Goal: Task Accomplishment & Management: Manage account settings

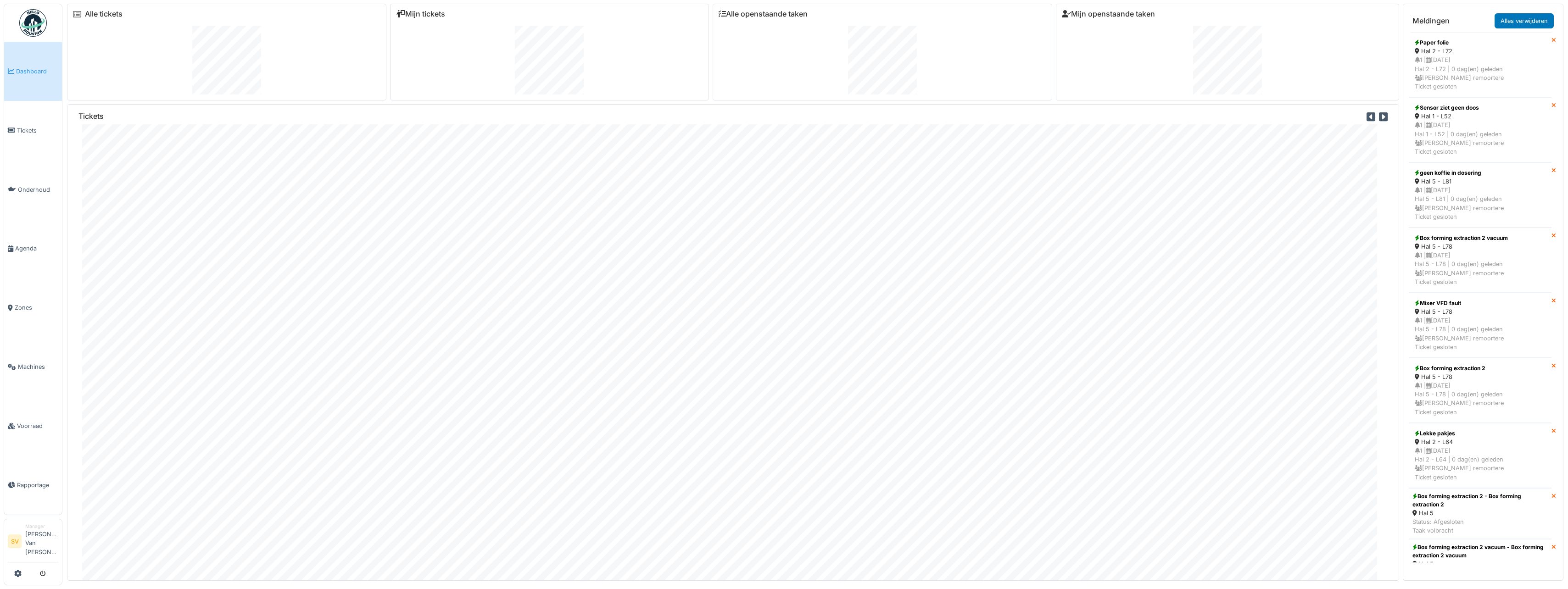
click at [23, 71] on span "Dashboard" at bounding box center [37, 72] width 42 height 9
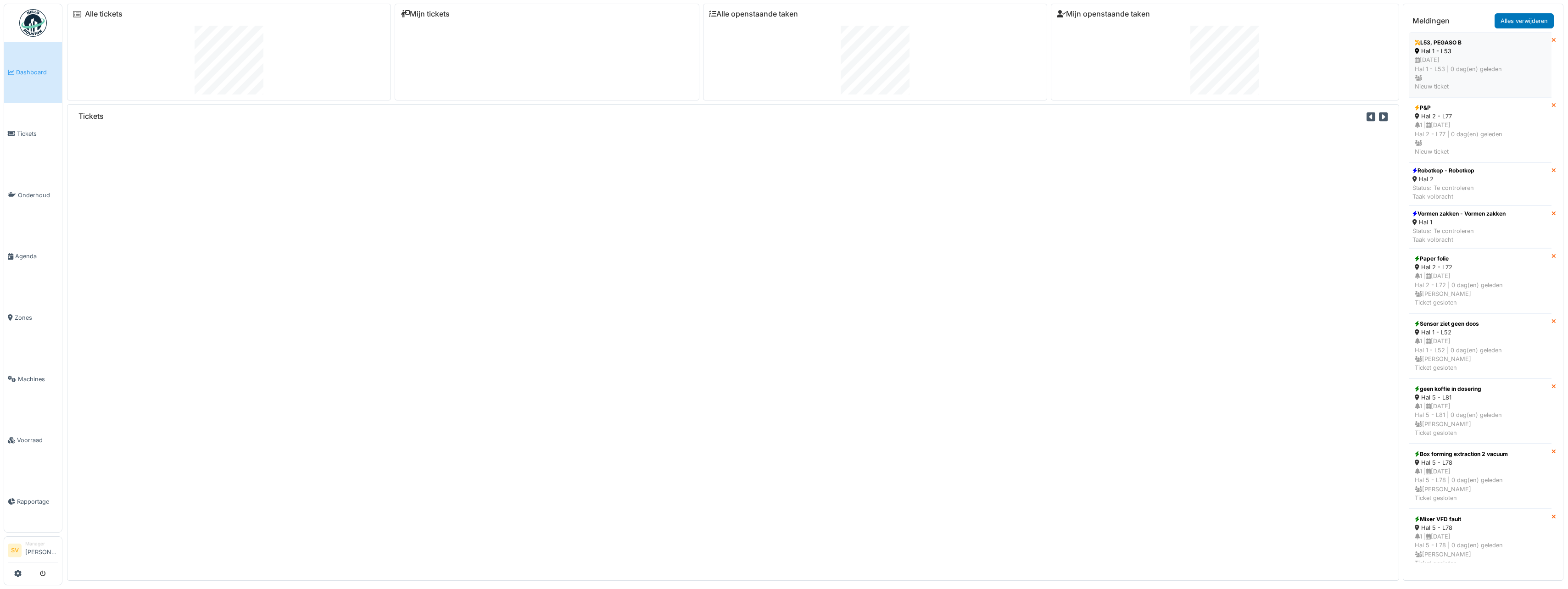
click at [1472, 65] on div "28/09/2025 Hal 1 - L53 | 0 dag(en) geleden Nieuw ticket" at bounding box center [1480, 73] width 131 height 36
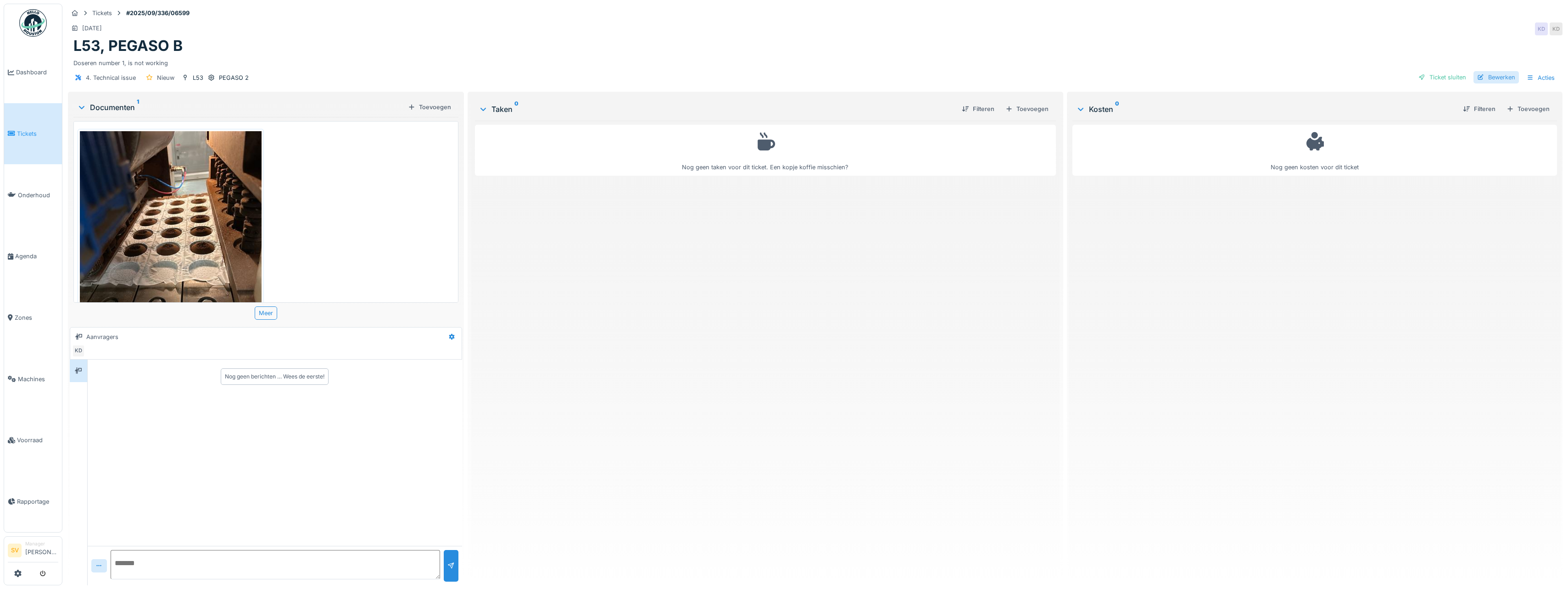
click at [1502, 77] on div "Bewerken" at bounding box center [1496, 77] width 46 height 13
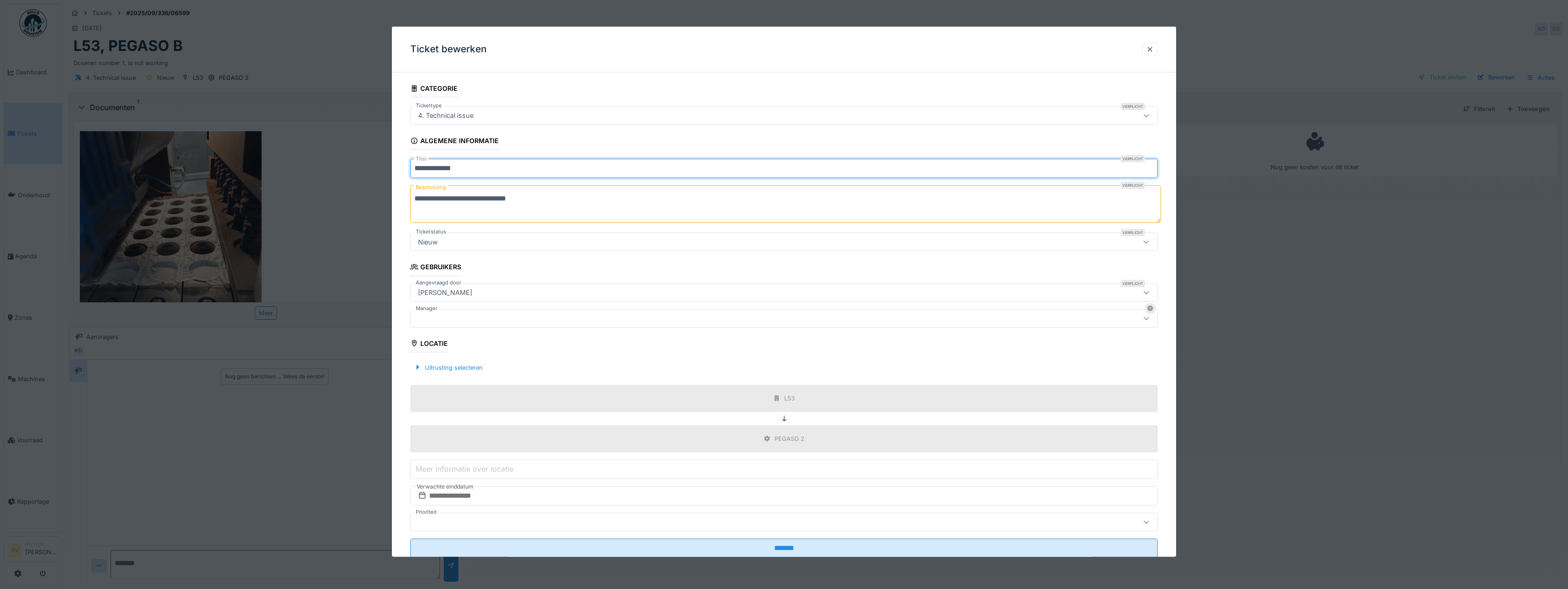
click at [480, 169] on input "**********" at bounding box center [784, 168] width 747 height 19
type input "**********"
click at [439, 320] on div at bounding box center [743, 318] width 657 height 10
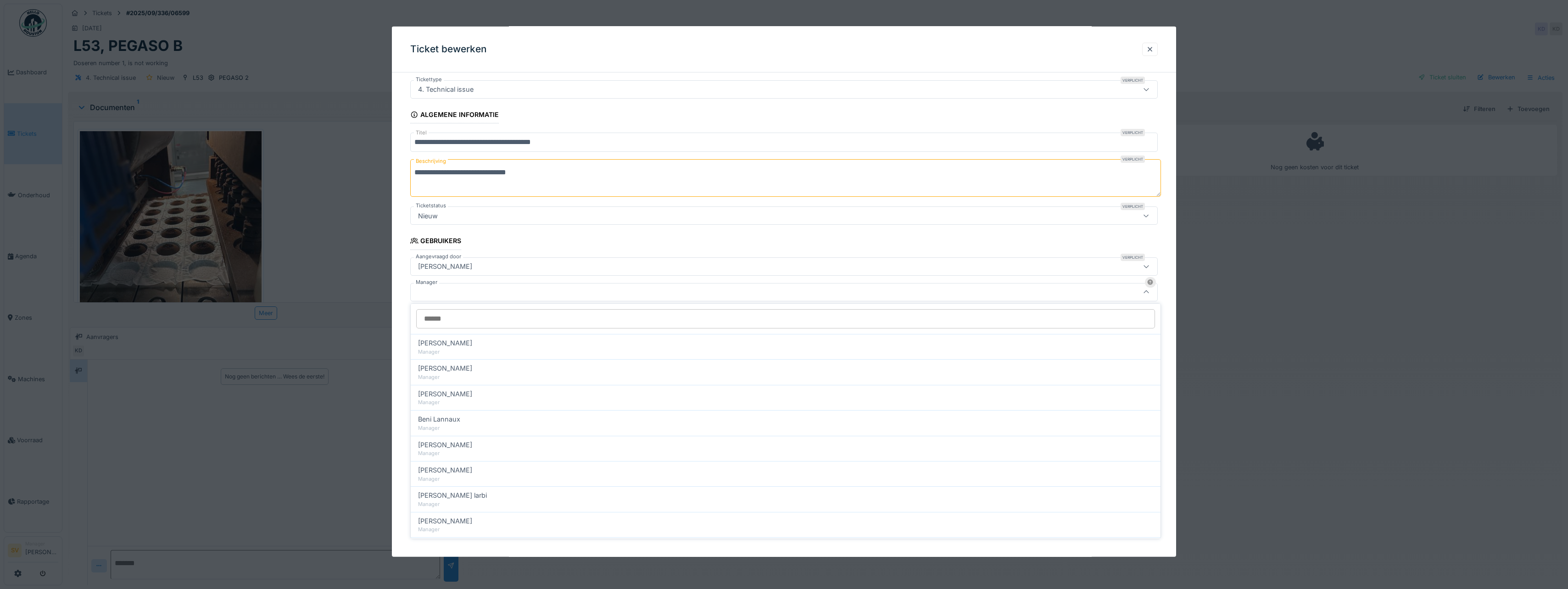
scroll to position [26, 0]
click at [437, 295] on div at bounding box center [743, 291] width 657 height 10
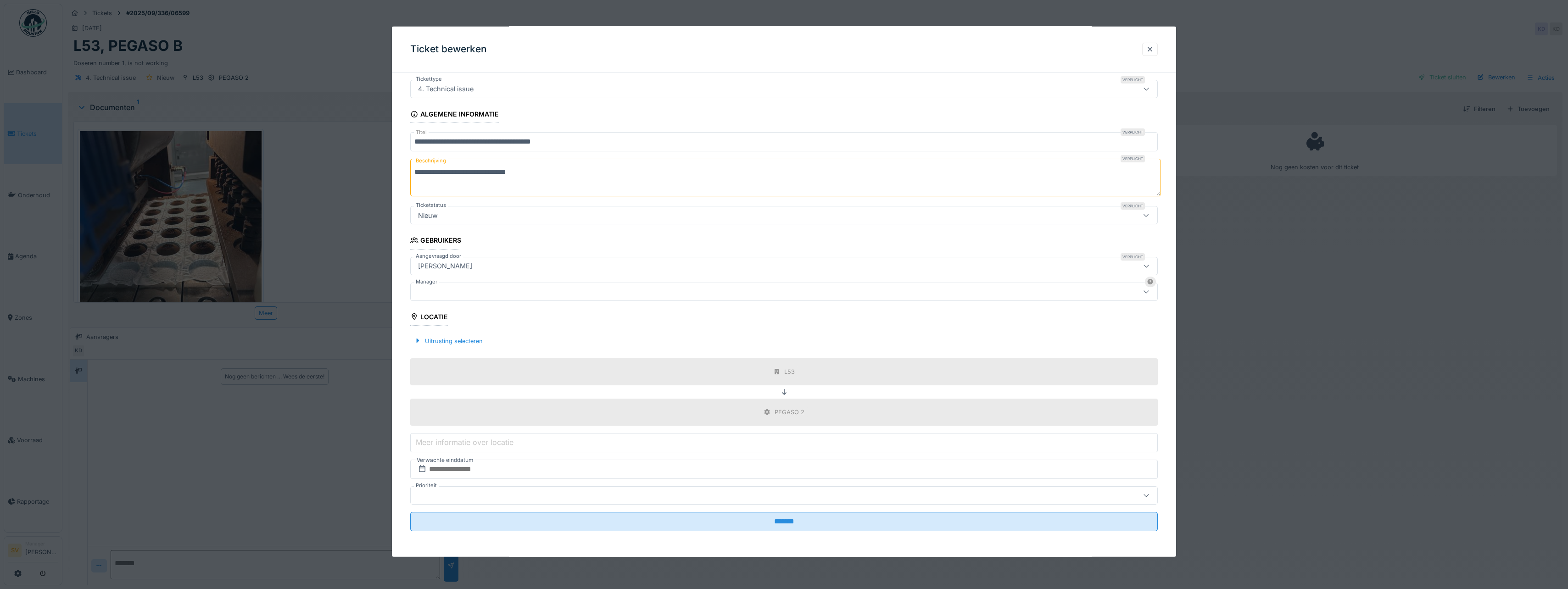
click at [438, 299] on div at bounding box center [784, 291] width 747 height 18
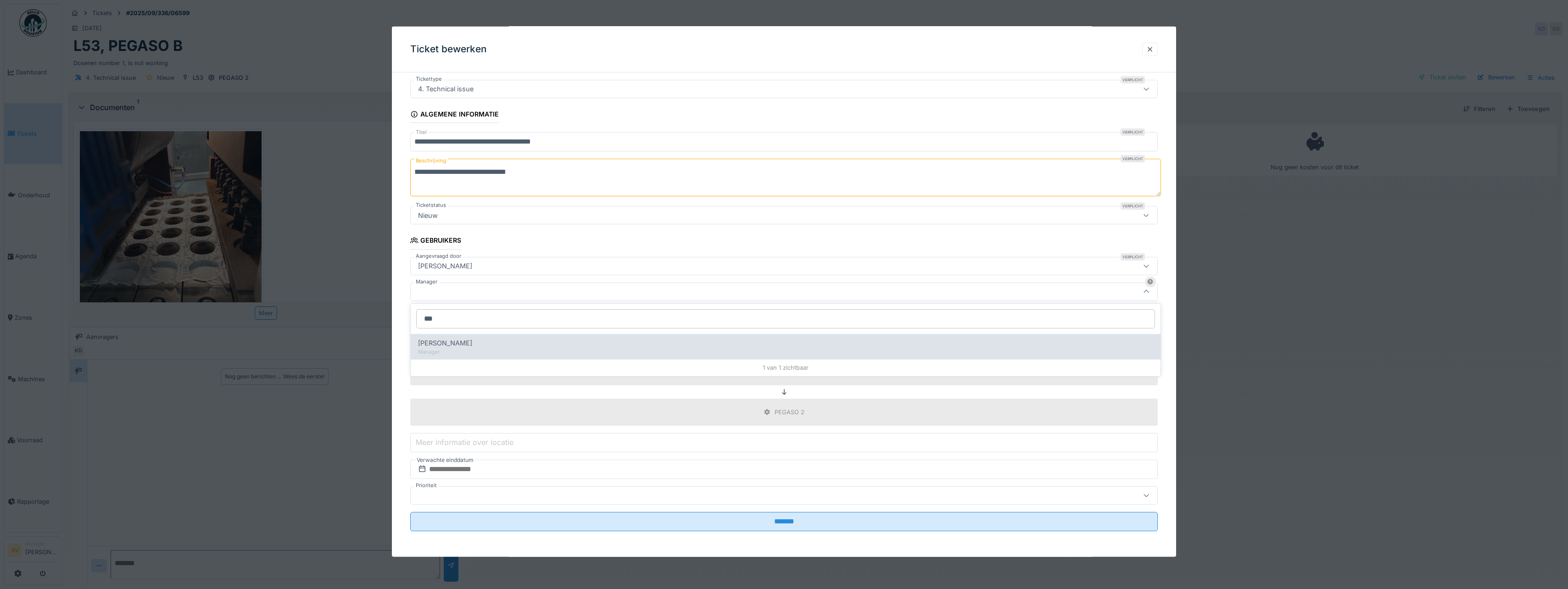
type input "***"
click at [453, 341] on span "[PERSON_NAME] Van [PERSON_NAME]" at bounding box center [444, 343] width 54 height 10
type input "****"
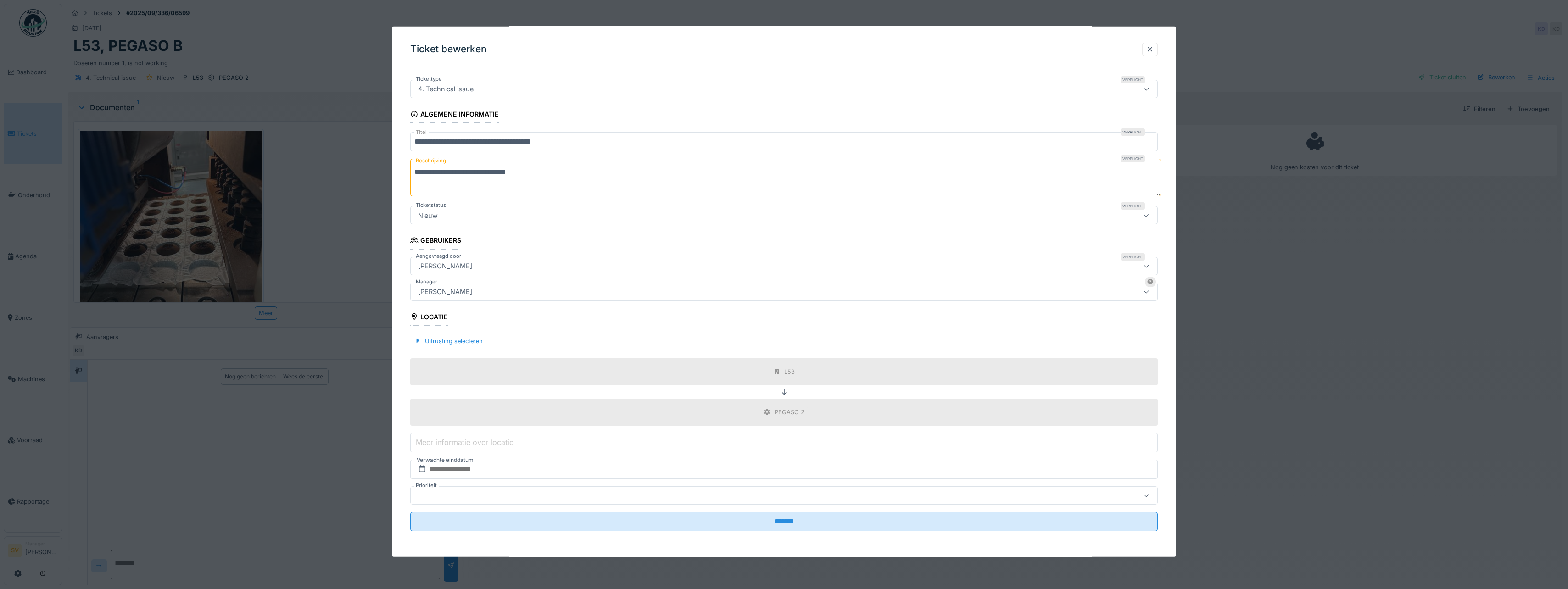
scroll to position [7, 0]
click at [416, 340] on div at bounding box center [418, 341] width 7 height 9
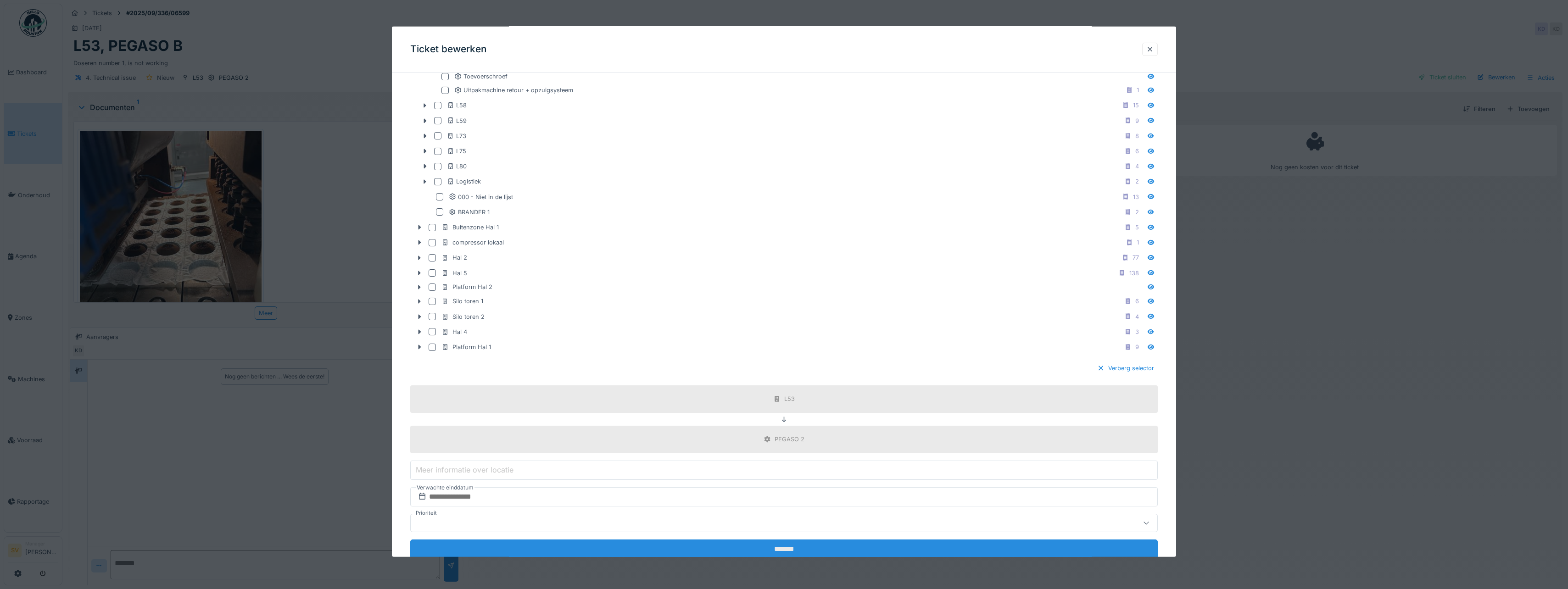
scroll to position [513, 0]
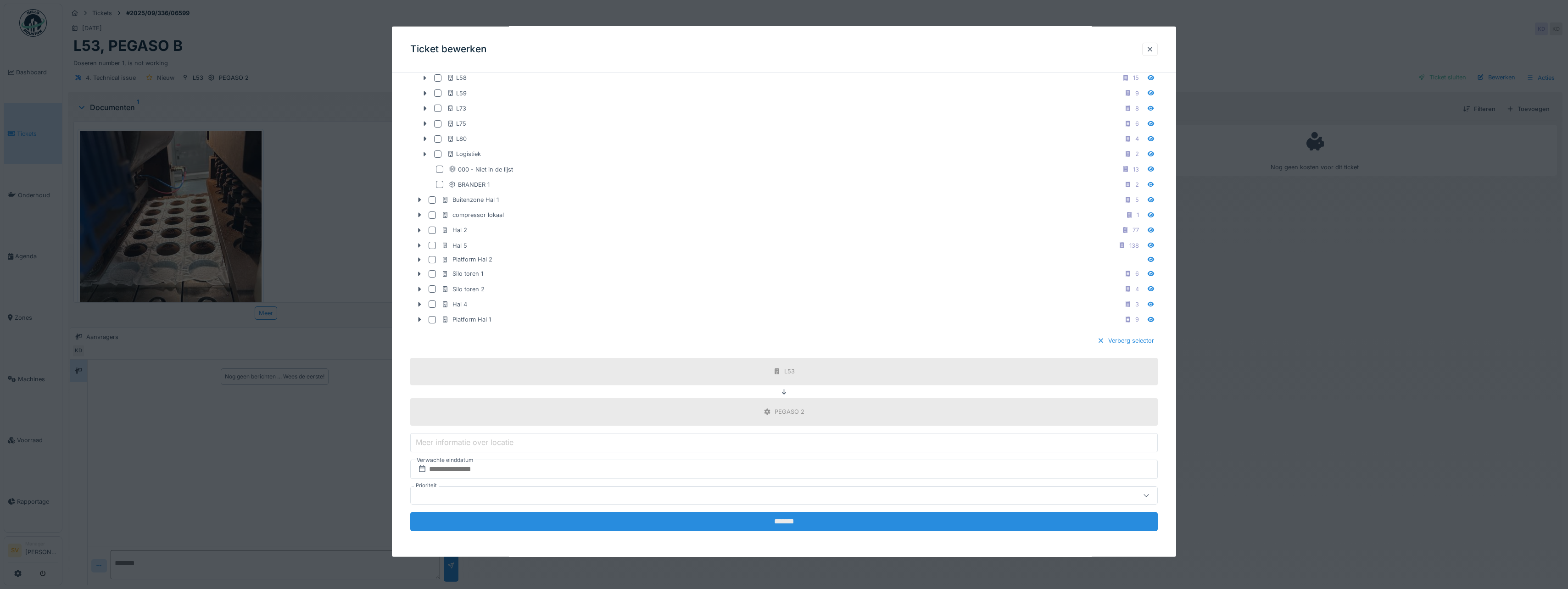
click at [788, 523] on input "*******" at bounding box center [784, 521] width 747 height 19
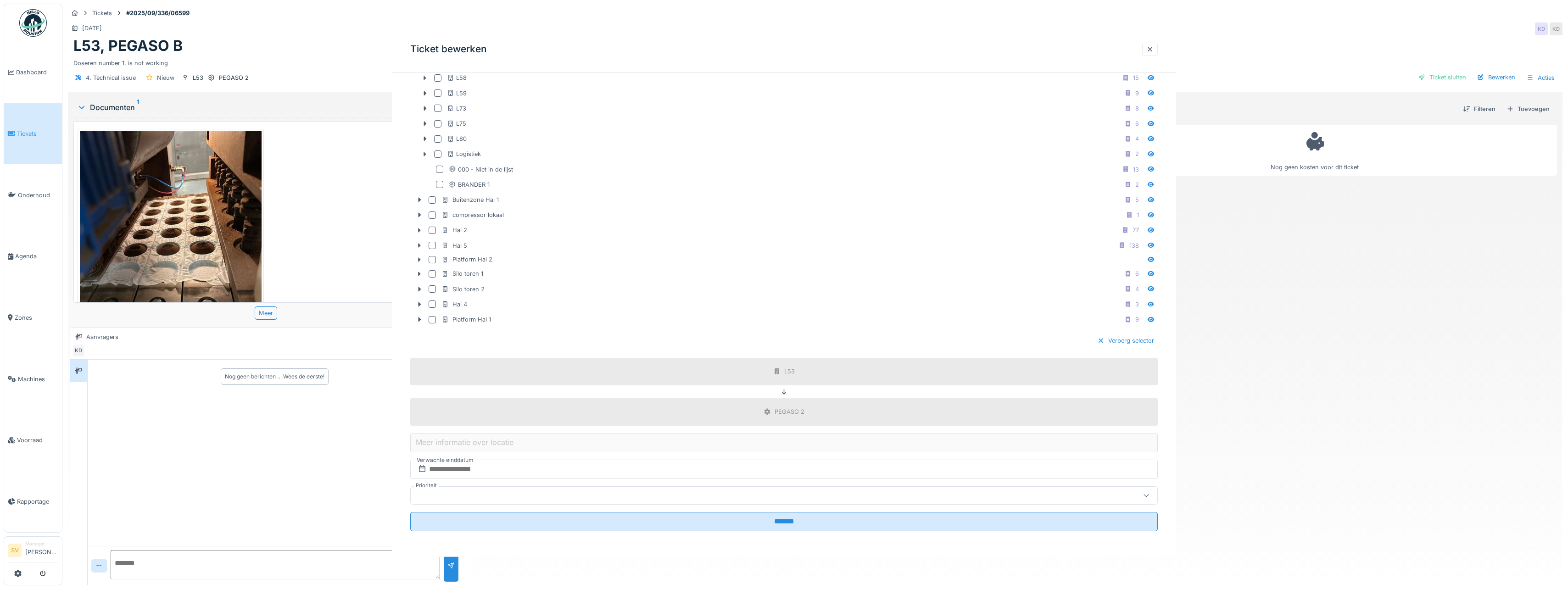
scroll to position [0, 0]
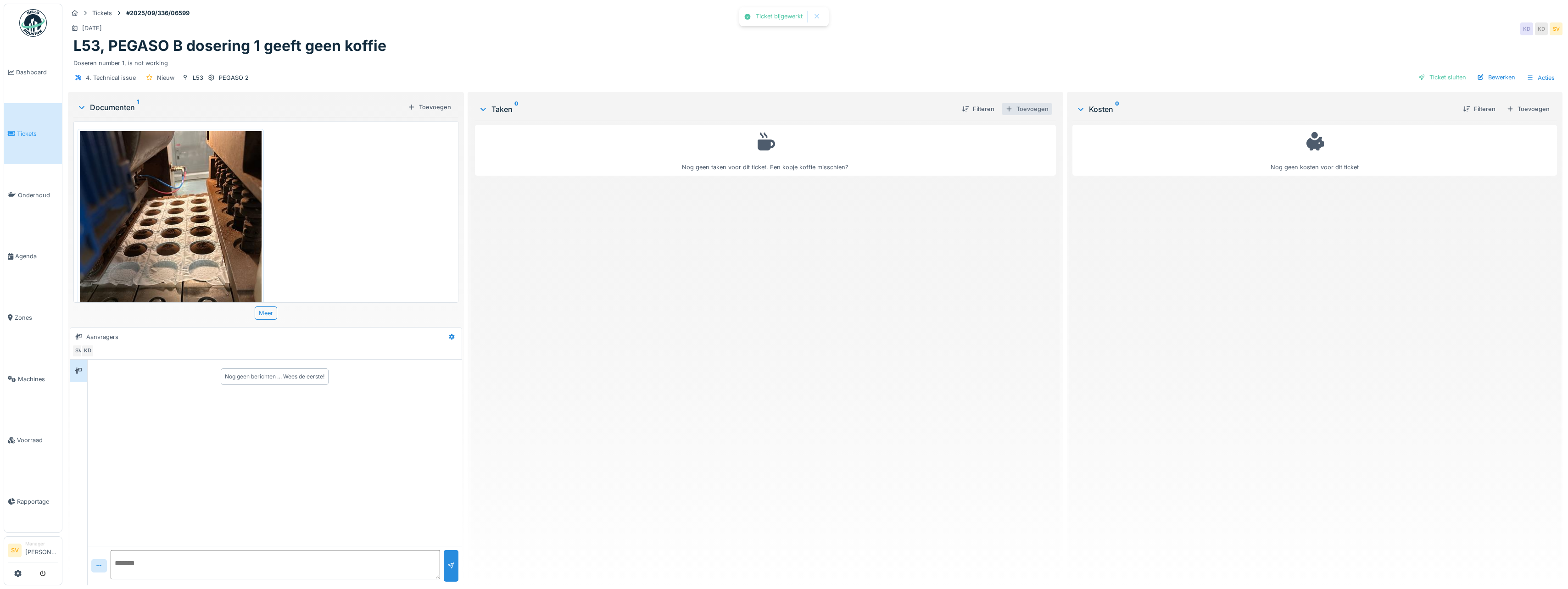
click at [1030, 103] on div "Toevoegen" at bounding box center [1027, 109] width 50 height 13
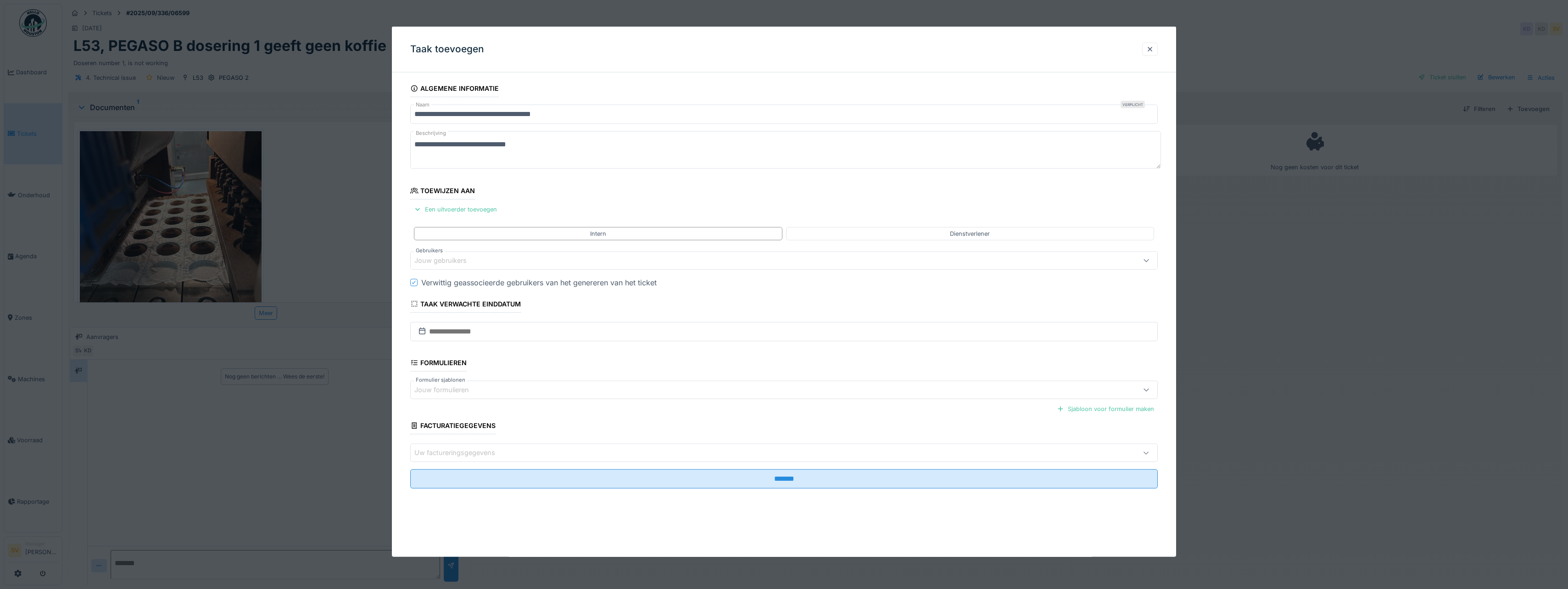
click at [428, 258] on div "Jouw gebruikers" at bounding box center [447, 260] width 66 height 10
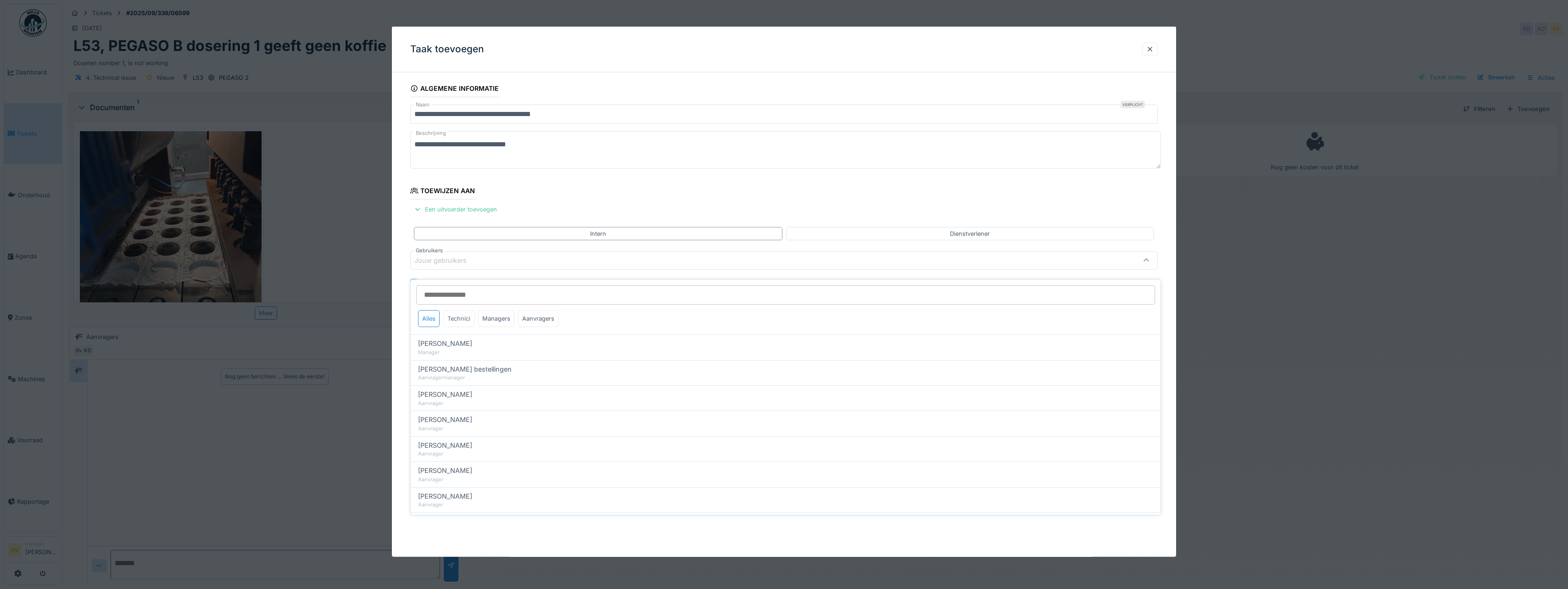
click at [456, 310] on div "Technici" at bounding box center [459, 319] width 31 height 17
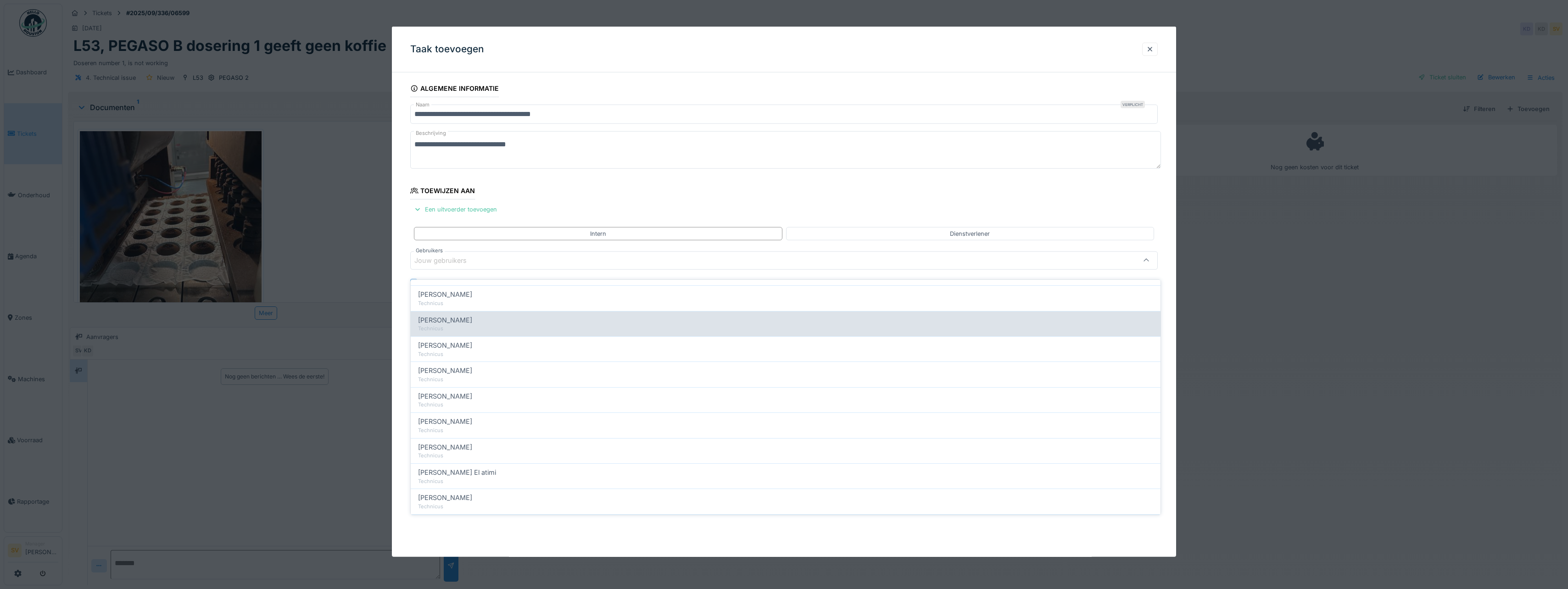
scroll to position [184, 0]
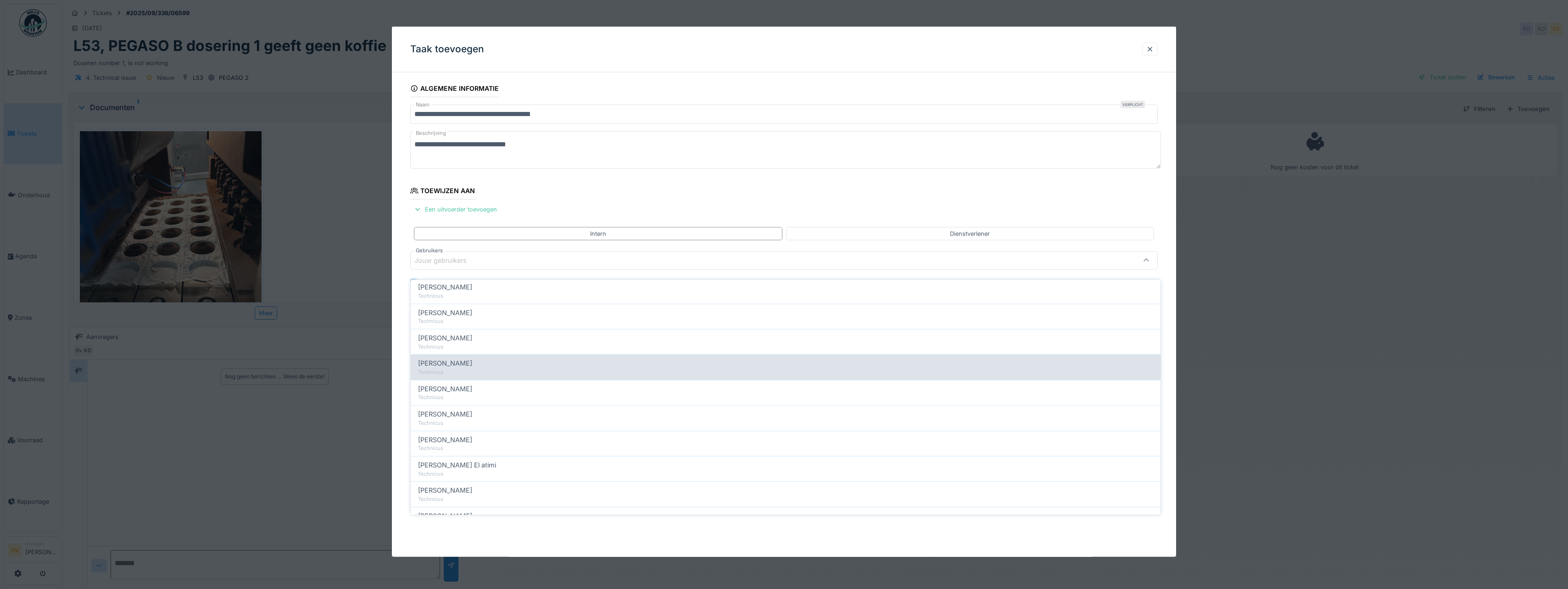
click at [442, 359] on span "Ismail Sewilam" at bounding box center [444, 363] width 54 height 10
type input "*****"
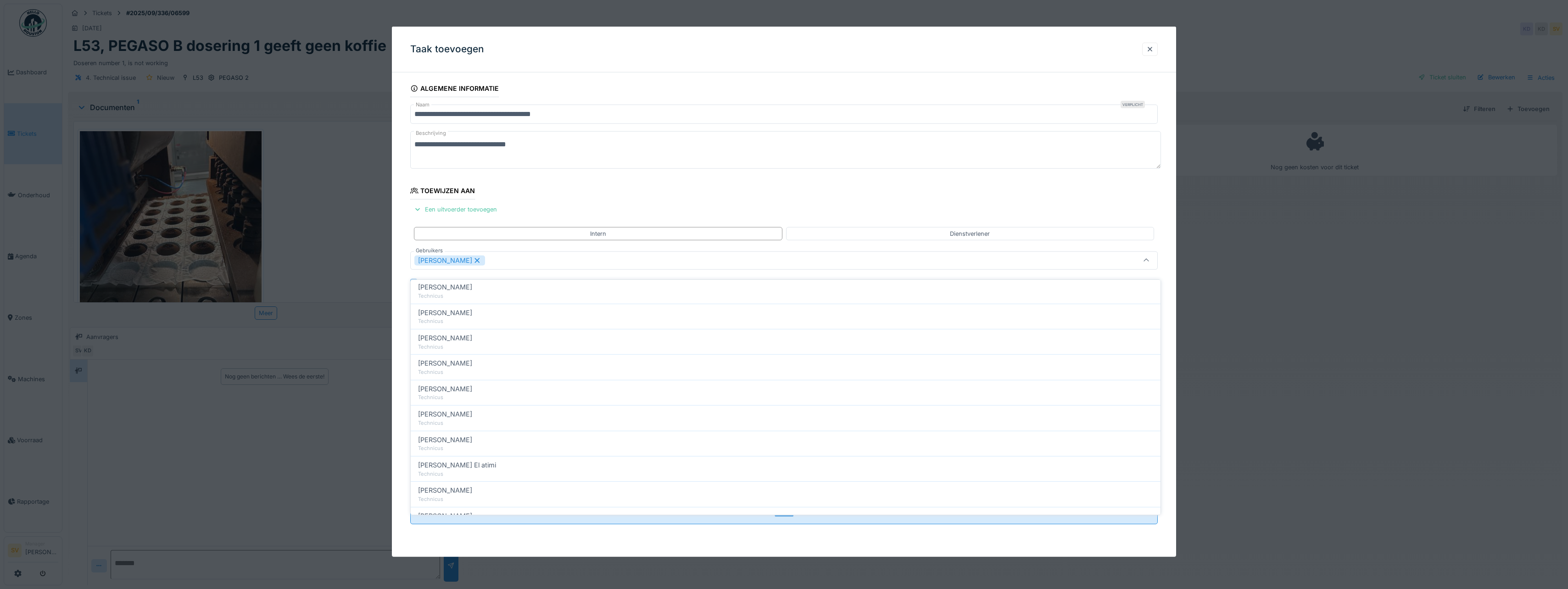
scroll to position [0, 0]
click at [1148, 260] on icon at bounding box center [1146, 259] width 5 height 3
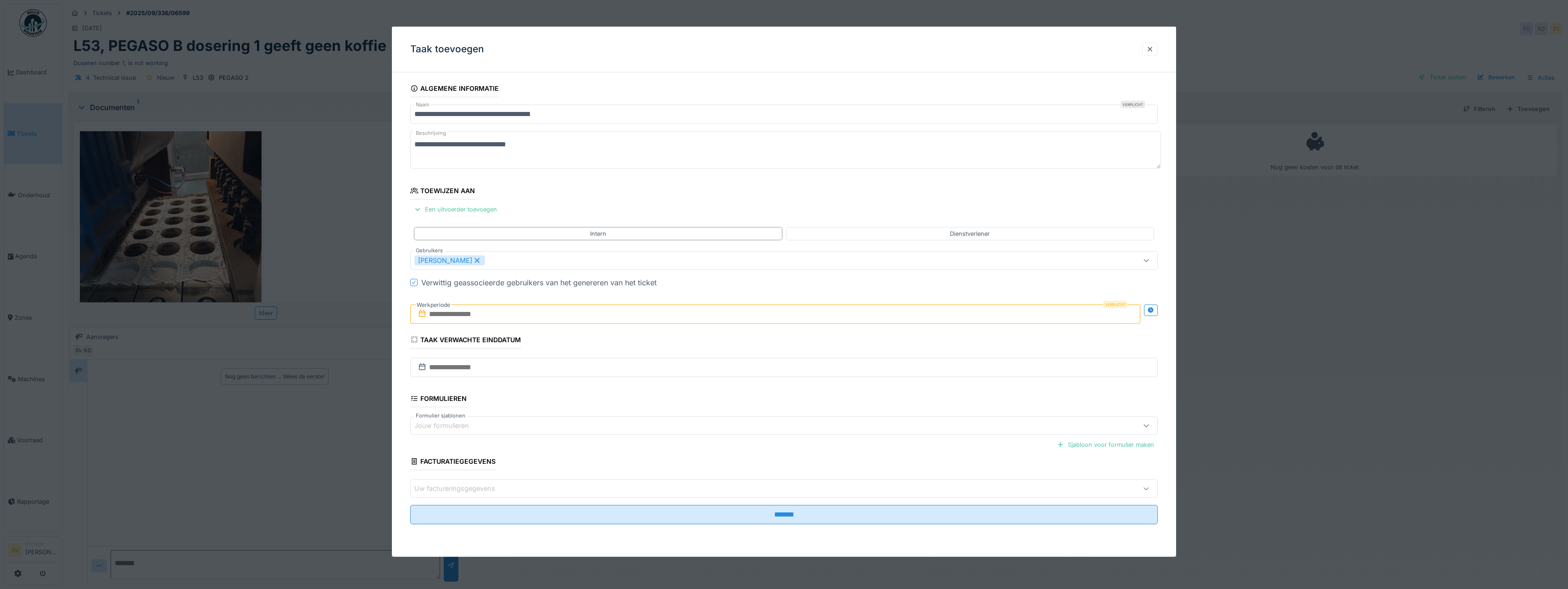
drag, startPoint x: 438, startPoint y: 312, endPoint x: 443, endPoint y: 311, distance: 5.1
click at [438, 312] on input "text" at bounding box center [775, 314] width 730 height 19
click at [731, 418] on div "22" at bounding box center [733, 420] width 13 height 13
click at [746, 419] on div "23" at bounding box center [747, 419] width 13 height 14
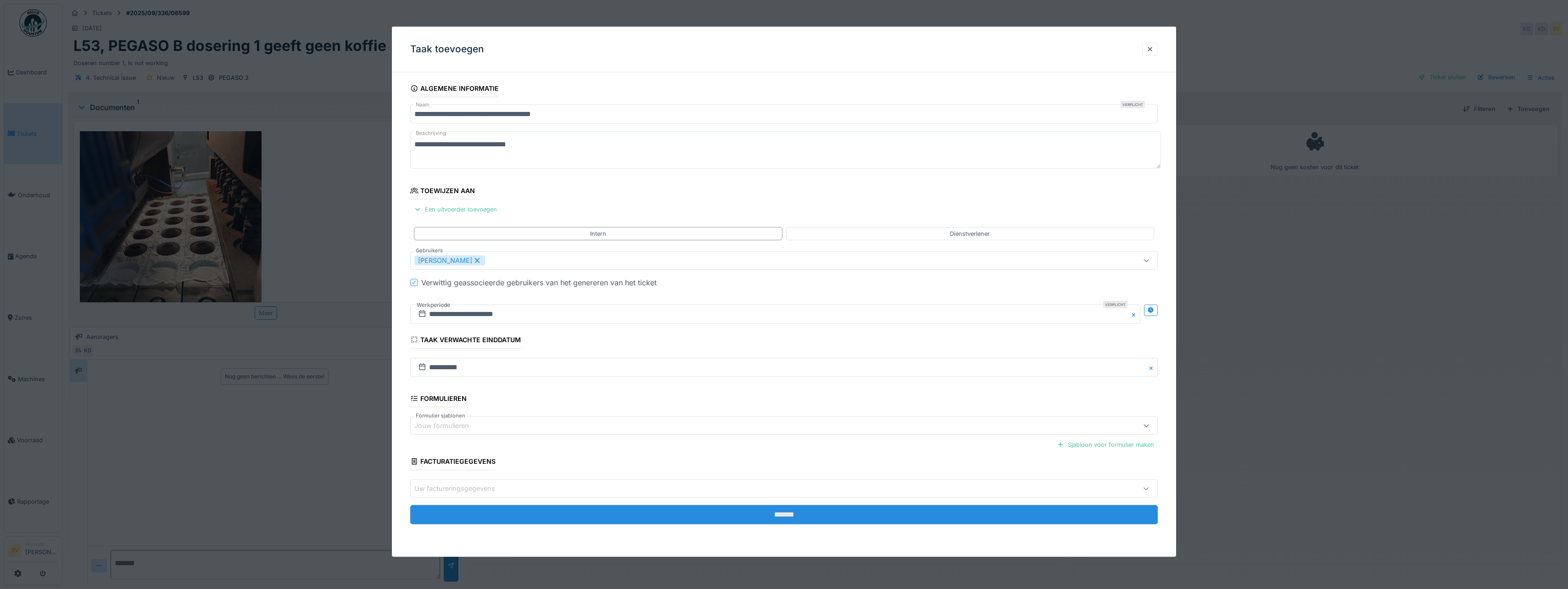
click at [764, 510] on input "*******" at bounding box center [784, 514] width 747 height 19
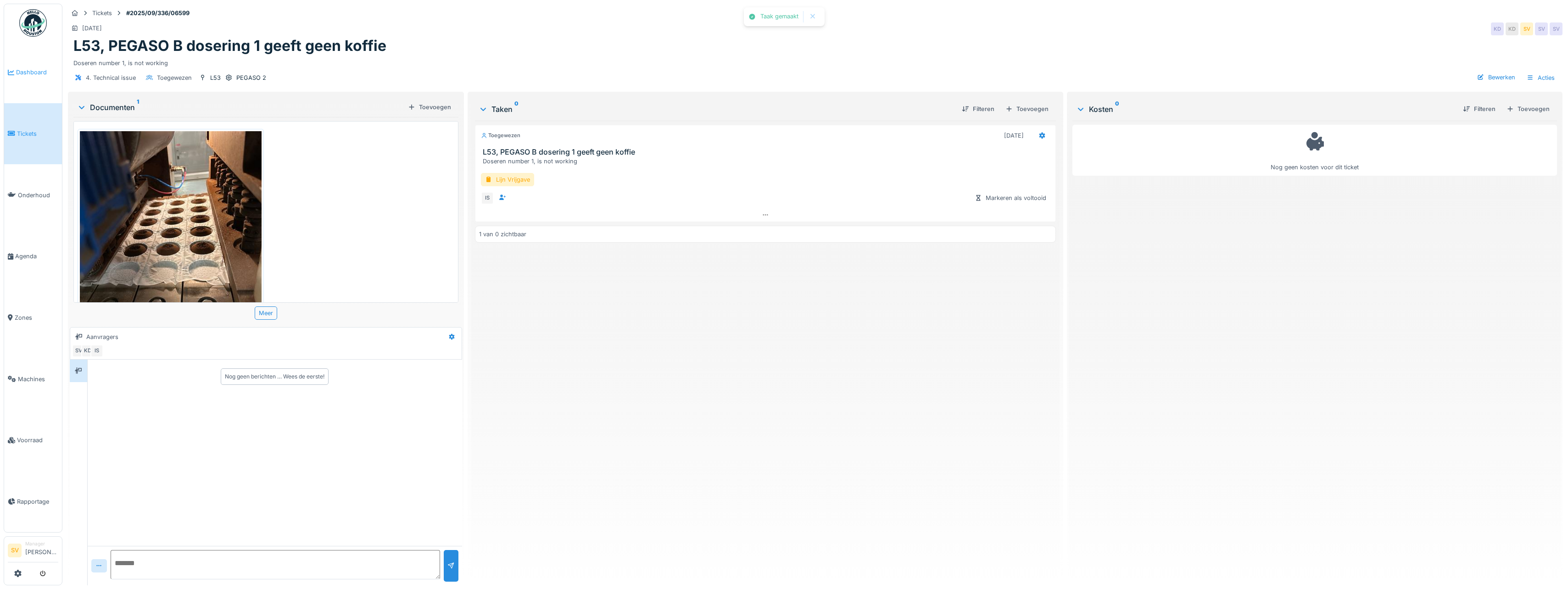
click at [21, 66] on link "Dashboard" at bounding box center [34, 73] width 58 height 62
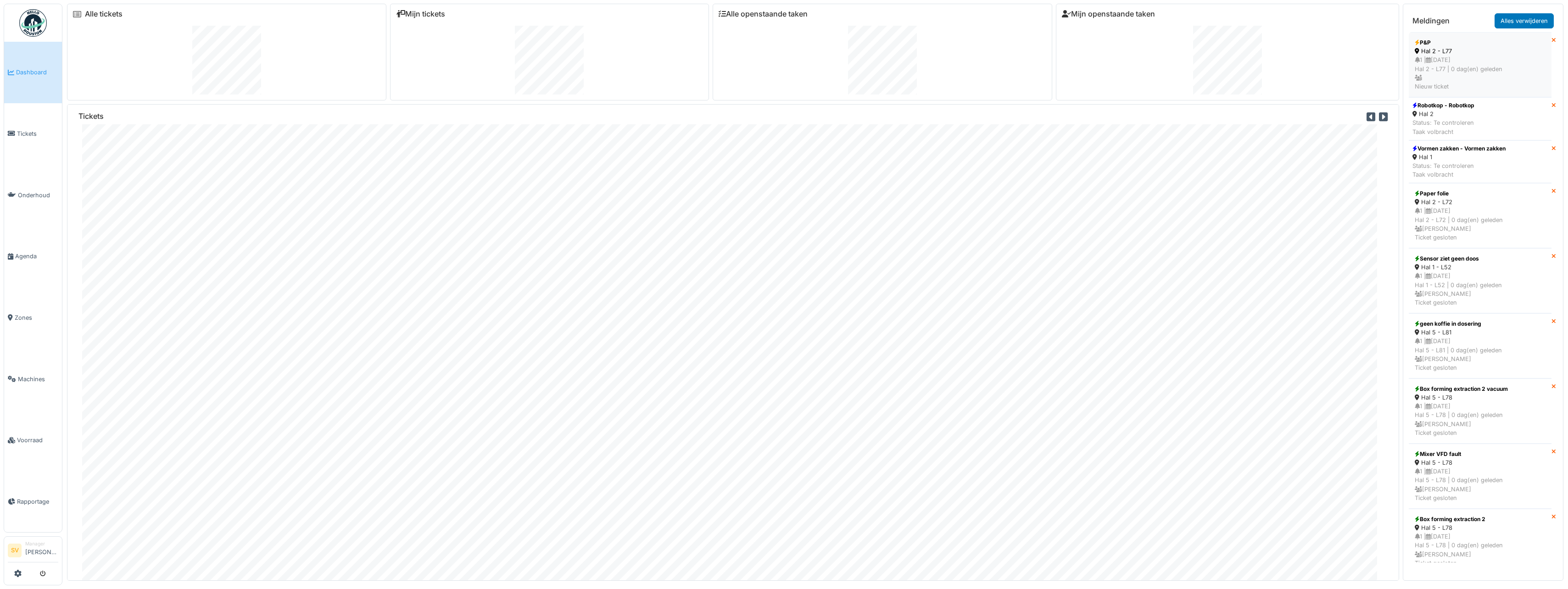
click at [1484, 66] on div "1 | 23/09/2025 Hal 2 - L77 | 0 dag(en) geleden Nieuw ticket" at bounding box center [1480, 73] width 131 height 36
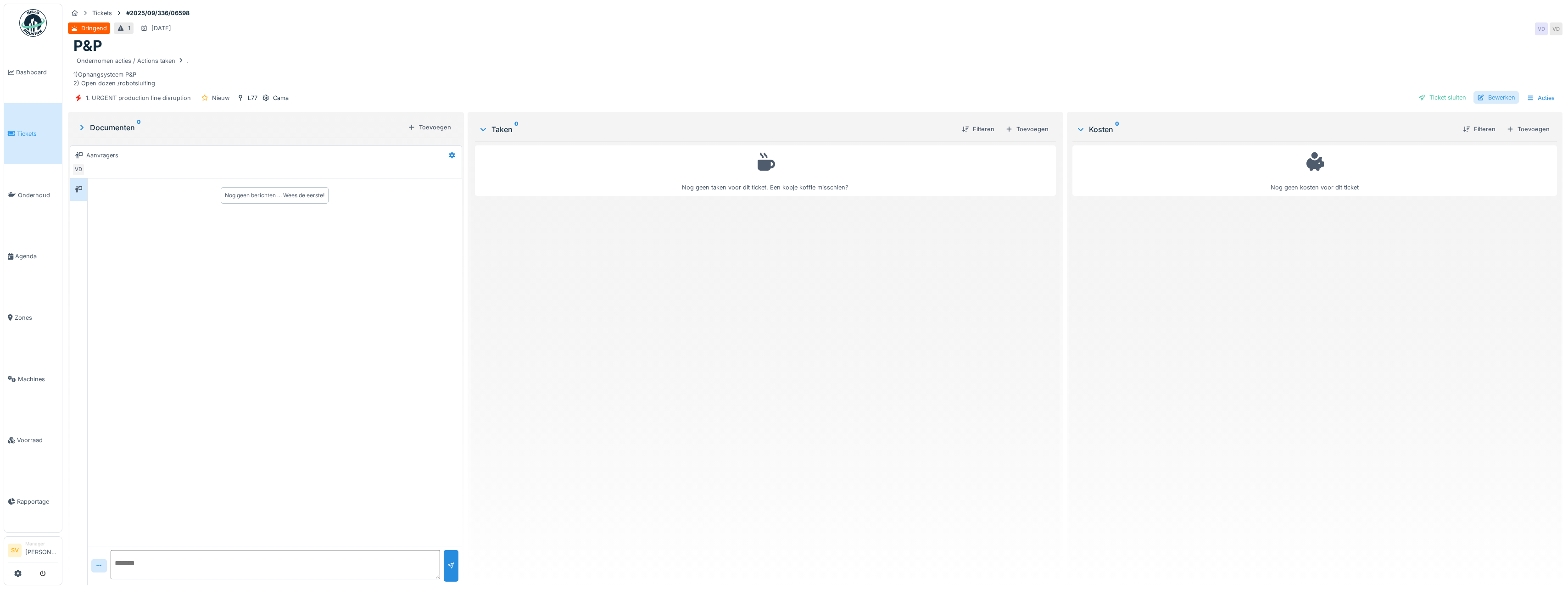
click at [1493, 96] on div "Bewerken" at bounding box center [1496, 97] width 46 height 13
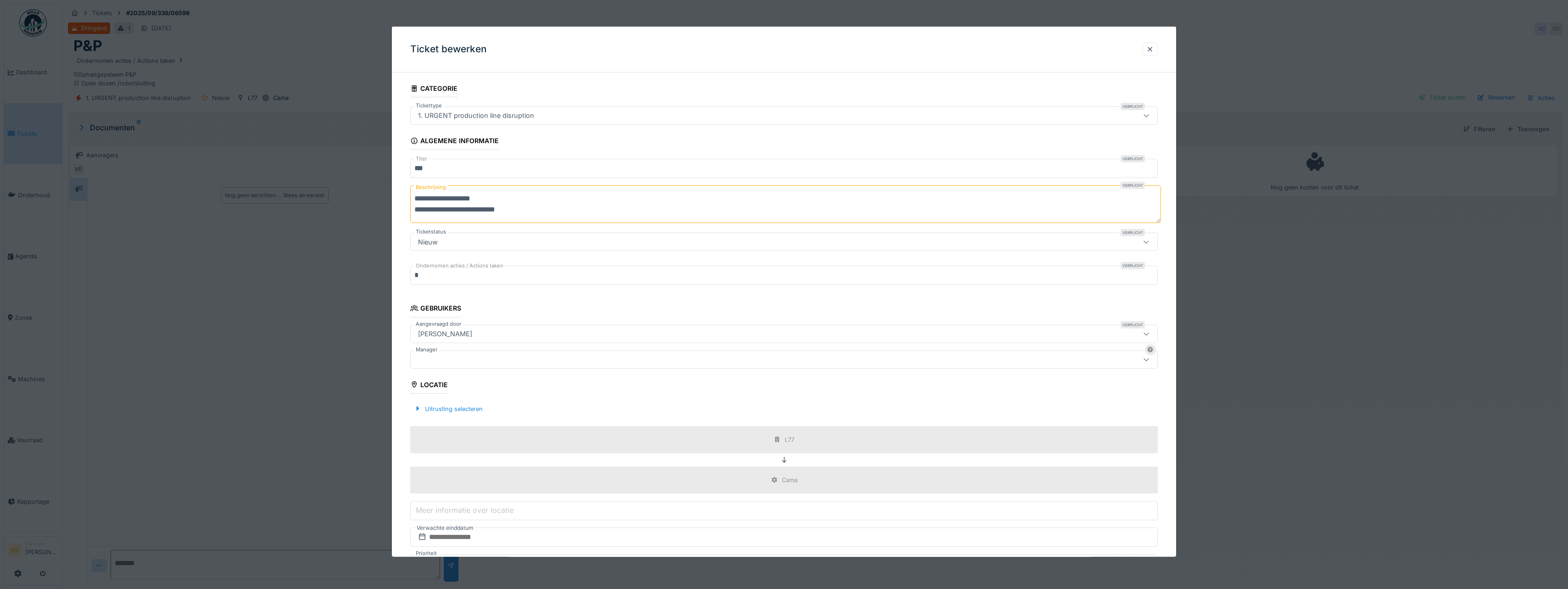
click at [429, 360] on div at bounding box center [743, 359] width 657 height 10
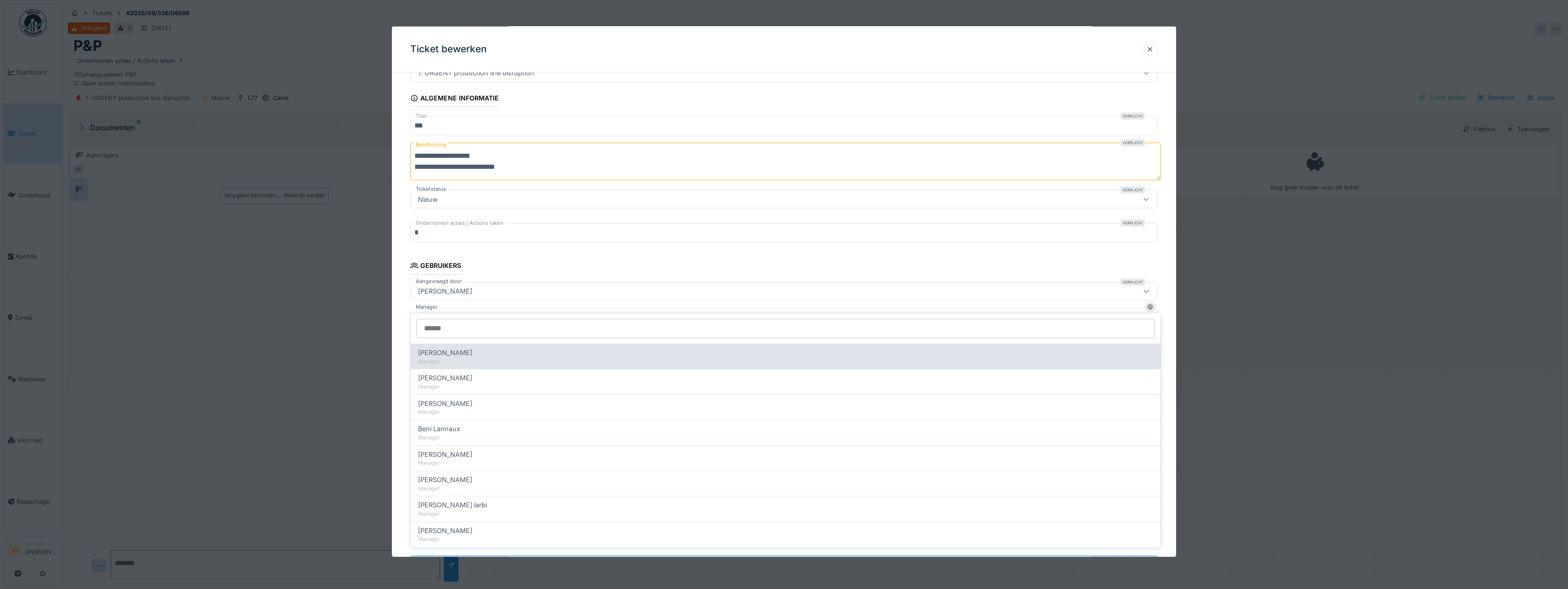
scroll to position [68, 0]
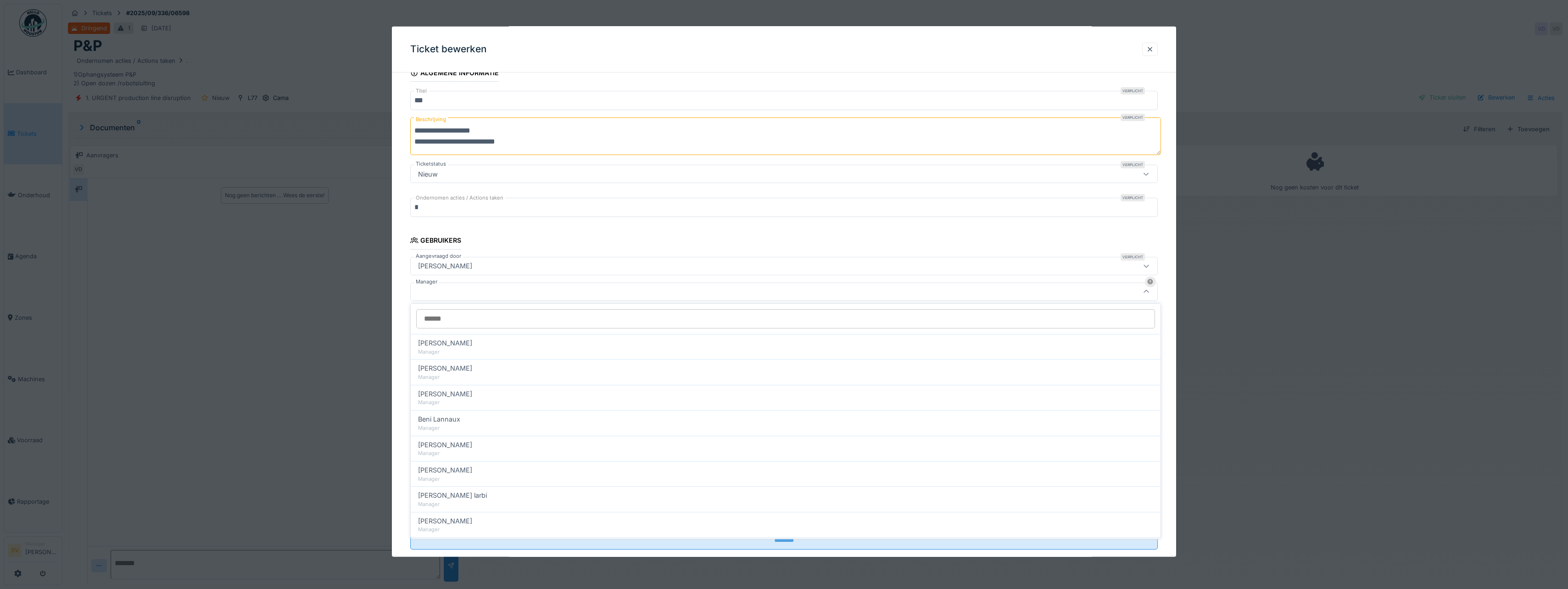
click at [446, 320] on input "Manager" at bounding box center [785, 319] width 739 height 19
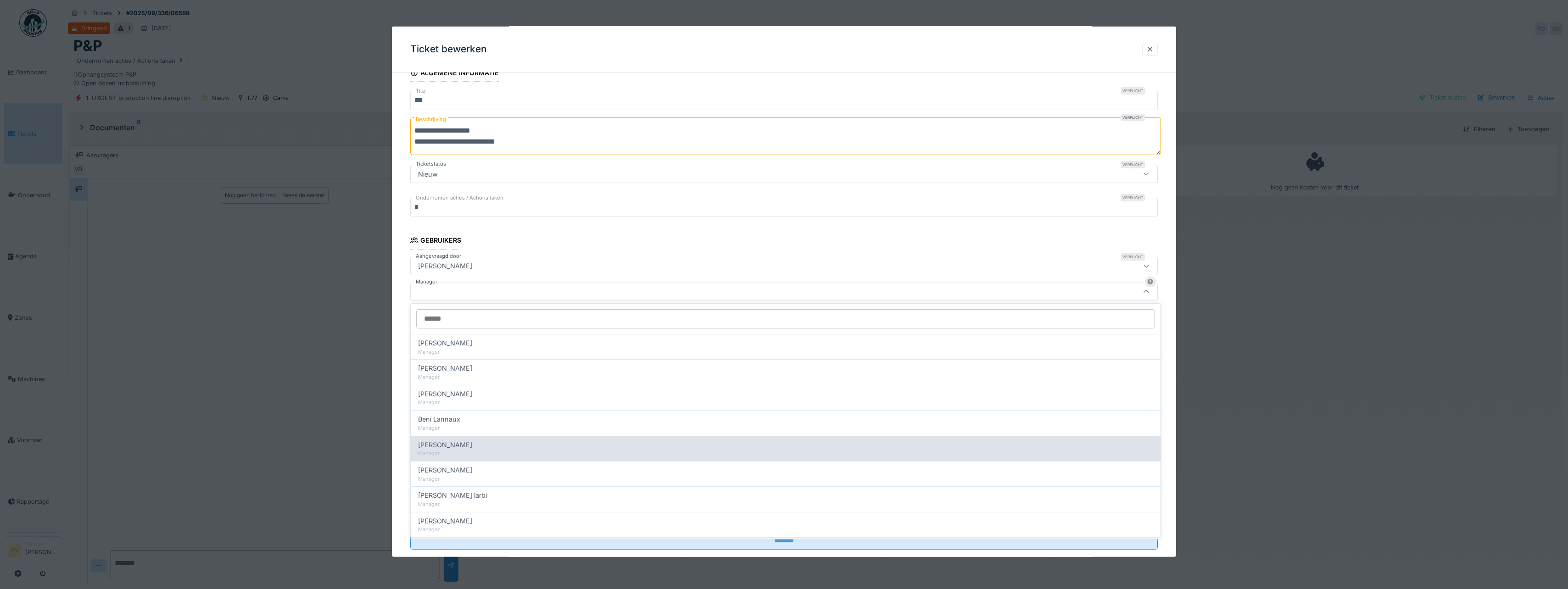
scroll to position [46, 0]
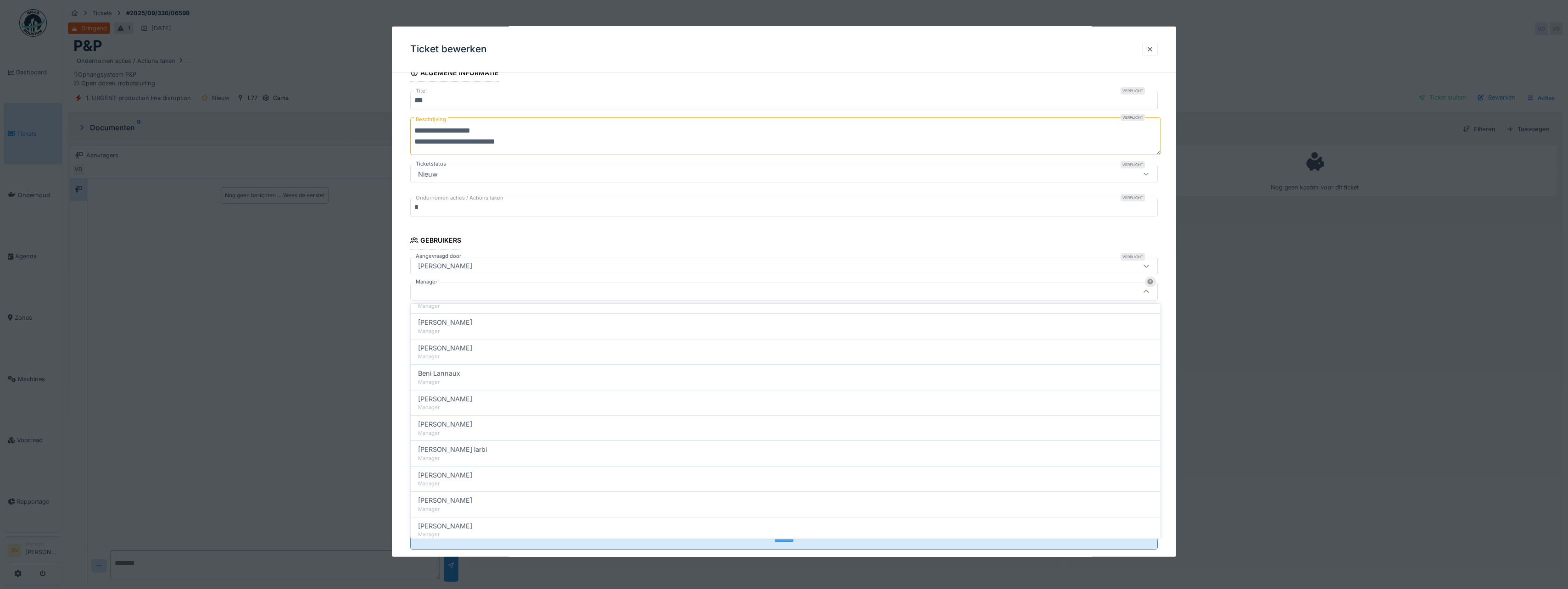
click at [440, 288] on div at bounding box center [743, 291] width 657 height 10
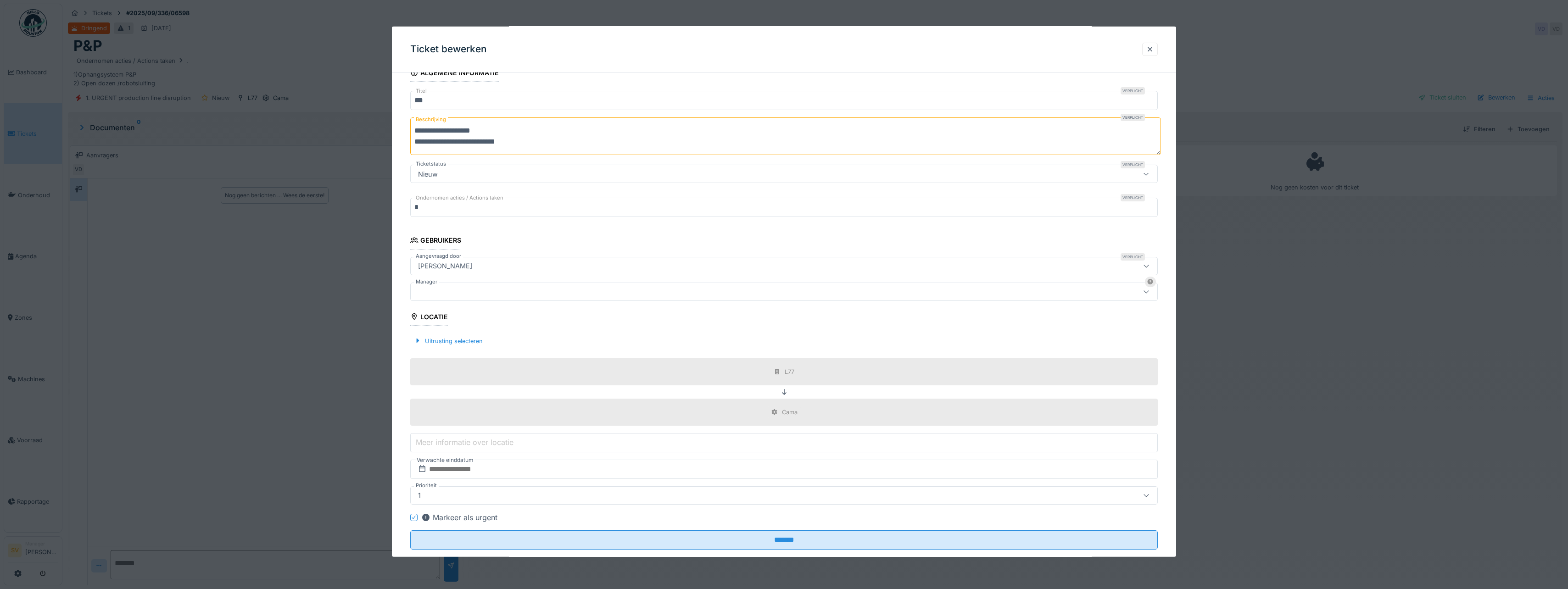
click at [440, 290] on div at bounding box center [743, 291] width 657 height 10
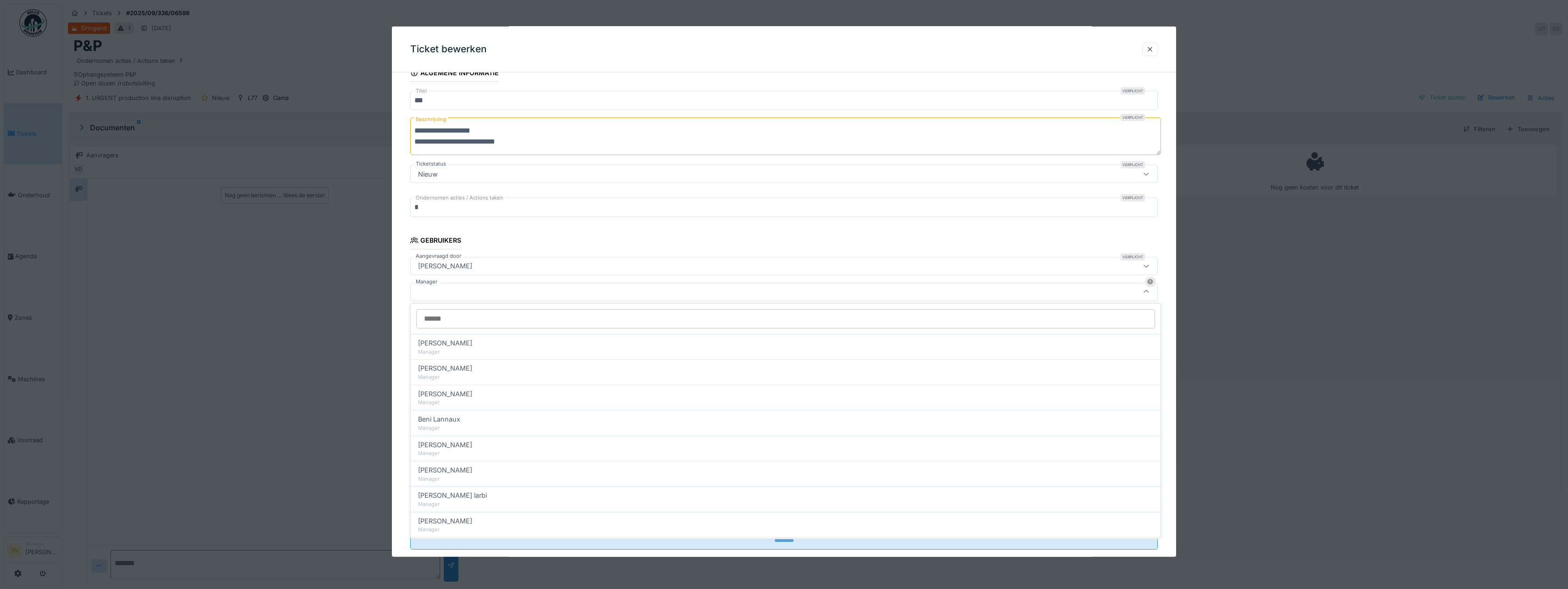
click at [440, 320] on input "Manager" at bounding box center [785, 319] width 739 height 19
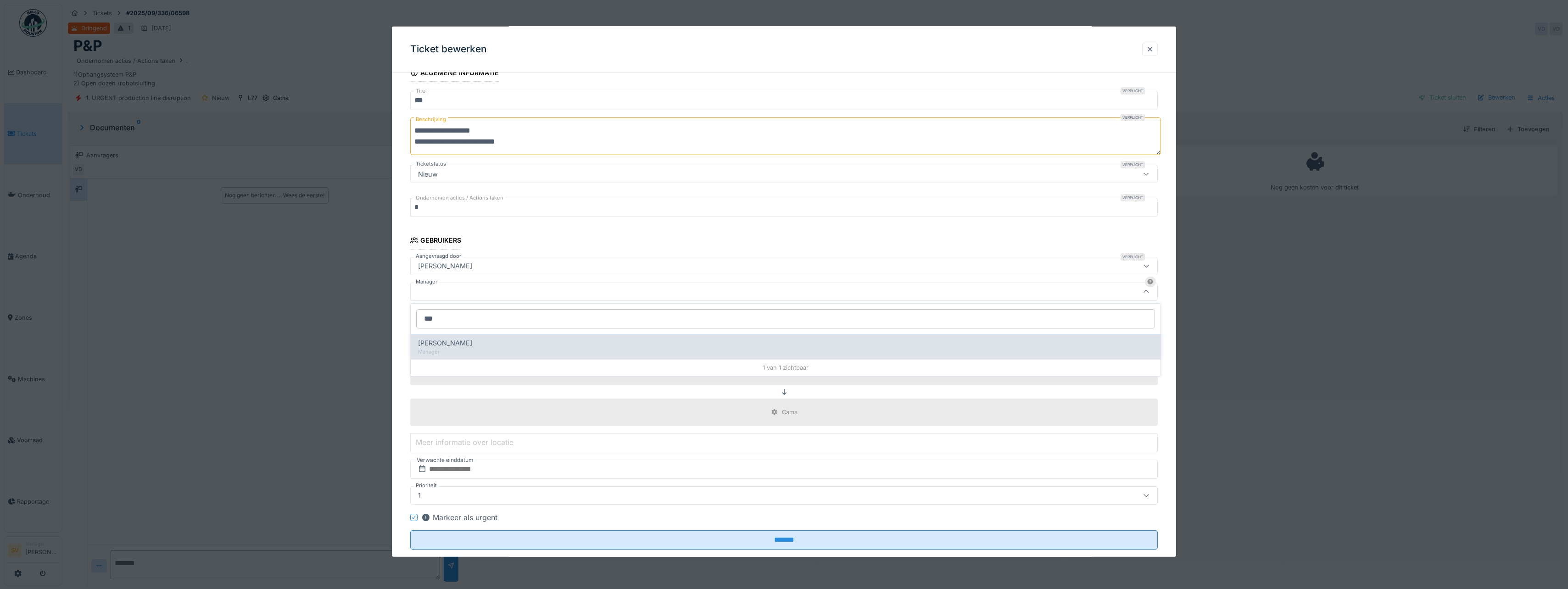
type input "***"
click at [450, 350] on div "Manager" at bounding box center [785, 352] width 735 height 8
type input "****"
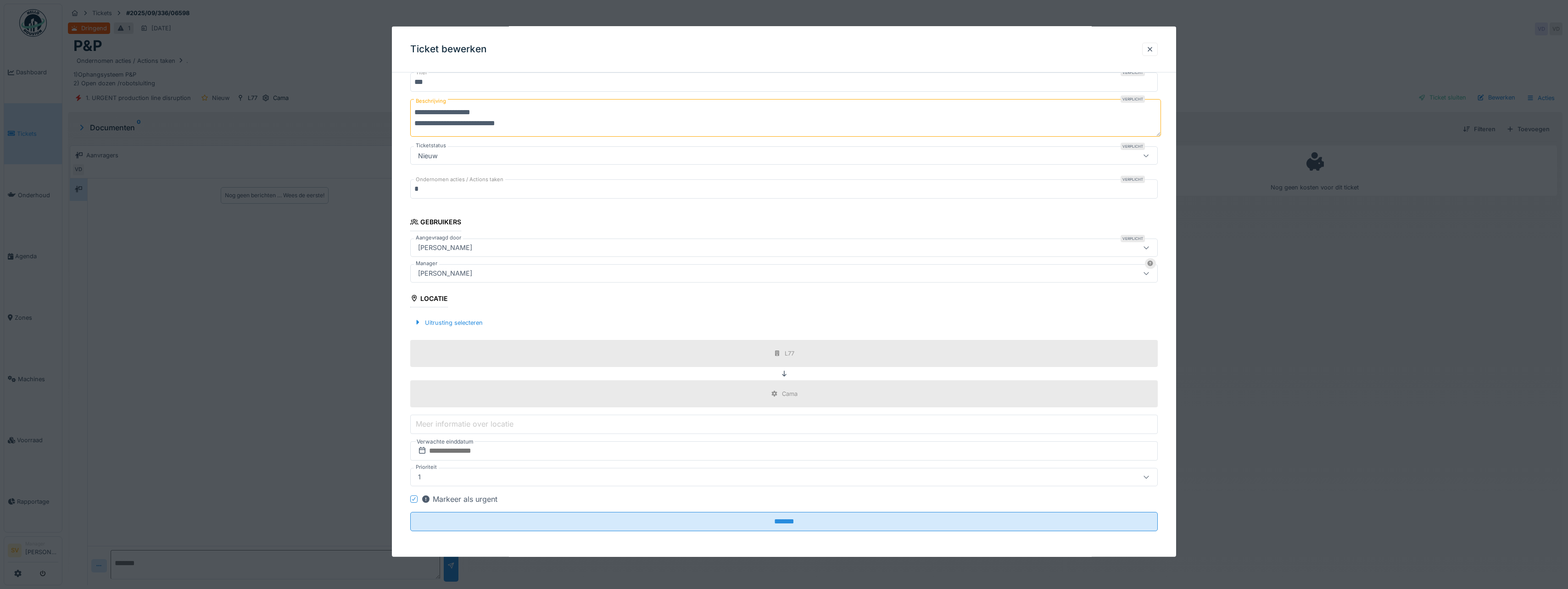
scroll to position [7, 0]
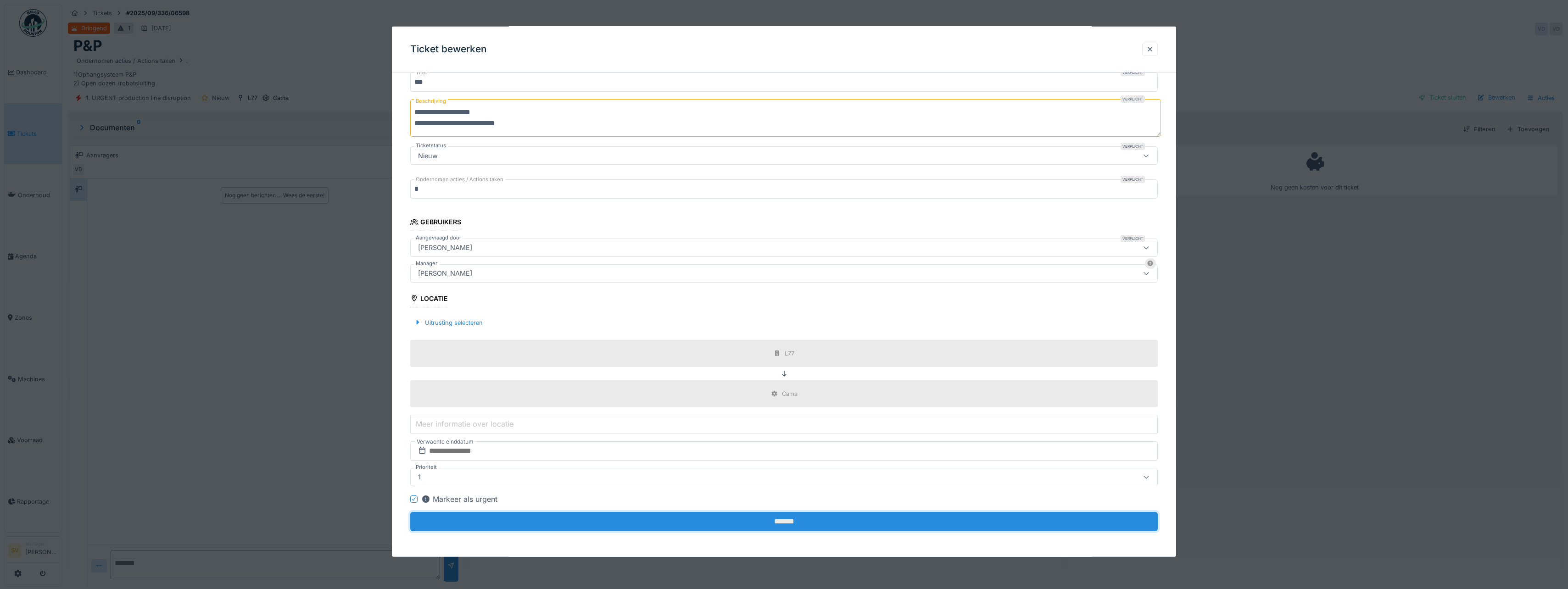
click at [783, 520] on input "*******" at bounding box center [784, 522] width 747 height 19
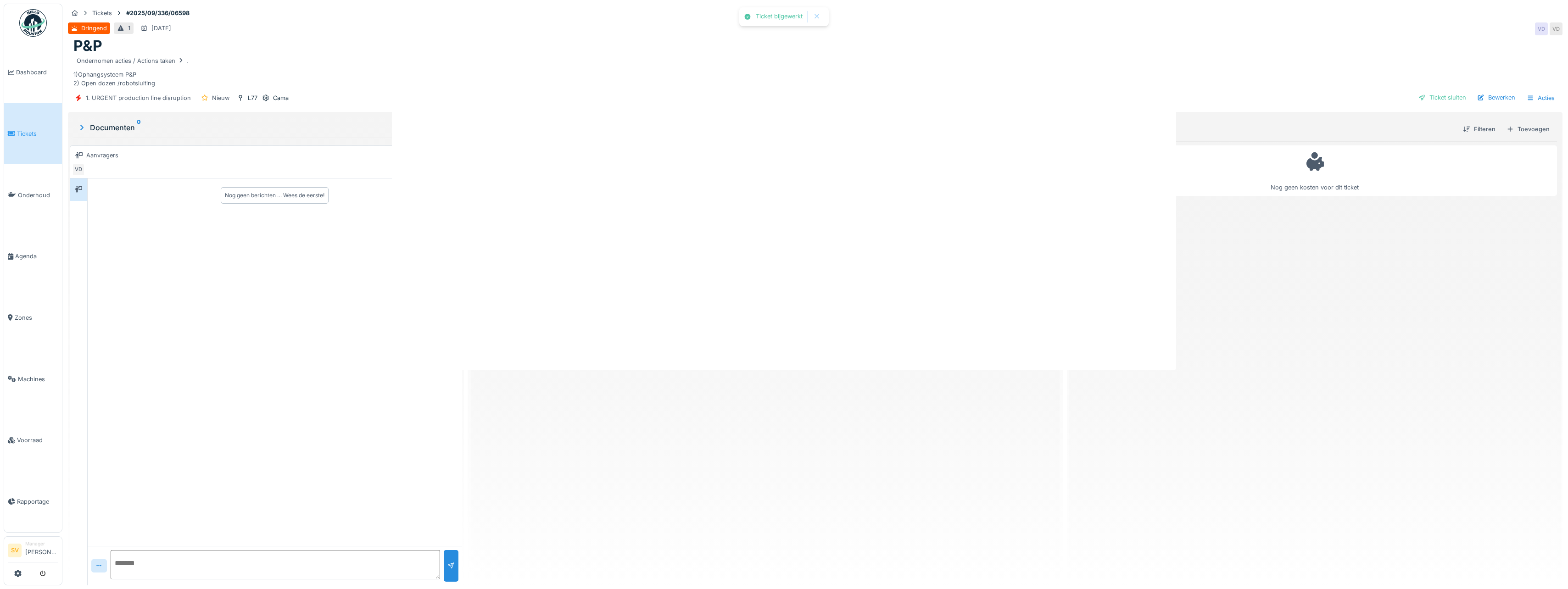
scroll to position [0, 0]
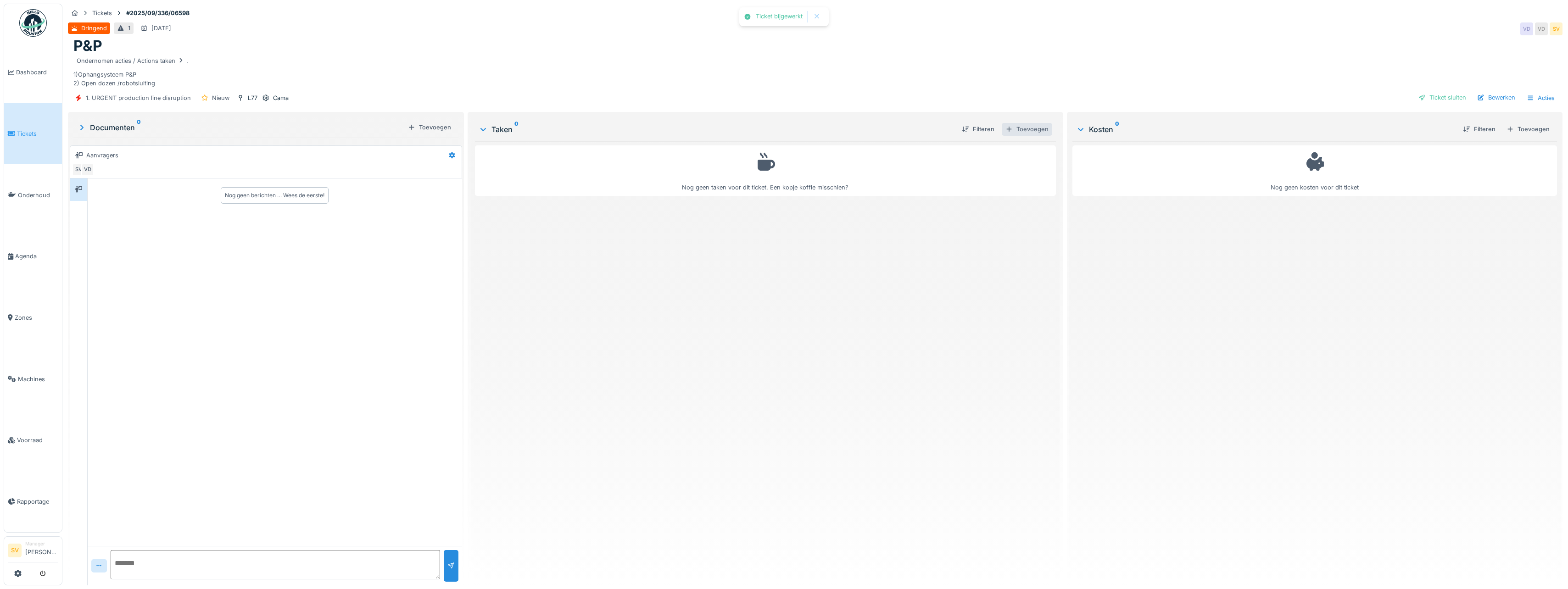
click at [1027, 123] on div "Toevoegen" at bounding box center [1027, 129] width 50 height 13
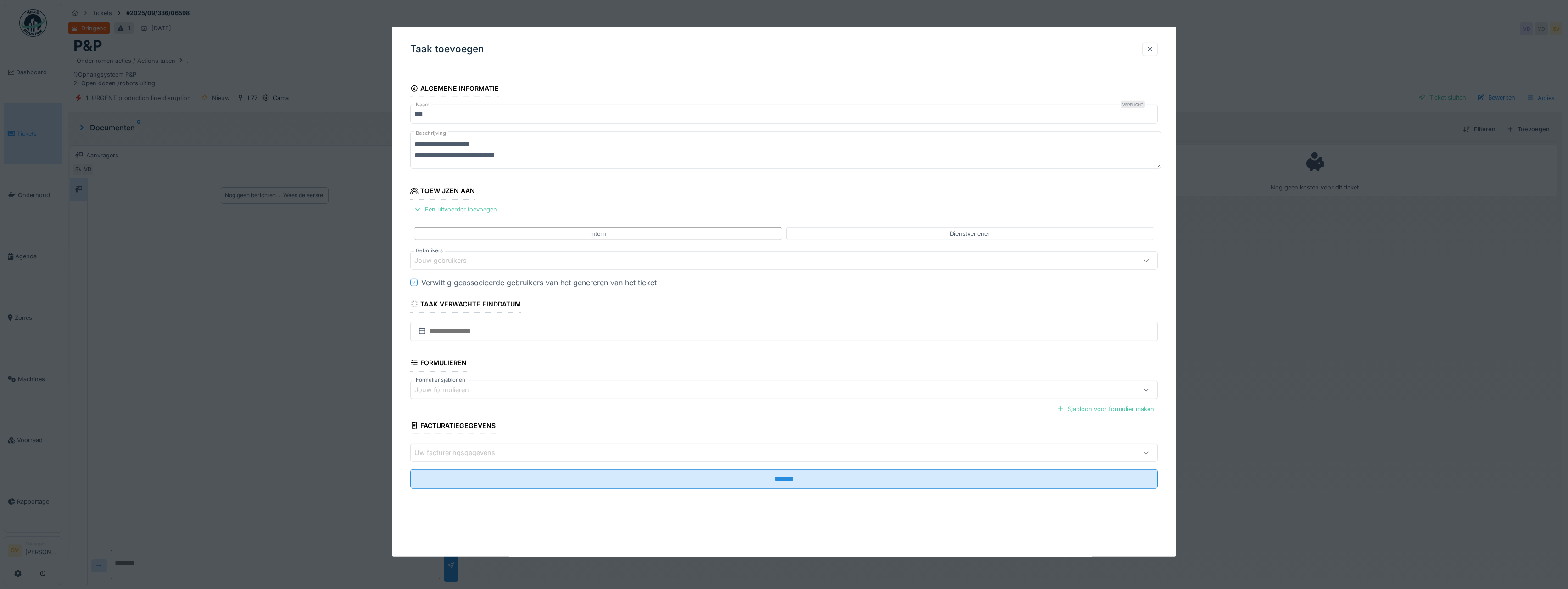
click at [440, 256] on div "Jouw gebruikers" at bounding box center [447, 260] width 66 height 10
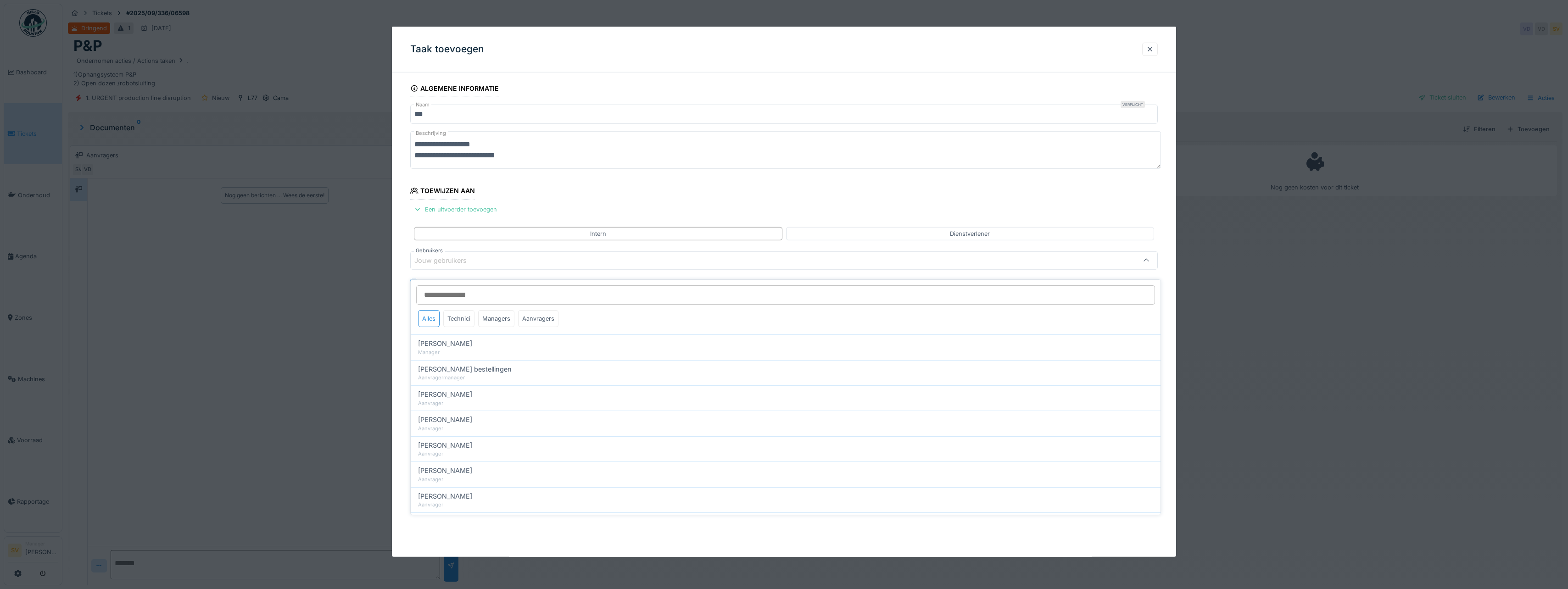
click at [458, 312] on div "Technici" at bounding box center [459, 319] width 31 height 17
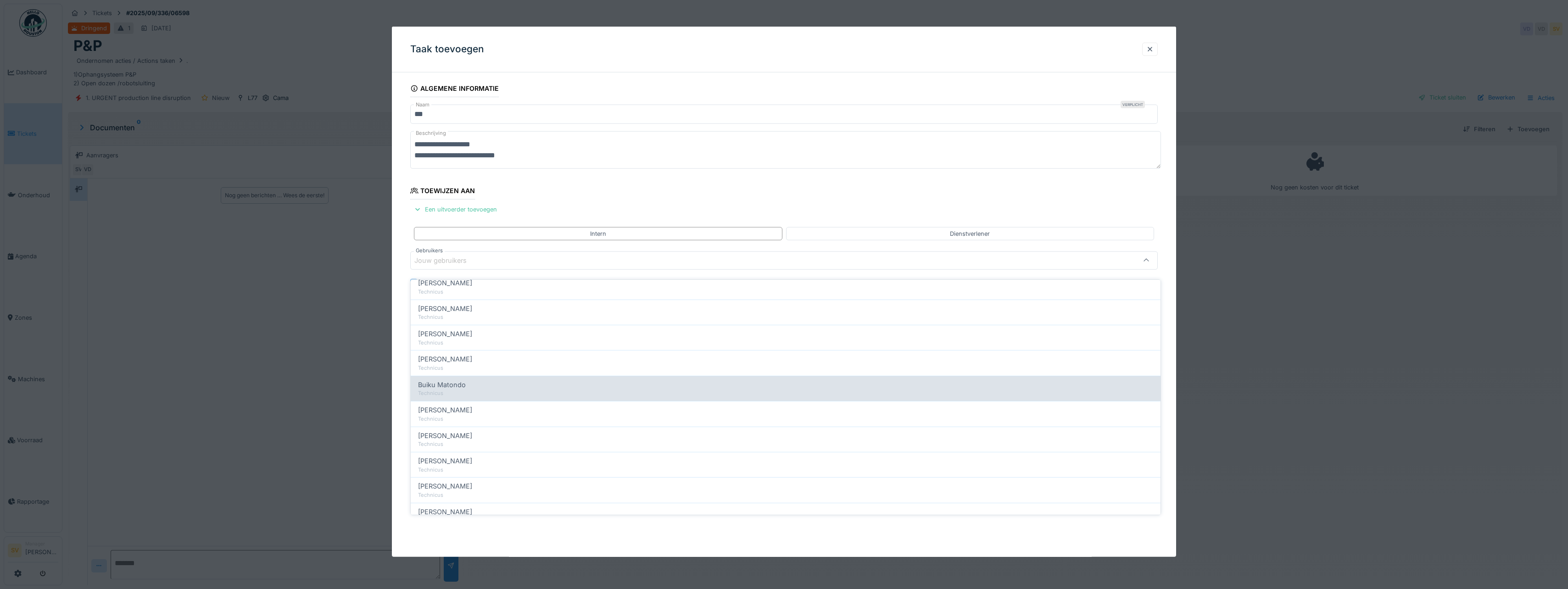
scroll to position [92, 0]
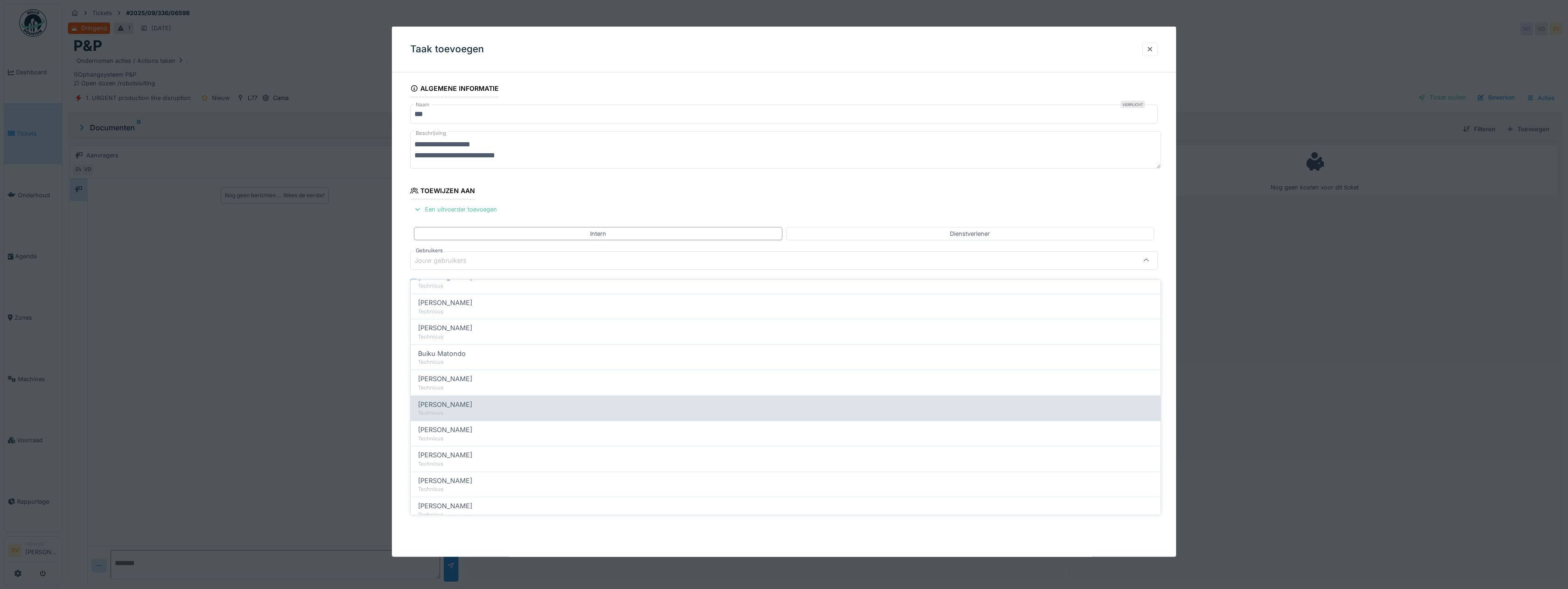
click at [446, 400] on span "Damian Olejnik" at bounding box center [444, 404] width 54 height 10
type input "****"
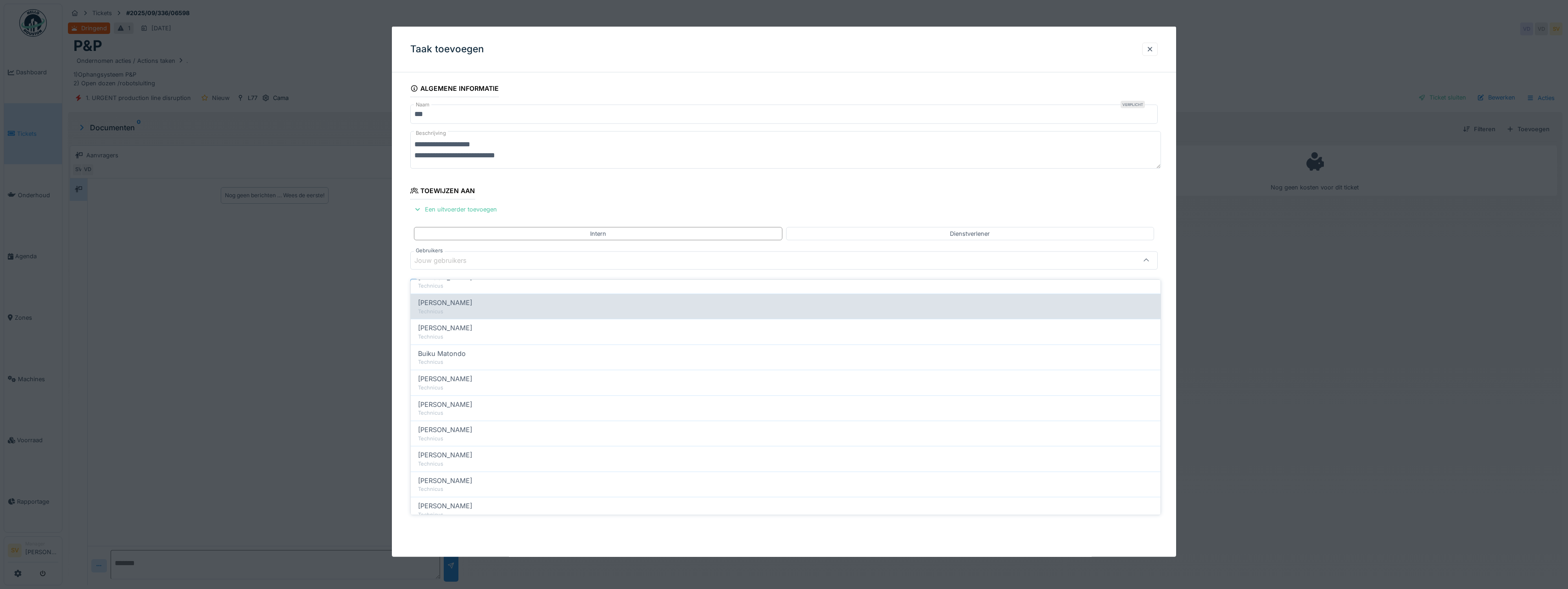
scroll to position [0, 0]
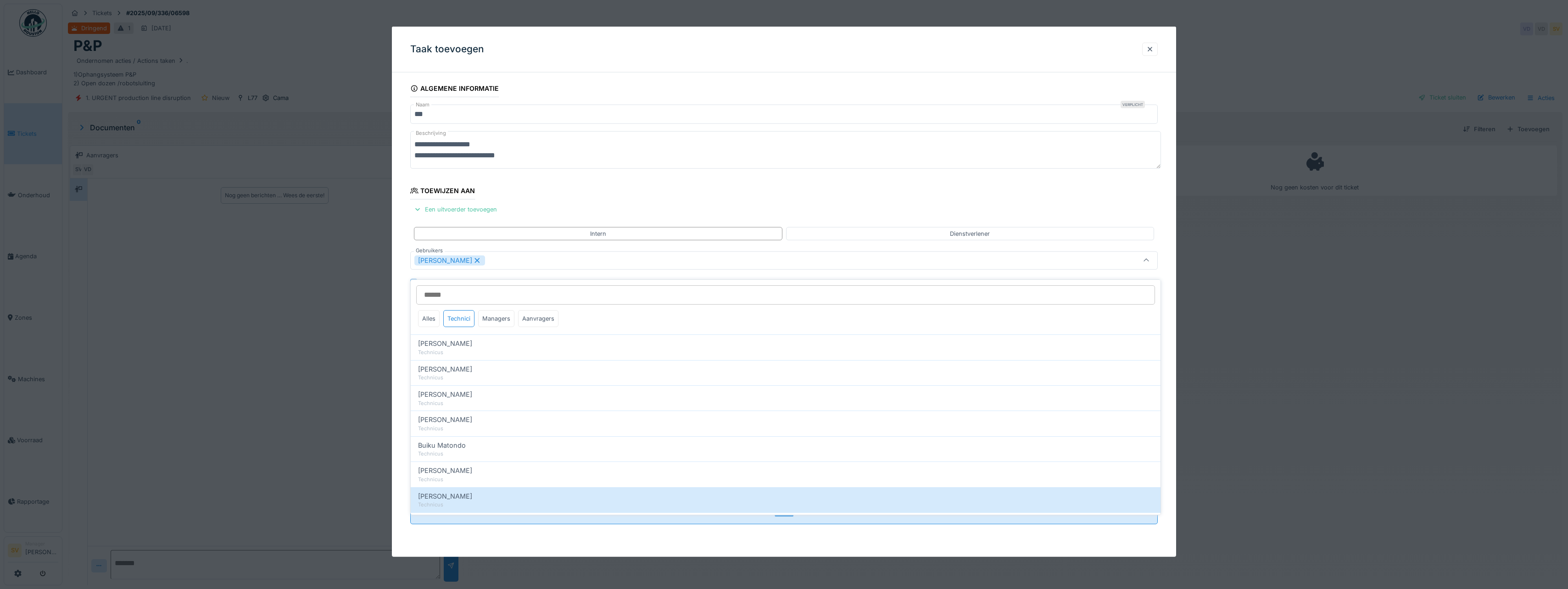
click at [1148, 260] on icon at bounding box center [1146, 260] width 7 height 6
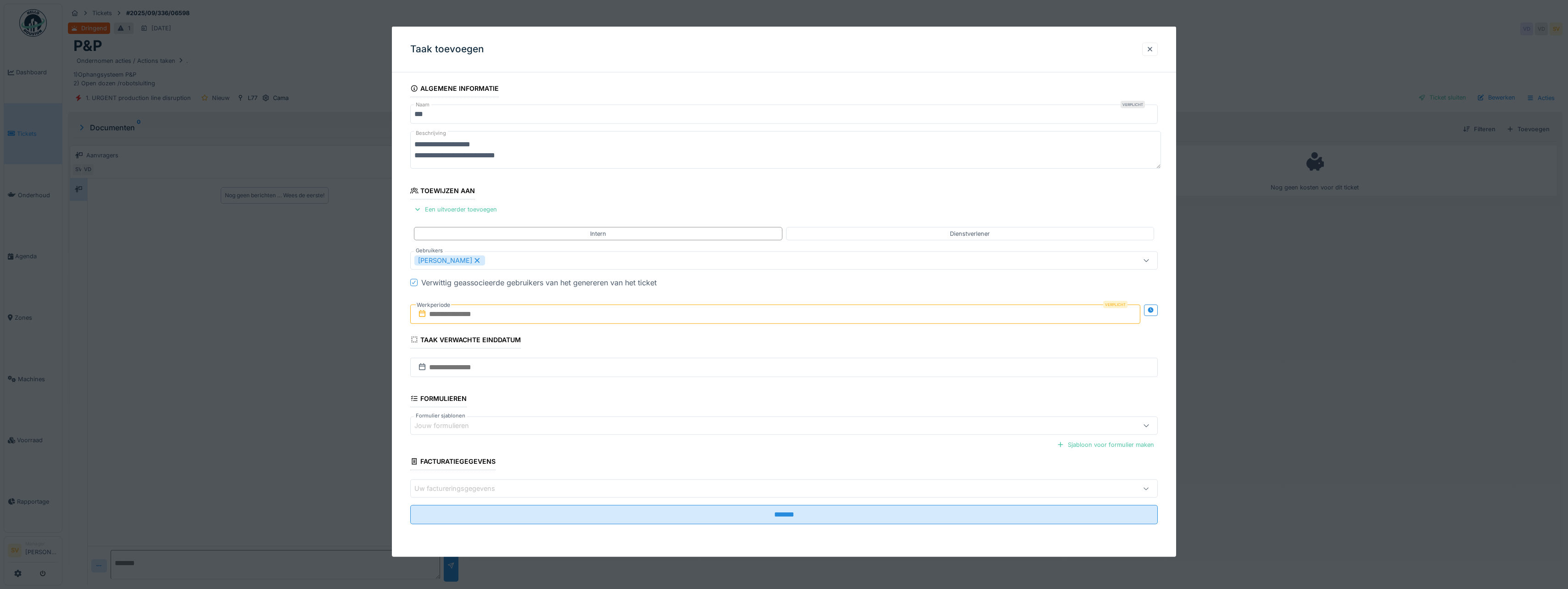
click at [440, 315] on input "text" at bounding box center [775, 314] width 730 height 19
click at [737, 419] on div "22" at bounding box center [733, 420] width 13 height 13
click at [748, 418] on div "23" at bounding box center [747, 419] width 13 height 14
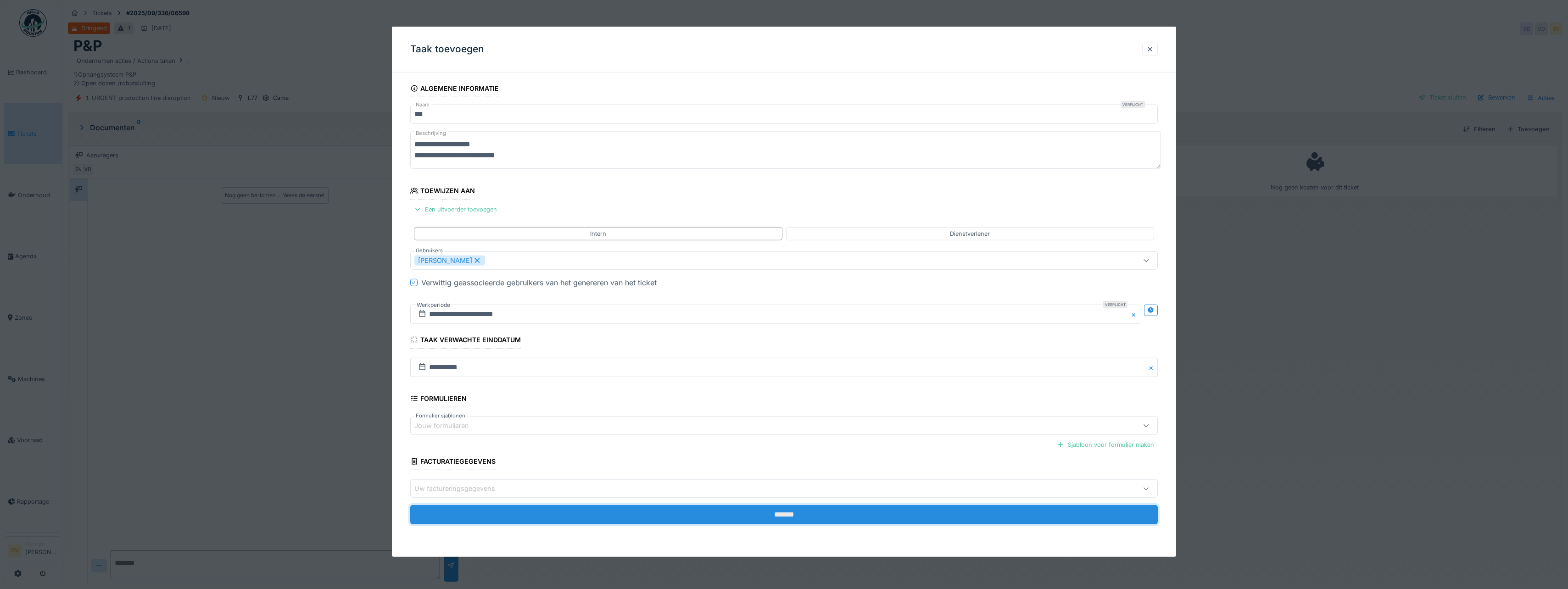
click at [787, 513] on input "*******" at bounding box center [784, 514] width 747 height 19
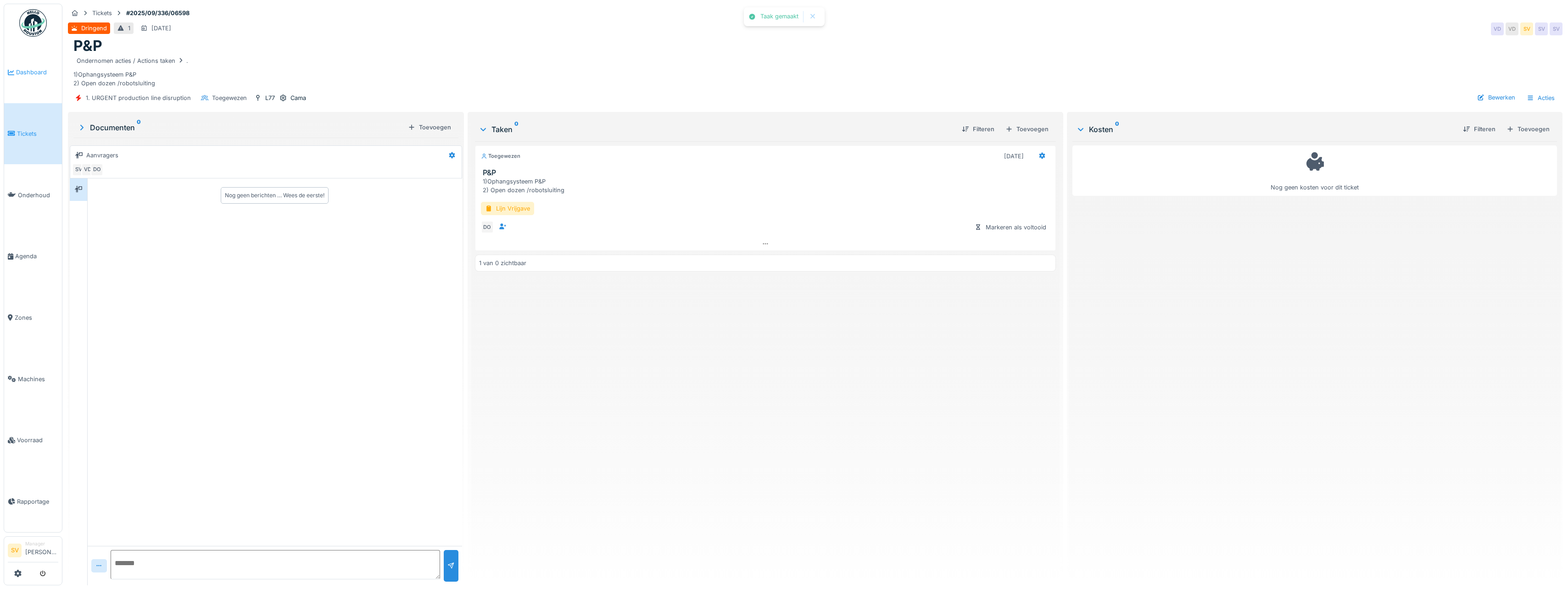
click at [37, 72] on span "Dashboard" at bounding box center [37, 73] width 42 height 9
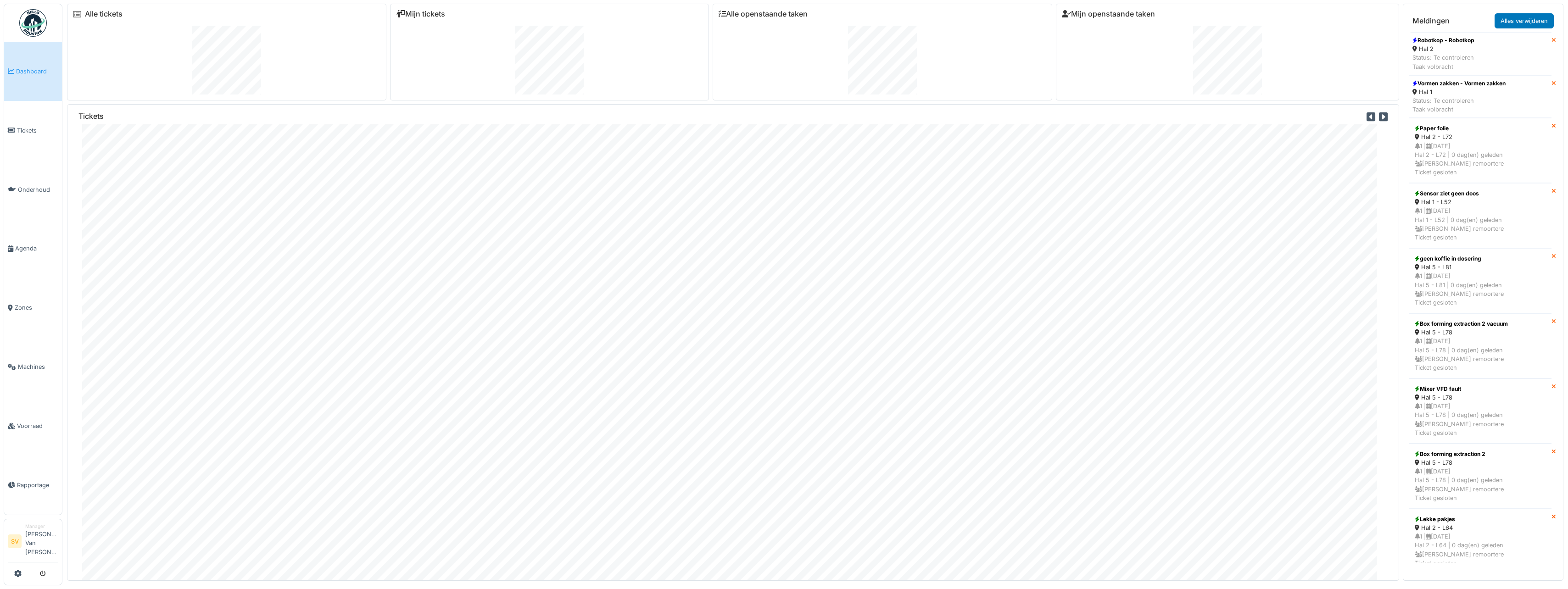
click at [28, 76] on link "Dashboard" at bounding box center [34, 71] width 58 height 59
click at [1472, 56] on div "Status: Te controleren Taak volbracht" at bounding box center [1443, 61] width 62 height 17
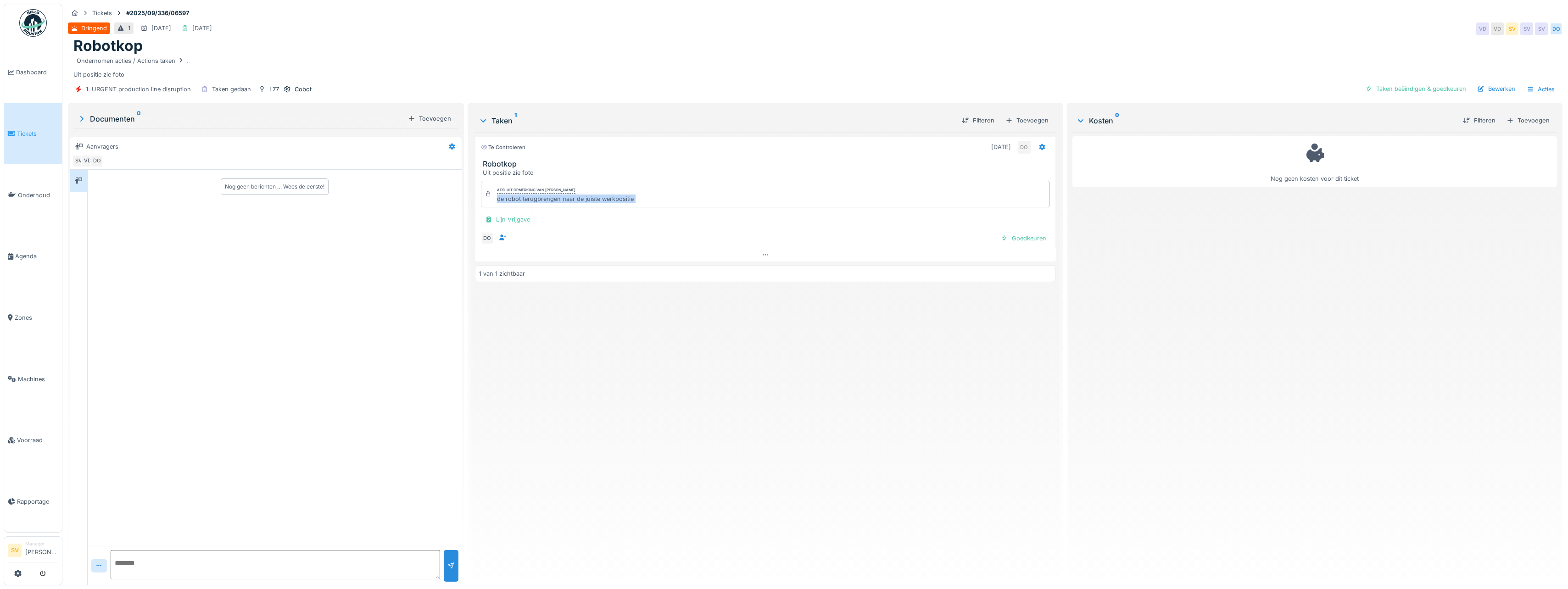
drag, startPoint x: 494, startPoint y: 200, endPoint x: 655, endPoint y: 212, distance: 161.4
click at [655, 212] on div "Afsluit opmerking van Damian Olejnik de robot terugbrengen naar de juiste werkp…" at bounding box center [765, 213] width 581 height 72
copy div "de robot terugbrengen naar de juiste werkpositie Lijn Vrijgave DO Goedkeuren"
click at [1437, 88] on div "Taken beëindigen & goedkeuren" at bounding box center [1415, 89] width 108 height 13
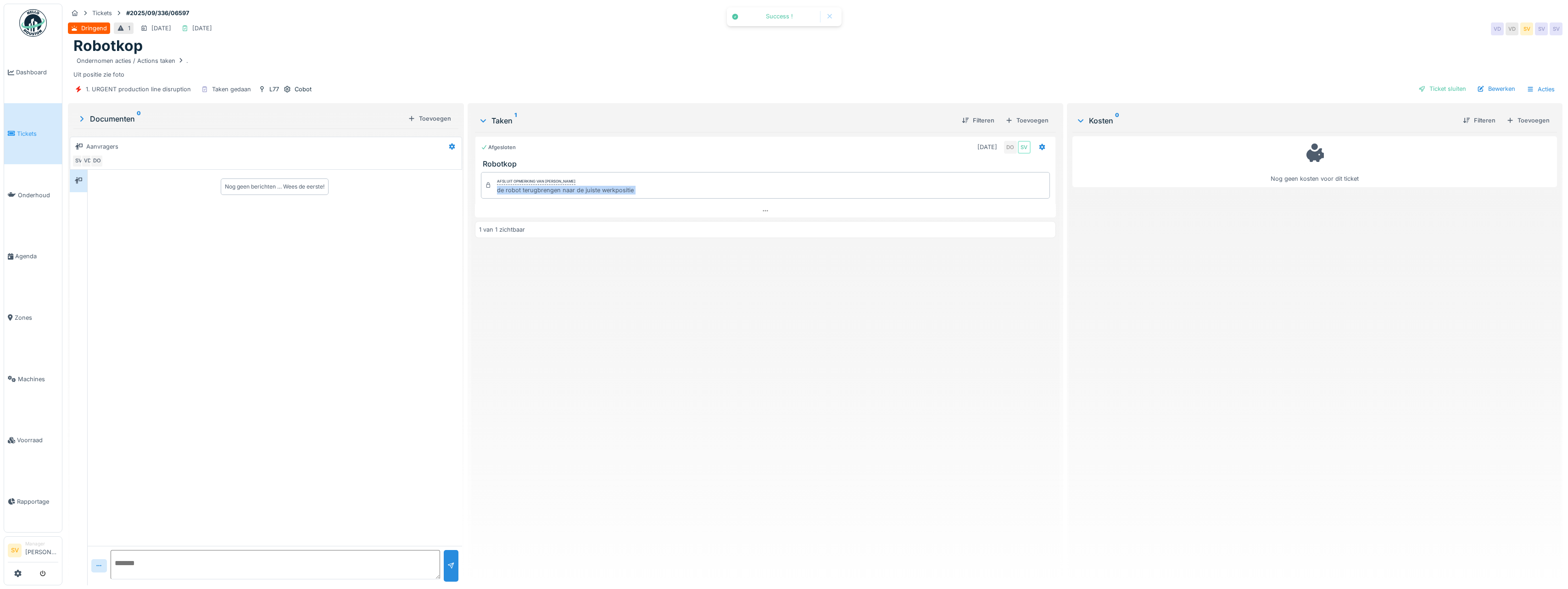
click at [1437, 88] on div "Ticket sluiten" at bounding box center [1442, 89] width 55 height 13
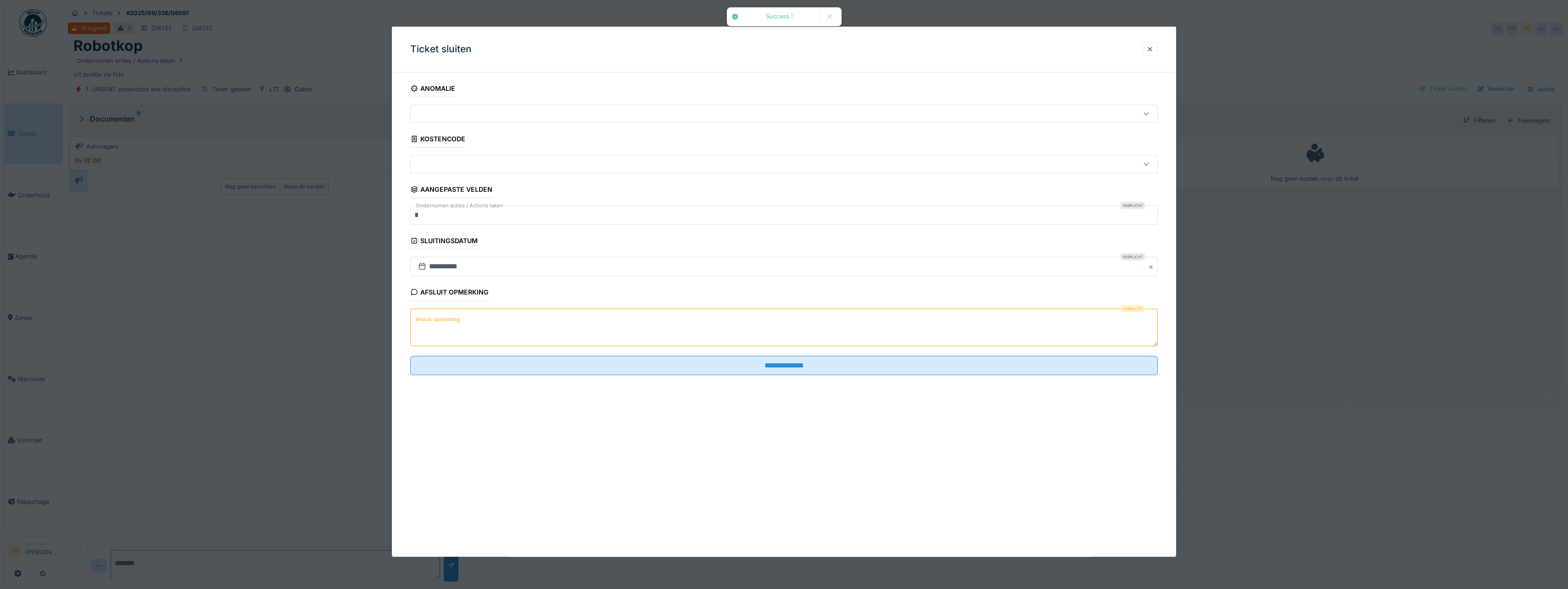
click at [692, 325] on textarea "Afsluit opmerking" at bounding box center [784, 327] width 747 height 37
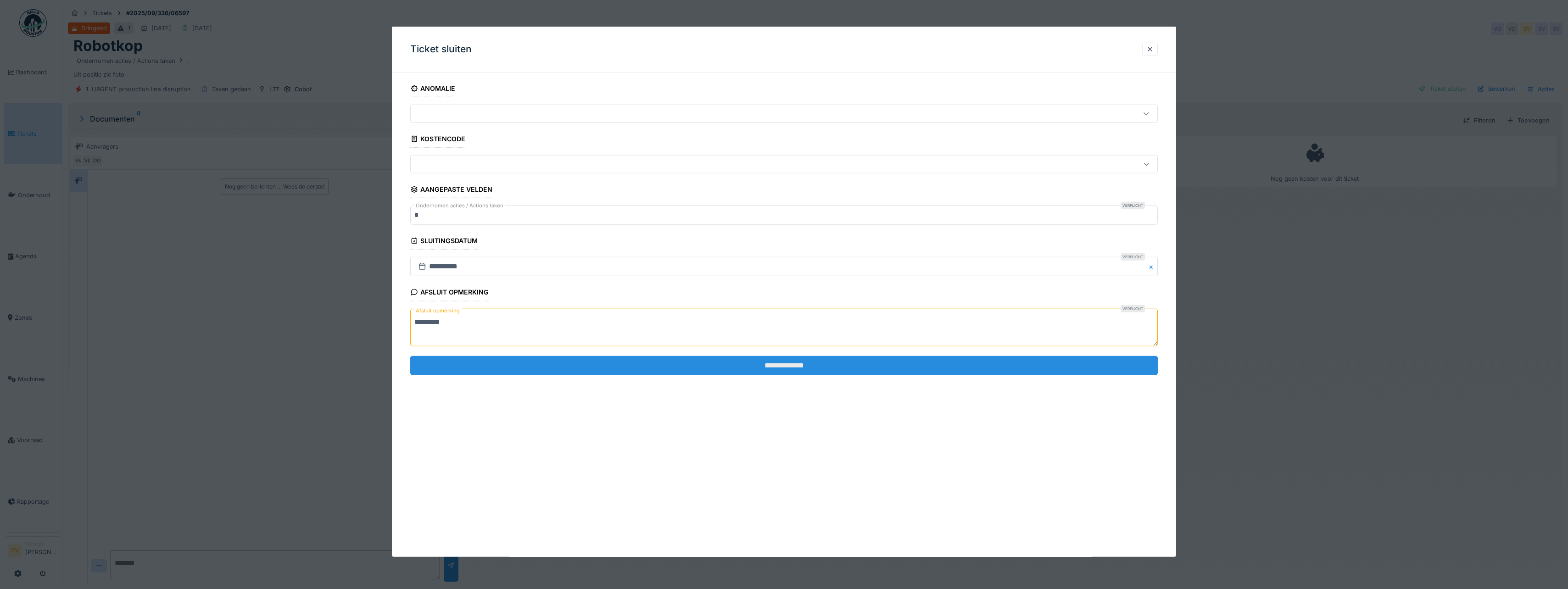
type textarea "*********"
click at [784, 366] on input "**********" at bounding box center [784, 365] width 747 height 19
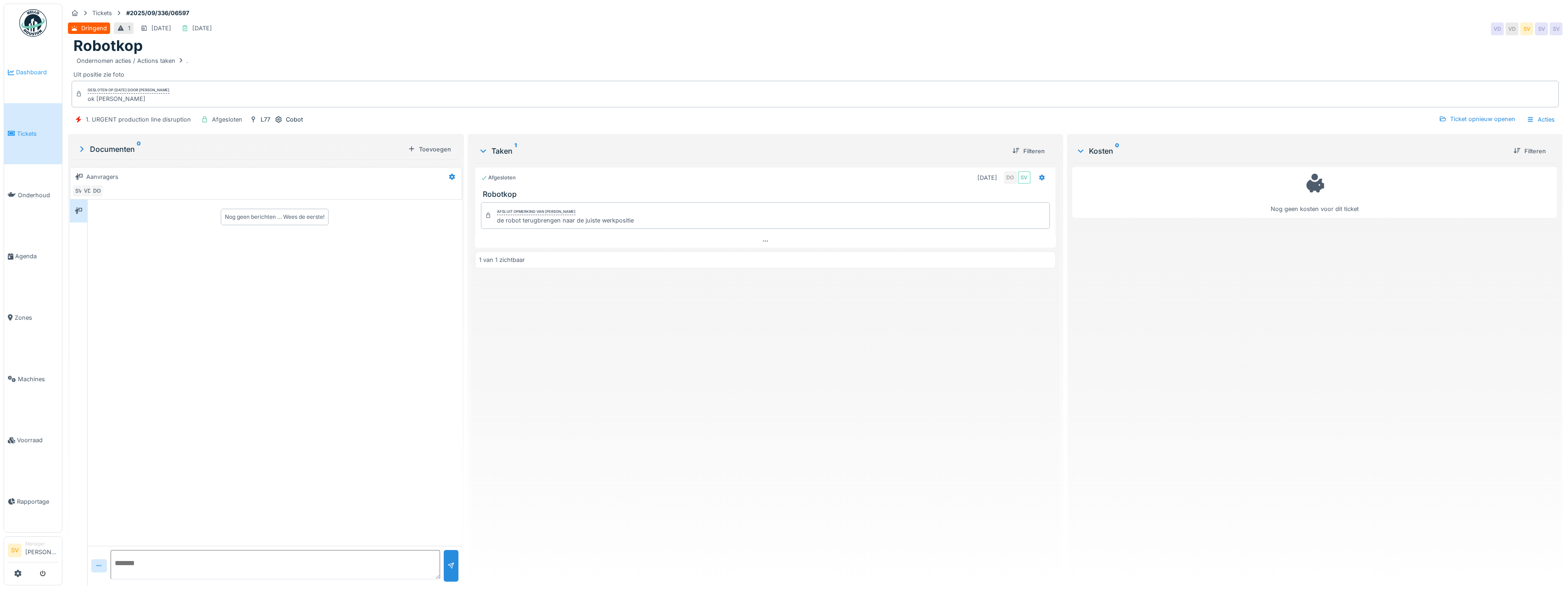
click at [37, 72] on span "Dashboard" at bounding box center [37, 73] width 42 height 9
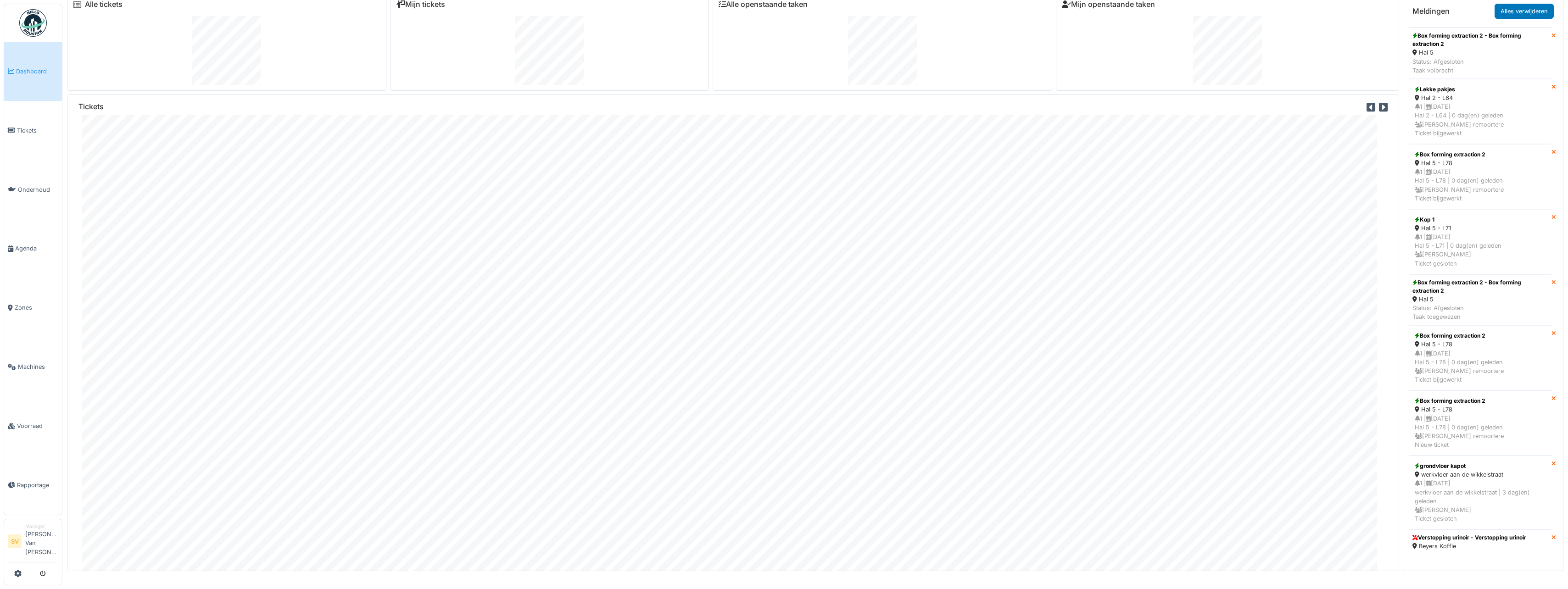
scroll to position [1889, 0]
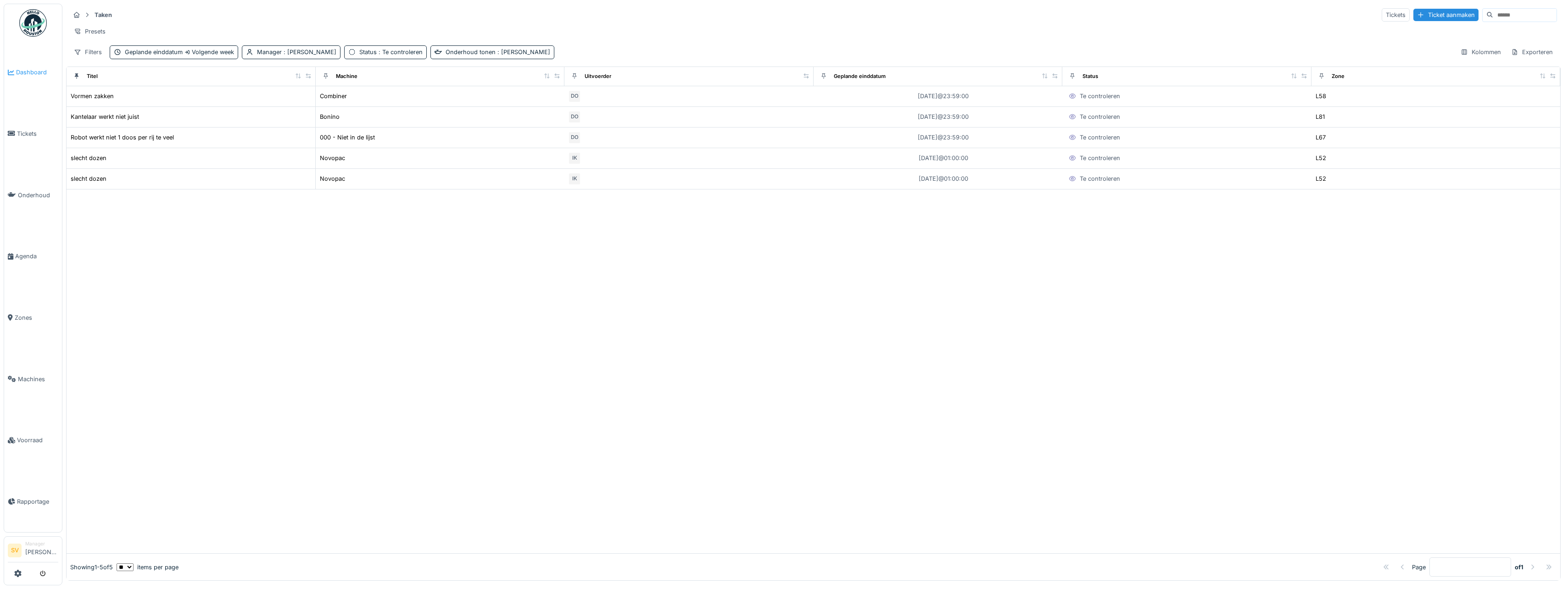
click at [29, 70] on span "Dashboard" at bounding box center [37, 73] width 42 height 9
click at [32, 72] on span "Dashboard" at bounding box center [37, 72] width 42 height 9
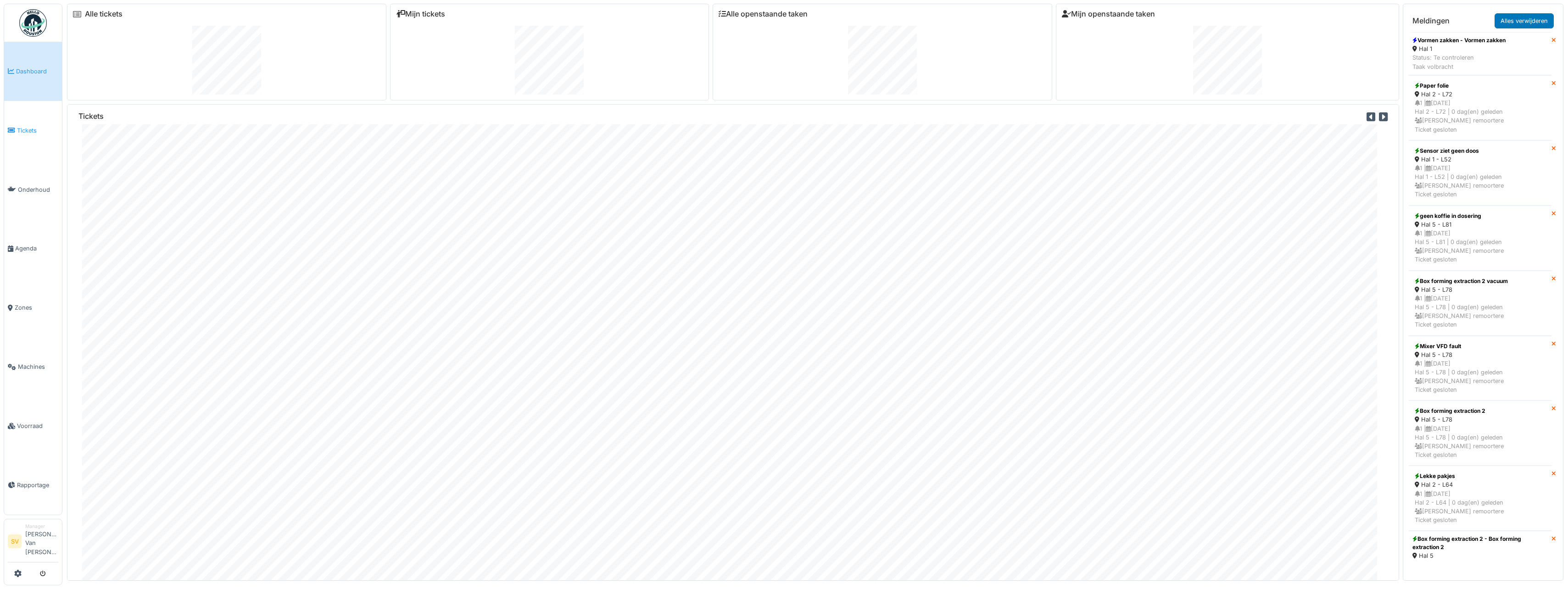
click at [27, 131] on span "Tickets" at bounding box center [37, 131] width 41 height 9
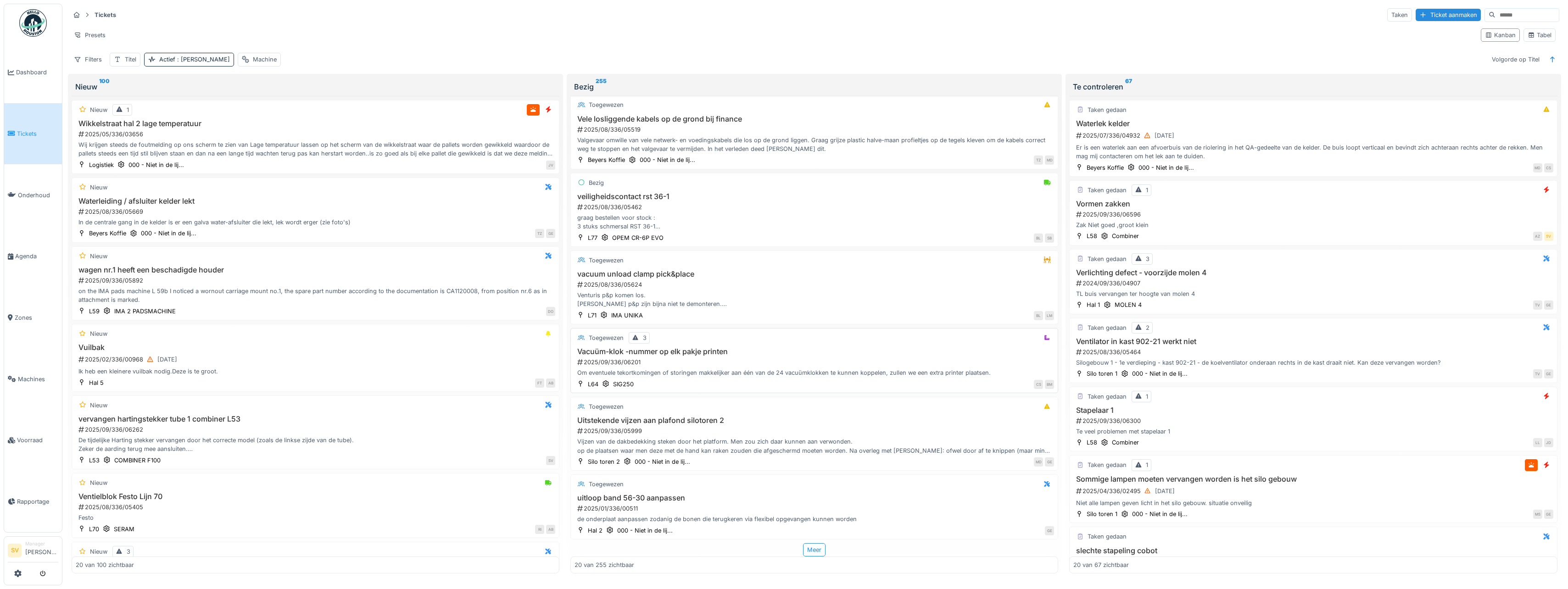
scroll to position [3, 0]
click at [813, 548] on div "Meer" at bounding box center [814, 550] width 23 height 14
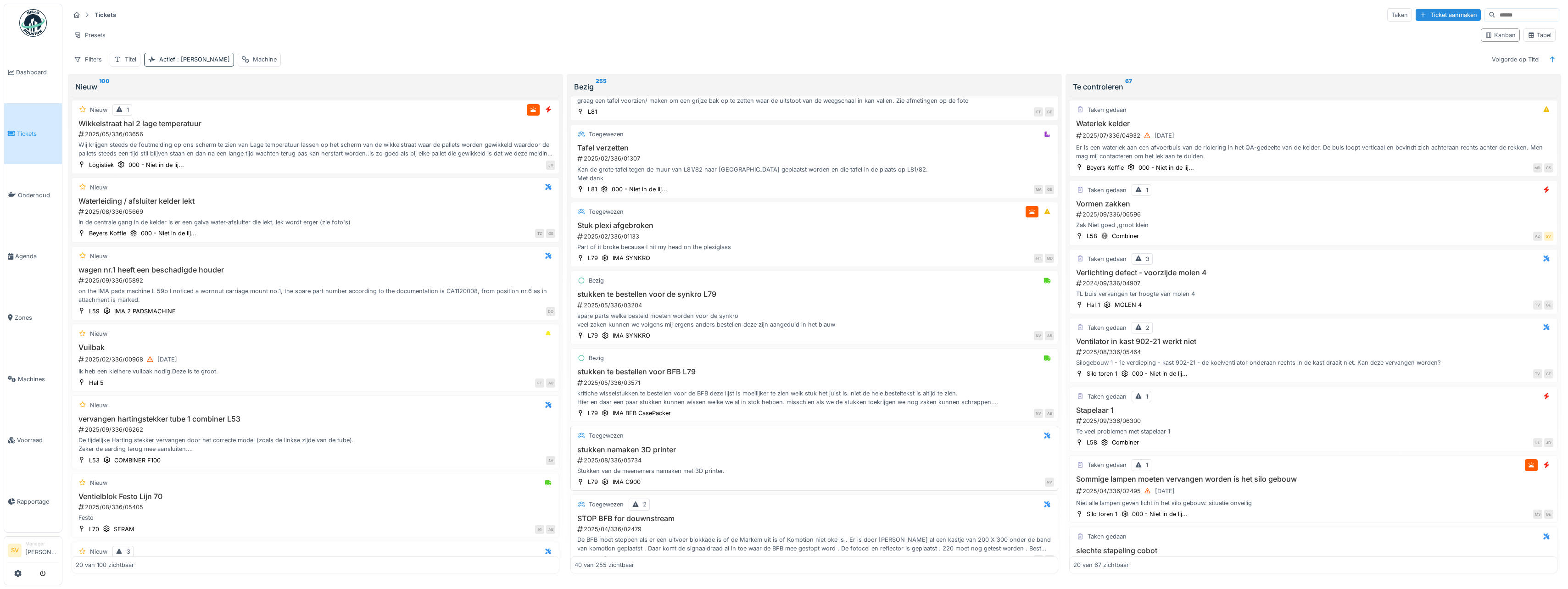
scroll to position [2481, 0]
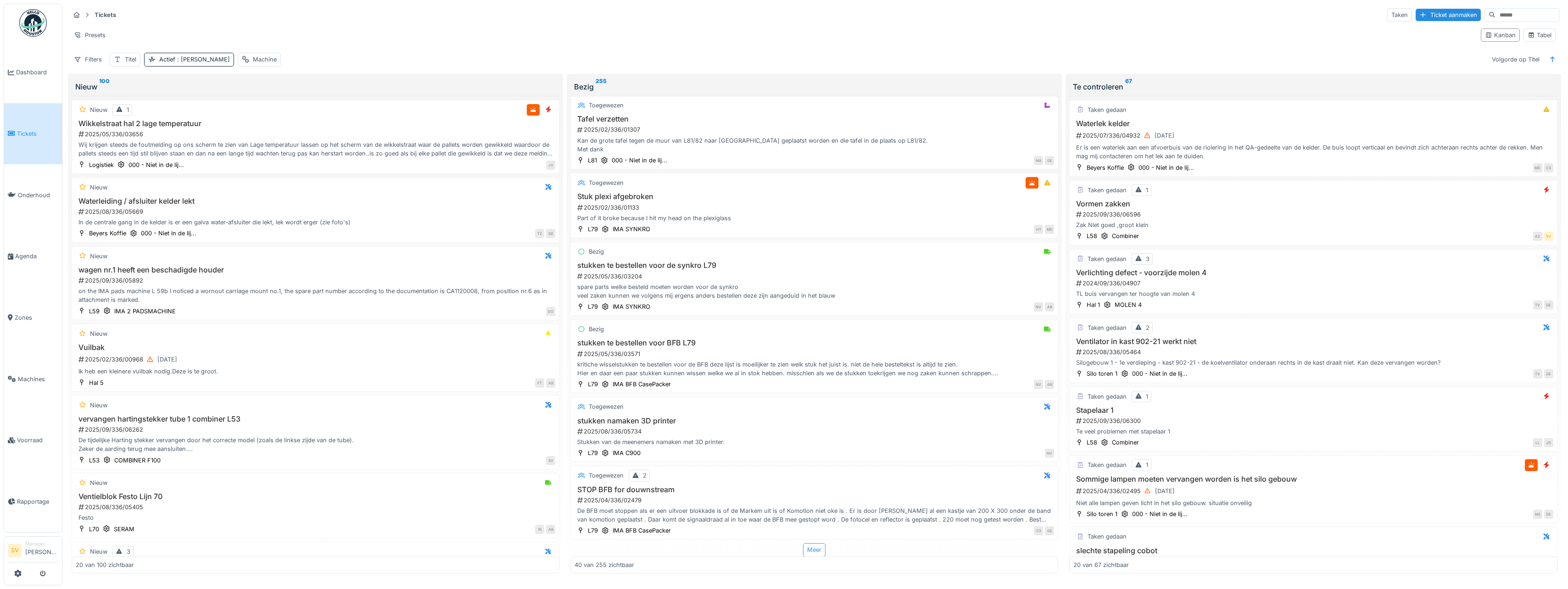
click at [803, 549] on div "Meer" at bounding box center [814, 550] width 23 height 14
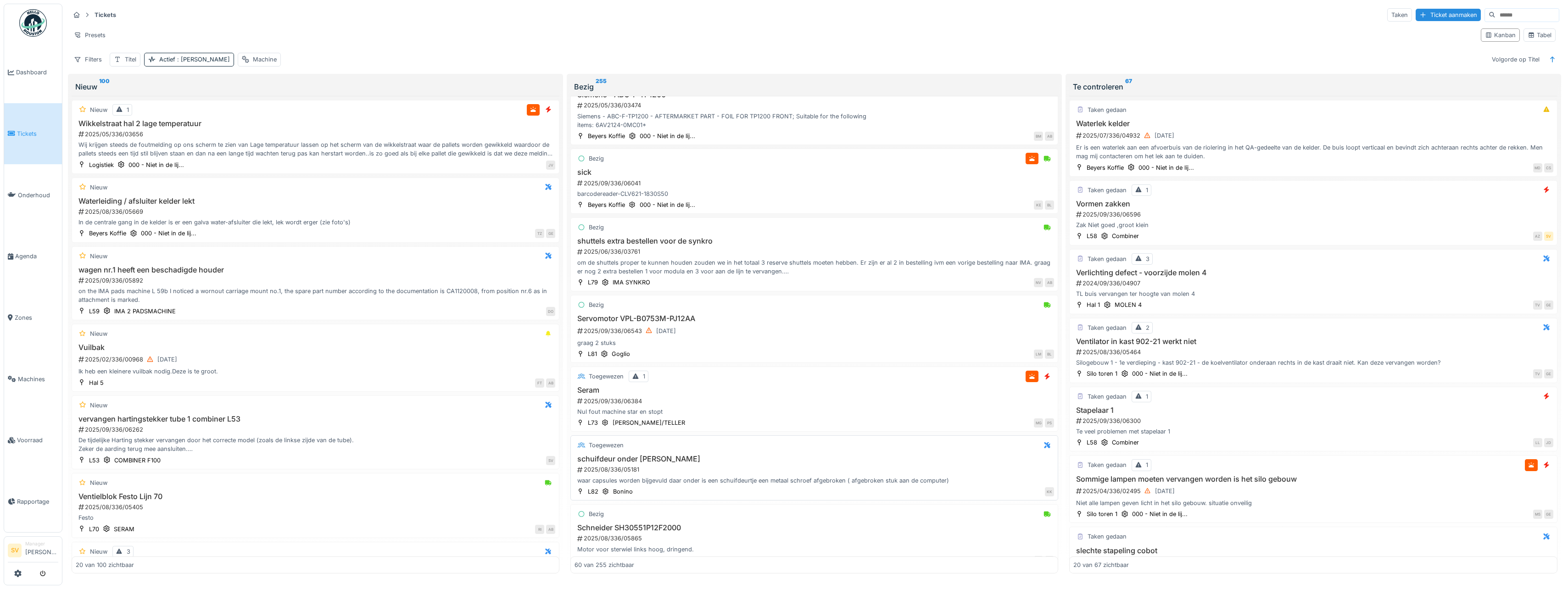
scroll to position [3898, 0]
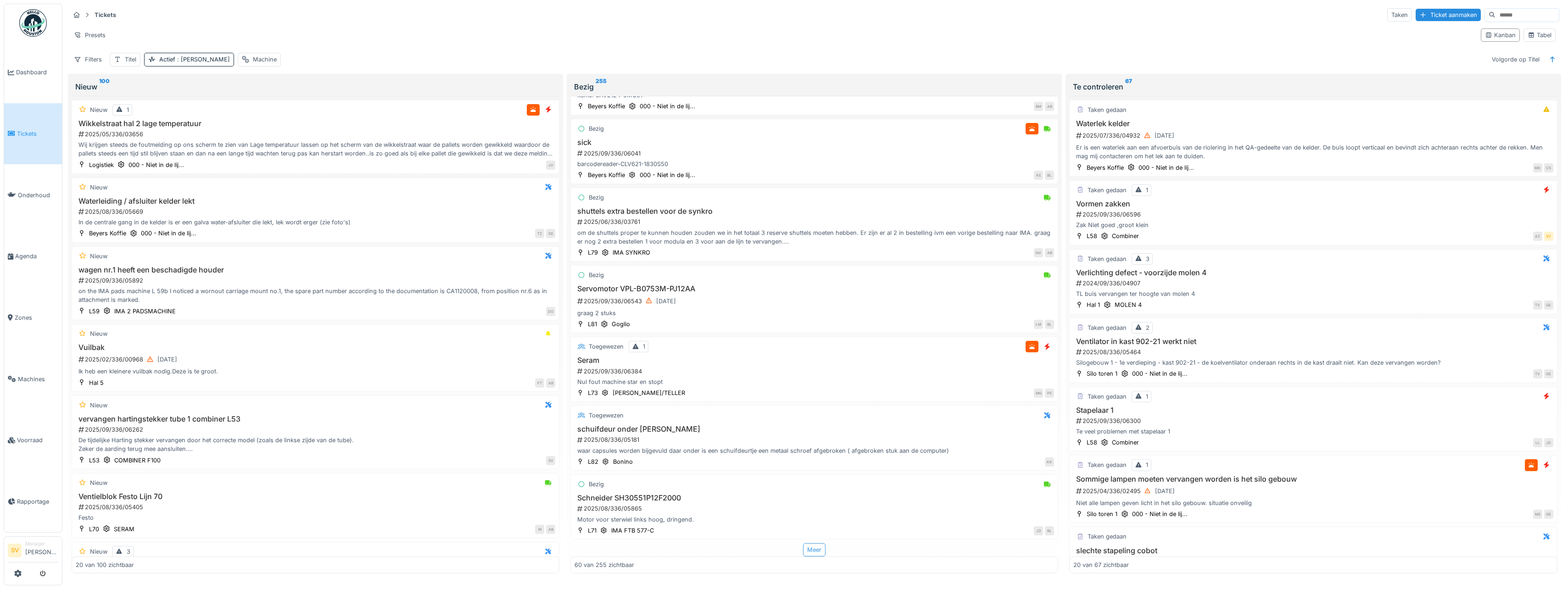
click at [806, 546] on div "Meer" at bounding box center [814, 550] width 23 height 14
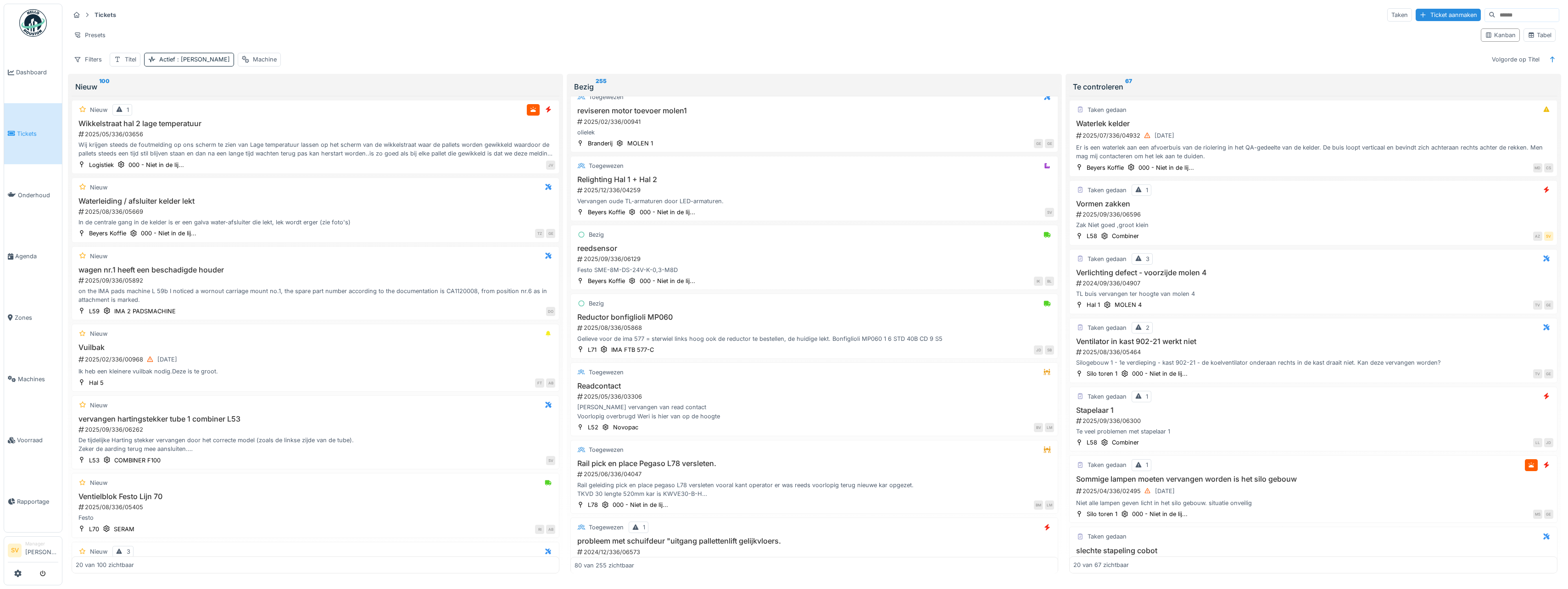
scroll to position [5359, 0]
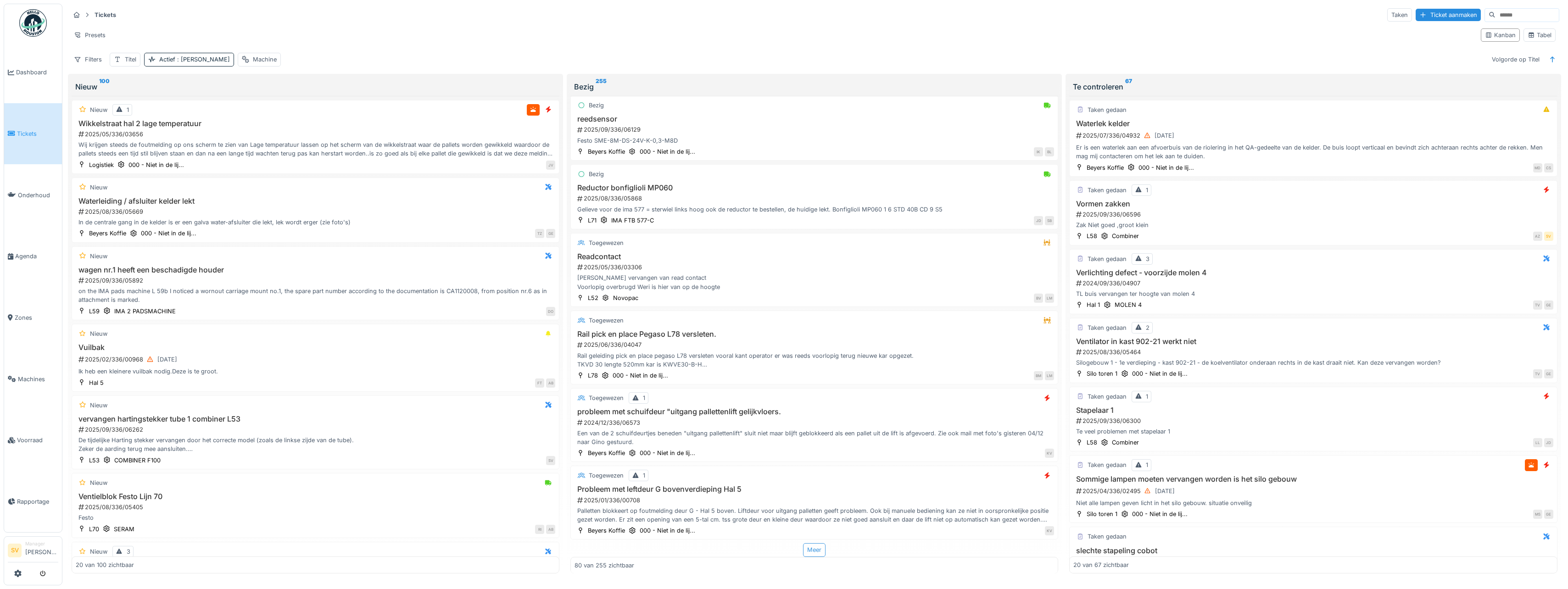
click at [804, 546] on div "Meer" at bounding box center [814, 550] width 23 height 14
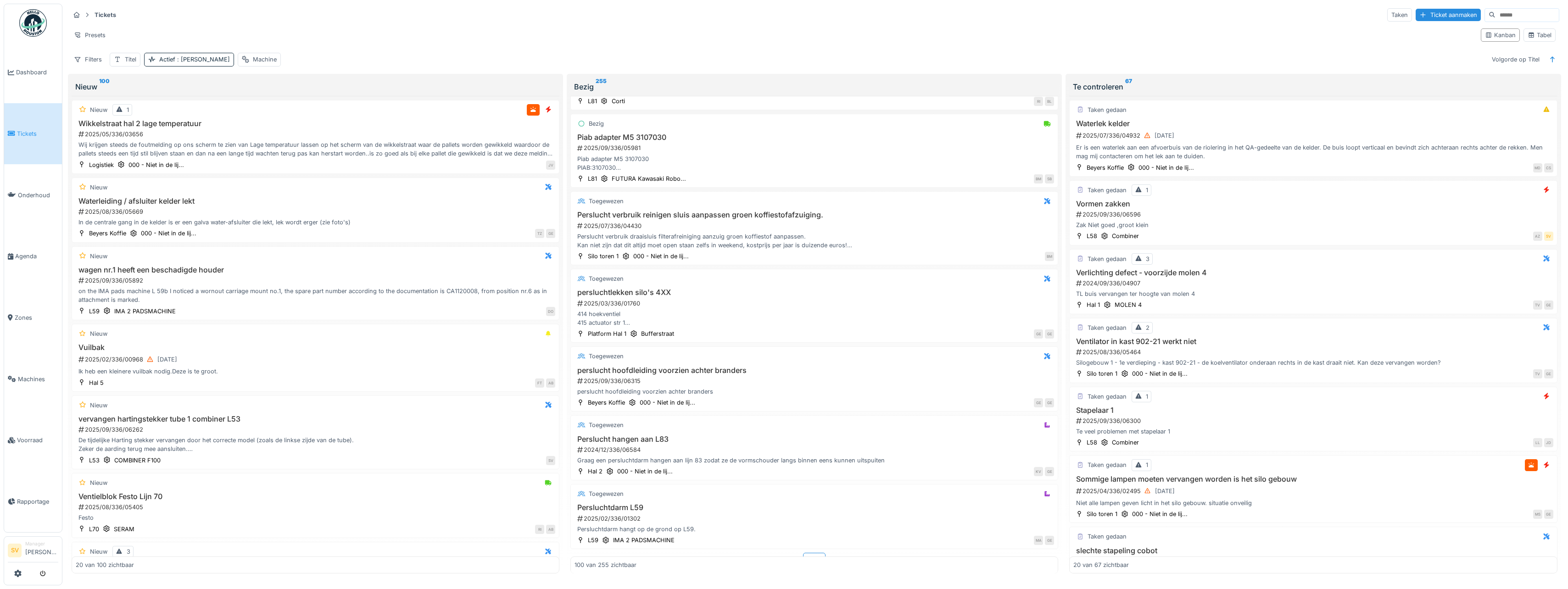
scroll to position [6838, 0]
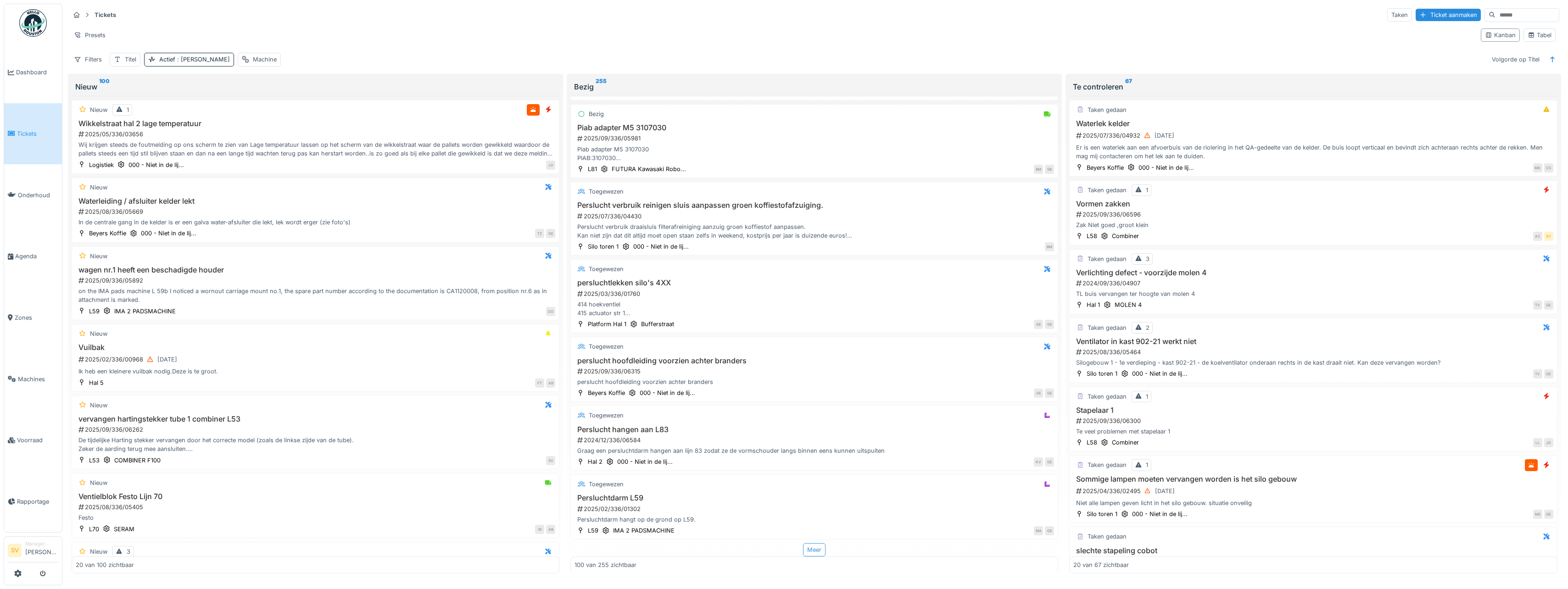
click at [805, 547] on div "Meer" at bounding box center [814, 550] width 23 height 14
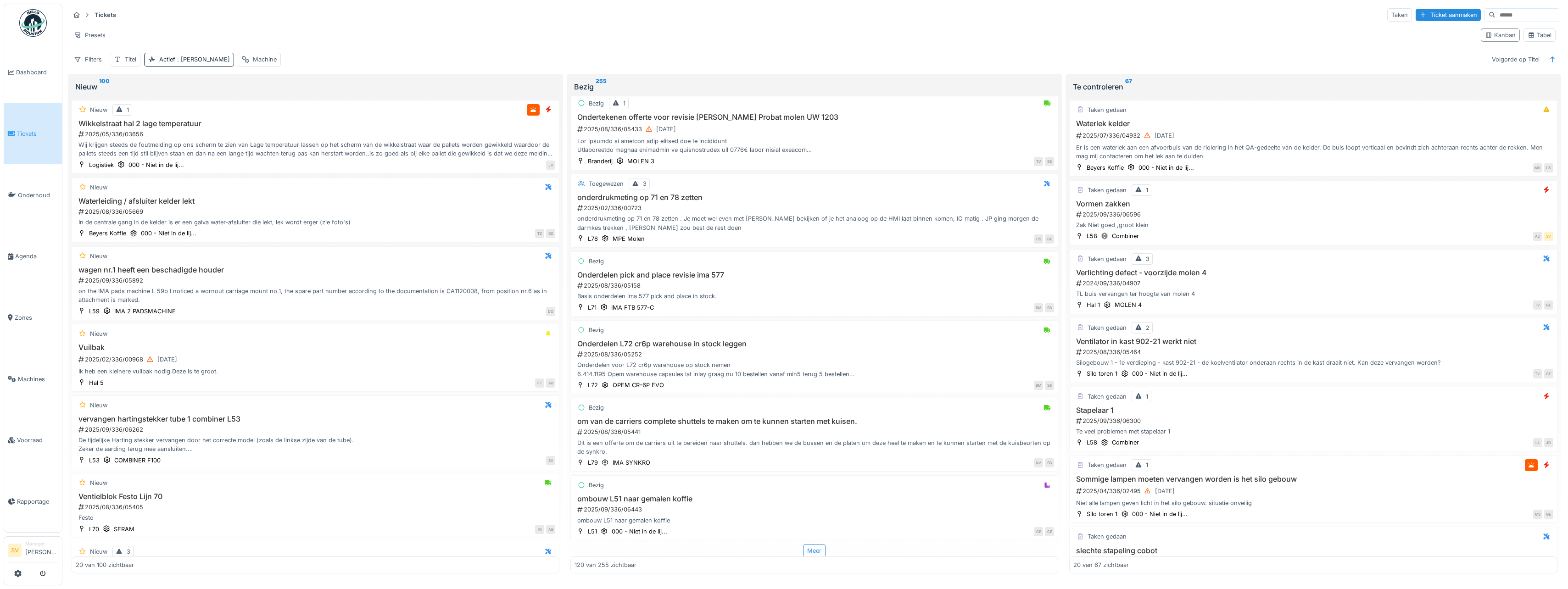
scroll to position [8313, 0]
click at [810, 546] on div "Meer" at bounding box center [814, 550] width 23 height 14
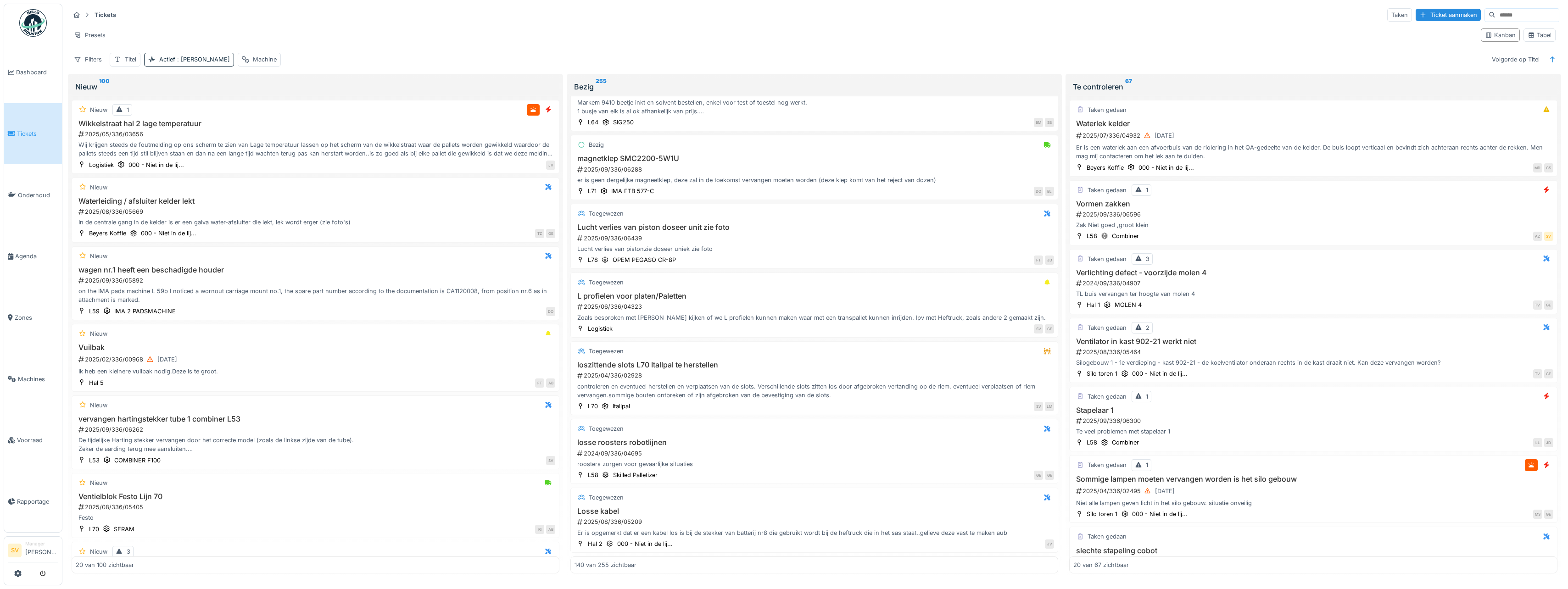
scroll to position [9795, 0]
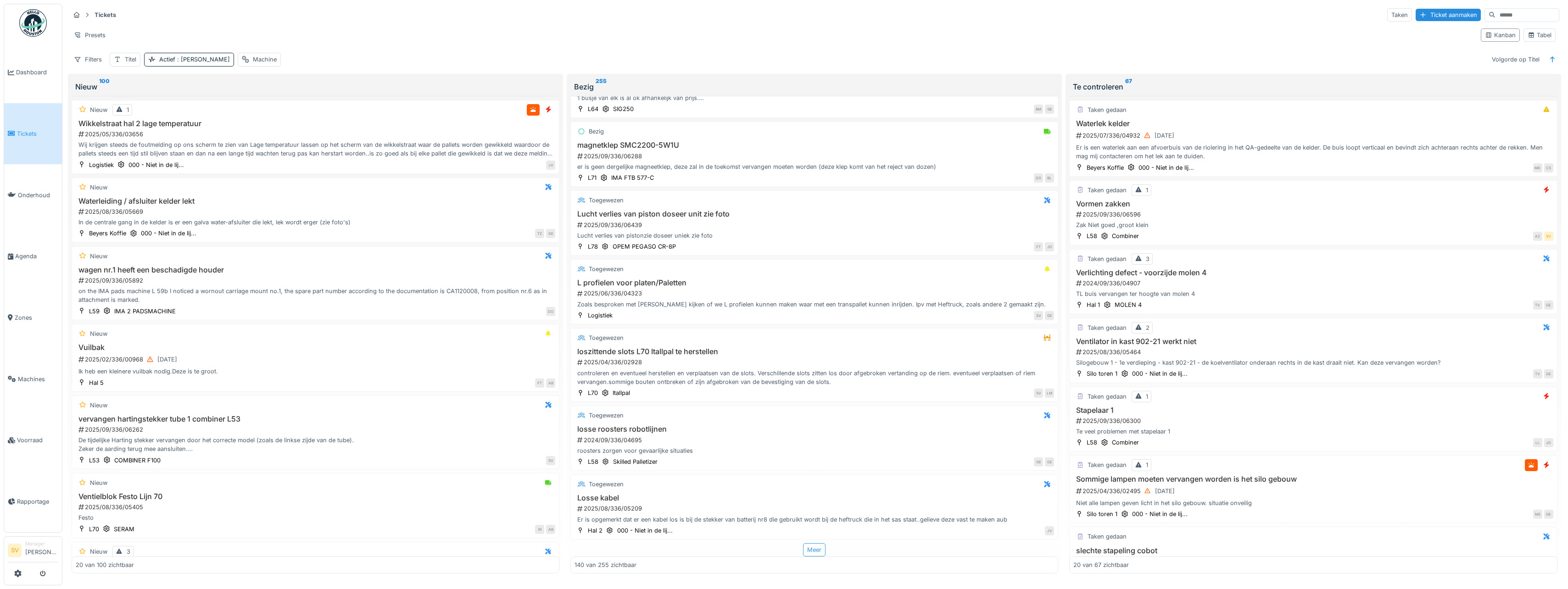
click at [809, 547] on div "Meer" at bounding box center [814, 550] width 23 height 14
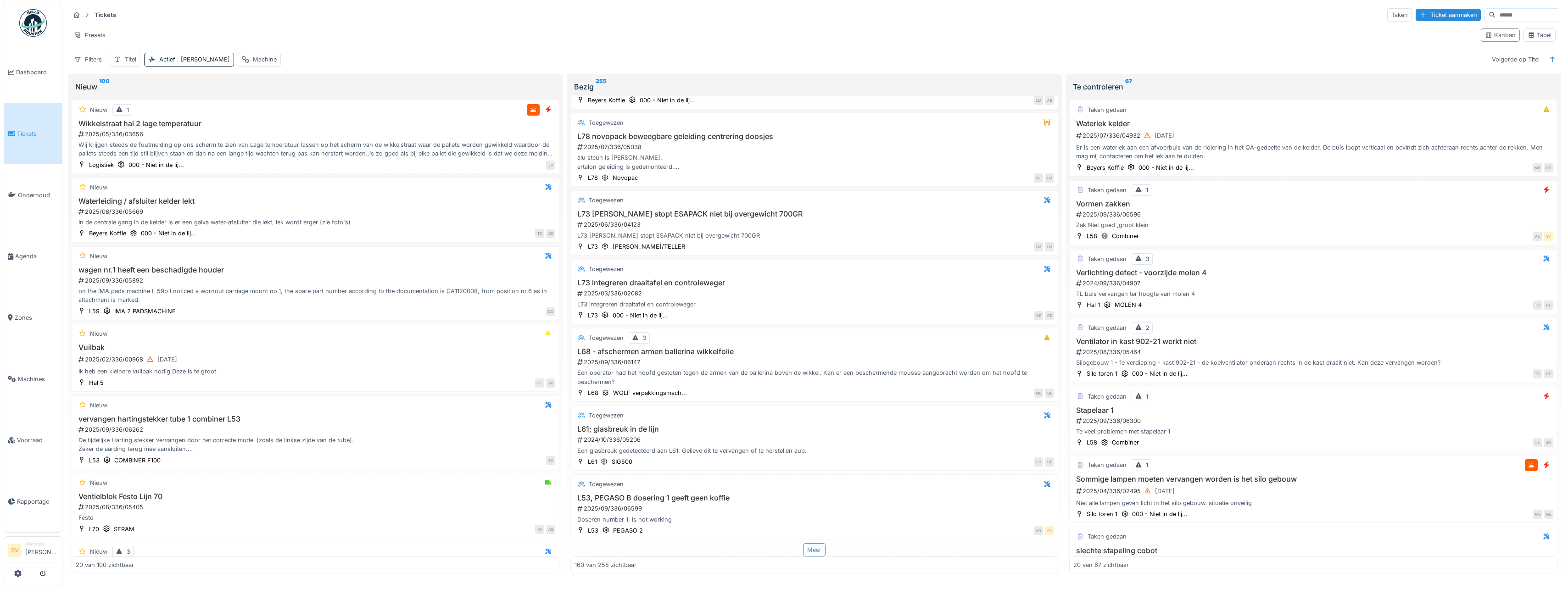
scroll to position [11237, 0]
click at [806, 548] on div "Meer" at bounding box center [814, 550] width 23 height 14
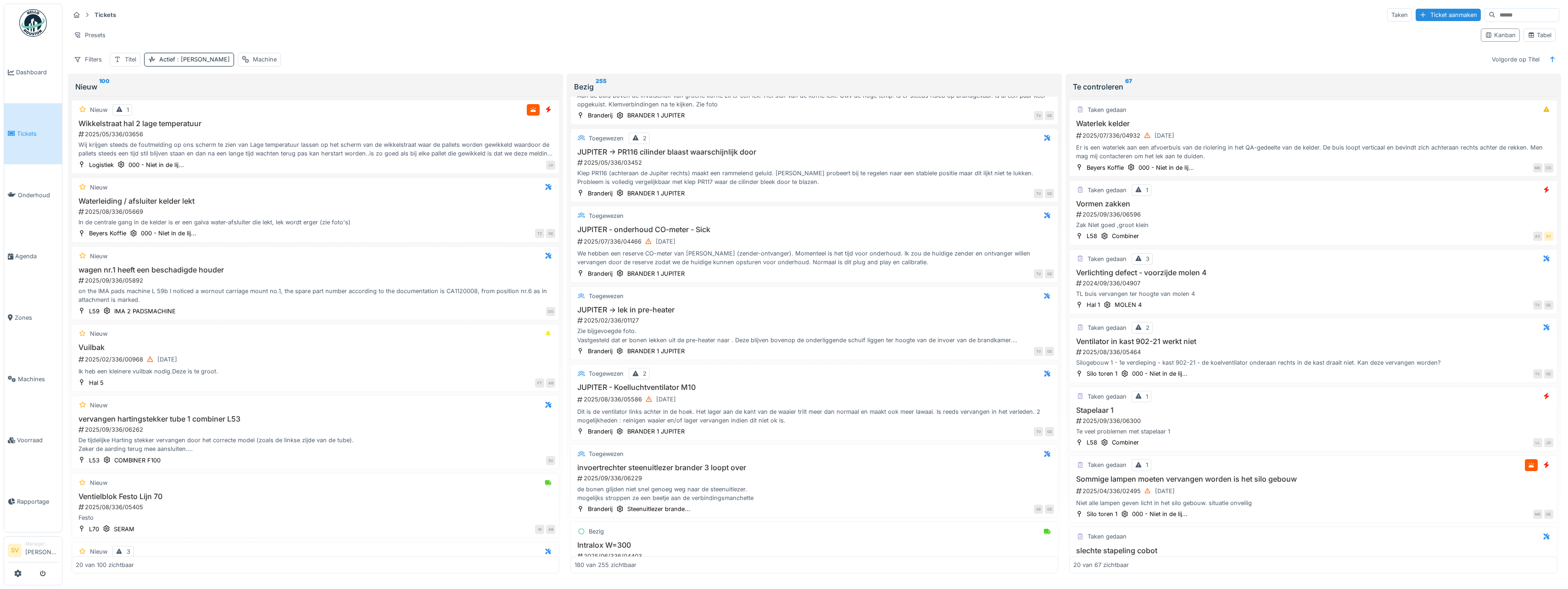
scroll to position [12738, 0]
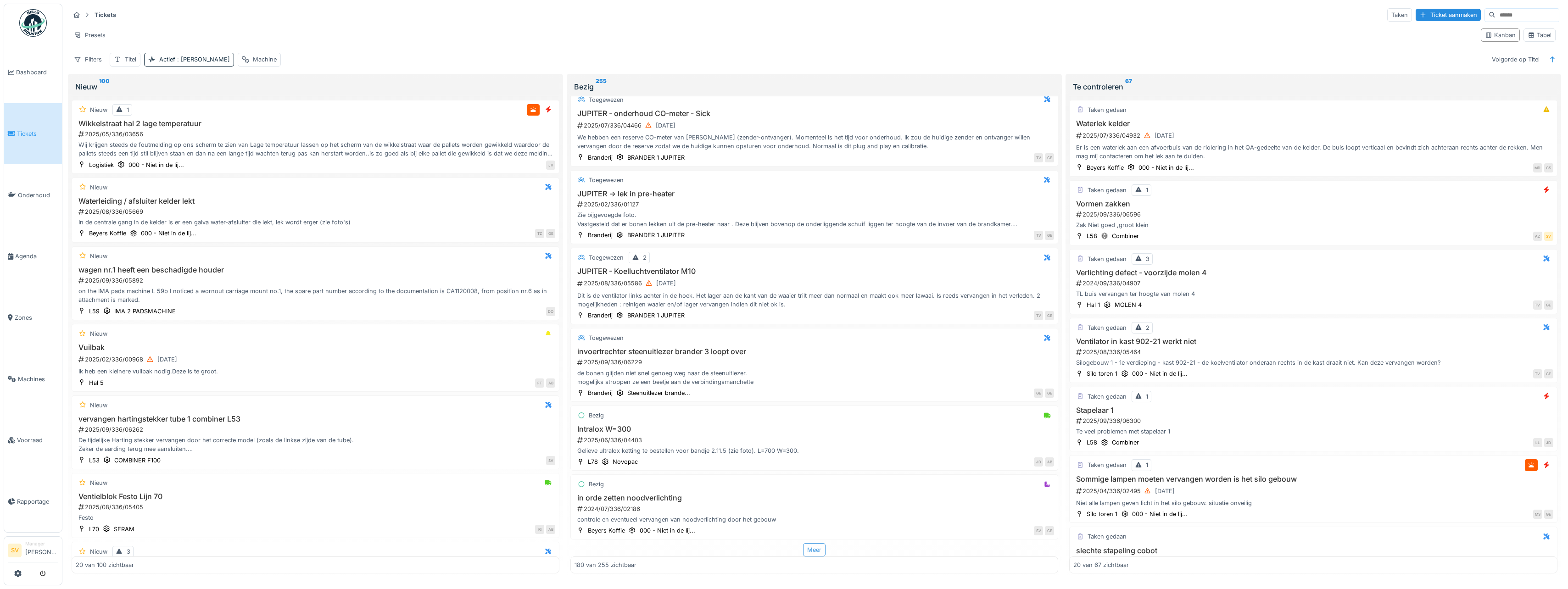
click at [804, 550] on div "Meer" at bounding box center [814, 550] width 23 height 14
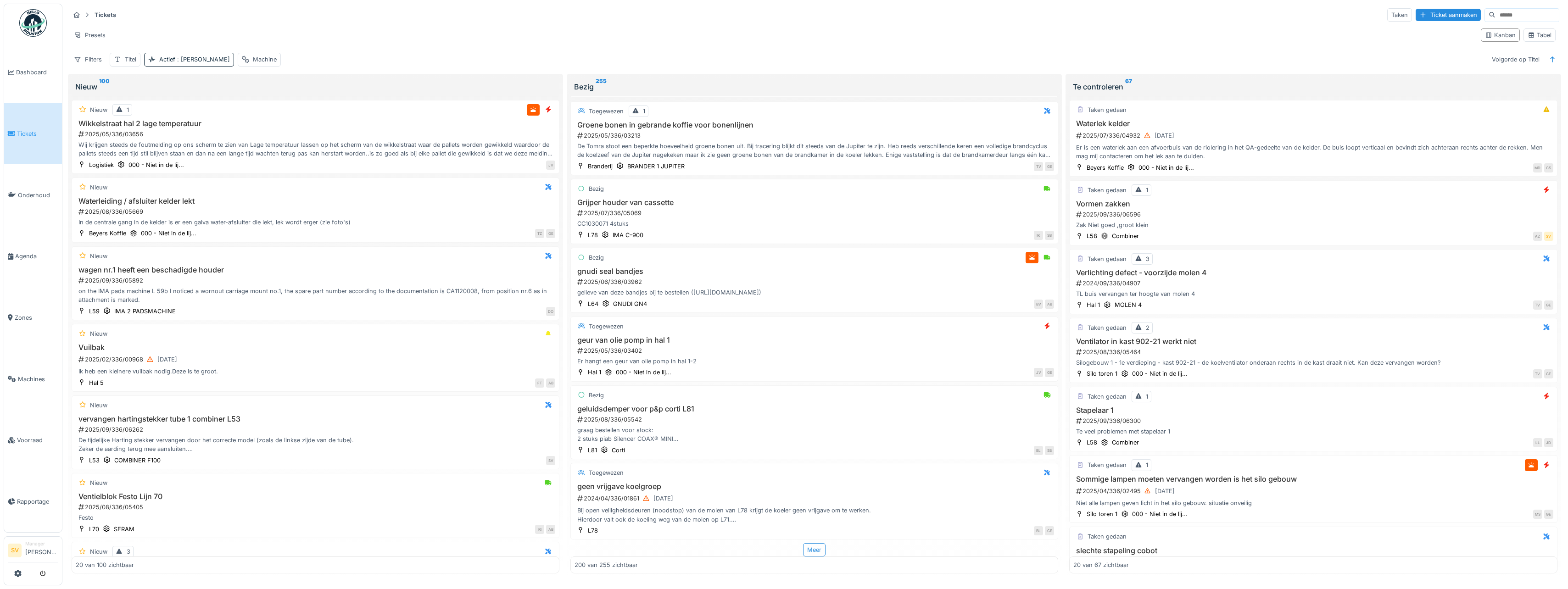
scroll to position [14222, 0]
click at [812, 549] on div "Meer" at bounding box center [814, 550] width 23 height 14
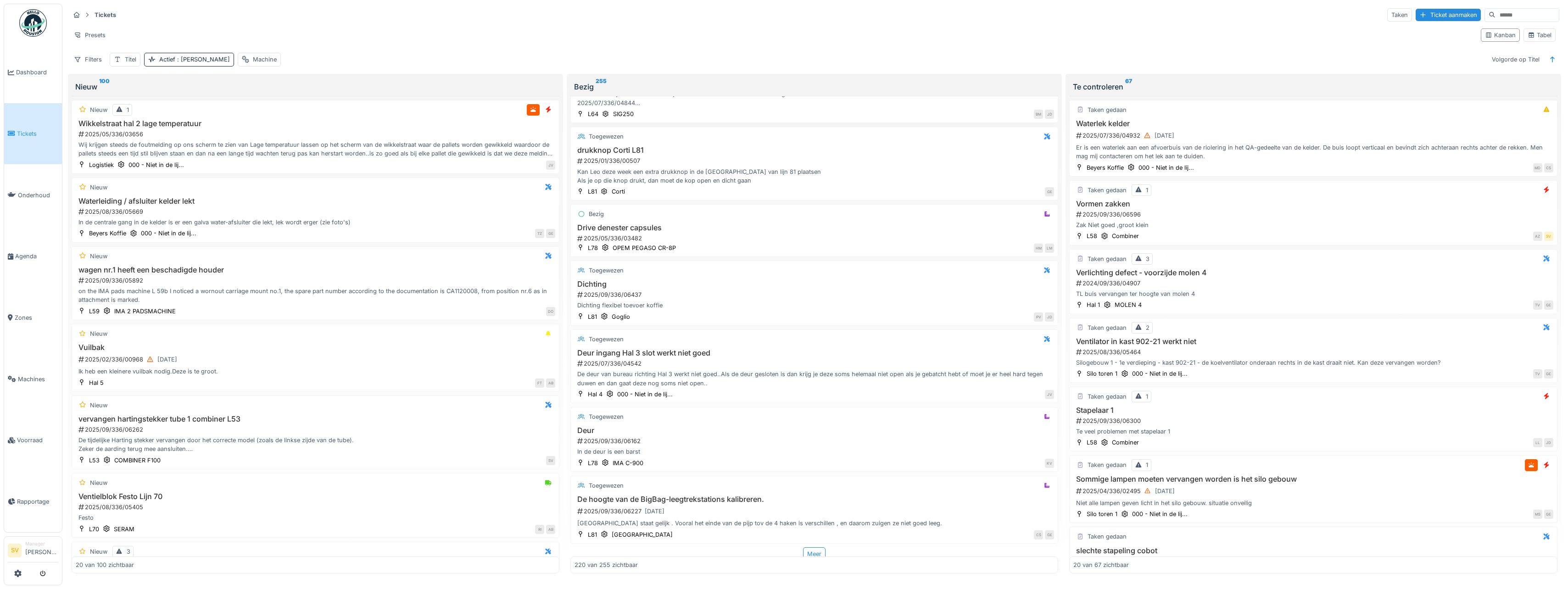
scroll to position [15653, 0]
click at [808, 547] on div "Meer" at bounding box center [814, 550] width 23 height 14
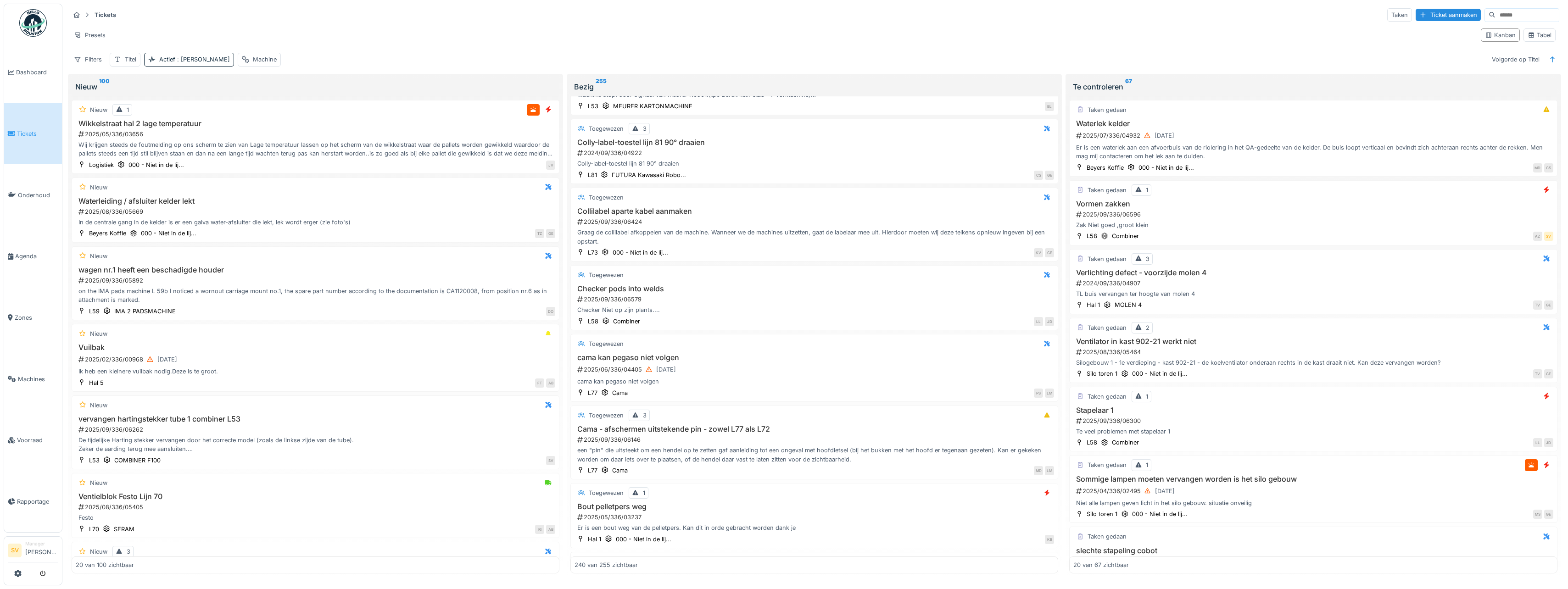
scroll to position [16617, 0]
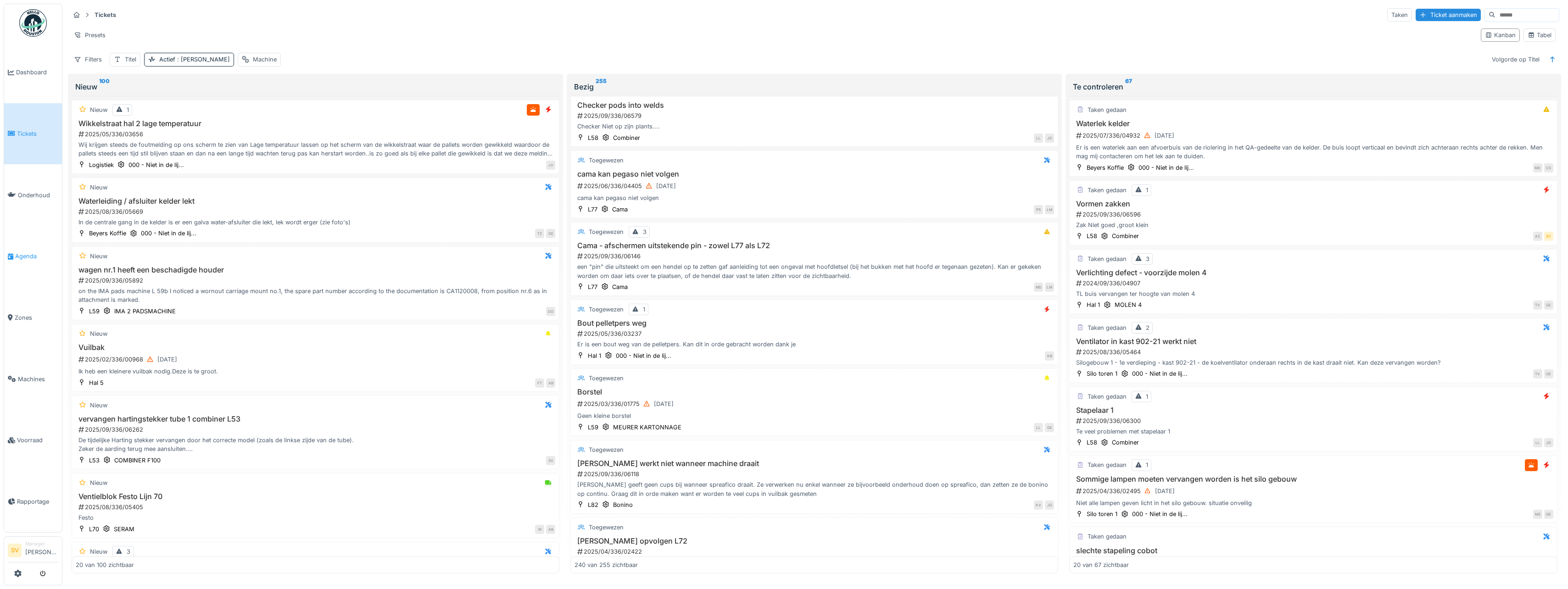
click at [32, 252] on span "Agenda" at bounding box center [36, 257] width 43 height 9
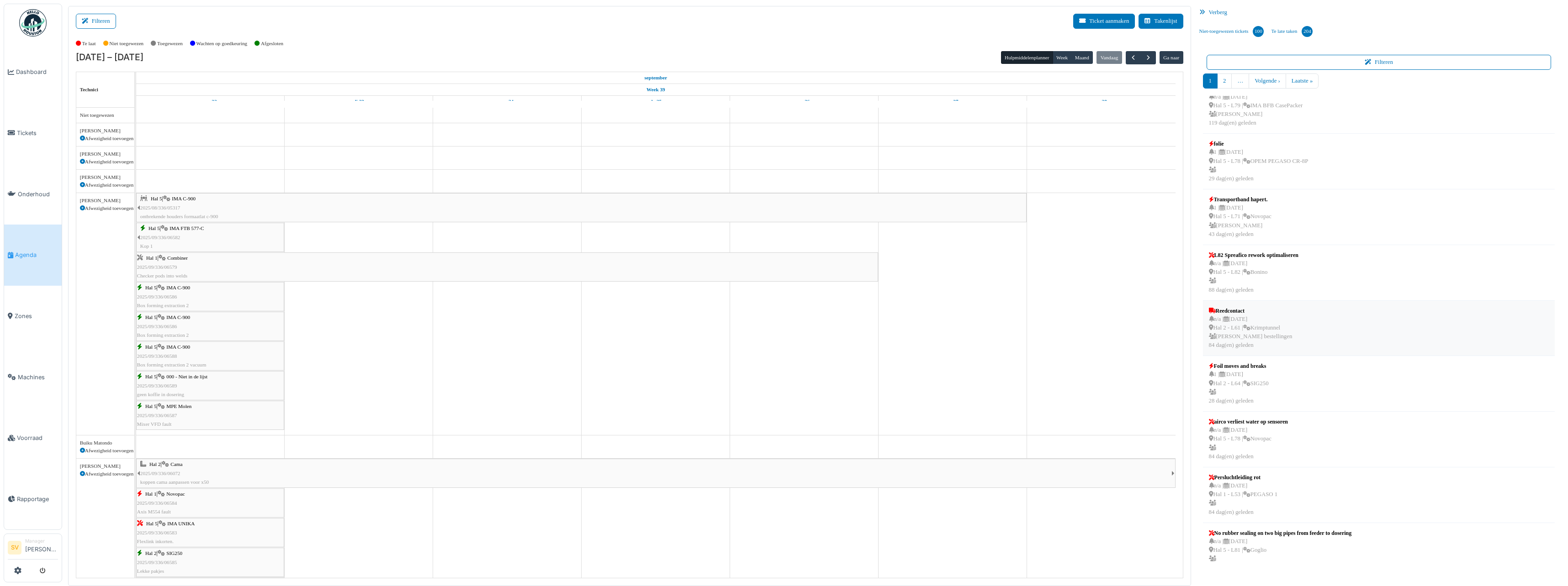
scroll to position [88, 0]
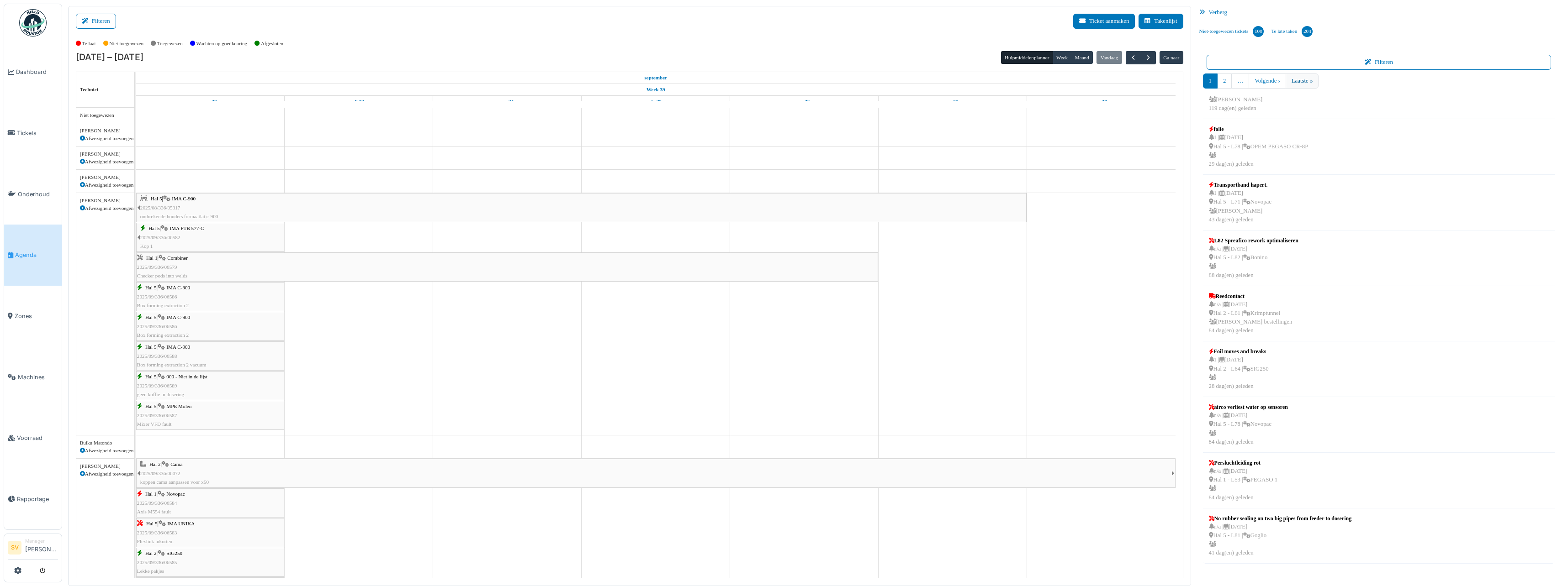
click at [1301, 83] on link "Laatste »" at bounding box center [1302, 81] width 34 height 15
click at [1310, 81] on link "Laatste »" at bounding box center [1302, 81] width 34 height 15
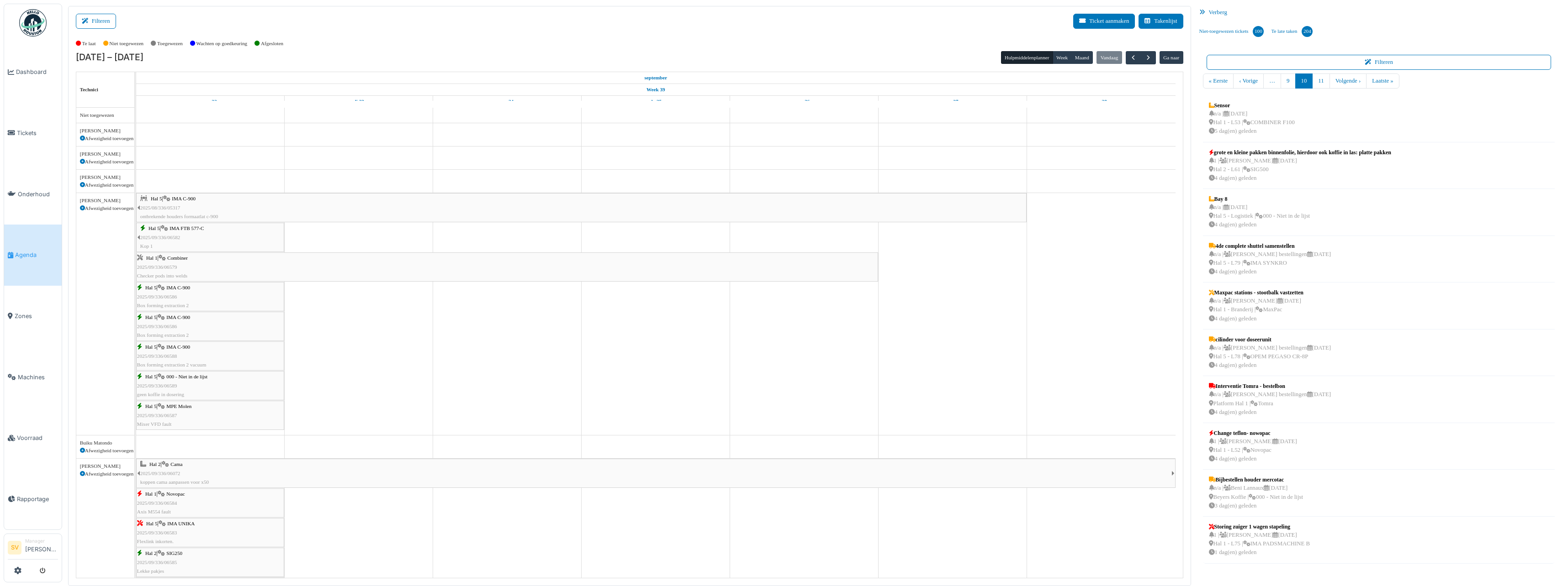
scroll to position [0, 0]
click at [1378, 82] on link "Laatste »" at bounding box center [1382, 81] width 34 height 15
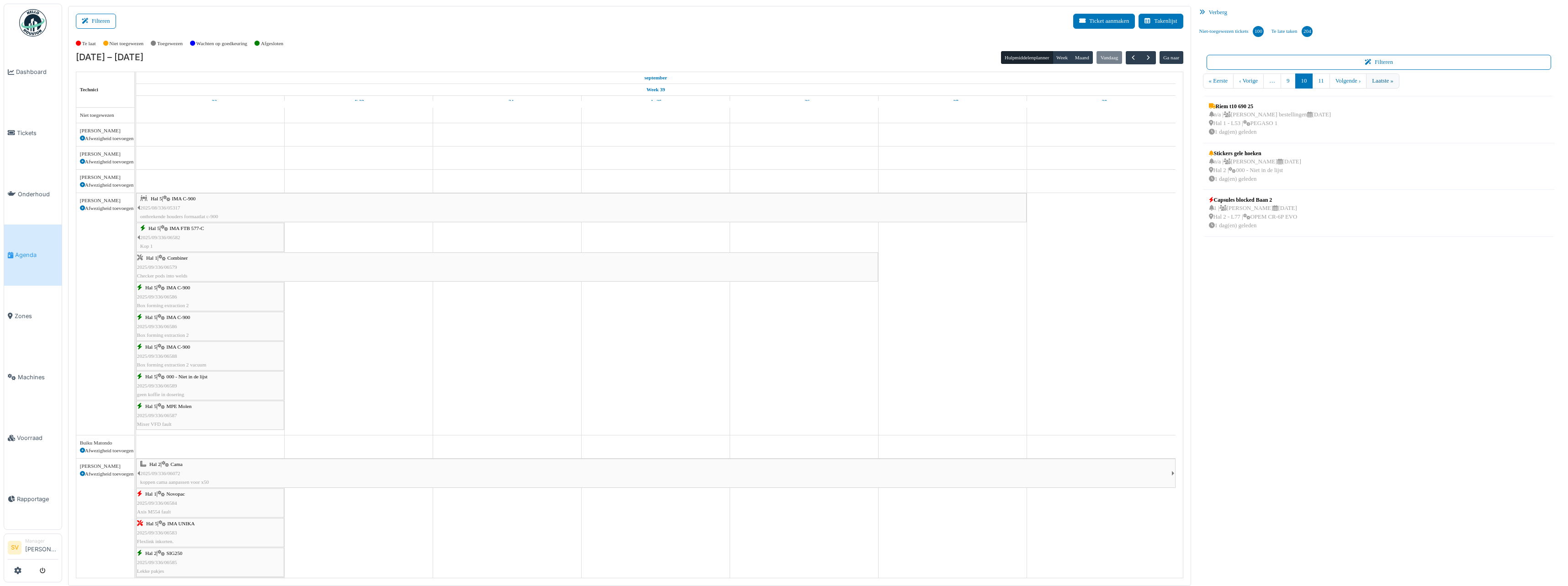
click at [1390, 80] on link "Laatste »" at bounding box center [1382, 81] width 34 height 15
click at [33, 71] on span "Dashboard" at bounding box center [37, 72] width 42 height 9
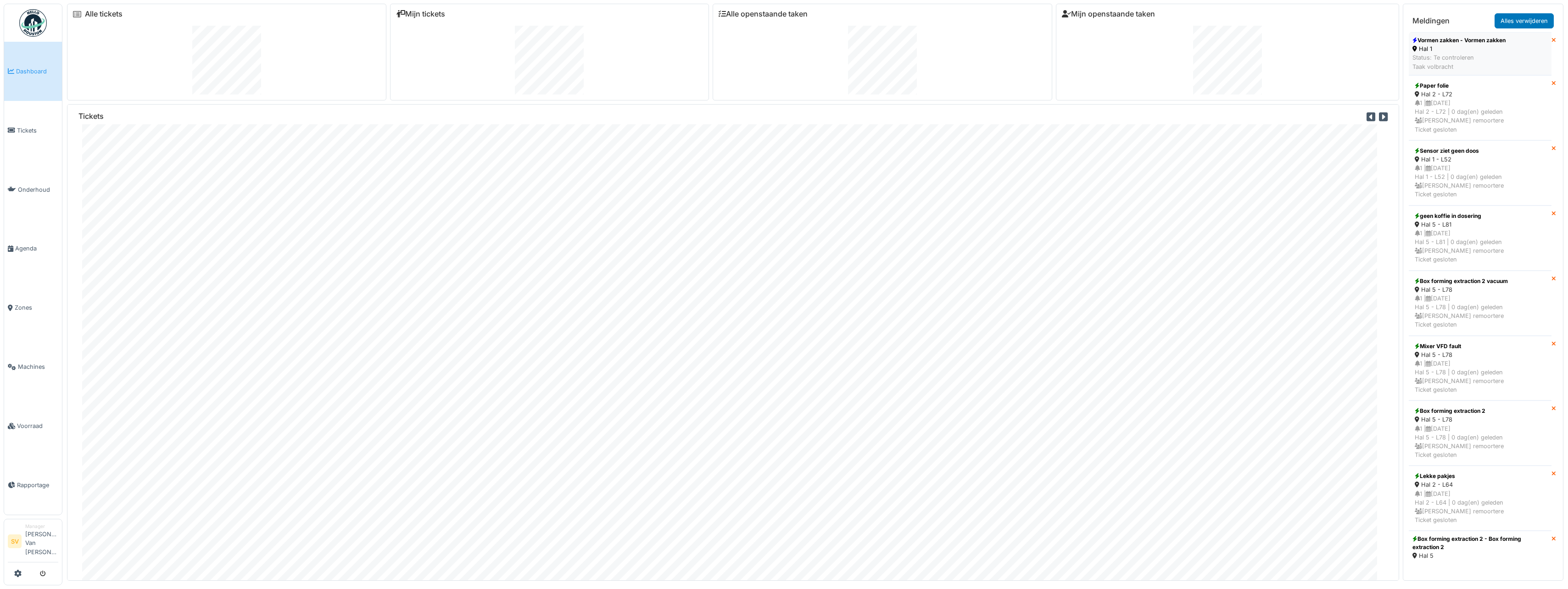
click at [1472, 53] on div "Hal 1" at bounding box center [1459, 49] width 93 height 9
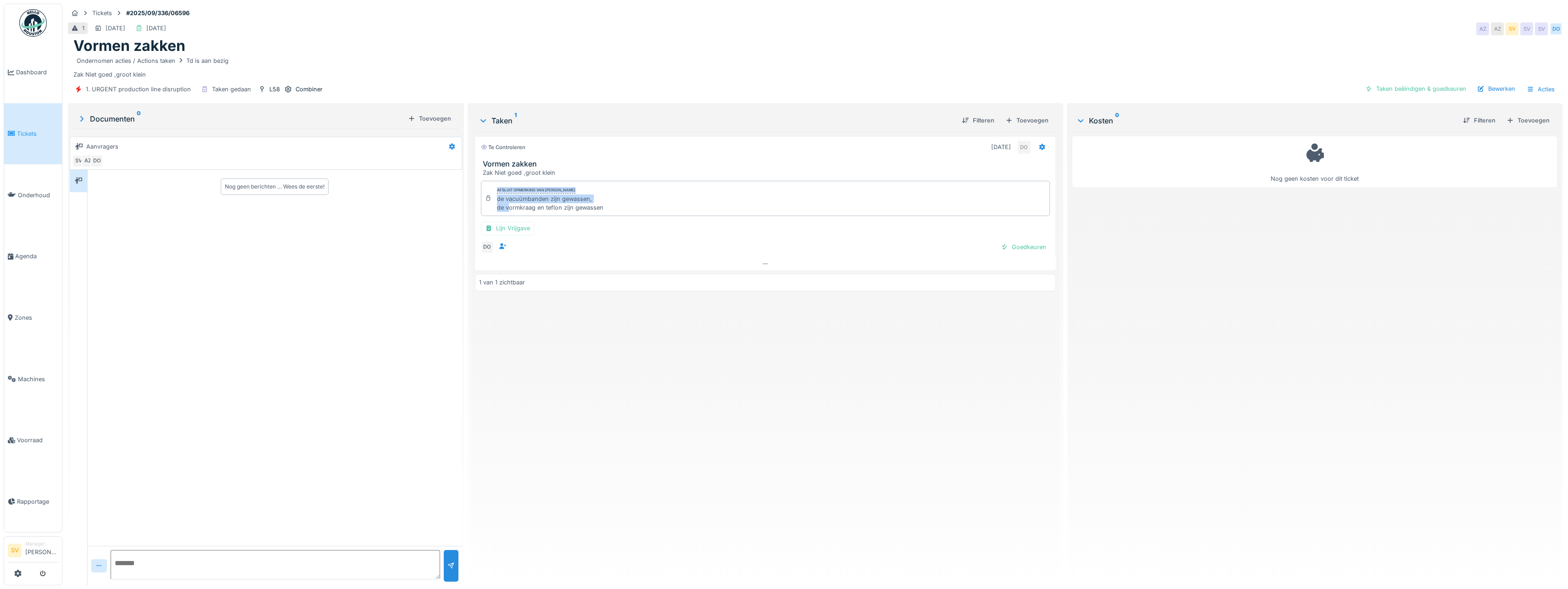
drag, startPoint x: 491, startPoint y: 199, endPoint x: 508, endPoint y: 211, distance: 20.8
click at [508, 211] on div "Afsluit opmerking van Damian Olejnik de vacuümbanden zijn gewassen, de vormkraa…" at bounding box center [764, 198] width 569 height 36
drag, startPoint x: 508, startPoint y: 211, endPoint x: 571, endPoint y: 239, distance: 68.9
click at [571, 239] on div "Afsluit opmerking van Damian Olejnik de vacuümbanden zijn gewassen, de vormkraa…" at bounding box center [765, 218] width 581 height 80
drag, startPoint x: 493, startPoint y: 199, endPoint x: 609, endPoint y: 216, distance: 117.2
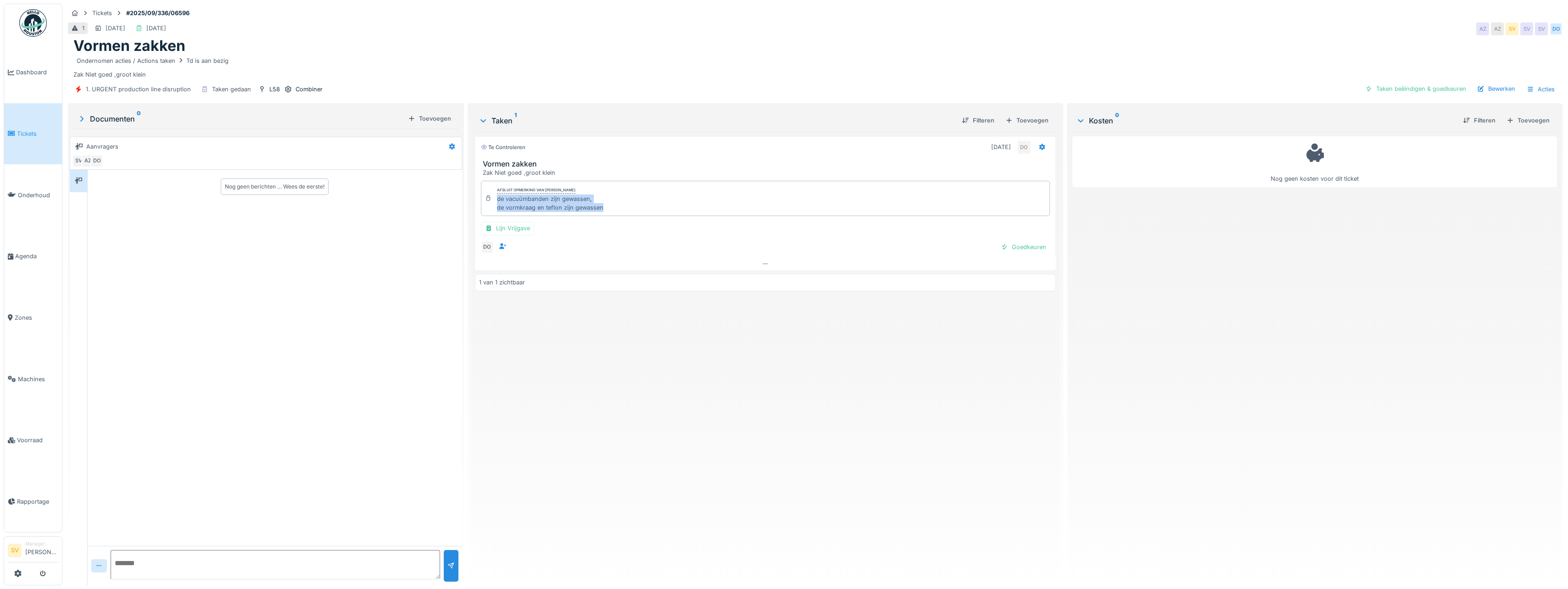
click at [609, 216] on div "Afsluit opmerking van Damian Olejnik de vacuümbanden zijn gewassen, de vormkraa…" at bounding box center [764, 198] width 569 height 36
copy div "de vacuümbanden zijn gewassen, de vormkraag en teflon zijn gewassen"
click at [1411, 91] on div "Taken beëindigen & goedkeuren" at bounding box center [1415, 89] width 108 height 13
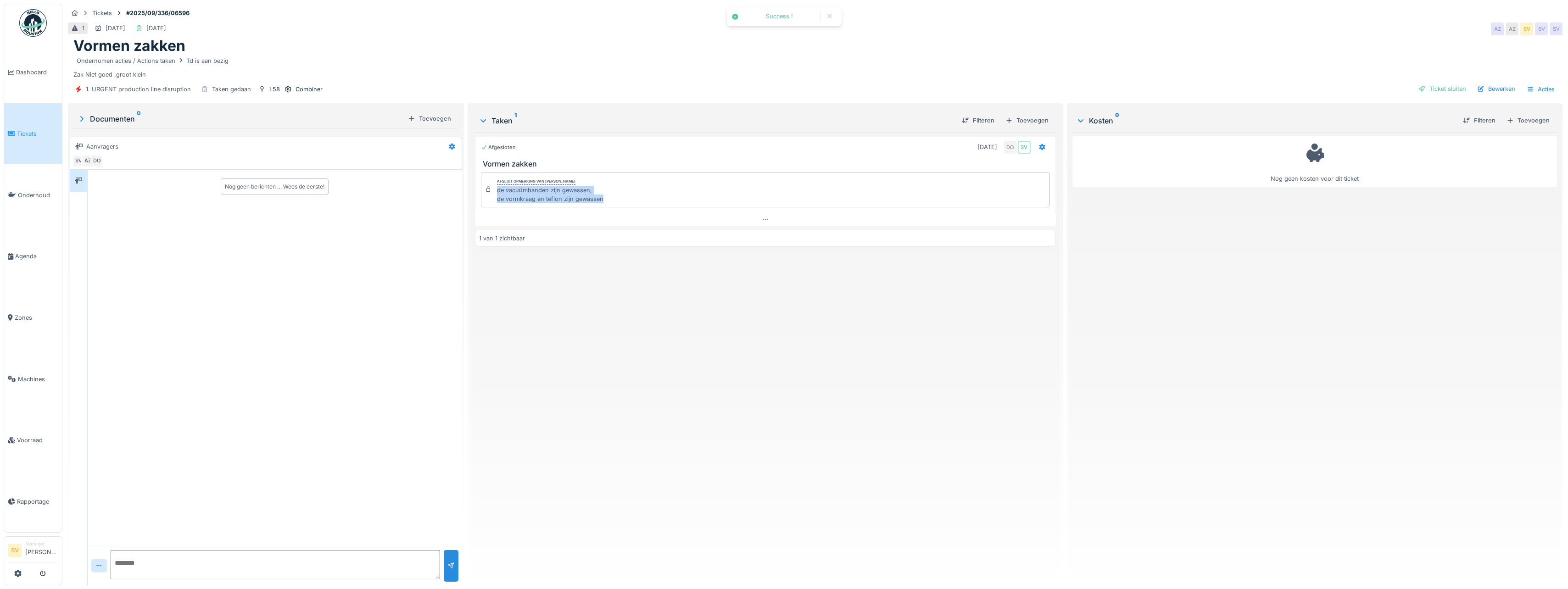
click at [1432, 90] on div "Ticket sluiten" at bounding box center [1442, 89] width 55 height 13
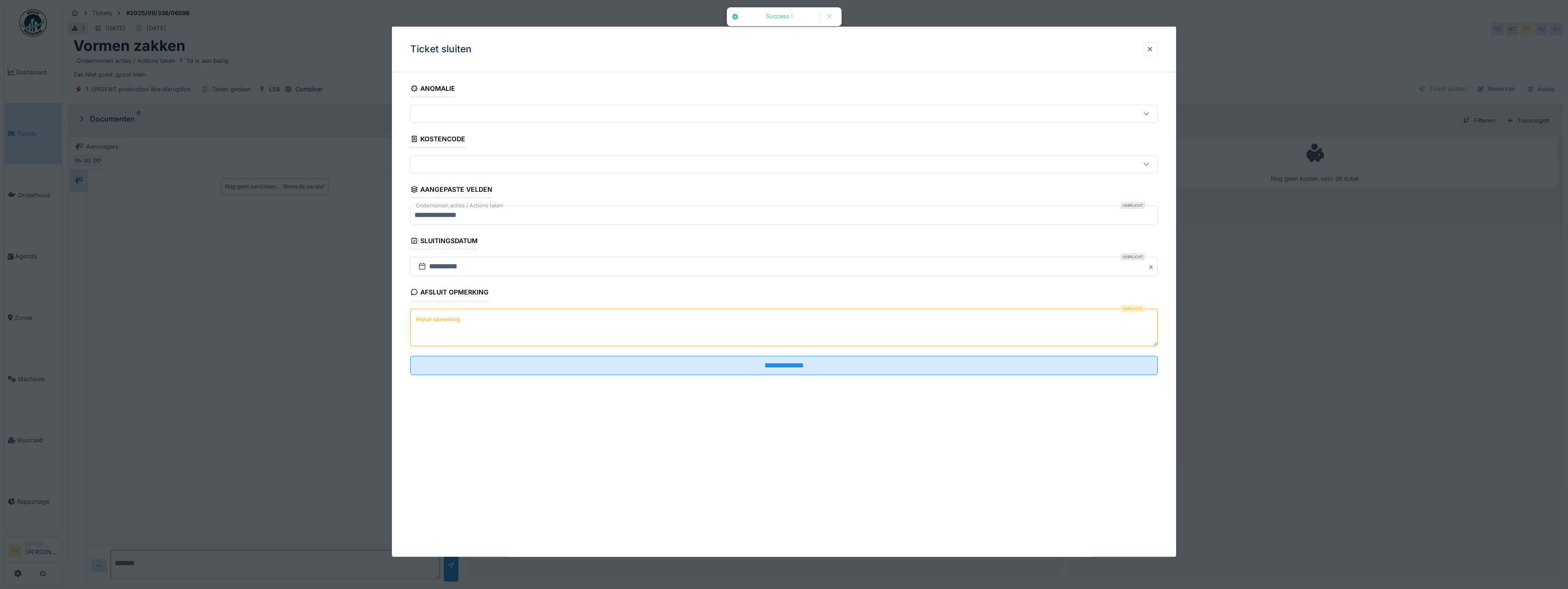
click at [582, 334] on textarea "Afsluit opmerking" at bounding box center [784, 327] width 747 height 37
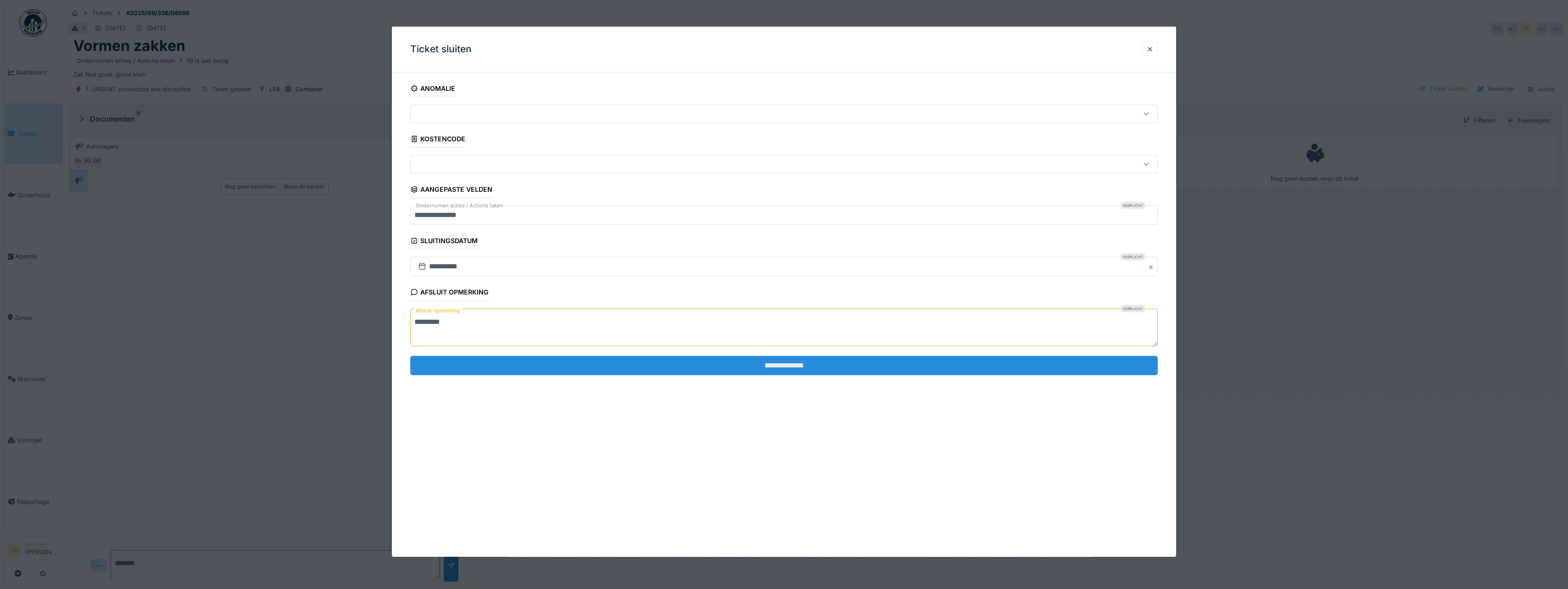
type textarea "*********"
click at [761, 367] on input "**********" at bounding box center [784, 365] width 747 height 19
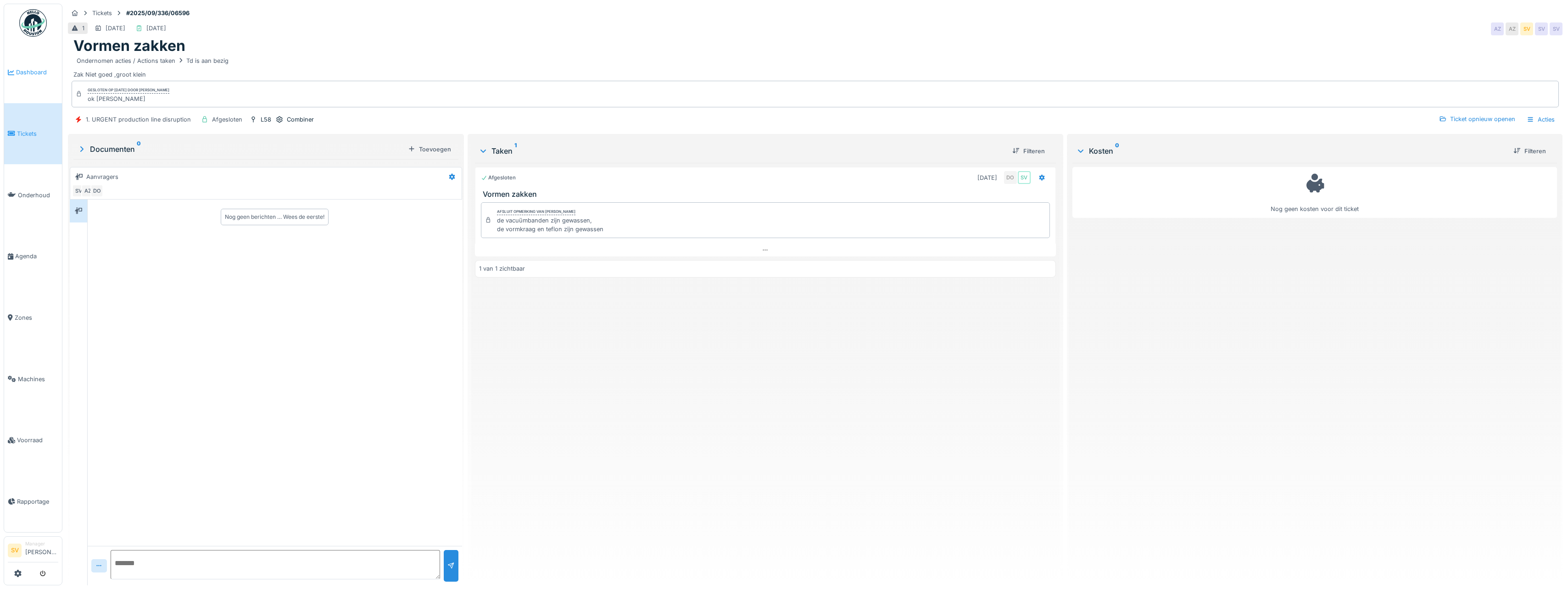
click at [34, 71] on span "Dashboard" at bounding box center [37, 73] width 42 height 9
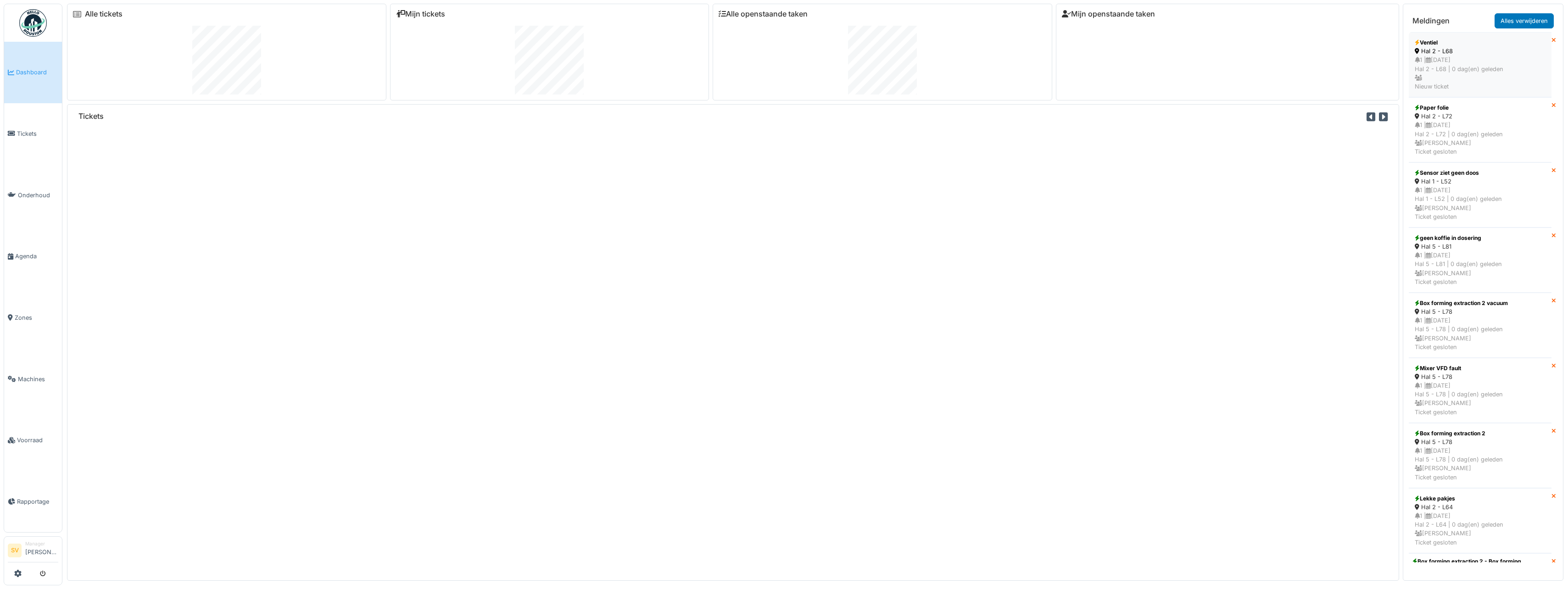
click at [1461, 71] on div "1 | [DATE] Hal 2 - L68 | 0 dag(en) geleden Nieuw ticket" at bounding box center [1480, 73] width 131 height 36
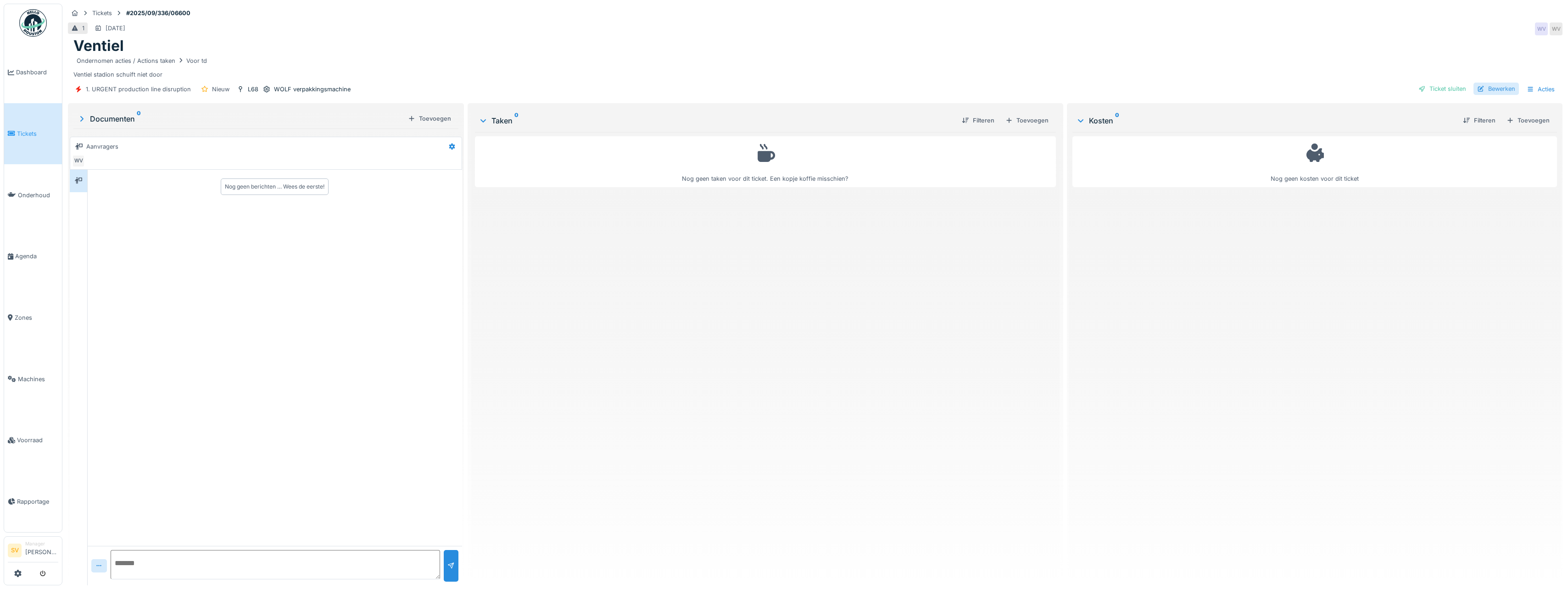
click at [1492, 87] on div "Bewerken" at bounding box center [1496, 89] width 46 height 13
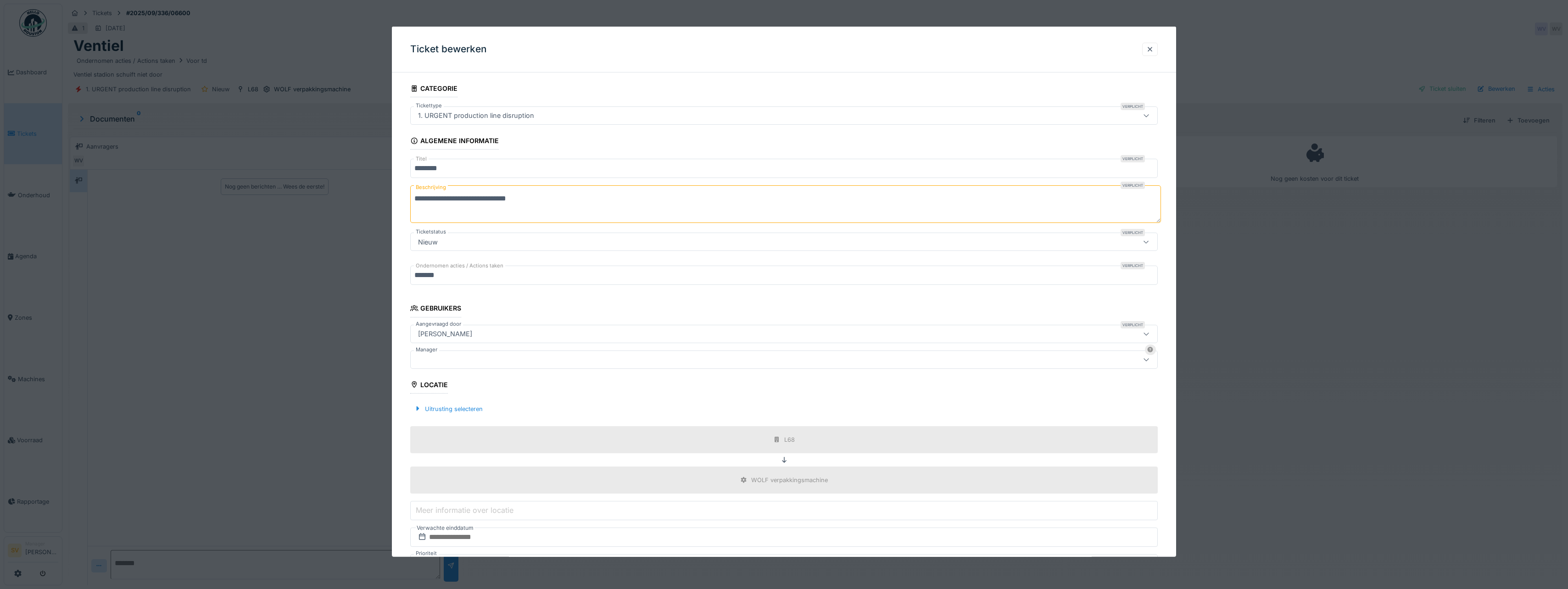
click at [440, 359] on div at bounding box center [743, 359] width 657 height 10
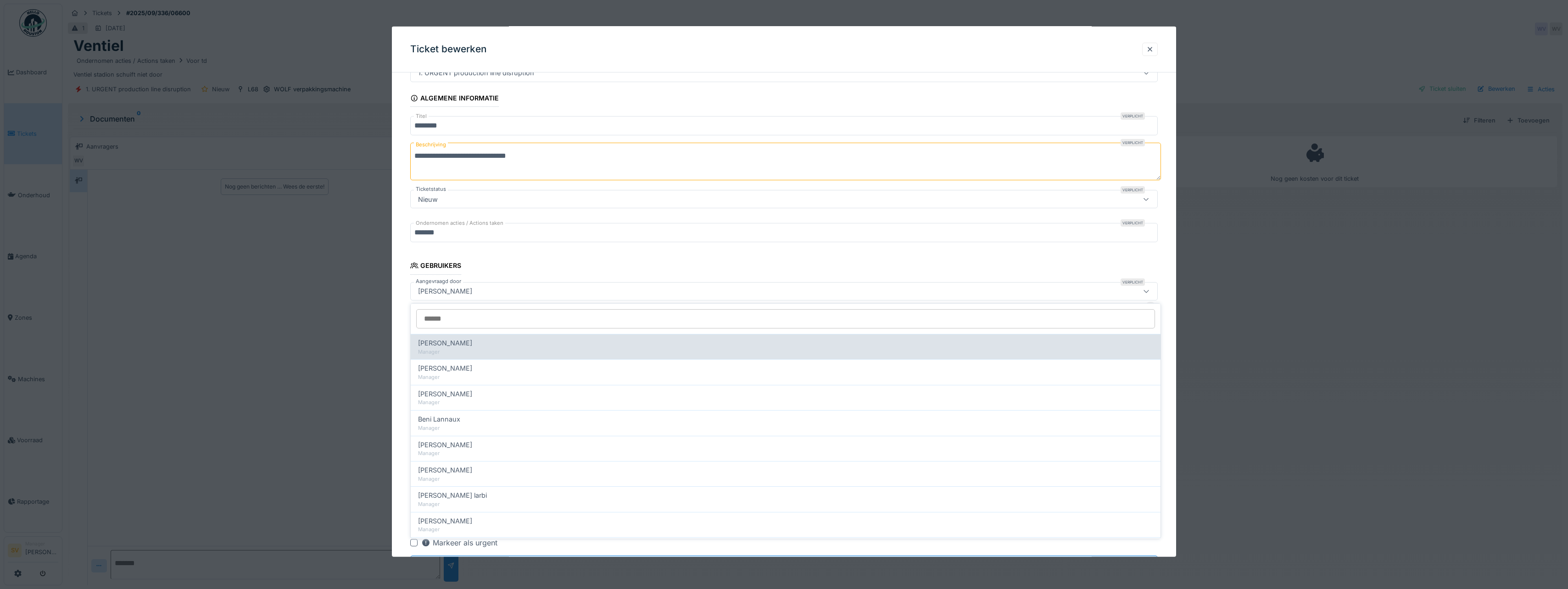
scroll to position [68, 0]
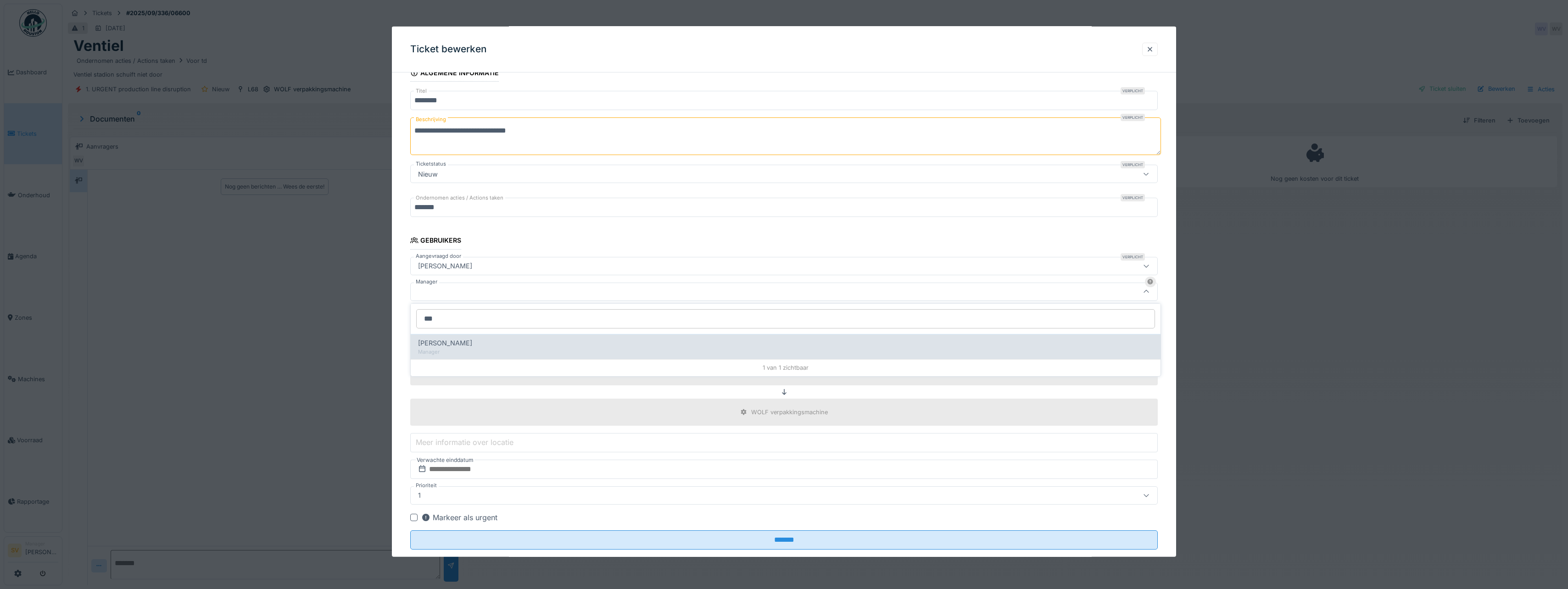
type input "***"
click at [451, 344] on span "[PERSON_NAME]" at bounding box center [444, 343] width 54 height 10
type input "****"
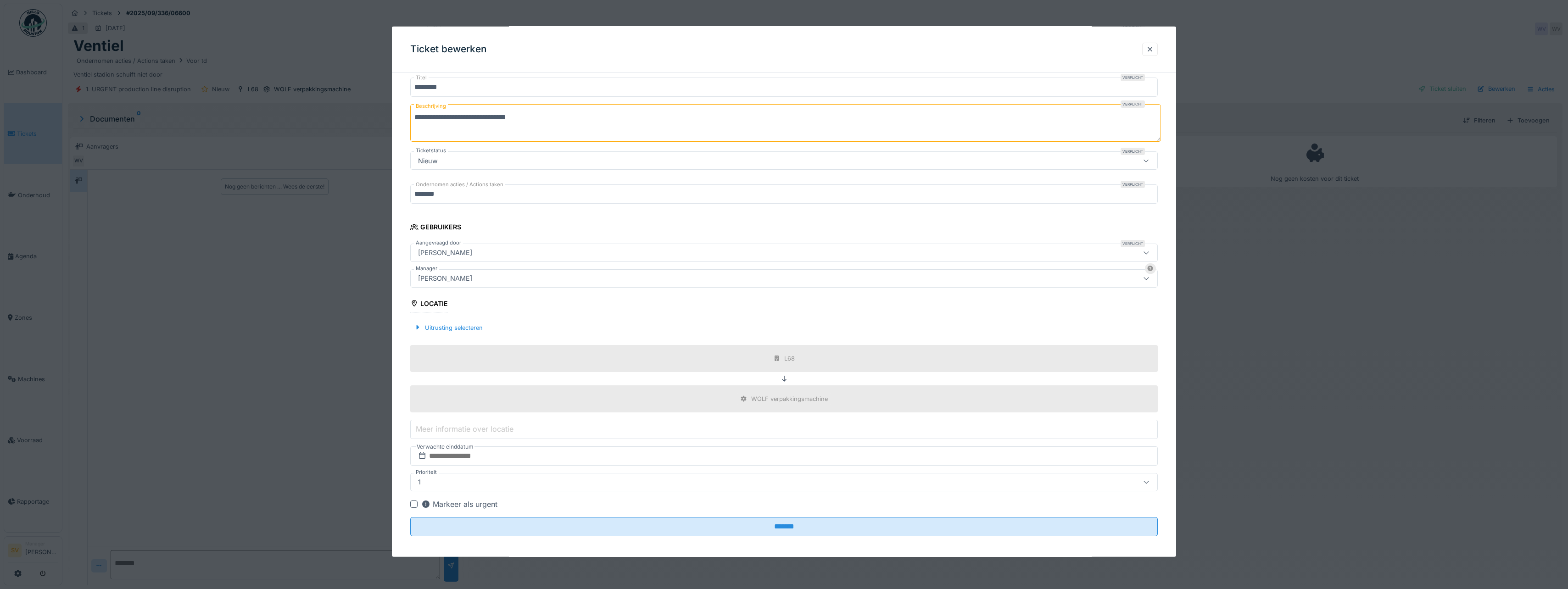
scroll to position [86, 0]
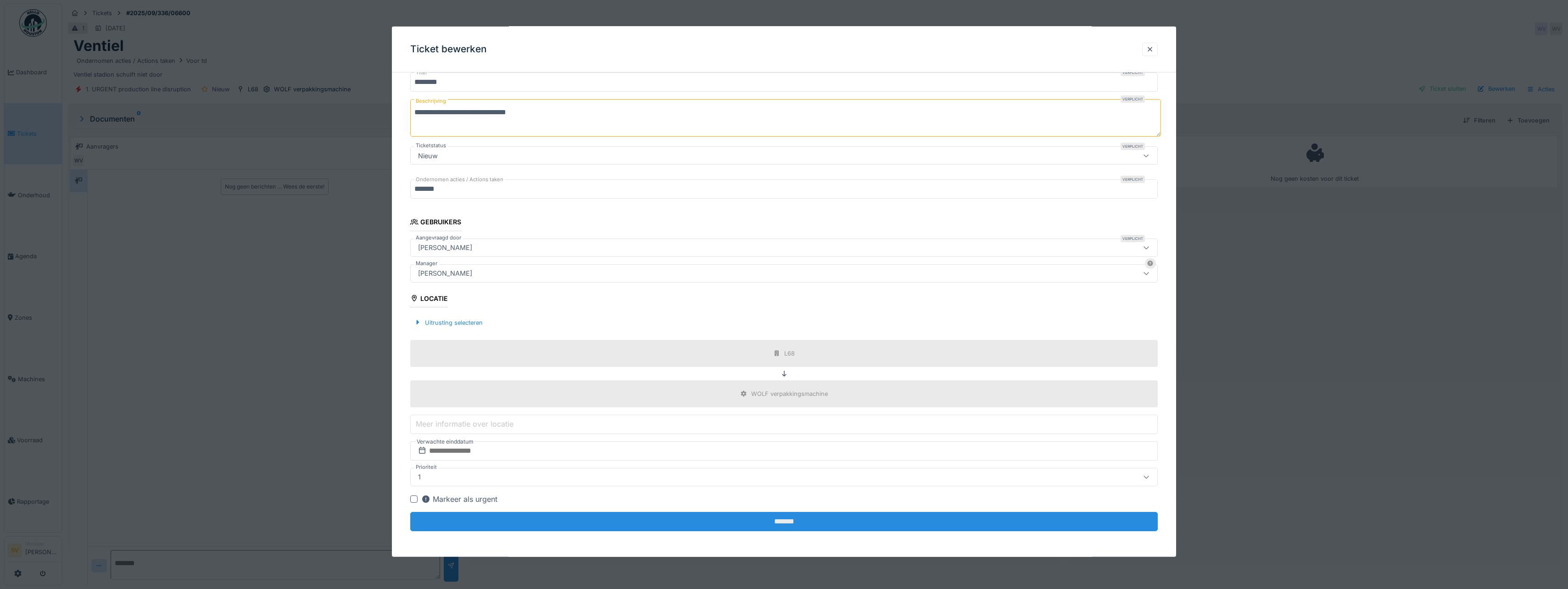
click at [778, 517] on input "*******" at bounding box center [784, 522] width 747 height 19
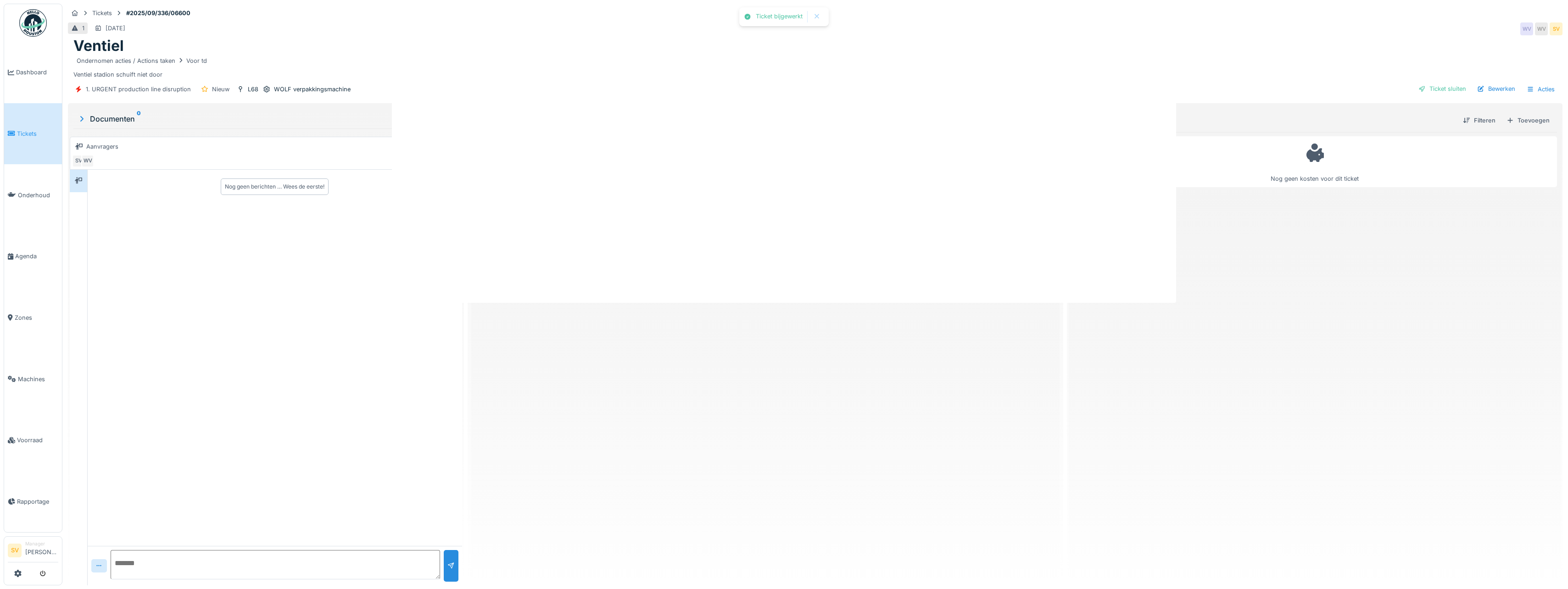
scroll to position [0, 0]
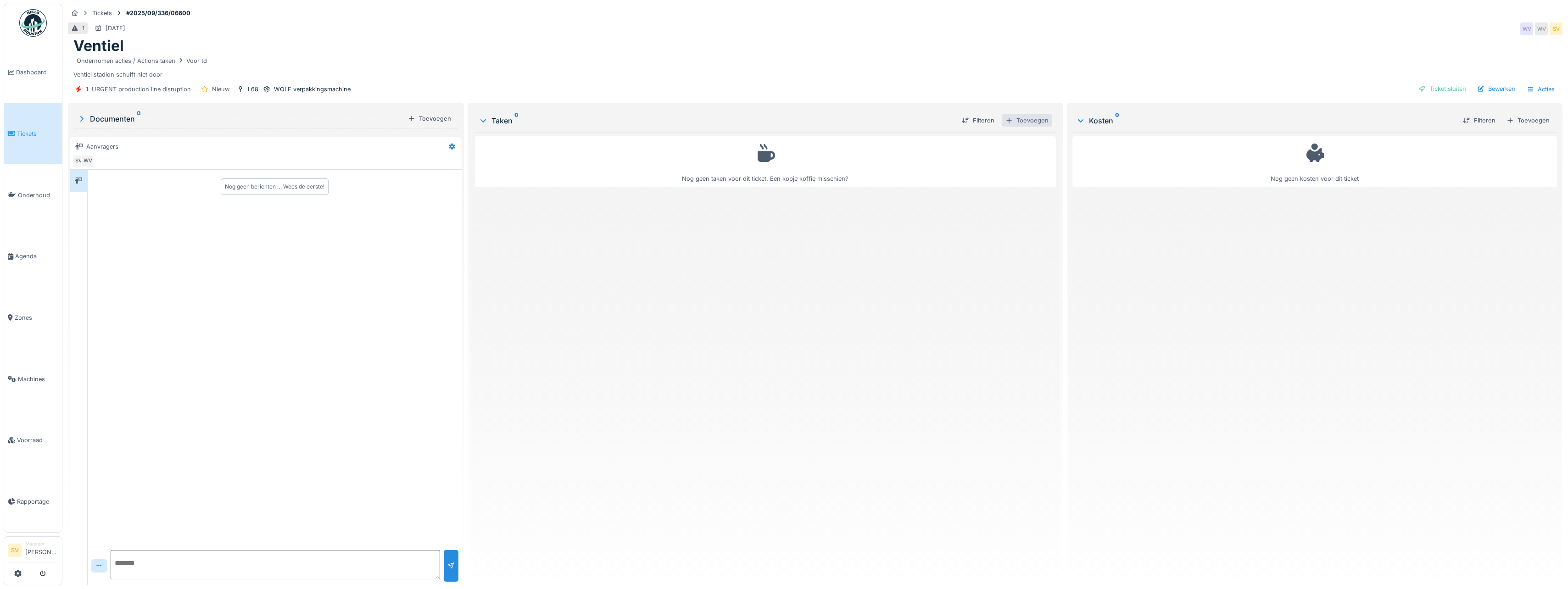
click at [1027, 122] on div "Toevoegen" at bounding box center [1027, 121] width 50 height 13
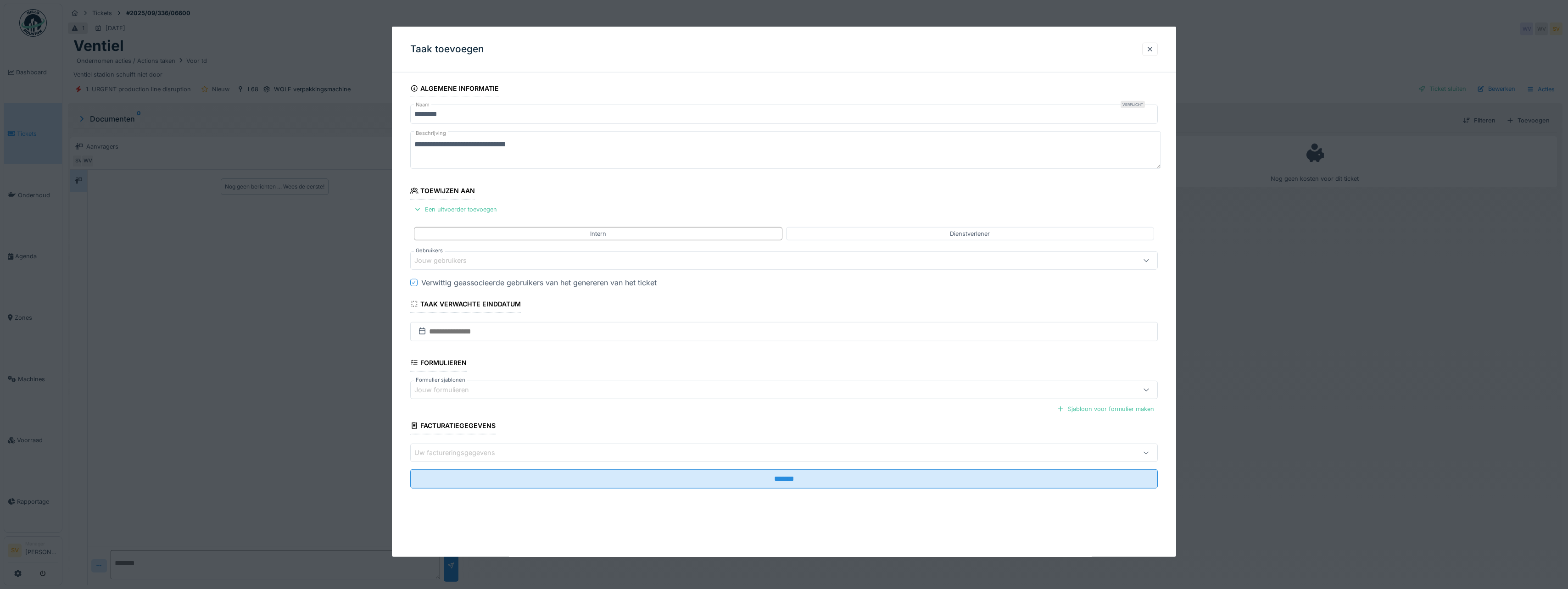
click at [466, 262] on div "Jouw gebruikers" at bounding box center [447, 260] width 66 height 10
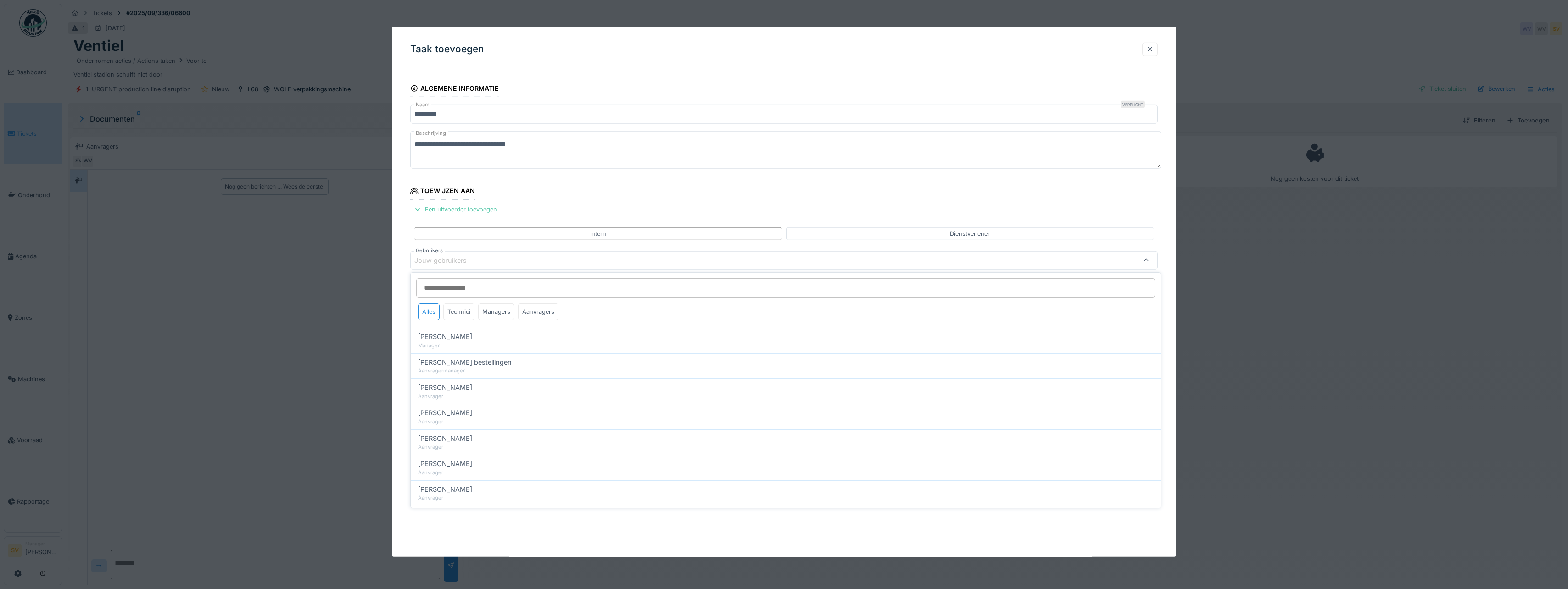
click at [467, 313] on div "Technici" at bounding box center [459, 311] width 31 height 17
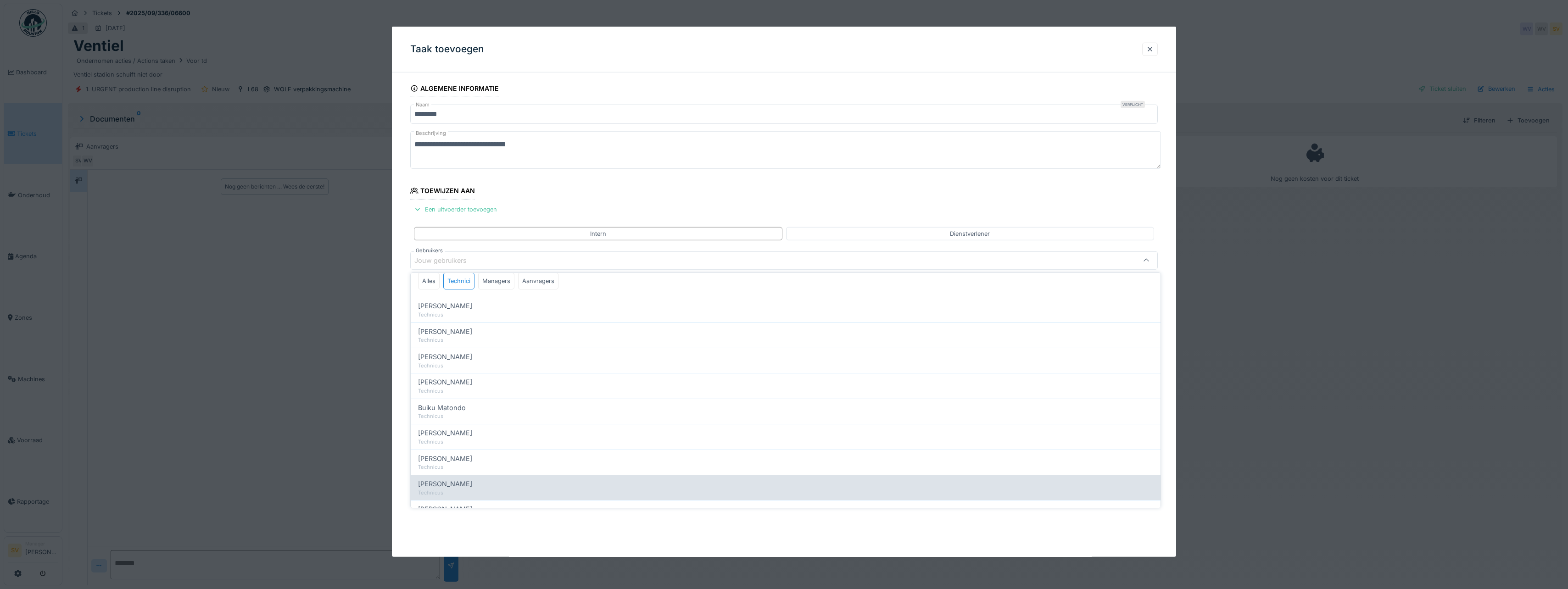
scroll to position [92, 0]
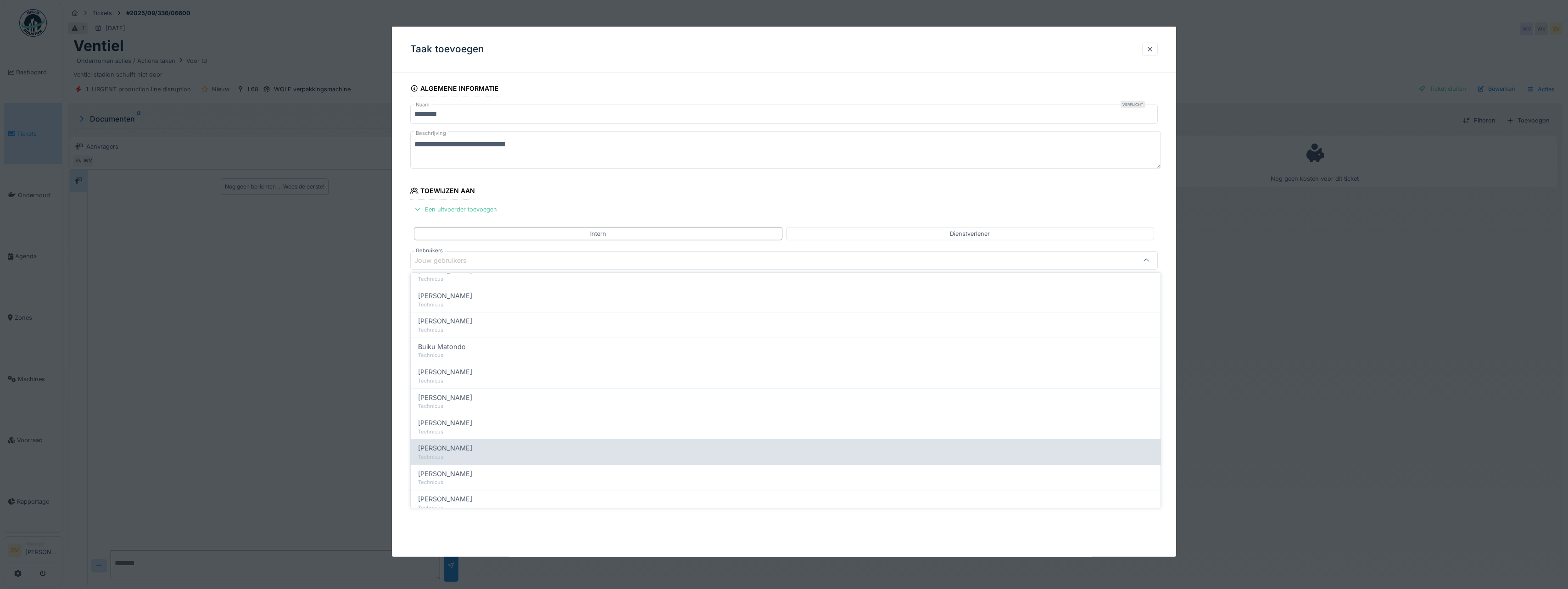
click at [454, 450] on span "[PERSON_NAME]" at bounding box center [444, 448] width 54 height 10
type input "*****"
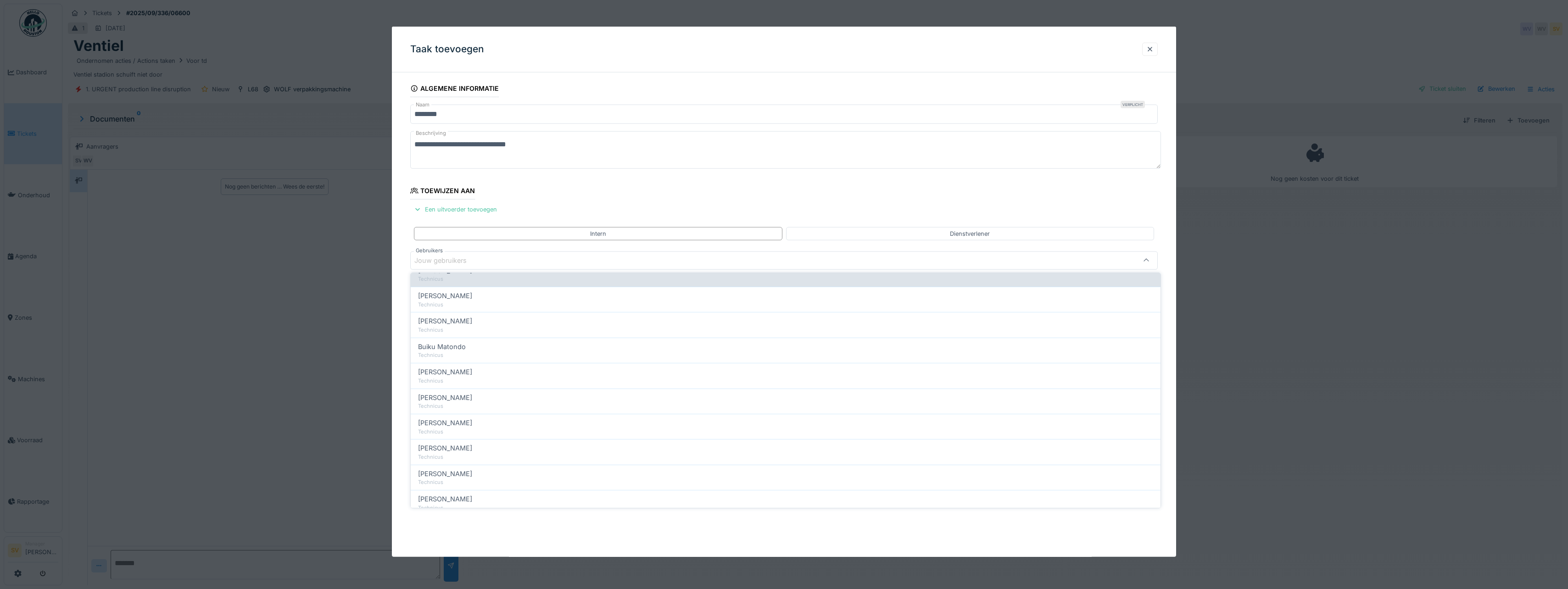
scroll to position [0, 0]
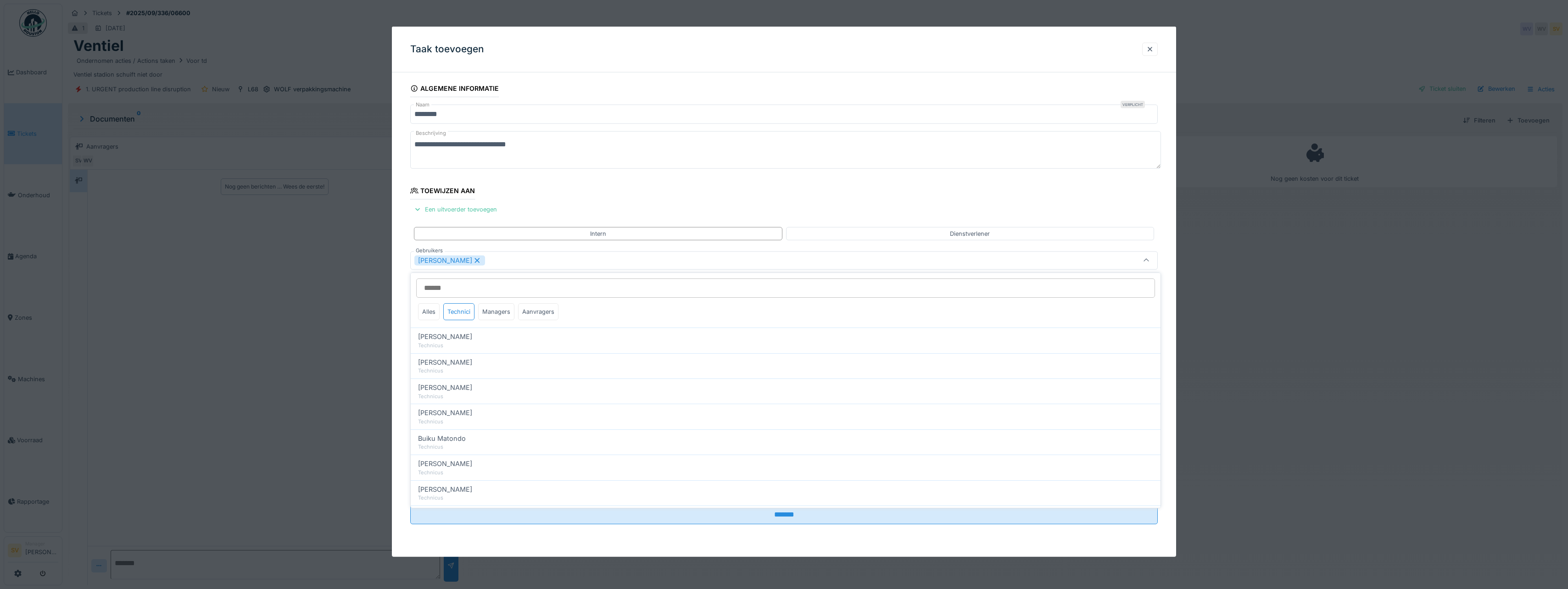
click at [1148, 260] on icon at bounding box center [1146, 259] width 5 height 3
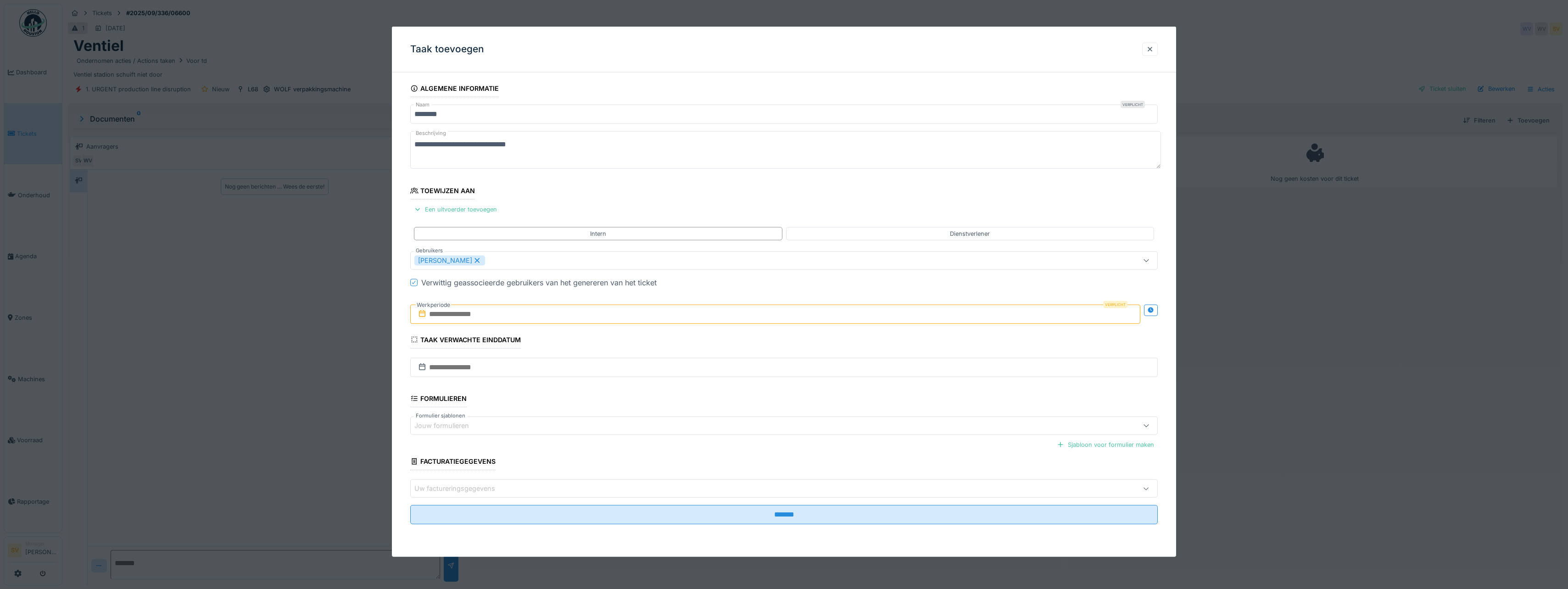
click at [440, 311] on input "text" at bounding box center [775, 314] width 730 height 19
click at [733, 421] on div "22" at bounding box center [733, 420] width 13 height 13
click at [743, 419] on div "23" at bounding box center [747, 419] width 13 height 14
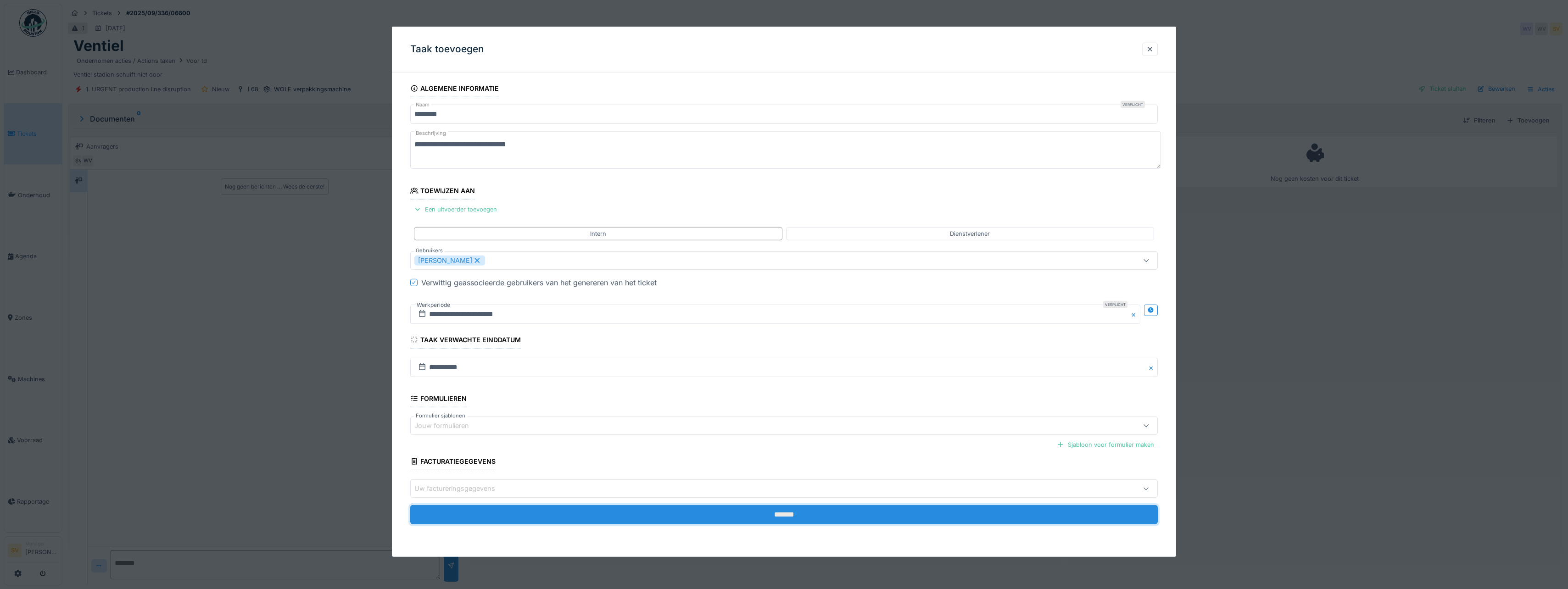
click at [776, 514] on input "*******" at bounding box center [784, 514] width 747 height 19
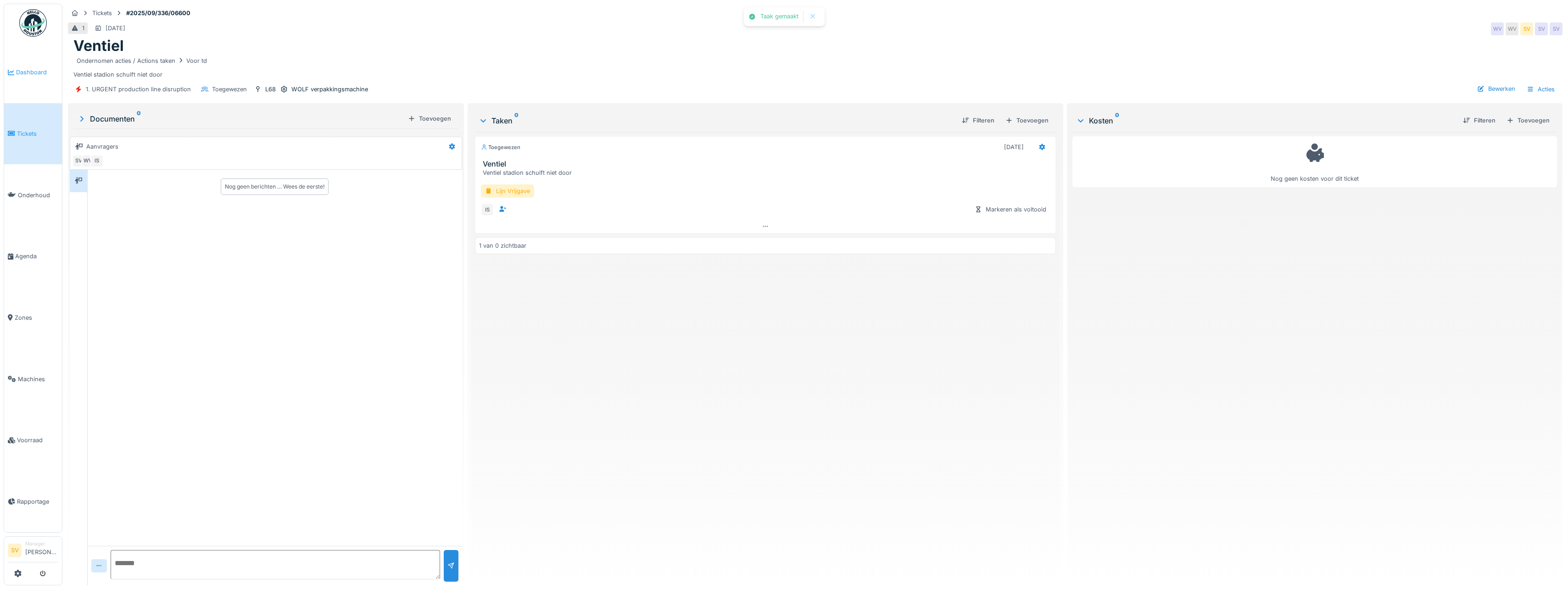
click at [24, 71] on span "Dashboard" at bounding box center [37, 73] width 42 height 9
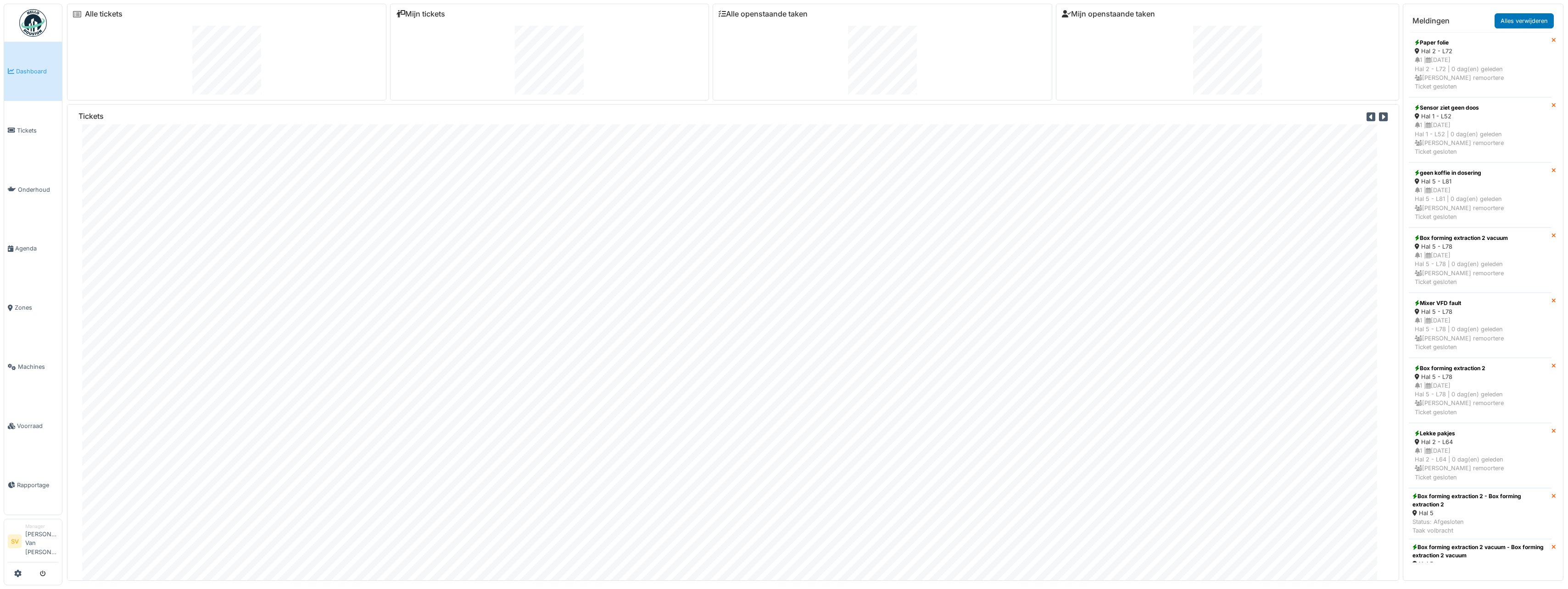
drag, startPoint x: 36, startPoint y: 70, endPoint x: 45, endPoint y: 68, distance: 9.2
click at [36, 70] on span "Dashboard" at bounding box center [37, 72] width 42 height 9
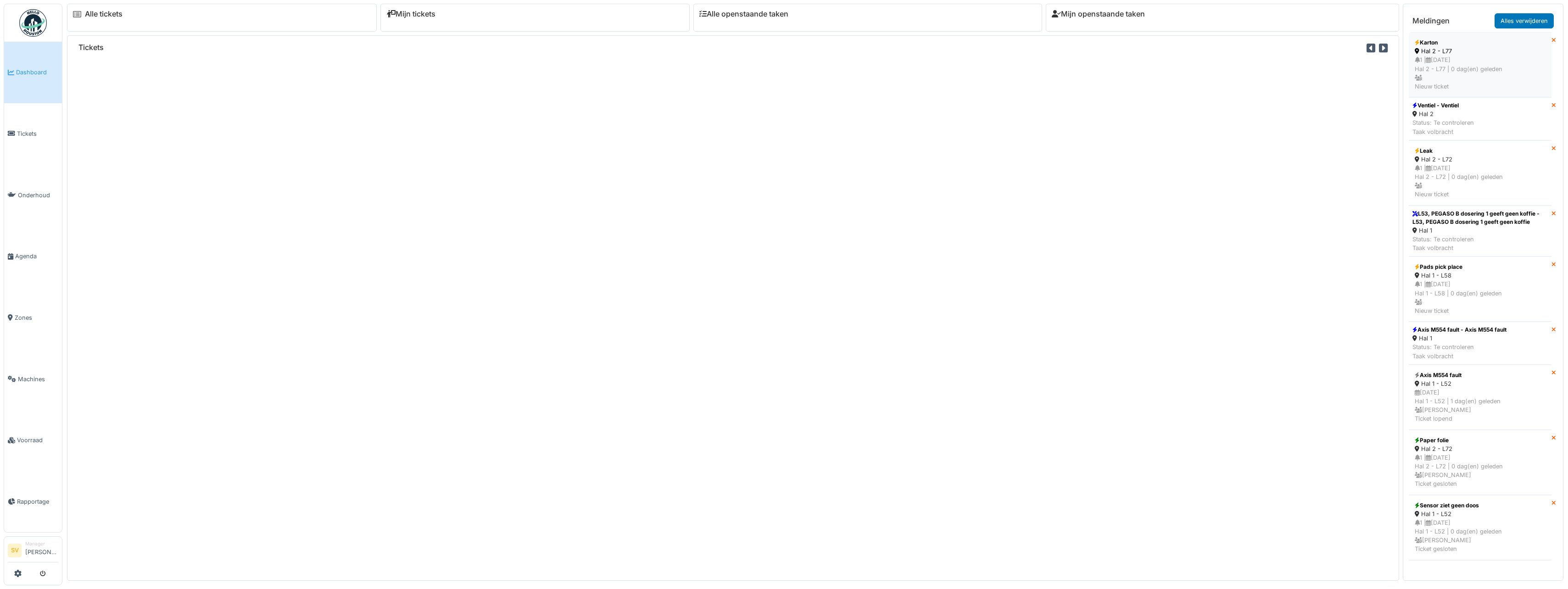
click at [1453, 78] on div "1 | 23/09/2025 Hal 2 - L77 | 0 dag(en) geleden Nieuw ticket" at bounding box center [1480, 73] width 131 height 36
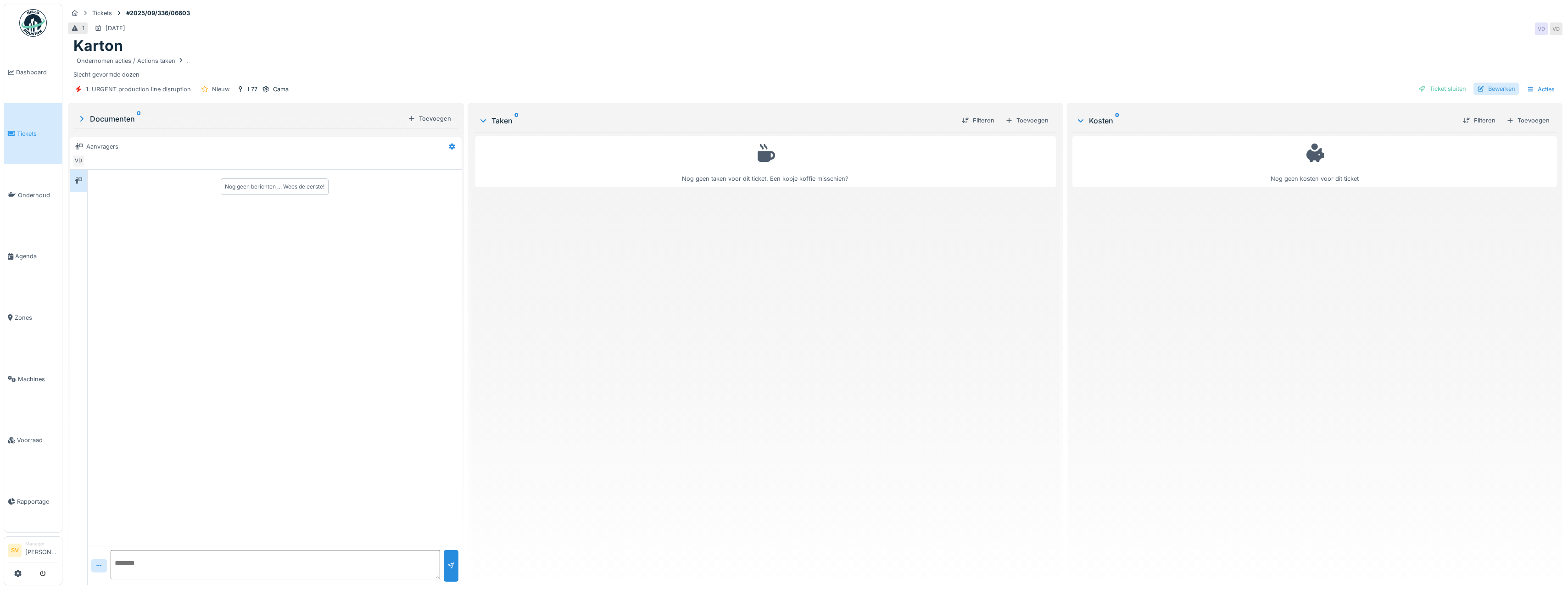
click at [1484, 86] on div "Bewerken" at bounding box center [1496, 89] width 46 height 13
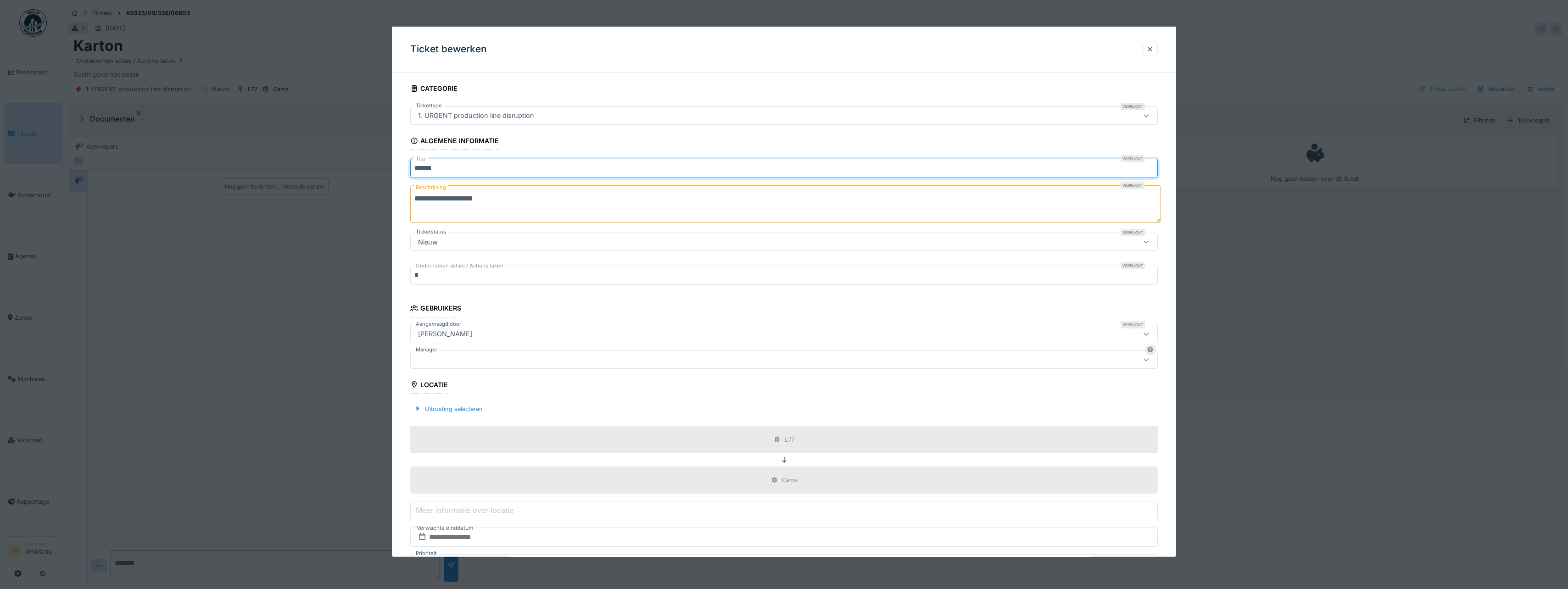
click at [460, 169] on input "******" at bounding box center [784, 168] width 747 height 19
type input "**********"
click at [440, 361] on div at bounding box center [743, 359] width 657 height 10
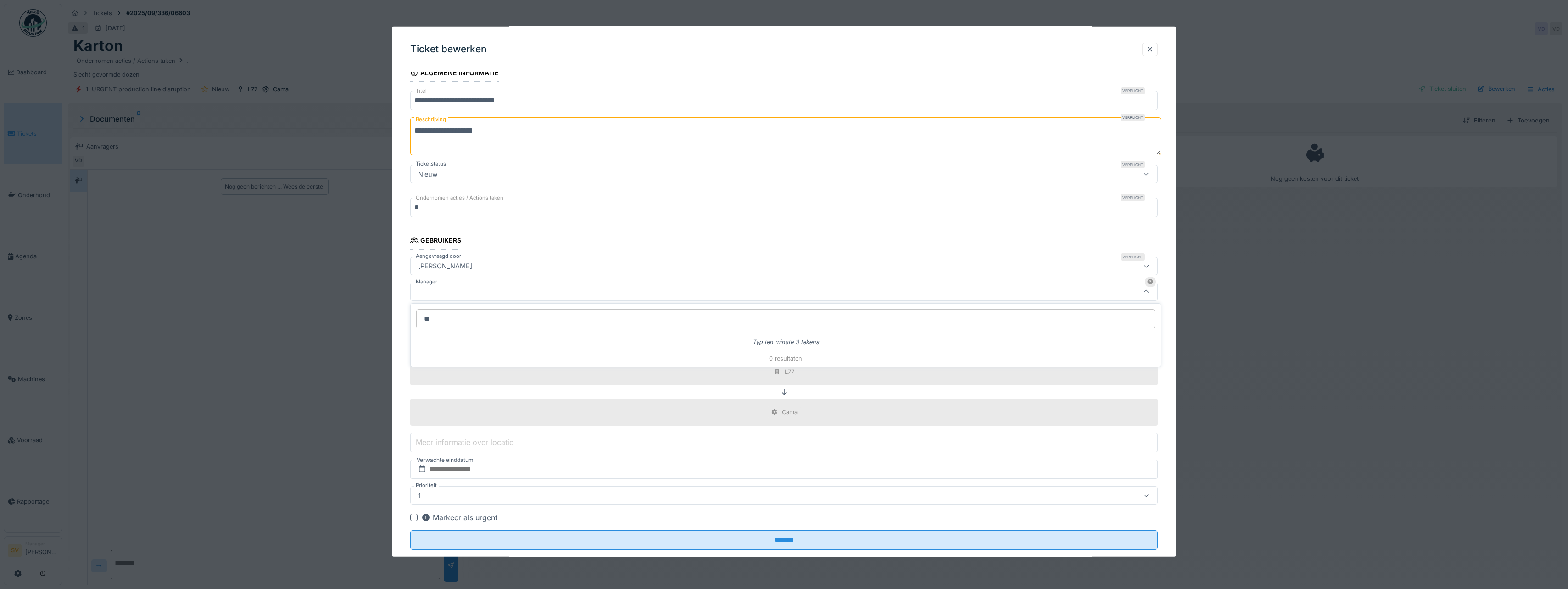
type input "*"
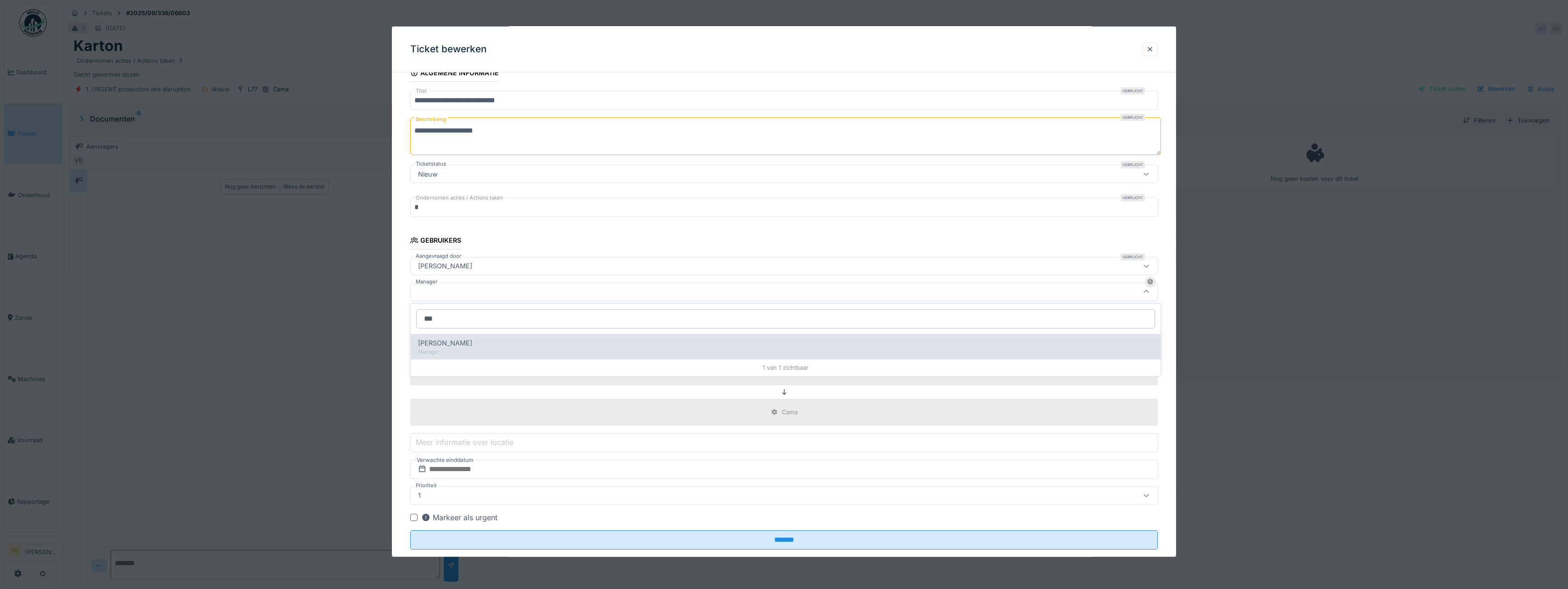
type input "***"
click at [449, 346] on span "[PERSON_NAME] Van [PERSON_NAME]" at bounding box center [444, 343] width 54 height 10
type input "****"
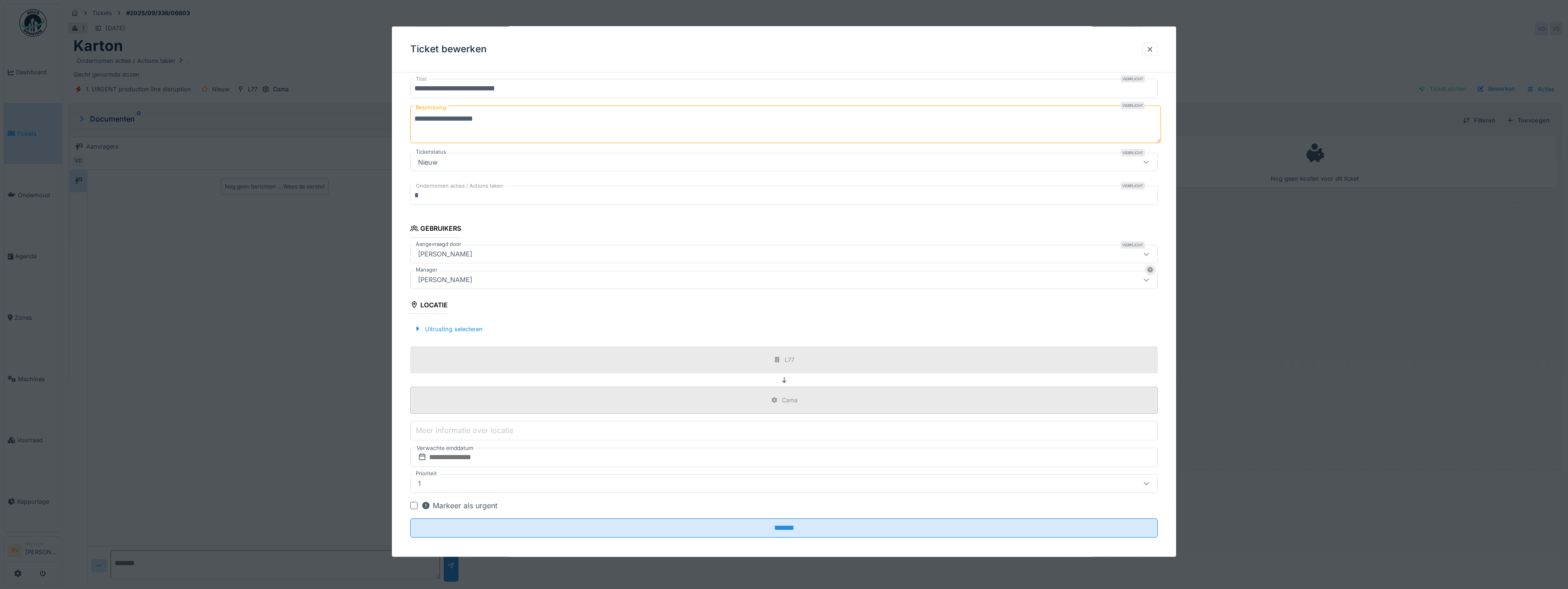
scroll to position [86, 0]
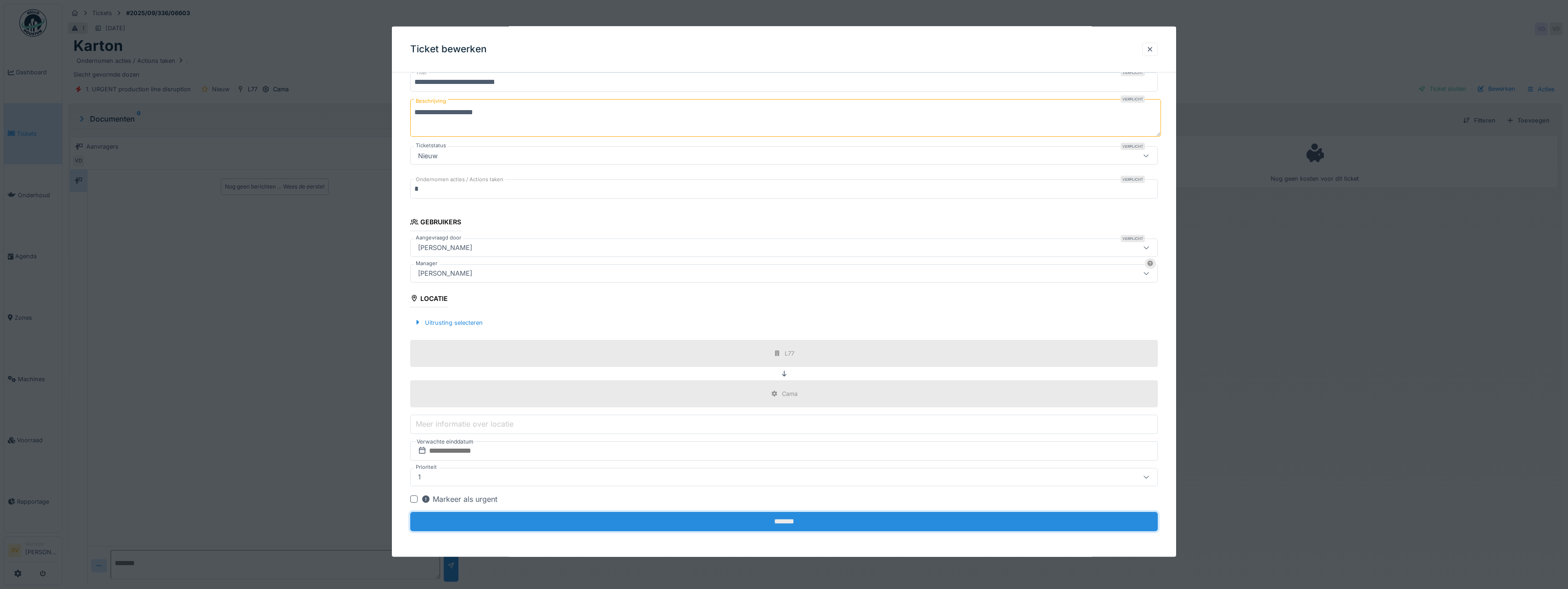
click at [783, 519] on input "*******" at bounding box center [784, 522] width 747 height 19
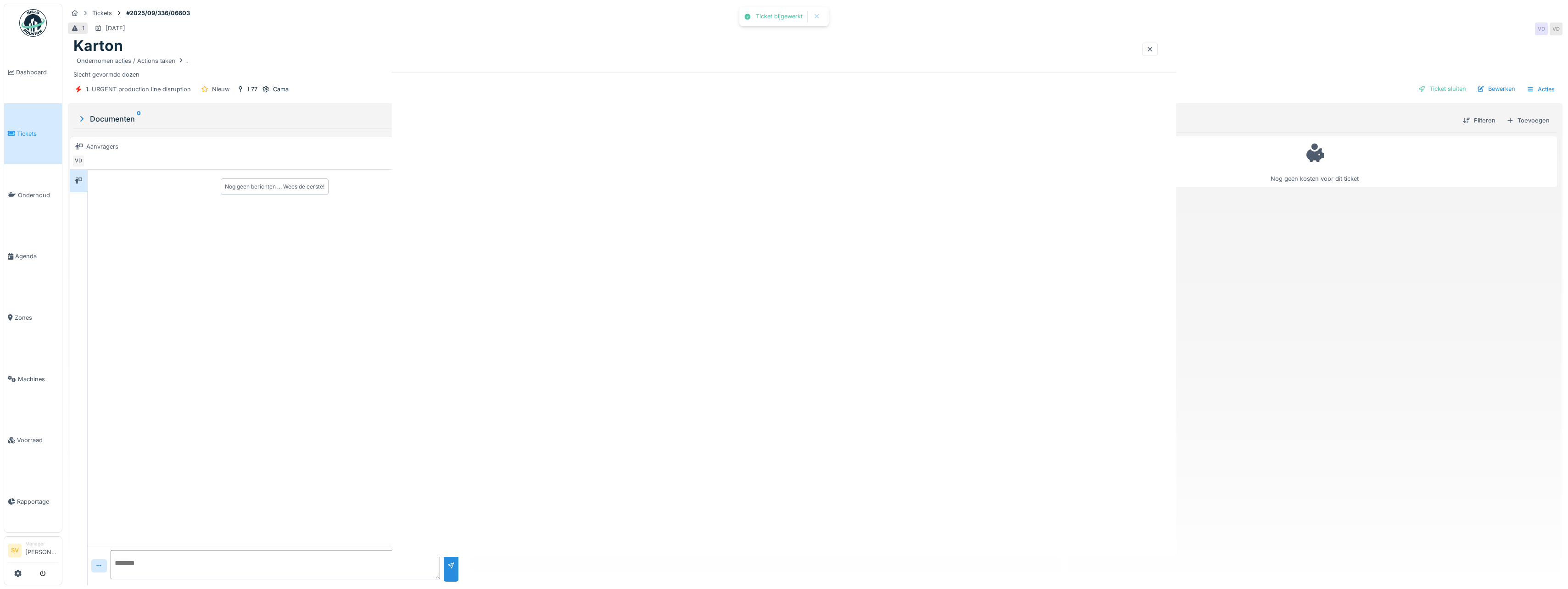
scroll to position [0, 0]
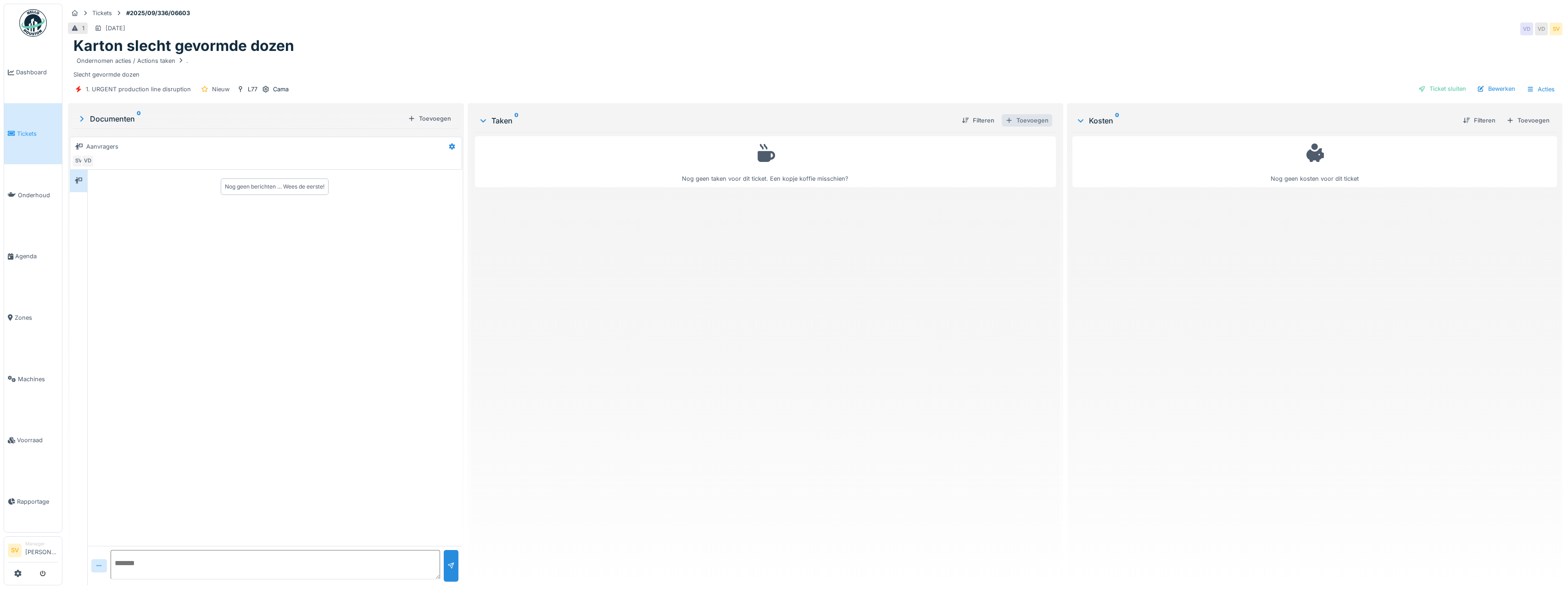
click at [1022, 120] on div "Toevoegen" at bounding box center [1027, 121] width 50 height 13
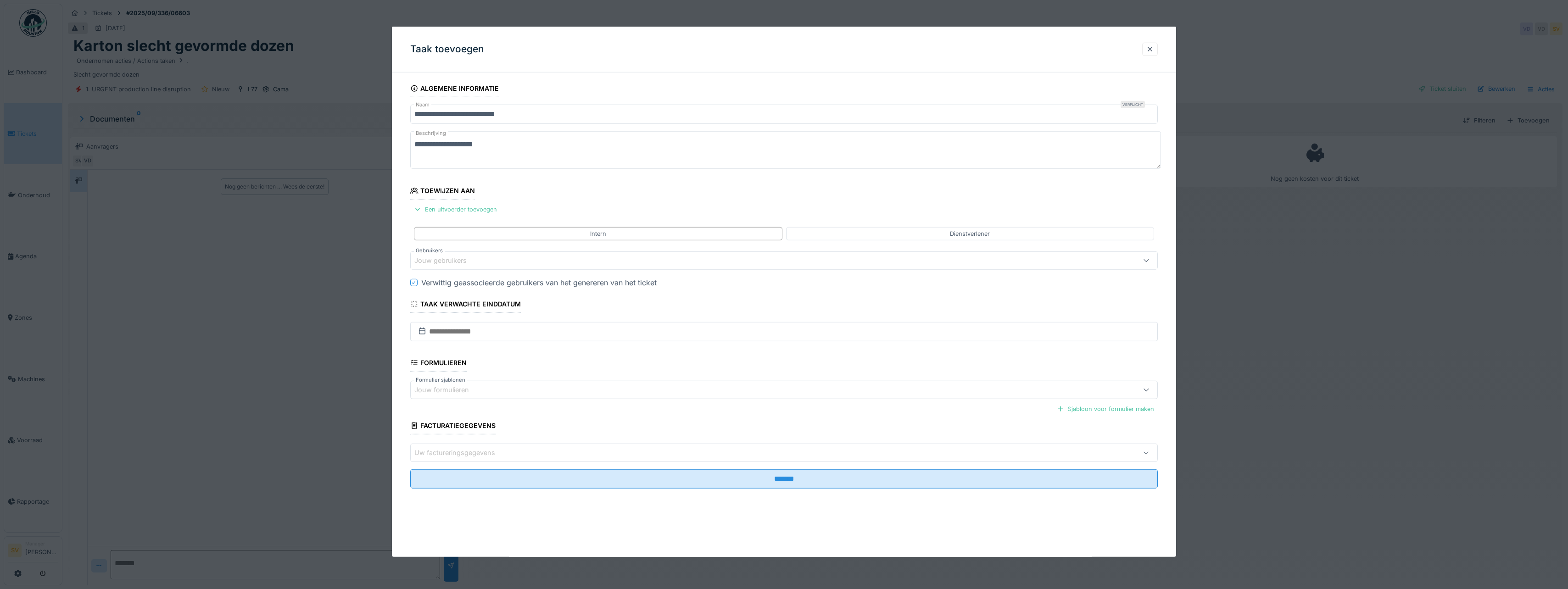
click at [460, 260] on div "Jouw gebruikers" at bounding box center [447, 260] width 66 height 10
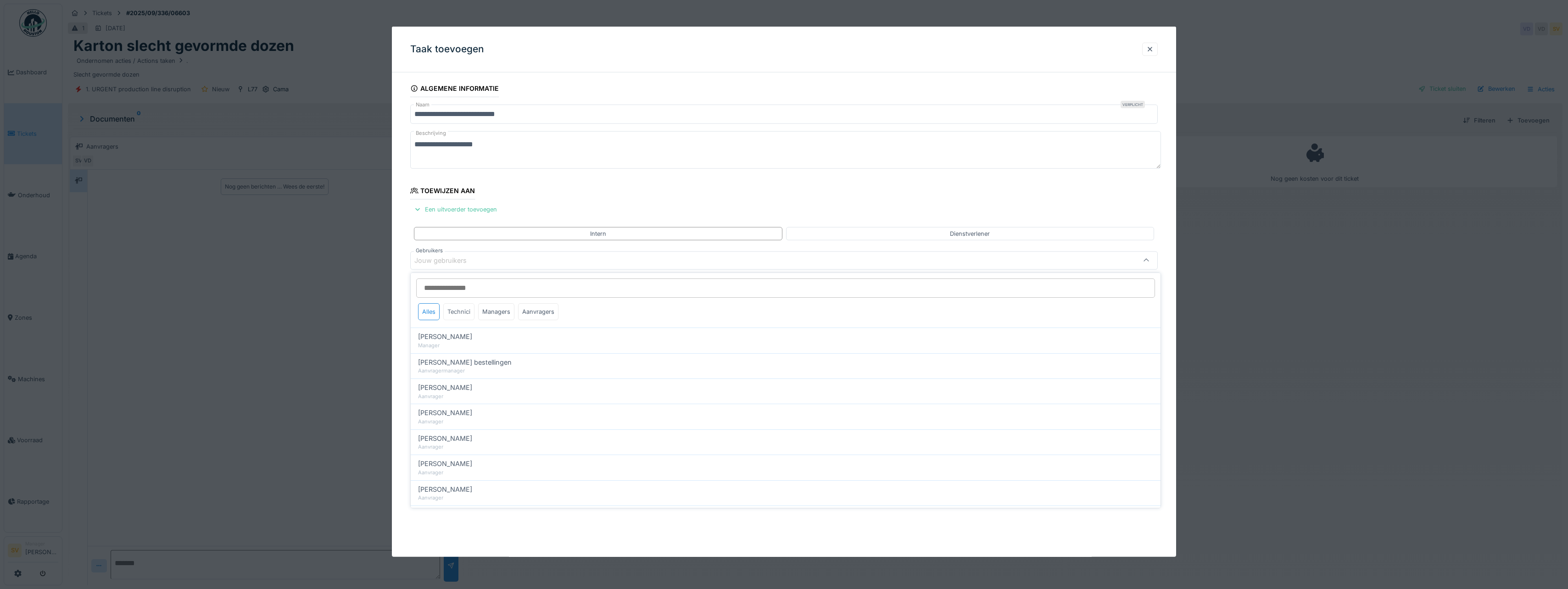
click at [461, 313] on div "Technici" at bounding box center [459, 311] width 31 height 17
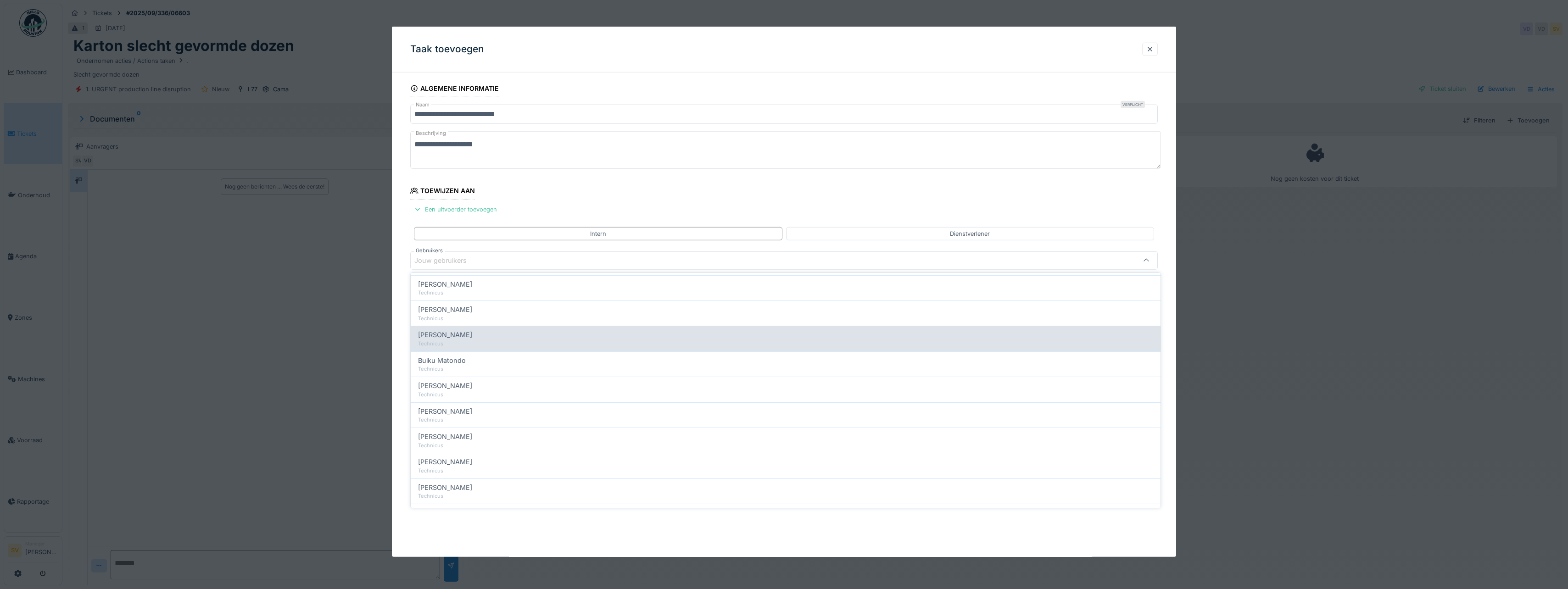
scroll to position [92, 0]
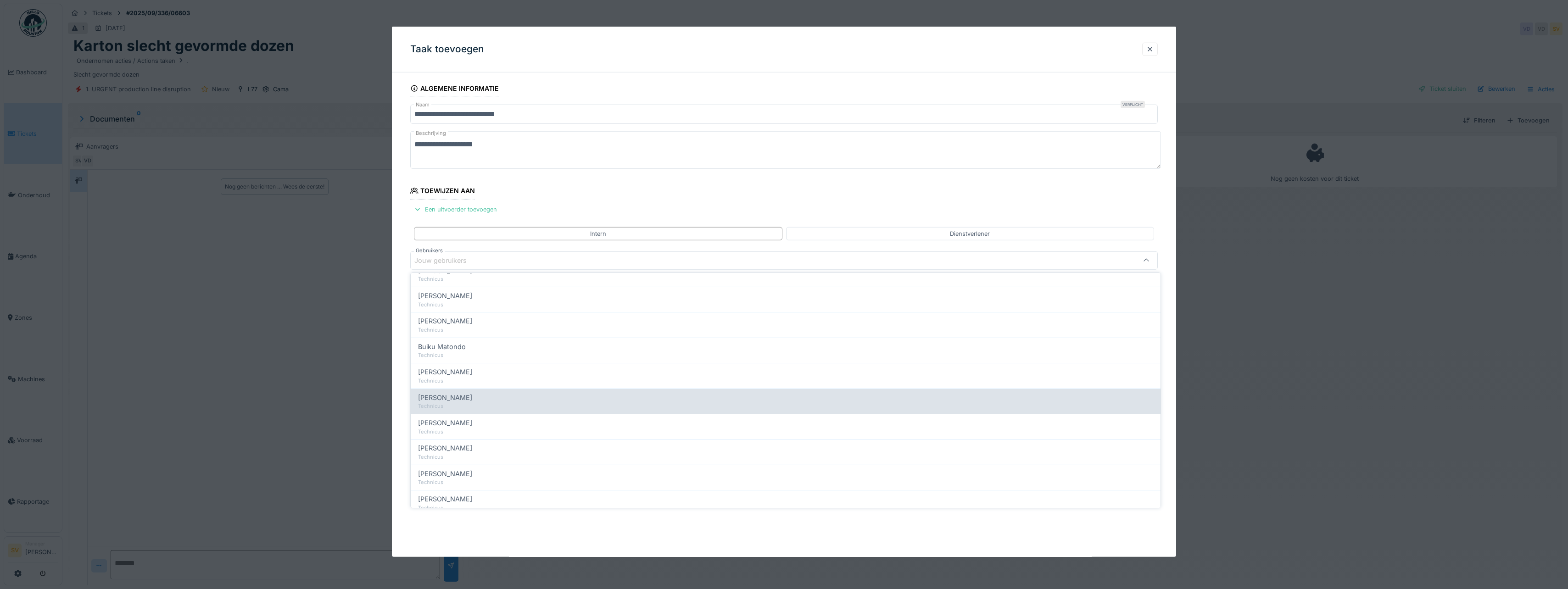
click at [428, 398] on span "Damian Olejnik" at bounding box center [444, 398] width 54 height 10
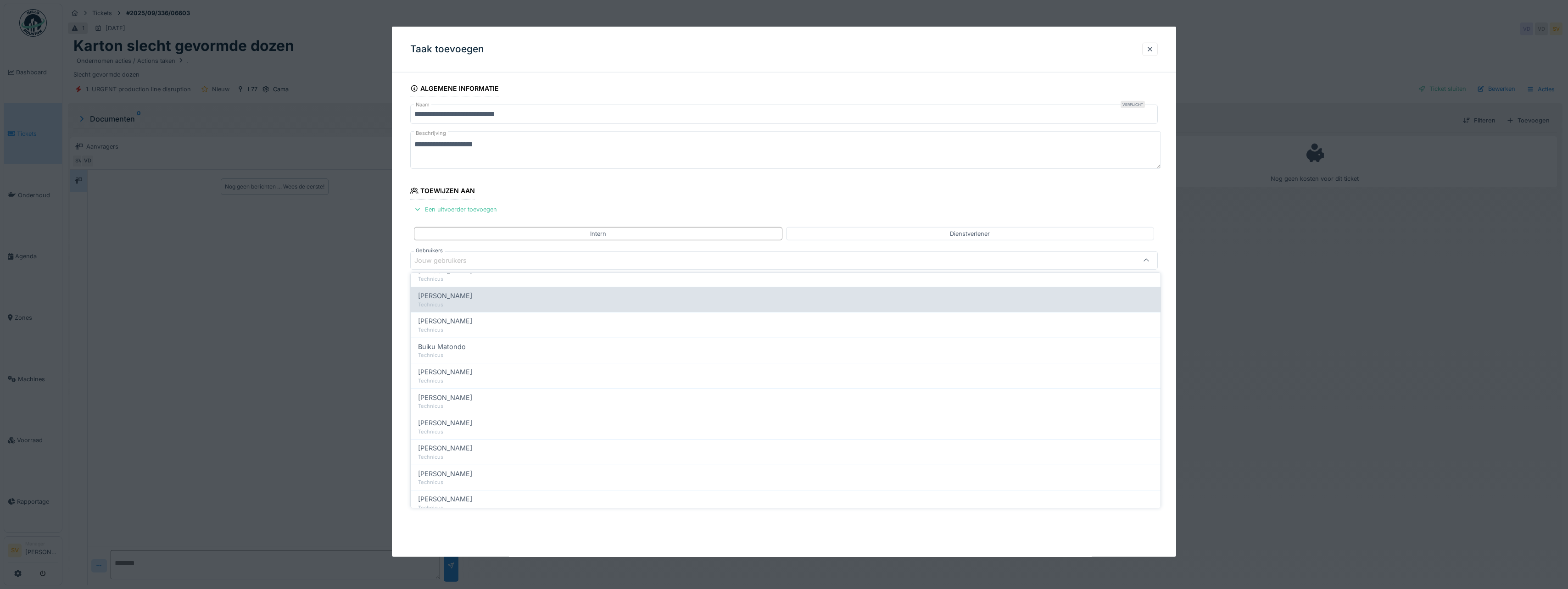
type input "****"
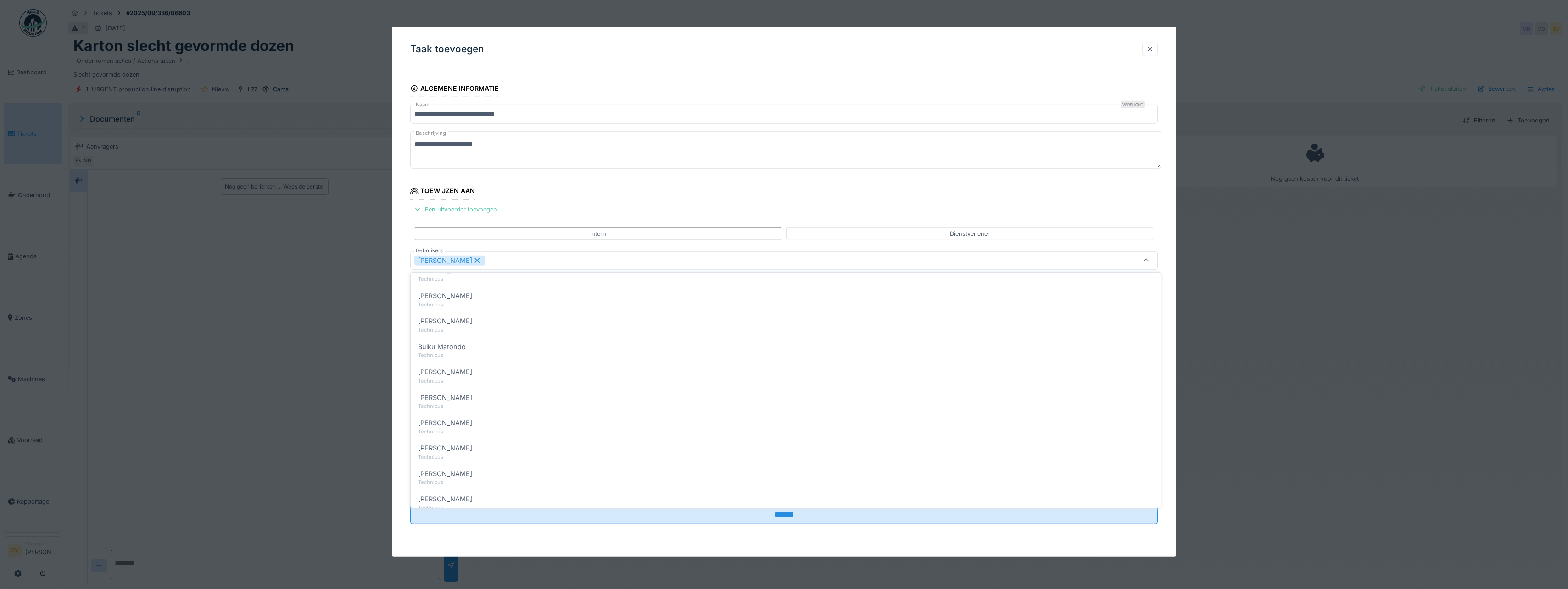
scroll to position [0, 0]
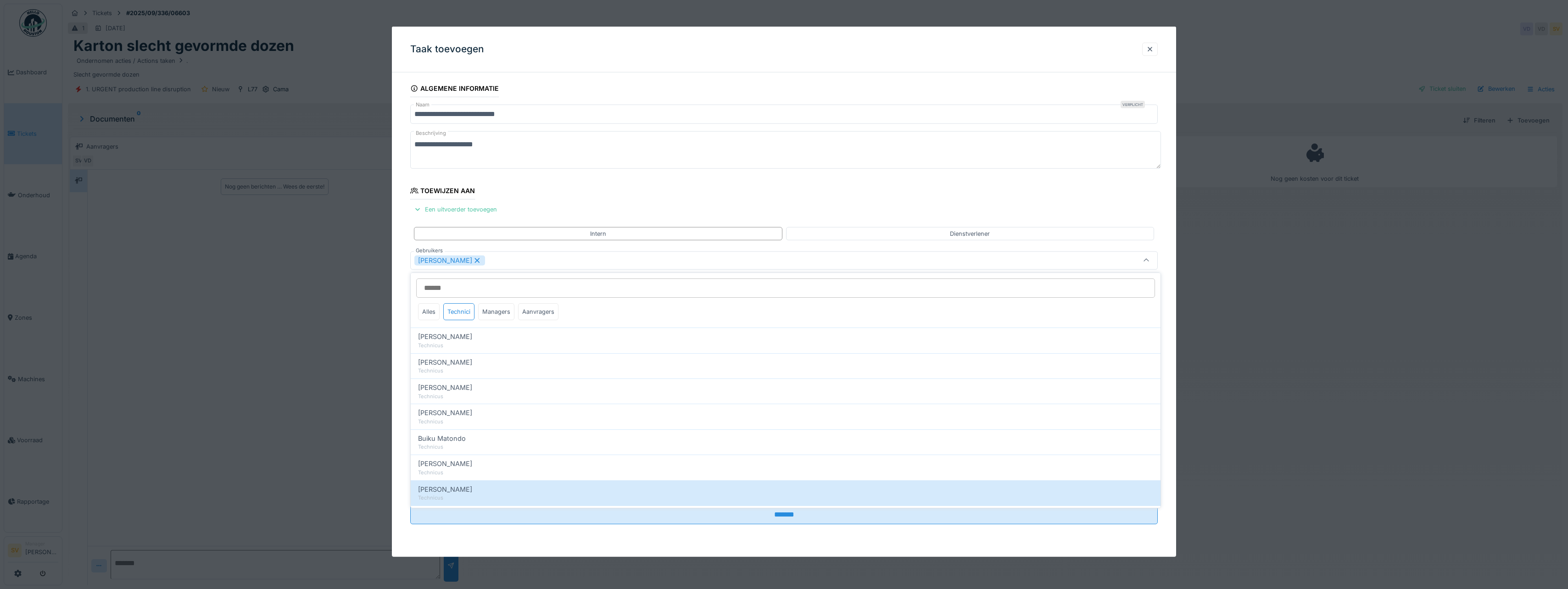
click at [1148, 259] on icon at bounding box center [1146, 259] width 5 height 3
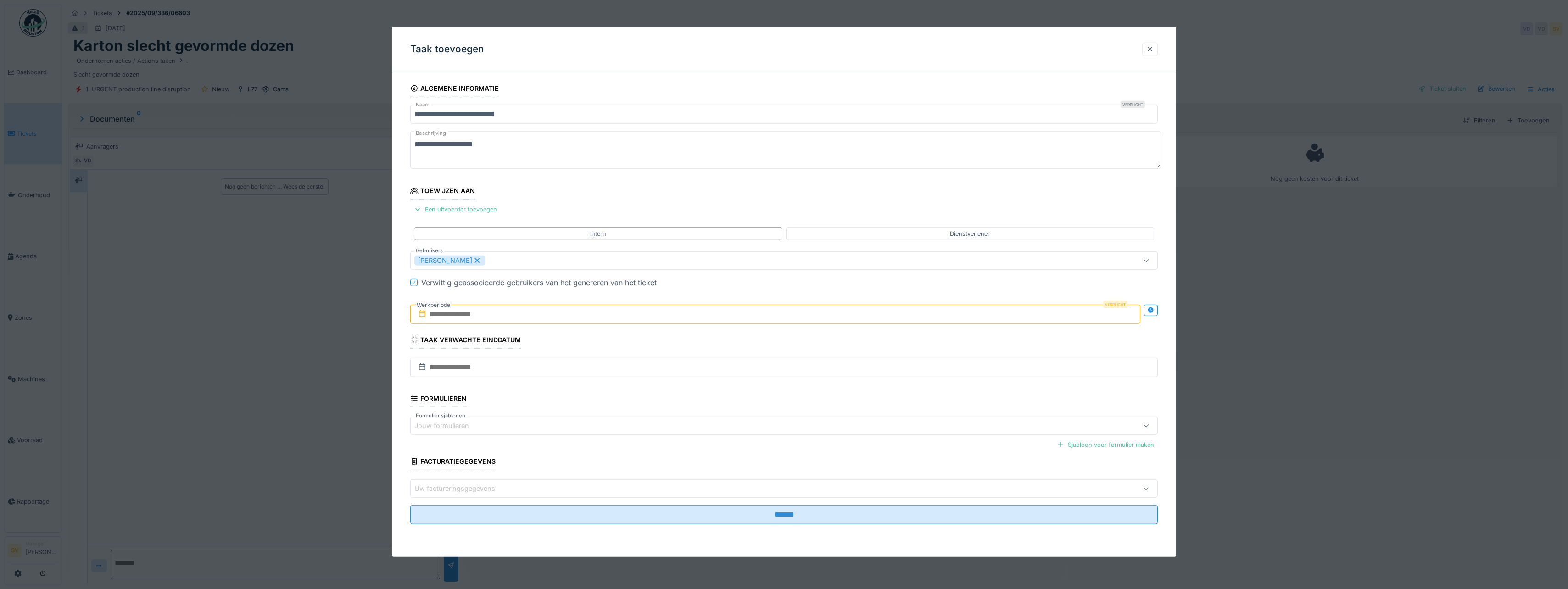
click at [465, 313] on input "text" at bounding box center [775, 314] width 730 height 19
click at [731, 417] on div "22" at bounding box center [733, 420] width 13 height 13
click at [744, 420] on div "23" at bounding box center [747, 419] width 13 height 14
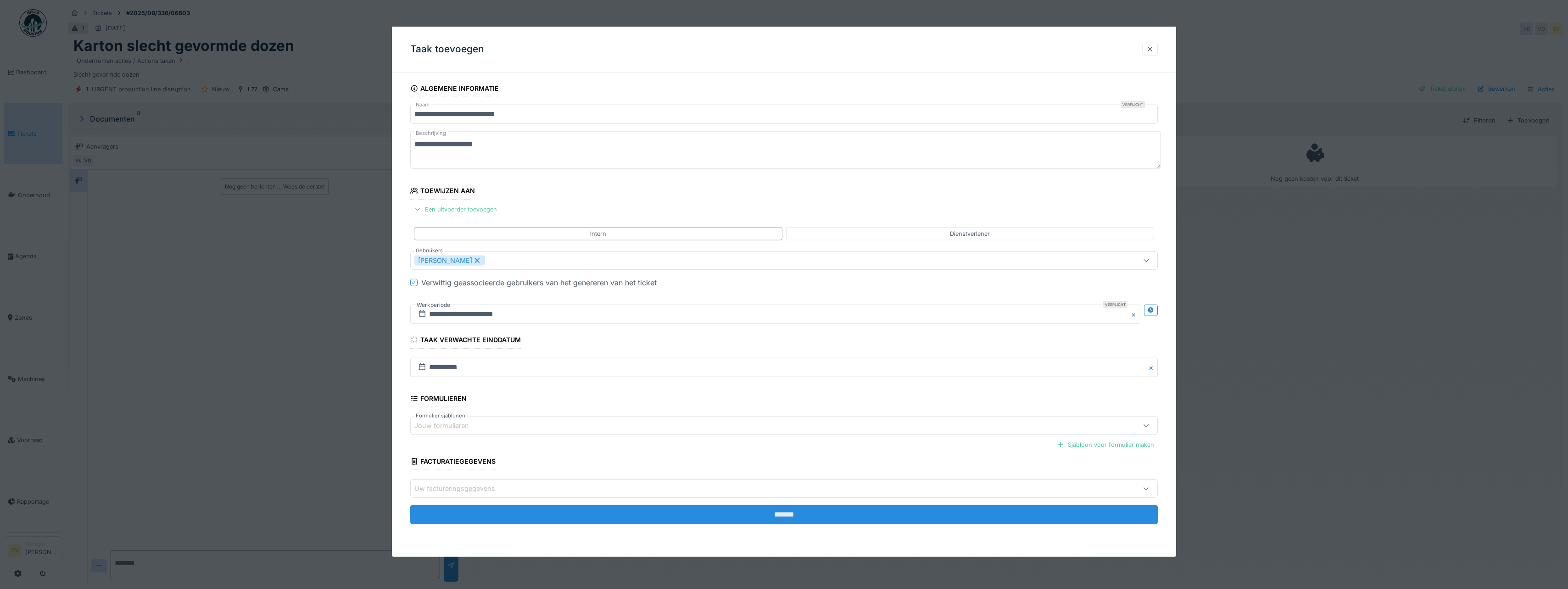
click at [774, 513] on input "*******" at bounding box center [784, 514] width 747 height 19
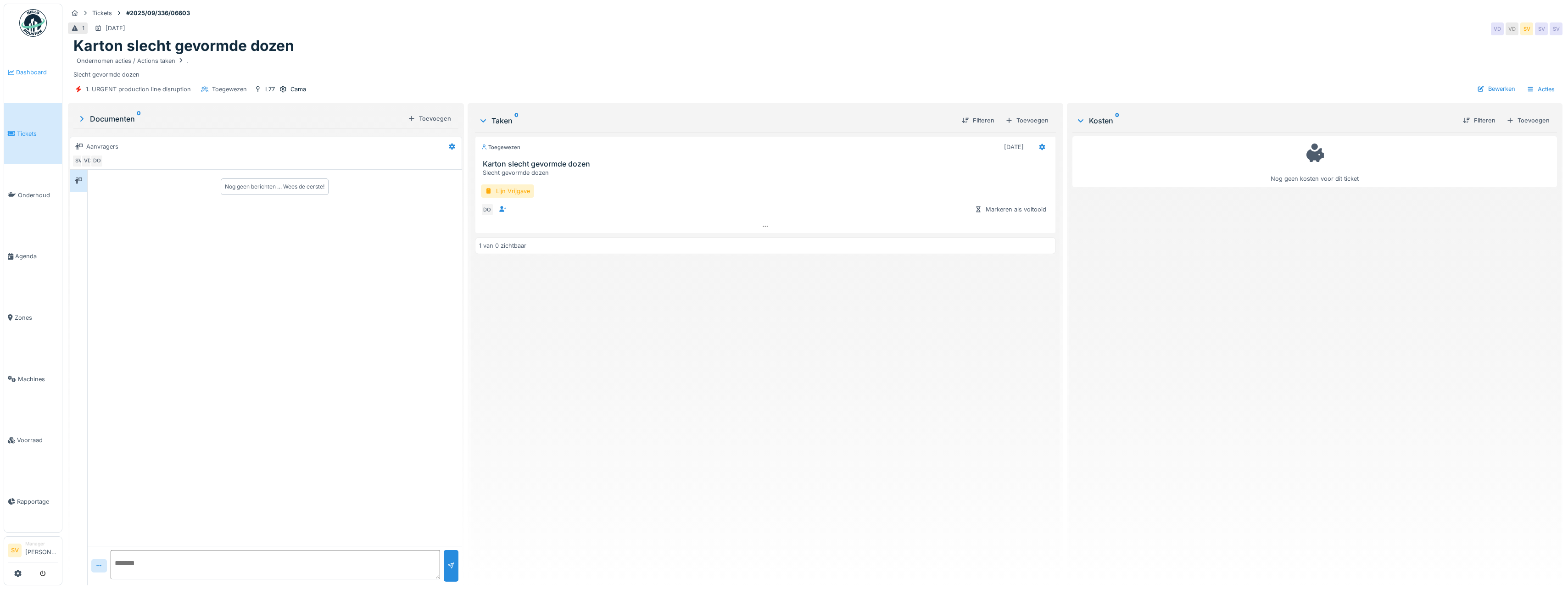
click at [30, 71] on span "Dashboard" at bounding box center [37, 73] width 42 height 9
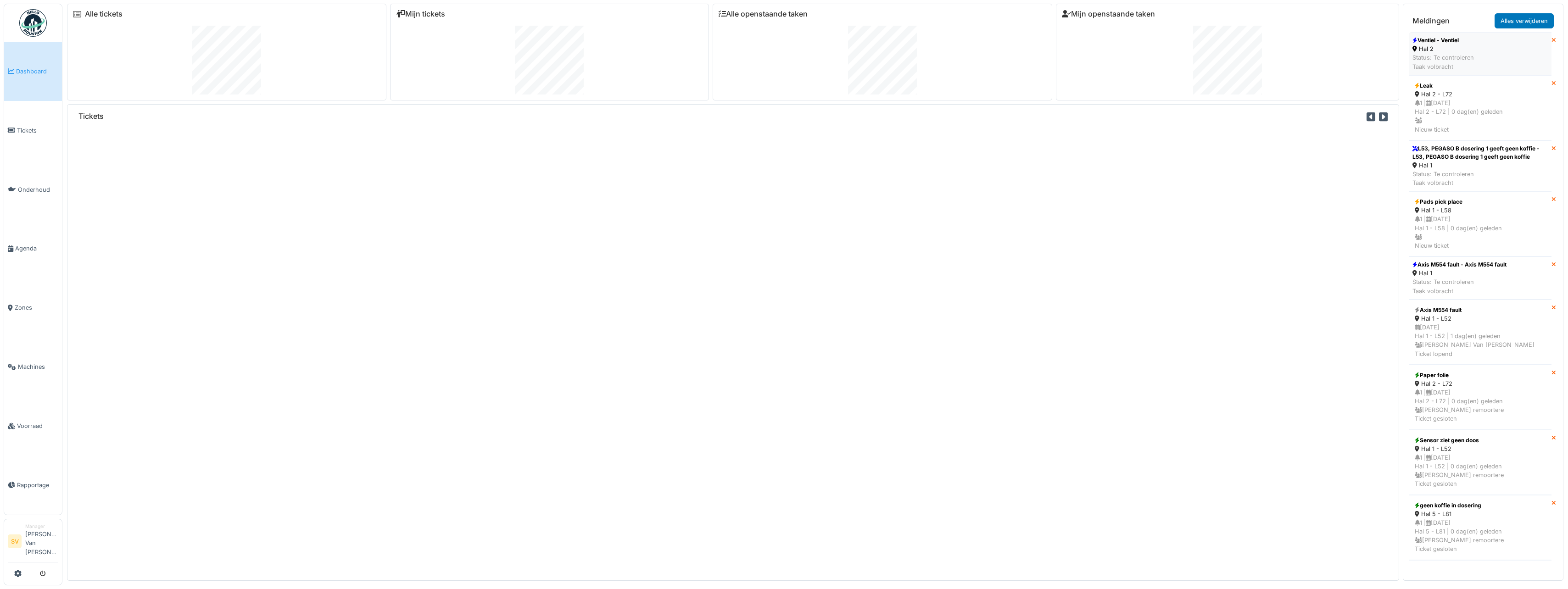
click at [1462, 52] on div "Hal 2" at bounding box center [1443, 49] width 62 height 9
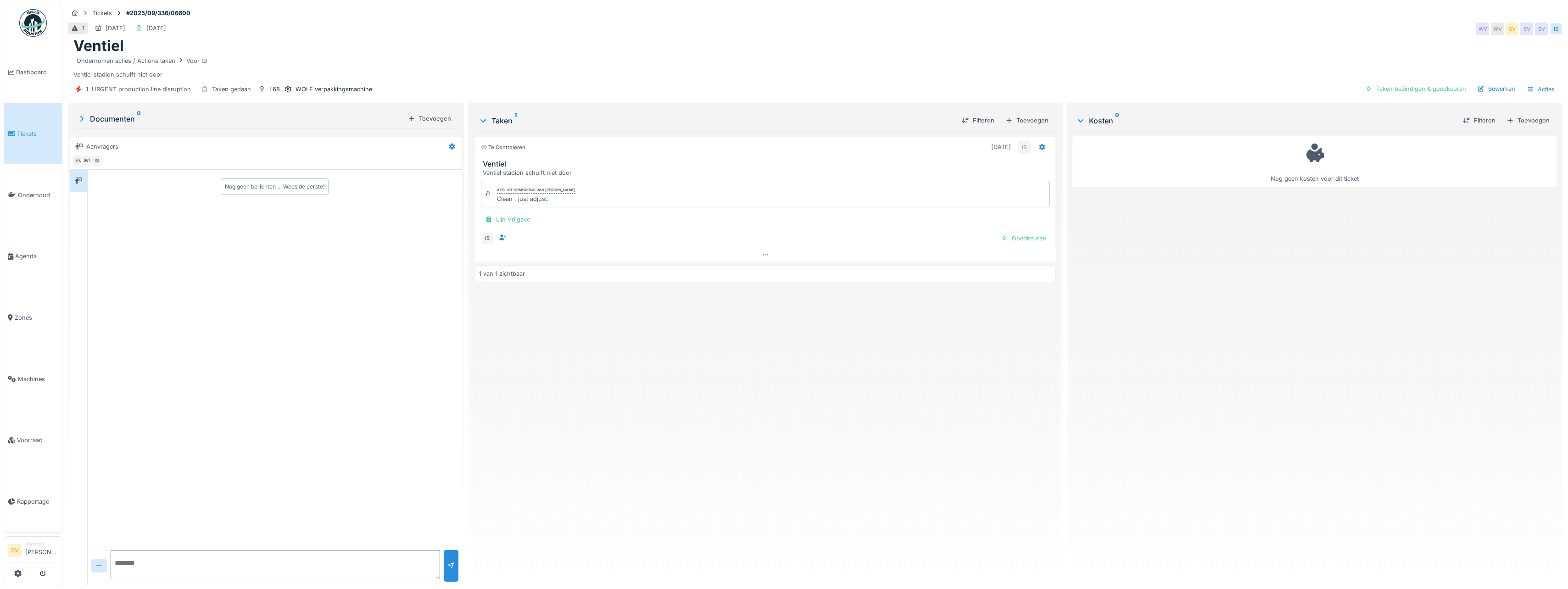
click at [497, 200] on div "Clean , just adjust." at bounding box center [536, 199] width 78 height 9
drag, startPoint x: 495, startPoint y: 198, endPoint x: 546, endPoint y: 205, distance: 51.5
click at [546, 205] on div "Afsluit opmerking van Ismail Sewilam Clean , just adjust." at bounding box center [764, 194] width 569 height 26
copy div "Clean , just adjust."
click at [1402, 86] on div "Taken beëindigen & goedkeuren" at bounding box center [1415, 89] width 108 height 13
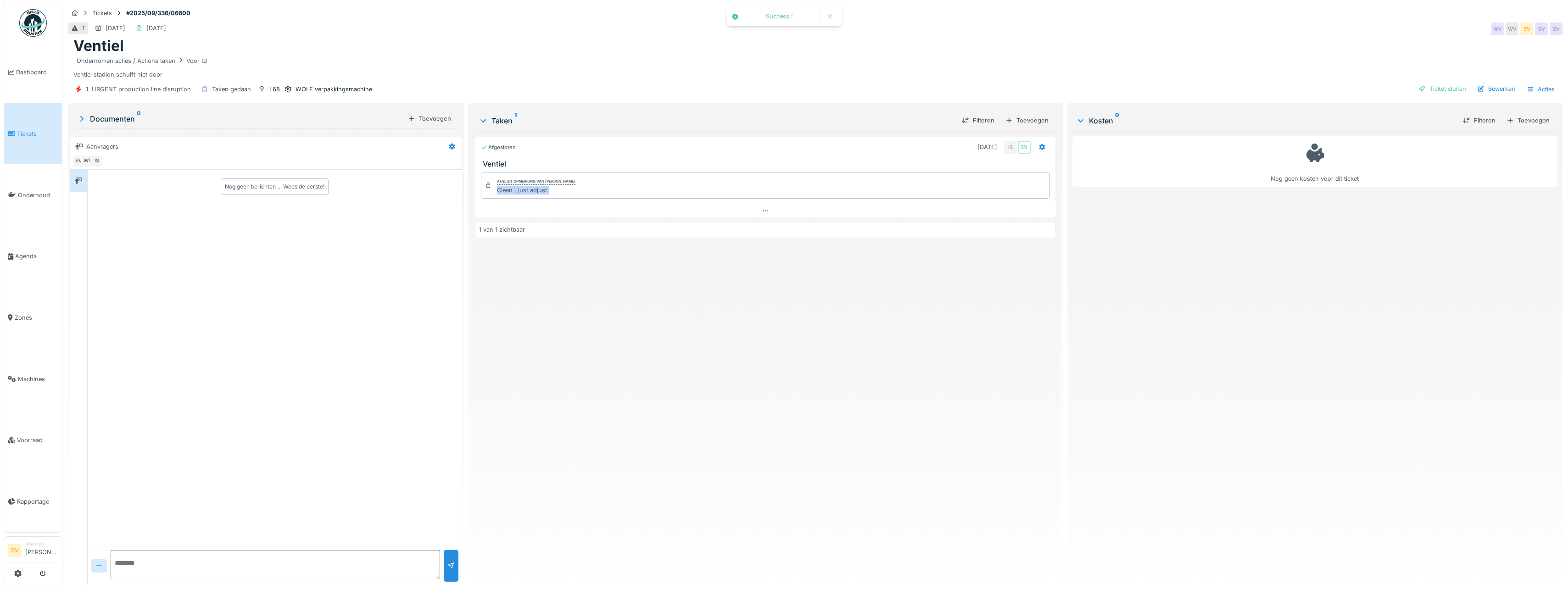
click at [1422, 90] on div "Ticket sluiten" at bounding box center [1442, 89] width 55 height 13
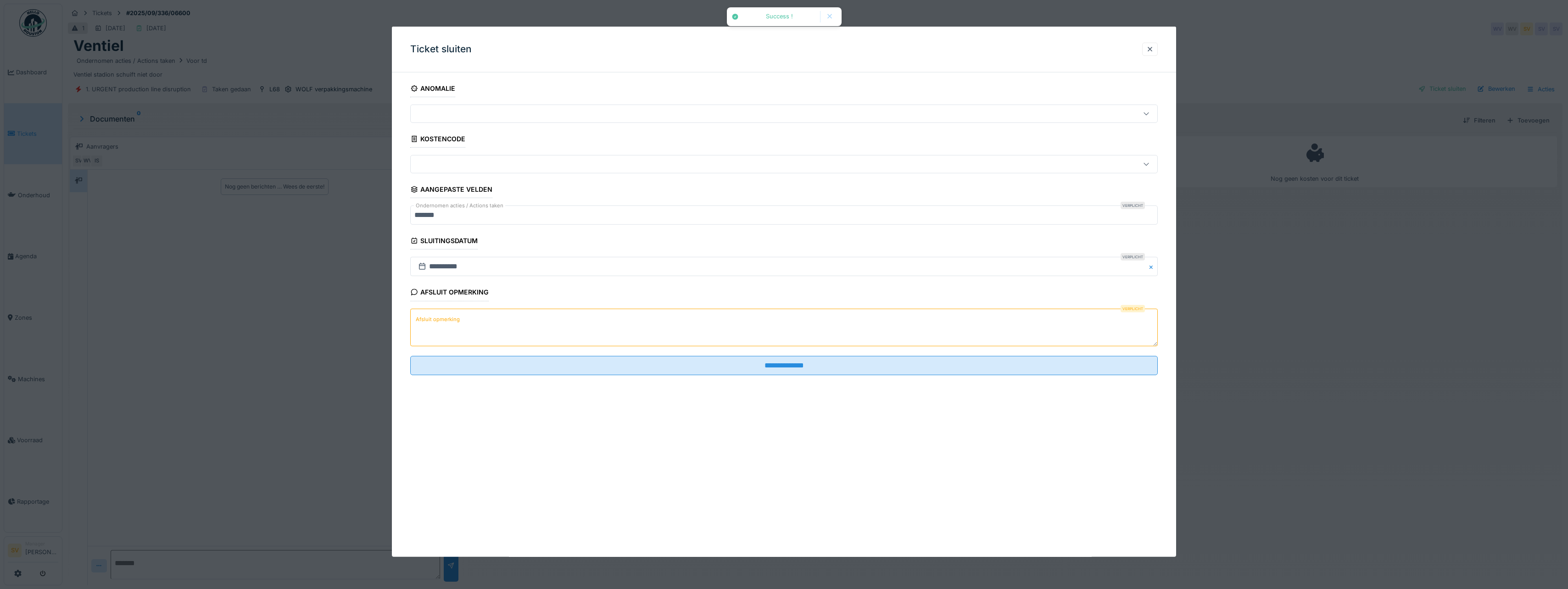
click at [804, 332] on textarea "Afsluit opmerking" at bounding box center [784, 327] width 747 height 37
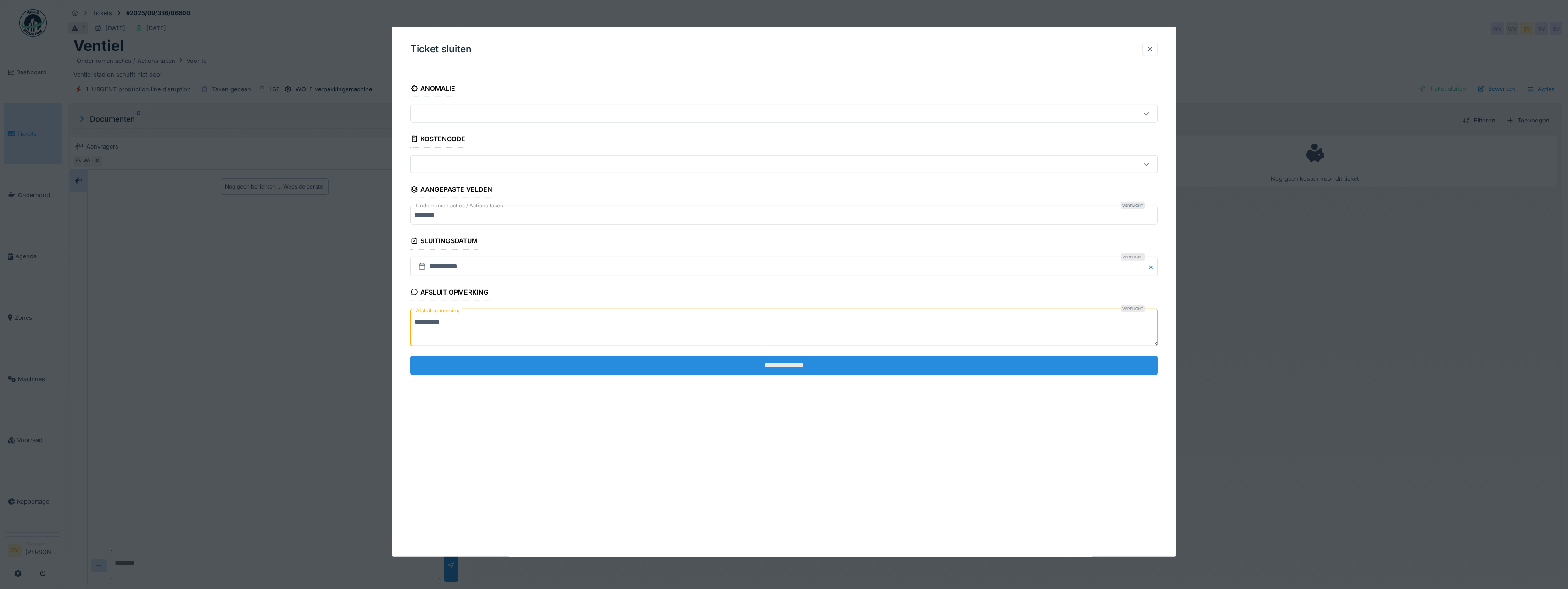
type textarea "*********"
click at [807, 363] on input "**********" at bounding box center [784, 365] width 747 height 19
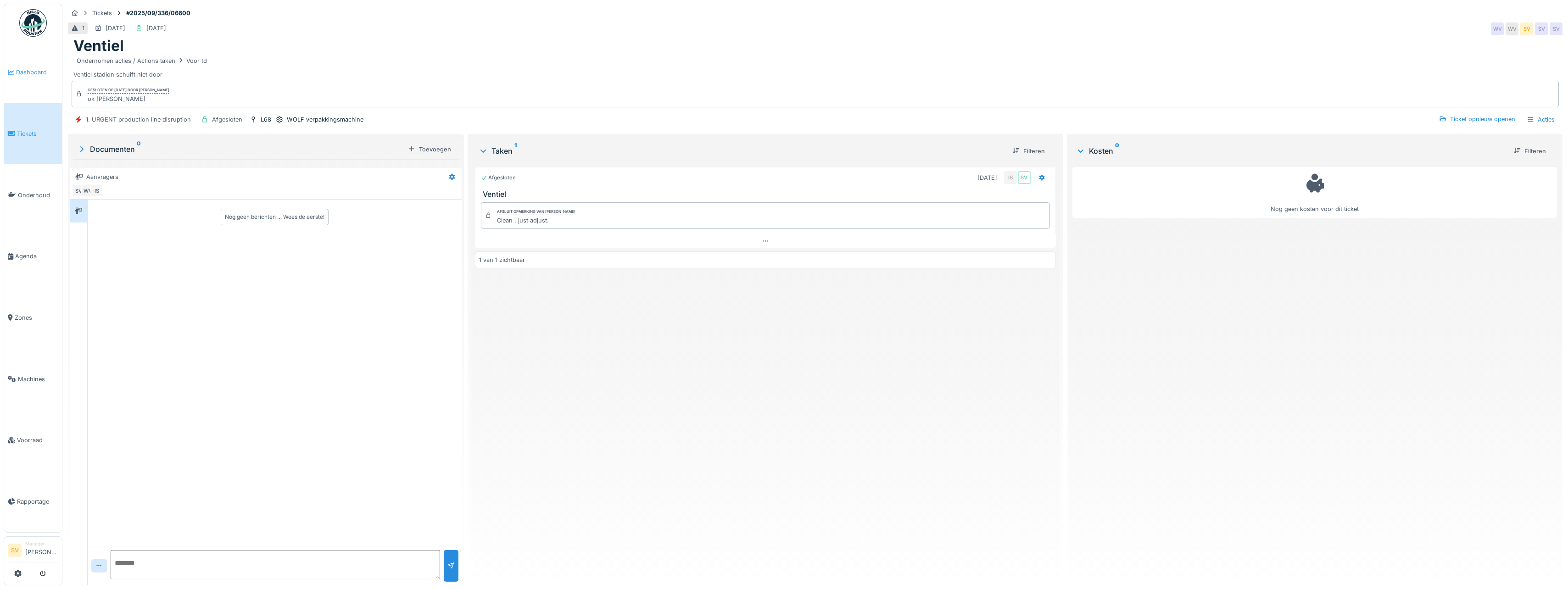
click at [32, 68] on span "Dashboard" at bounding box center [37, 73] width 42 height 9
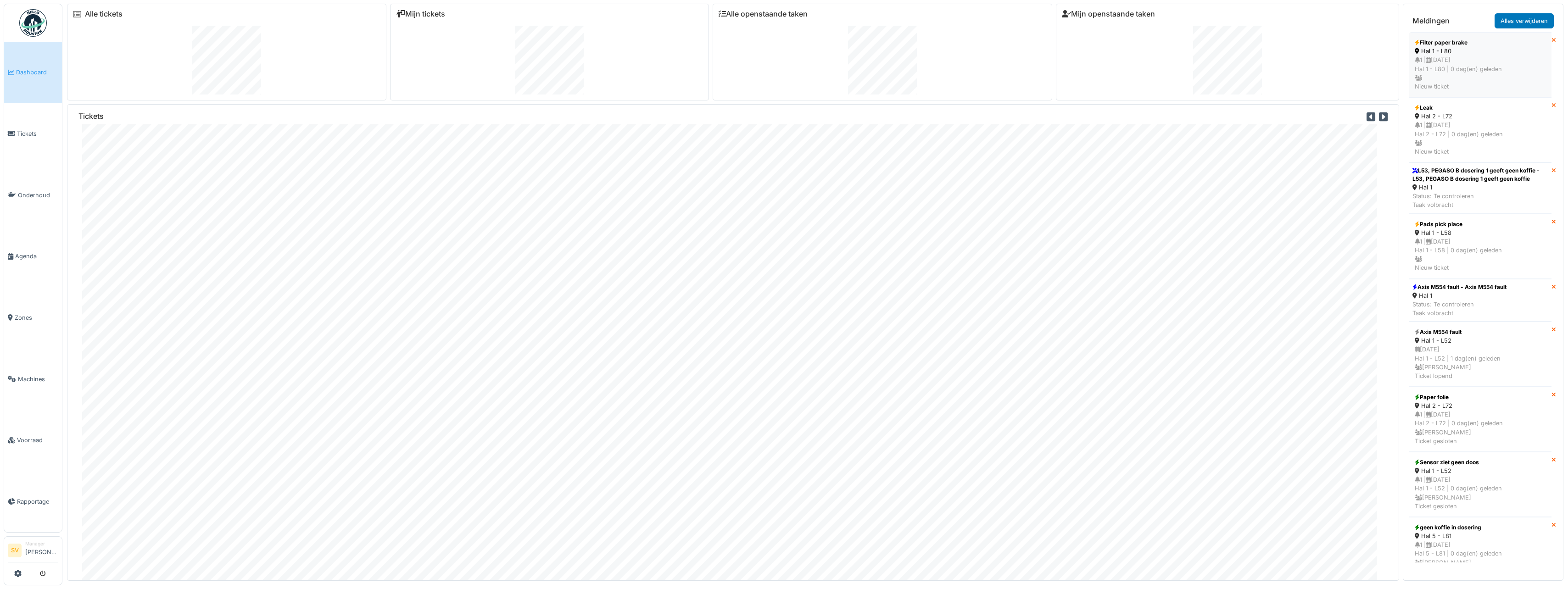
click at [1468, 66] on div "1 | [DATE] Hal 1 - L80 | 0 dag(en) geleden Nieuw ticket" at bounding box center [1480, 73] width 131 height 36
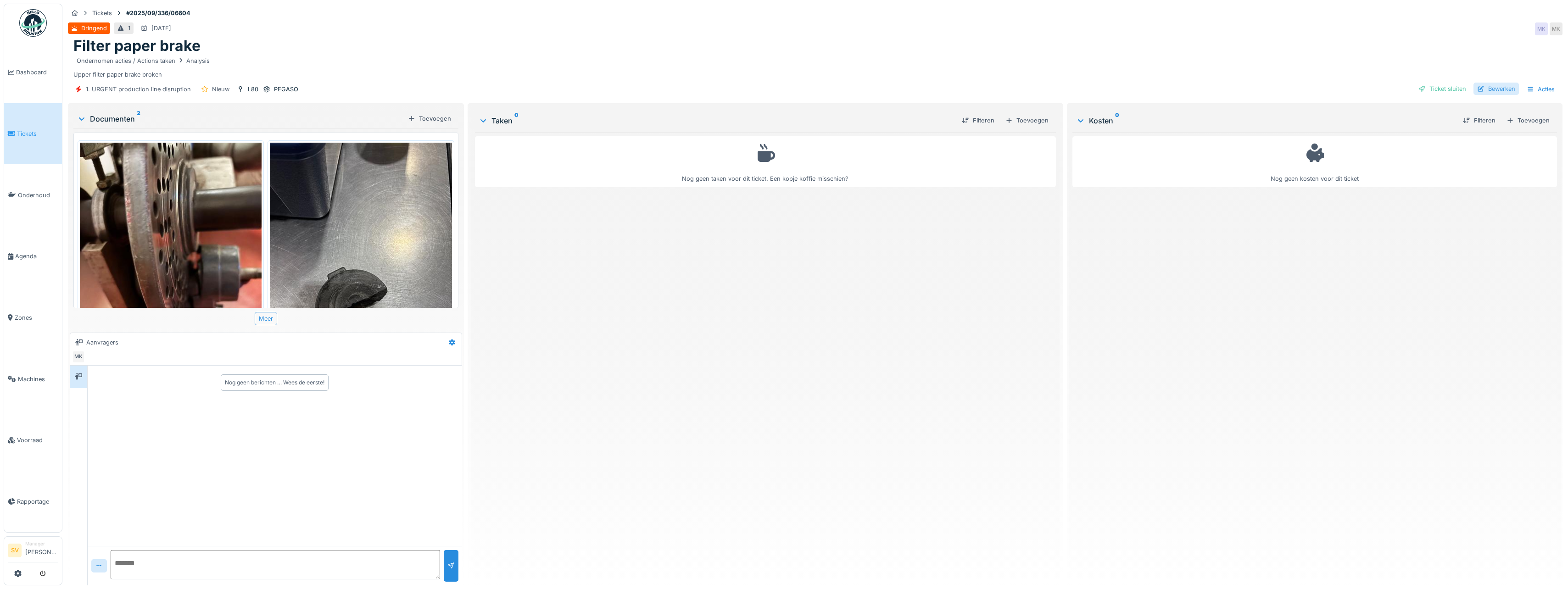
click at [1489, 87] on div "Bewerken" at bounding box center [1496, 89] width 46 height 13
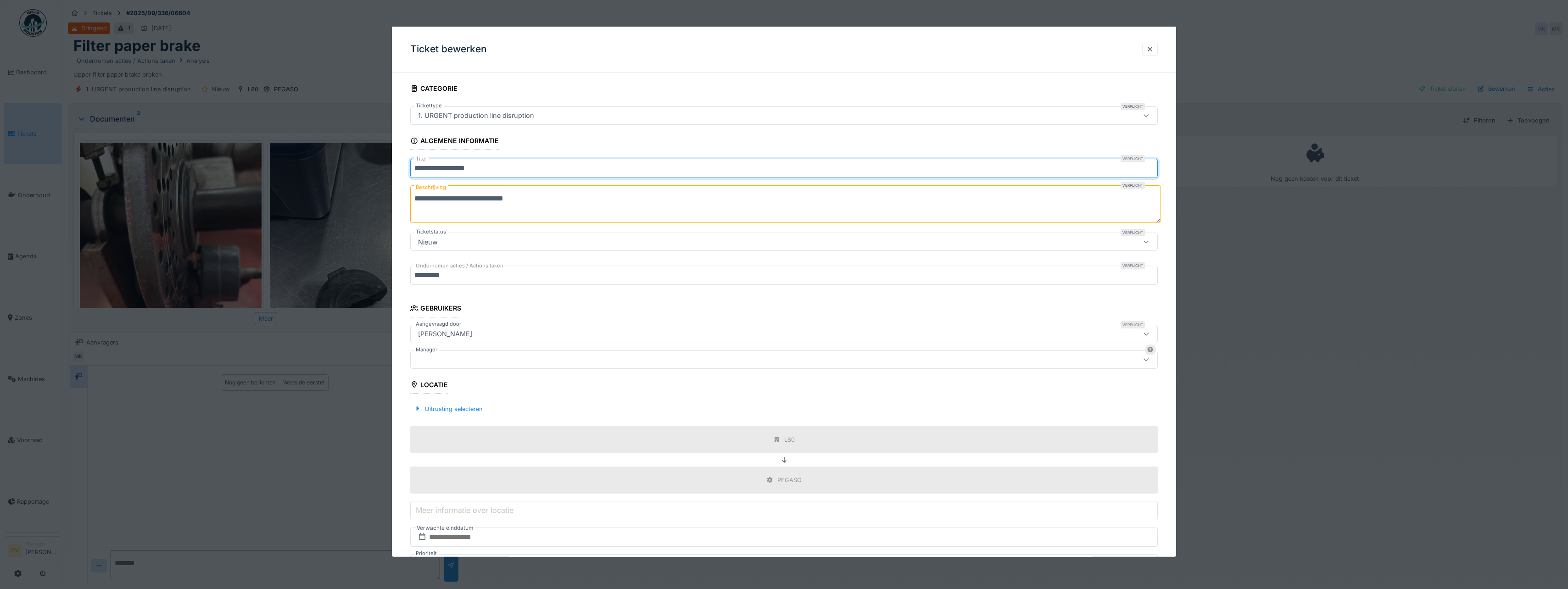
click at [483, 168] on input "**********" at bounding box center [784, 168] width 747 height 19
type input "**********"
click at [459, 359] on div at bounding box center [743, 359] width 657 height 10
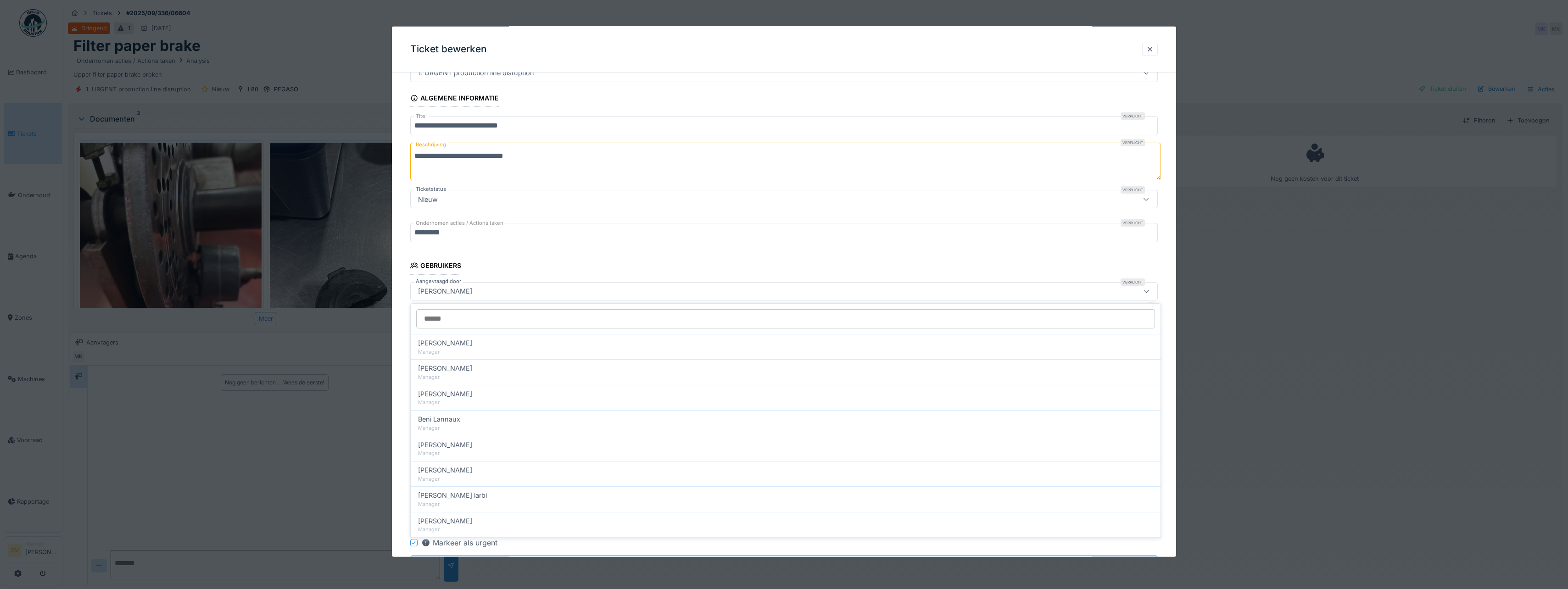
scroll to position [68, 0]
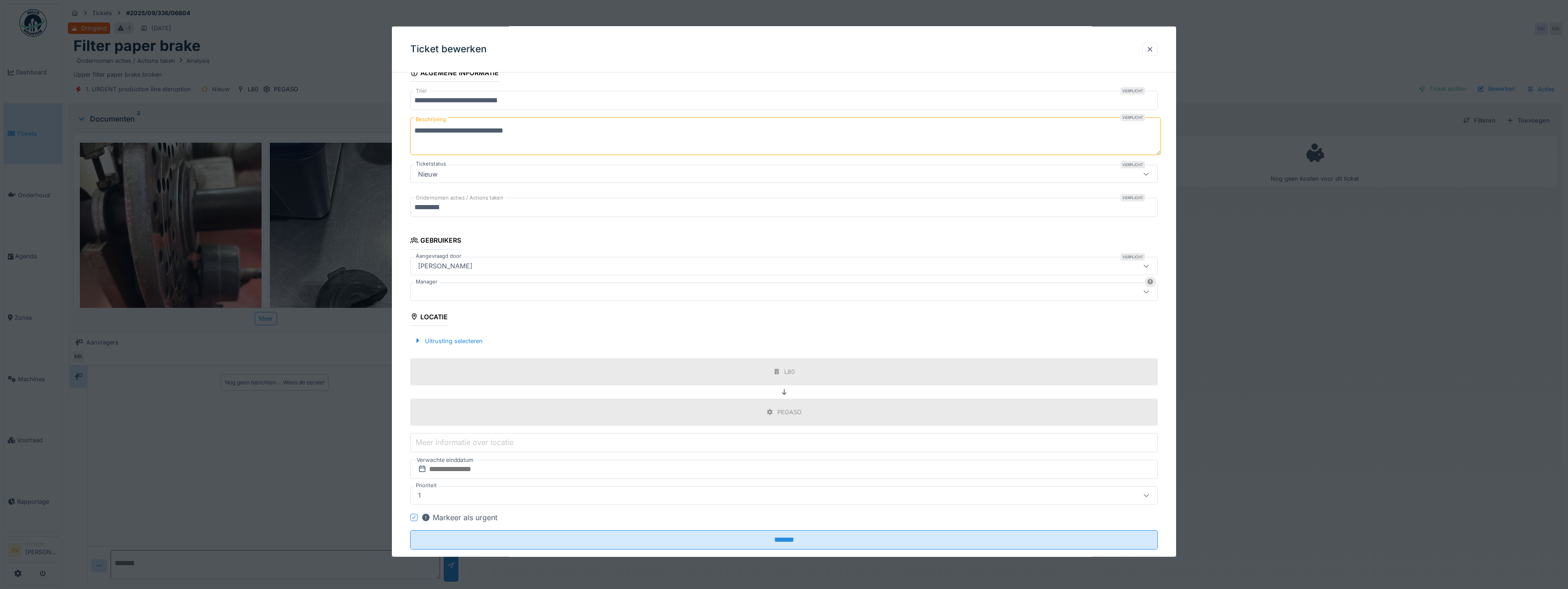
click at [573, 275] on div "Marcin Kielpinski" at bounding box center [784, 266] width 747 height 18
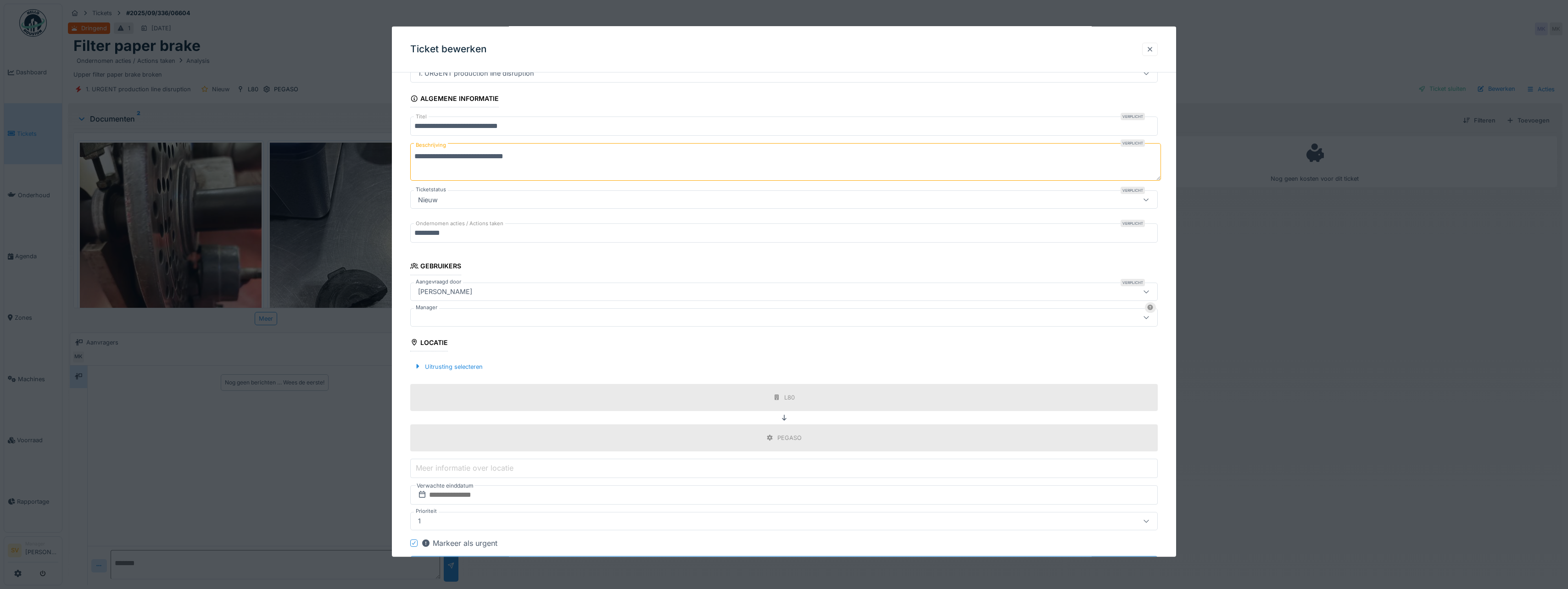
click at [1150, 48] on div at bounding box center [1149, 49] width 7 height 9
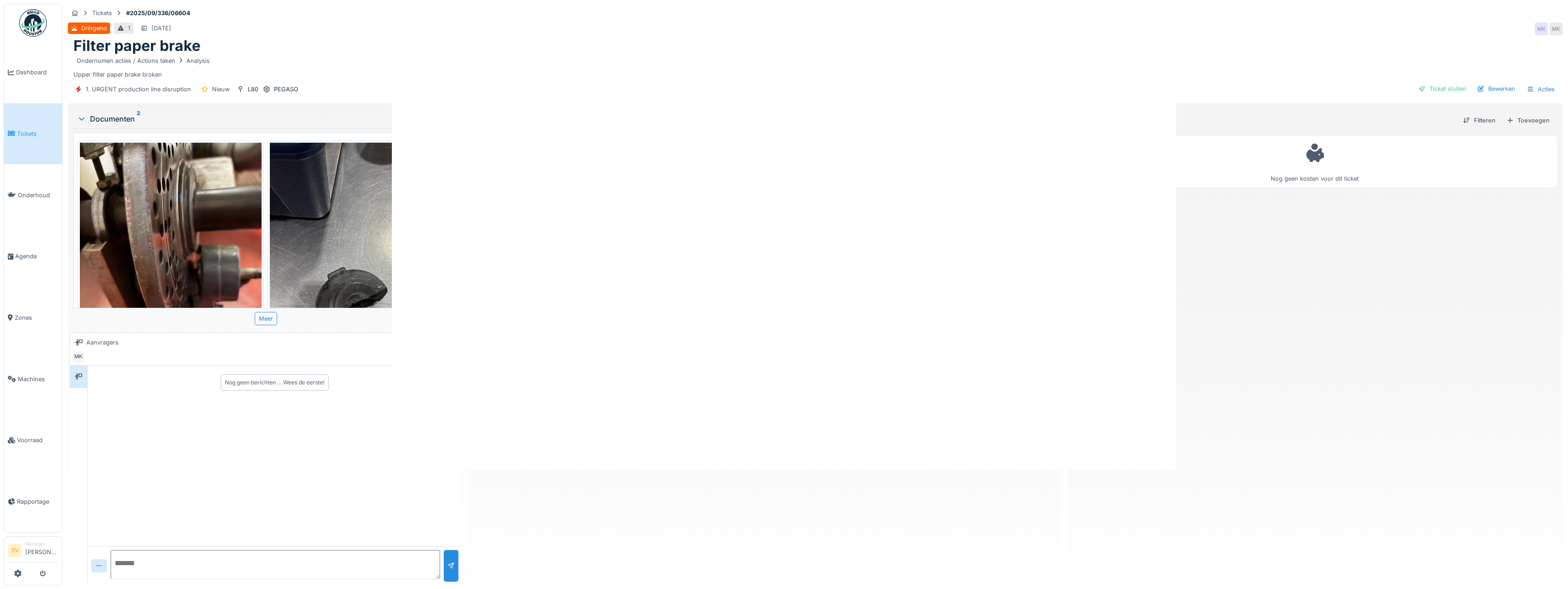
scroll to position [0, 0]
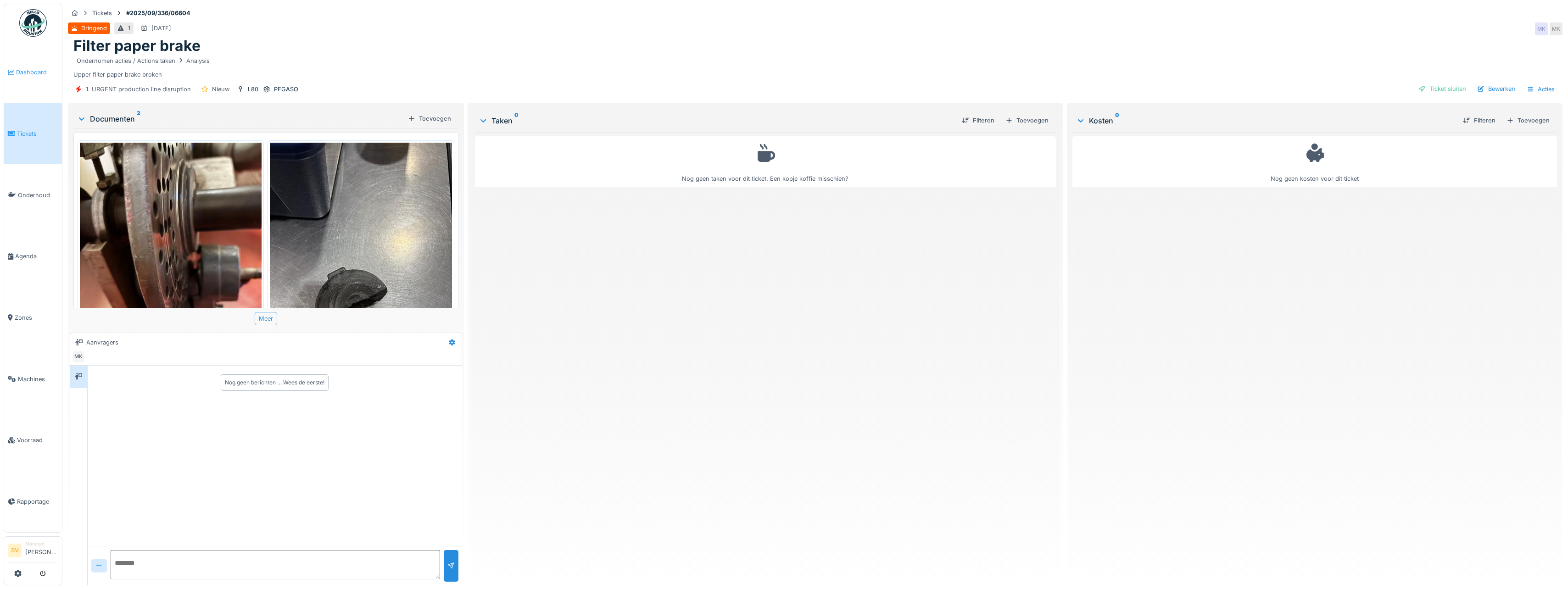
click at [29, 75] on span "Dashboard" at bounding box center [37, 73] width 42 height 9
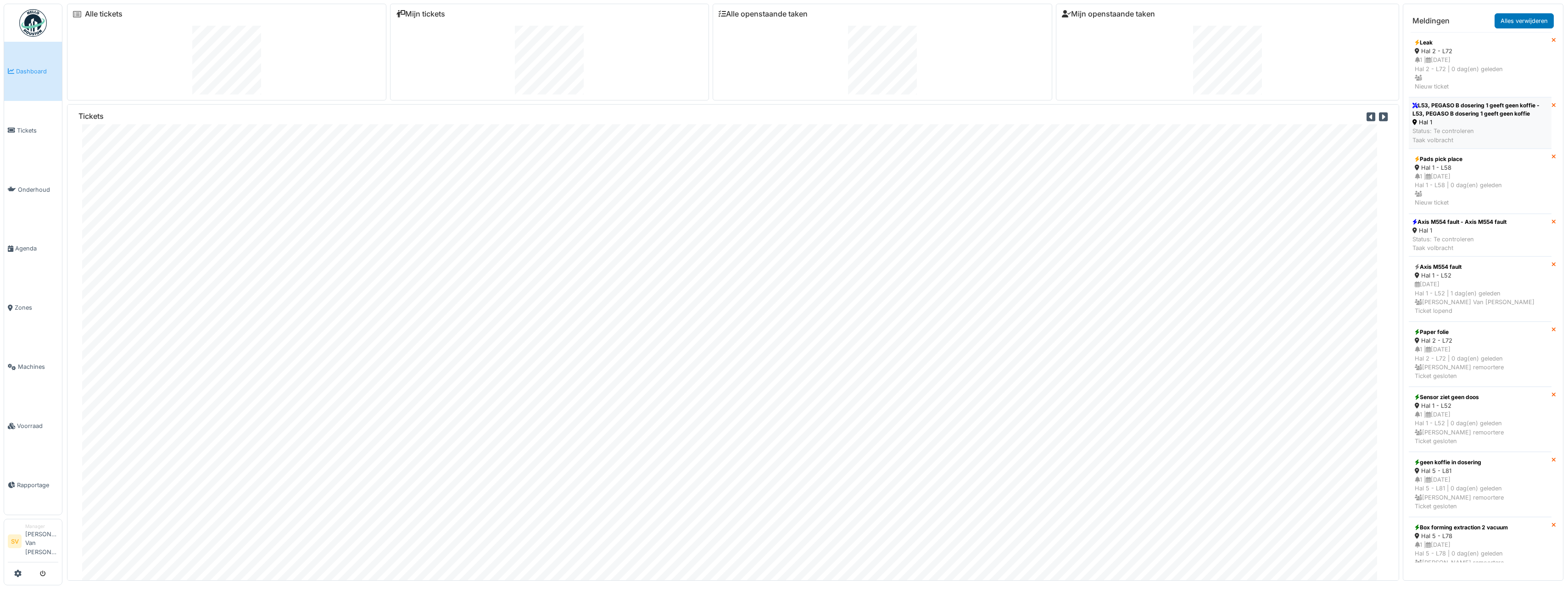
click at [1458, 127] on div "Hal 1" at bounding box center [1480, 123] width 136 height 9
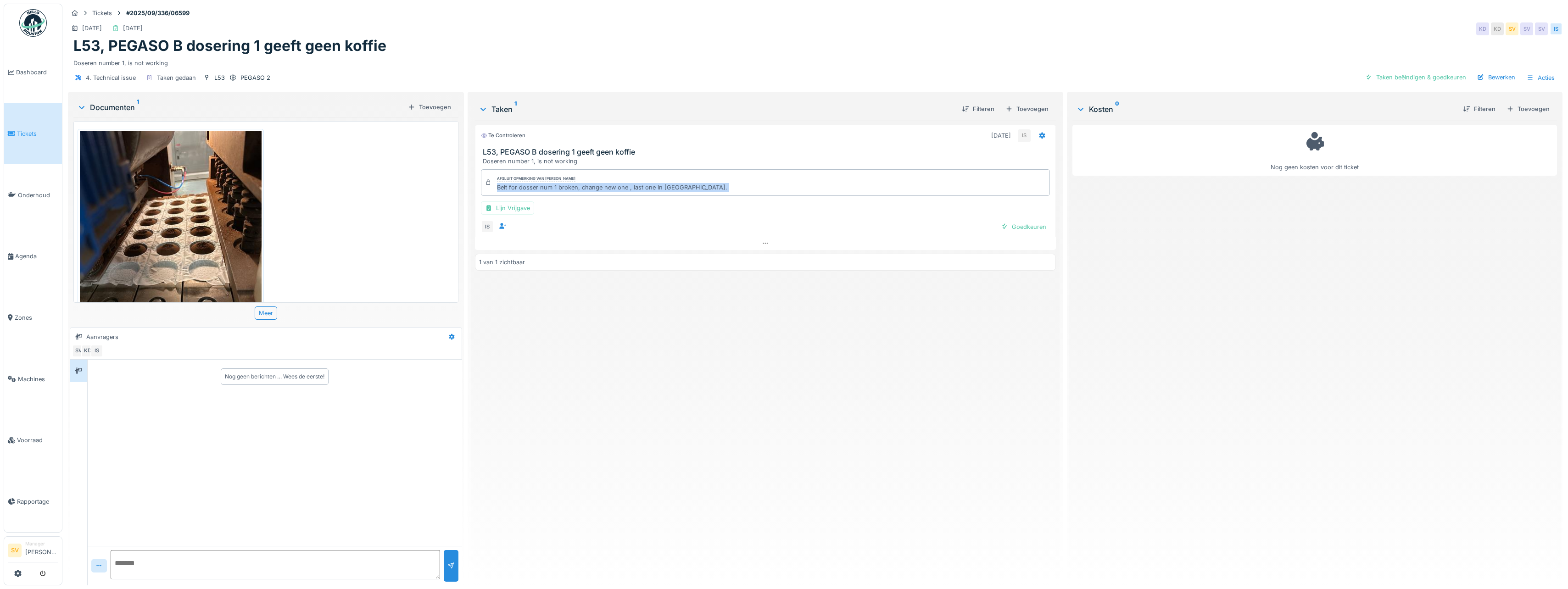
drag, startPoint x: 495, startPoint y: 188, endPoint x: 623, endPoint y: 201, distance: 128.7
click at [623, 201] on div "Afsluit opmerking van Ismail Sewilam Belt for dosser num 1 broken, change new o…" at bounding box center [765, 201] width 581 height 72
copy div "Belt for dosser num 1 broken, change new one , last one in stoke. Lijn Vrijgave…"
click at [1432, 80] on div "Taken beëindigen & goedkeuren" at bounding box center [1415, 77] width 108 height 13
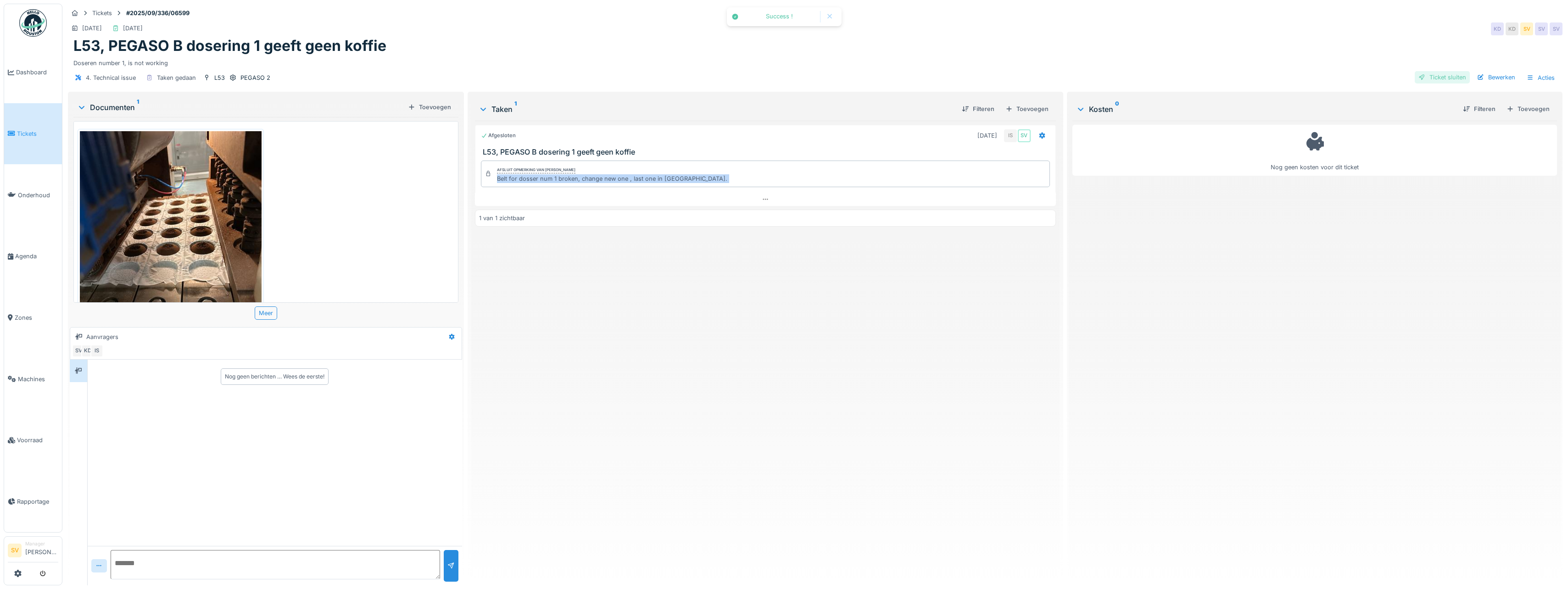
click at [1438, 75] on div "Ticket sluiten" at bounding box center [1442, 77] width 55 height 13
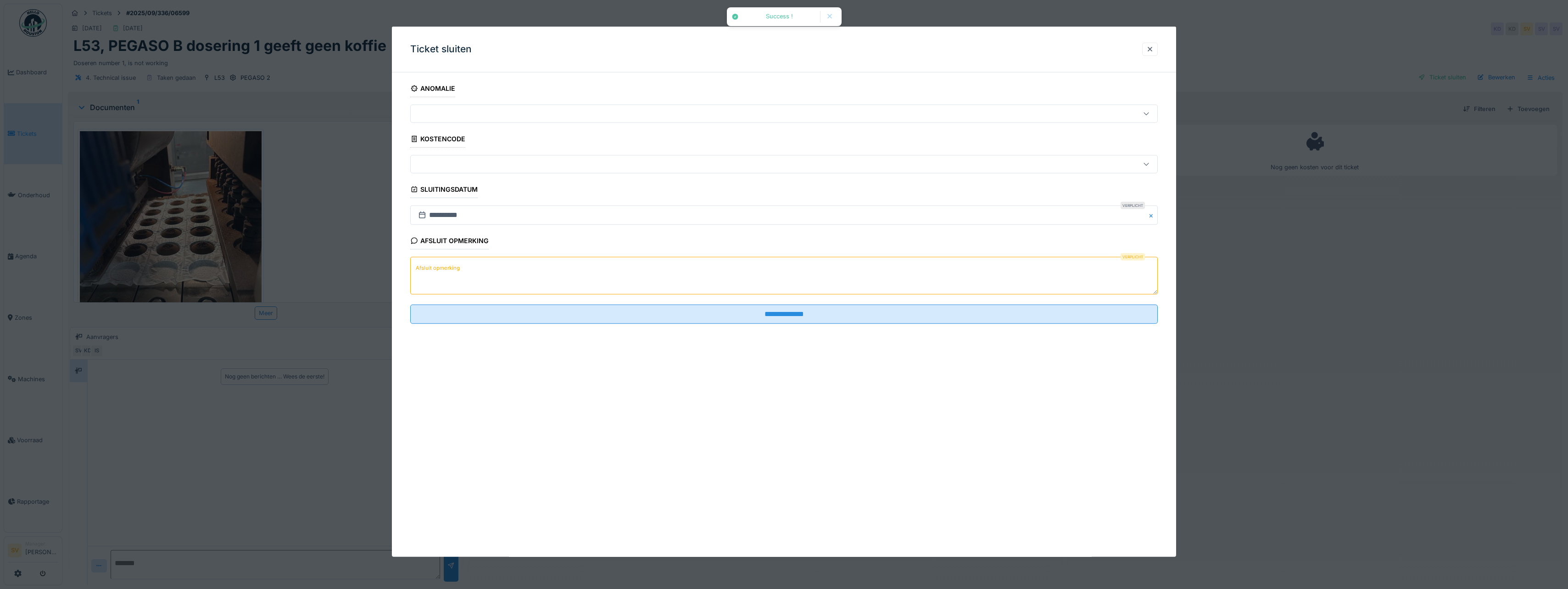
click at [536, 269] on textarea "Afsluit opmerking" at bounding box center [784, 275] width 747 height 37
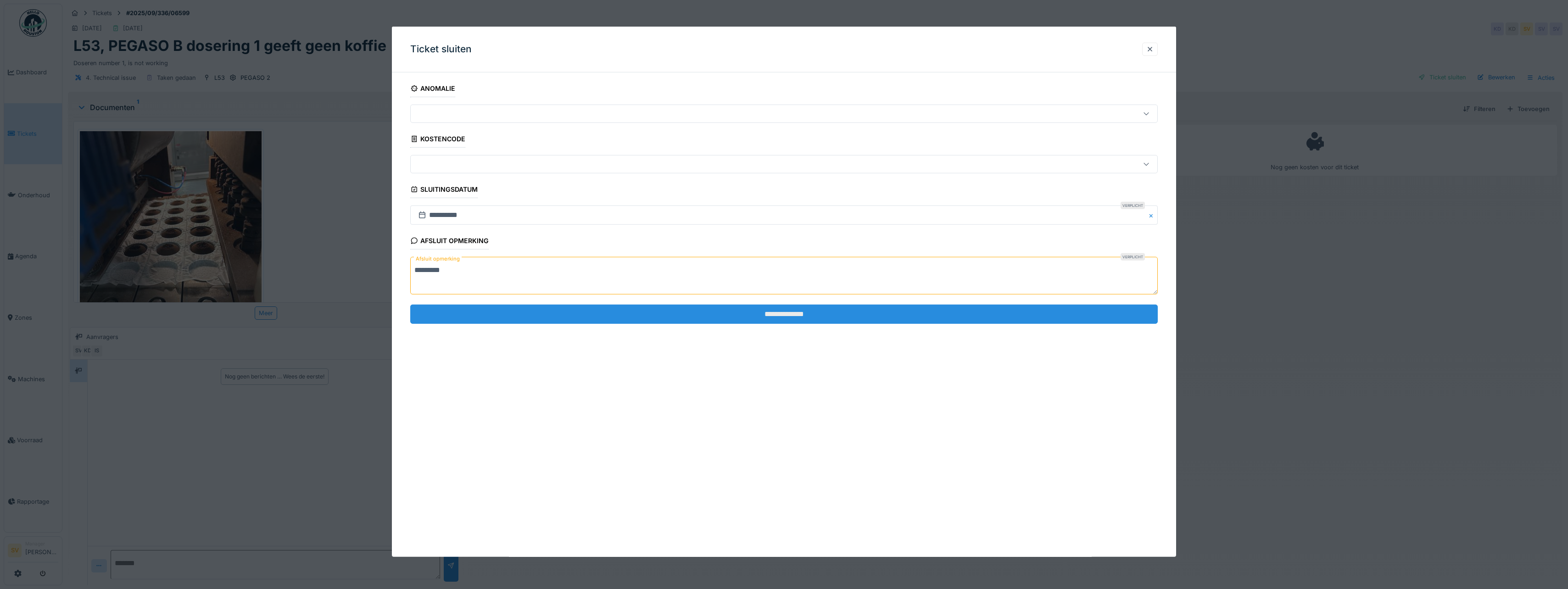
type textarea "*********"
click at [729, 313] on input "**********" at bounding box center [784, 313] width 747 height 19
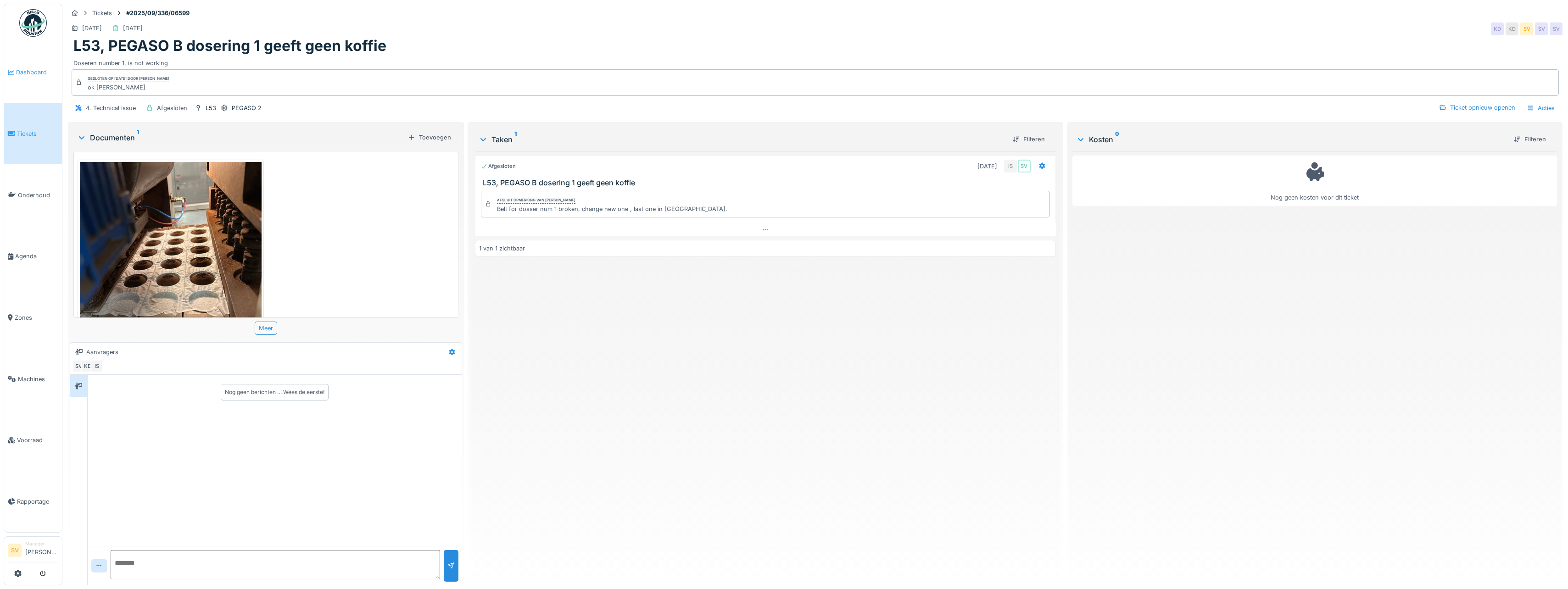
click at [30, 75] on span "Dashboard" at bounding box center [37, 73] width 42 height 9
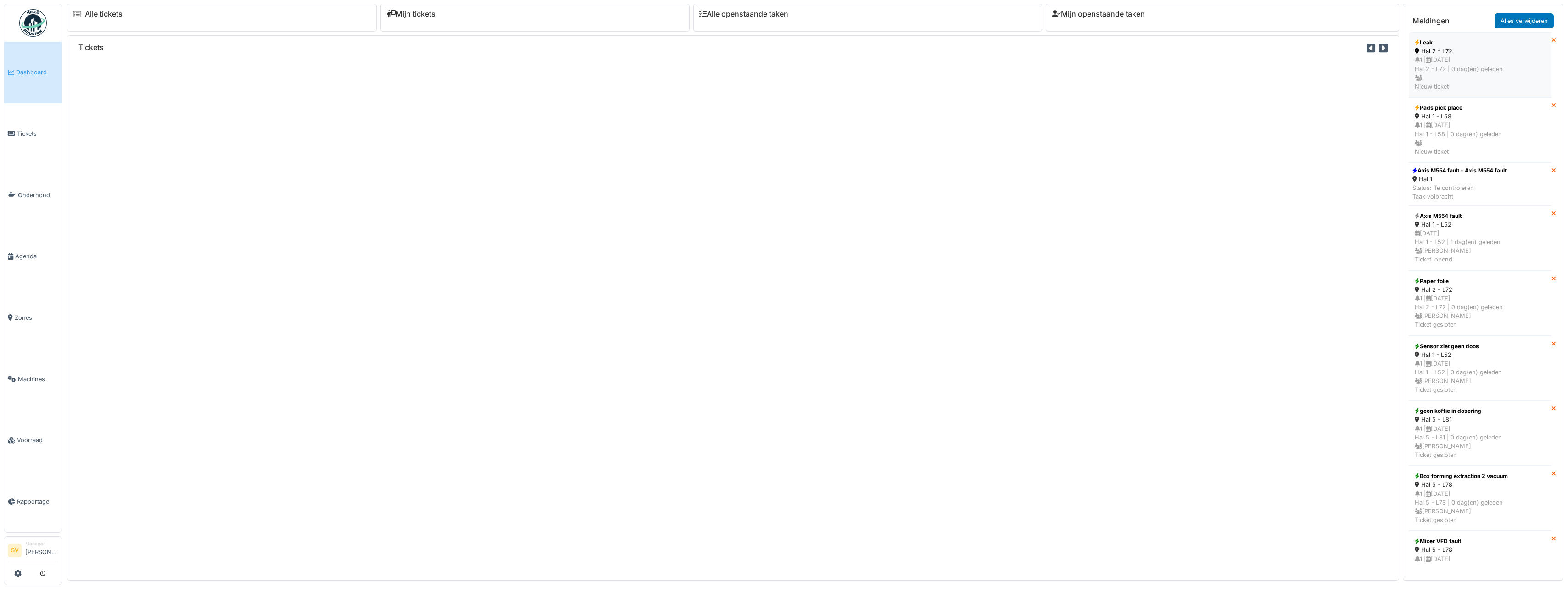
click at [1442, 72] on div "1 | [DATE] Hal 2 - L72 | 0 dag(en) geleden Nieuw ticket" at bounding box center [1480, 73] width 131 height 36
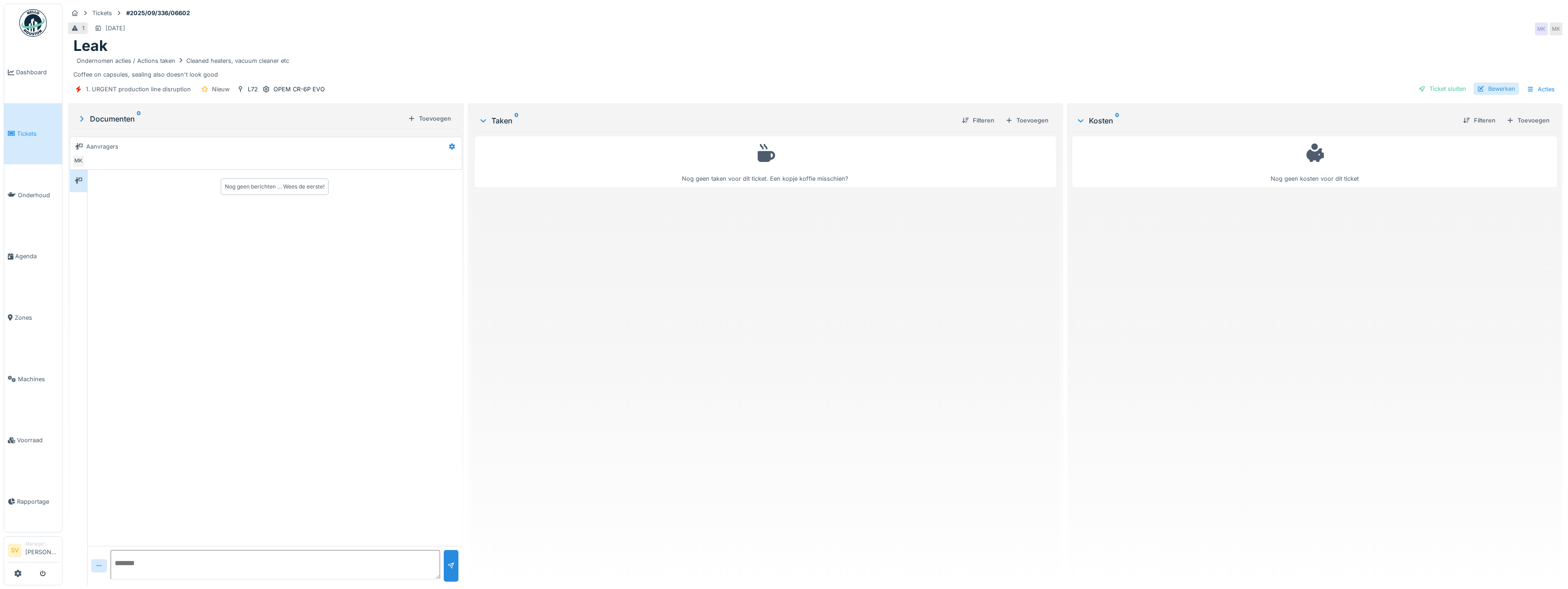
click at [1494, 88] on div "Bewerken" at bounding box center [1496, 89] width 46 height 13
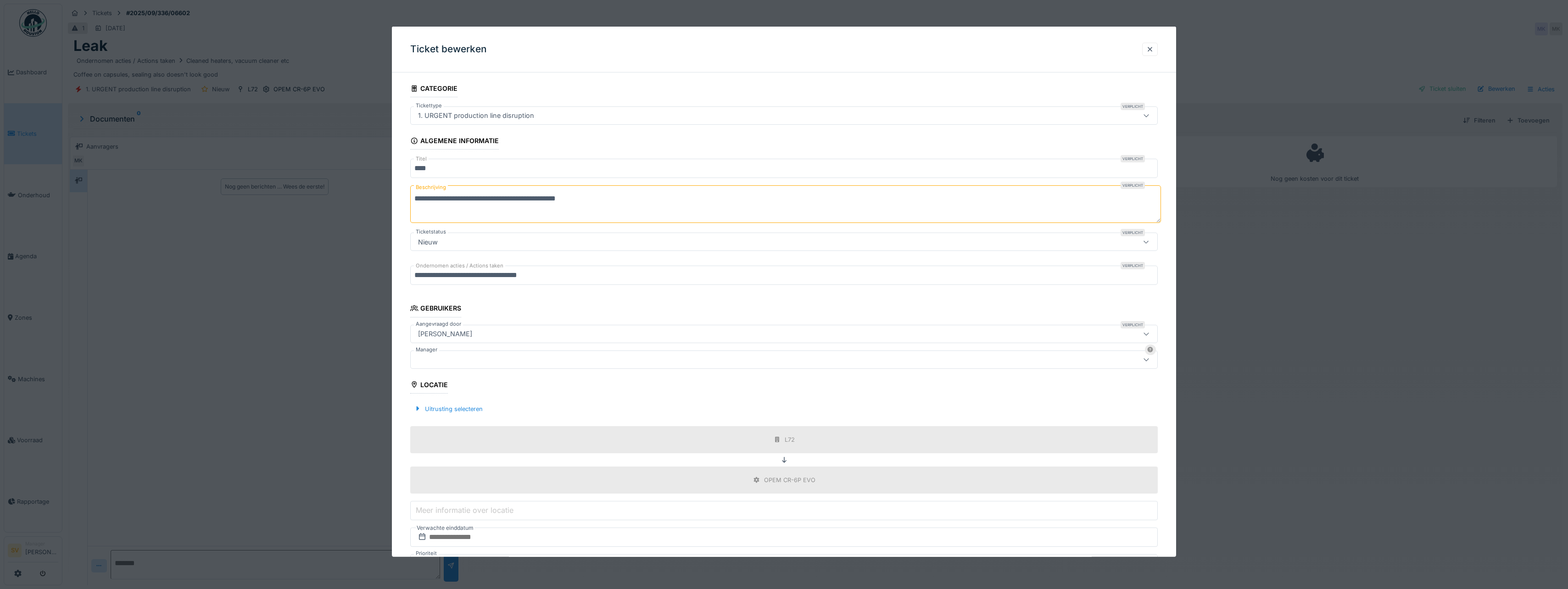
click at [433, 359] on div at bounding box center [743, 359] width 657 height 10
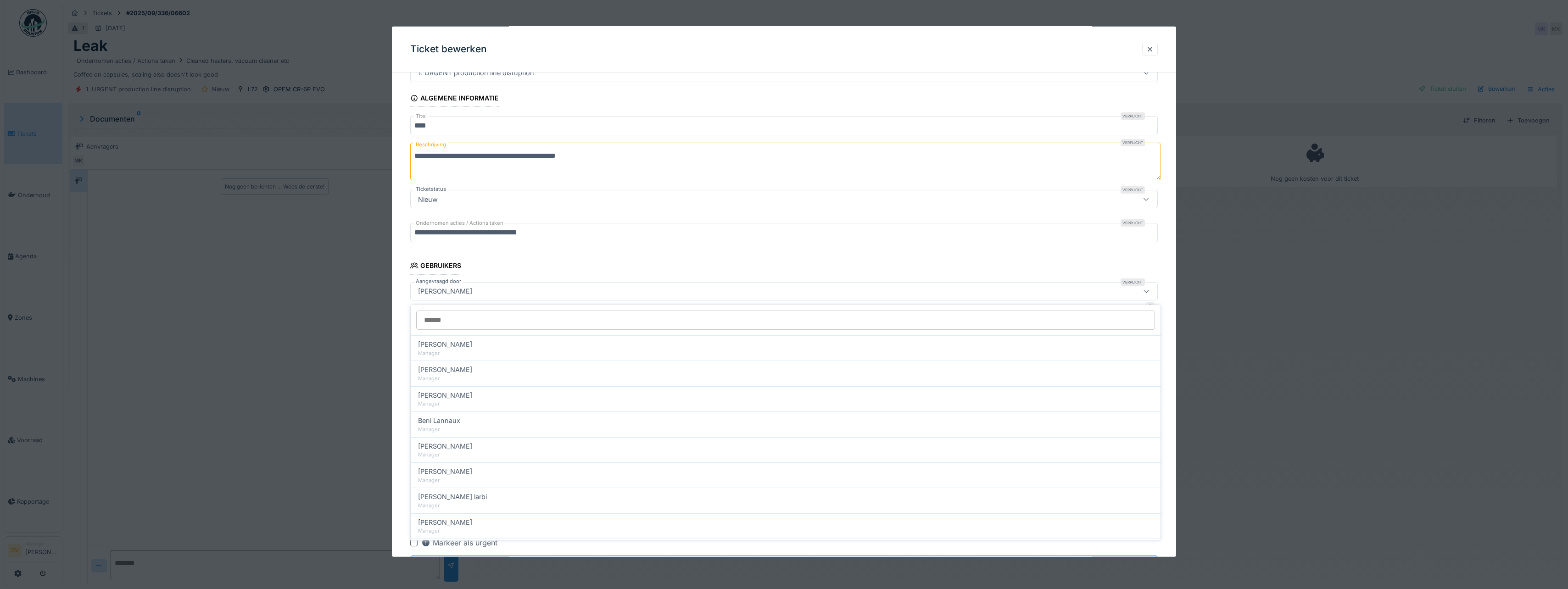
scroll to position [68, 0]
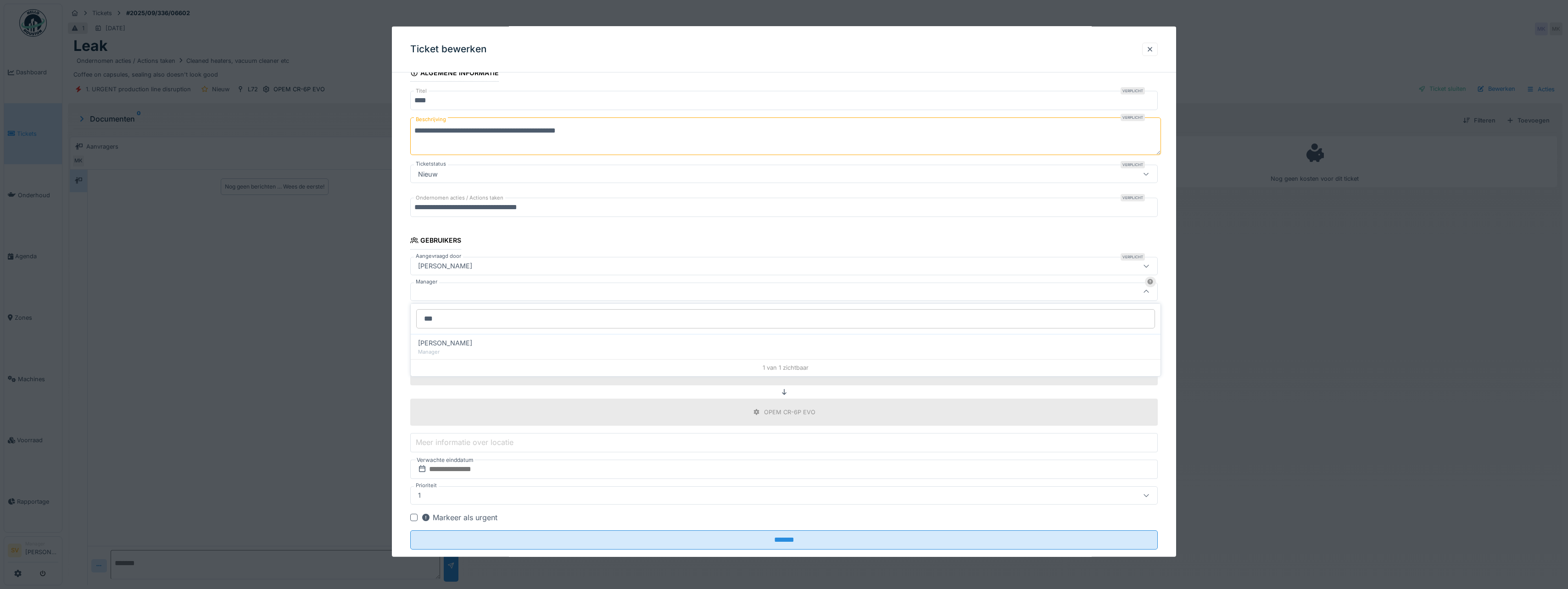
type input "***"
click at [452, 332] on div "***" at bounding box center [785, 319] width 750 height 30
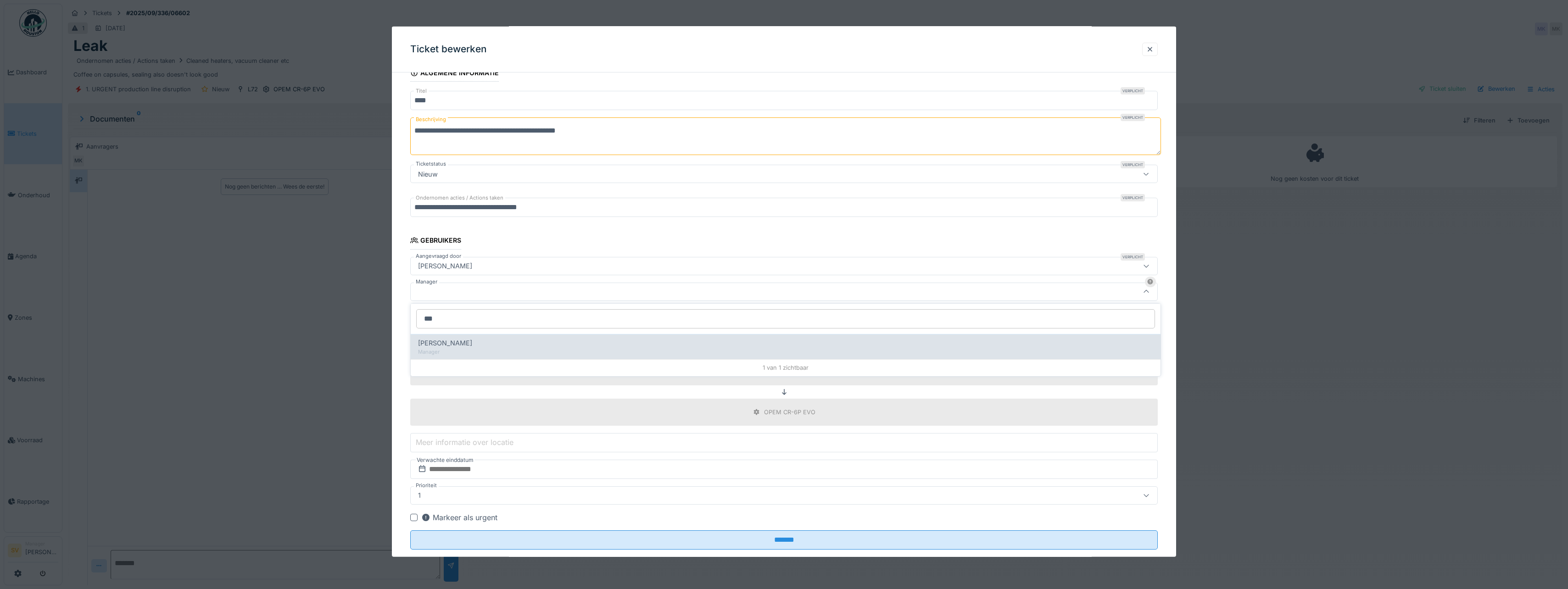
click at [454, 342] on span "[PERSON_NAME]" at bounding box center [444, 343] width 54 height 10
type input "****"
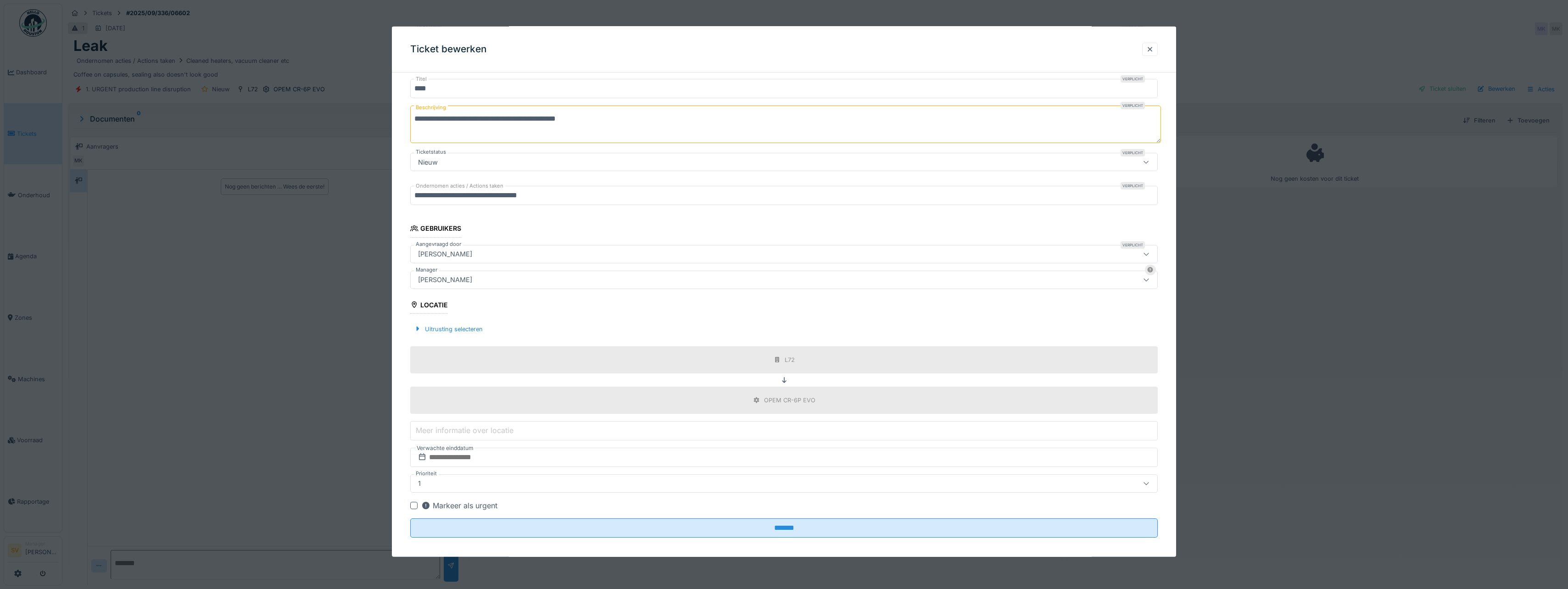
scroll to position [86, 0]
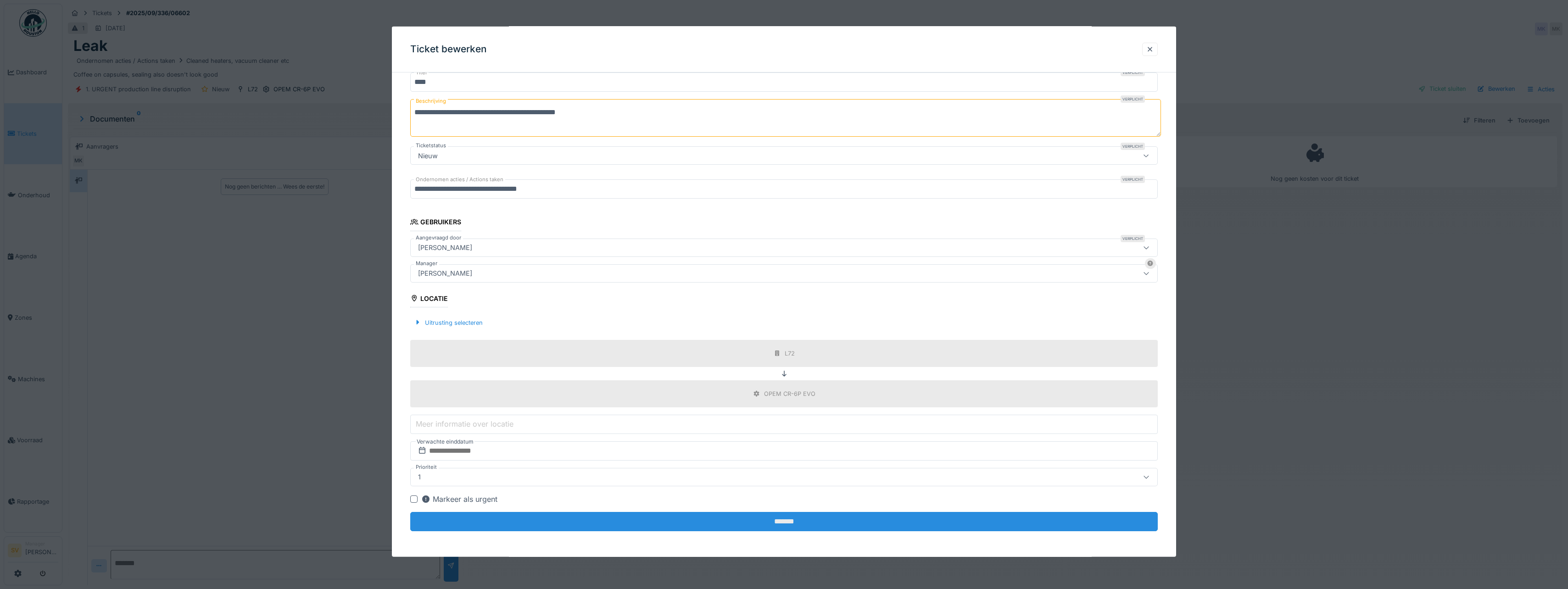
click at [784, 522] on input "*******" at bounding box center [784, 522] width 747 height 19
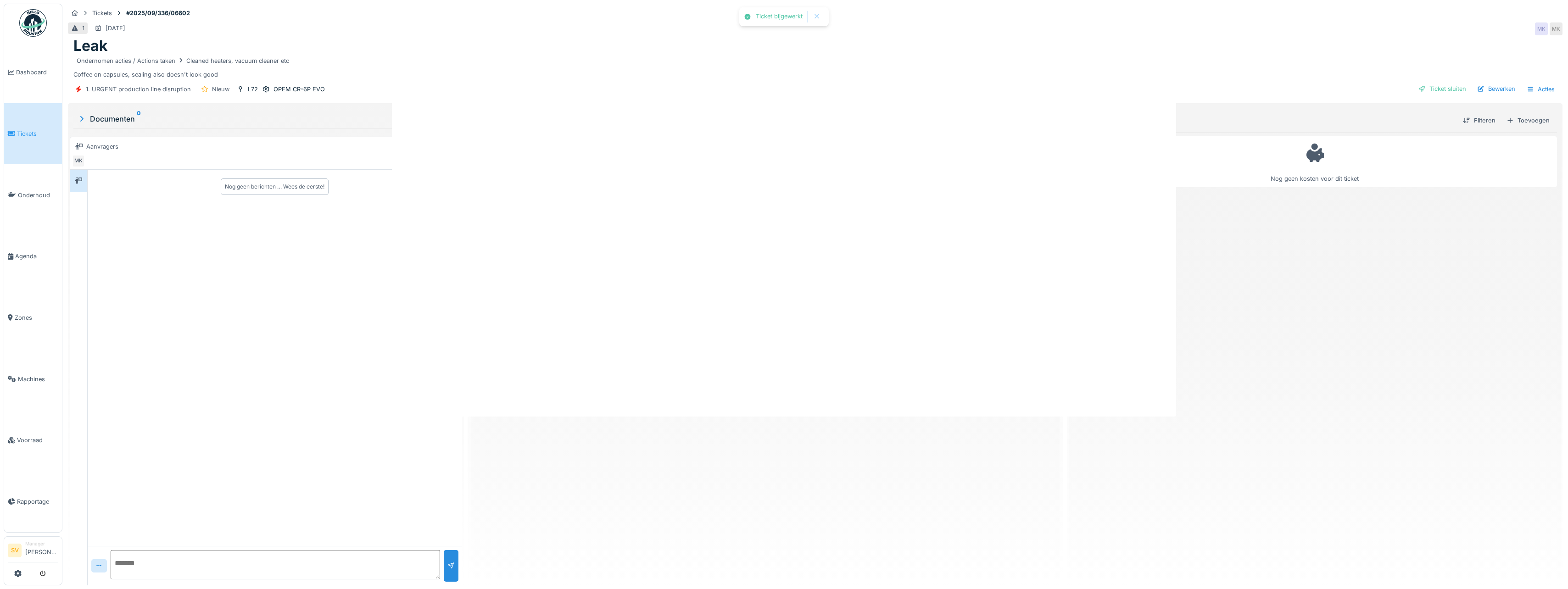
scroll to position [0, 0]
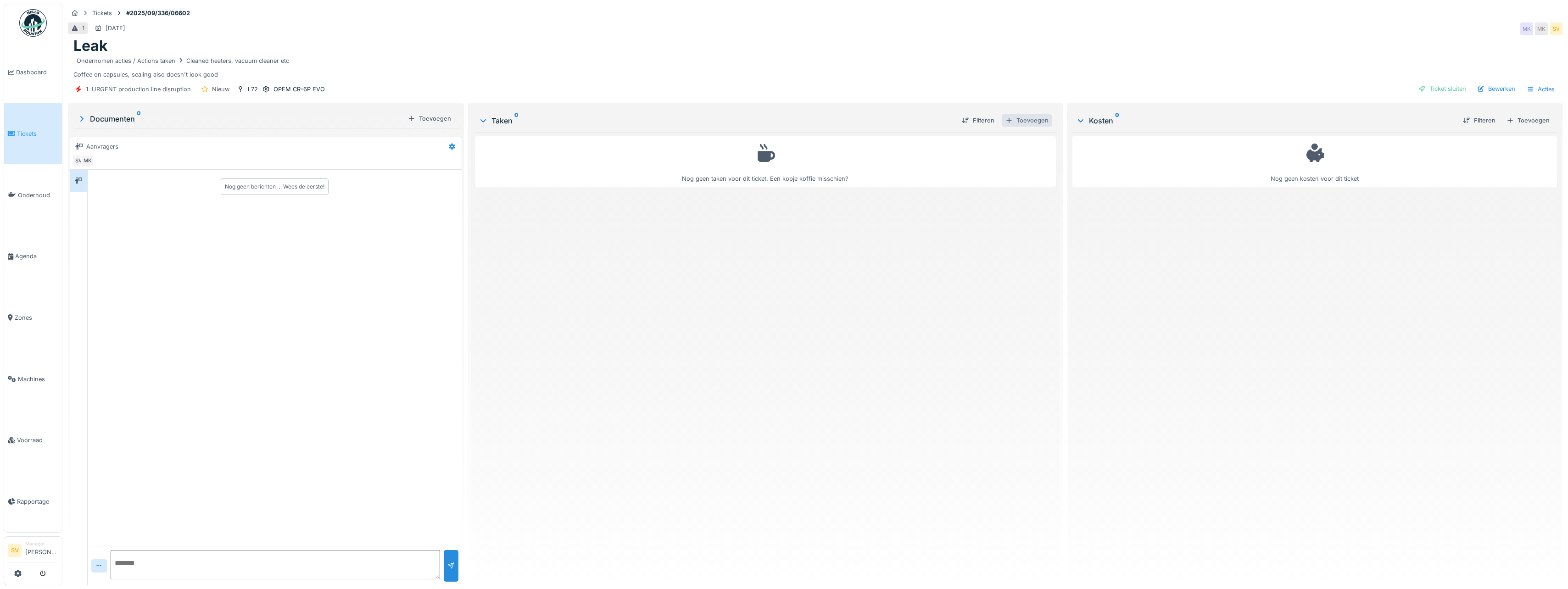
click at [1026, 120] on div "Toevoegen" at bounding box center [1027, 121] width 50 height 13
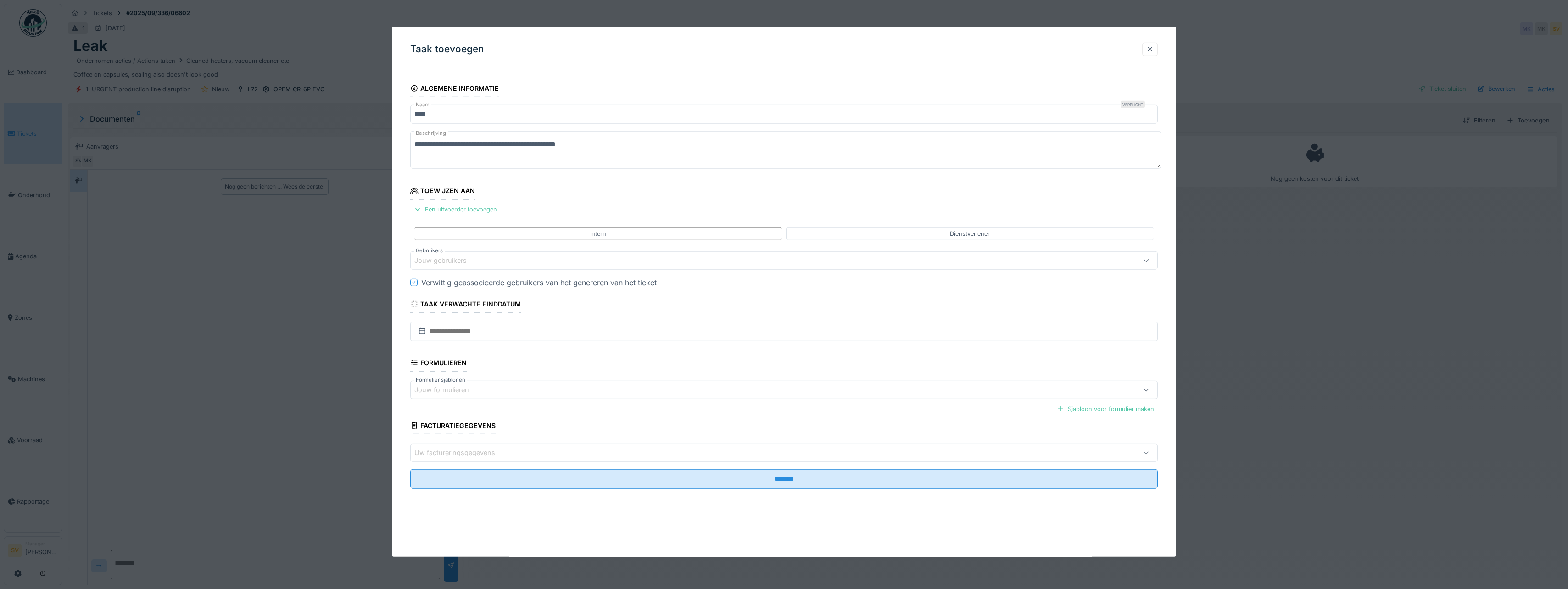
click at [450, 264] on div "Jouw gebruikers" at bounding box center [447, 260] width 66 height 10
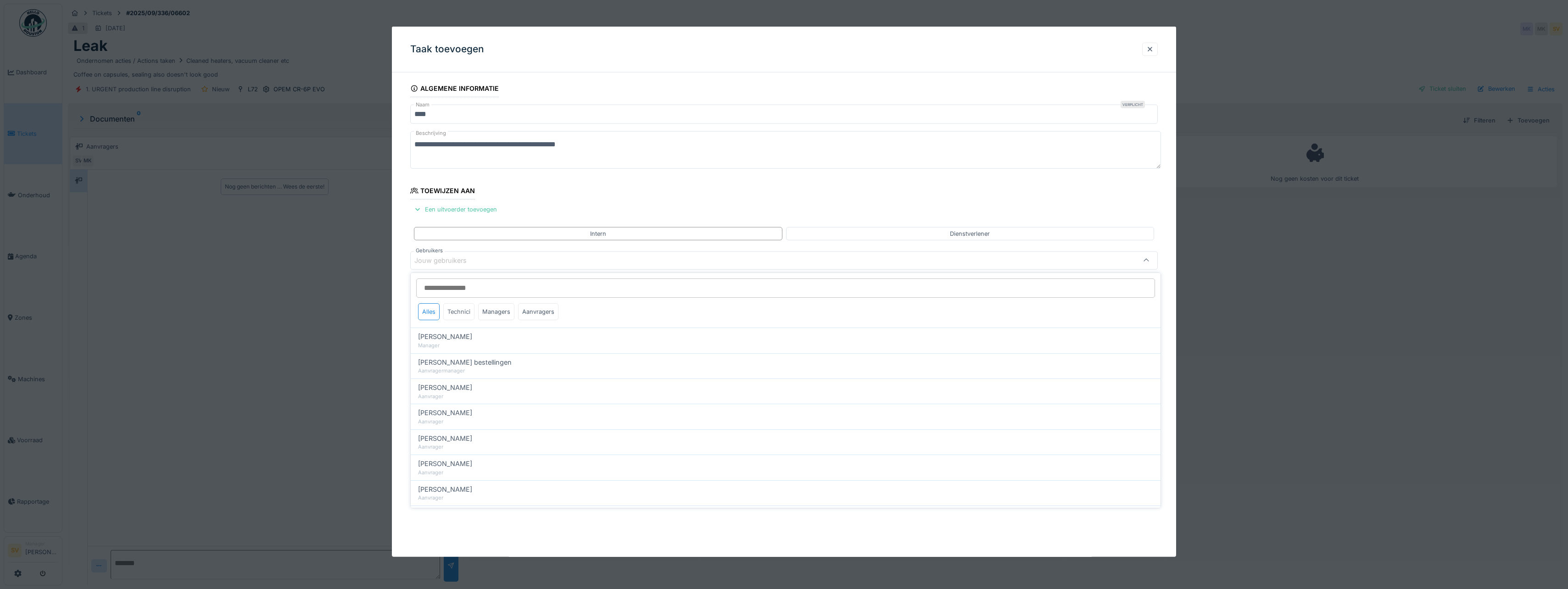
click at [468, 313] on div "Technici" at bounding box center [459, 311] width 31 height 17
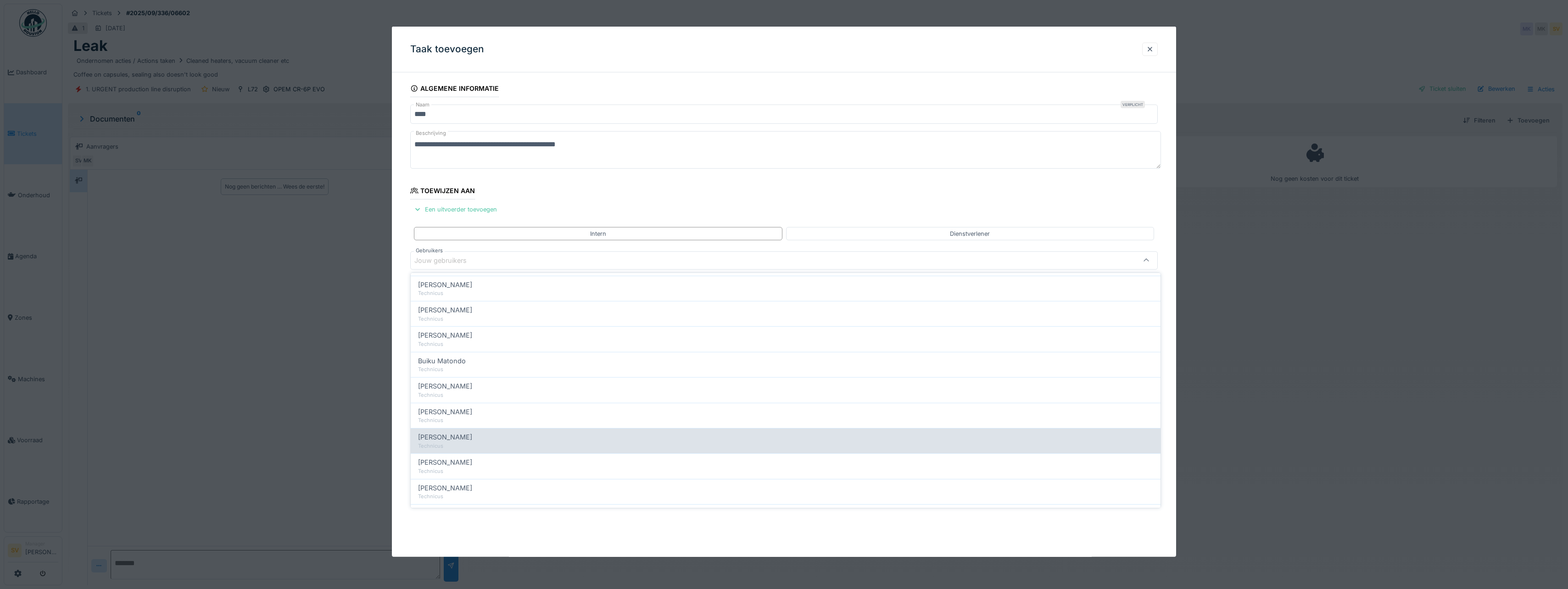
scroll to position [92, 0]
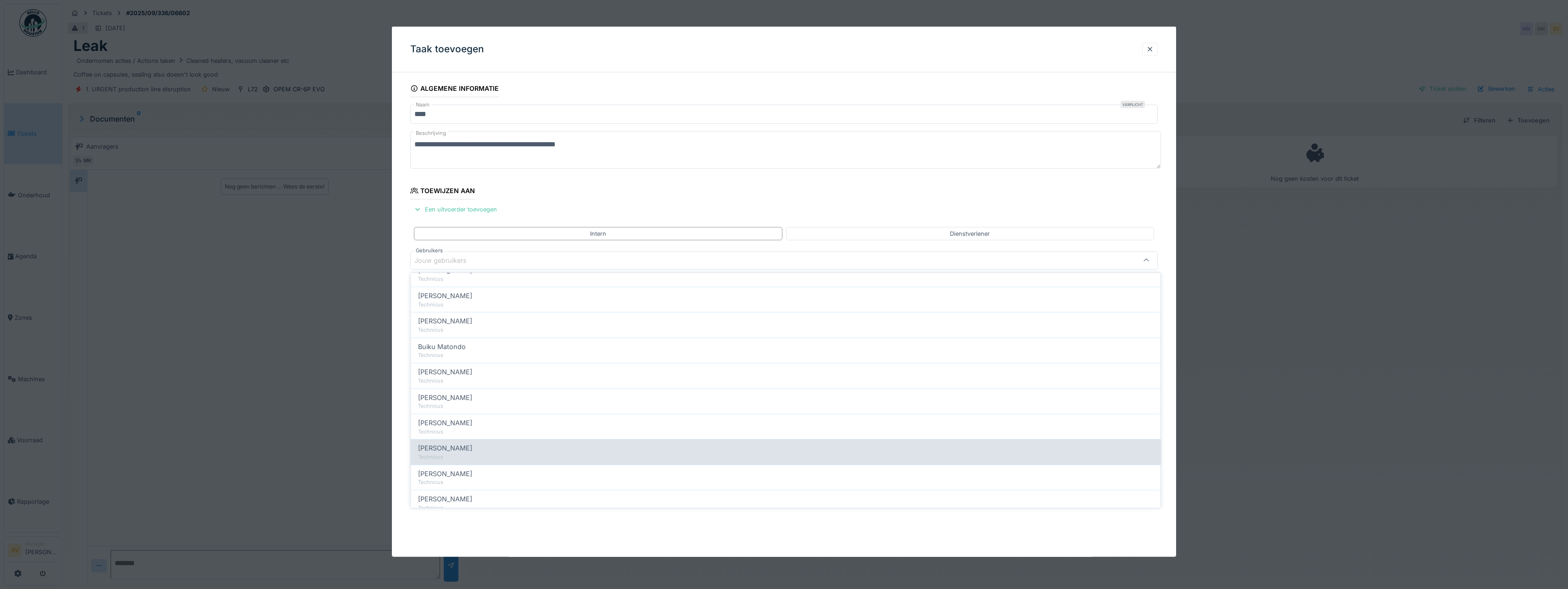
click at [450, 447] on span "Ismail Sewilam" at bounding box center [444, 448] width 54 height 10
type input "*****"
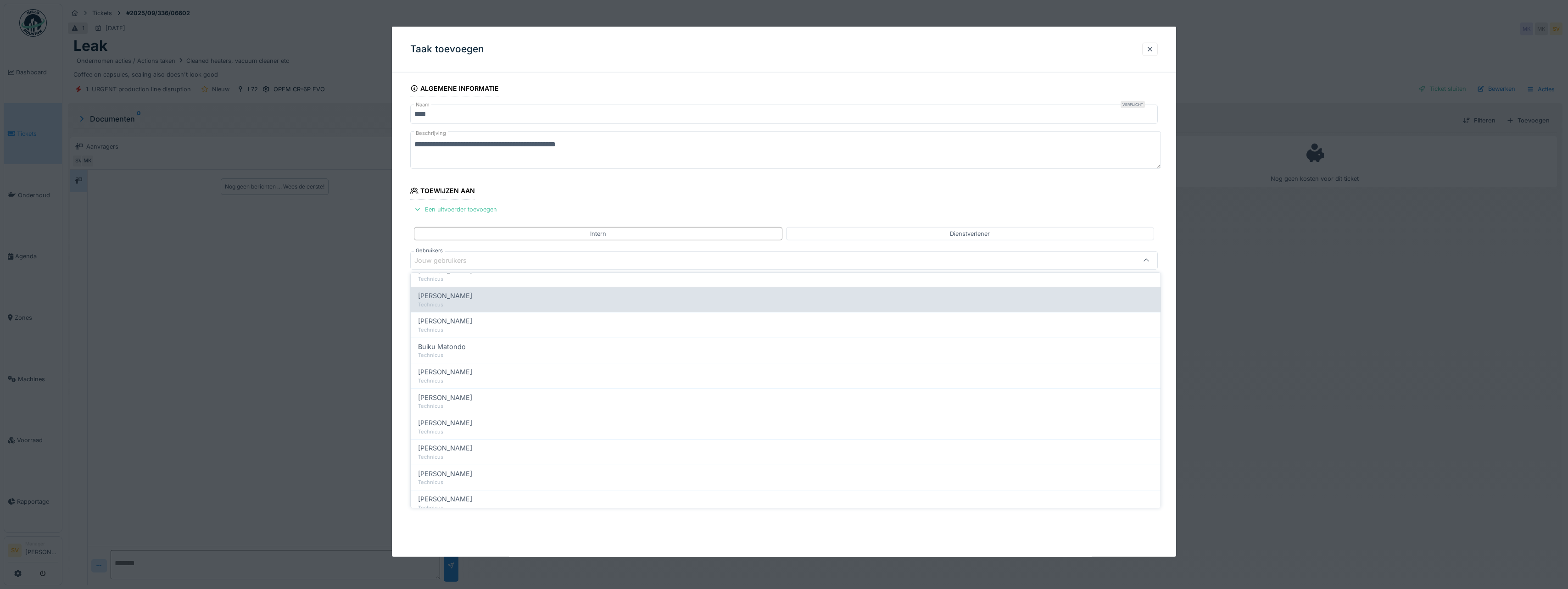
scroll to position [0, 0]
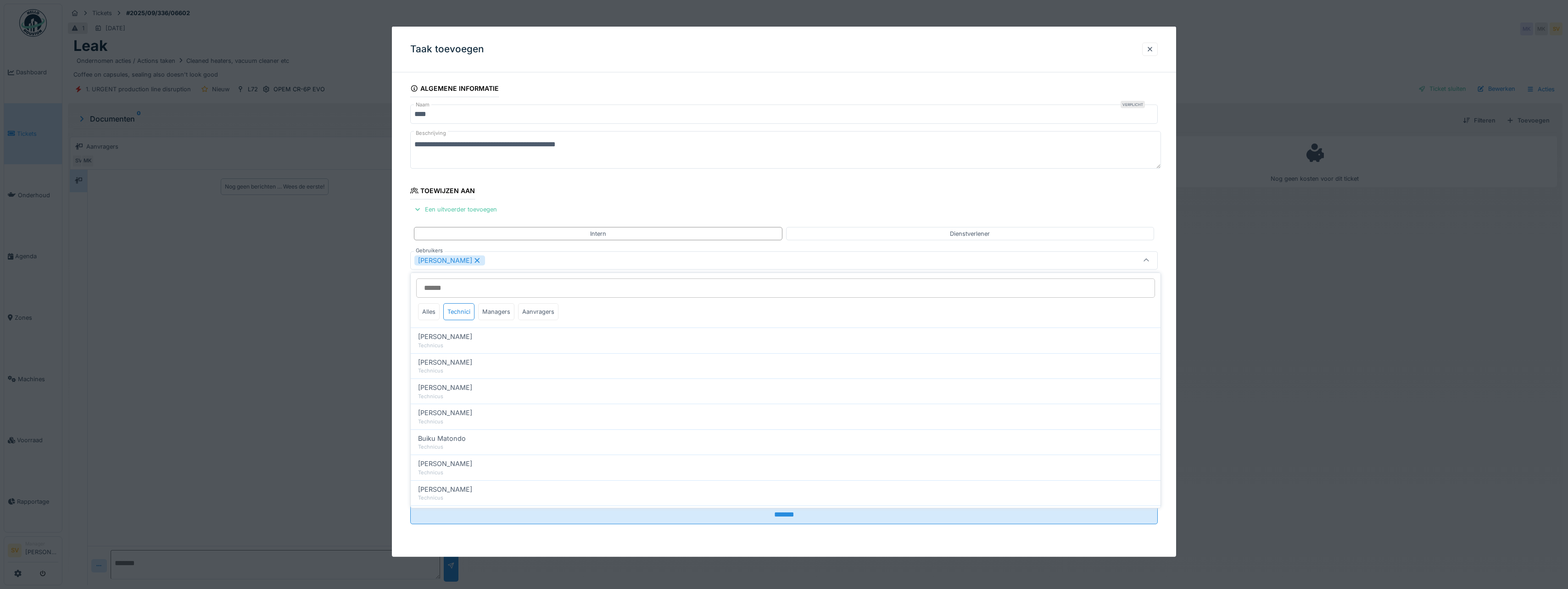
click at [1148, 260] on icon at bounding box center [1146, 260] width 7 height 6
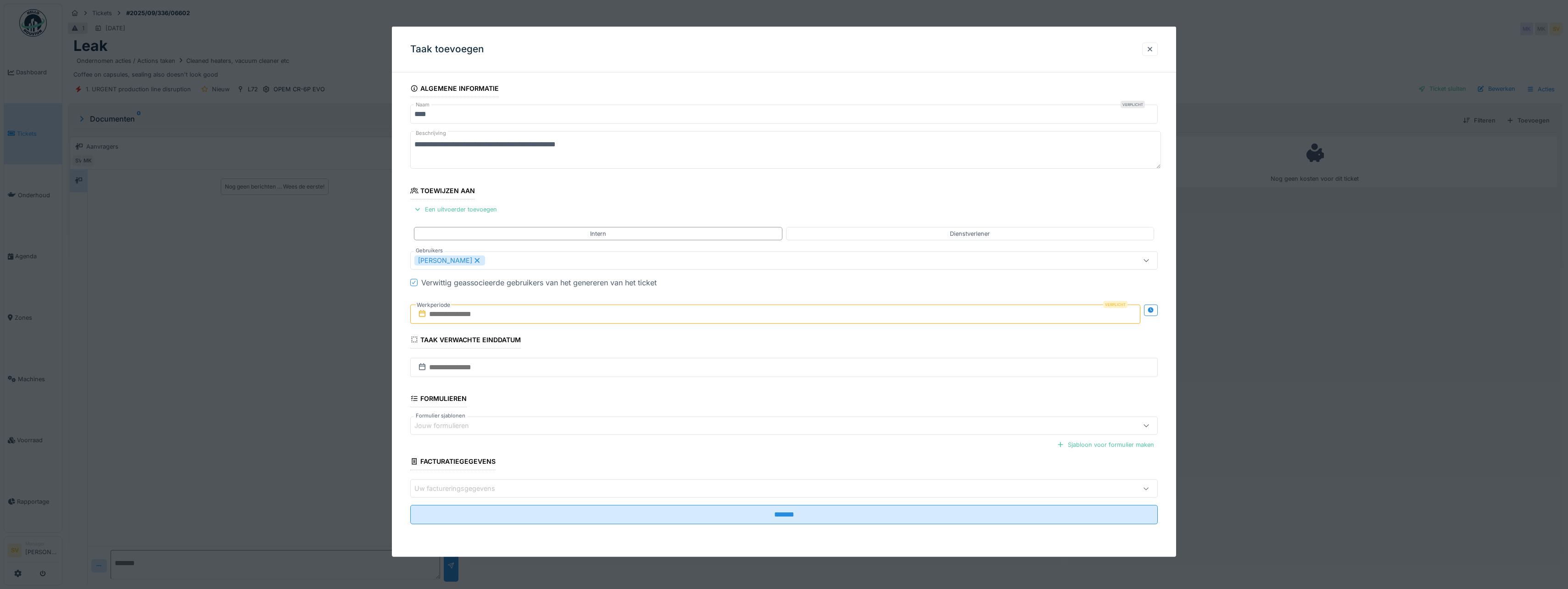
click at [509, 315] on input "text" at bounding box center [775, 314] width 730 height 19
drag, startPoint x: 731, startPoint y: 418, endPoint x: 744, endPoint y: 418, distance: 13.0
click at [731, 418] on div "22" at bounding box center [733, 420] width 13 height 13
click at [746, 418] on div "23" at bounding box center [747, 419] width 13 height 14
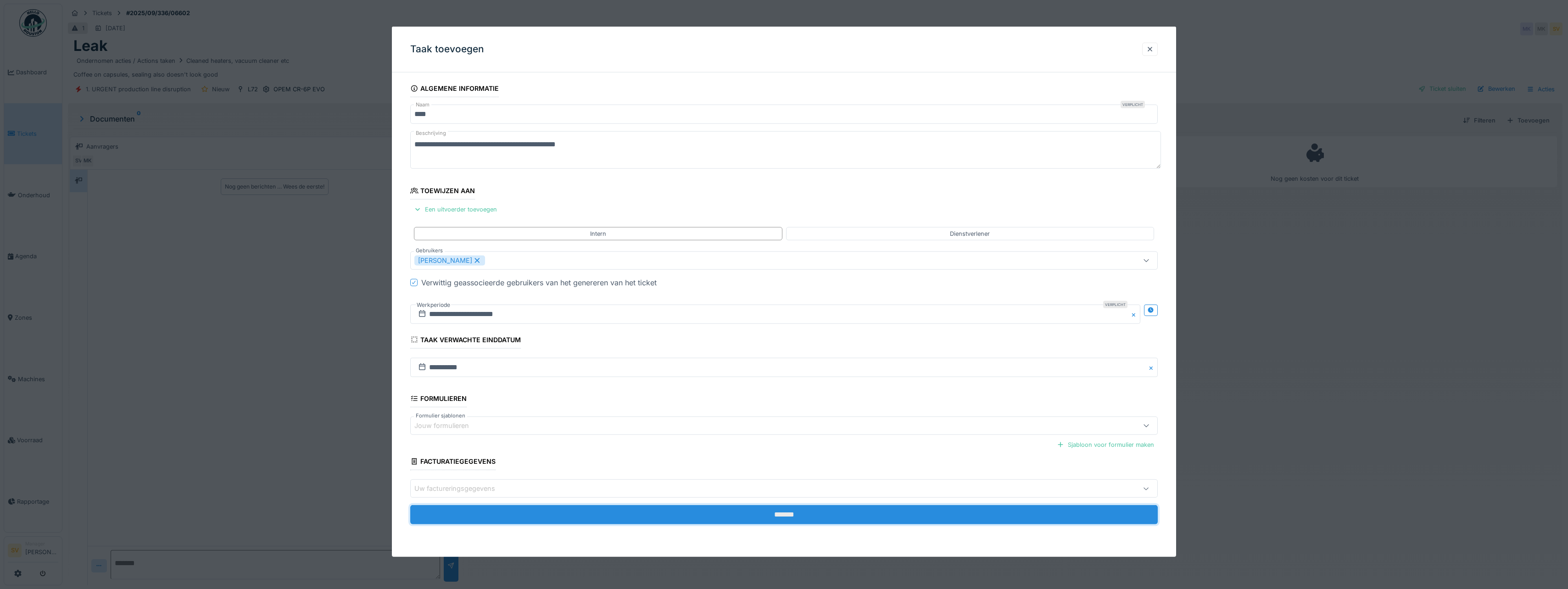
click at [784, 516] on input "*******" at bounding box center [784, 514] width 747 height 19
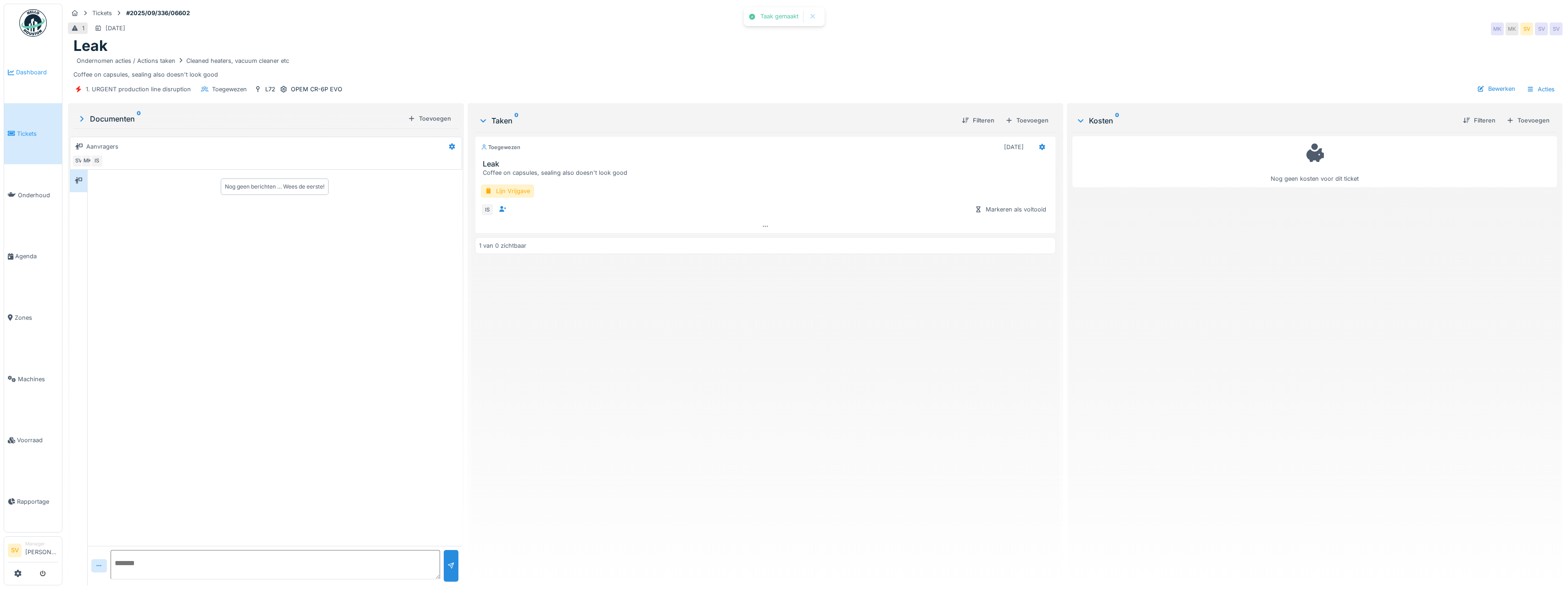
click at [31, 71] on span "Dashboard" at bounding box center [37, 73] width 42 height 9
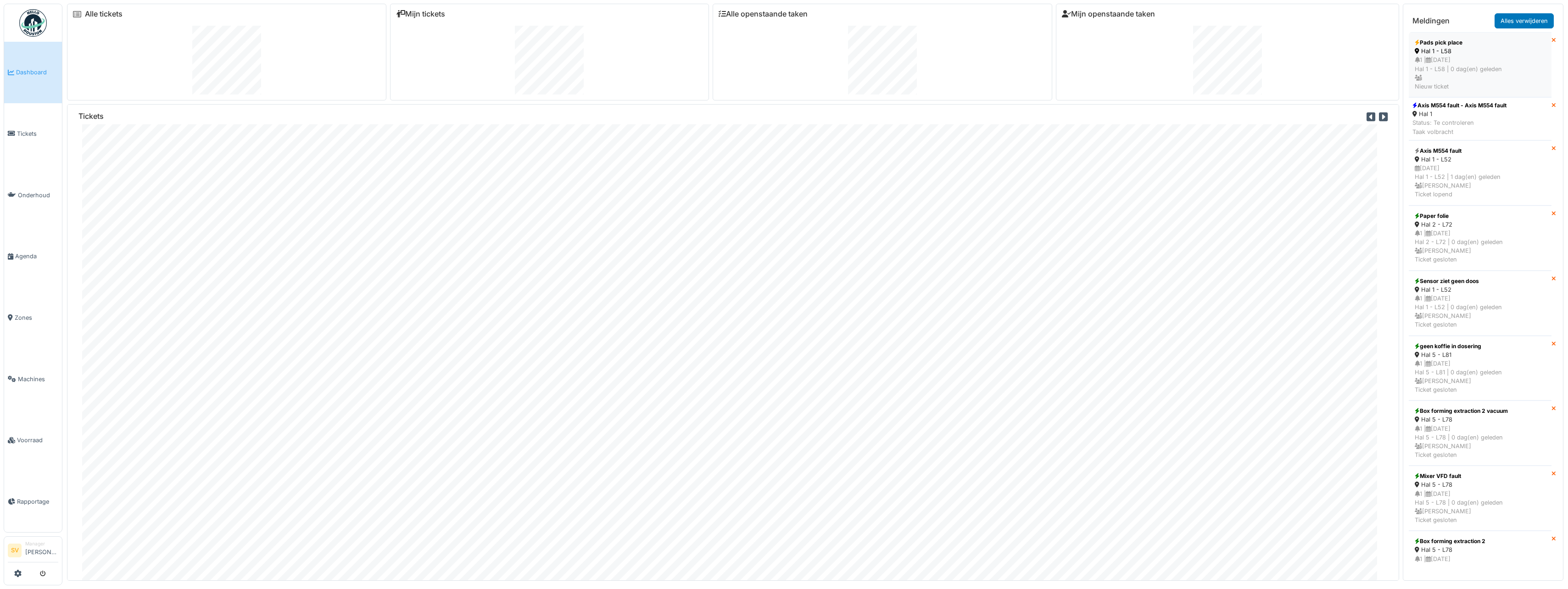
click at [1457, 74] on div "1 | [DATE] Hal 1 - L58 | 0 dag(en) geleden Nieuw ticket" at bounding box center [1480, 73] width 131 height 36
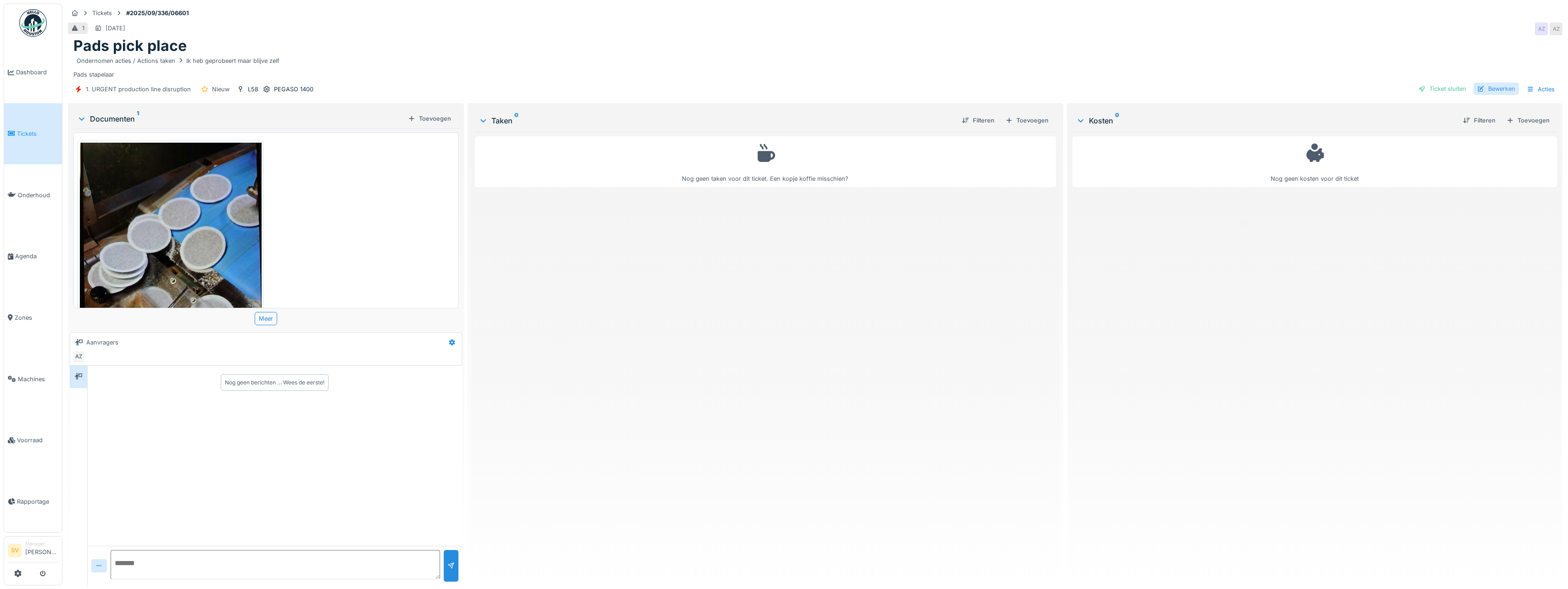
click at [1491, 90] on div "Bewerken" at bounding box center [1496, 89] width 46 height 13
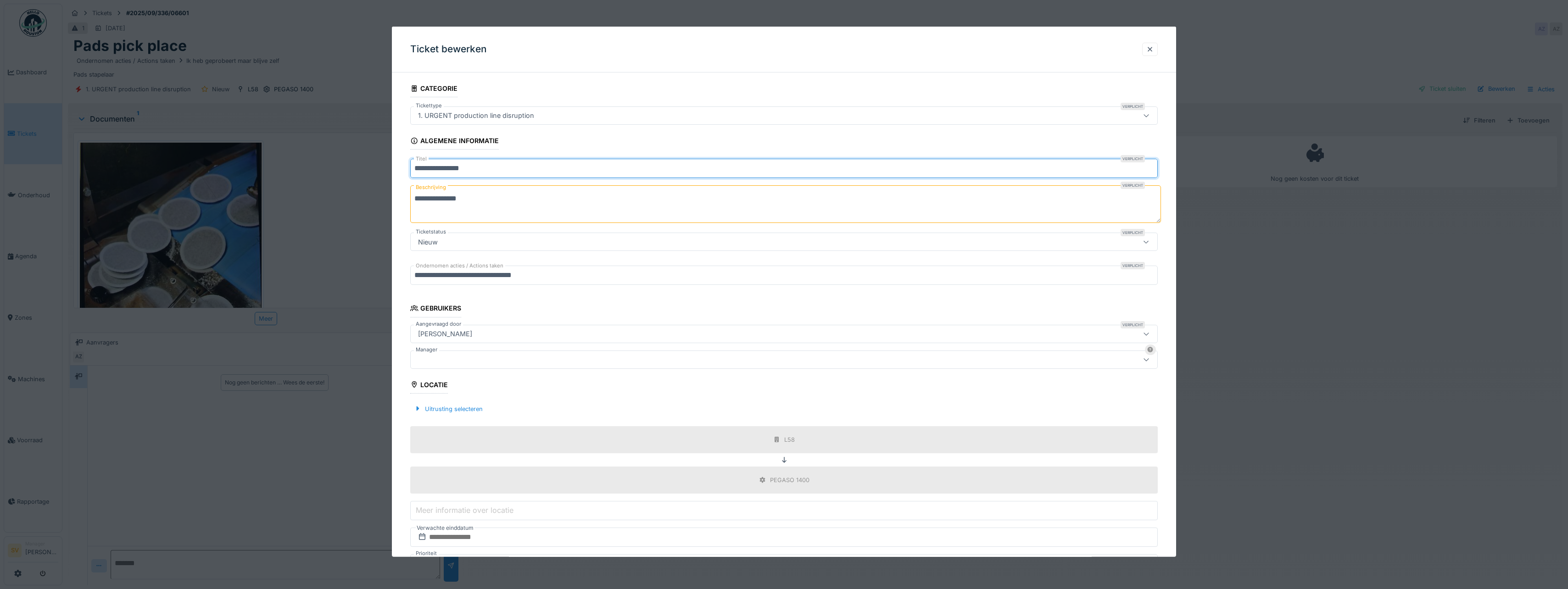
click at [475, 168] on input "**********" at bounding box center [784, 168] width 747 height 19
type input "**********"
click at [441, 355] on div at bounding box center [743, 359] width 657 height 10
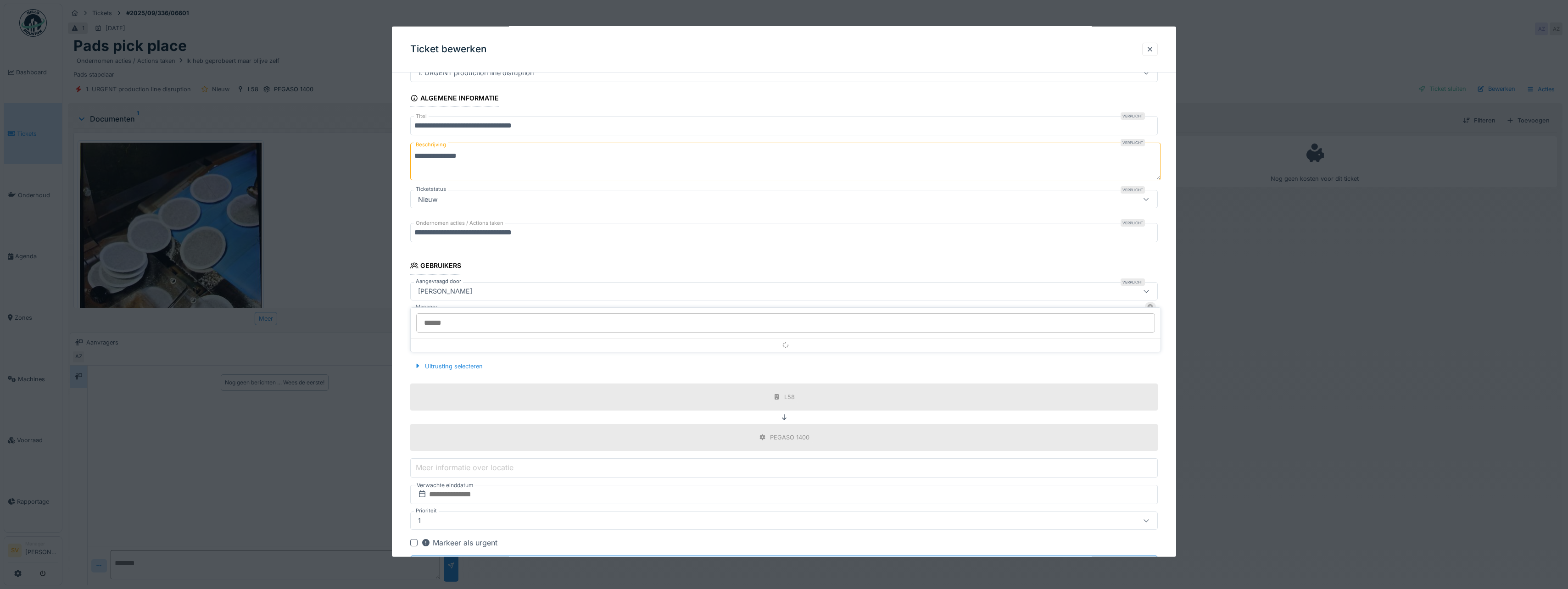
scroll to position [68, 0]
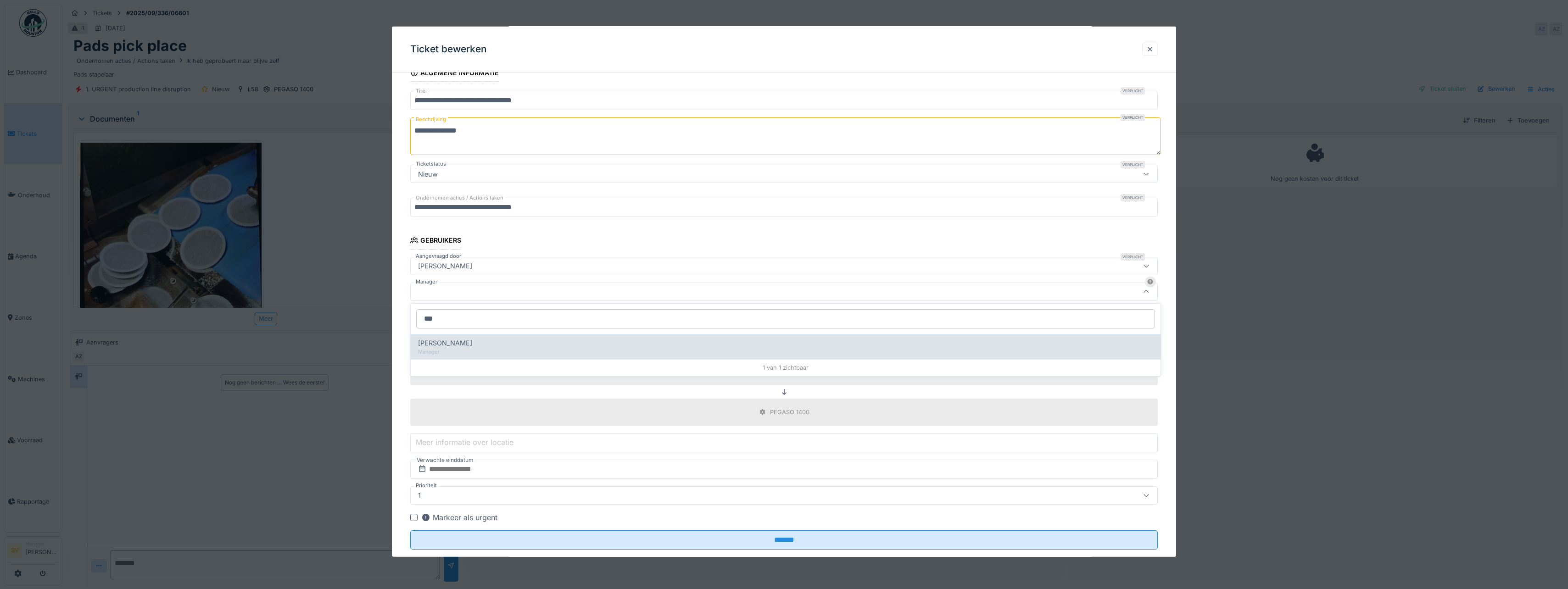
type input "***"
click at [440, 348] on span "[PERSON_NAME] Van [PERSON_NAME]" at bounding box center [444, 343] width 54 height 10
type input "****"
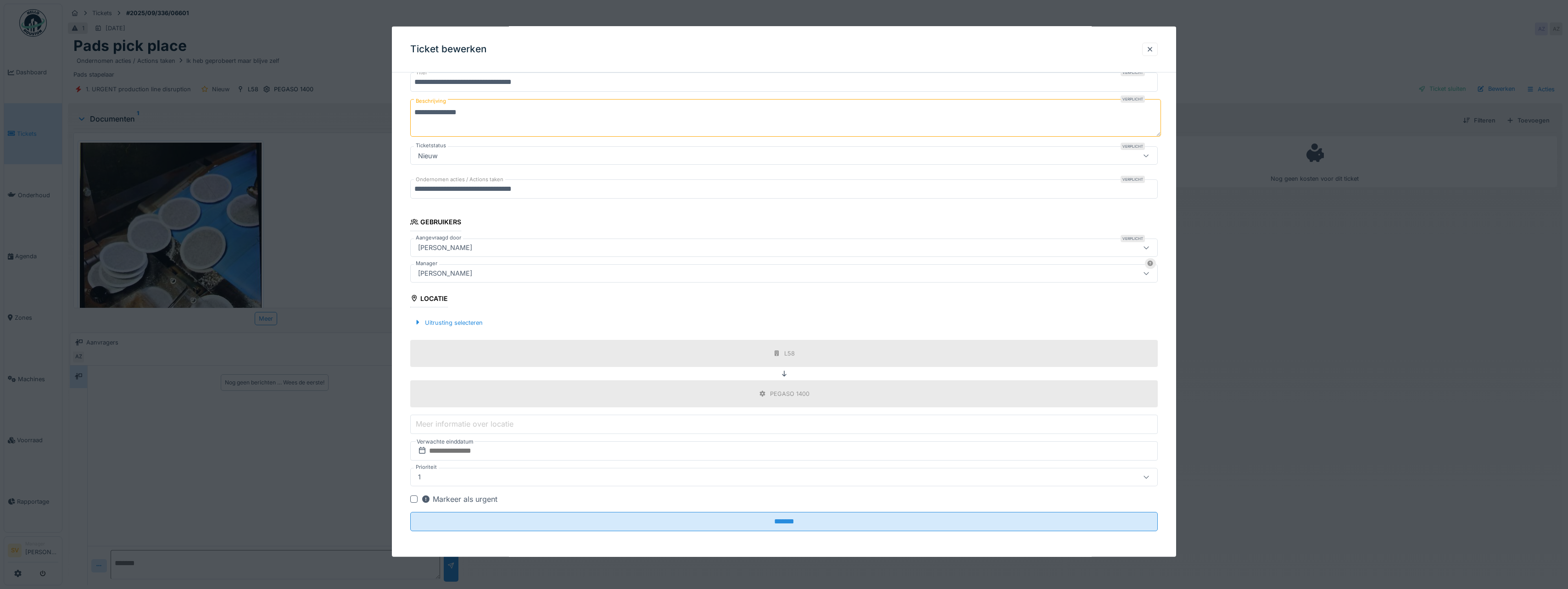
scroll to position [7, 0]
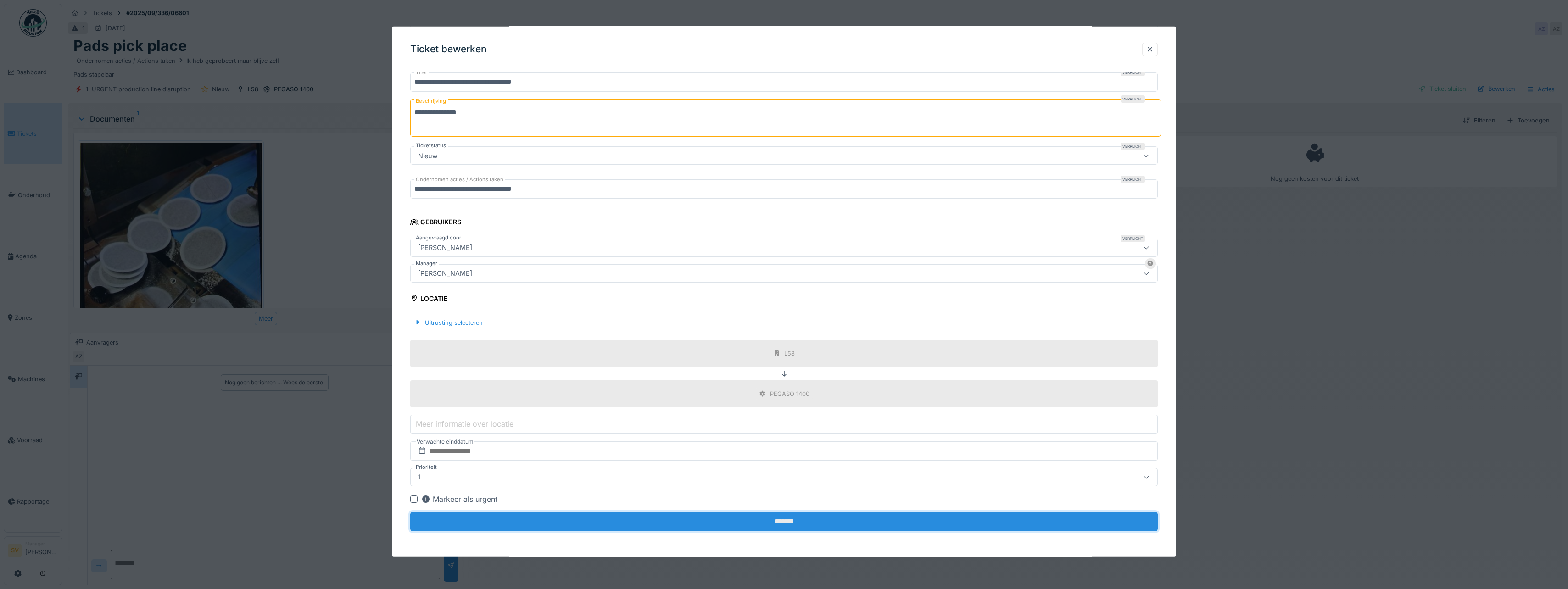
click at [779, 524] on input "*******" at bounding box center [784, 522] width 747 height 19
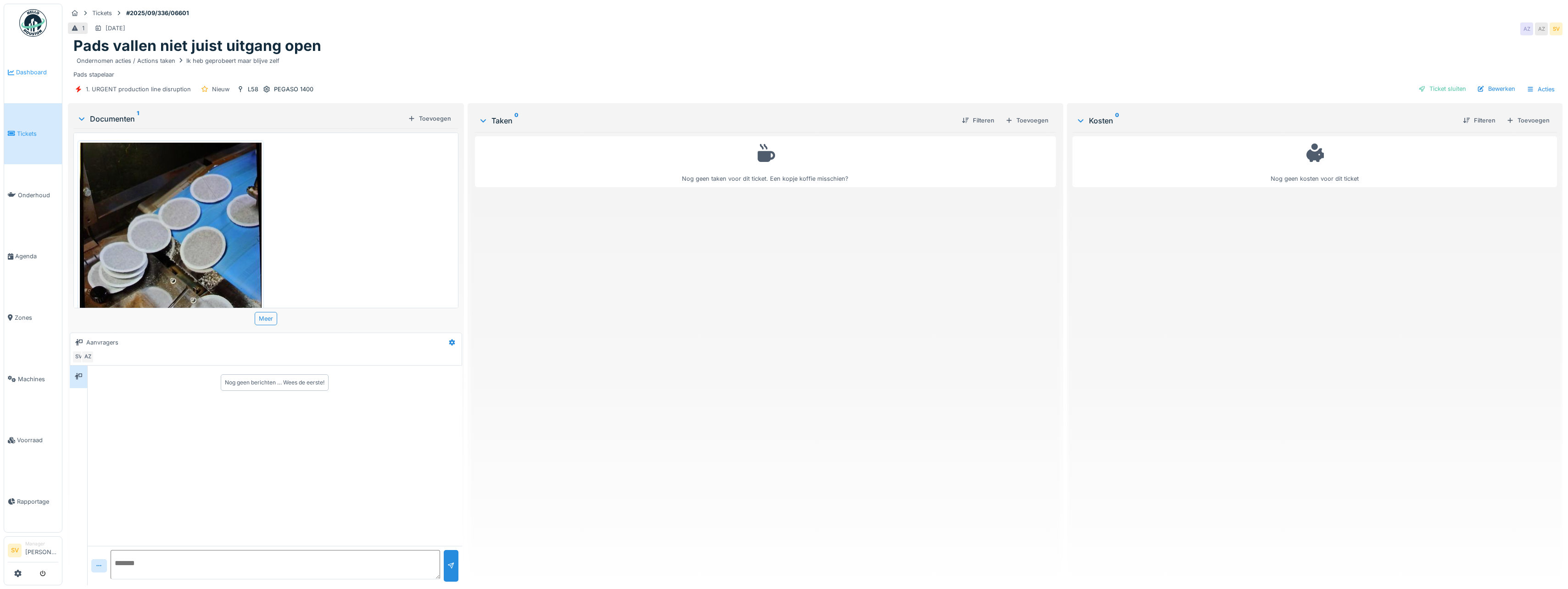
click at [35, 70] on span "Dashboard" at bounding box center [37, 73] width 42 height 9
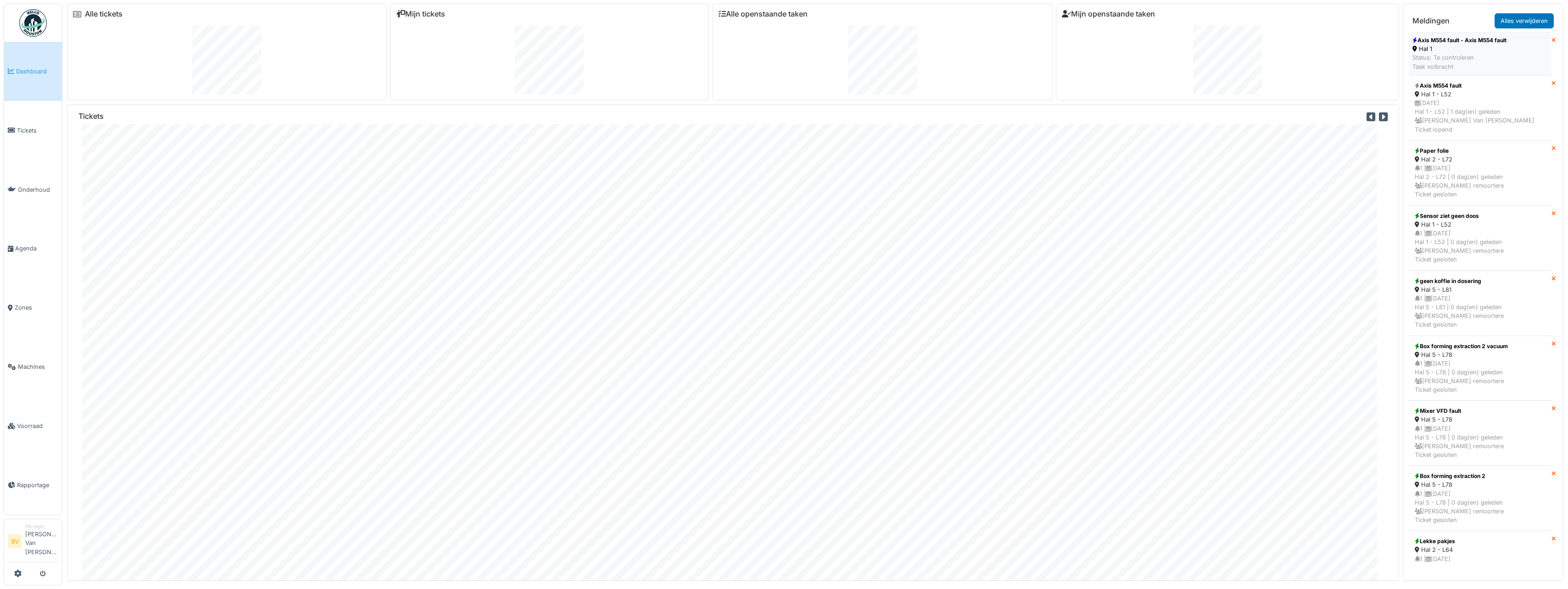
click at [1452, 44] on div "Axis M554 fault - Axis M554 fault" at bounding box center [1459, 40] width 94 height 8
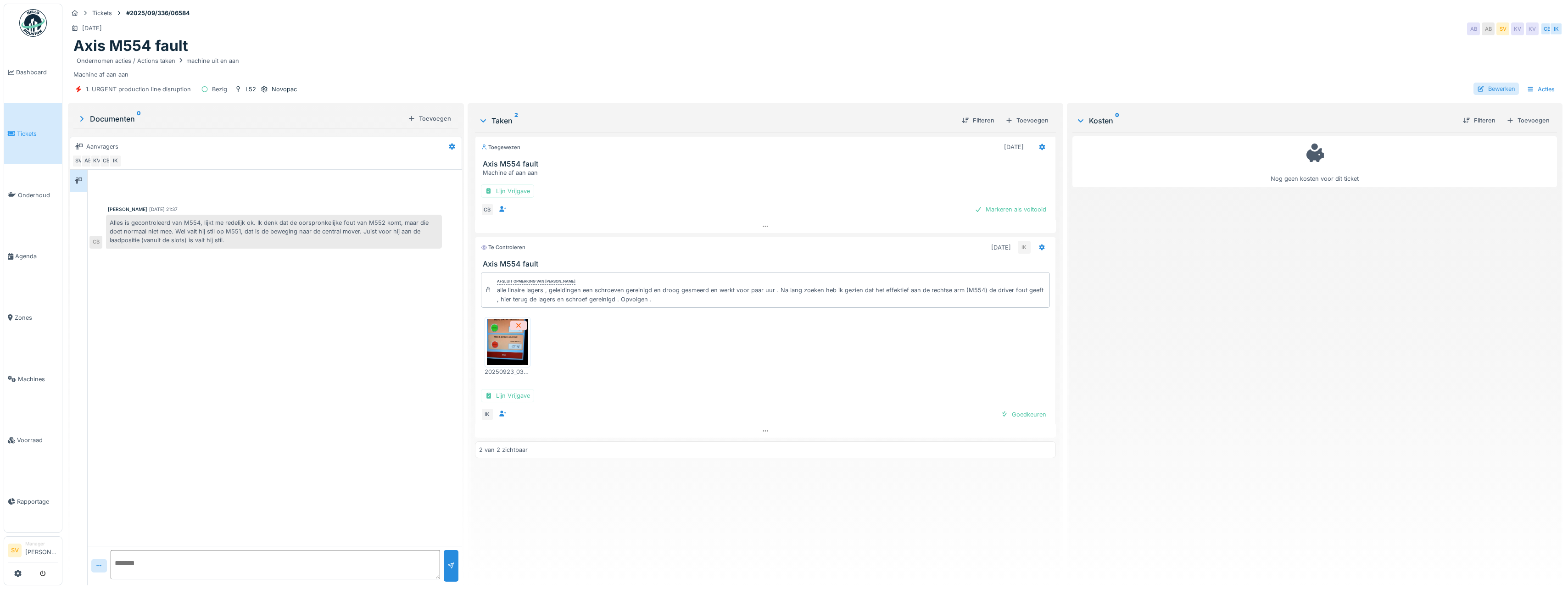
click at [1492, 86] on div "Bewerken" at bounding box center [1496, 89] width 46 height 13
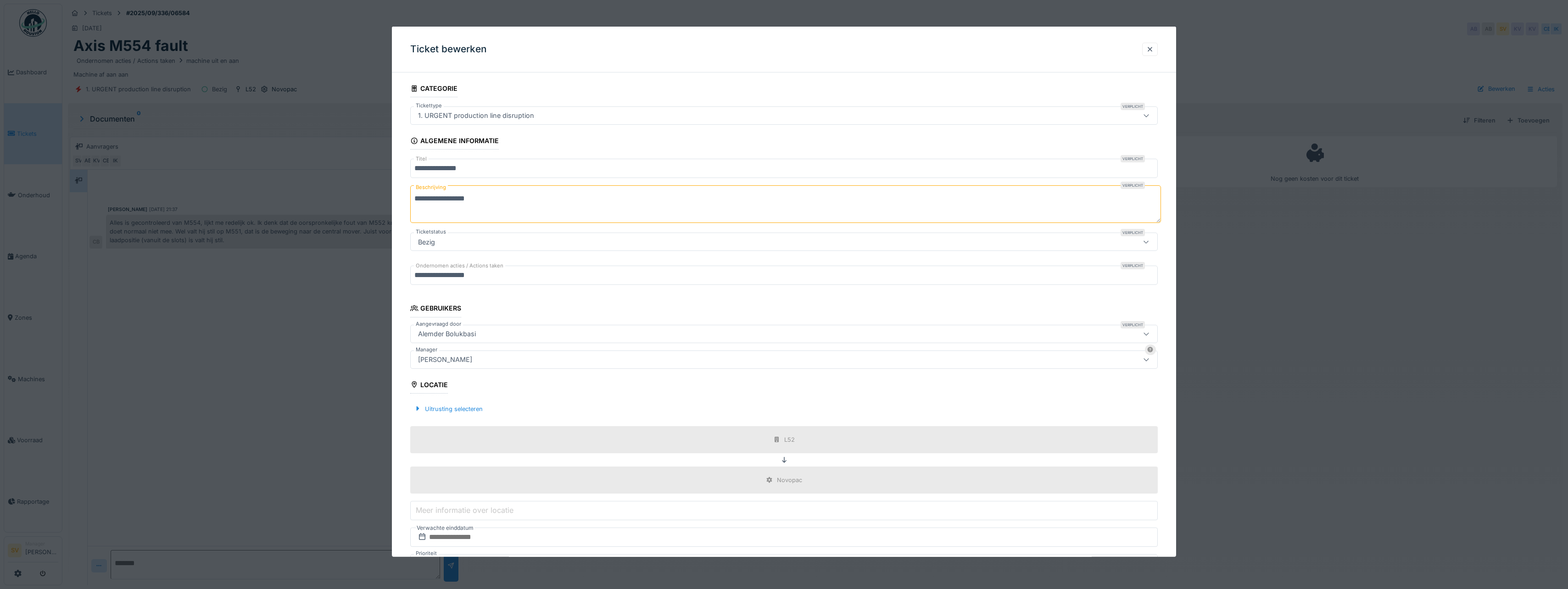
click at [499, 359] on div "[PERSON_NAME] Van [PERSON_NAME]" at bounding box center [743, 359] width 657 height 10
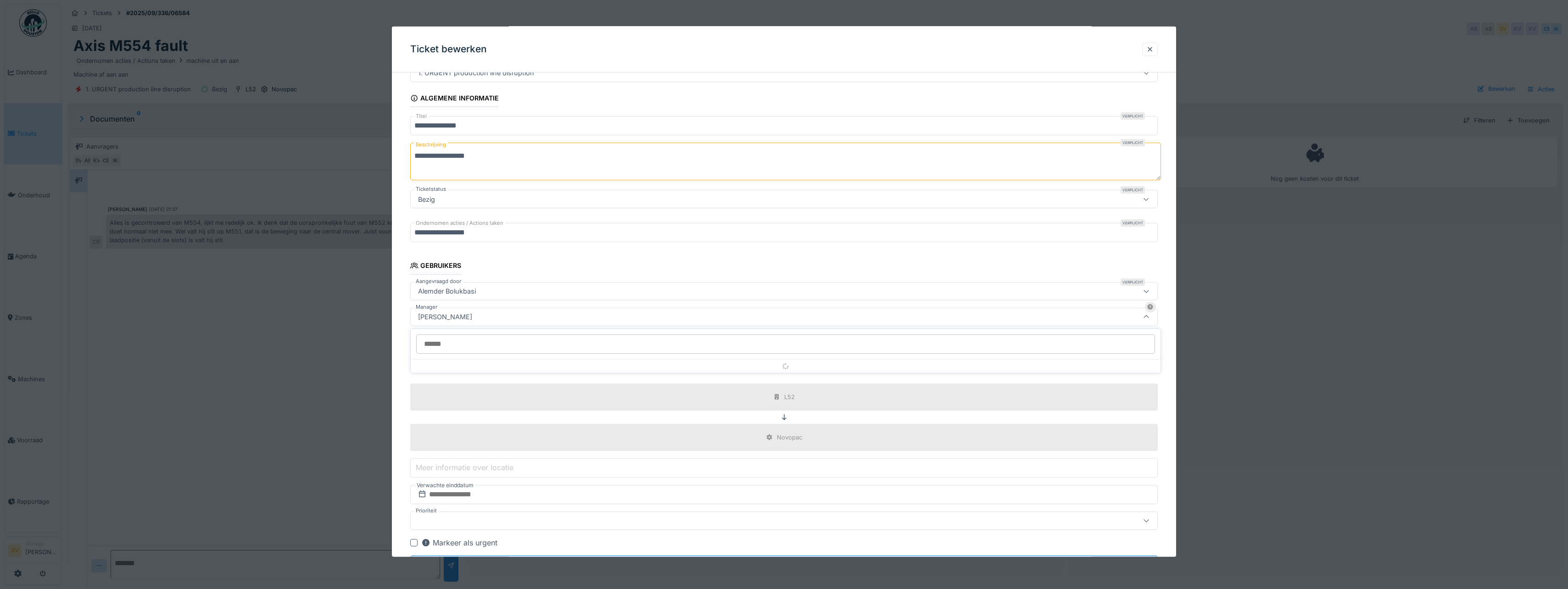
scroll to position [68, 0]
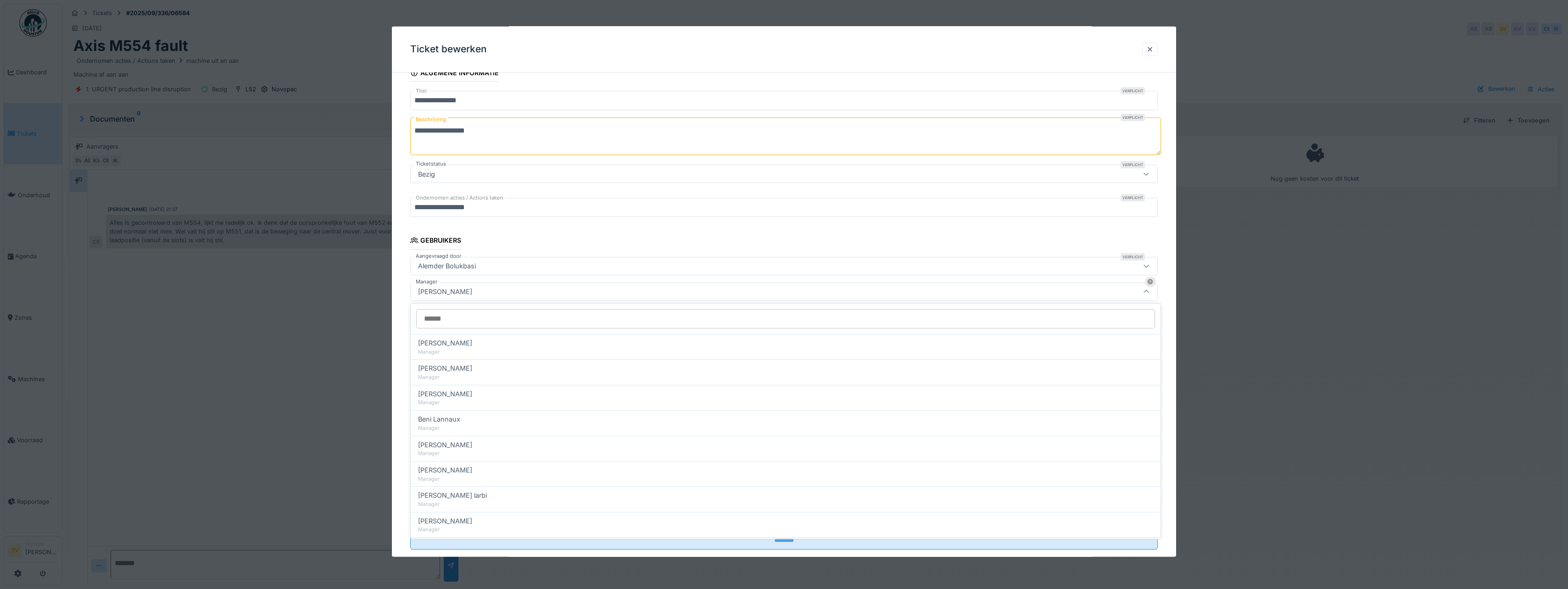
click at [476, 321] on input "Manager" at bounding box center [785, 319] width 739 height 19
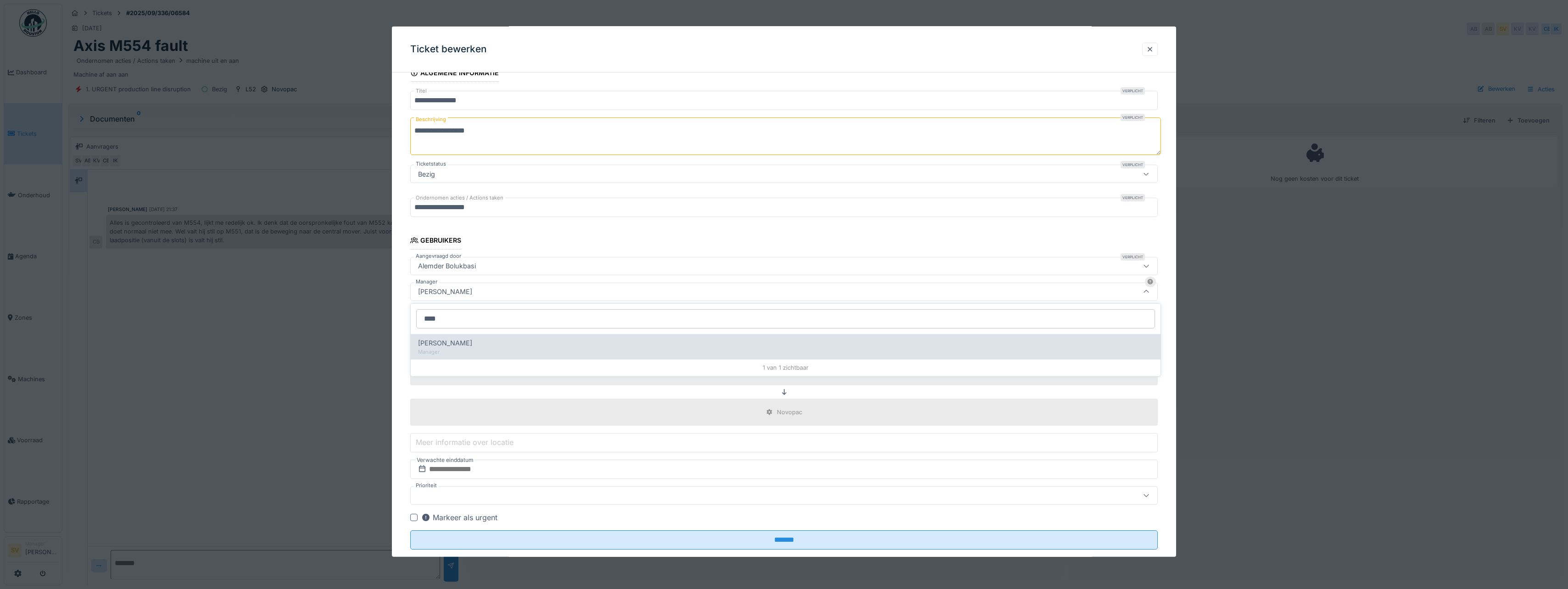
type input "****"
click at [448, 341] on span "Joke Van der hallen" at bounding box center [444, 343] width 54 height 10
type input "****"
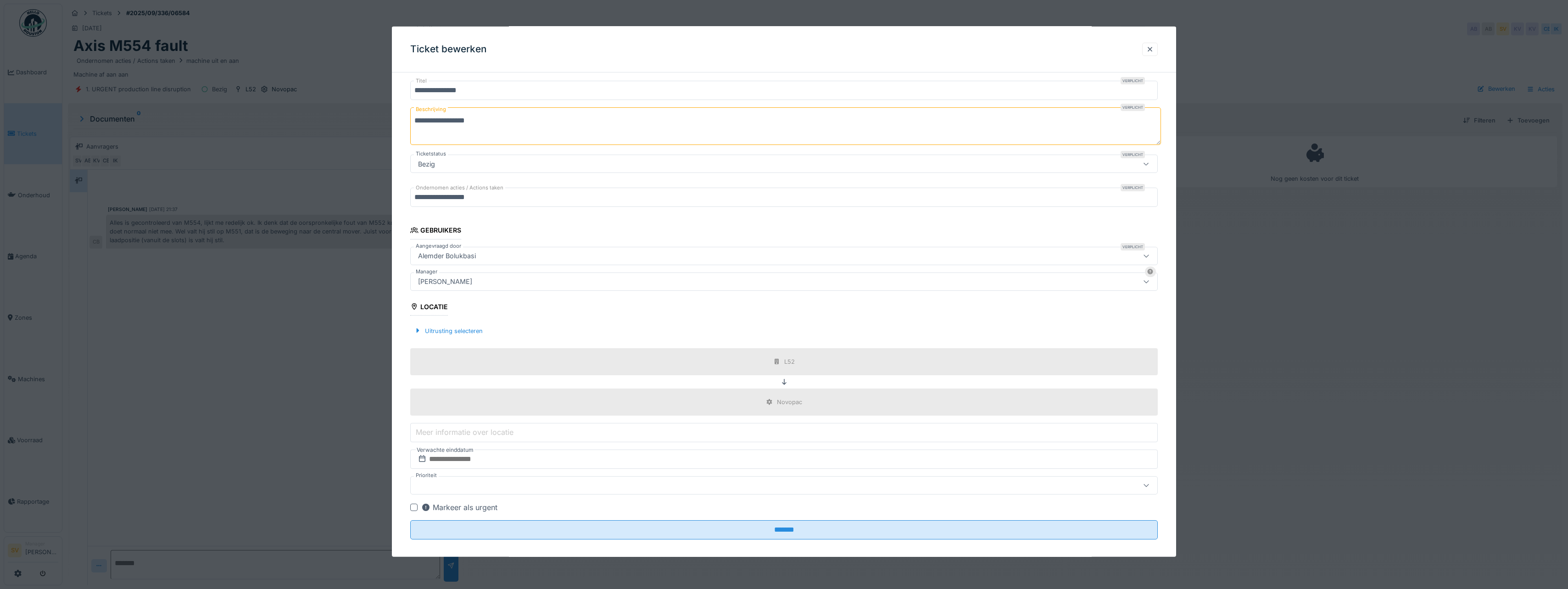
scroll to position [86, 0]
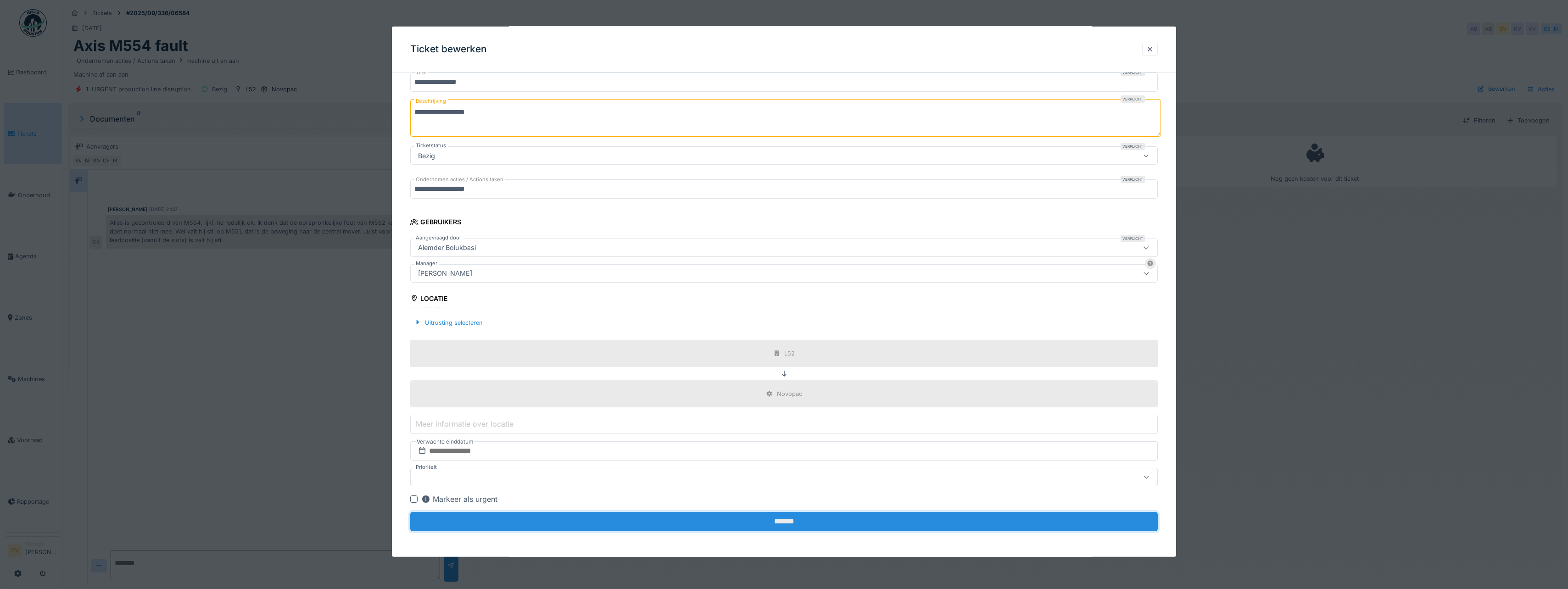
click at [789, 518] on input "*******" at bounding box center [784, 522] width 747 height 19
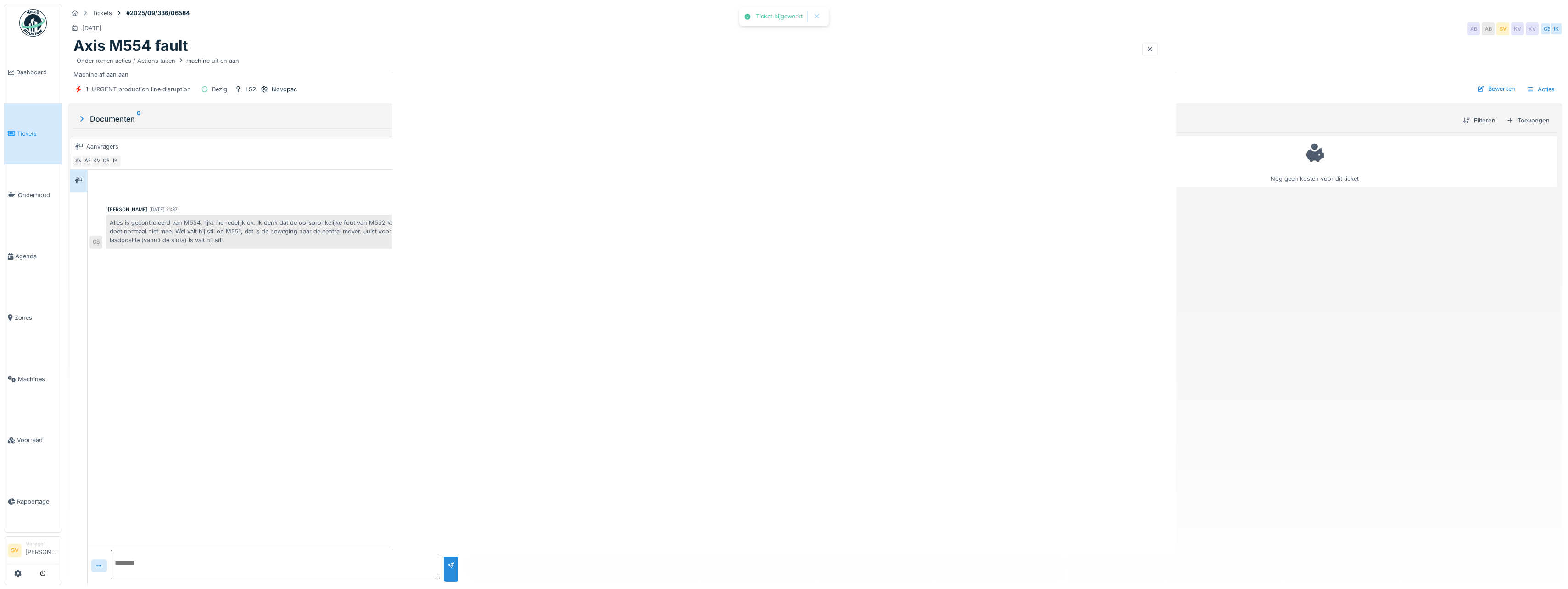
scroll to position [0, 0]
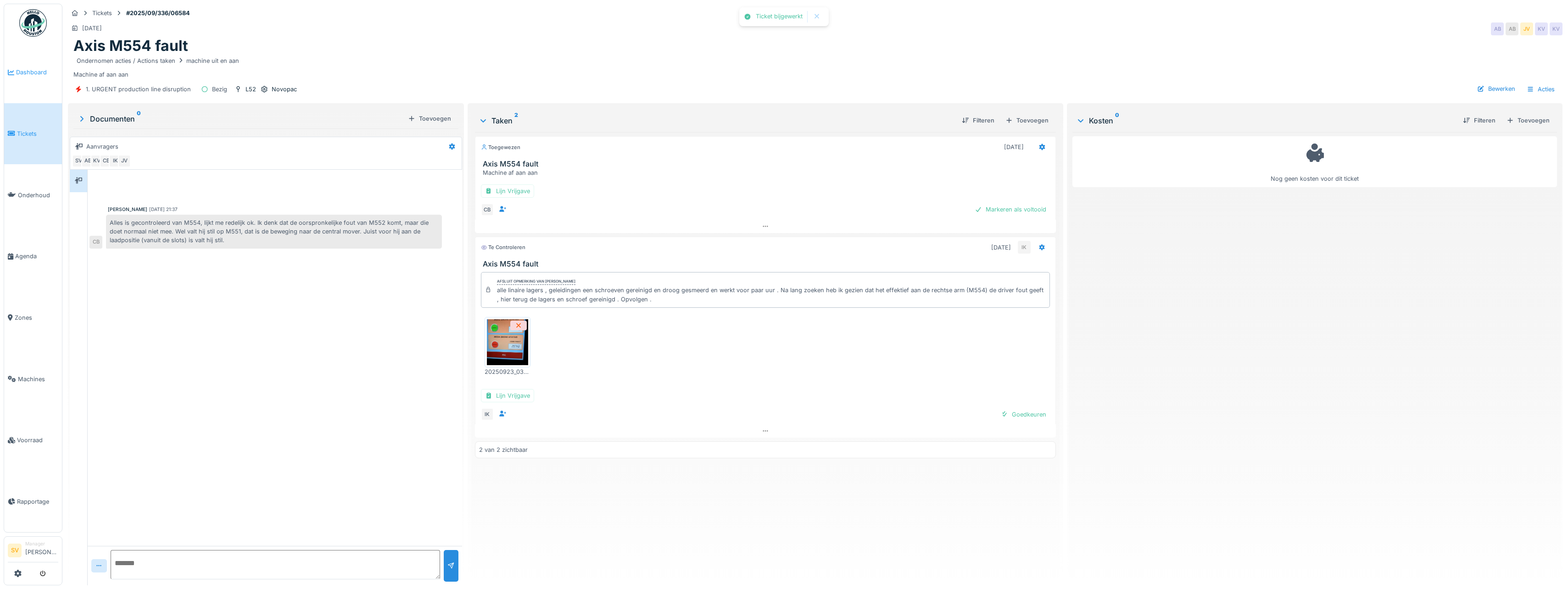
click at [40, 70] on span "Dashboard" at bounding box center [37, 73] width 42 height 9
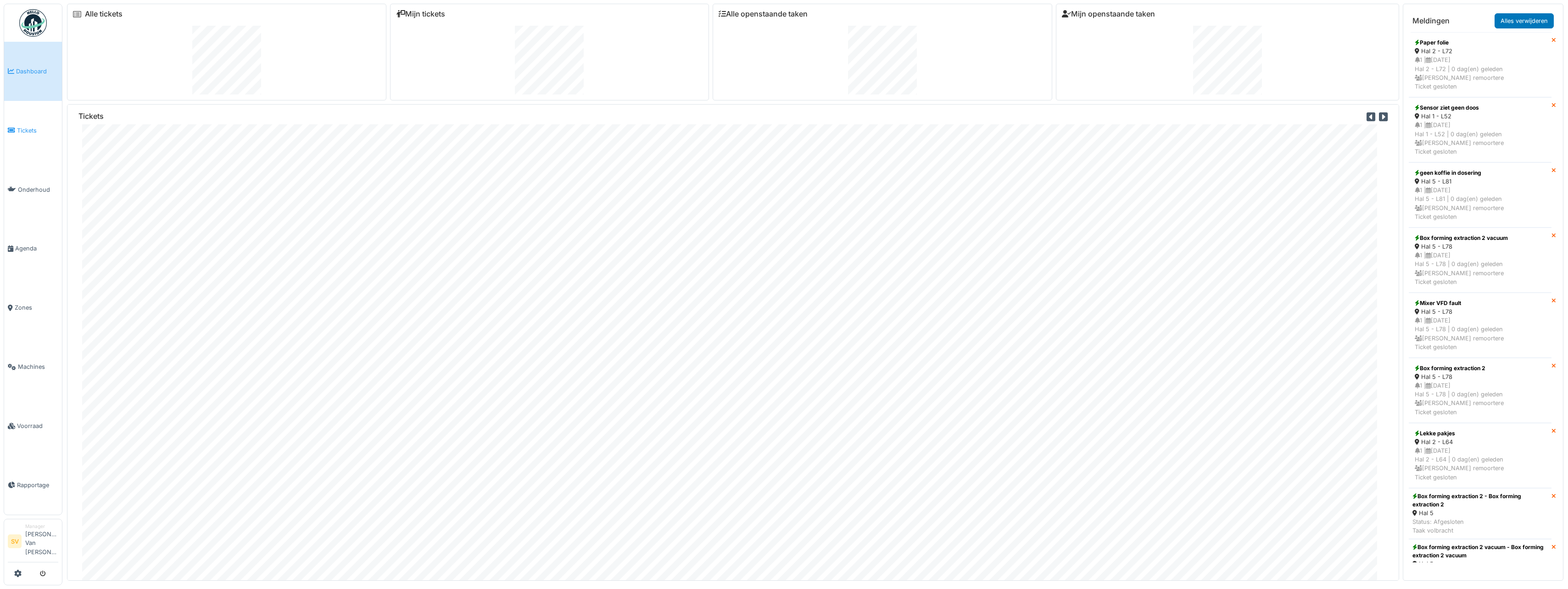
click at [30, 130] on span "Tickets" at bounding box center [37, 131] width 41 height 9
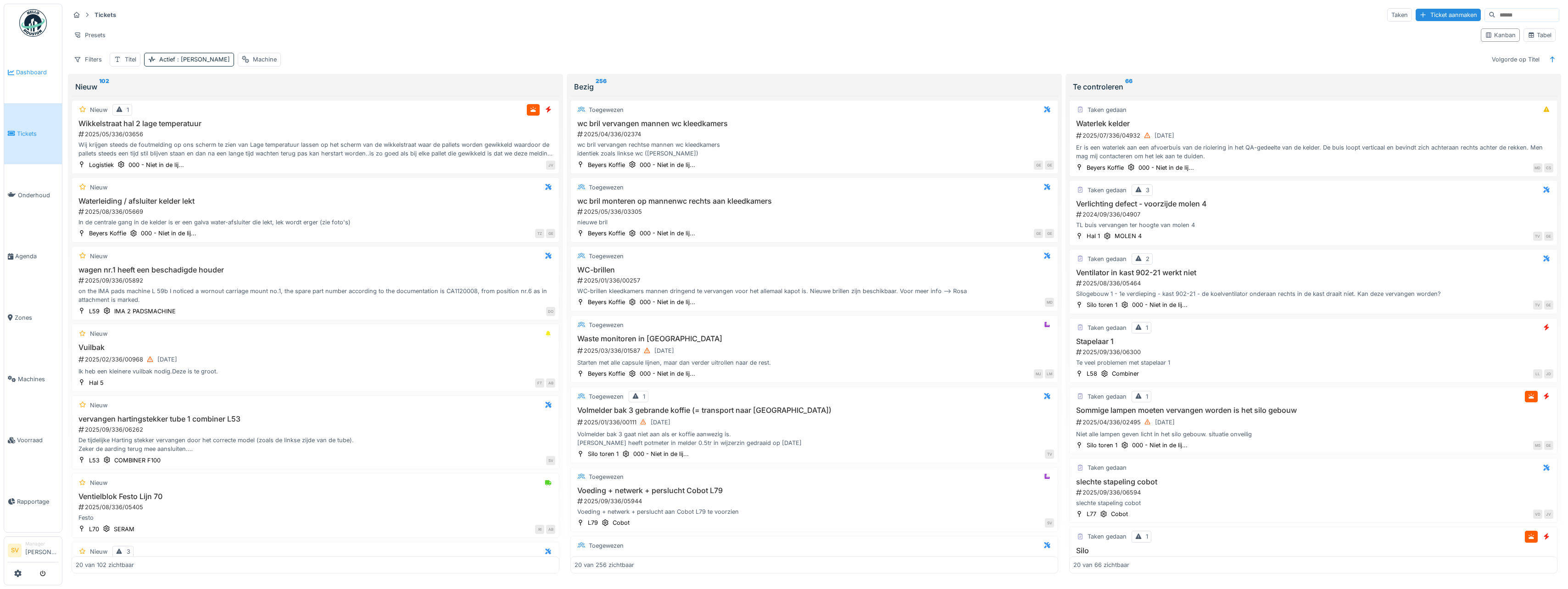
click at [36, 68] on span "Dashboard" at bounding box center [37, 73] width 42 height 9
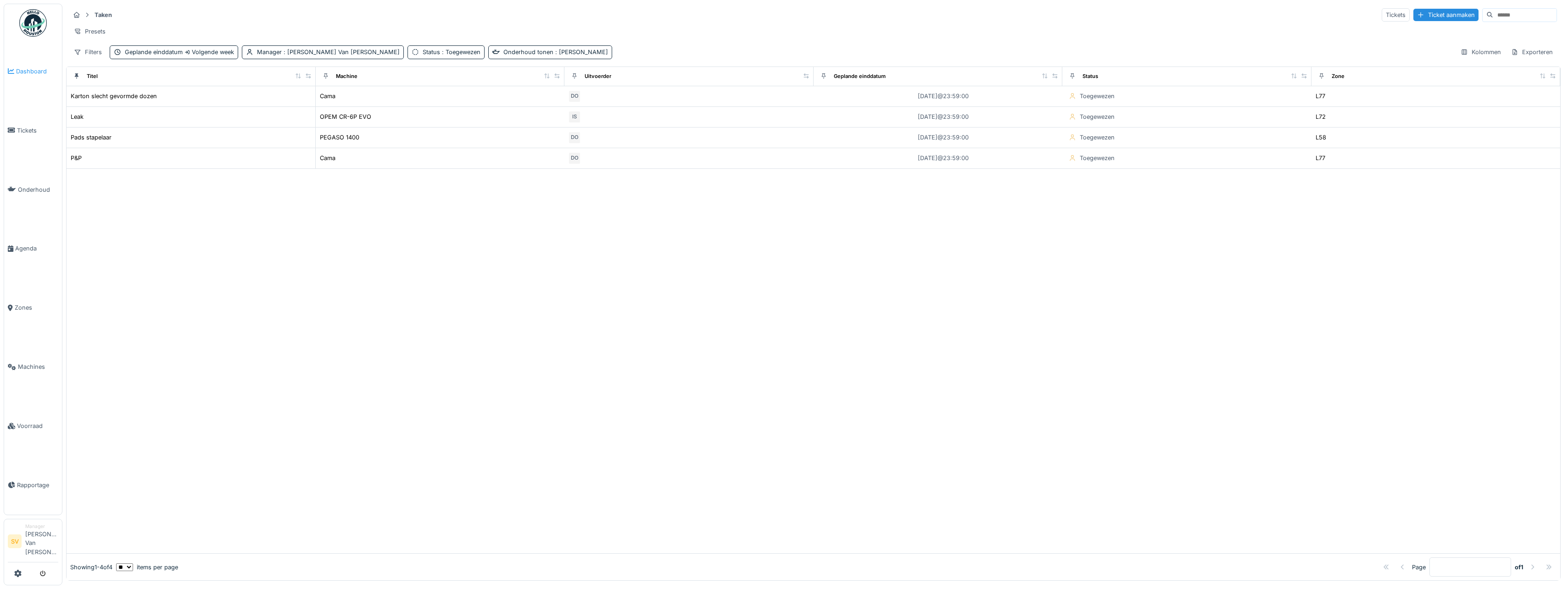
click at [33, 69] on span "Dashboard" at bounding box center [37, 72] width 42 height 9
click at [30, 71] on span "Dashboard" at bounding box center [37, 72] width 42 height 9
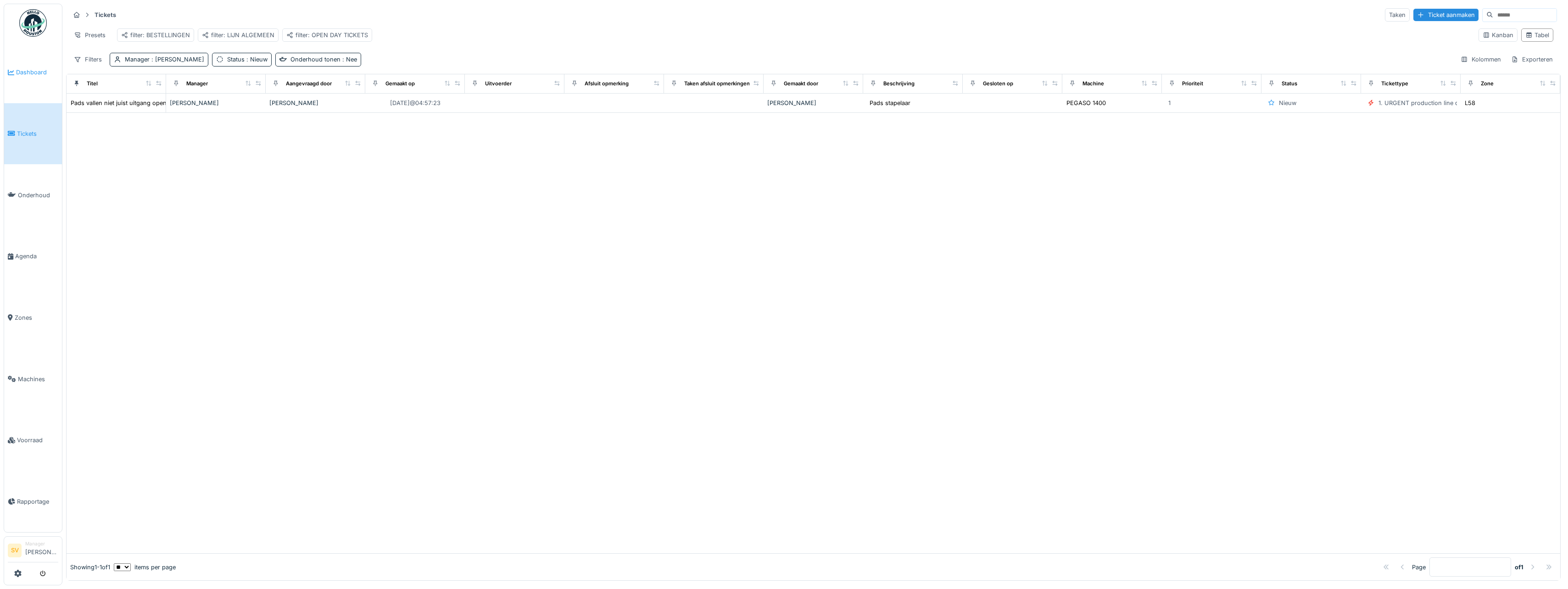
click at [34, 69] on span "Dashboard" at bounding box center [37, 73] width 42 height 9
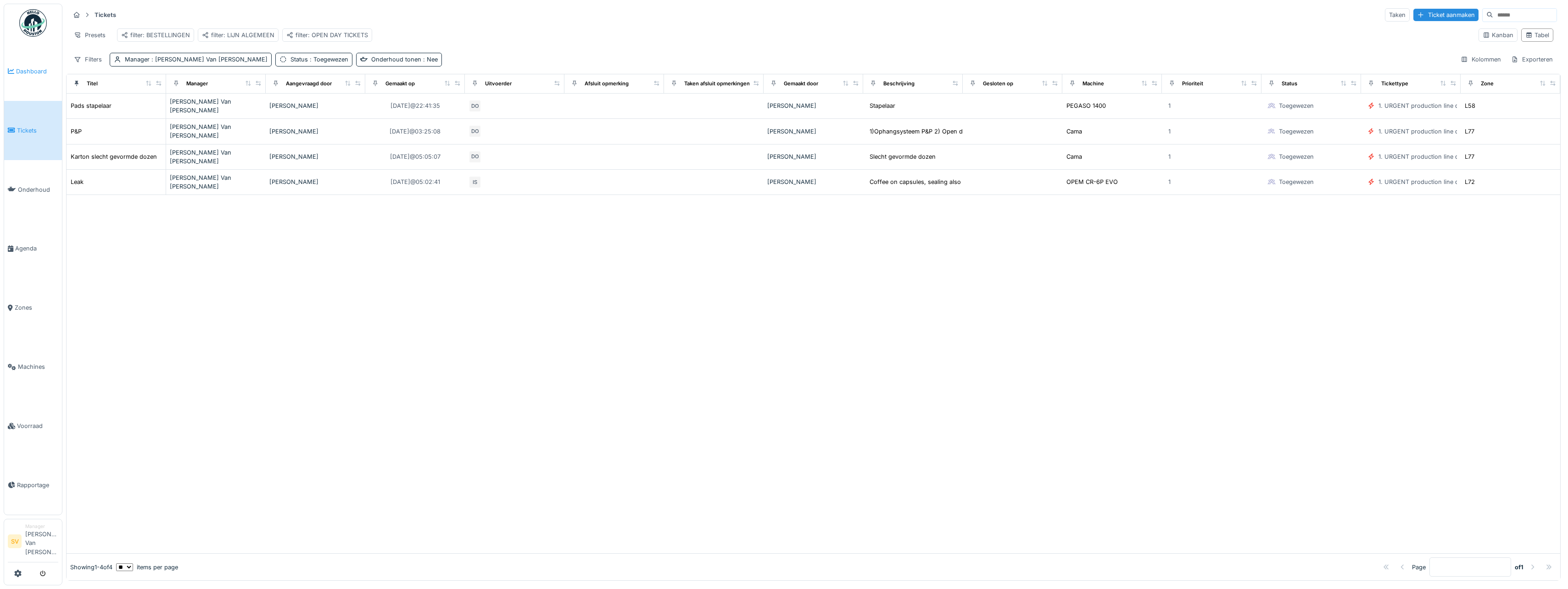
click at [30, 69] on span "Dashboard" at bounding box center [37, 72] width 42 height 9
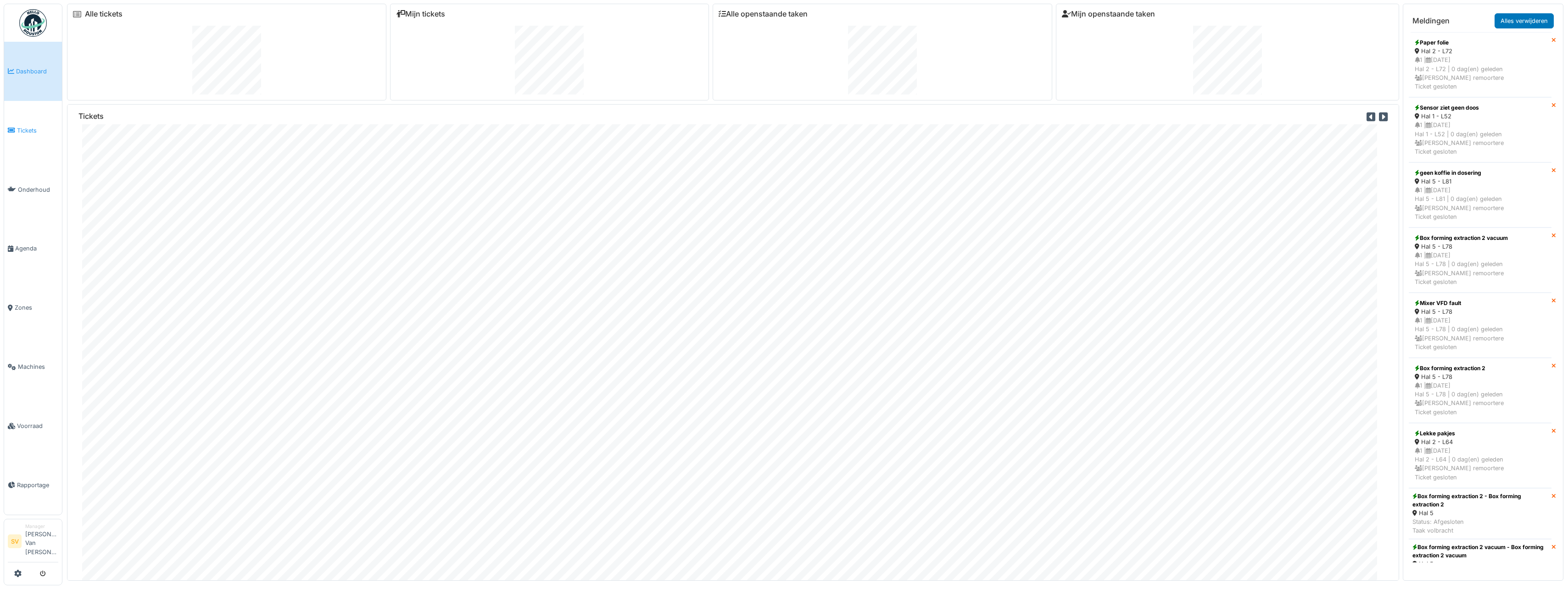
click at [16, 128] on li "Tickets" at bounding box center [33, 131] width 50 height 9
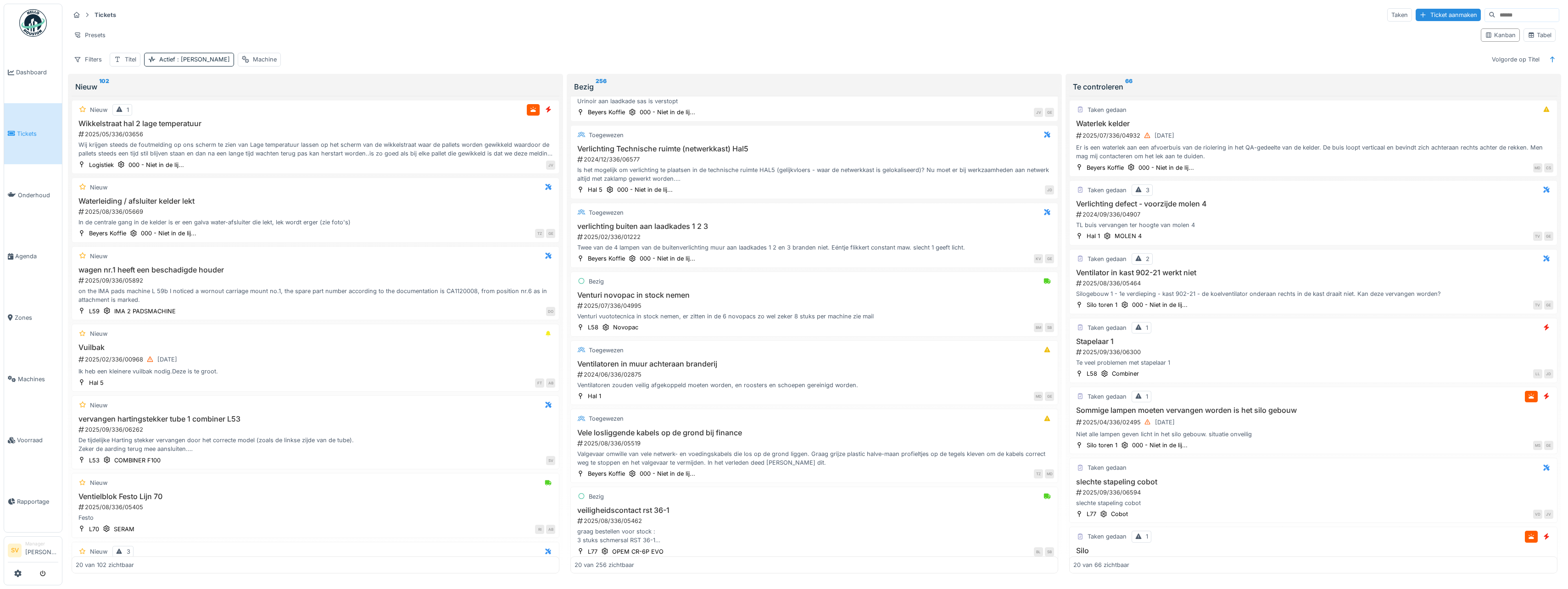
scroll to position [1009, 0]
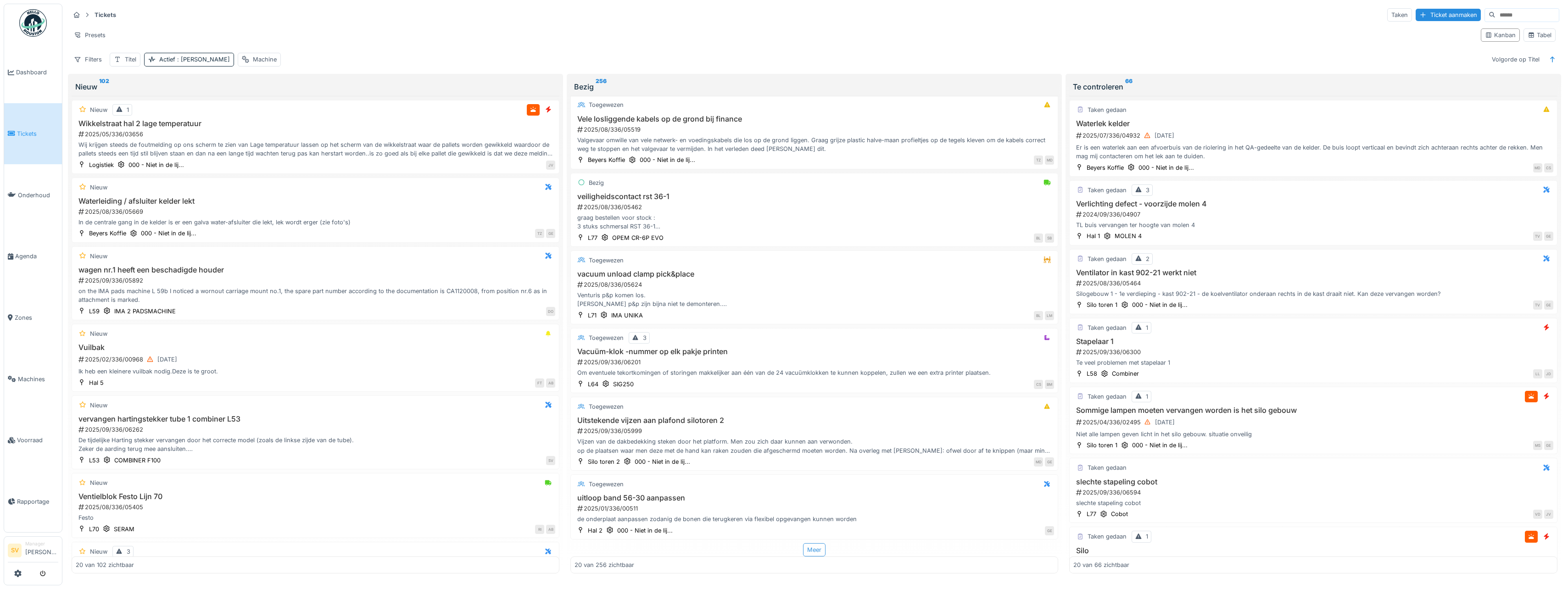
click at [810, 550] on div "Meer" at bounding box center [814, 550] width 23 height 14
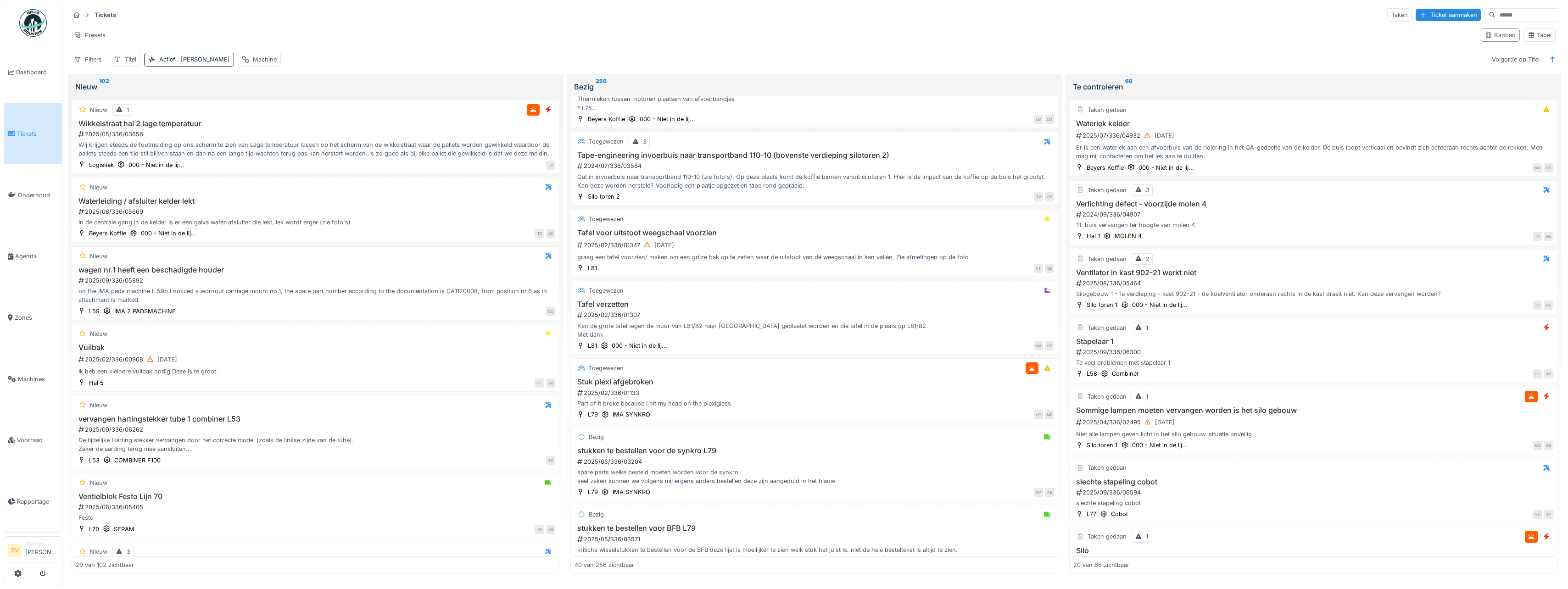
scroll to position [2481, 0]
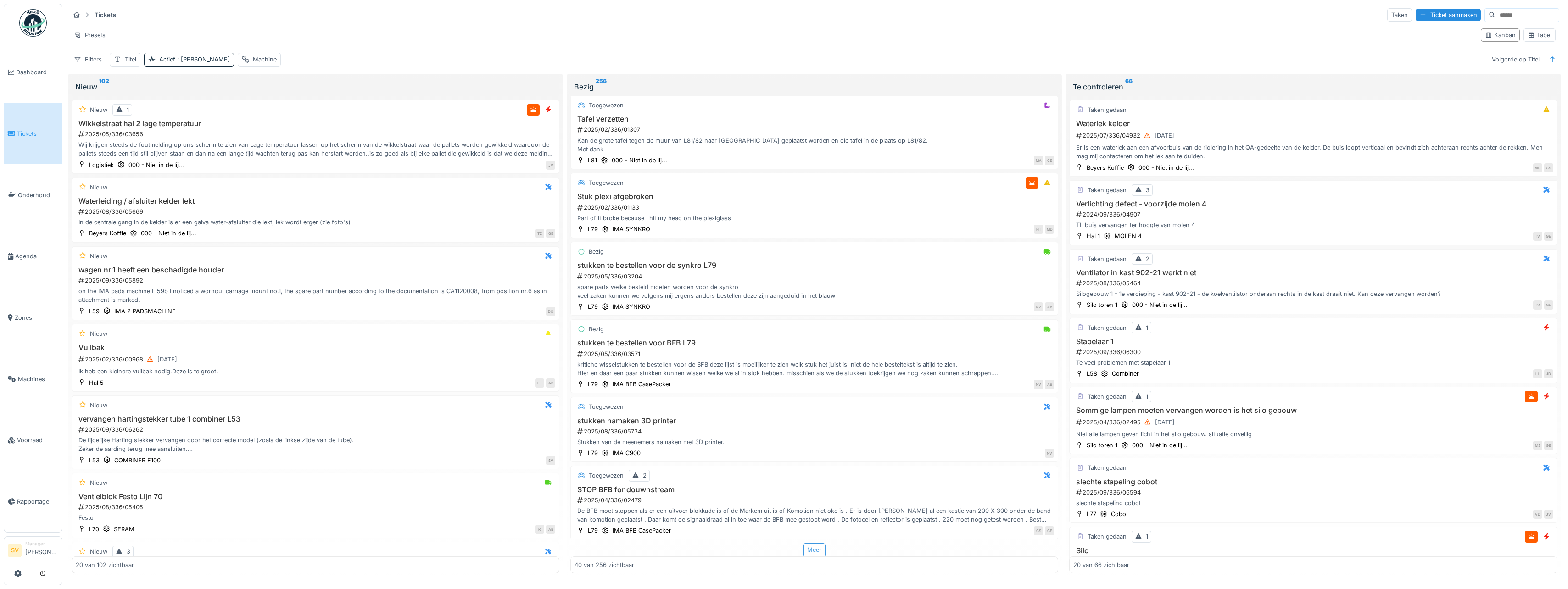
click at [804, 552] on div "Meer" at bounding box center [814, 550] width 23 height 14
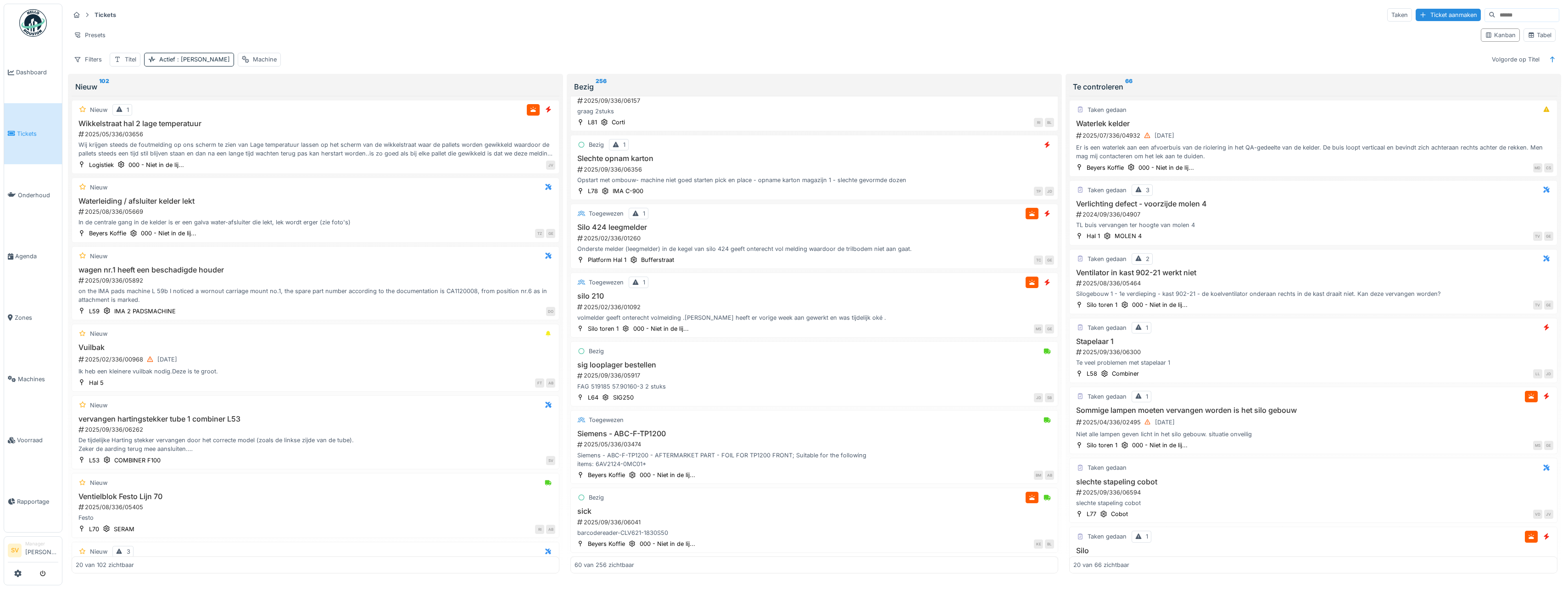
scroll to position [3898, 0]
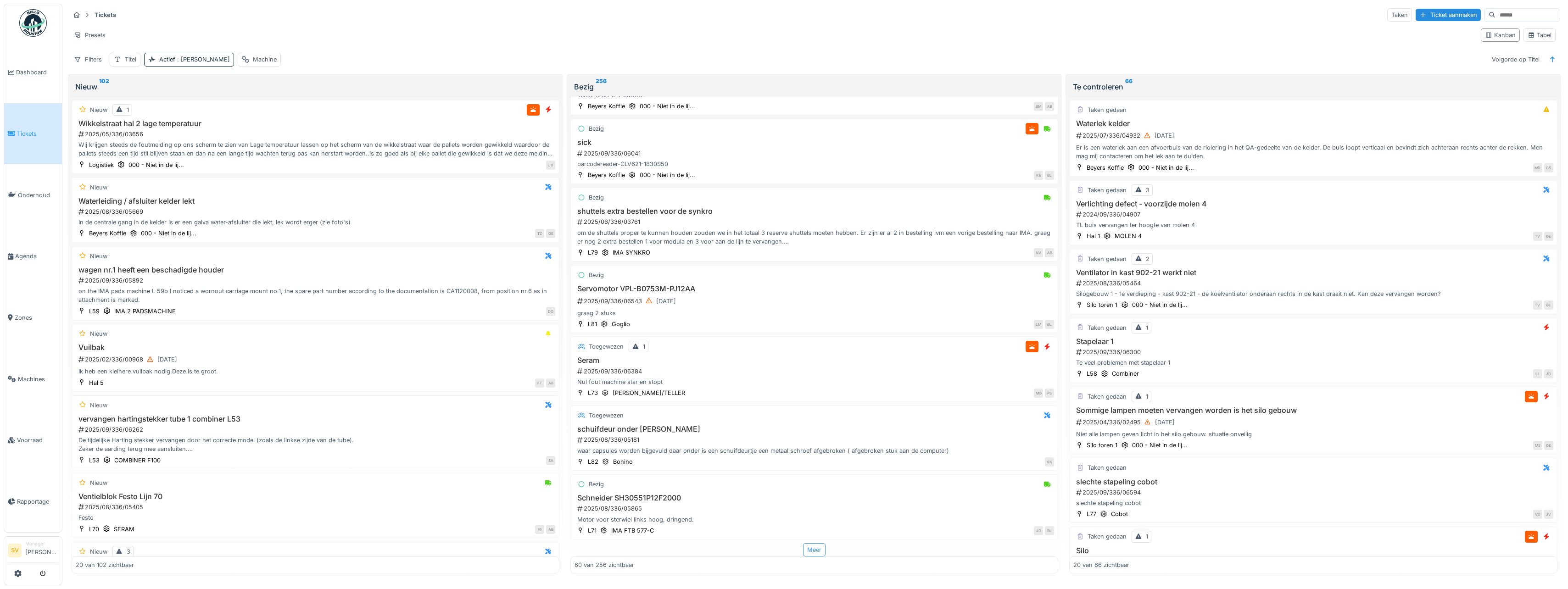
click at [803, 550] on div "Meer" at bounding box center [814, 550] width 23 height 14
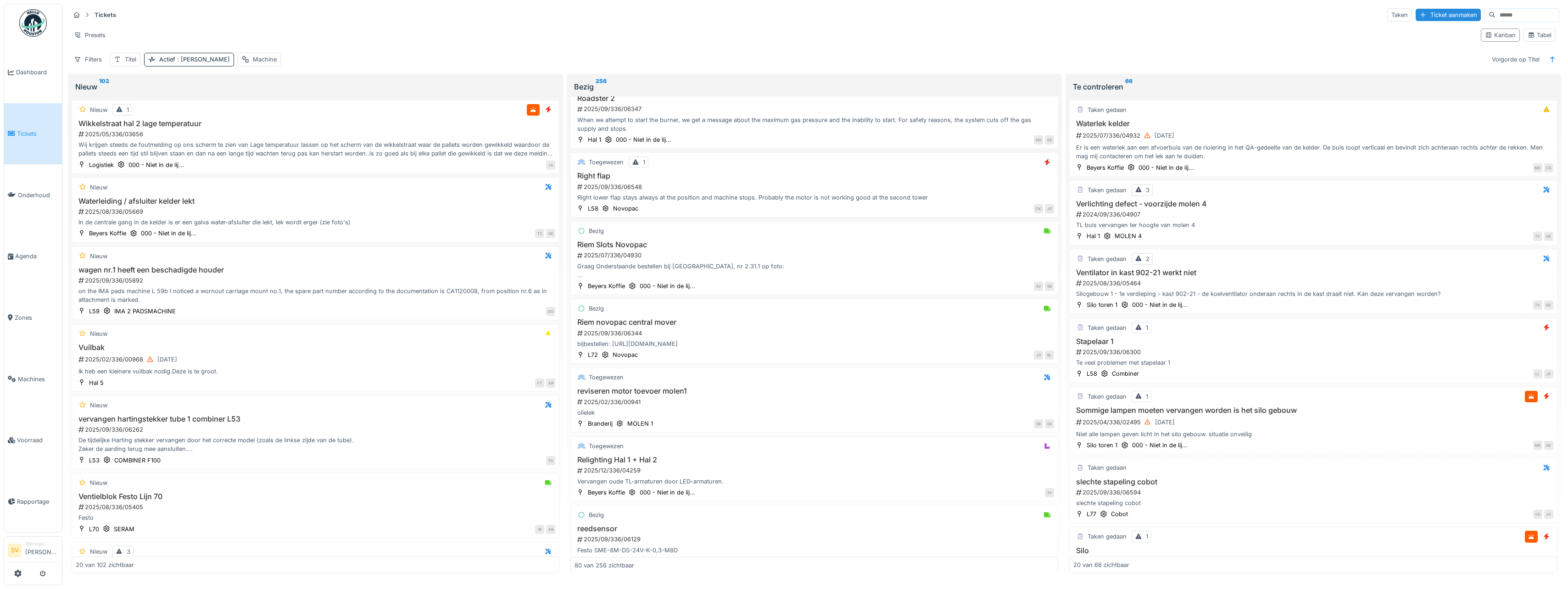
scroll to position [5359, 0]
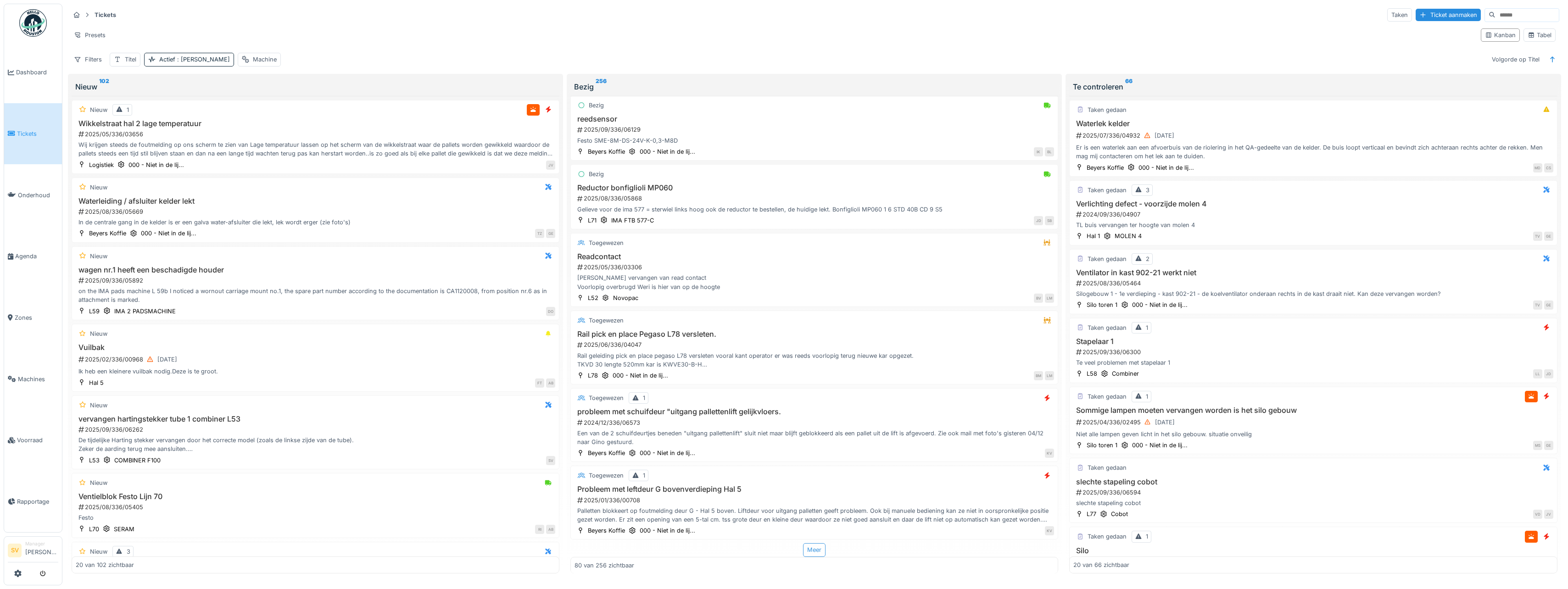
click at [806, 550] on div "Meer" at bounding box center [814, 550] width 23 height 14
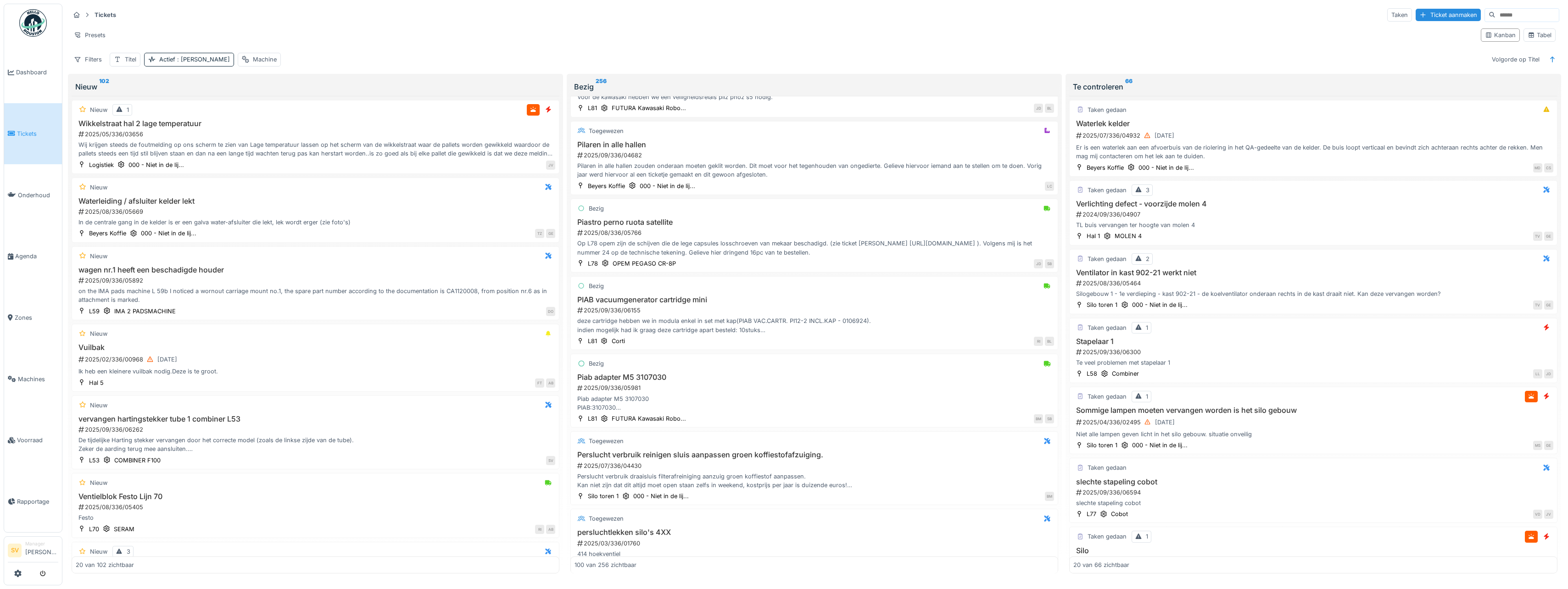
scroll to position [6838, 0]
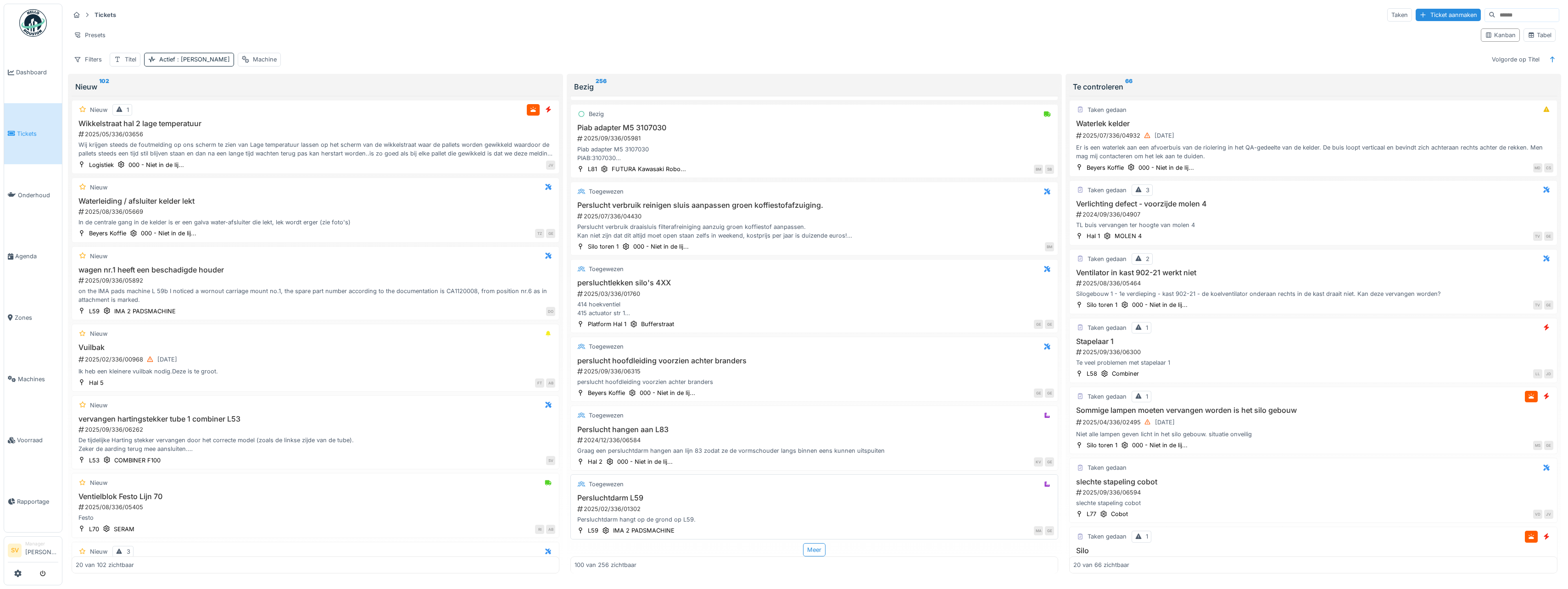
drag, startPoint x: 805, startPoint y: 549, endPoint x: 874, endPoint y: 532, distance: 71.1
click at [805, 549] on div "Meer" at bounding box center [814, 550] width 23 height 14
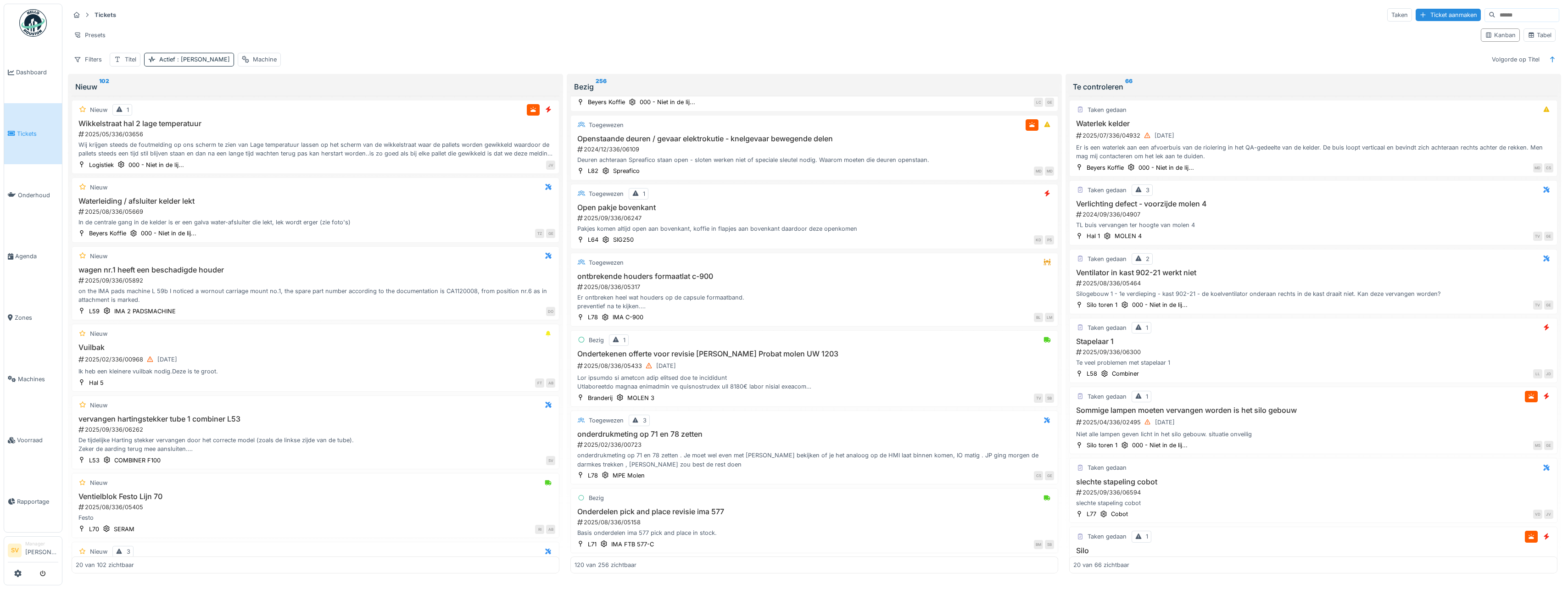
scroll to position [8313, 0]
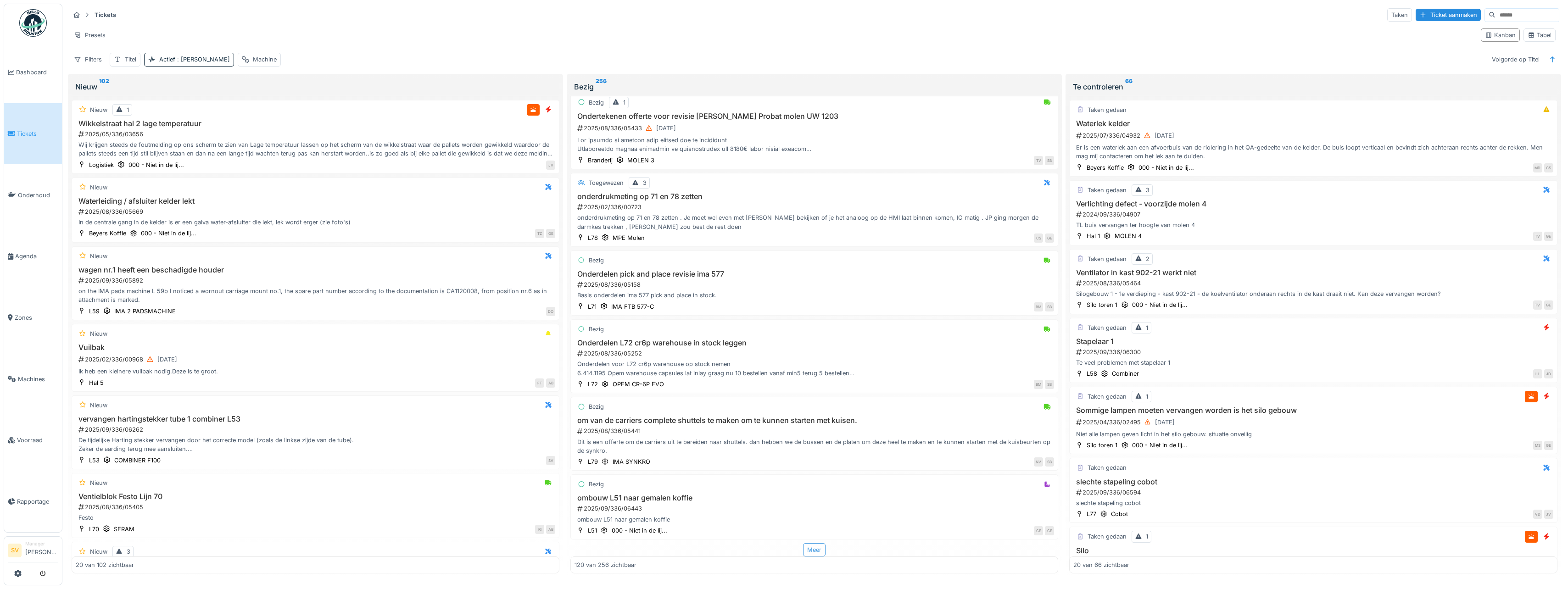
click at [814, 552] on div "Meer" at bounding box center [814, 550] width 23 height 14
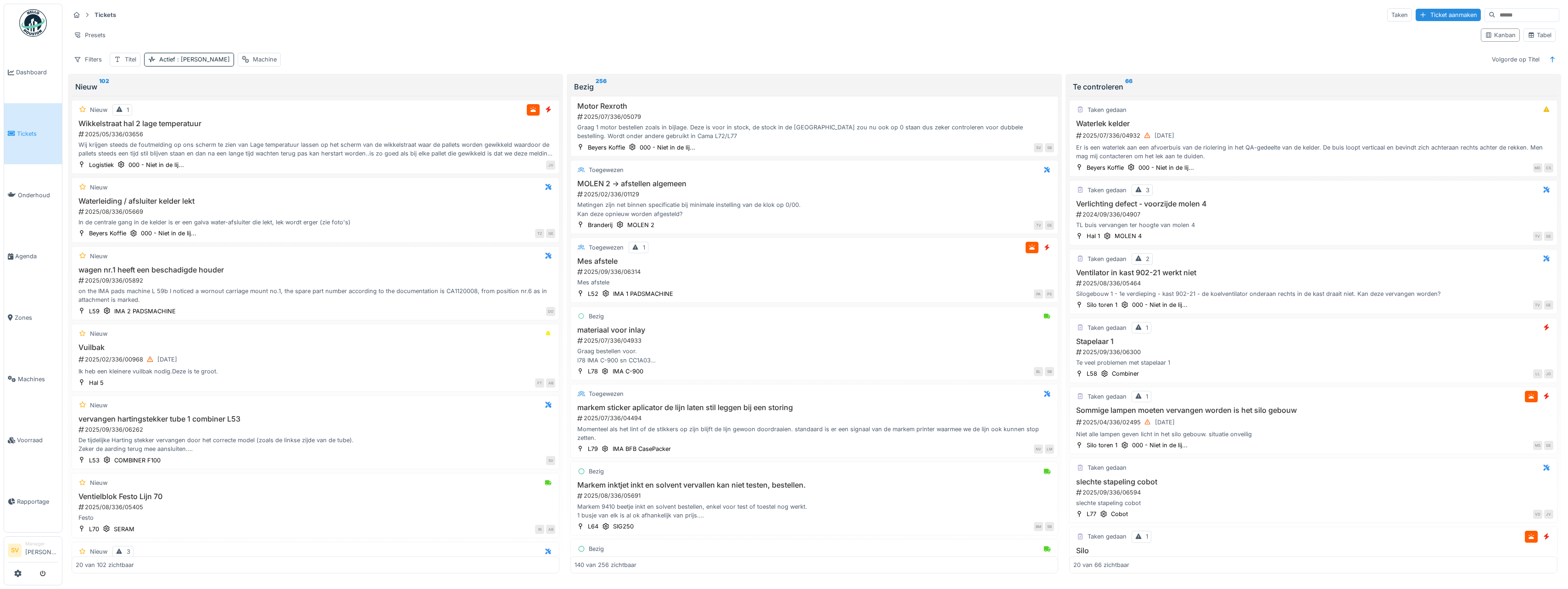
scroll to position [9795, 0]
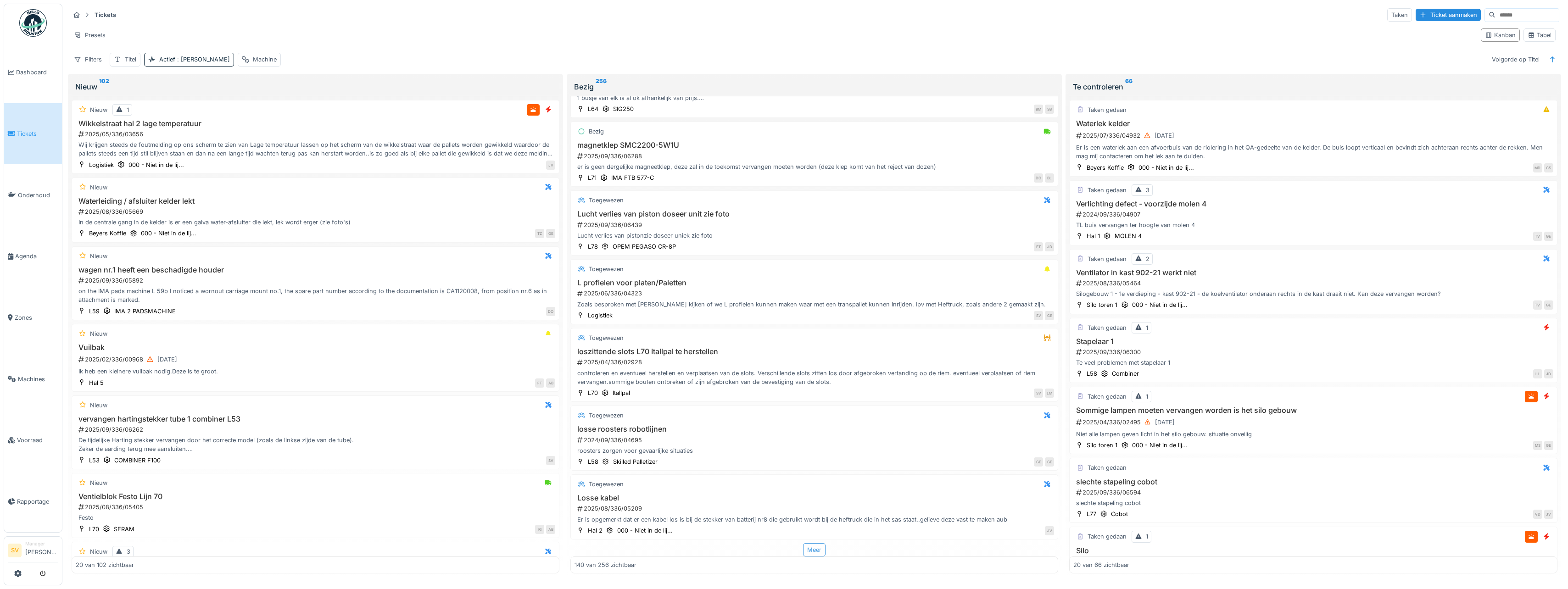
click at [812, 553] on div "Meer" at bounding box center [814, 550] width 23 height 14
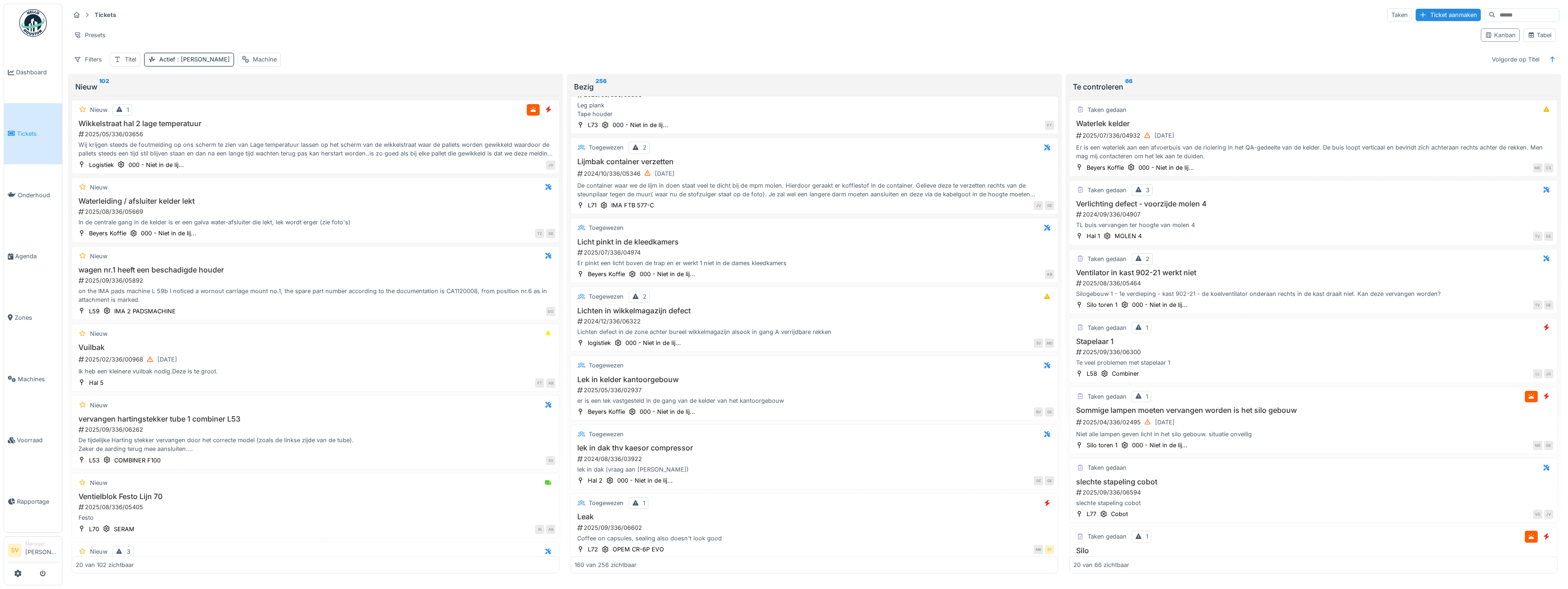
scroll to position [11237, 0]
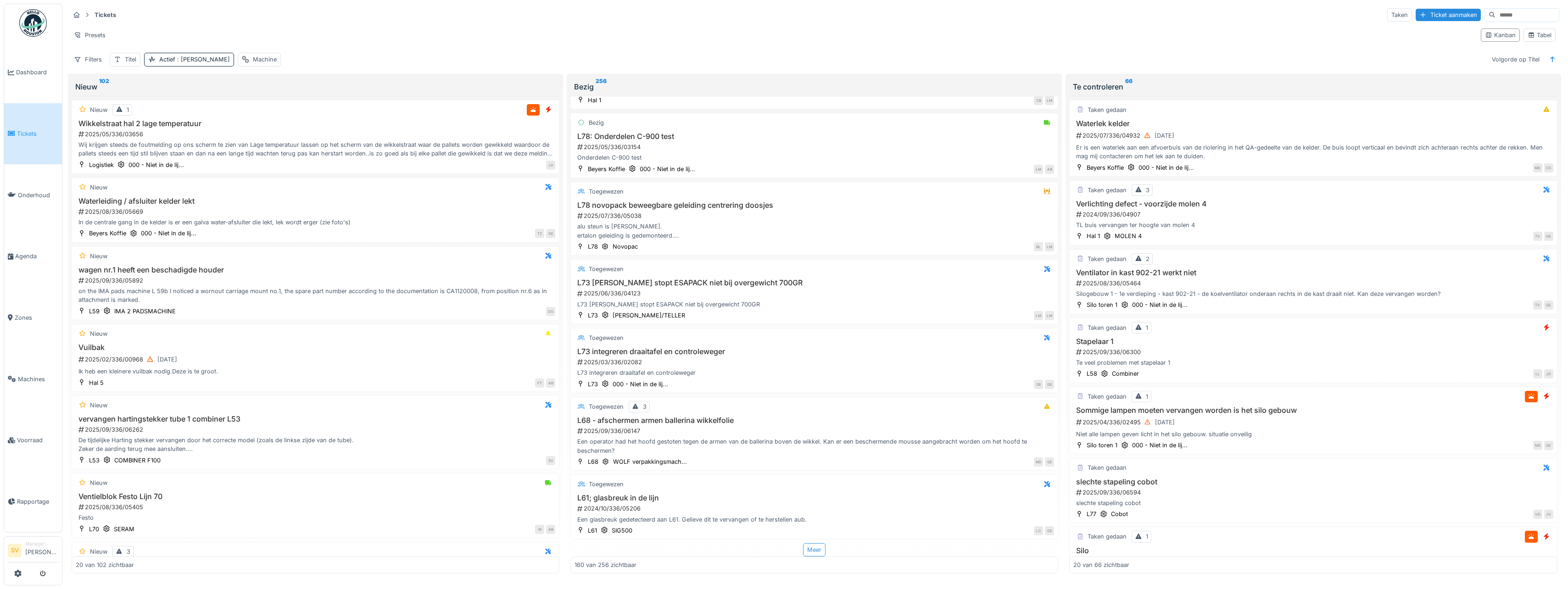
click at [805, 553] on div "Meer" at bounding box center [814, 550] width 23 height 14
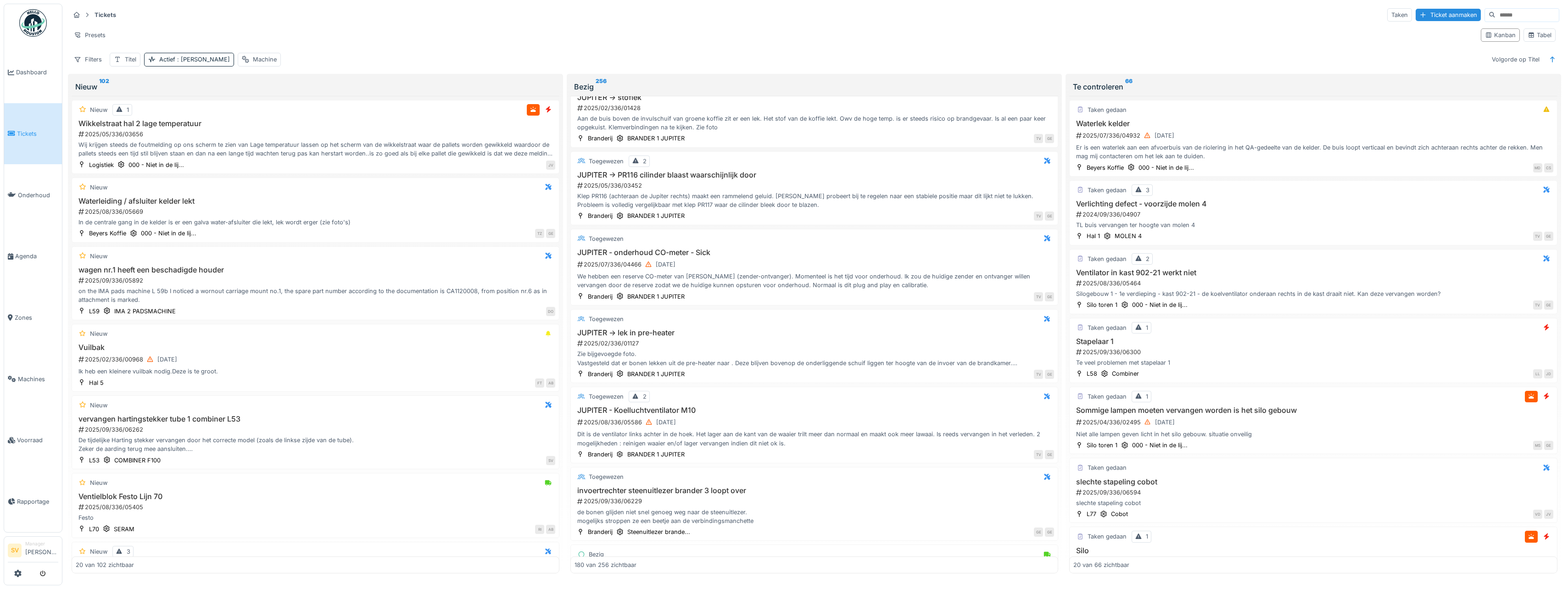
scroll to position [12738, 0]
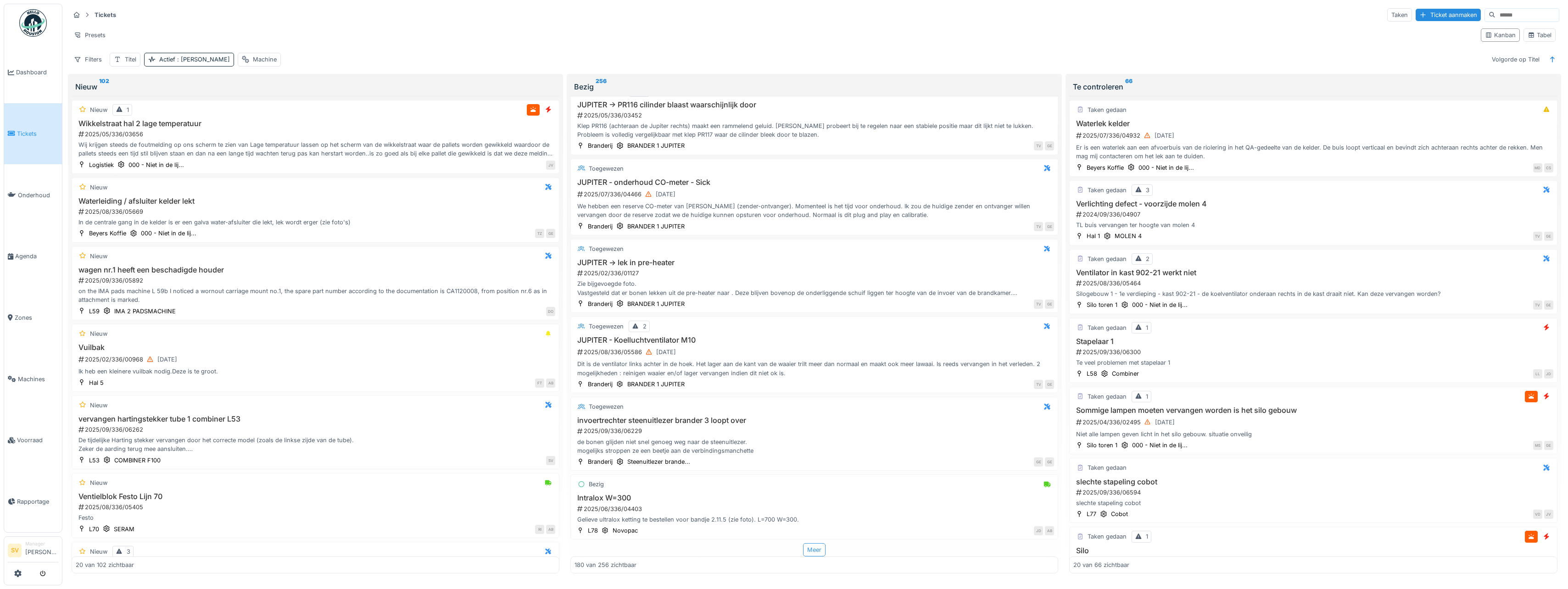
click at [805, 554] on div "Meer" at bounding box center [814, 550] width 23 height 14
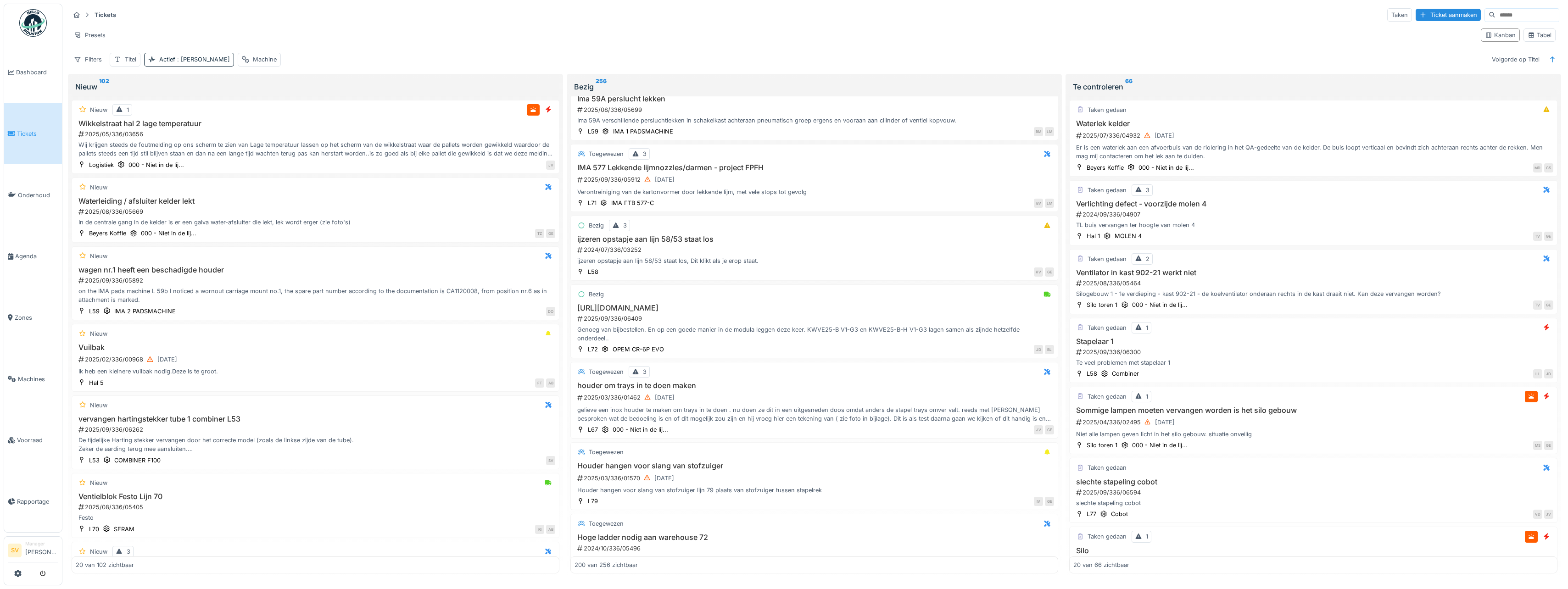
scroll to position [14211, 0]
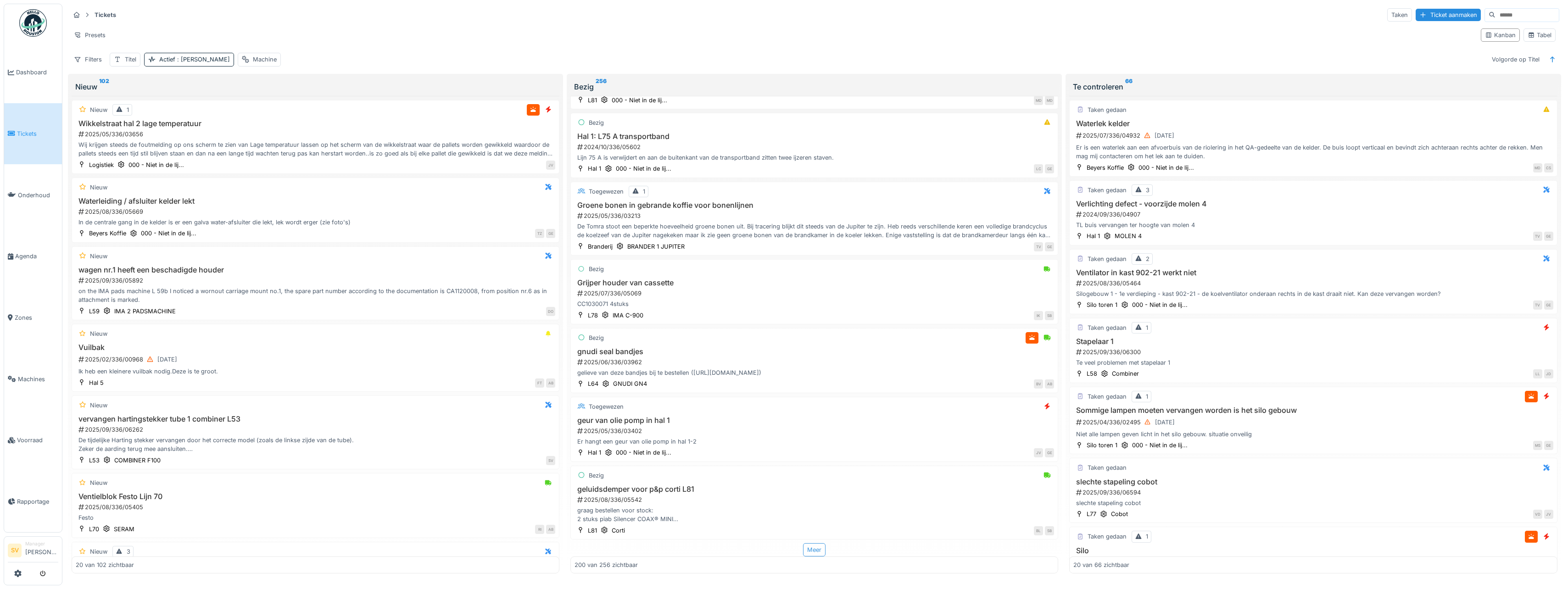
click at [803, 548] on div "Meer" at bounding box center [814, 550] width 23 height 14
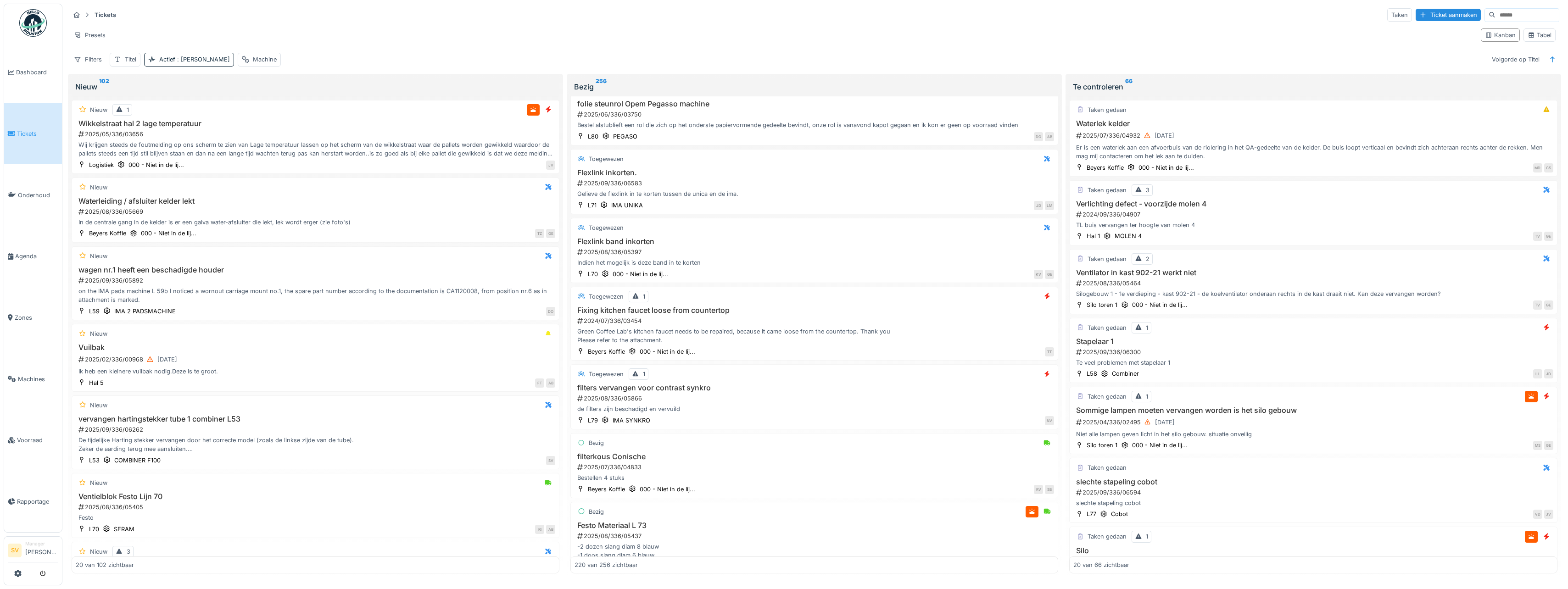
scroll to position [15650, 0]
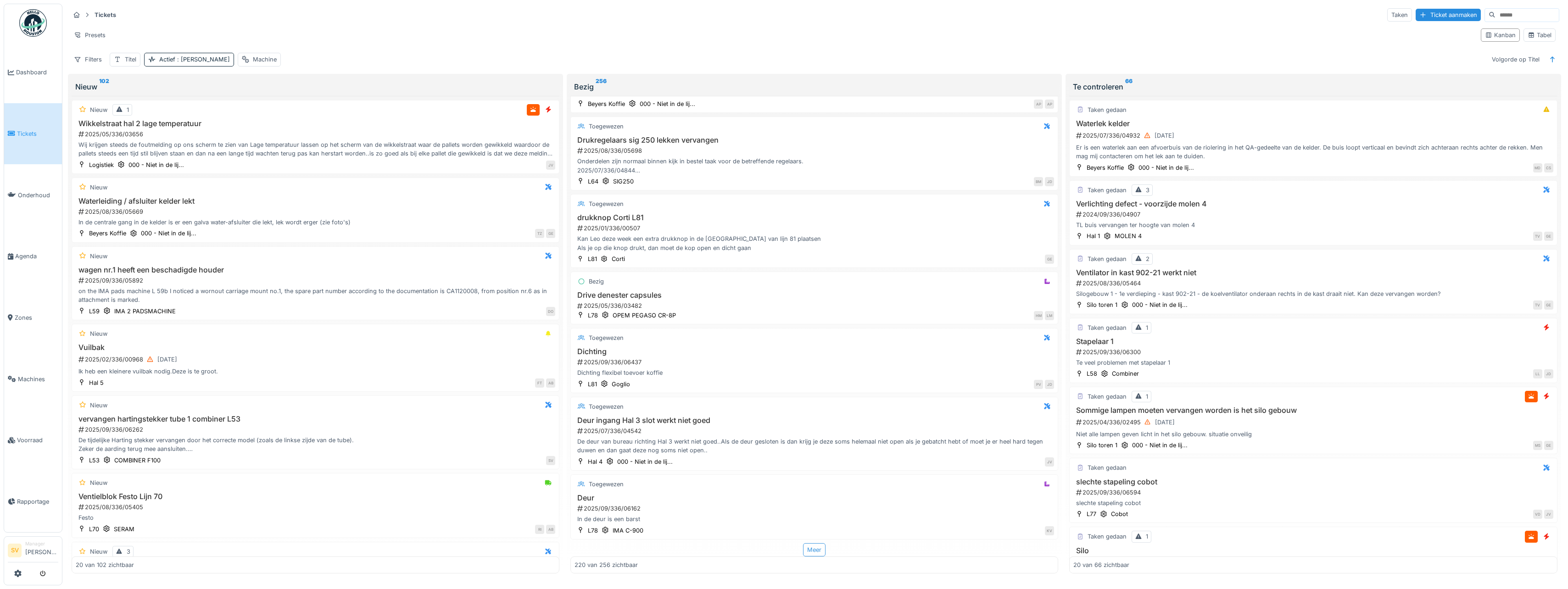
click at [805, 552] on div "Meer" at bounding box center [814, 550] width 23 height 14
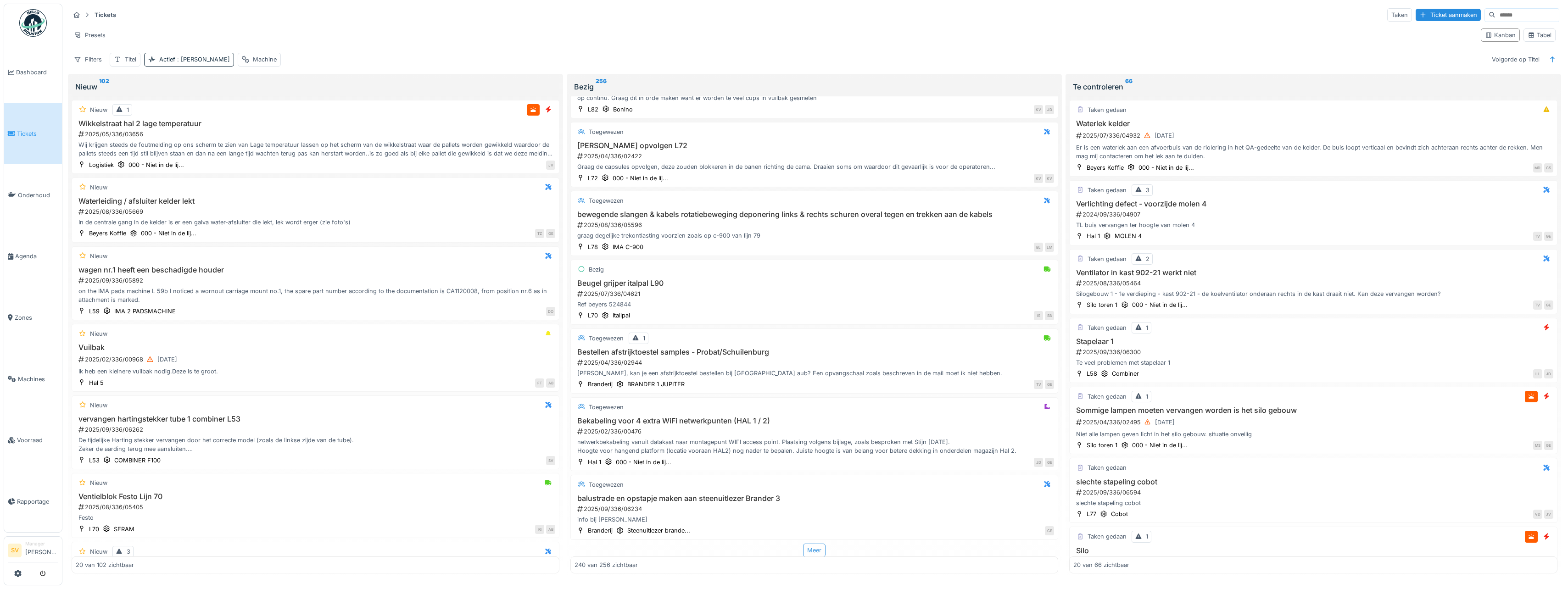
click at [814, 548] on div "Meer" at bounding box center [814, 550] width 23 height 14
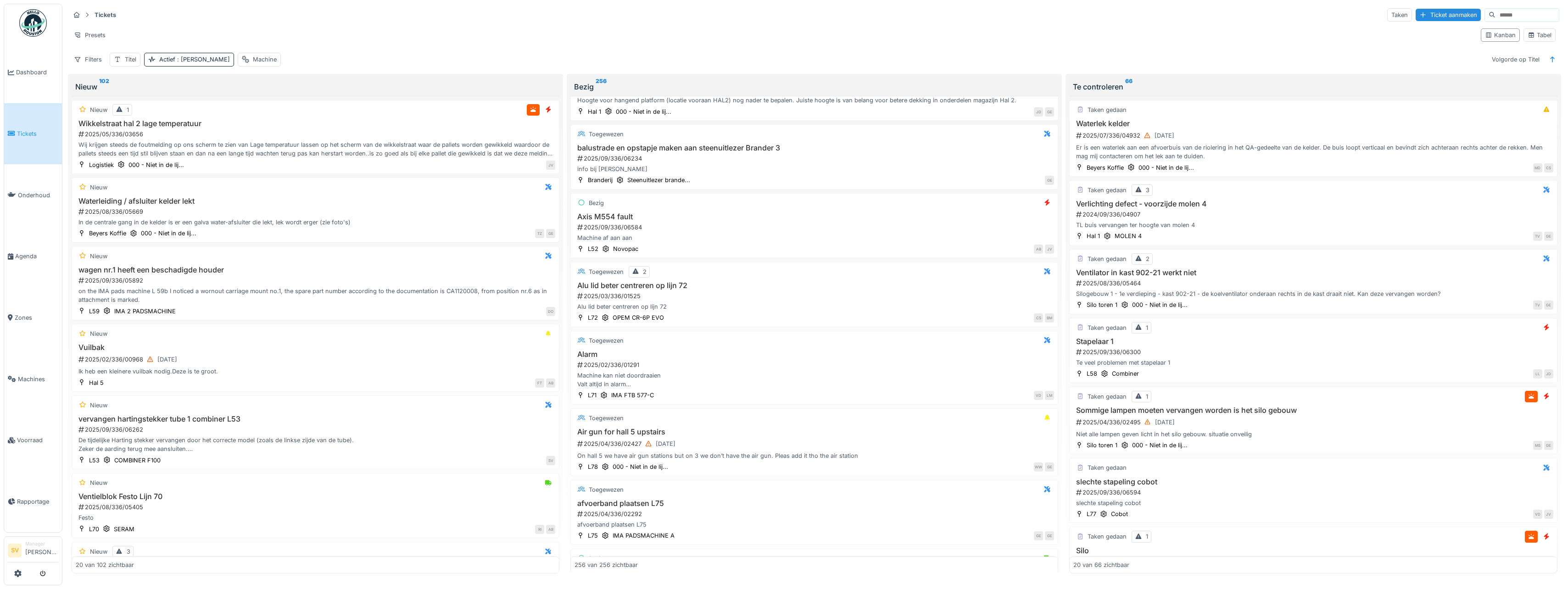
scroll to position [17413, 0]
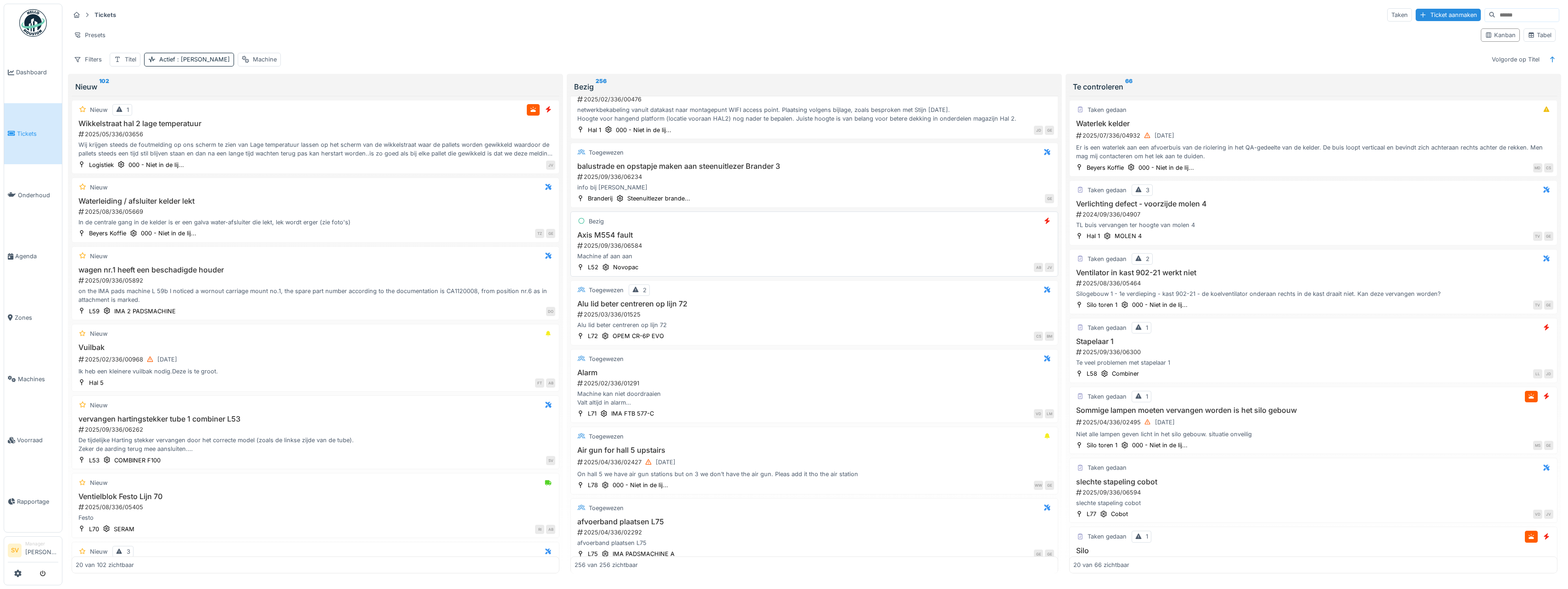
click at [926, 260] on div "Machine af aan aan" at bounding box center [814, 257] width 480 height 9
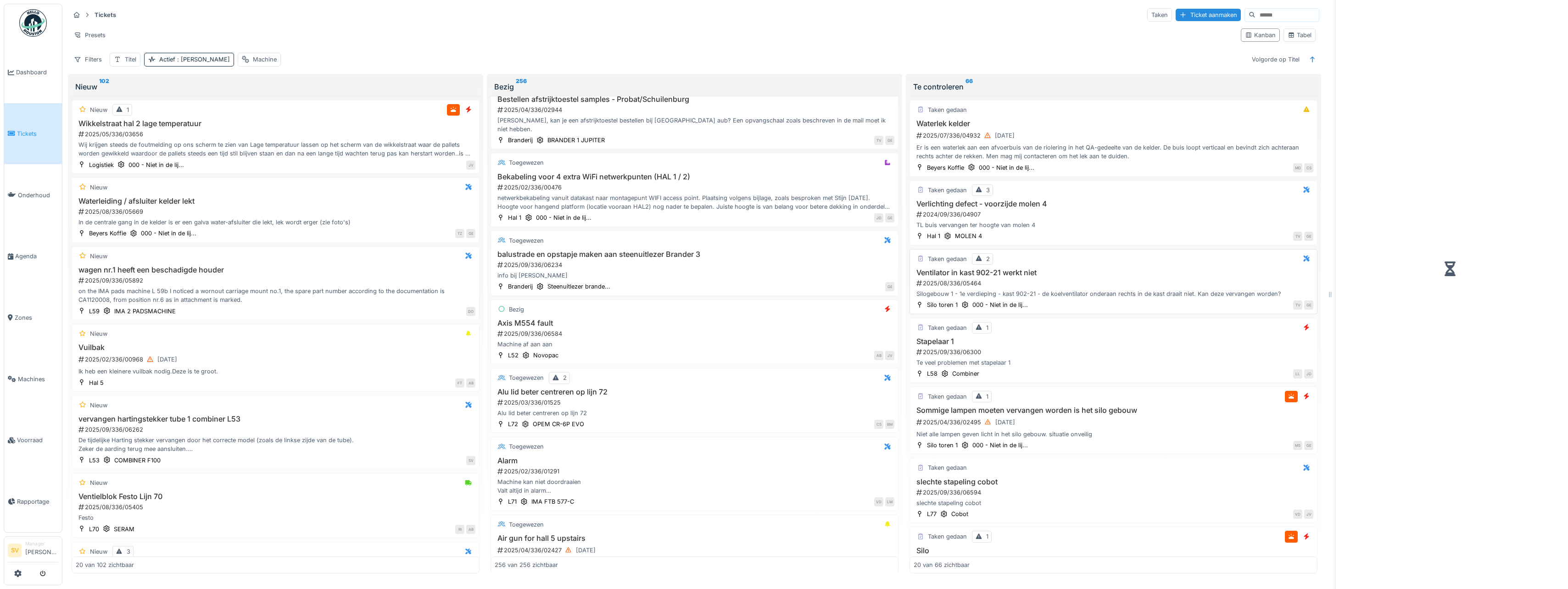
scroll to position [17511, 0]
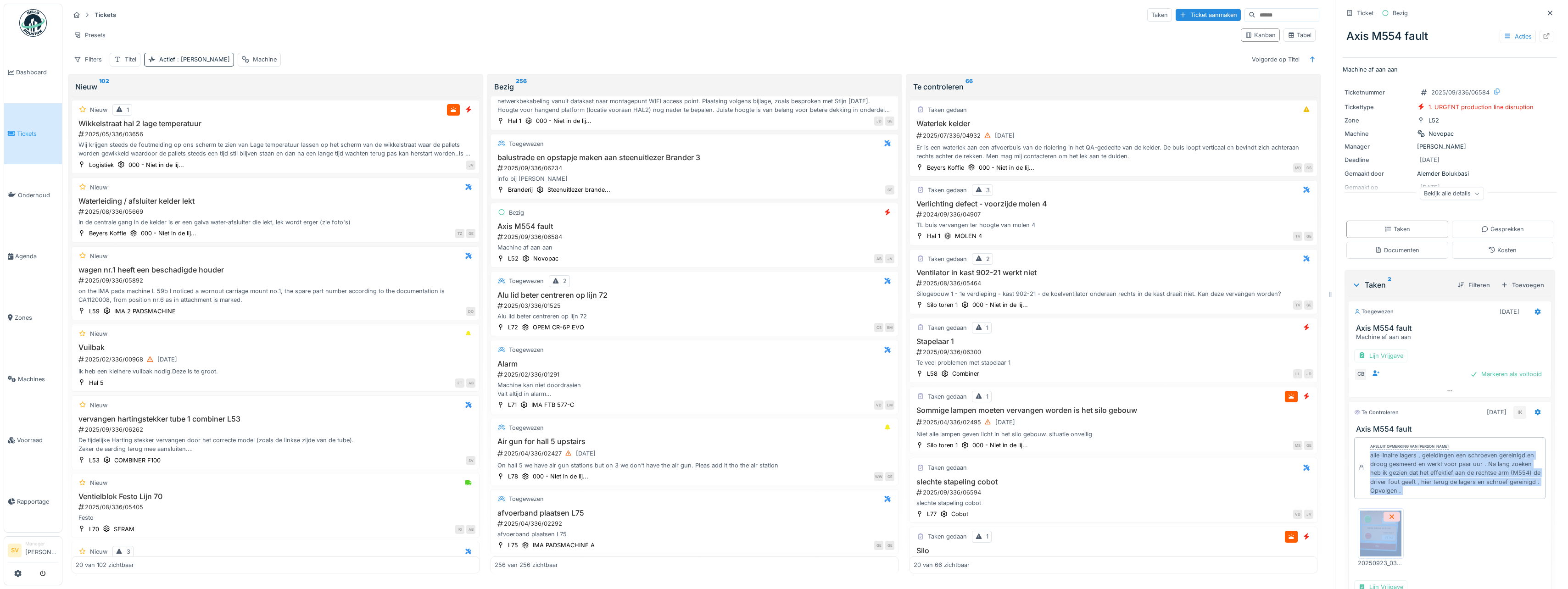
drag, startPoint x: 1362, startPoint y: 457, endPoint x: 1414, endPoint y: 503, distance: 69.4
click at [1414, 503] on div "Afsluit opmerking van Ismail Kosar alle linaire lagers , geleidingen een schroe…" at bounding box center [1449, 524] width 203 height 183
copy div "alle linaire lagers , geleidingen een schroeven gereinigd en droog gesmeerd en …"
click at [1508, 34] on div "Acties" at bounding box center [1518, 36] width 36 height 14
click at [1444, 57] on div "Bewerken" at bounding box center [1459, 56] width 107 height 14
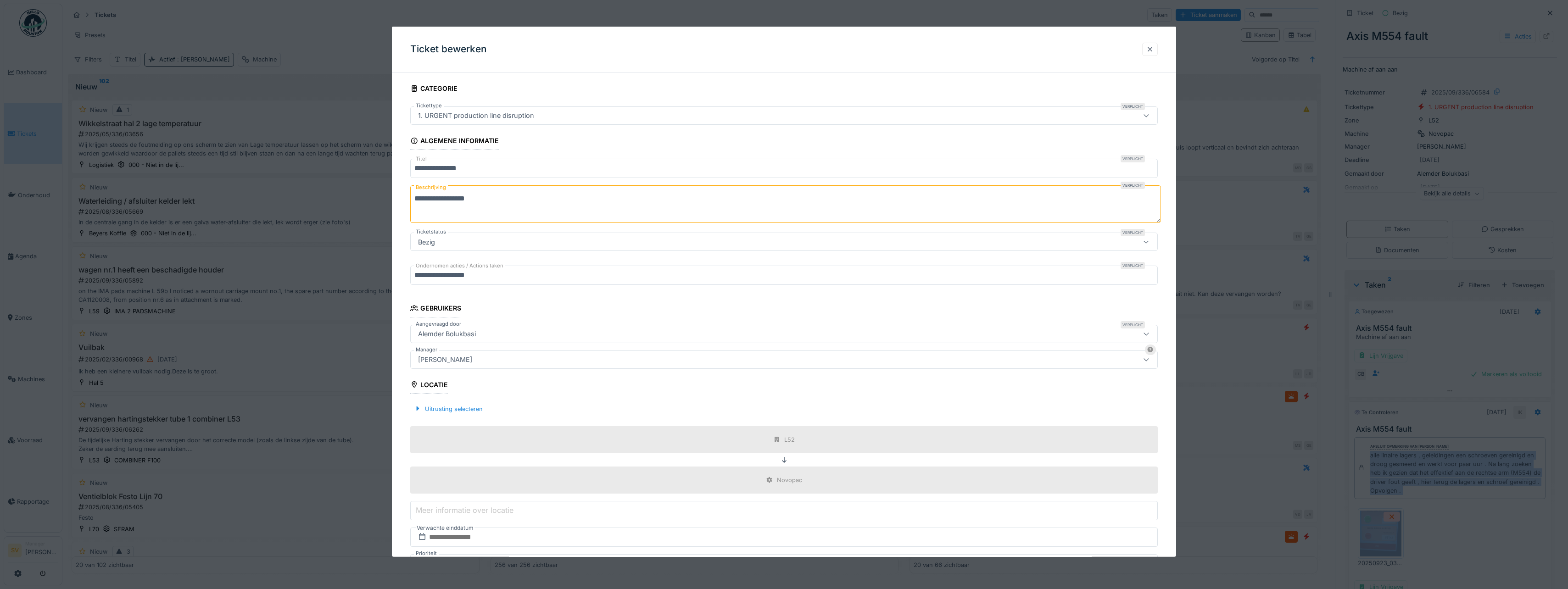
click at [1152, 49] on div at bounding box center [1149, 49] width 7 height 9
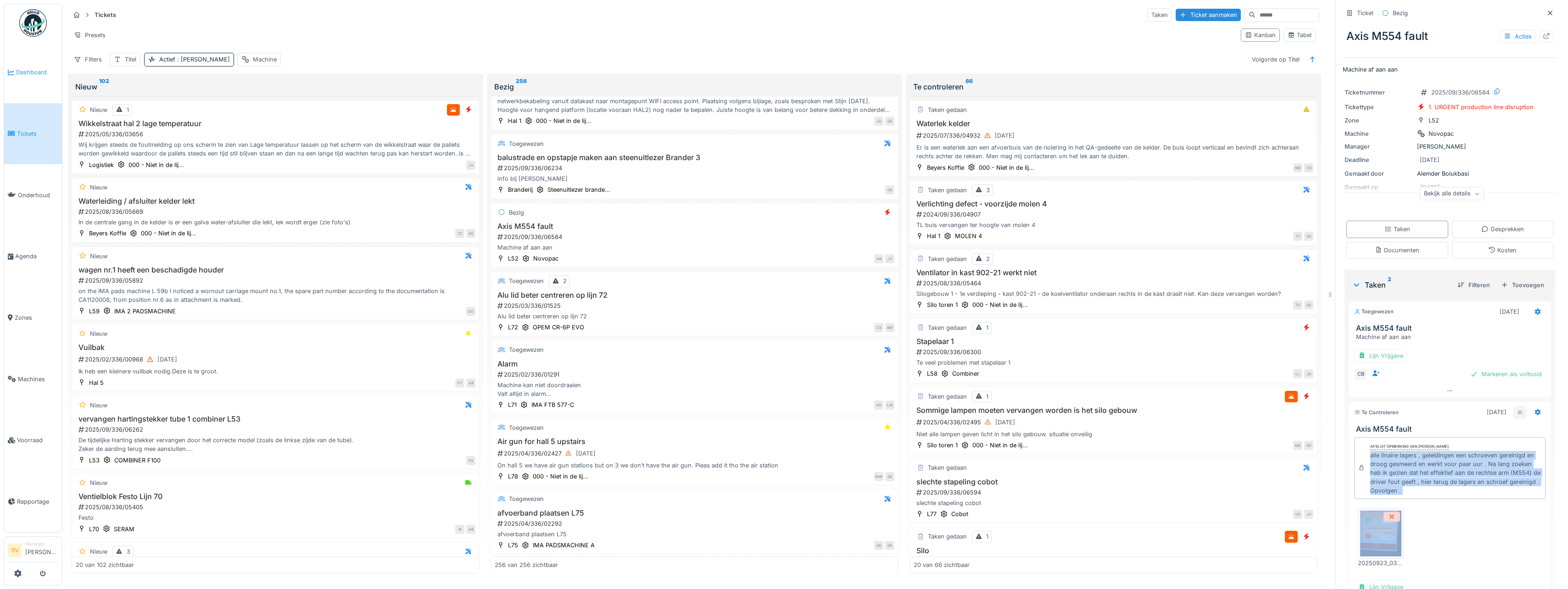
click at [29, 68] on span "Dashboard" at bounding box center [37, 73] width 42 height 9
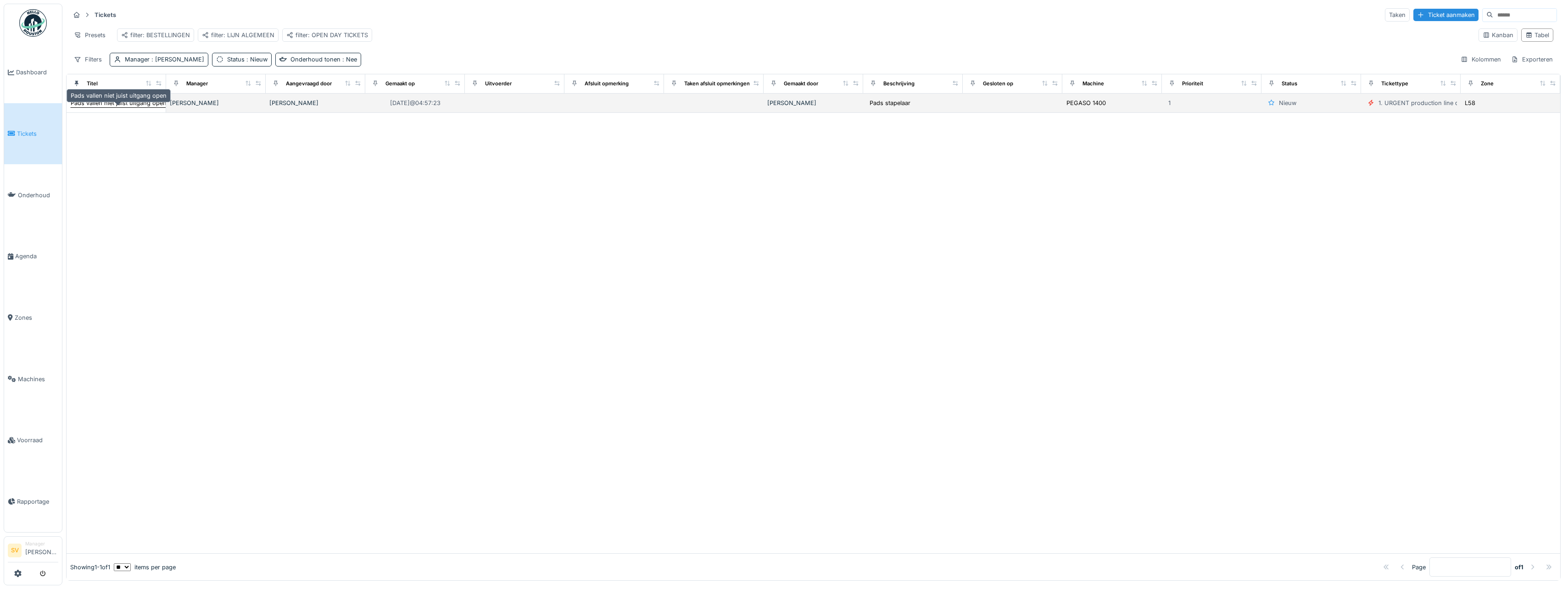
click at [129, 107] on div "Pads vallen niet juist uitgang open" at bounding box center [118, 103] width 96 height 9
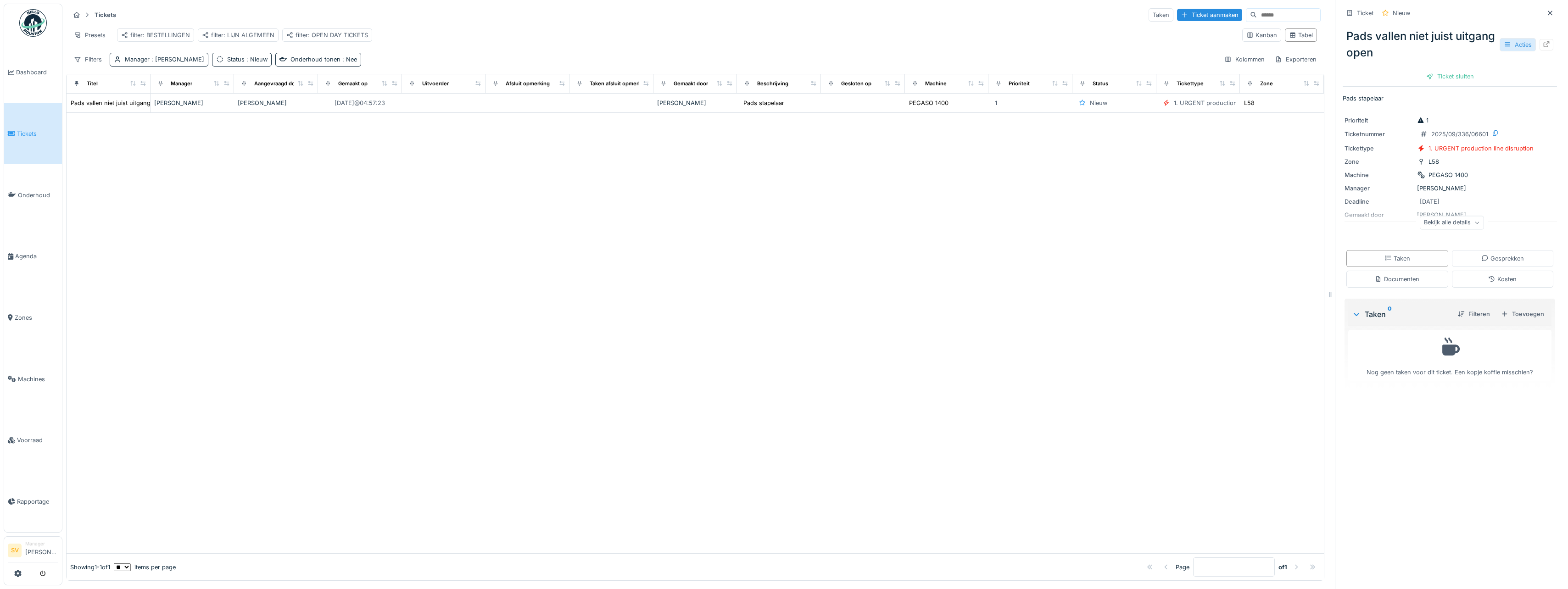
click at [1504, 44] on icon at bounding box center [1507, 44] width 5 height 5
click at [1436, 62] on div "Bewerken" at bounding box center [1459, 65] width 107 height 14
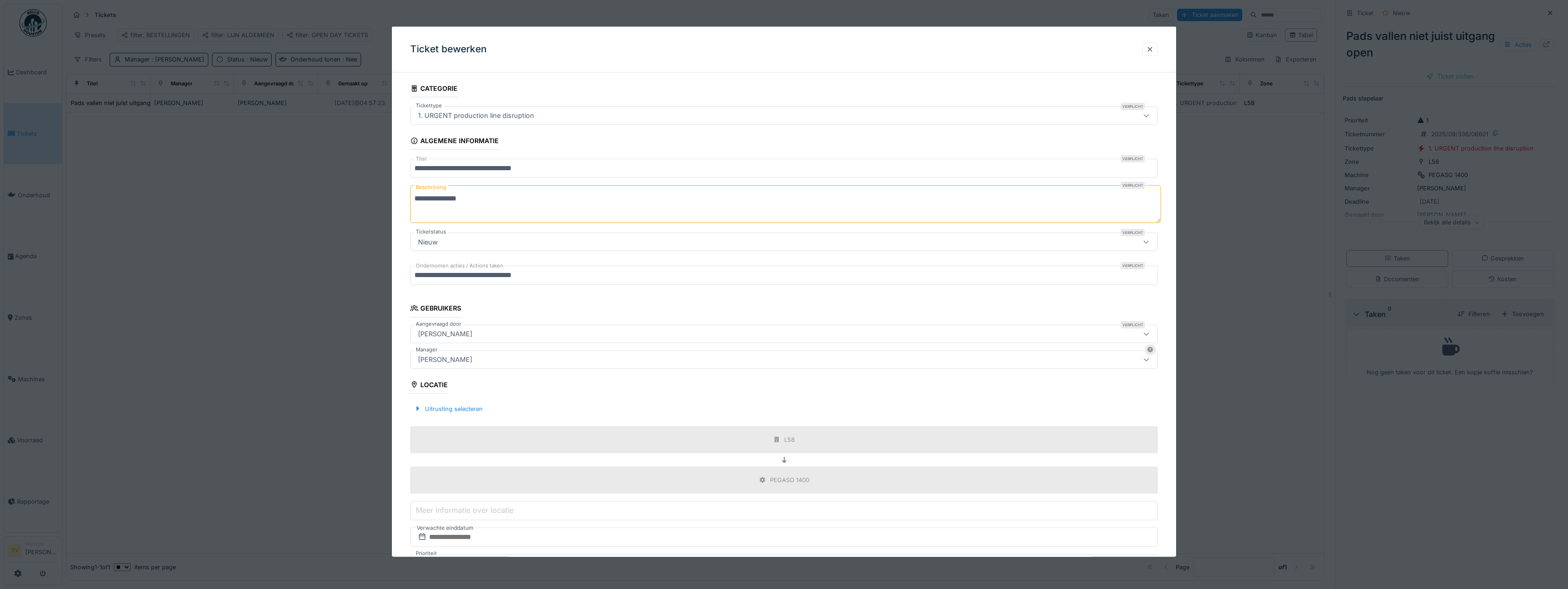
click at [504, 360] on div "[PERSON_NAME] Van [PERSON_NAME]" at bounding box center [743, 359] width 657 height 10
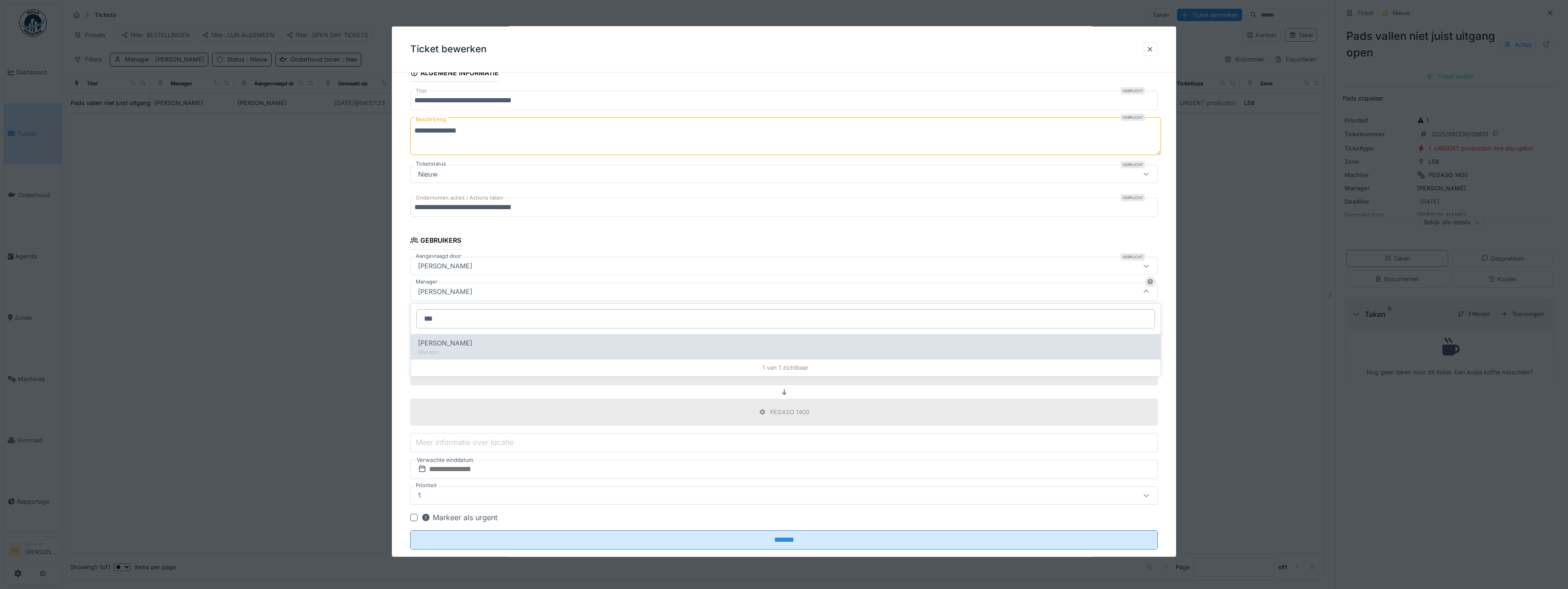
type input "***"
click at [455, 341] on span "Jasper De wit" at bounding box center [444, 343] width 54 height 10
type input "****"
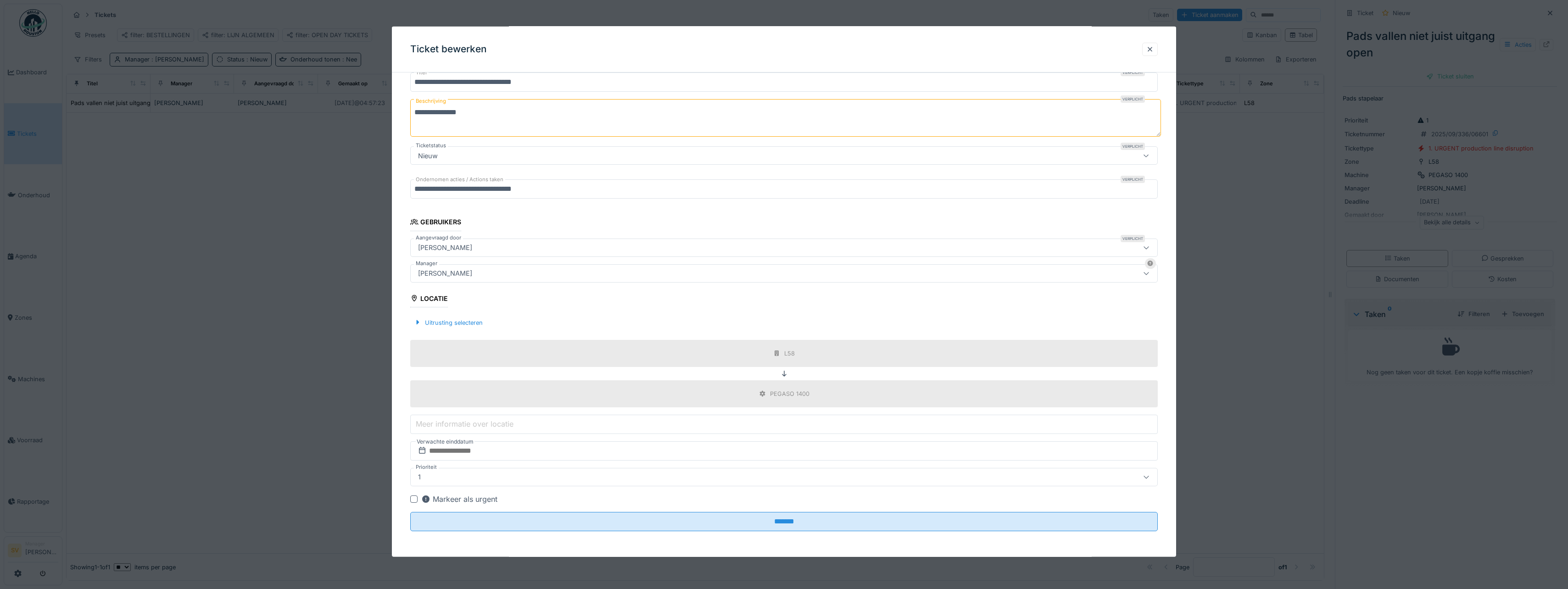
scroll to position [7, 0]
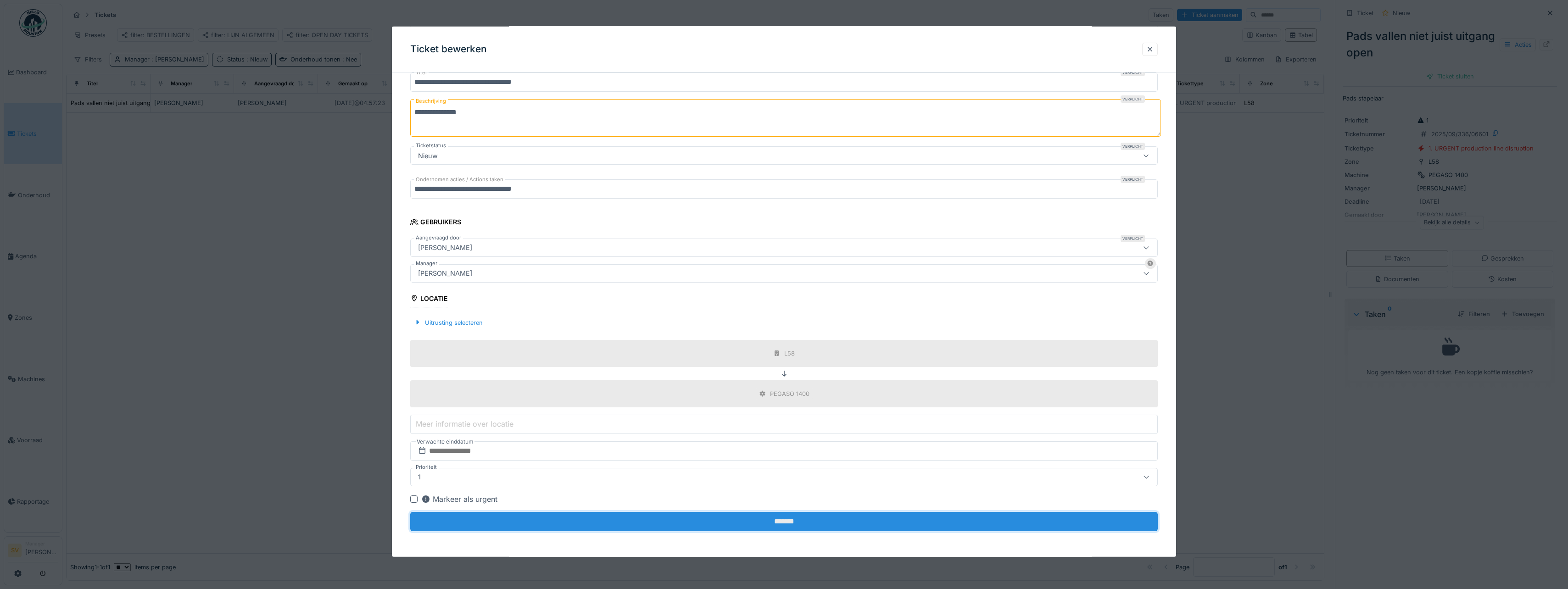
click at [779, 522] on input "*******" at bounding box center [784, 522] width 747 height 19
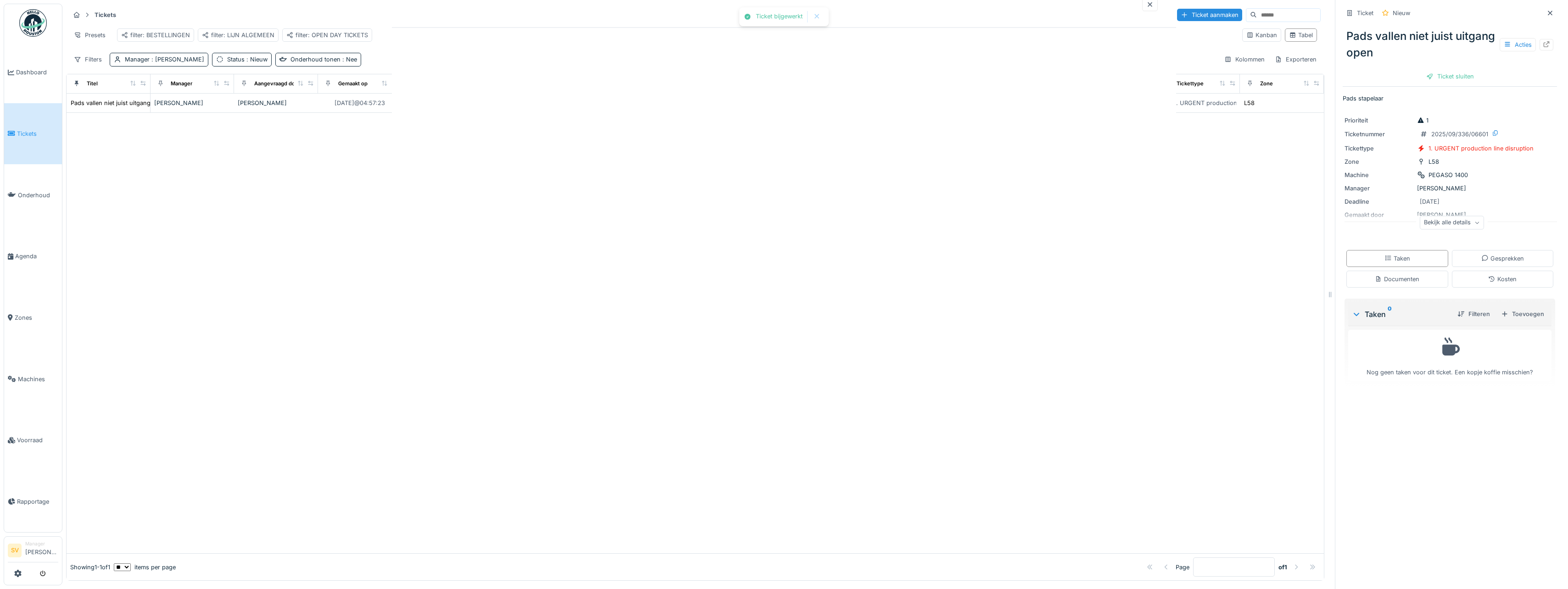
scroll to position [0, 0]
click at [32, 68] on span "Dashboard" at bounding box center [37, 73] width 42 height 9
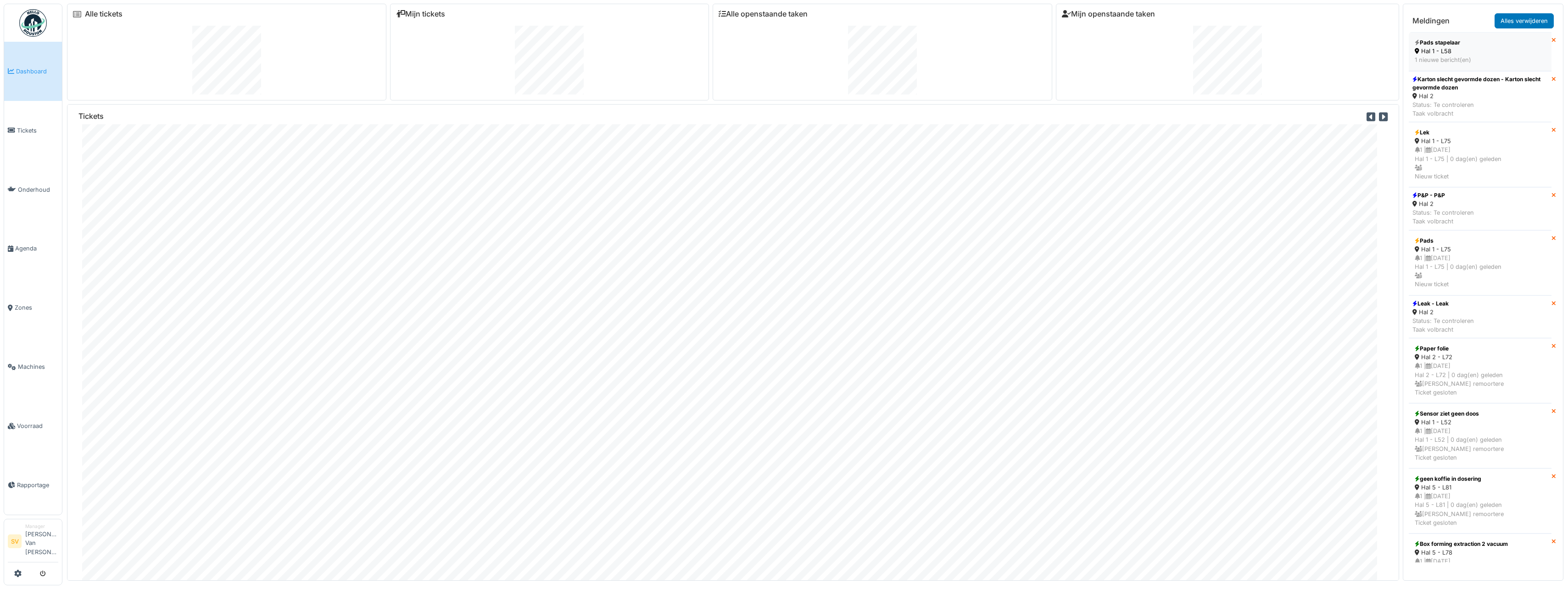
click at [1447, 51] on div "Hal 1 - L58" at bounding box center [1480, 51] width 131 height 9
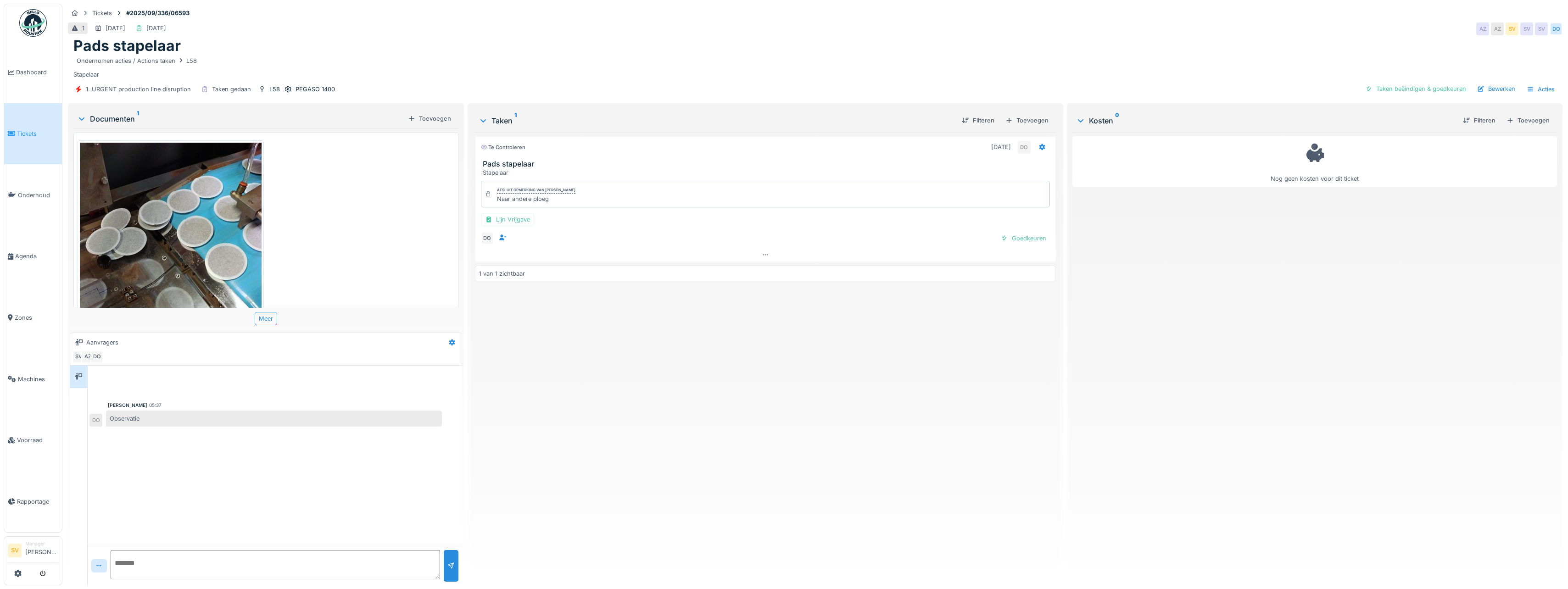
scroll to position [7, 0]
click at [26, 69] on span "Dashboard" at bounding box center [37, 73] width 42 height 9
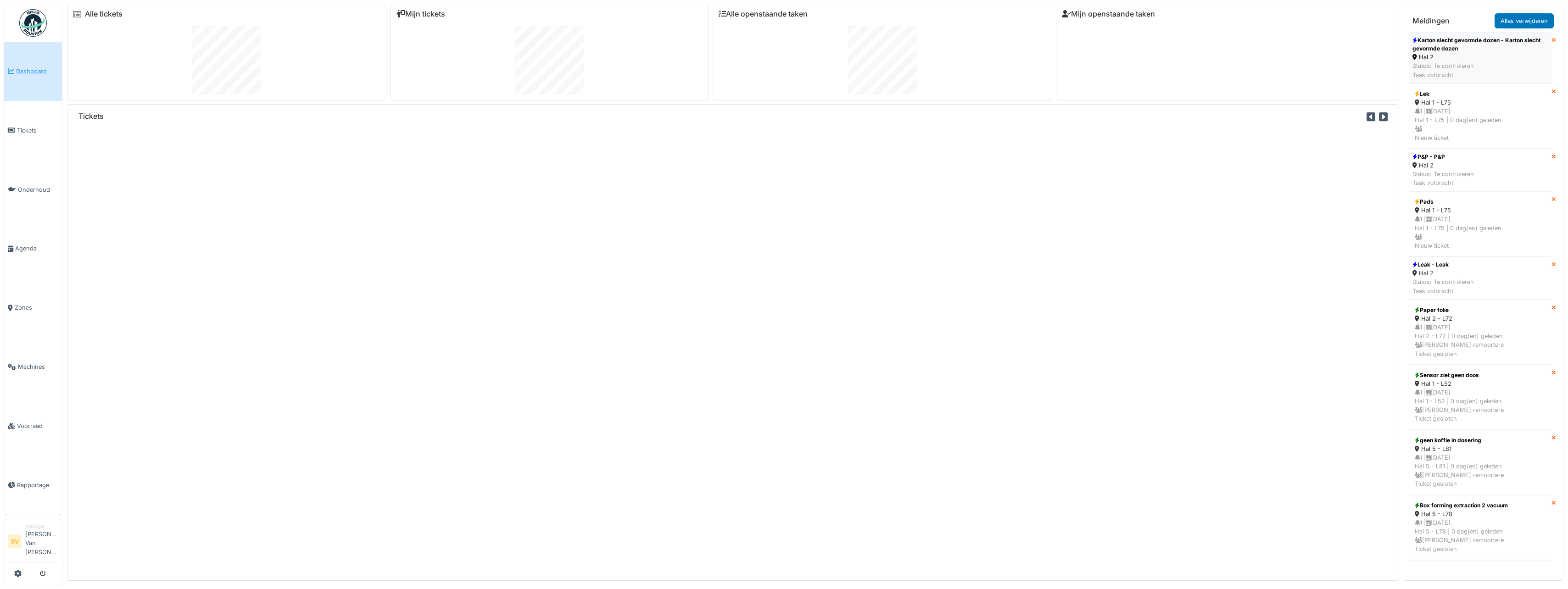
click at [1503, 65] on div "Status: Te controleren Taak volbracht" at bounding box center [1480, 70] width 136 height 17
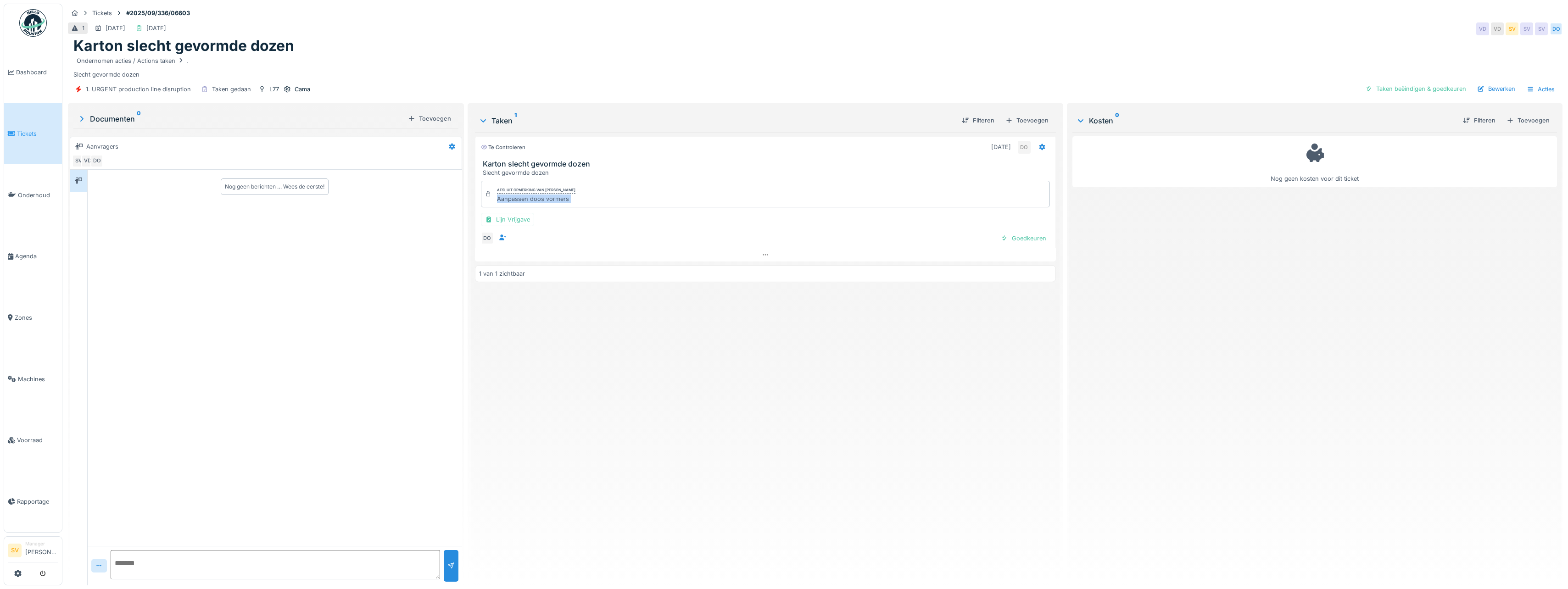
drag, startPoint x: 493, startPoint y: 199, endPoint x: 563, endPoint y: 213, distance: 71.4
click at [563, 213] on div "Afsluit opmerking van Damian Olejnik Aanpassen doos vormers Lijn Vrijgave DO Go…" at bounding box center [765, 213] width 581 height 72
copy div "Aanpassen doos vormers Lijn Vrijgave DO Goedkeuren"
click at [1414, 85] on div "Taken beëindigen & goedkeuren" at bounding box center [1415, 89] width 108 height 13
click at [1431, 86] on div "Ticket sluiten" at bounding box center [1442, 89] width 55 height 13
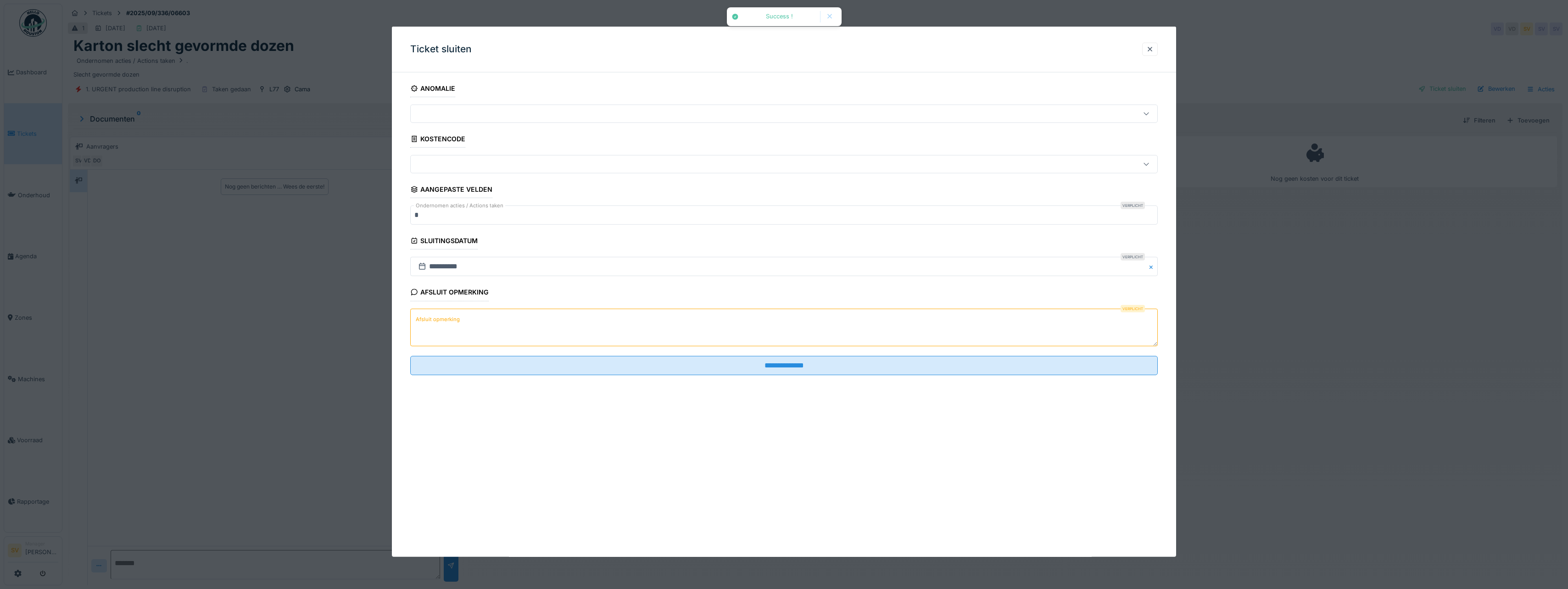
click at [683, 322] on textarea "Afsluit opmerking" at bounding box center [784, 327] width 747 height 37
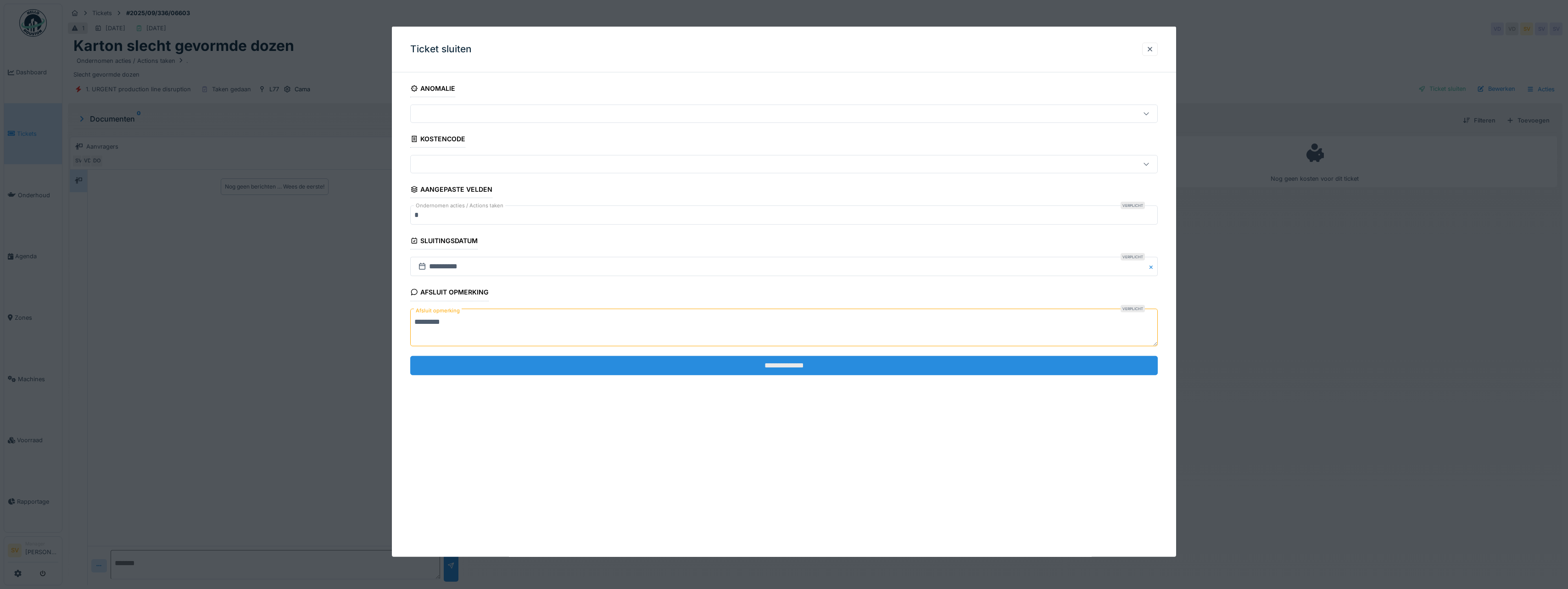
type textarea "*********"
click at [828, 368] on input "**********" at bounding box center [784, 365] width 747 height 19
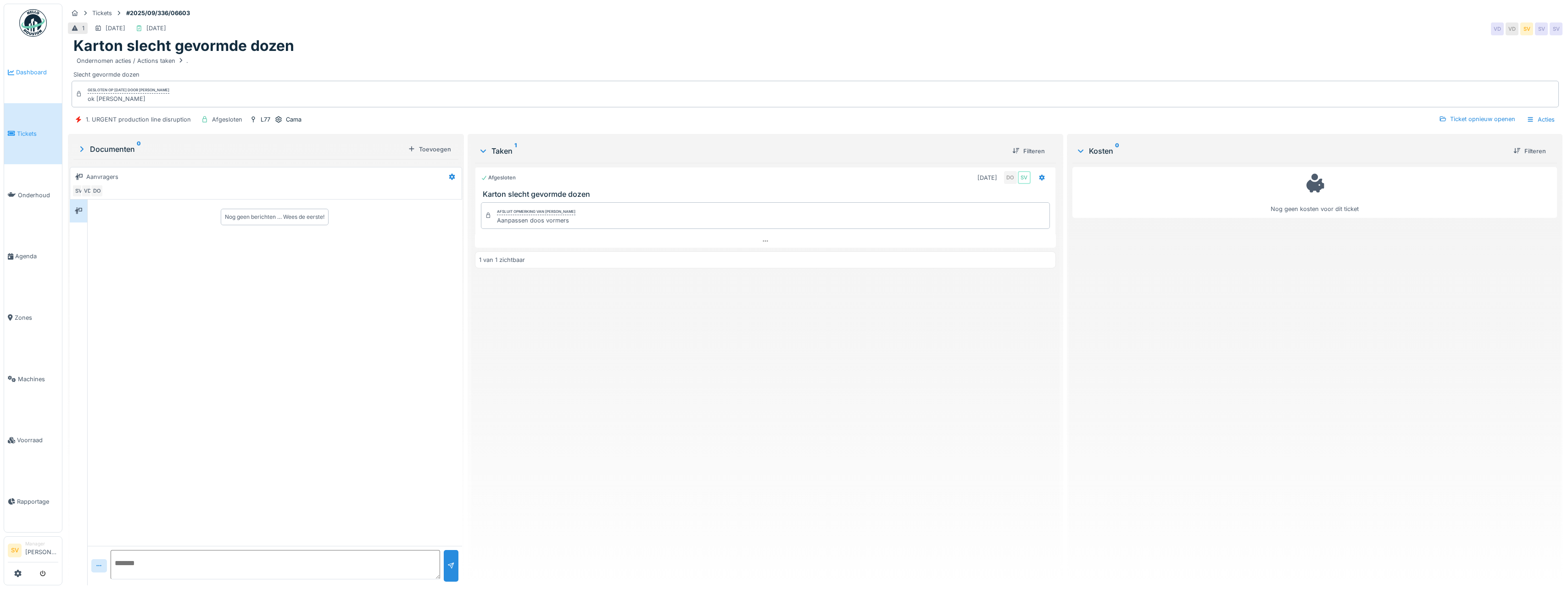
click at [26, 68] on span "Dashboard" at bounding box center [37, 73] width 42 height 9
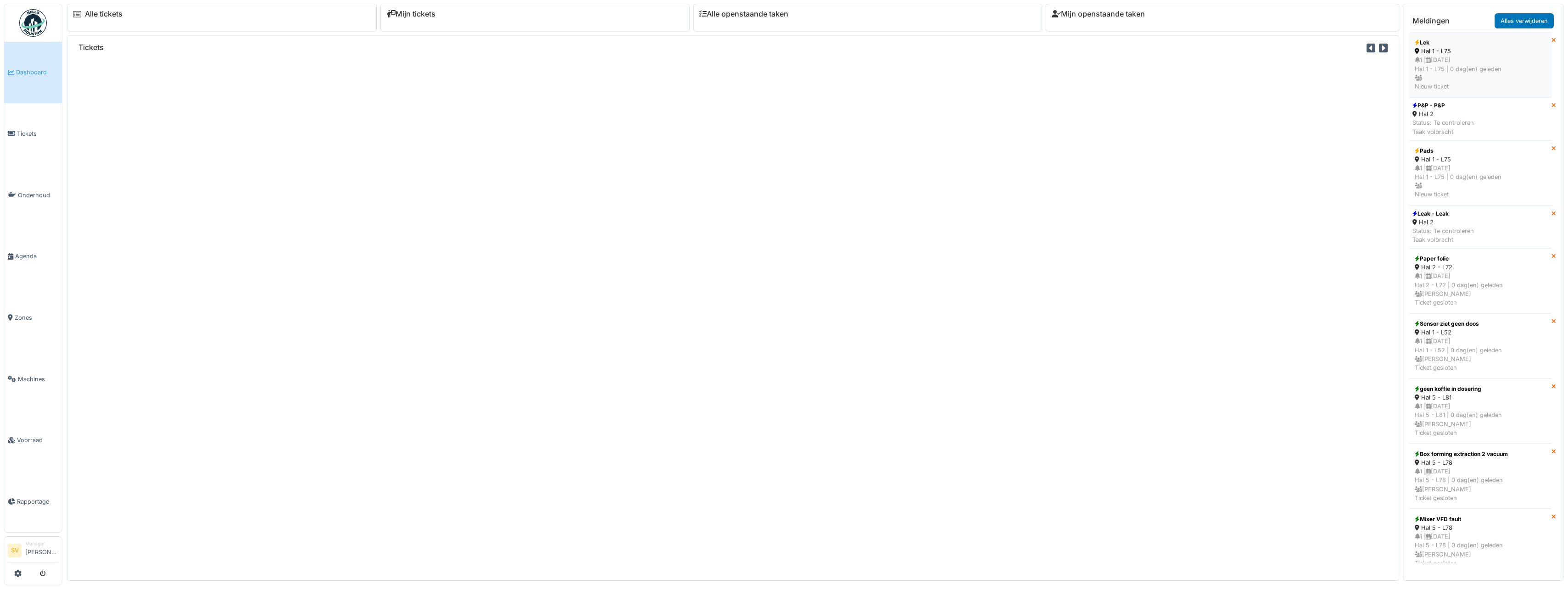
click at [1491, 64] on div "1 | 23/09/2025 Hal 1 - L75 | 0 dag(en) geleden Nieuw ticket" at bounding box center [1480, 73] width 131 height 36
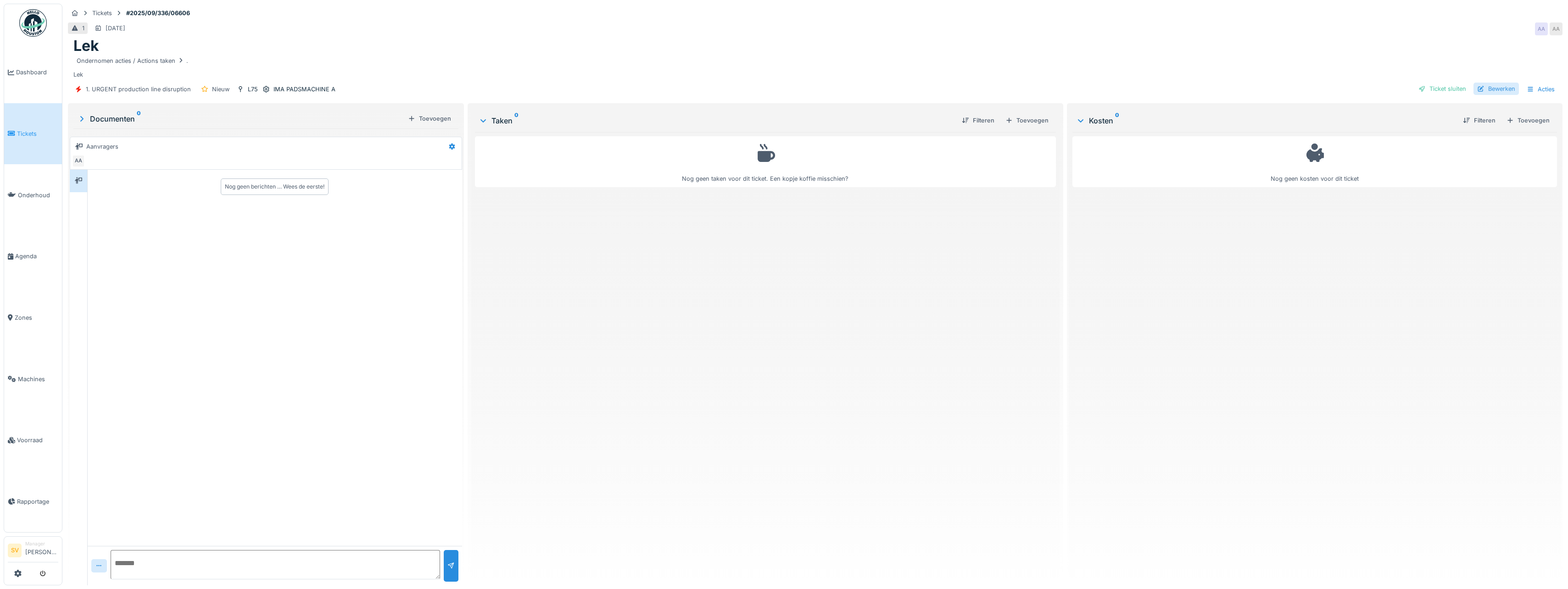
click at [1491, 89] on div "Bewerken" at bounding box center [1496, 89] width 46 height 13
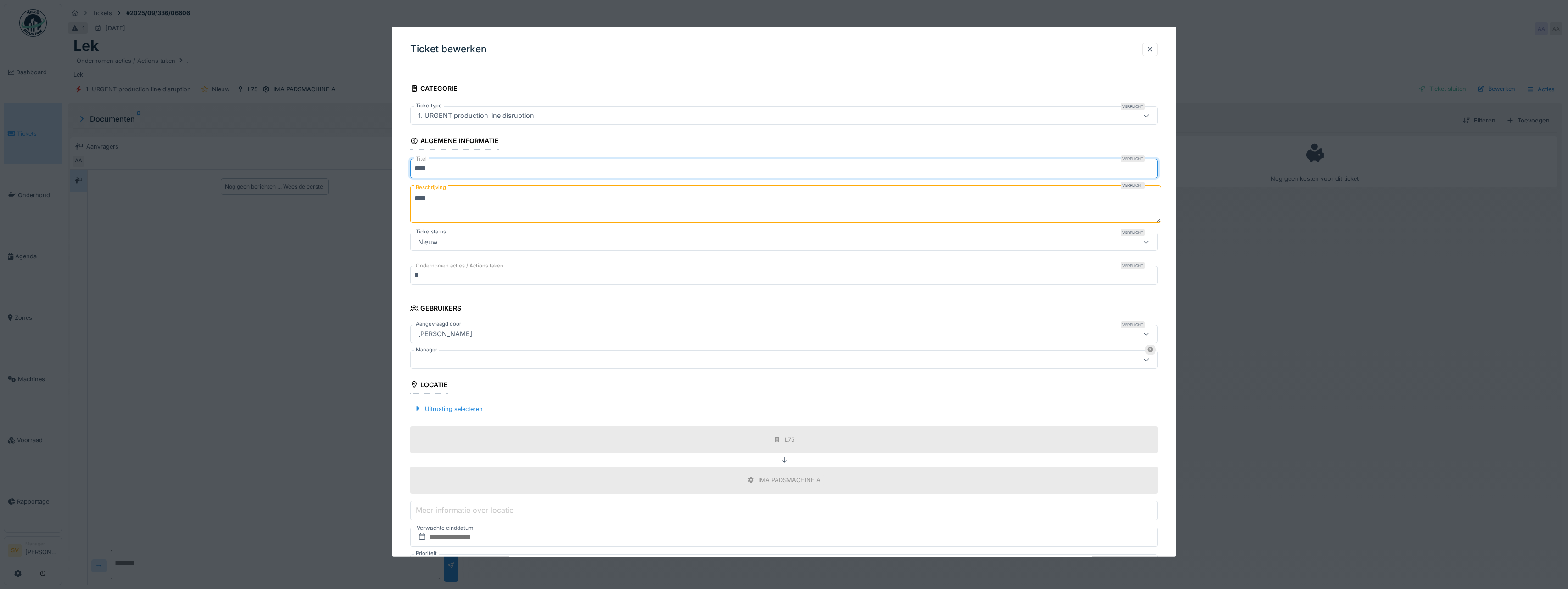
click at [439, 170] on input "***" at bounding box center [784, 168] width 747 height 19
type input "**********"
click at [426, 360] on div at bounding box center [743, 359] width 657 height 10
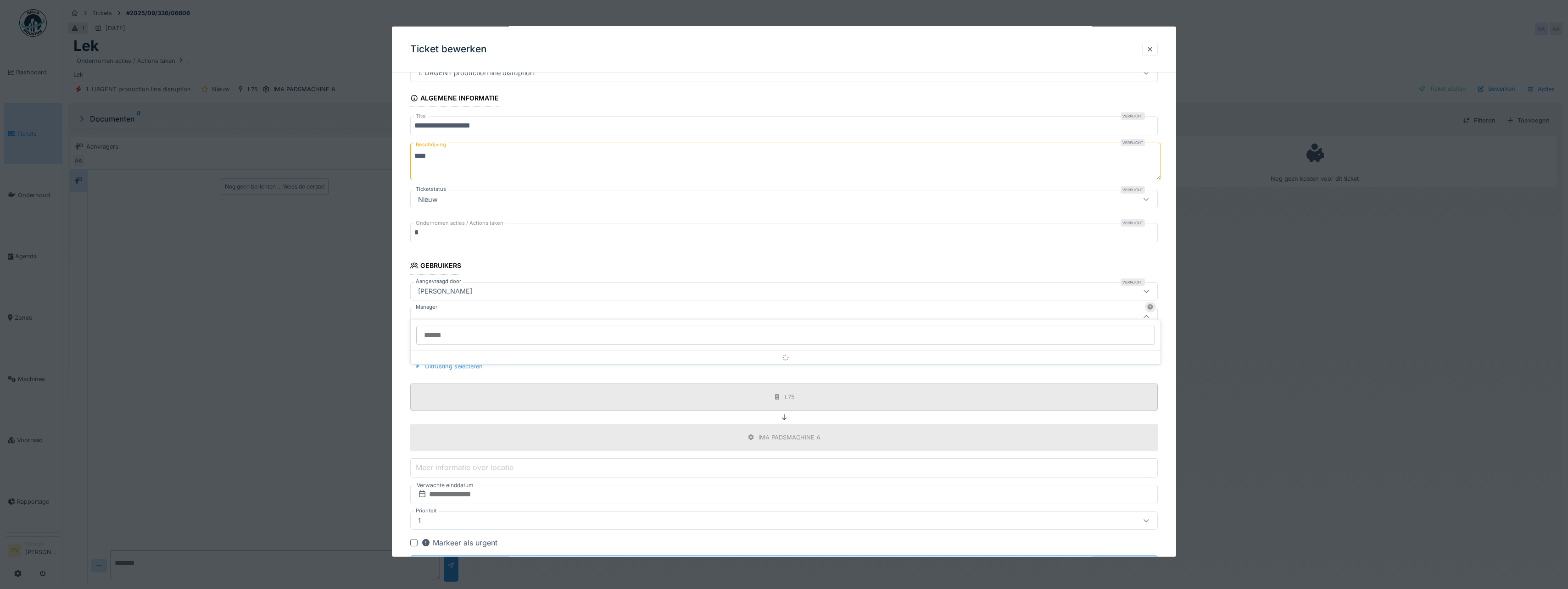
scroll to position [68, 0]
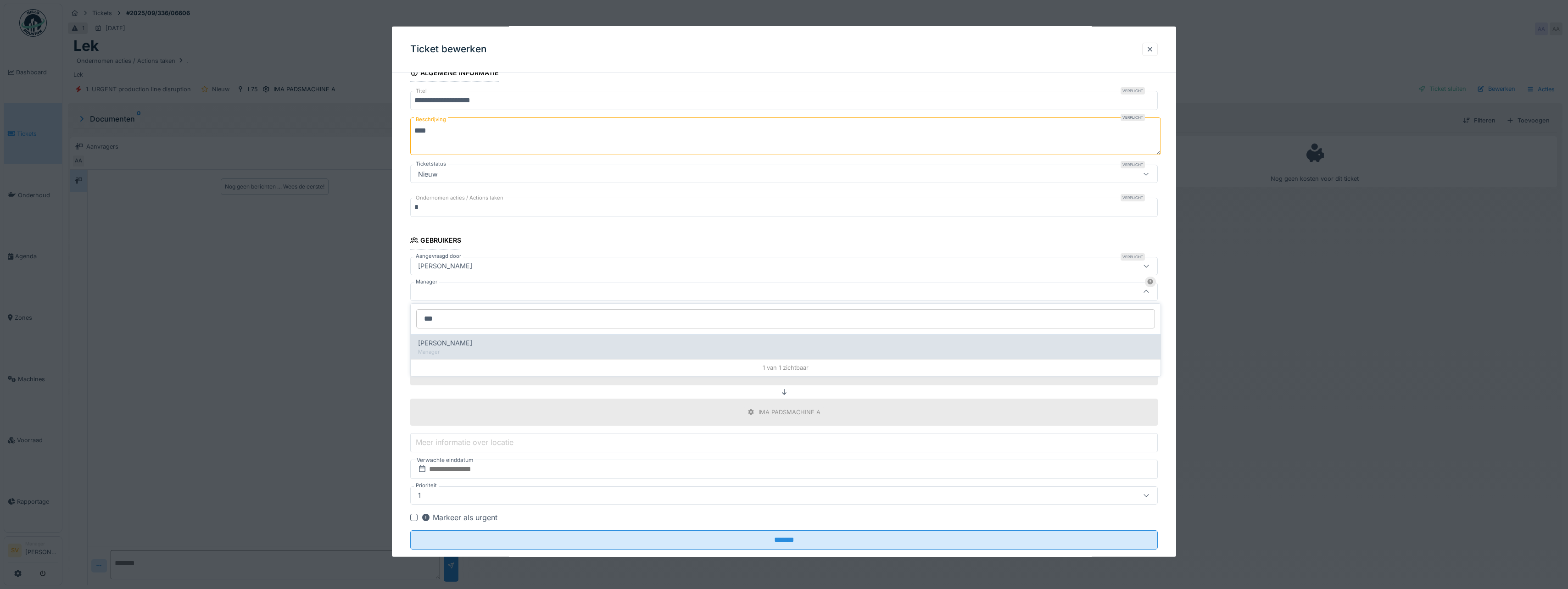
type input "***"
click at [435, 340] on span "[PERSON_NAME]" at bounding box center [444, 343] width 54 height 10
type input "****"
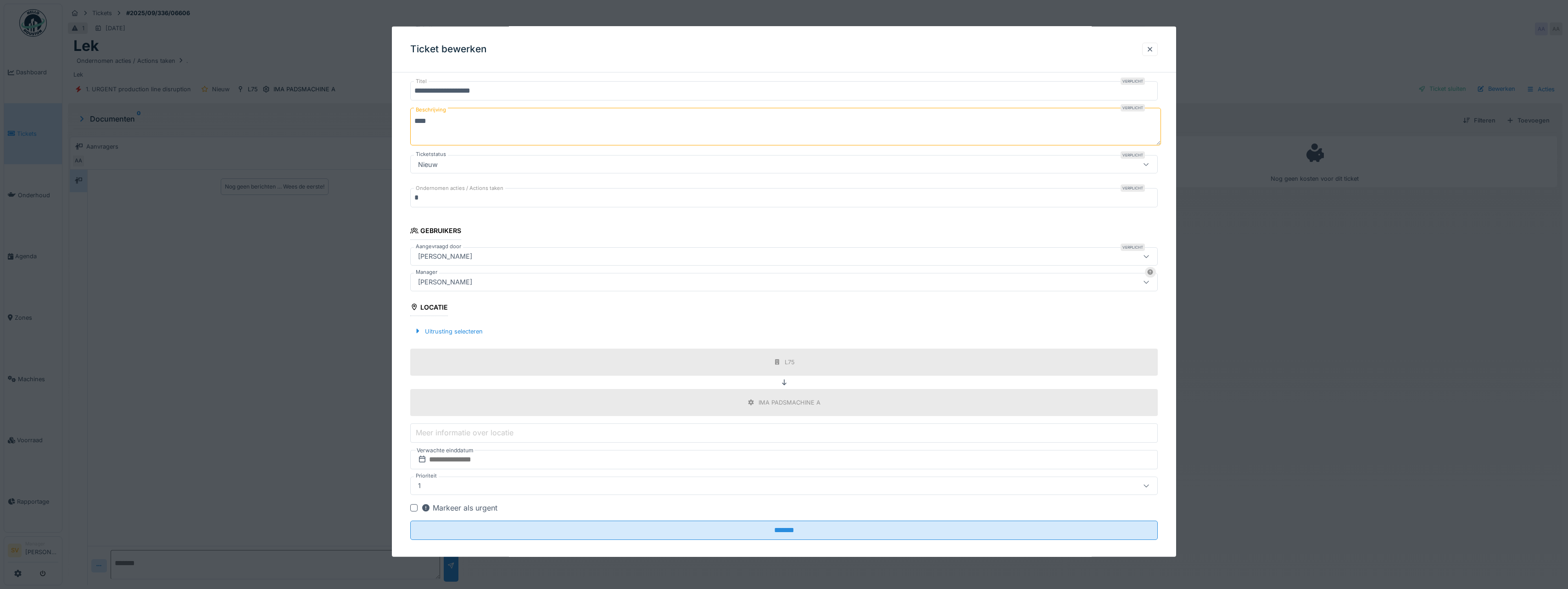
scroll to position [86, 0]
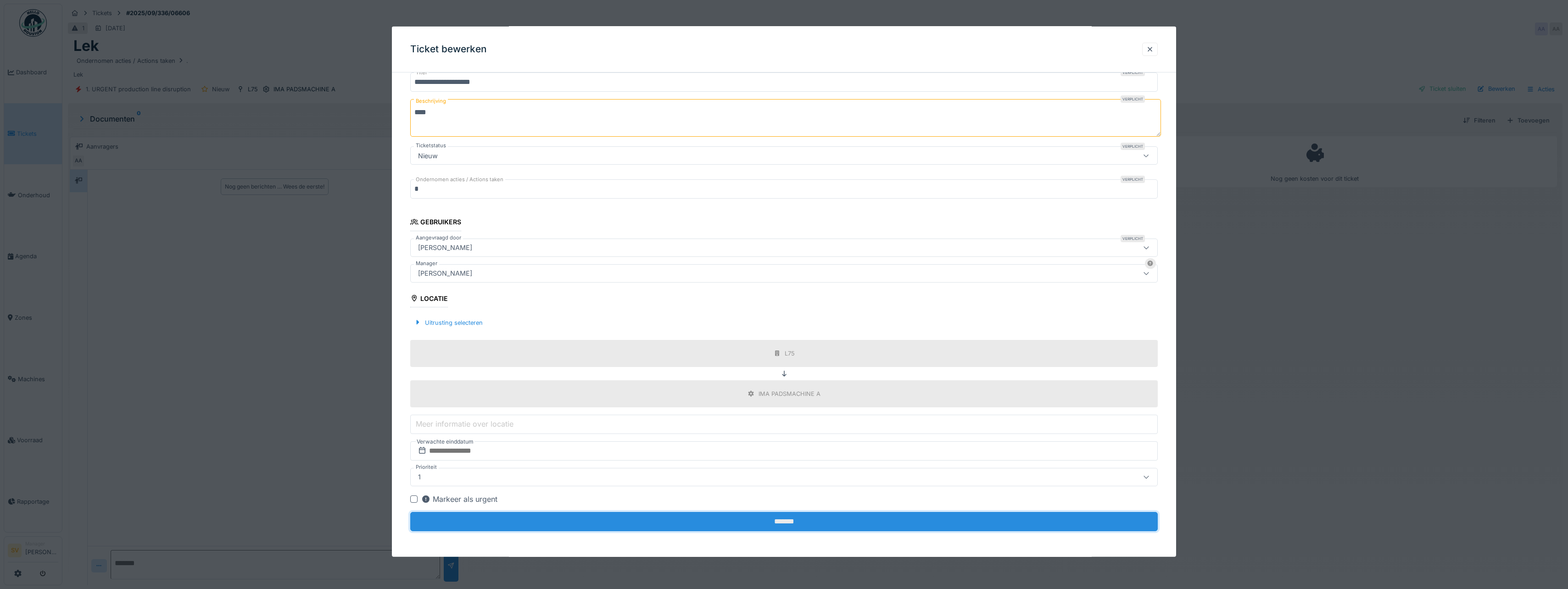
click at [792, 523] on input "*******" at bounding box center [784, 522] width 747 height 19
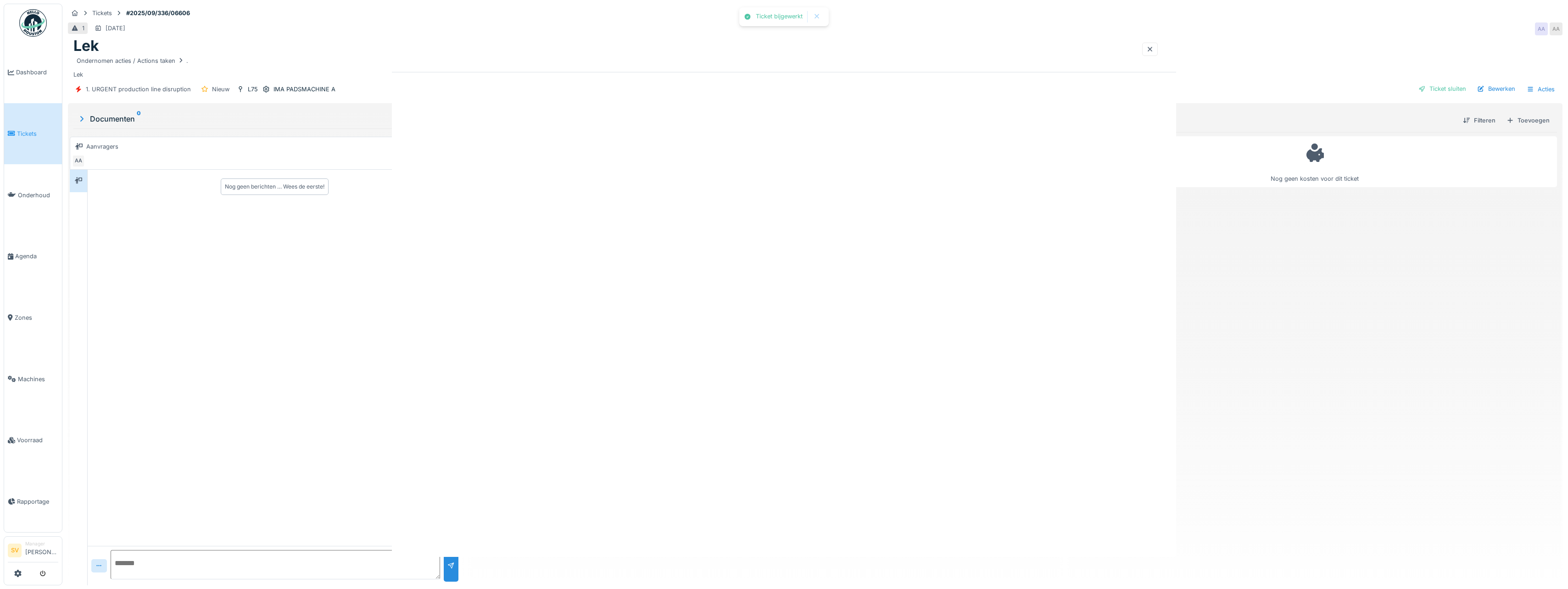
scroll to position [0, 0]
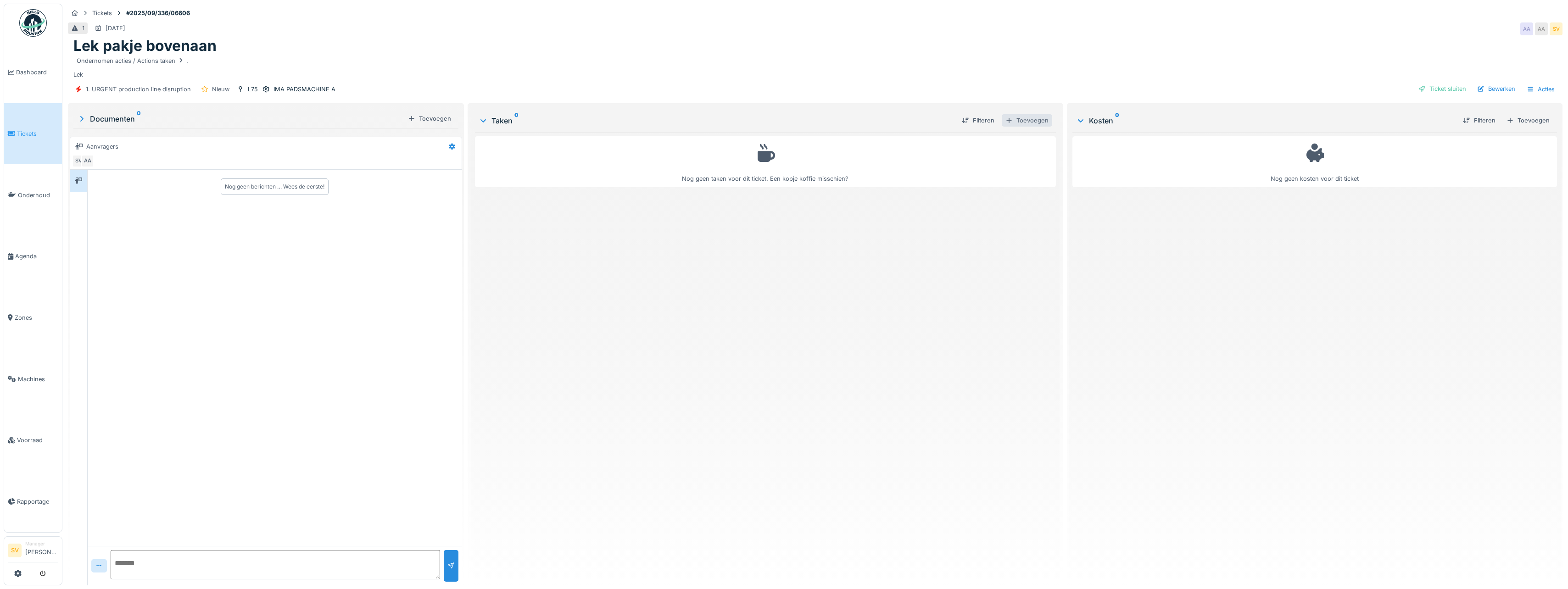
click at [1033, 120] on div "Toevoegen" at bounding box center [1027, 121] width 50 height 13
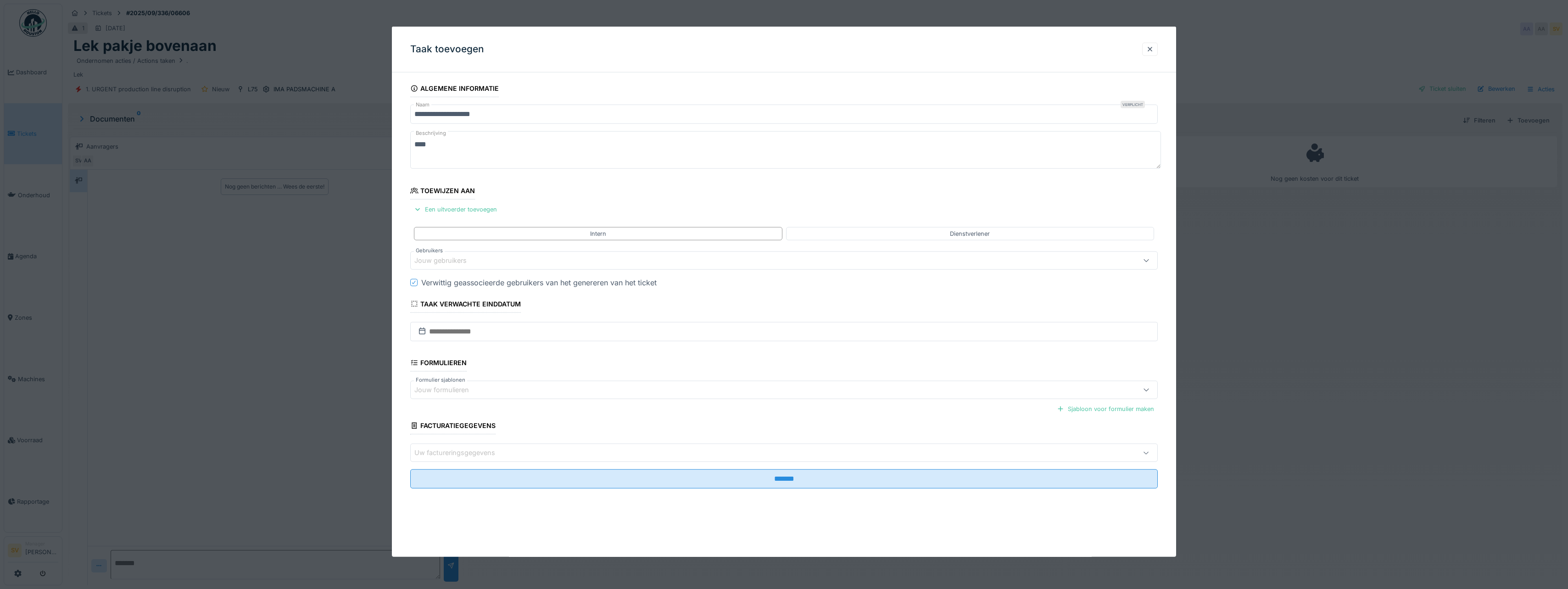
click at [436, 262] on div "Jouw gebruikers" at bounding box center [447, 260] width 66 height 10
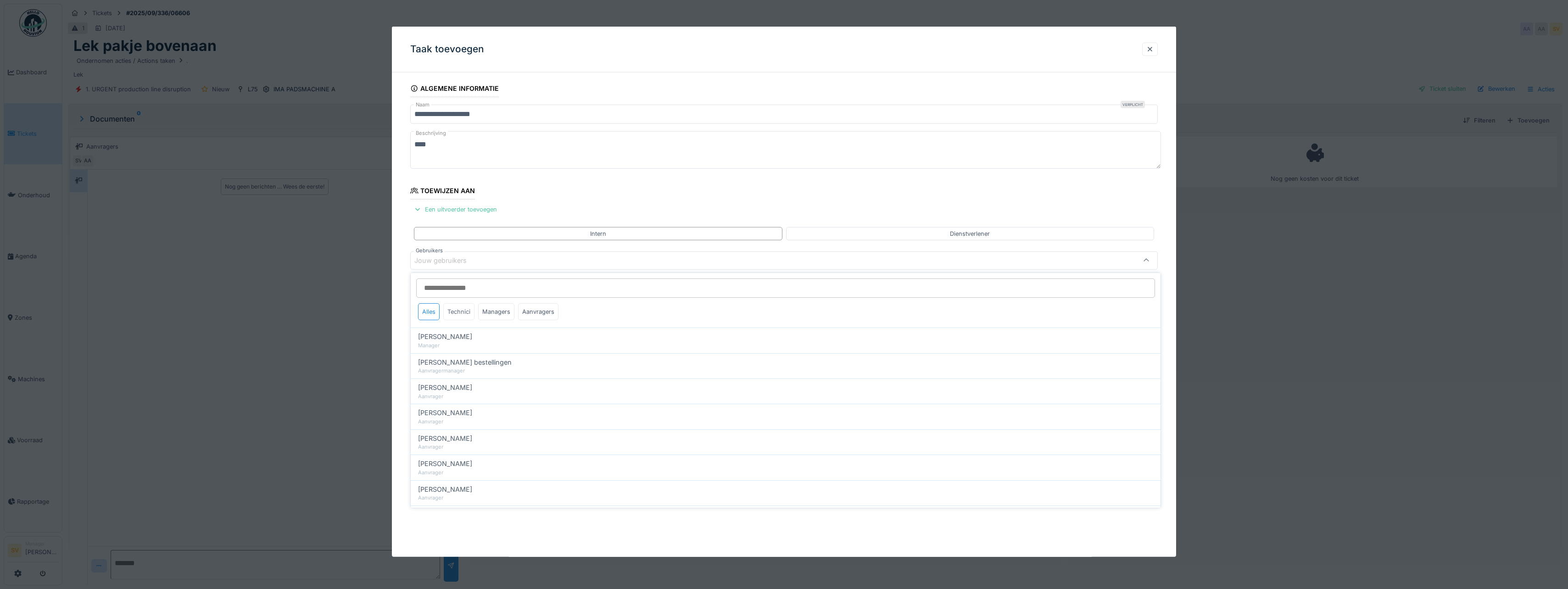
click at [452, 313] on div "Technici" at bounding box center [459, 311] width 31 height 17
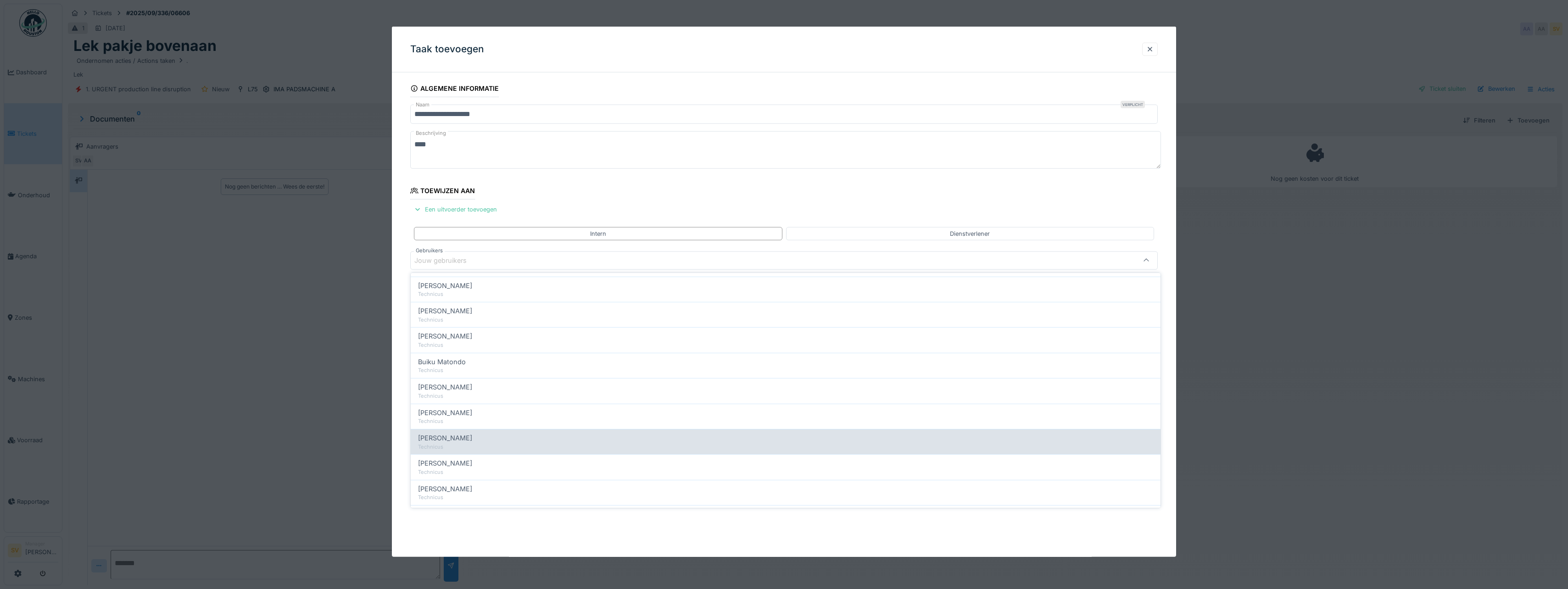
scroll to position [92, 0]
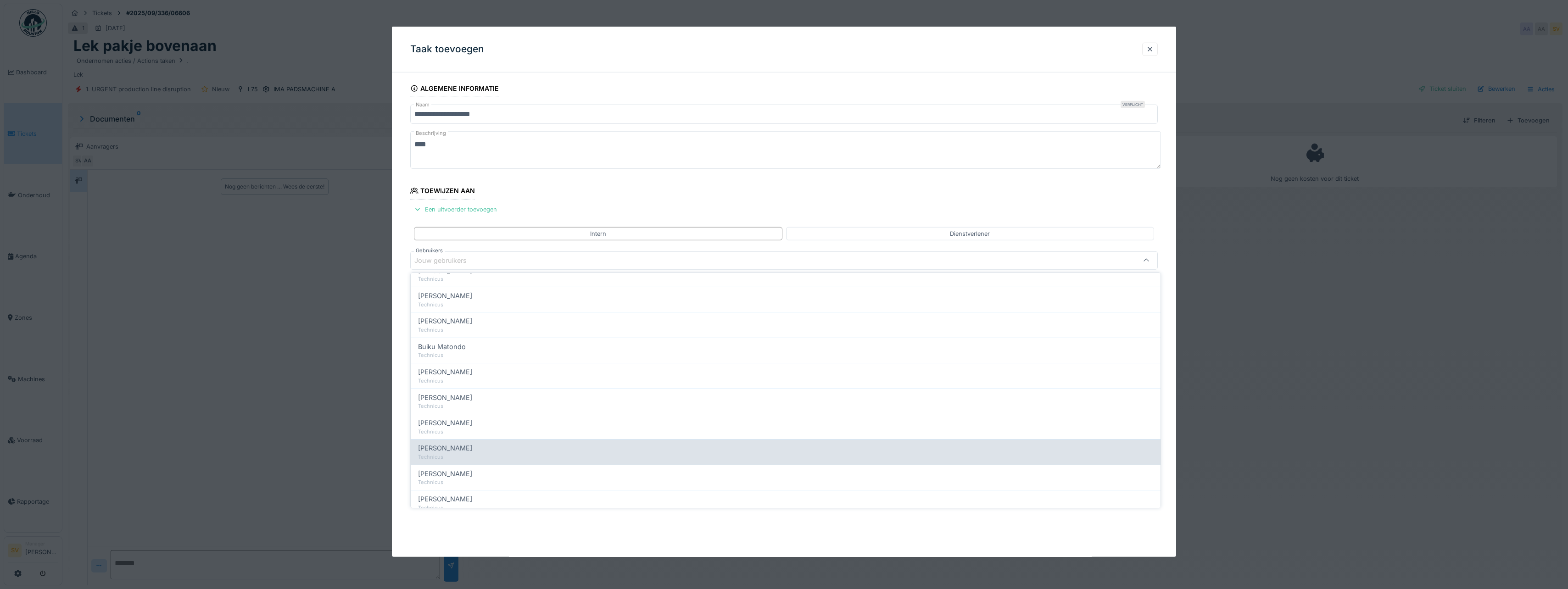
click at [452, 449] on span "Ismail Sewilam" at bounding box center [444, 448] width 54 height 10
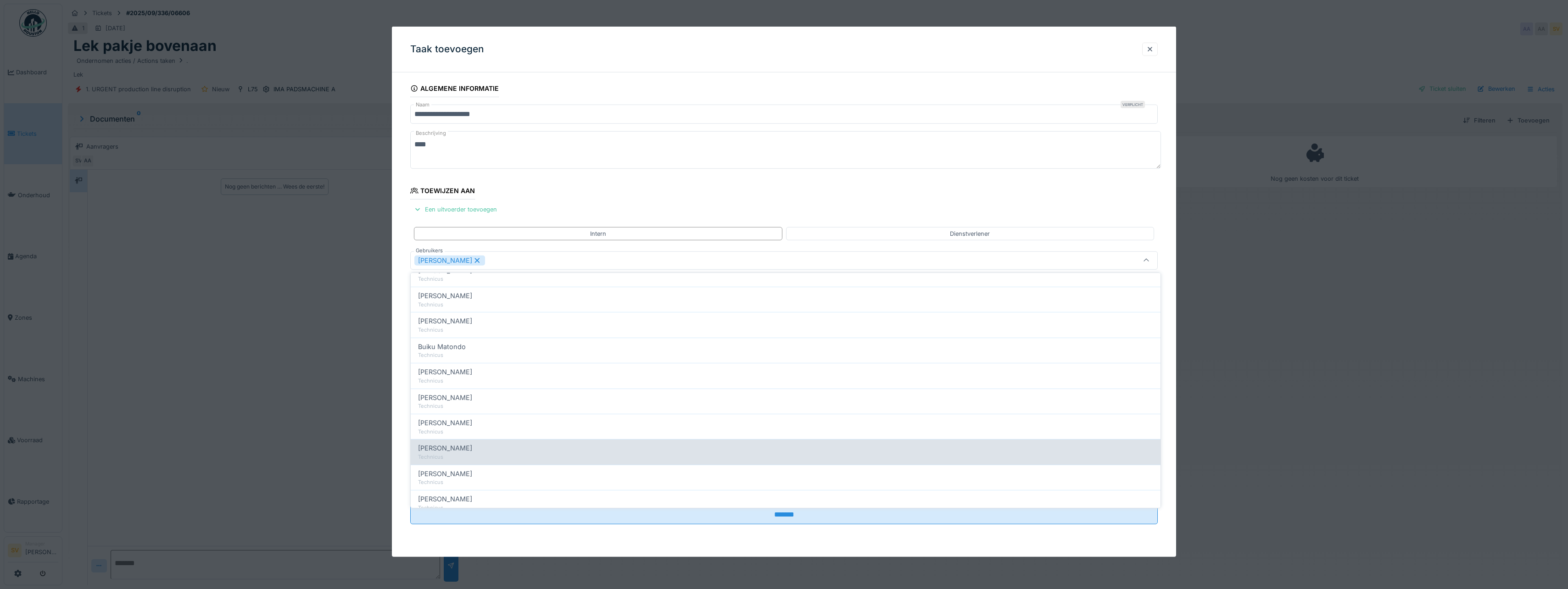
type input "*****"
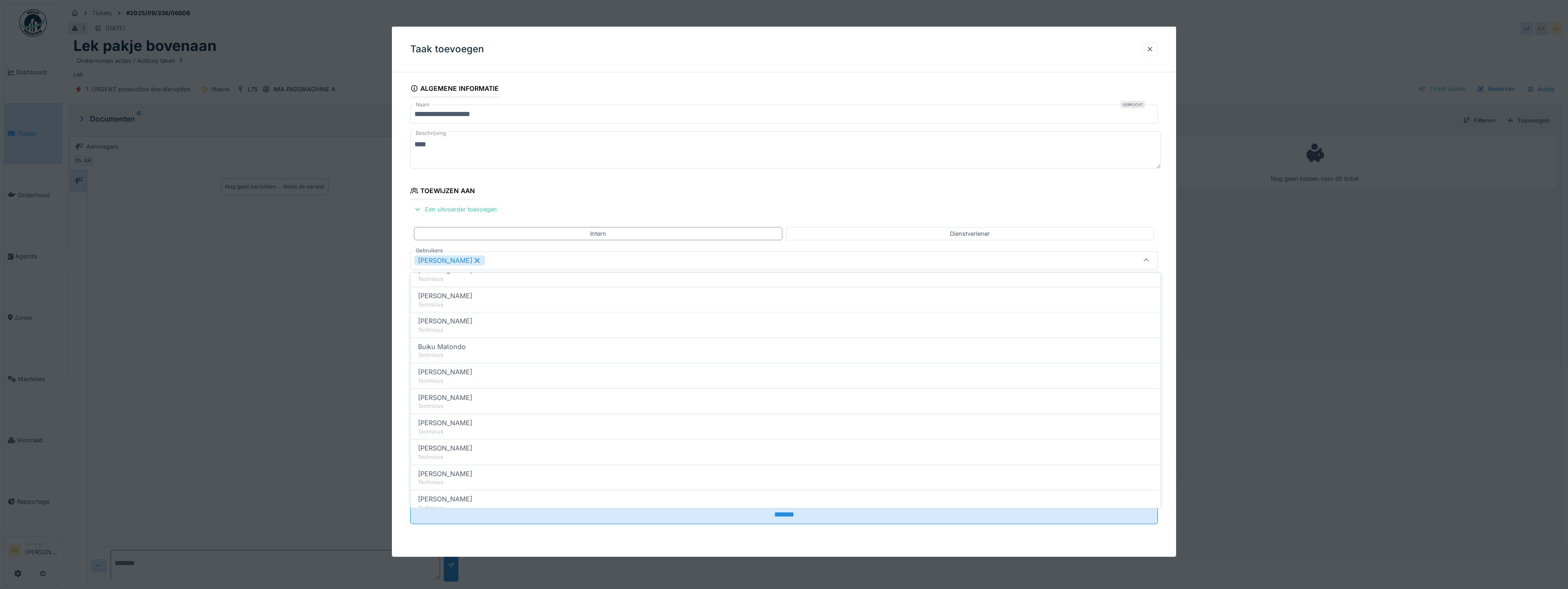
scroll to position [0, 0]
click at [1148, 259] on icon at bounding box center [1146, 260] width 7 height 6
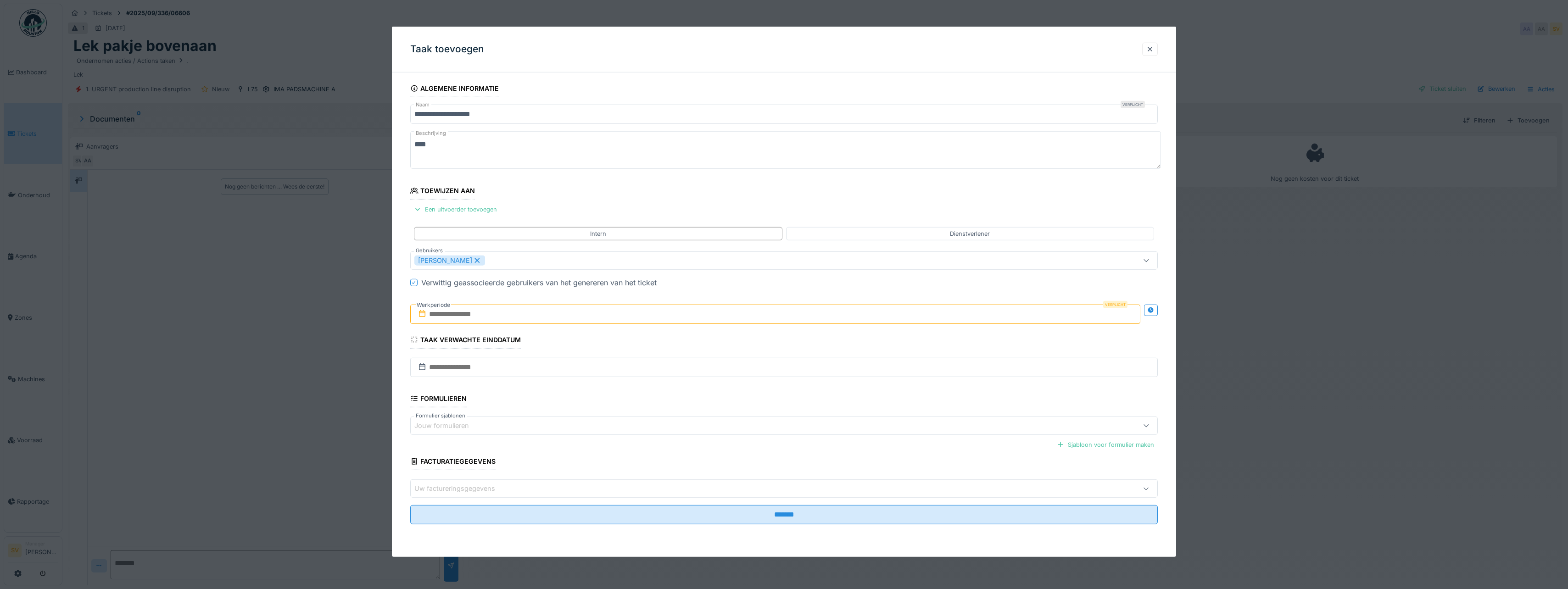
click at [438, 310] on input "text" at bounding box center [775, 314] width 730 height 19
click at [732, 418] on div "22" at bounding box center [733, 420] width 13 height 13
click at [744, 417] on div "23" at bounding box center [747, 419] width 13 height 14
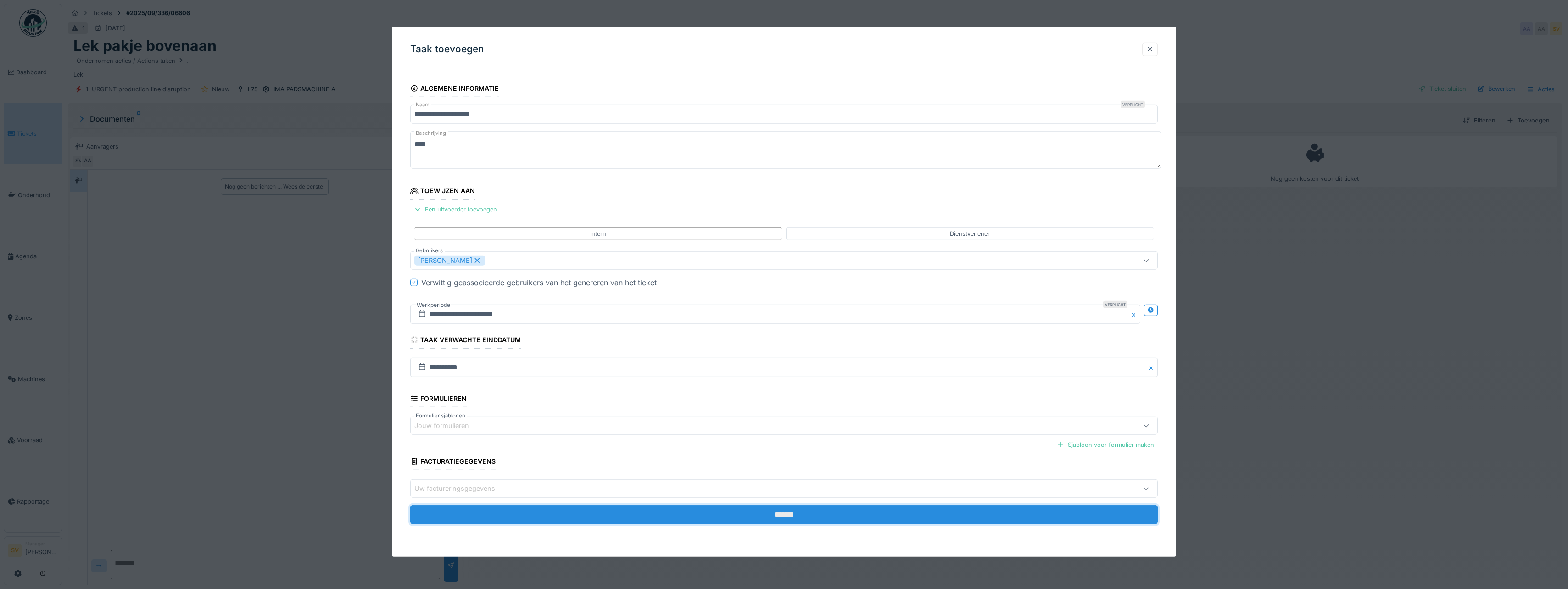
click at [781, 513] on input "*******" at bounding box center [784, 514] width 747 height 19
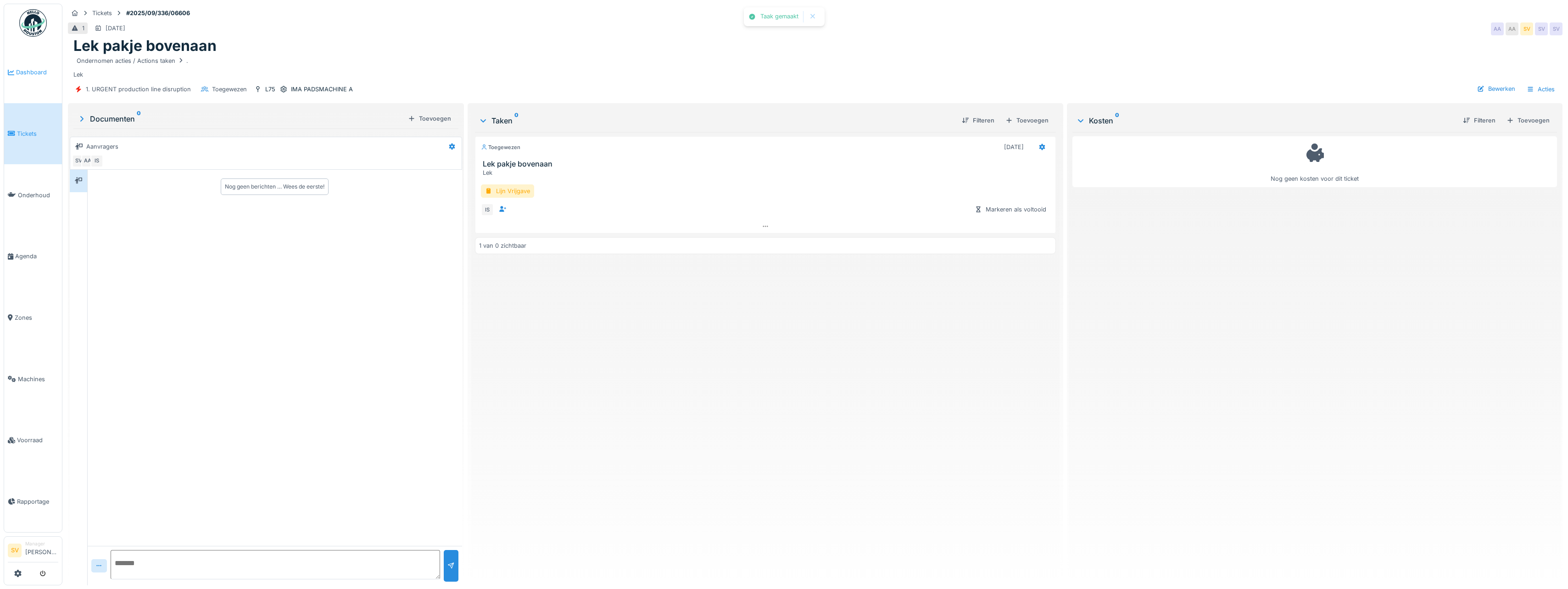
click at [27, 71] on span "Dashboard" at bounding box center [37, 73] width 42 height 9
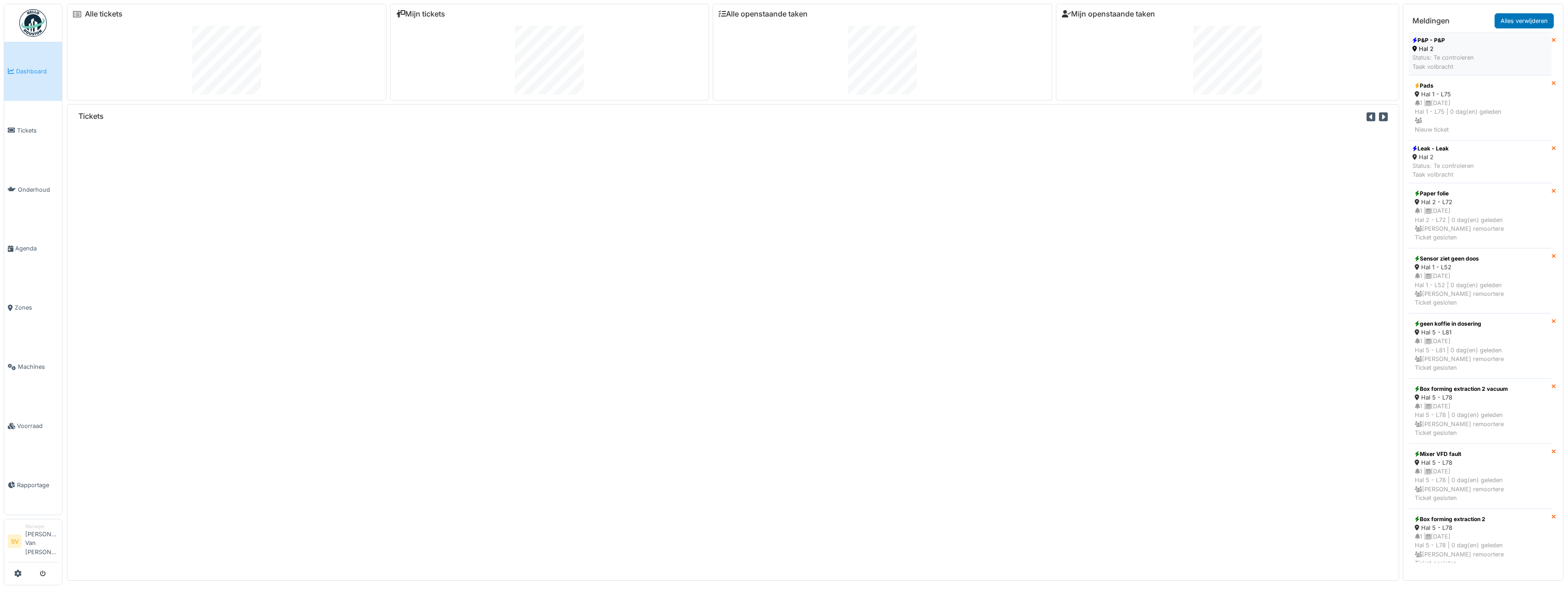
click at [1469, 56] on div "Status: Te controleren Taak volbracht" at bounding box center [1443, 61] width 62 height 17
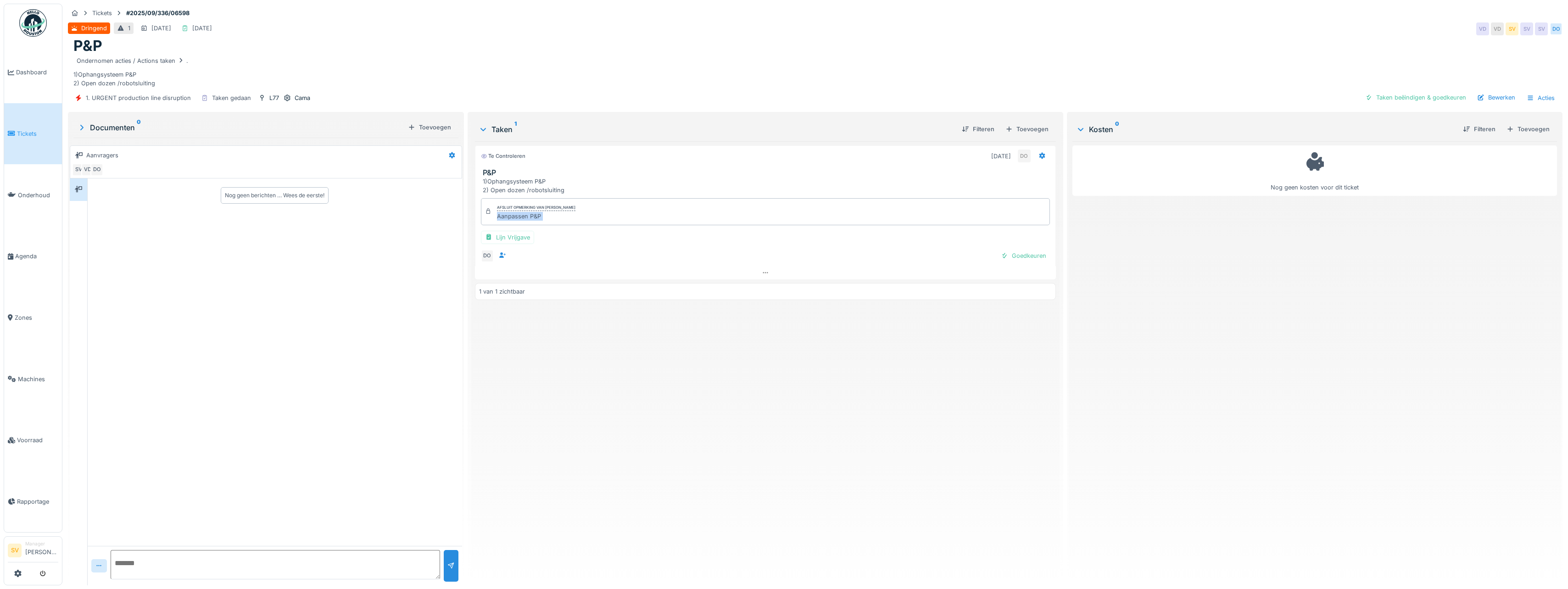
drag, startPoint x: 495, startPoint y: 218, endPoint x: 541, endPoint y: 226, distance: 46.7
click at [541, 226] on div "Afsluit opmerking van [PERSON_NAME] Aanpassen P&P Lijn Vrijgave DO Goedkeuren" at bounding box center [765, 230] width 581 height 72
copy div "Aanpassen P&P Lijn Vrijgave DO Goedkeuren"
click at [1416, 99] on div "Taken beëindigen & goedkeuren" at bounding box center [1415, 97] width 108 height 13
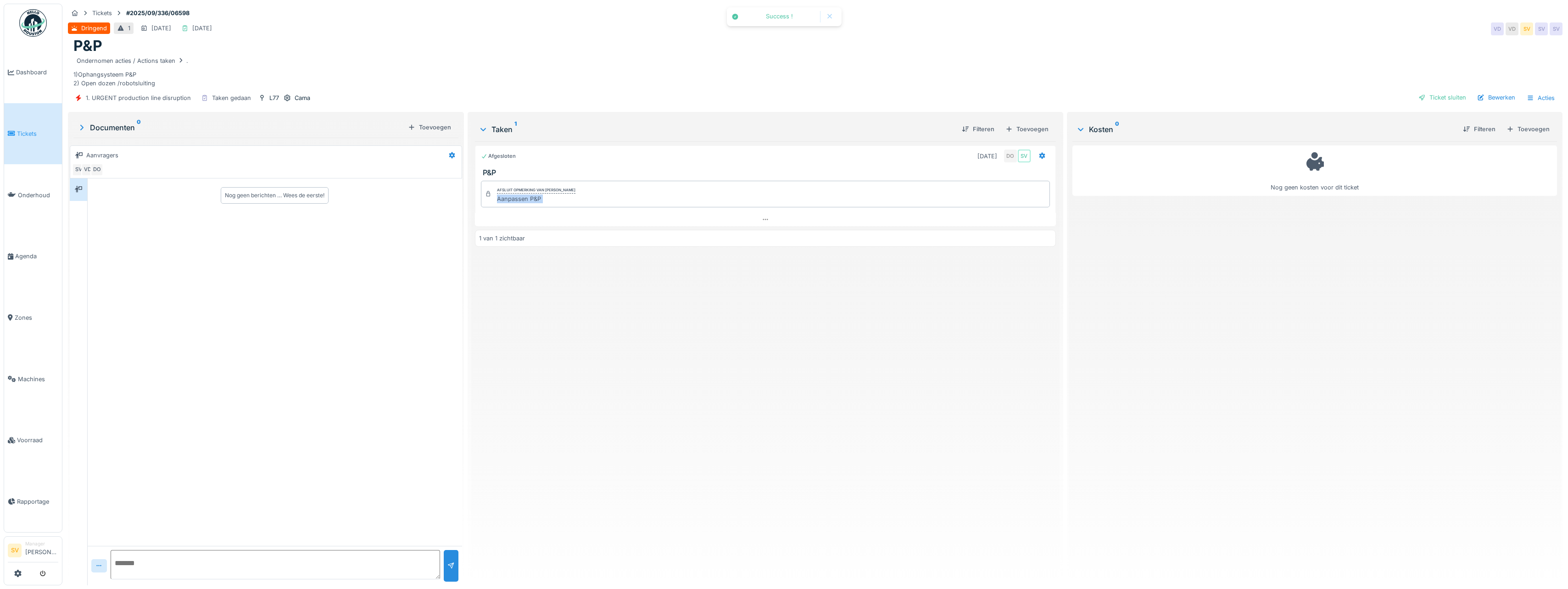
click at [1433, 99] on div "Ticket sluiten" at bounding box center [1442, 97] width 55 height 13
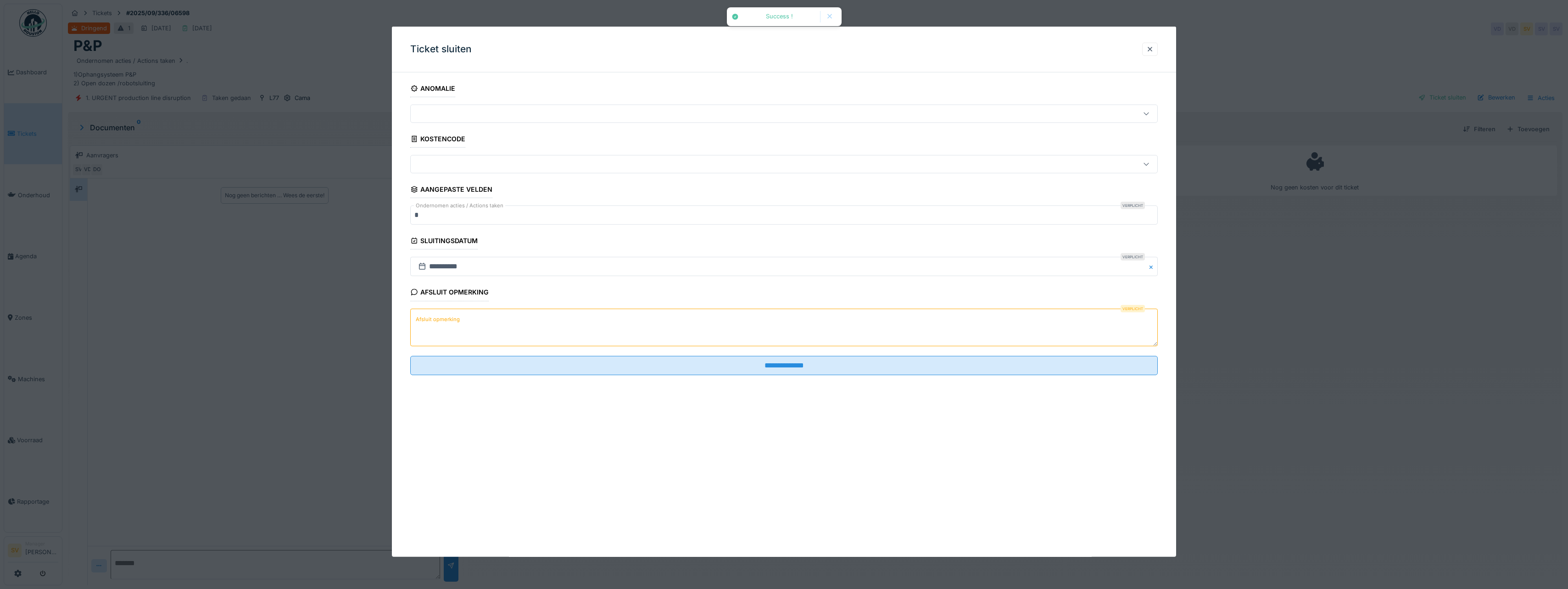
click at [526, 320] on textarea "Afsluit opmerking" at bounding box center [784, 327] width 747 height 37
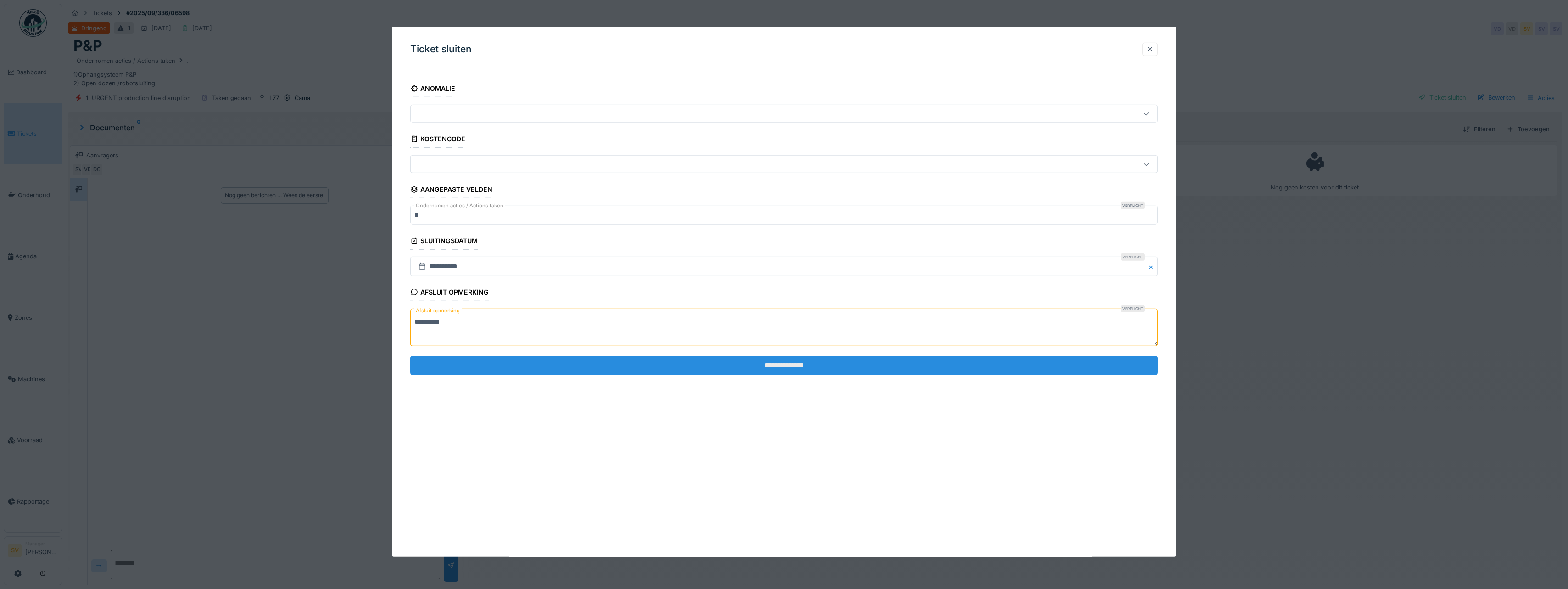
type textarea "*********"
click at [683, 364] on input "**********" at bounding box center [784, 365] width 747 height 19
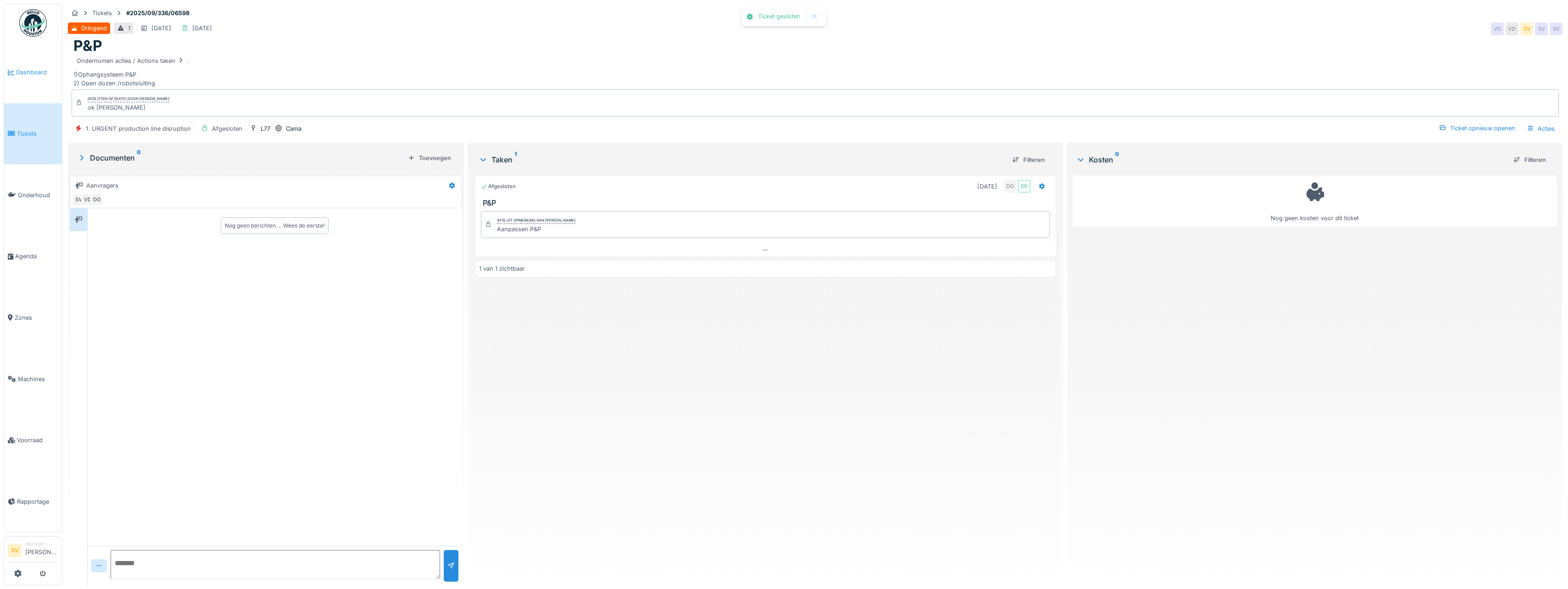
click at [33, 71] on span "Dashboard" at bounding box center [37, 73] width 42 height 9
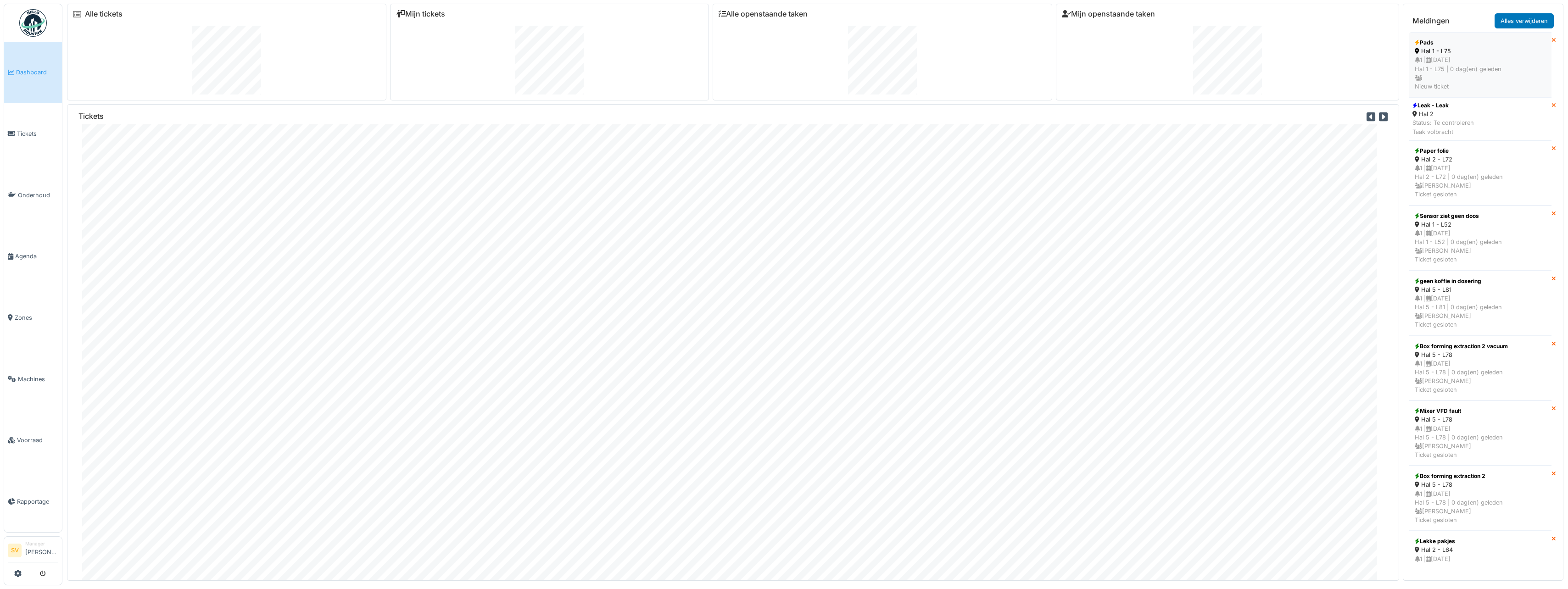
click at [1421, 74] on div "1 | [DATE] Hal 1 - L75 | 0 dag(en) geleden Nieuw ticket" at bounding box center [1480, 73] width 131 height 36
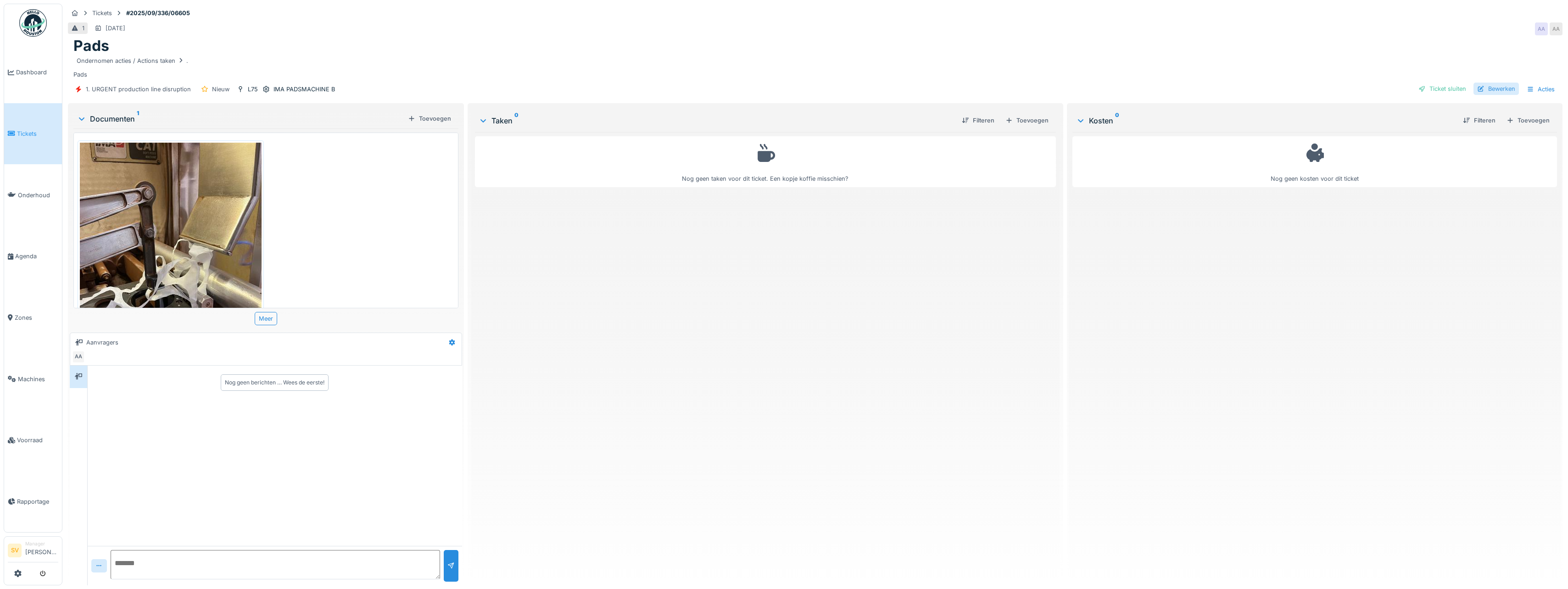
click at [1493, 90] on div "Bewerken" at bounding box center [1496, 89] width 46 height 13
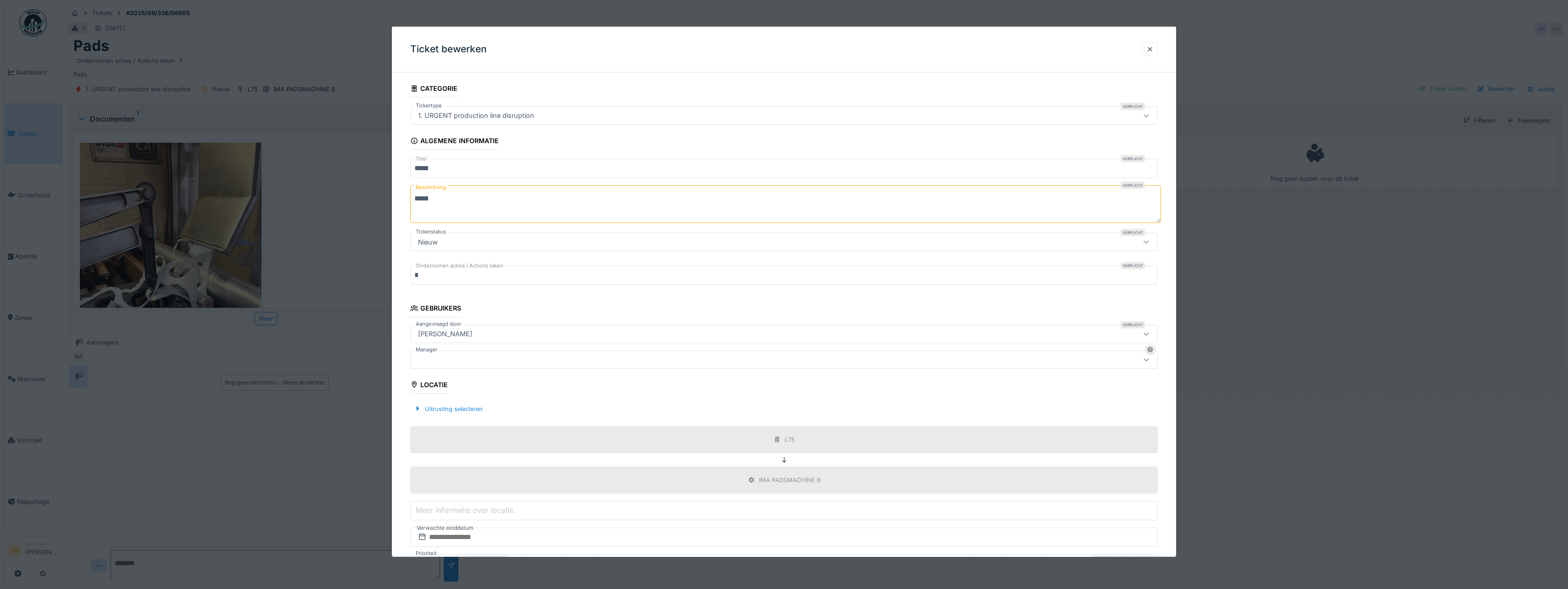
click at [460, 201] on textarea "****" at bounding box center [785, 204] width 751 height 37
type textarea "*"
click at [510, 214] on textarea "****" at bounding box center [785, 204] width 751 height 37
drag, startPoint x: 412, startPoint y: 198, endPoint x: 527, endPoint y: 205, distance: 115.2
click at [527, 205] on textarea "****" at bounding box center [785, 204] width 751 height 37
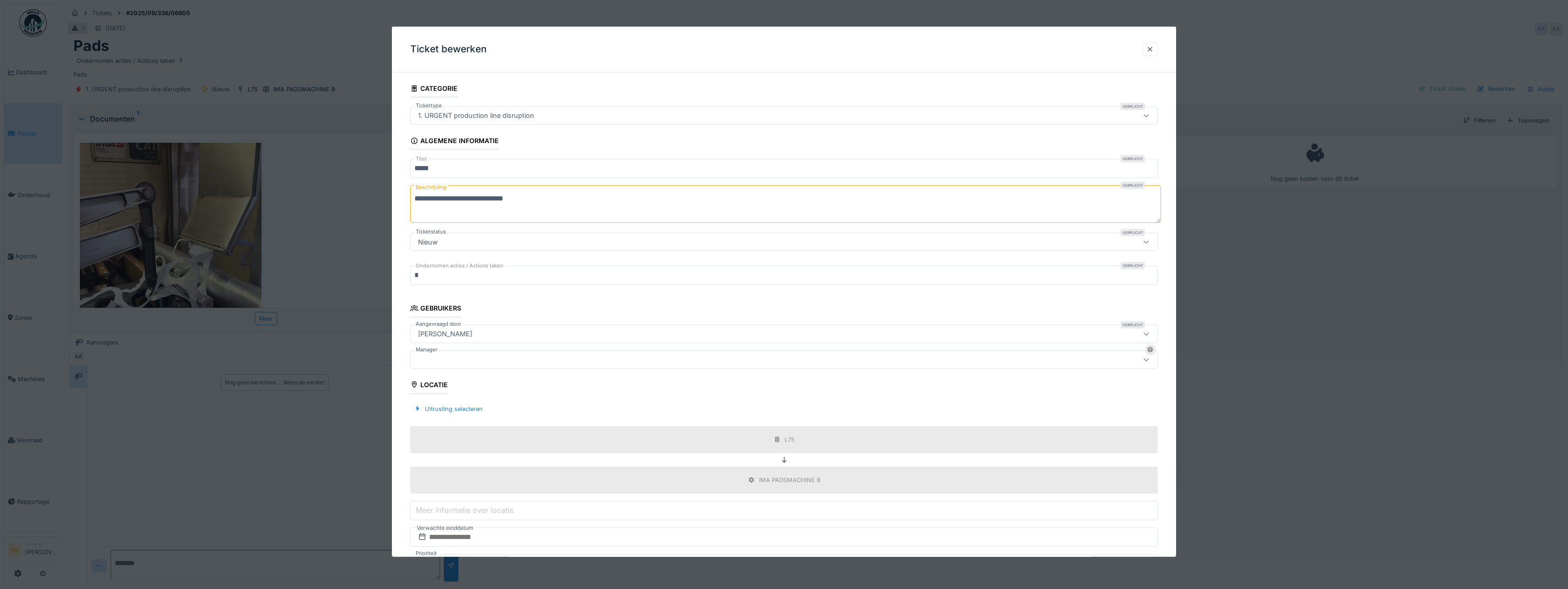
type textarea "**********"
click at [460, 162] on input "****" at bounding box center [784, 168] width 747 height 19
type input "*"
paste input "**********"
type input "**********"
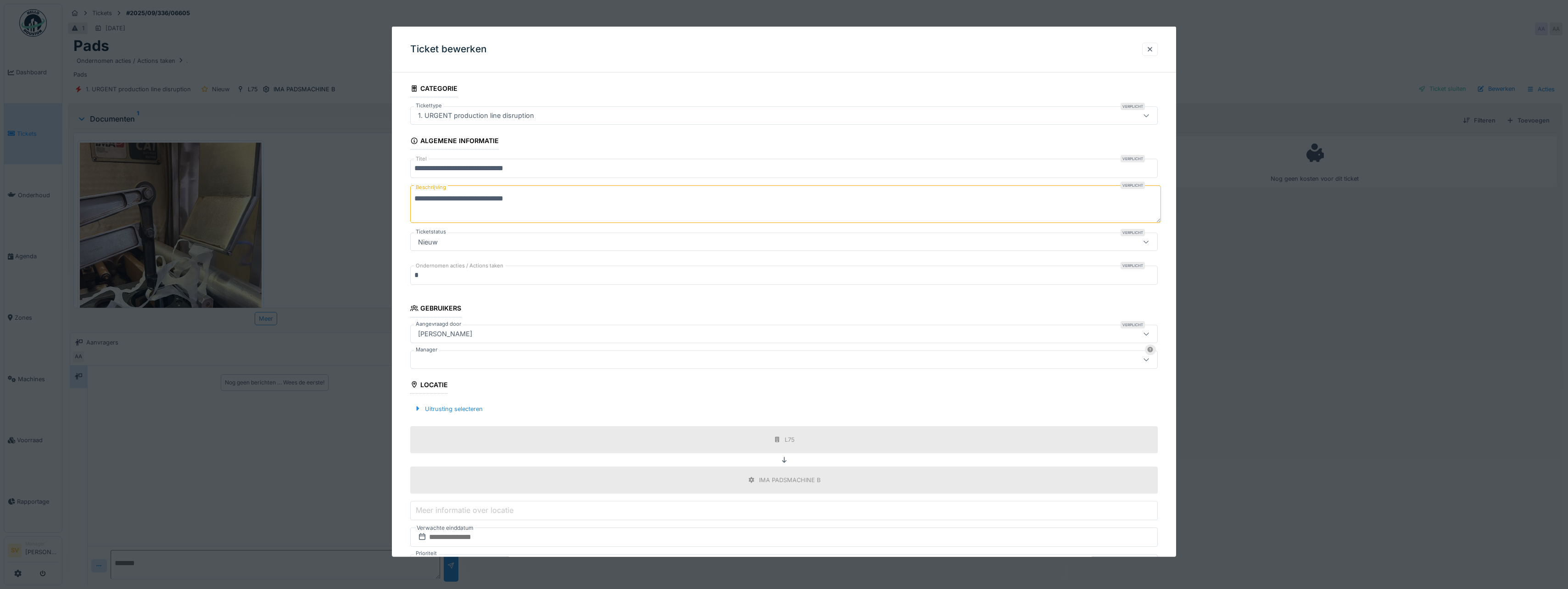
click at [439, 360] on div at bounding box center [743, 359] width 657 height 10
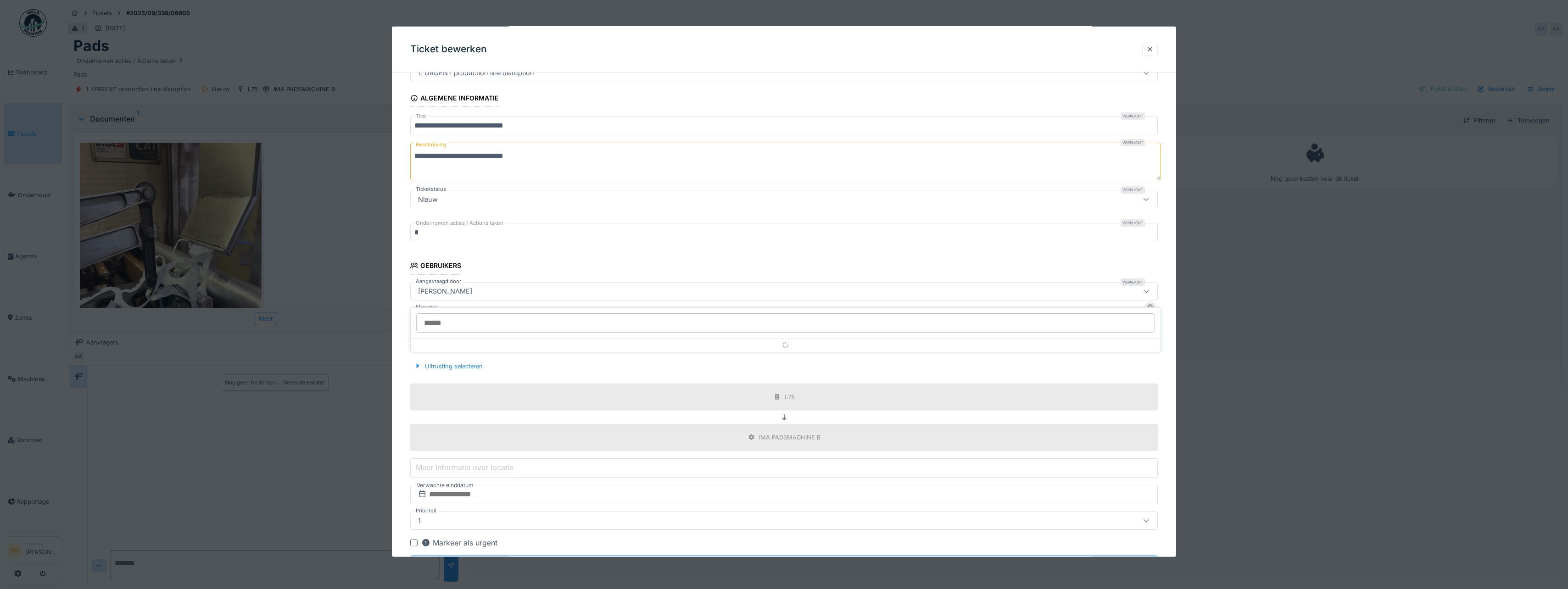
scroll to position [68, 0]
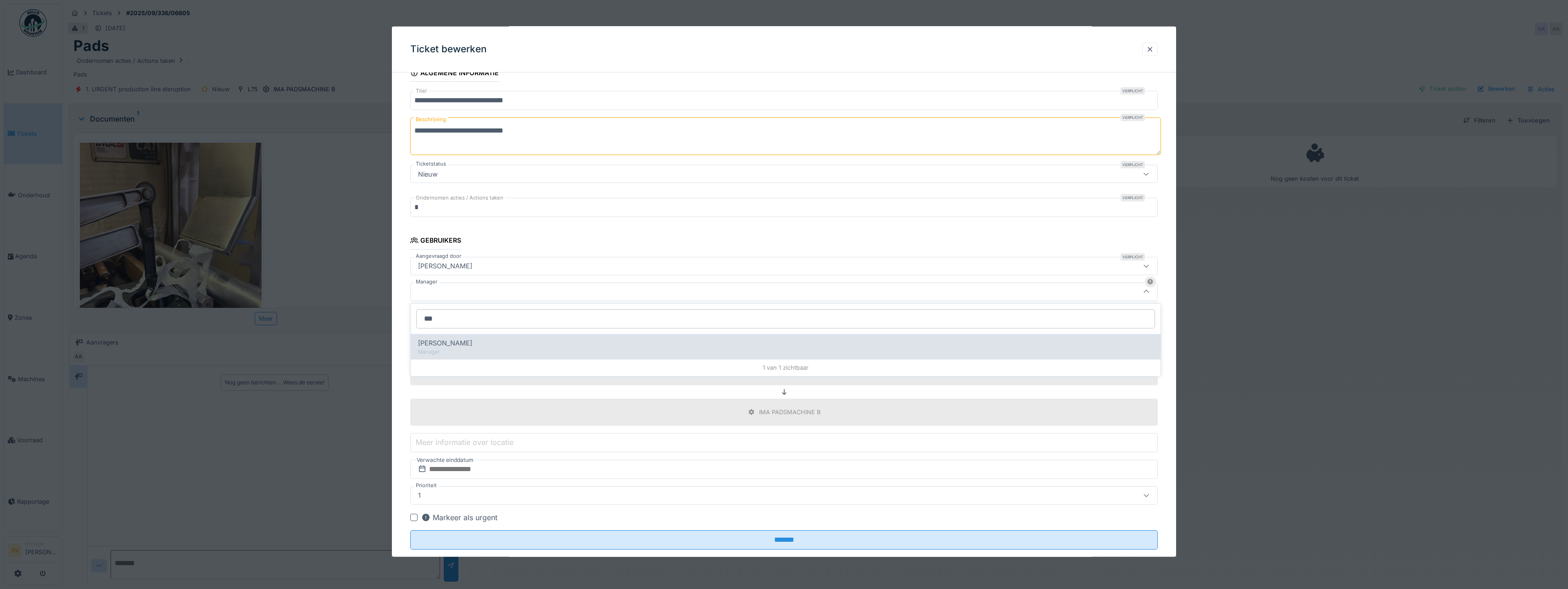
type input "***"
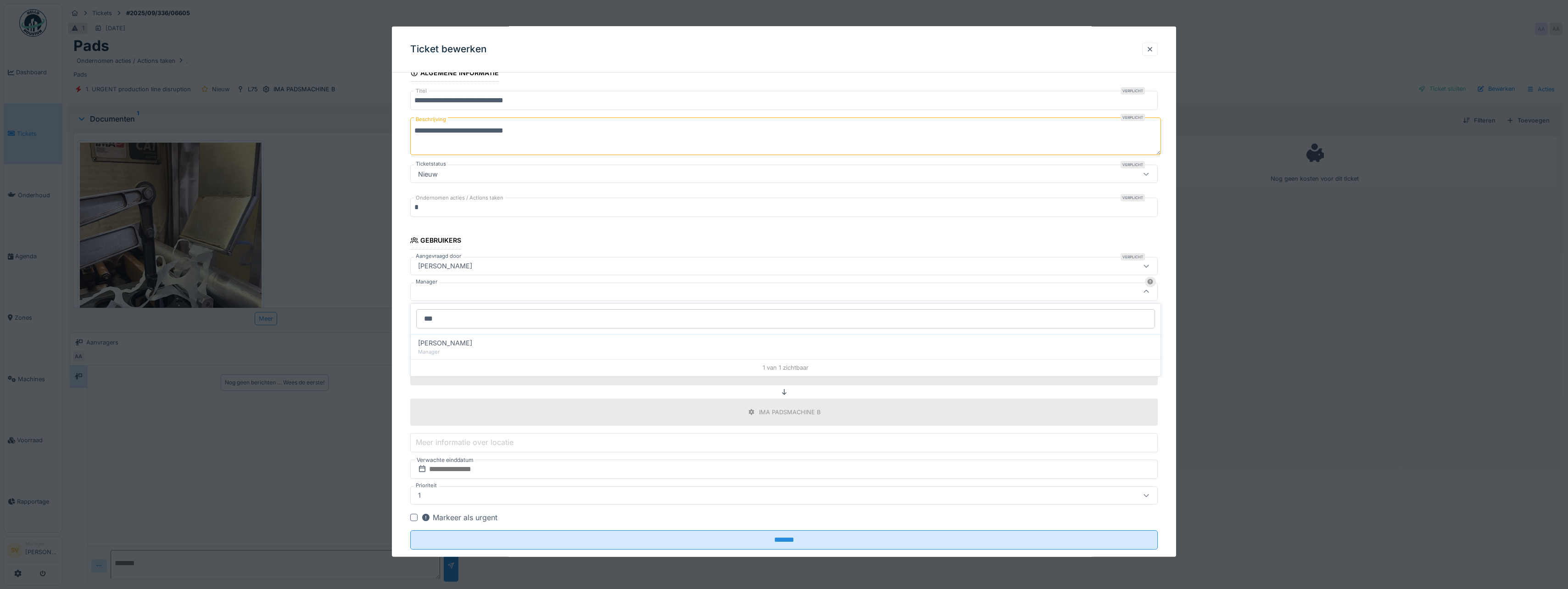
drag, startPoint x: 447, startPoint y: 343, endPoint x: 499, endPoint y: 332, distance: 53.2
click at [447, 343] on span "[PERSON_NAME]" at bounding box center [444, 343] width 54 height 10
type input "****"
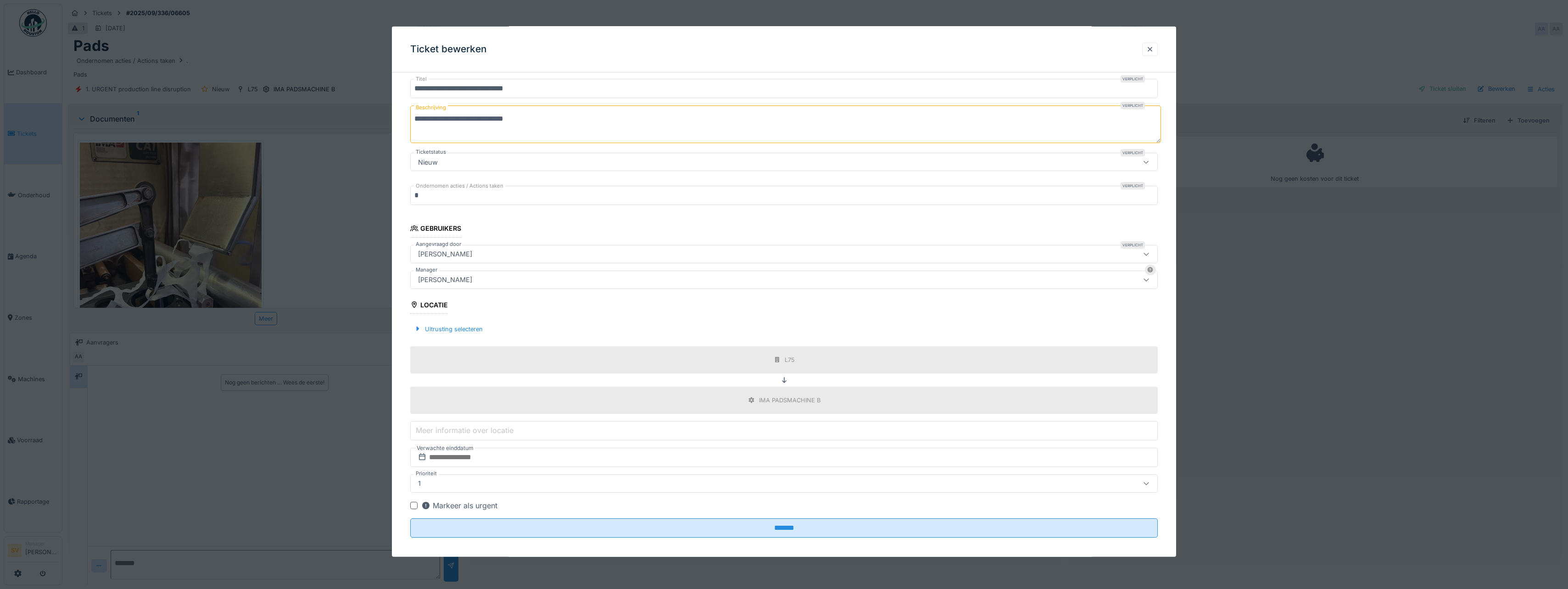
scroll to position [86, 0]
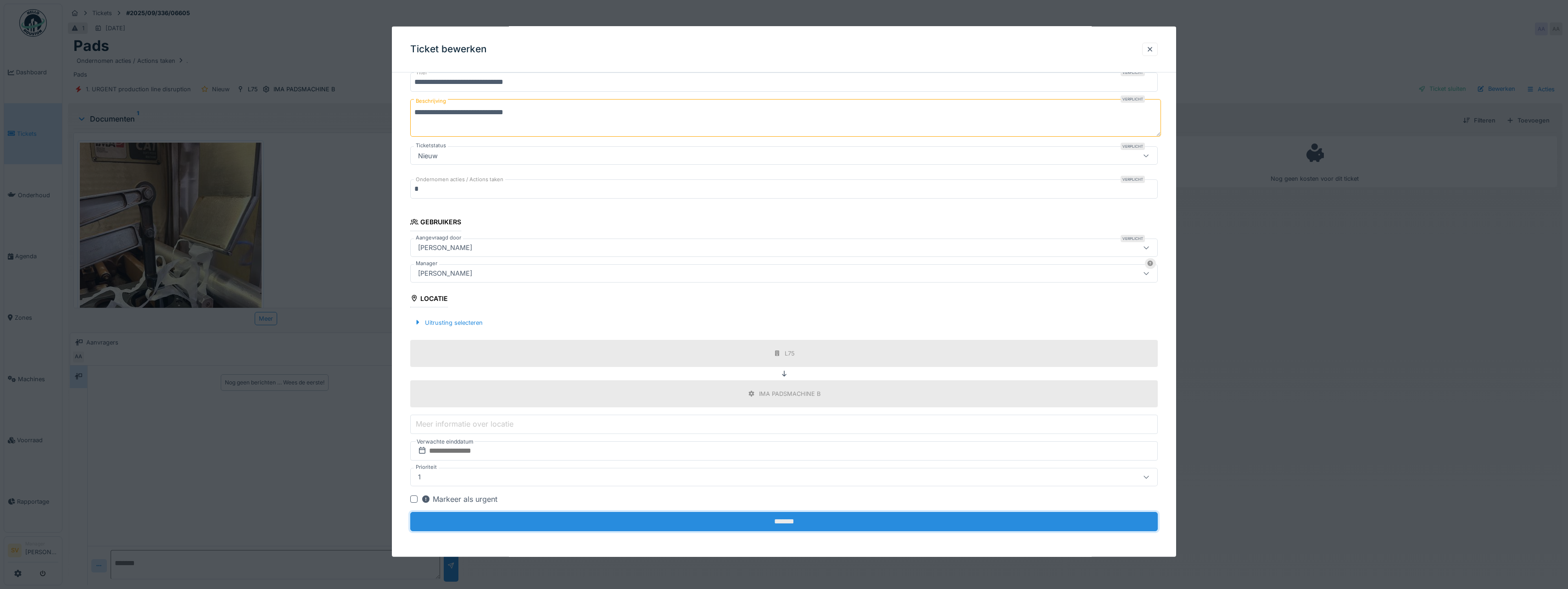
click at [782, 524] on input "*******" at bounding box center [784, 522] width 747 height 19
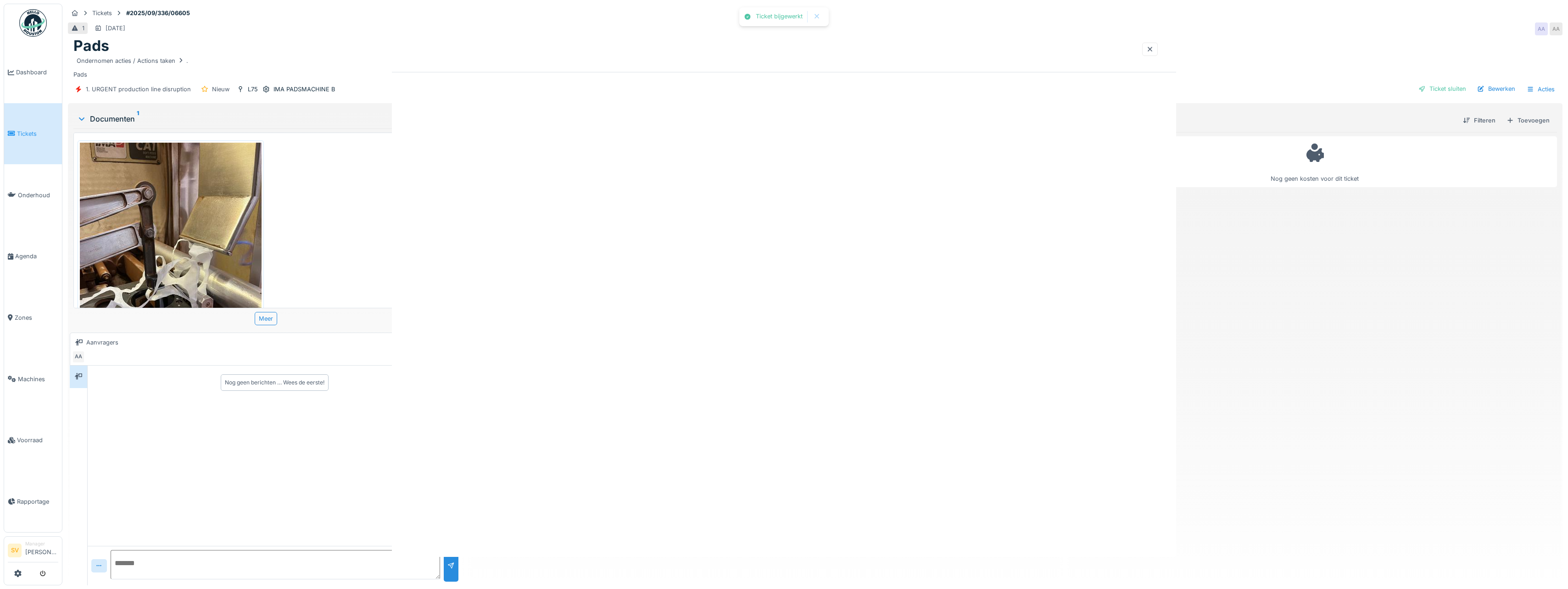
scroll to position [0, 0]
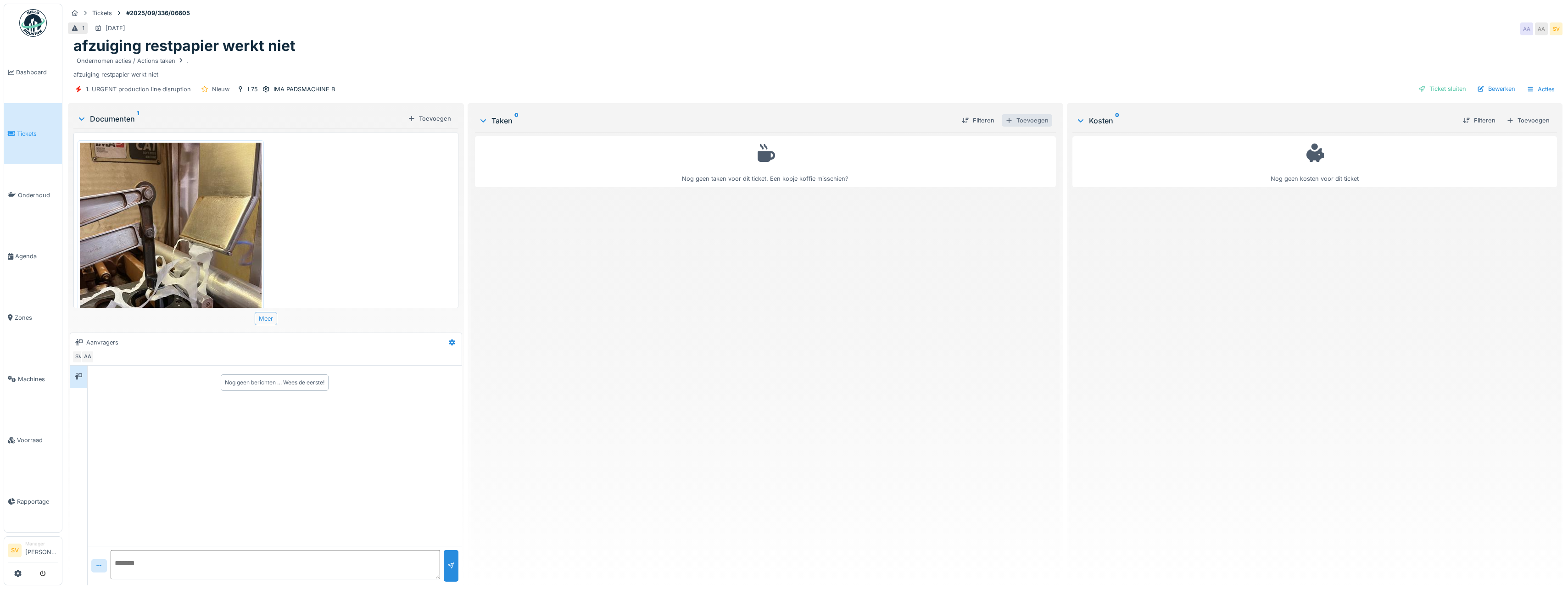
click at [1019, 119] on div "Toevoegen" at bounding box center [1027, 121] width 50 height 13
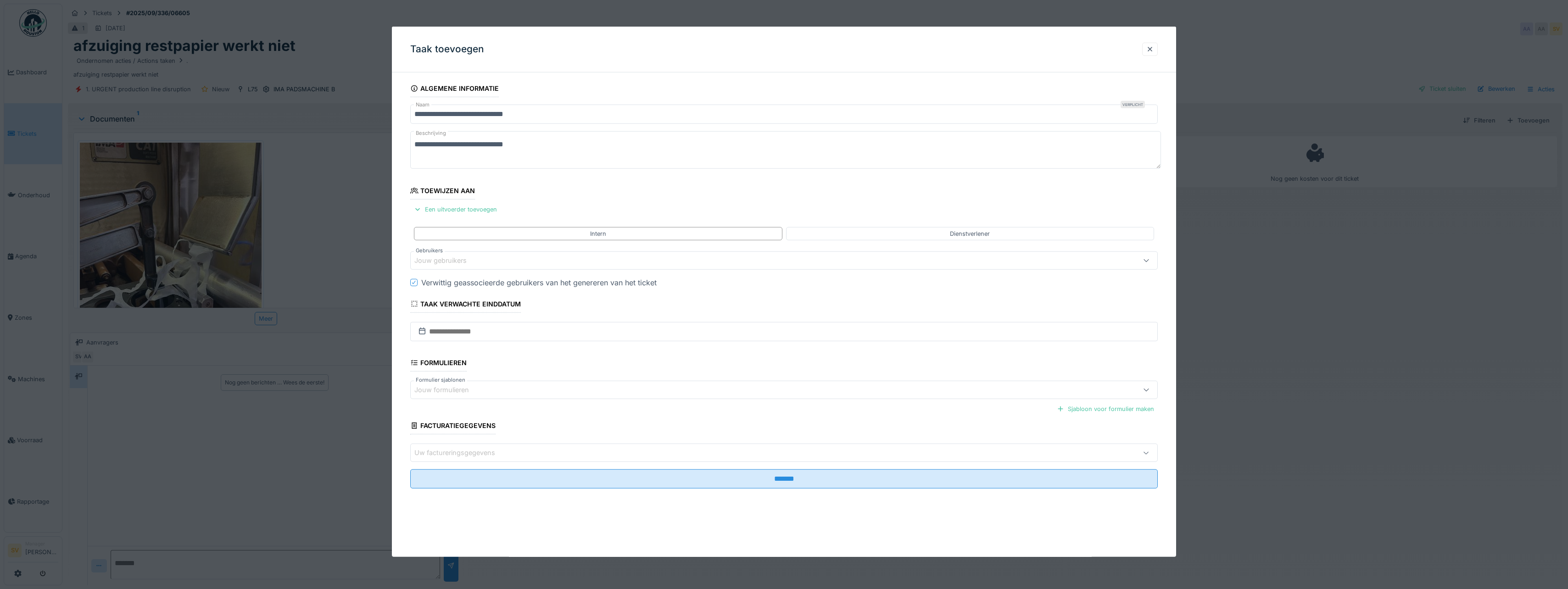
click at [440, 261] on div "Jouw gebruikers" at bounding box center [447, 260] width 66 height 10
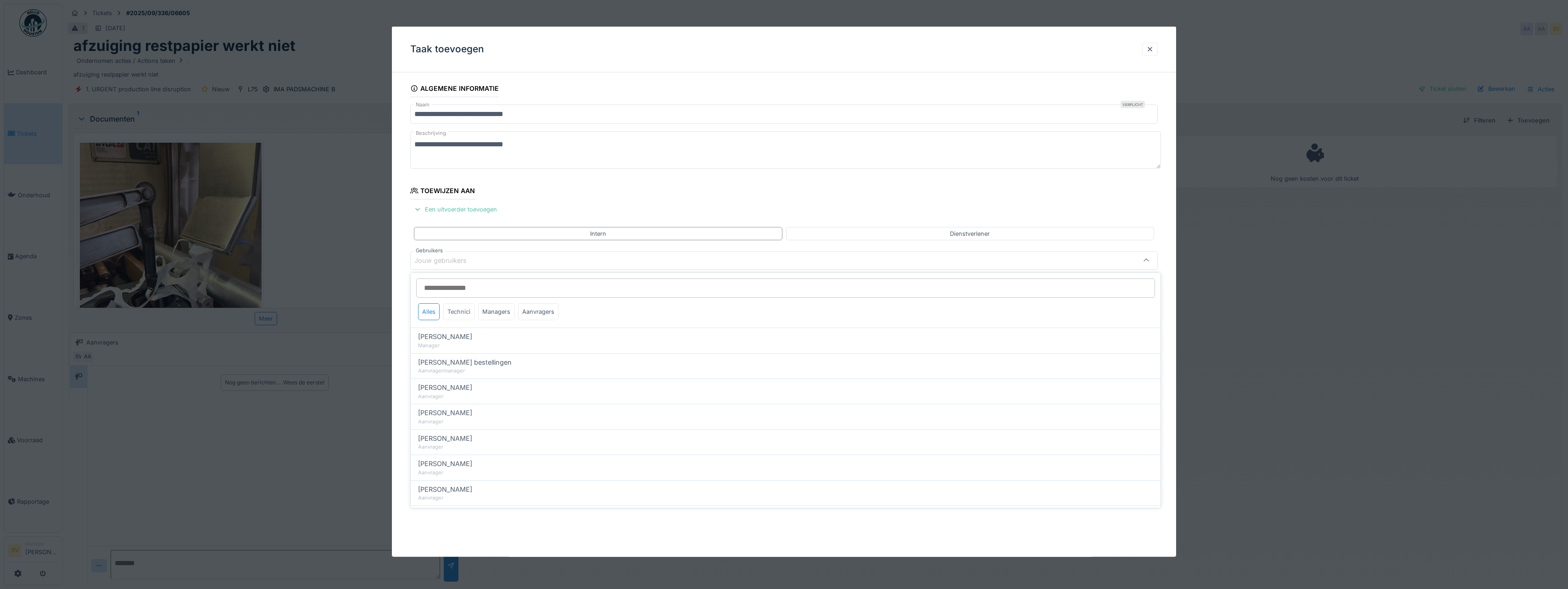
click at [455, 311] on div "Technici" at bounding box center [459, 311] width 31 height 17
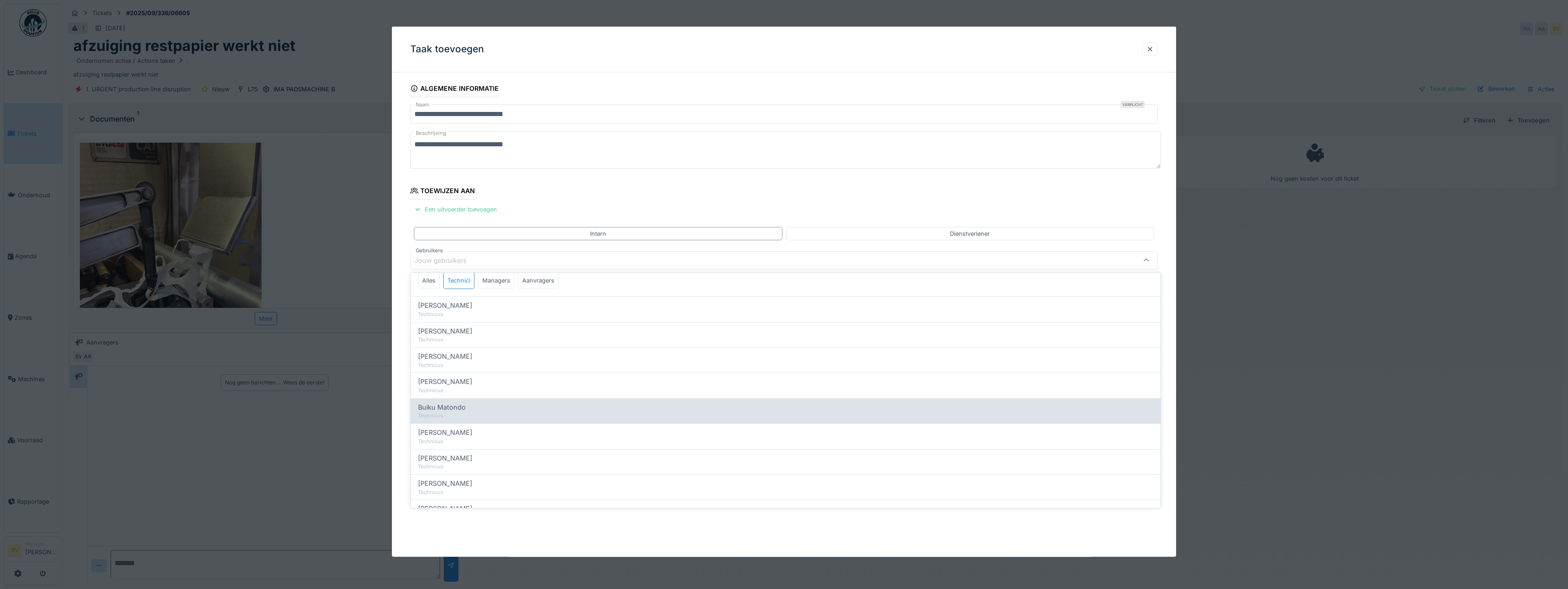
scroll to position [92, 0]
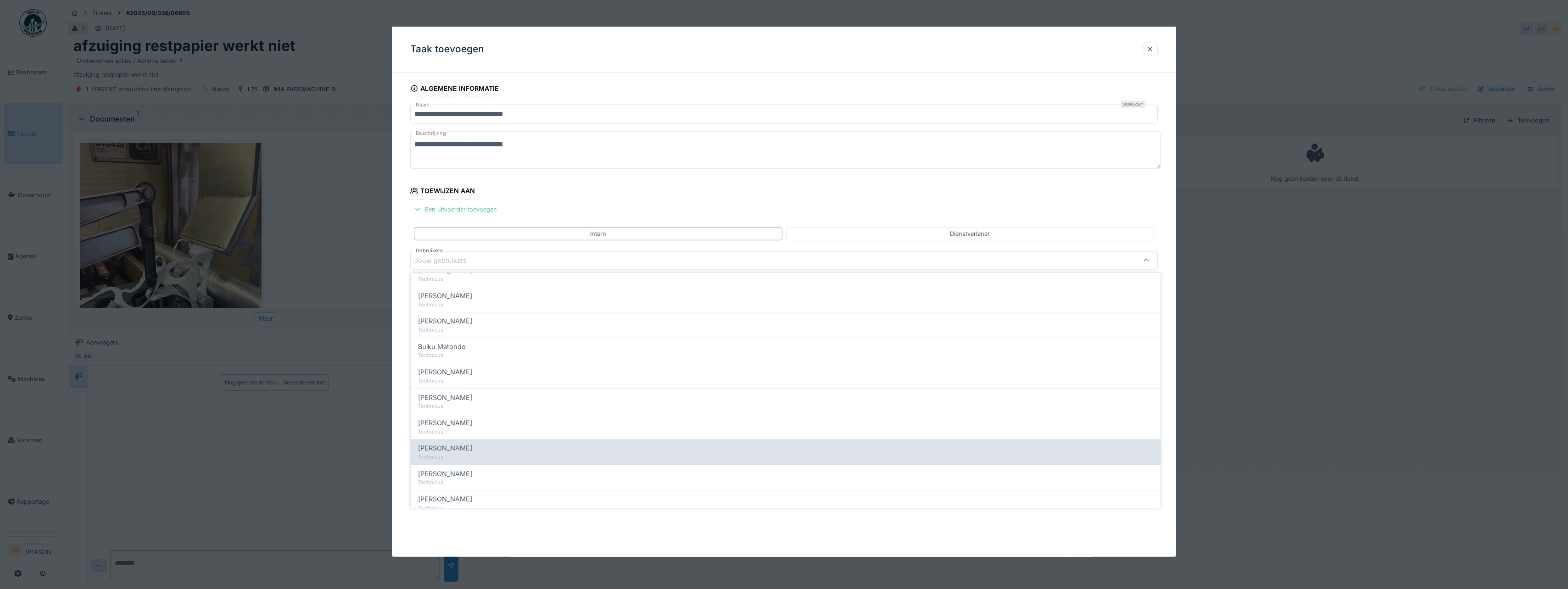
click at [447, 448] on span "Ismail Sewilam" at bounding box center [444, 448] width 54 height 10
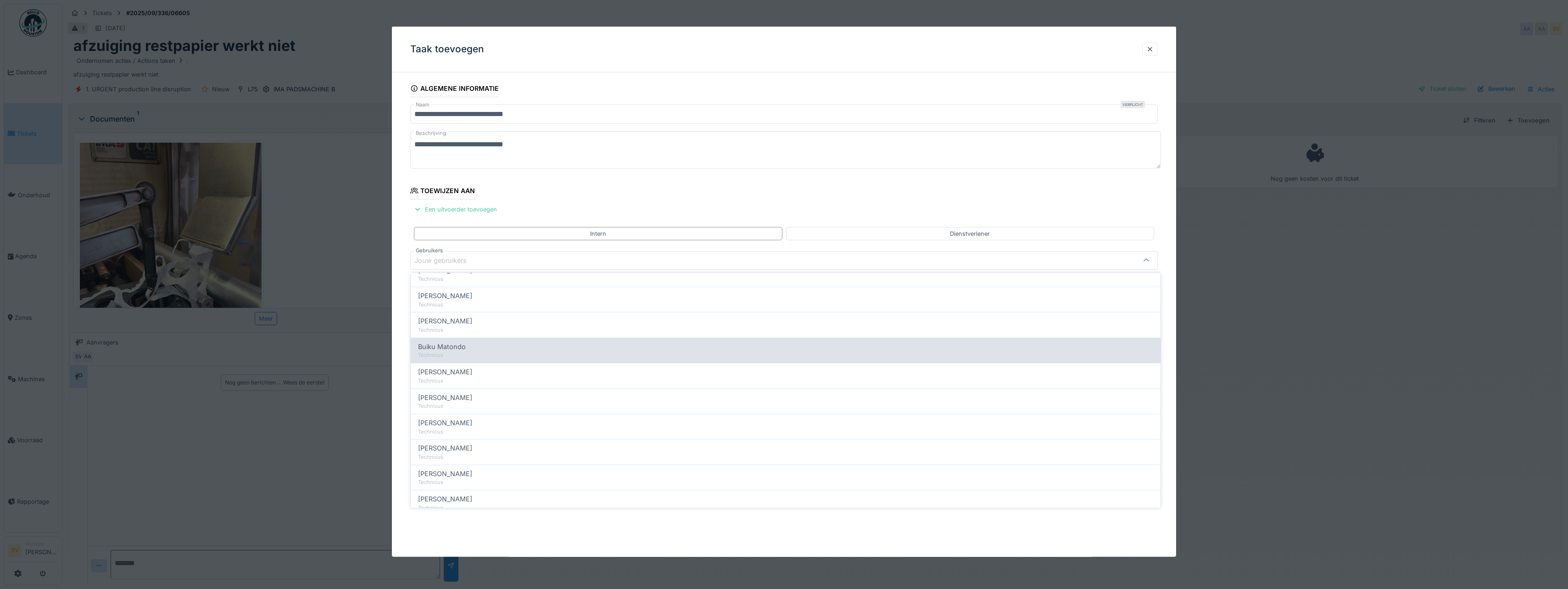
type input "*****"
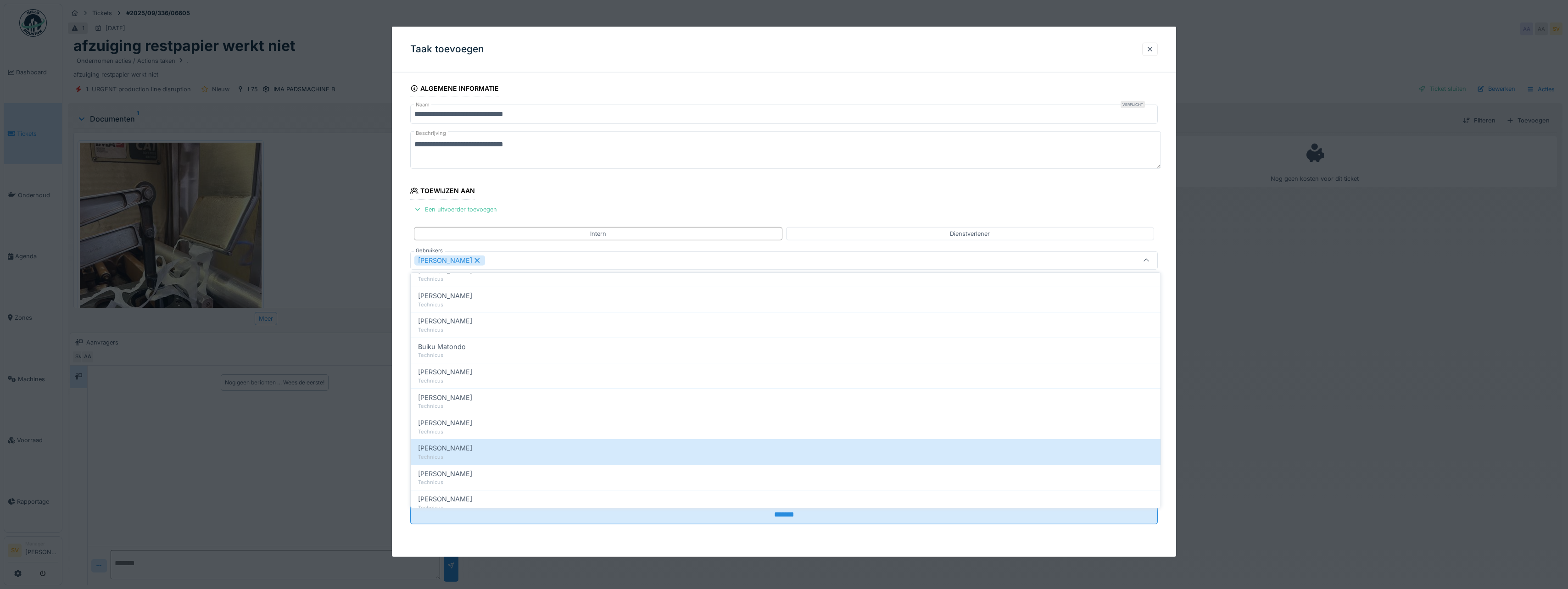
click at [1148, 261] on icon at bounding box center [1146, 259] width 5 height 3
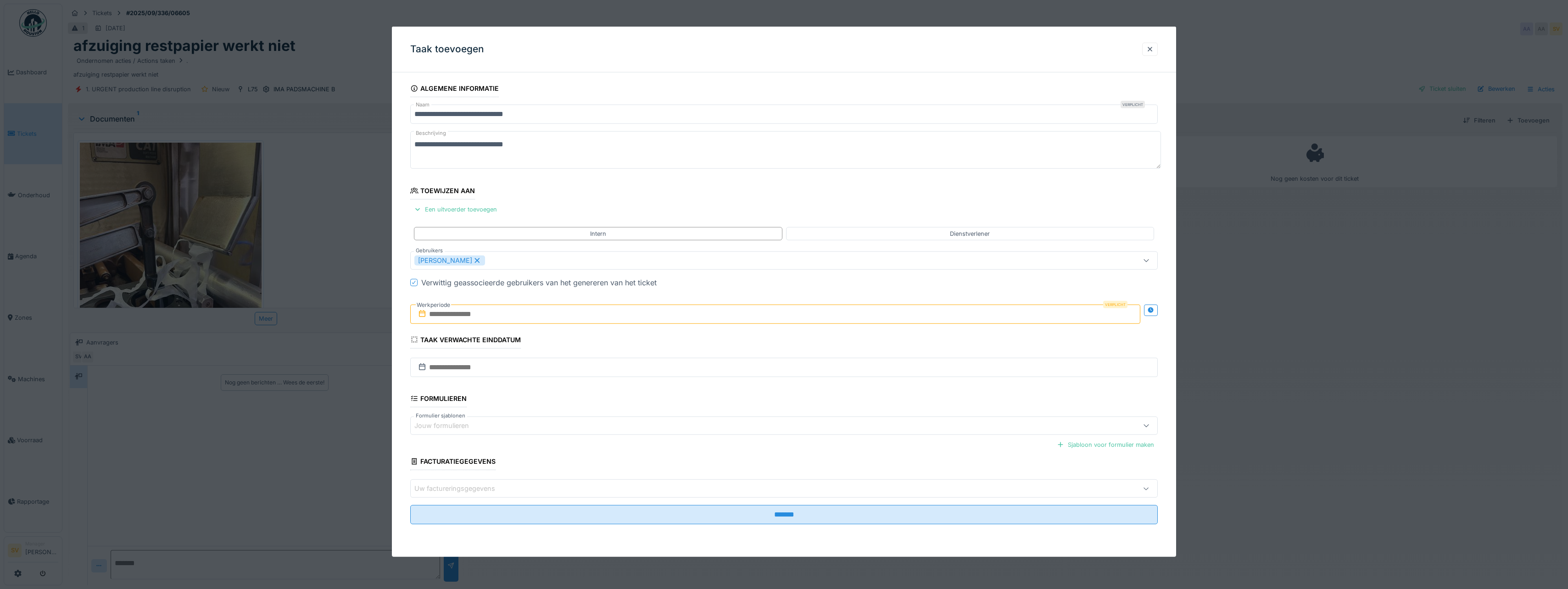
drag, startPoint x: 468, startPoint y: 312, endPoint x: 479, endPoint y: 312, distance: 11.0
click at [468, 312] on input "text" at bounding box center [775, 314] width 730 height 19
click at [732, 419] on div "22" at bounding box center [733, 420] width 13 height 13
click at [747, 417] on div "23" at bounding box center [747, 419] width 13 height 14
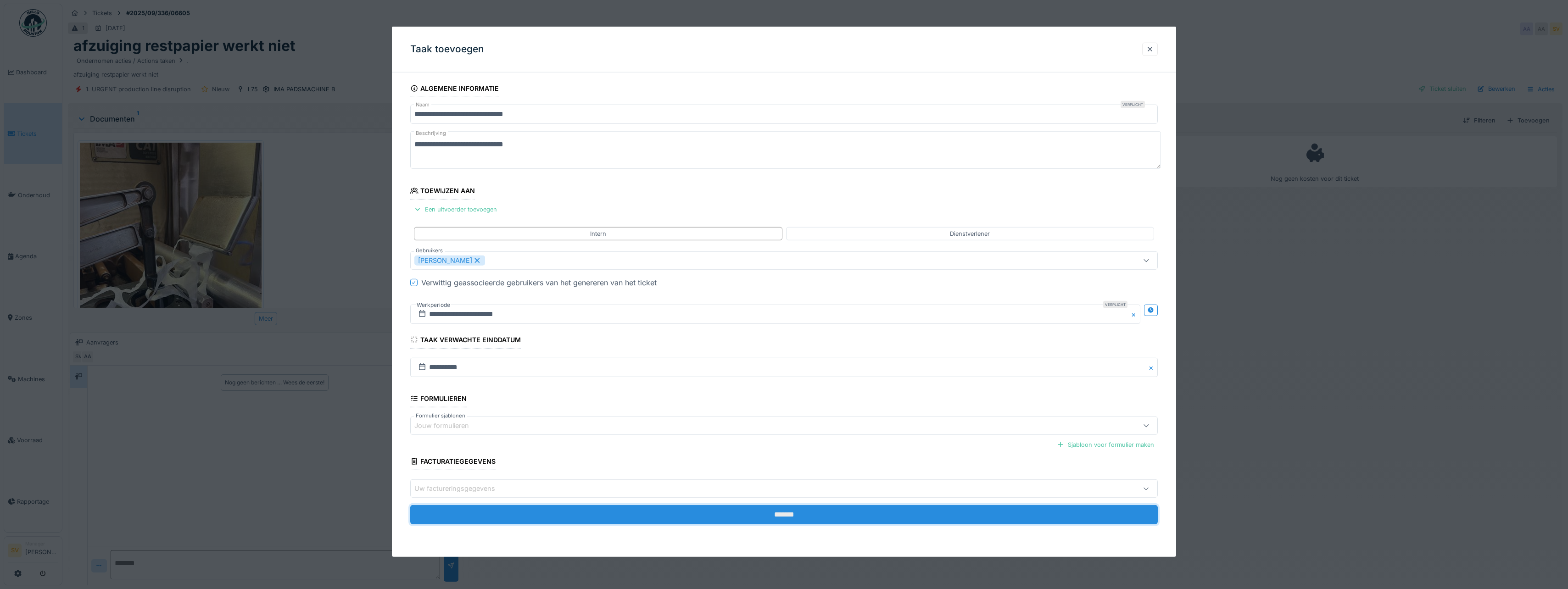
click at [783, 512] on input "*******" at bounding box center [784, 514] width 747 height 19
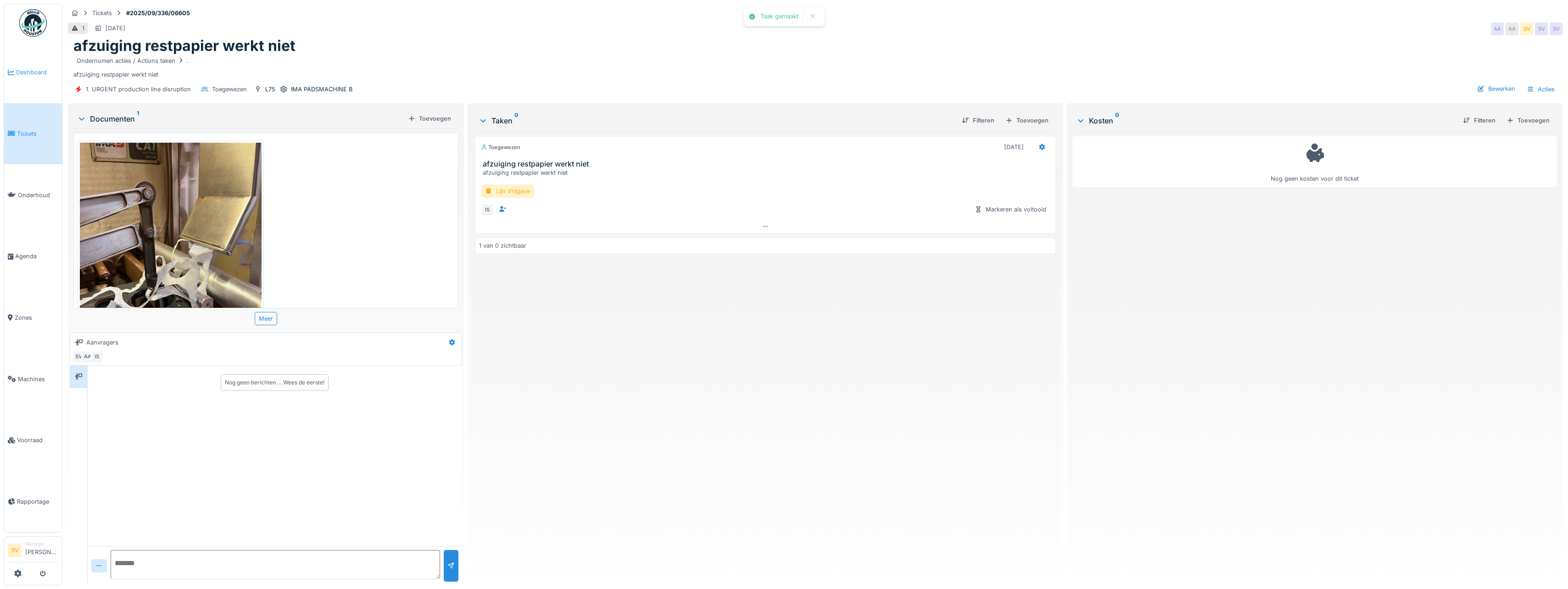
click at [24, 76] on span "Dashboard" at bounding box center [37, 73] width 42 height 9
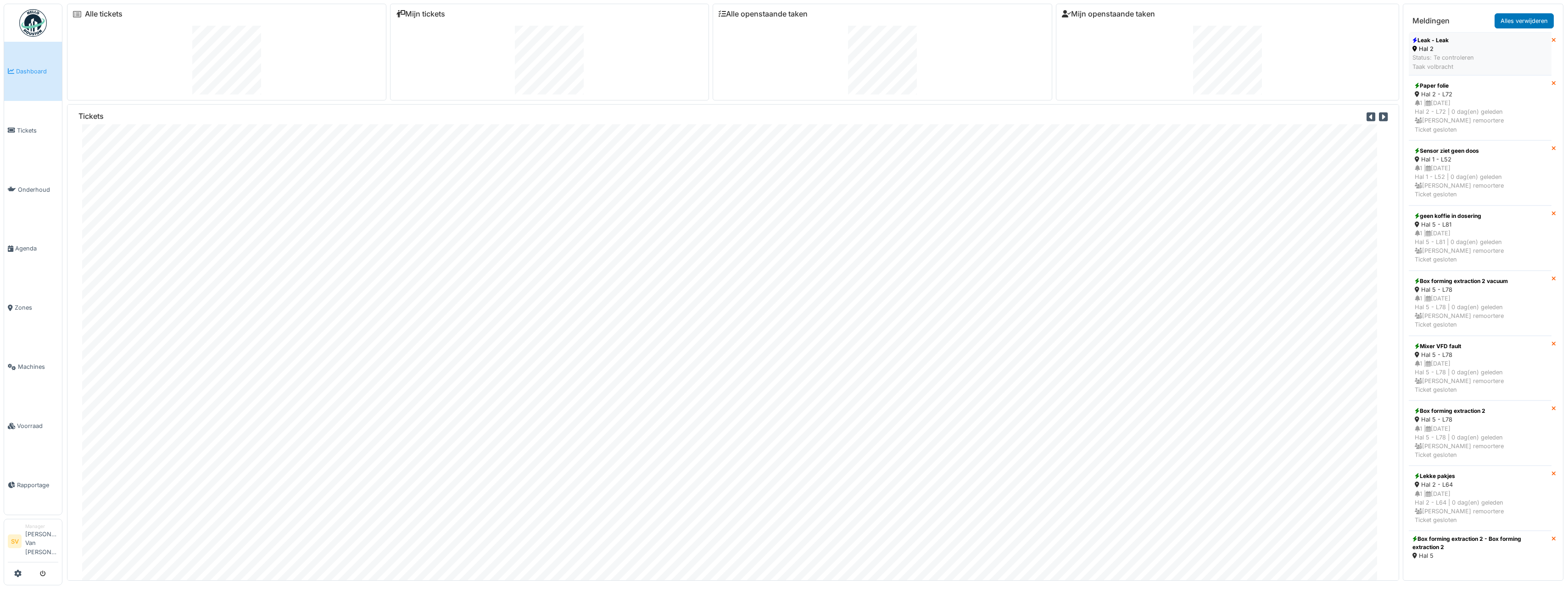
click at [1446, 60] on div "Status: Te controleren Taak volbracht" at bounding box center [1443, 61] width 62 height 17
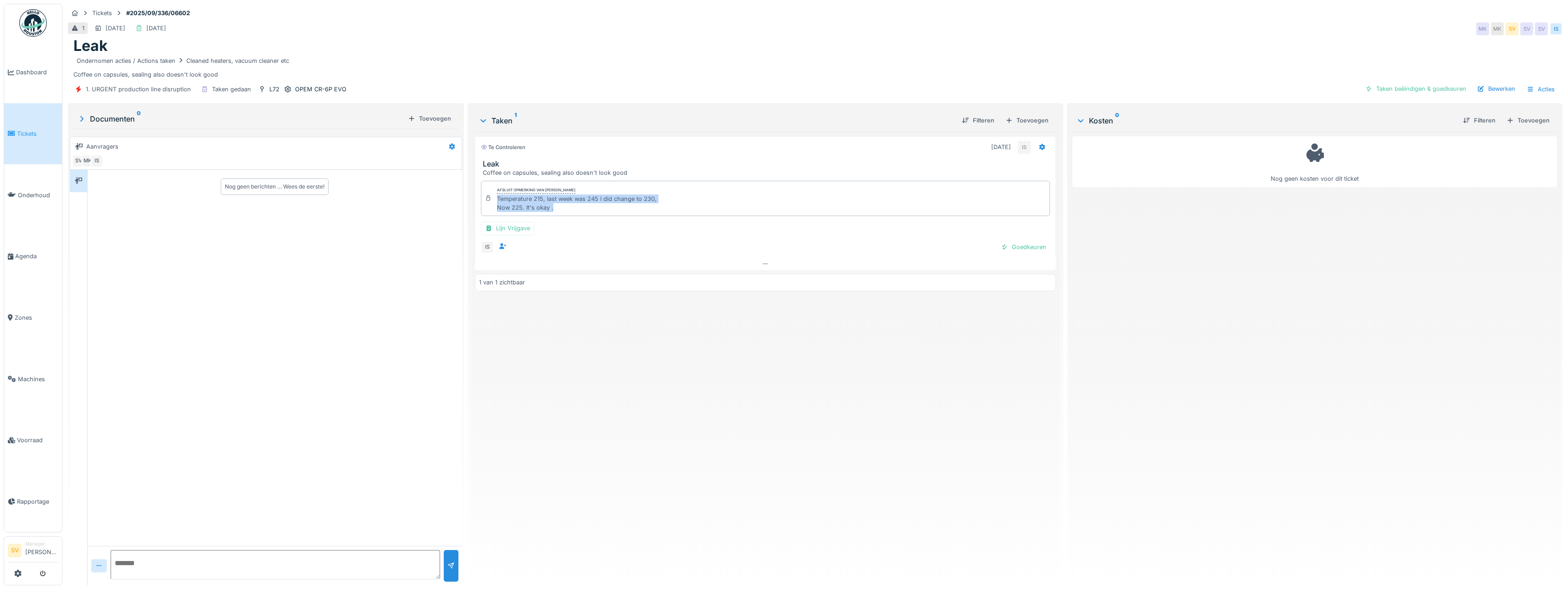
drag, startPoint x: 493, startPoint y: 198, endPoint x: 554, endPoint y: 213, distance: 62.8
click at [554, 213] on div "Afsluit opmerking van [PERSON_NAME] Temperature 215, last week was 245 i did ch…" at bounding box center [764, 198] width 569 height 36
copy div "Temperature 215, last week was 245 i did change to 230, Now 225. It's okay ."
click at [1430, 89] on div "Taken beëindigen & goedkeuren" at bounding box center [1415, 89] width 108 height 13
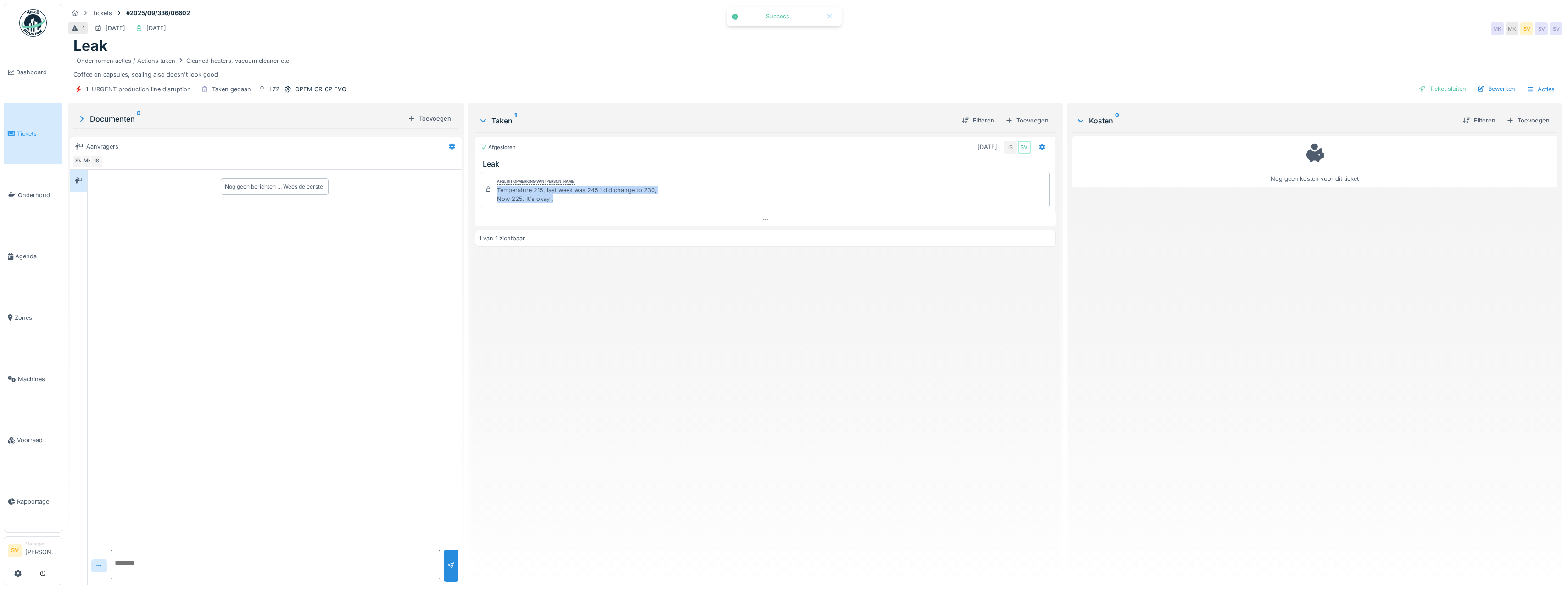
click at [1442, 87] on div "Ticket sluiten" at bounding box center [1442, 89] width 55 height 13
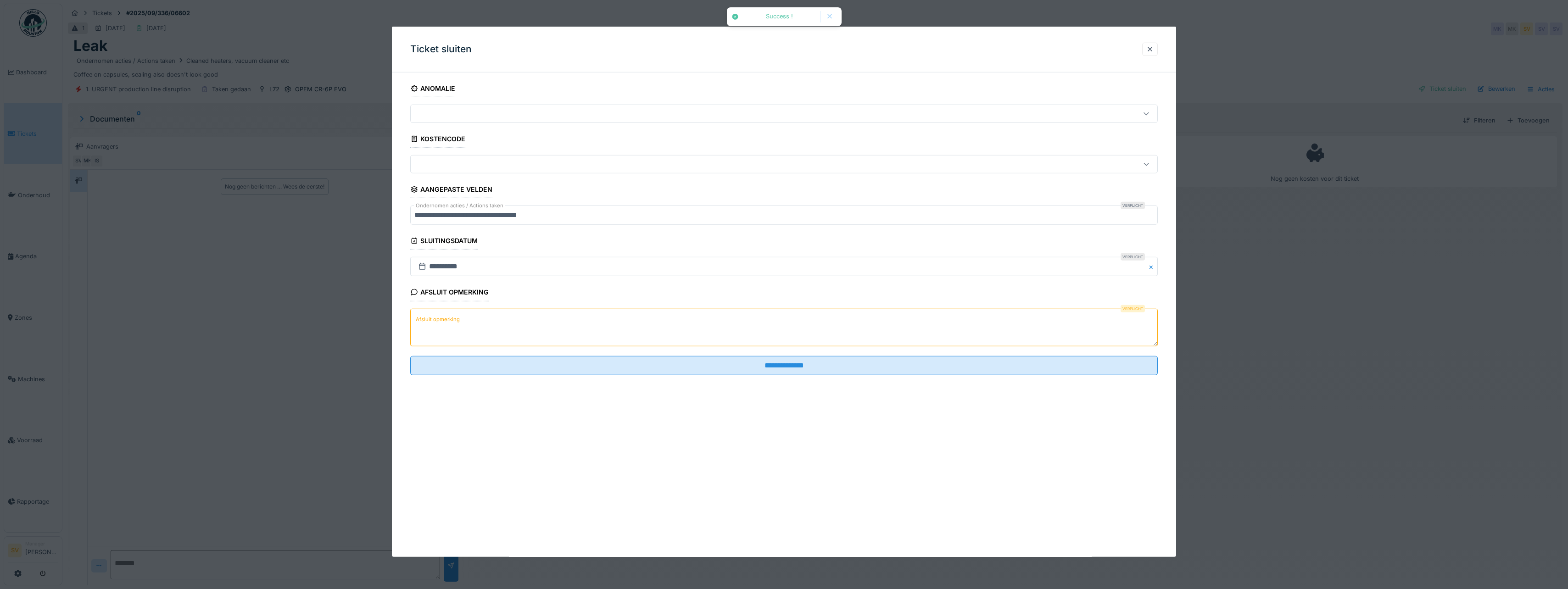
click at [570, 315] on textarea "Afsluit opmerking" at bounding box center [784, 327] width 747 height 37
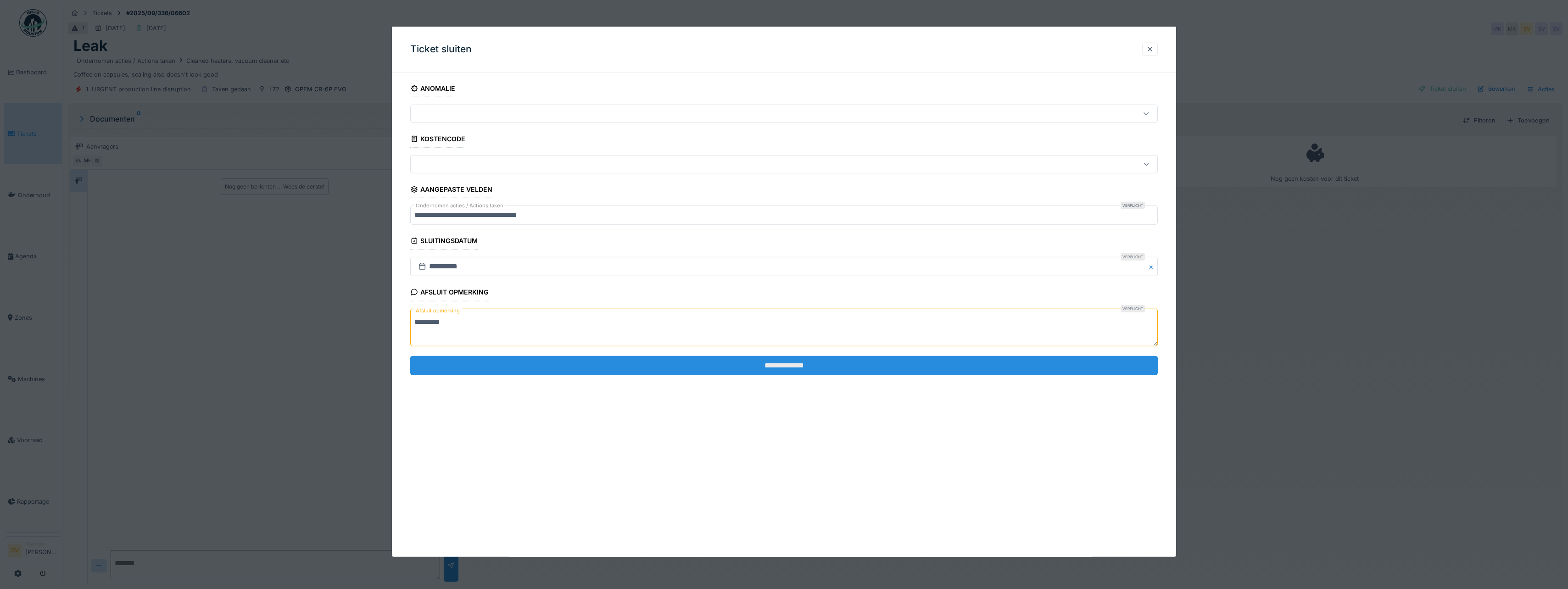
type textarea "*********"
click at [778, 361] on input "**********" at bounding box center [784, 365] width 747 height 19
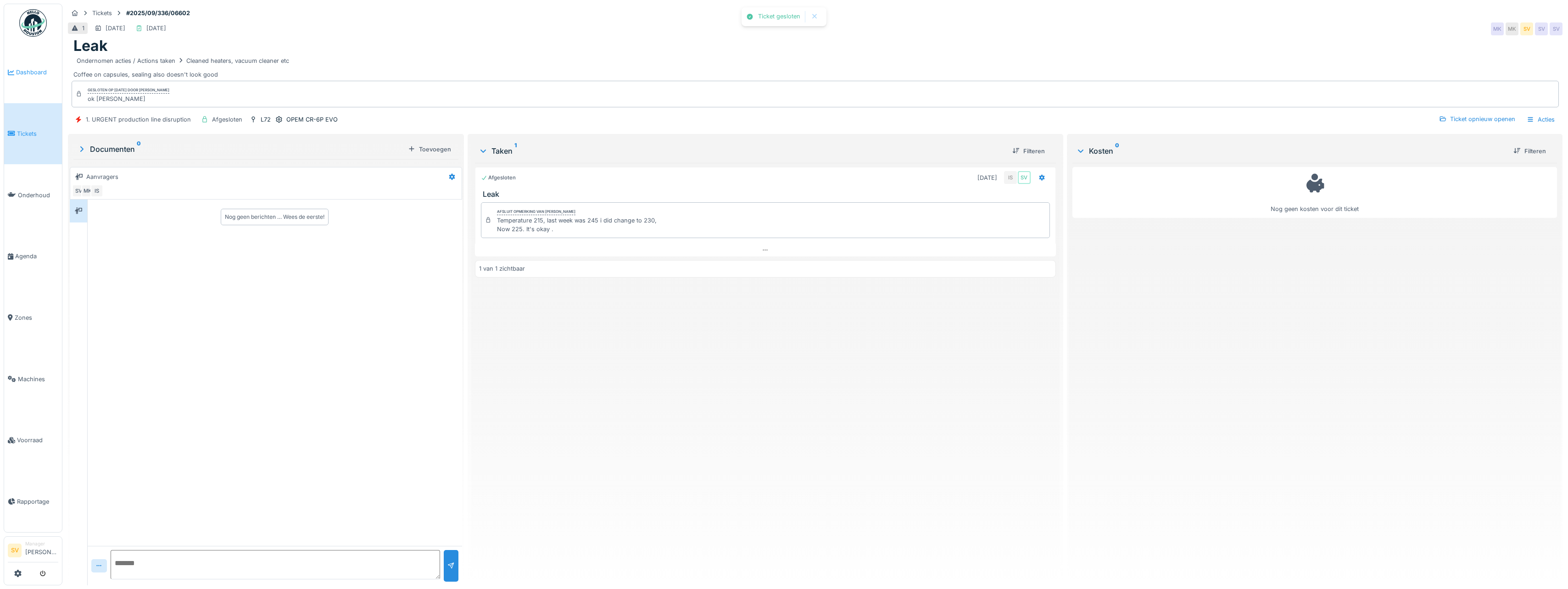
click at [27, 70] on span "Dashboard" at bounding box center [37, 73] width 42 height 9
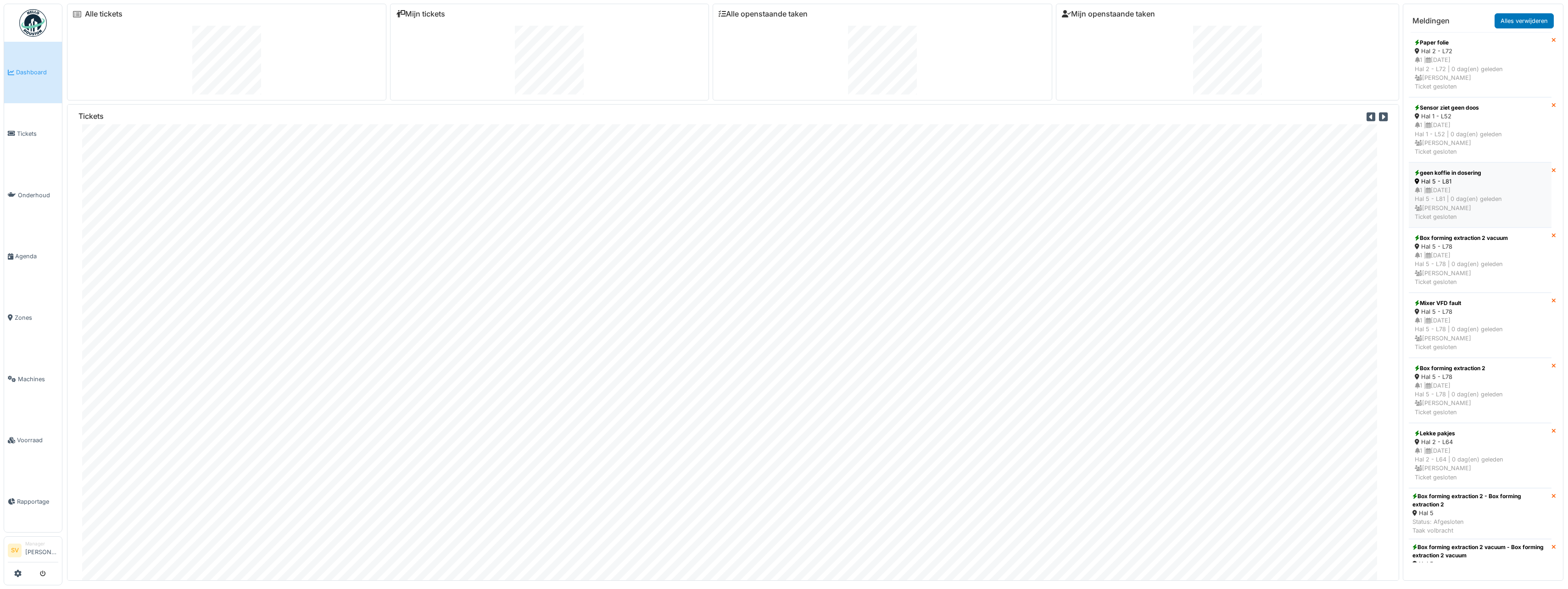
click at [1476, 195] on div "1 | [DATE] Hal 5 - L81 | 0 dag(en) geleden [PERSON_NAME] Ticket gesloten" at bounding box center [1480, 203] width 131 height 36
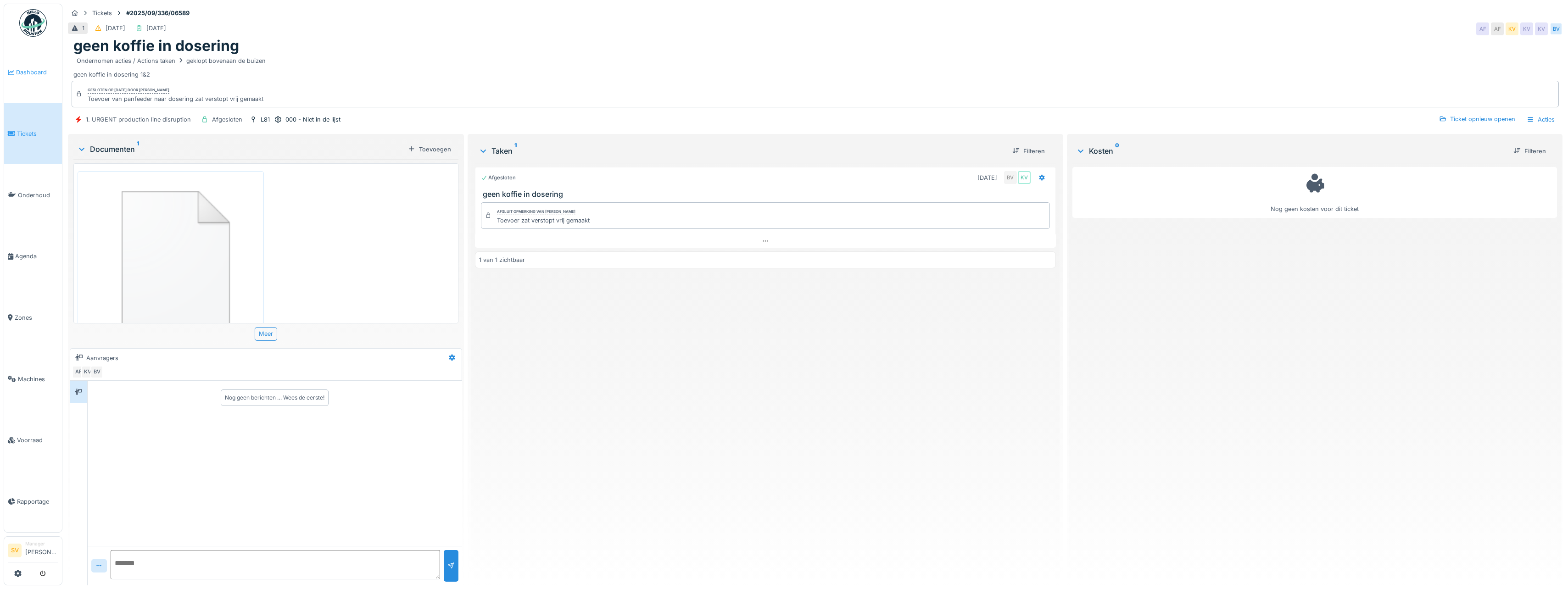
click at [43, 72] on span "Dashboard" at bounding box center [37, 73] width 42 height 9
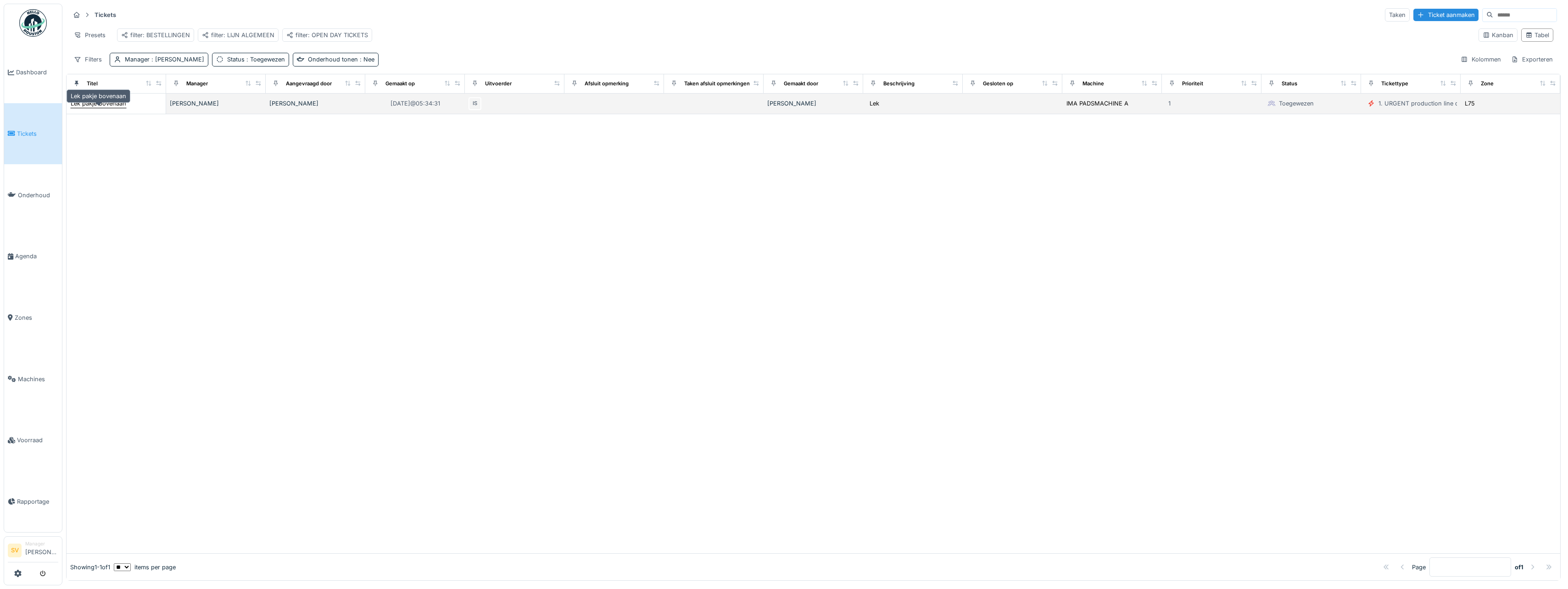
click at [110, 107] on div "Lek pakje bovenaan" at bounding box center [98, 104] width 56 height 9
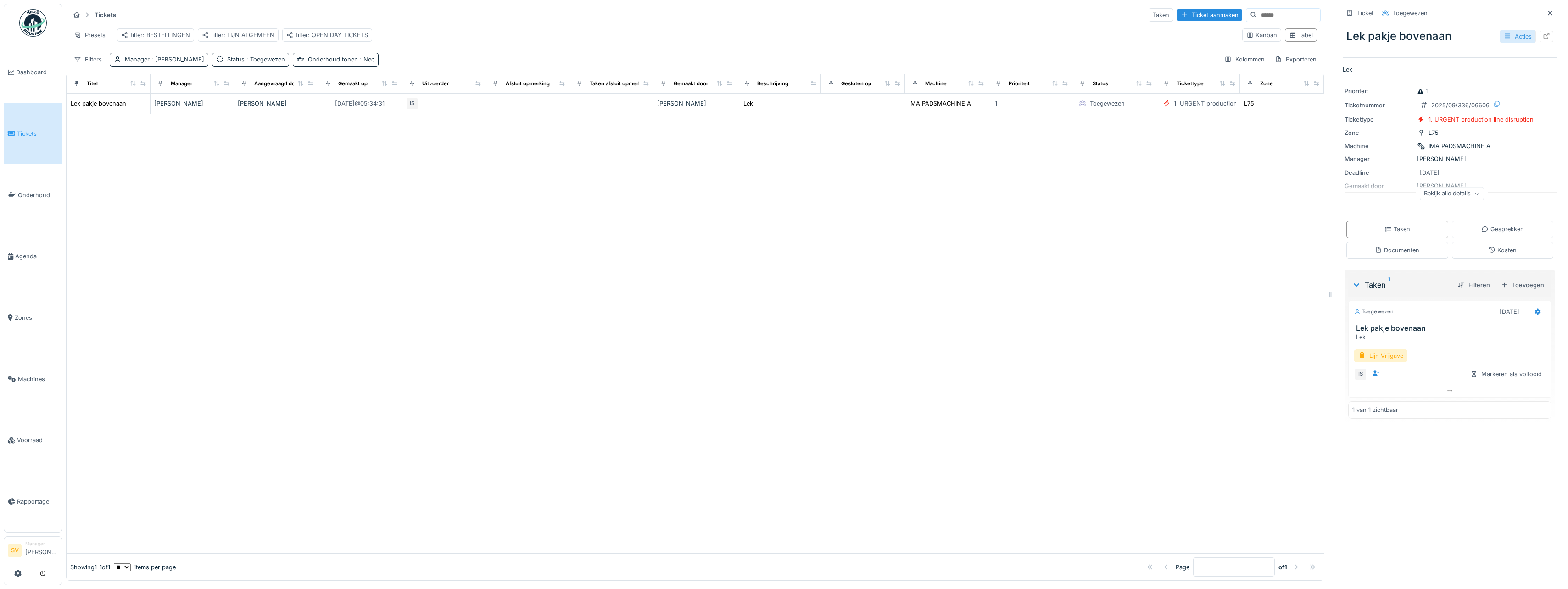
click at [1503, 36] on icon at bounding box center [1507, 36] width 7 height 6
click at [1434, 57] on div "Bewerken" at bounding box center [1459, 56] width 107 height 14
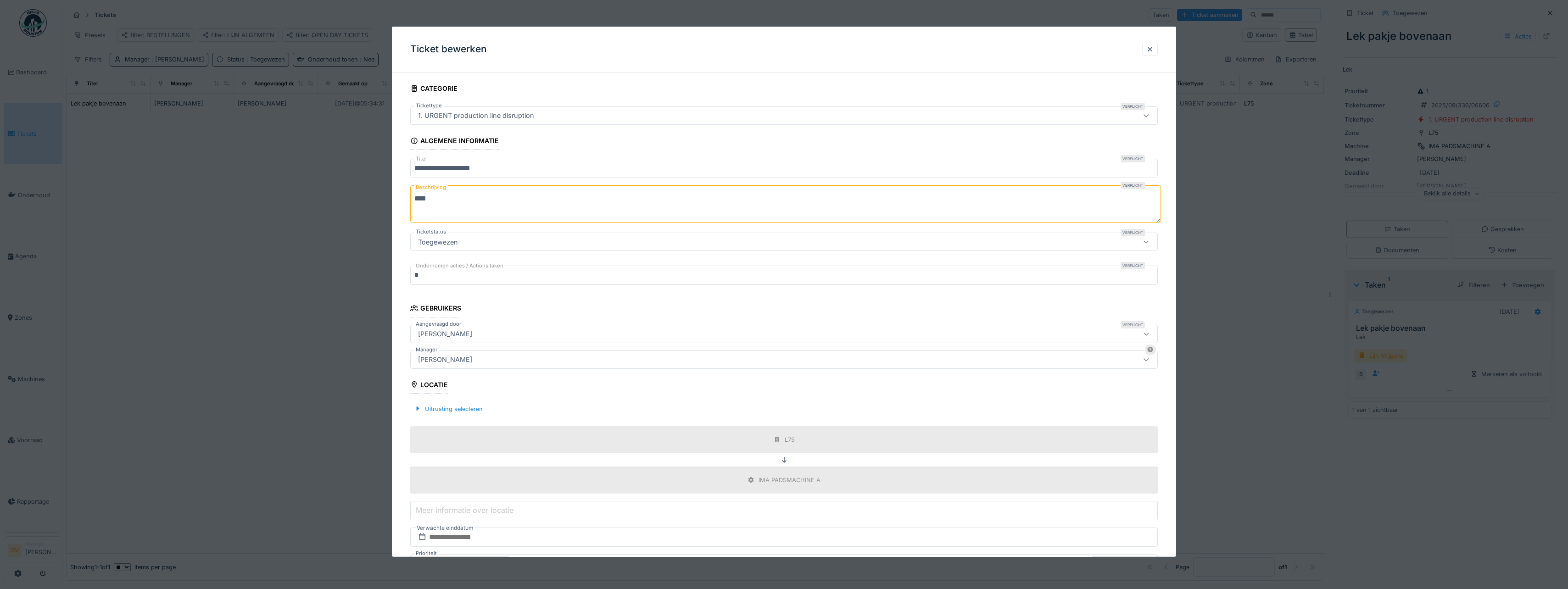
click at [504, 359] on div "[PERSON_NAME] Van [PERSON_NAME]" at bounding box center [743, 359] width 657 height 10
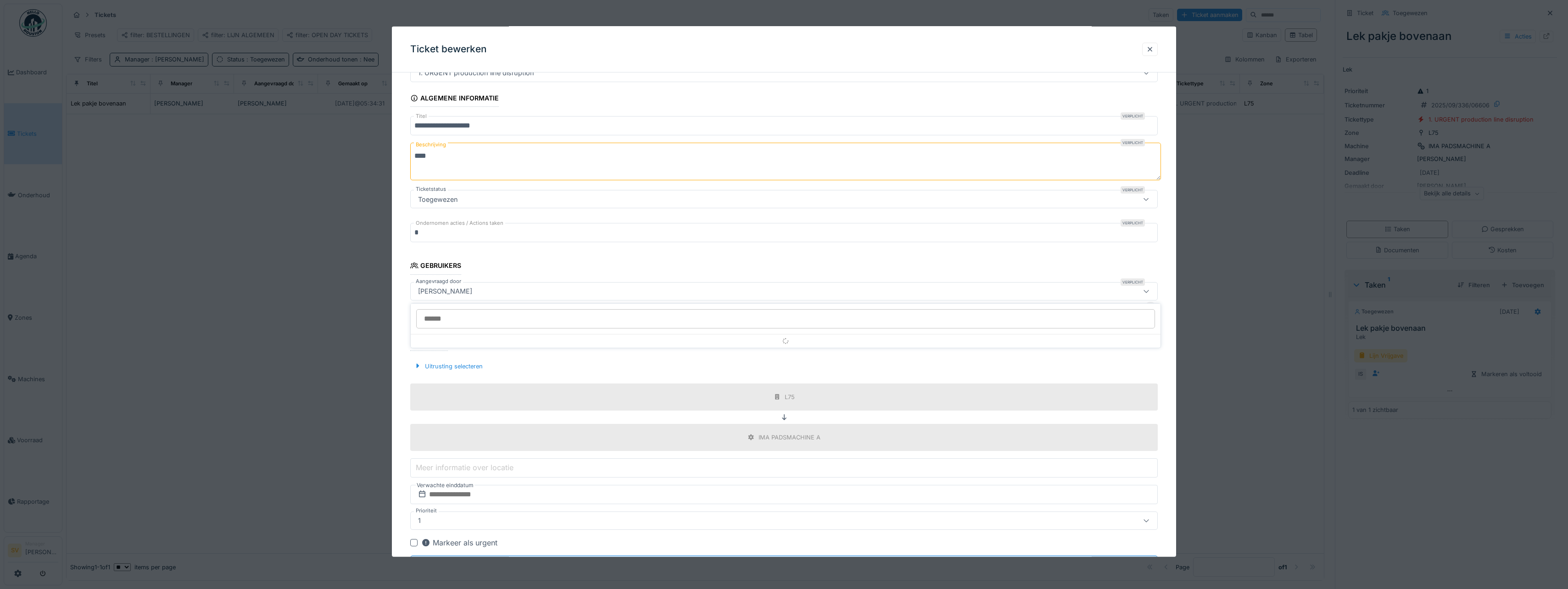
scroll to position [68, 0]
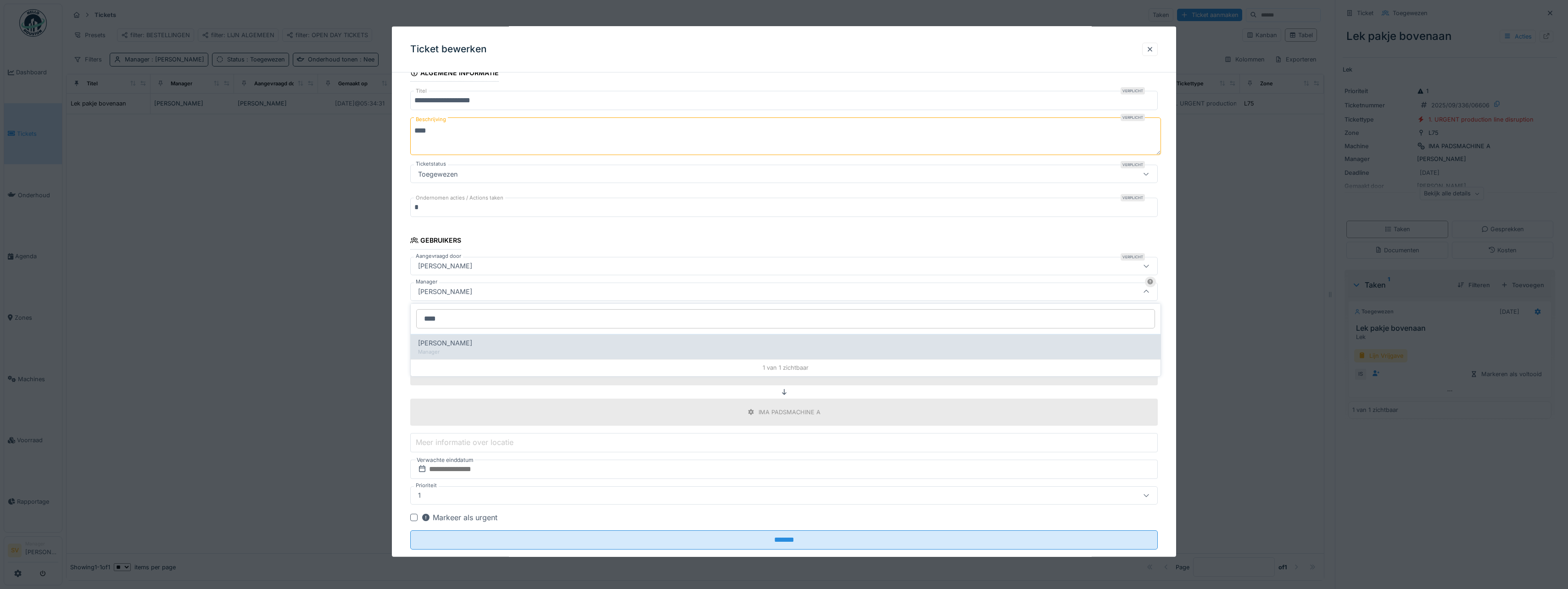
type input "****"
click at [472, 343] on span "[PERSON_NAME]" at bounding box center [444, 343] width 54 height 10
type input "****"
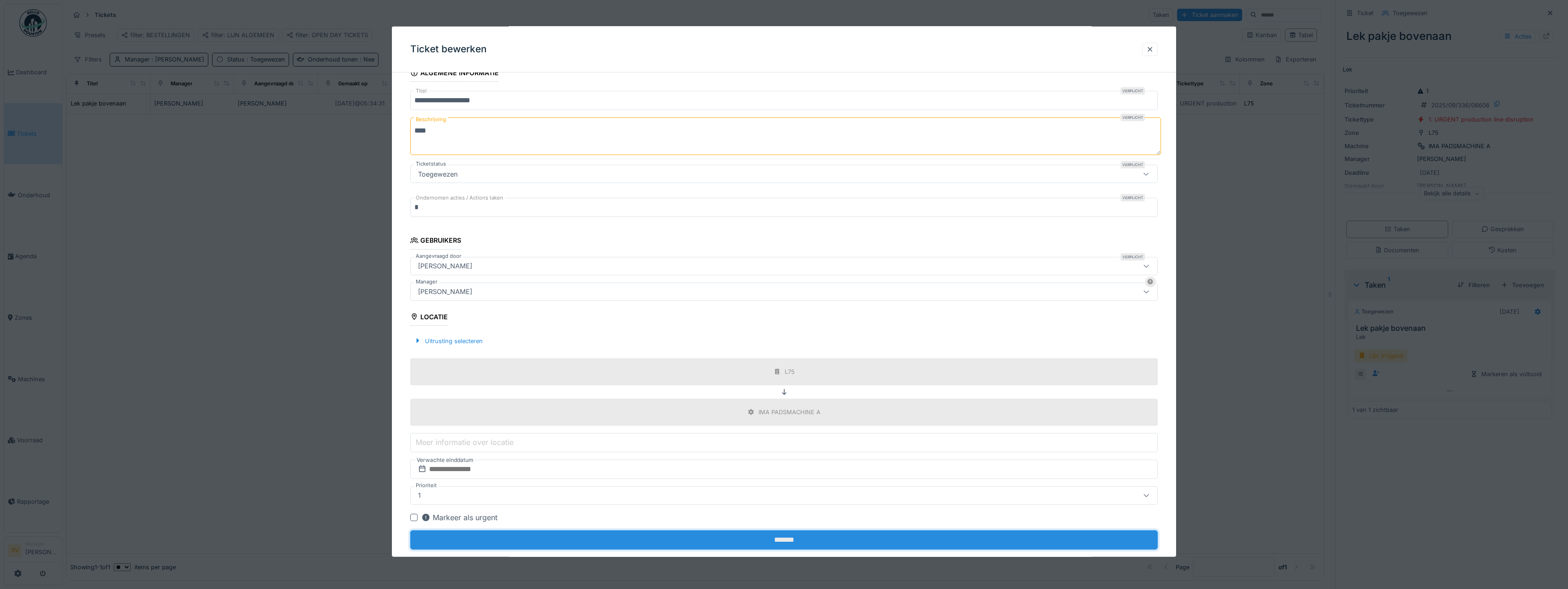
click at [776, 539] on input "*******" at bounding box center [784, 540] width 747 height 19
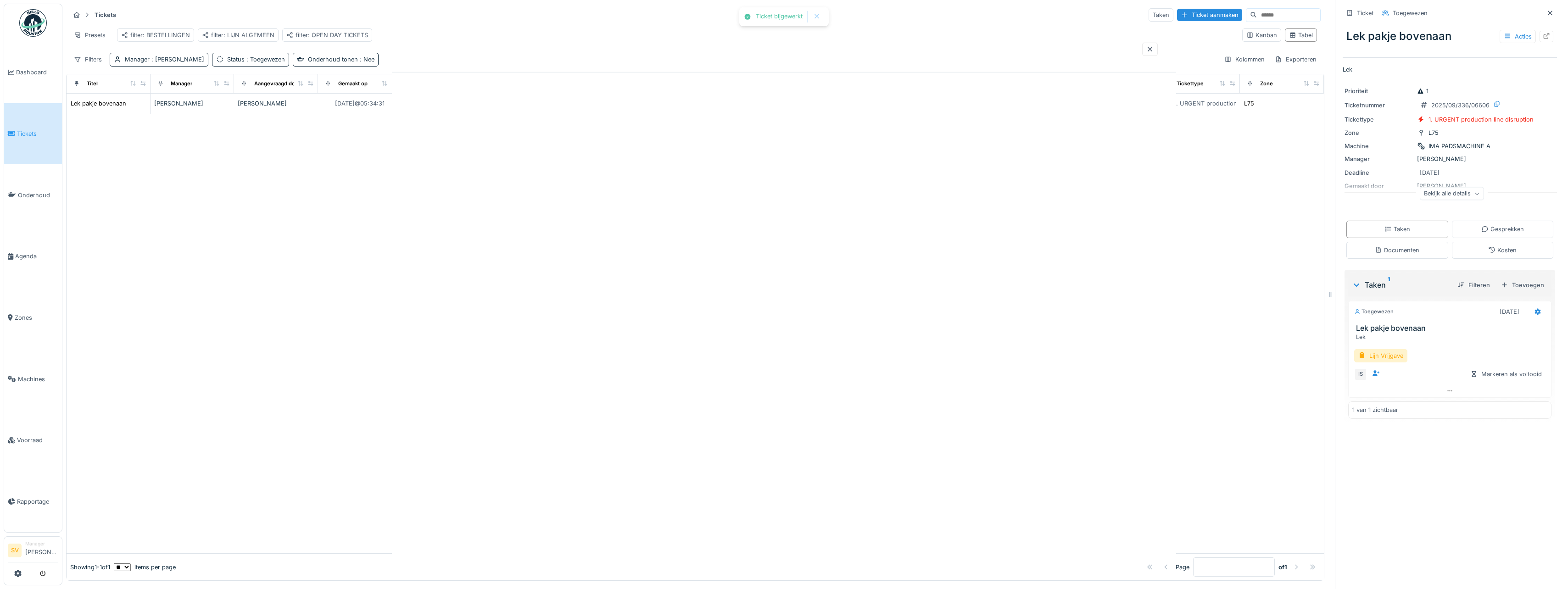
scroll to position [0, 0]
click at [27, 77] on link "Dashboard" at bounding box center [34, 73] width 58 height 62
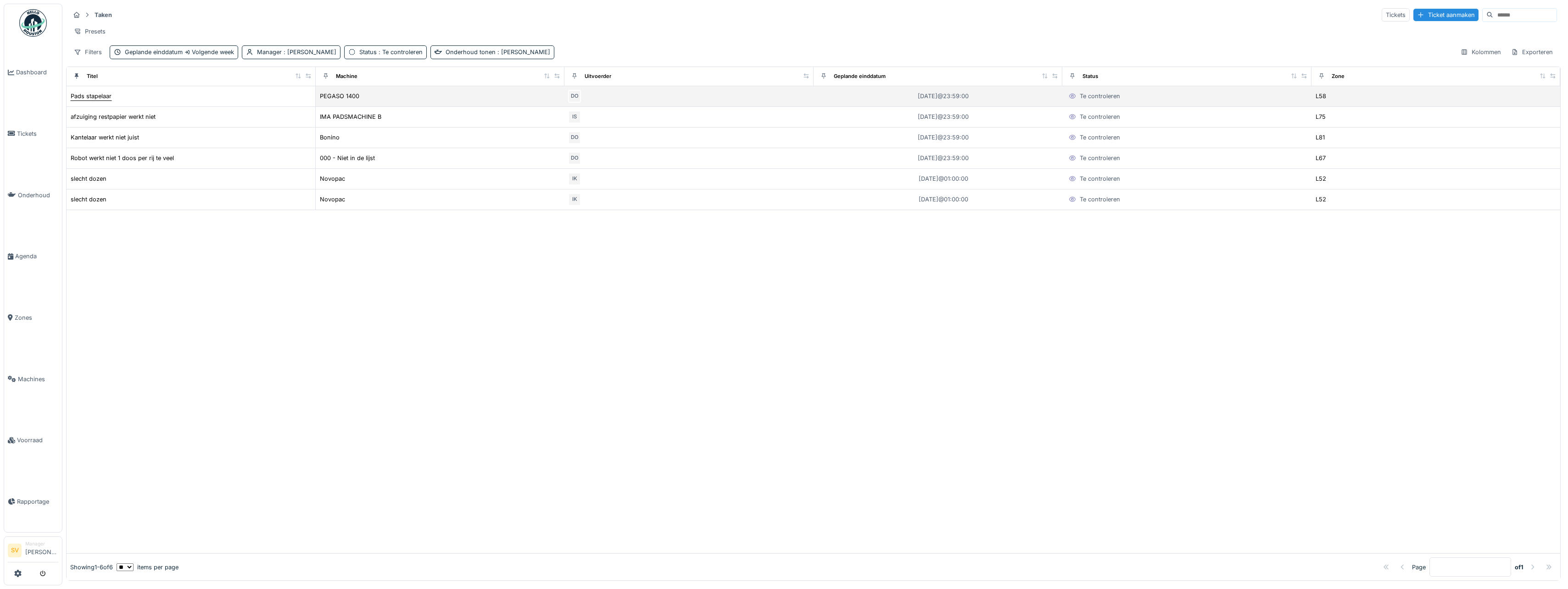
click at [100, 100] on div "Pads stapelaar" at bounding box center [91, 96] width 41 height 9
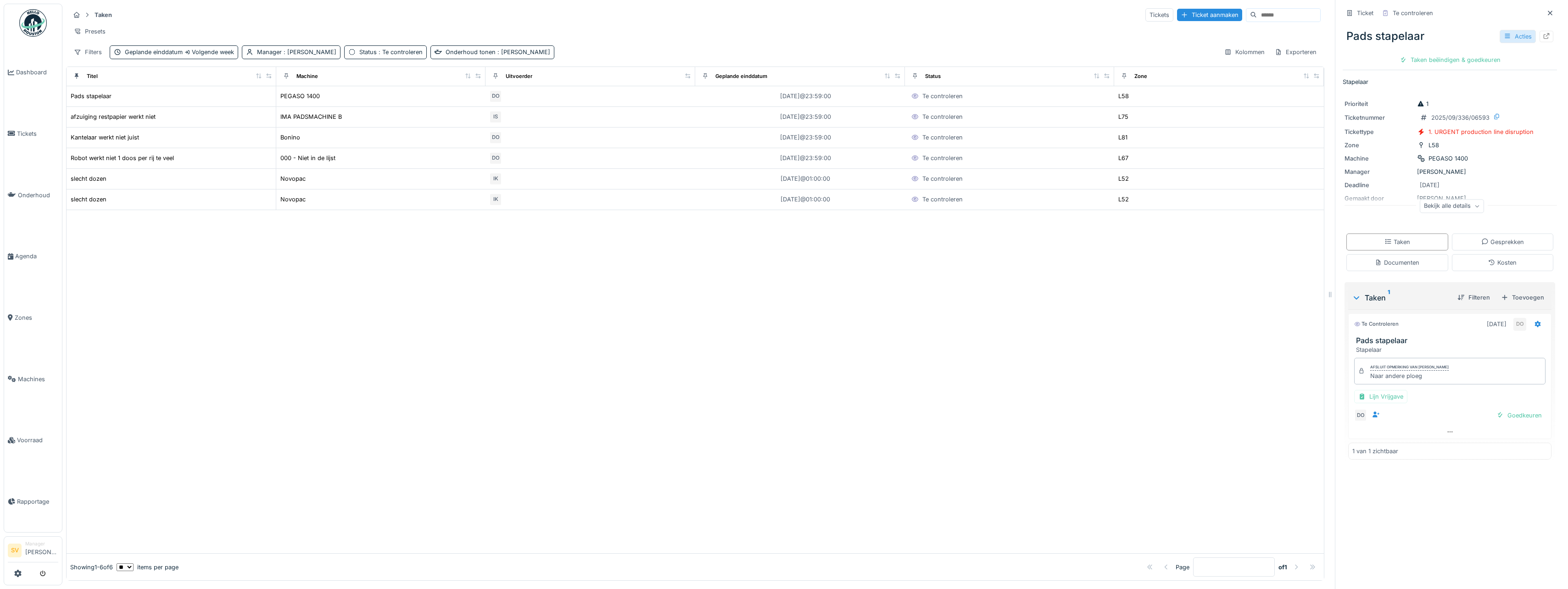
click at [1503, 34] on icon at bounding box center [1507, 36] width 7 height 6
click at [1440, 57] on div "Bewerken" at bounding box center [1459, 56] width 107 height 14
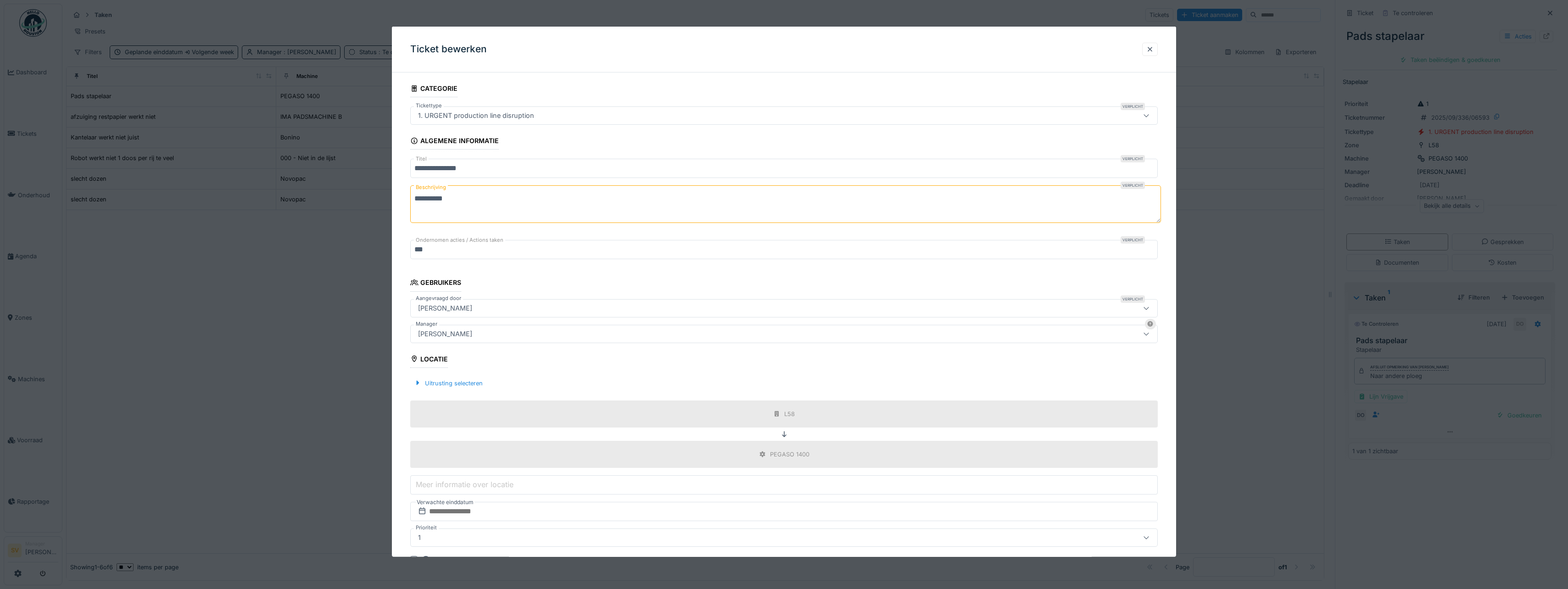
click at [510, 336] on div "[PERSON_NAME] Van [PERSON_NAME]" at bounding box center [743, 333] width 657 height 10
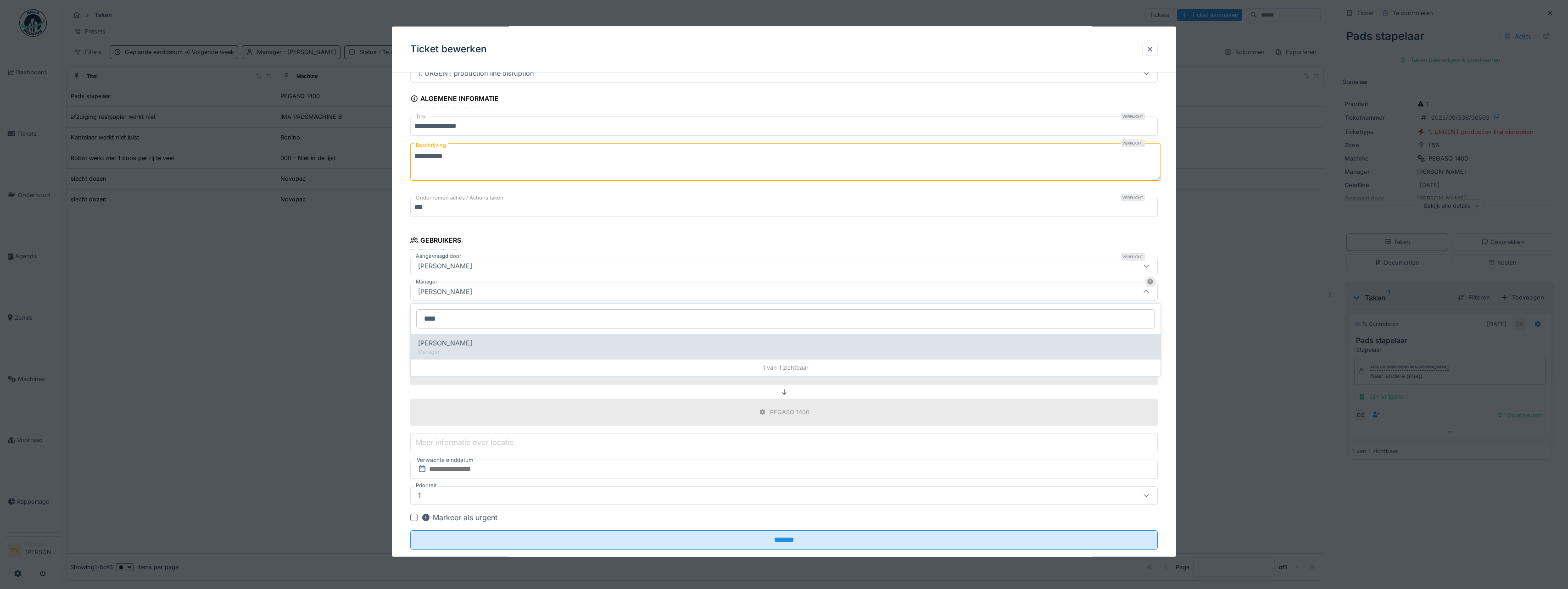
type input "****"
click at [485, 342] on div "Joke Van der hallen" at bounding box center [785, 343] width 735 height 10
type input "****"
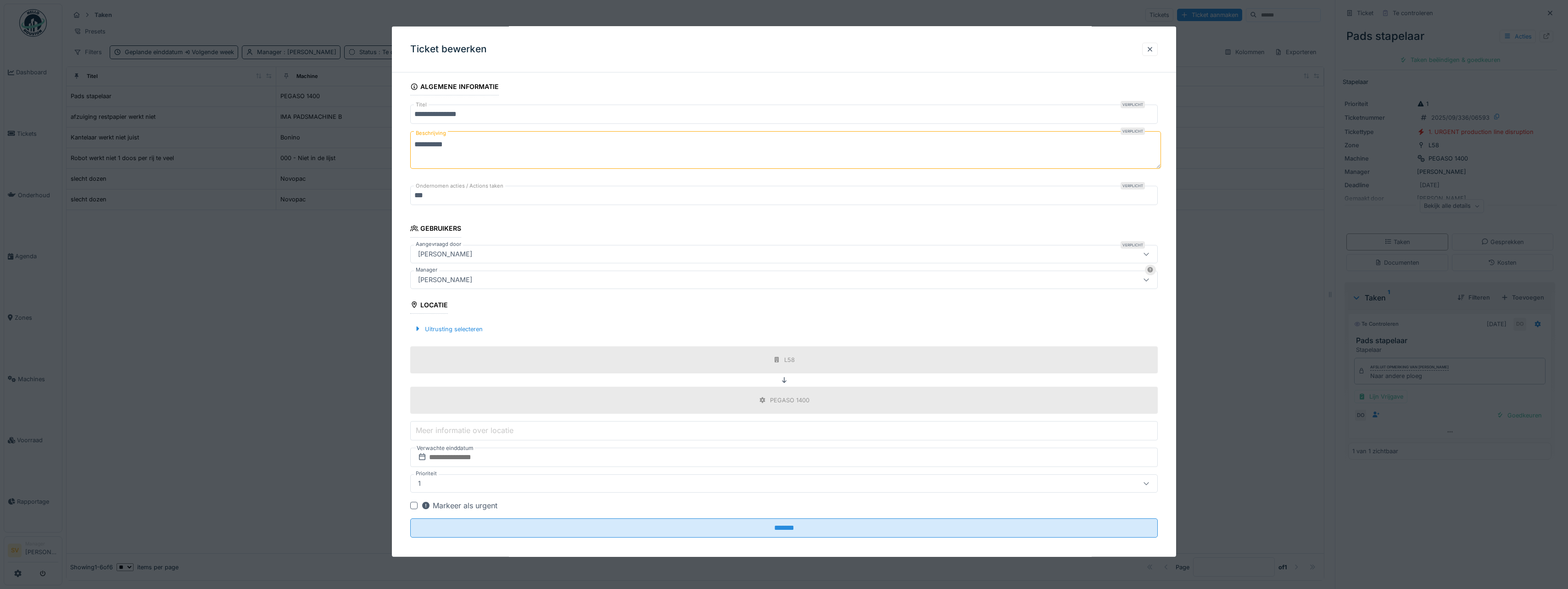
scroll to position [61, 0]
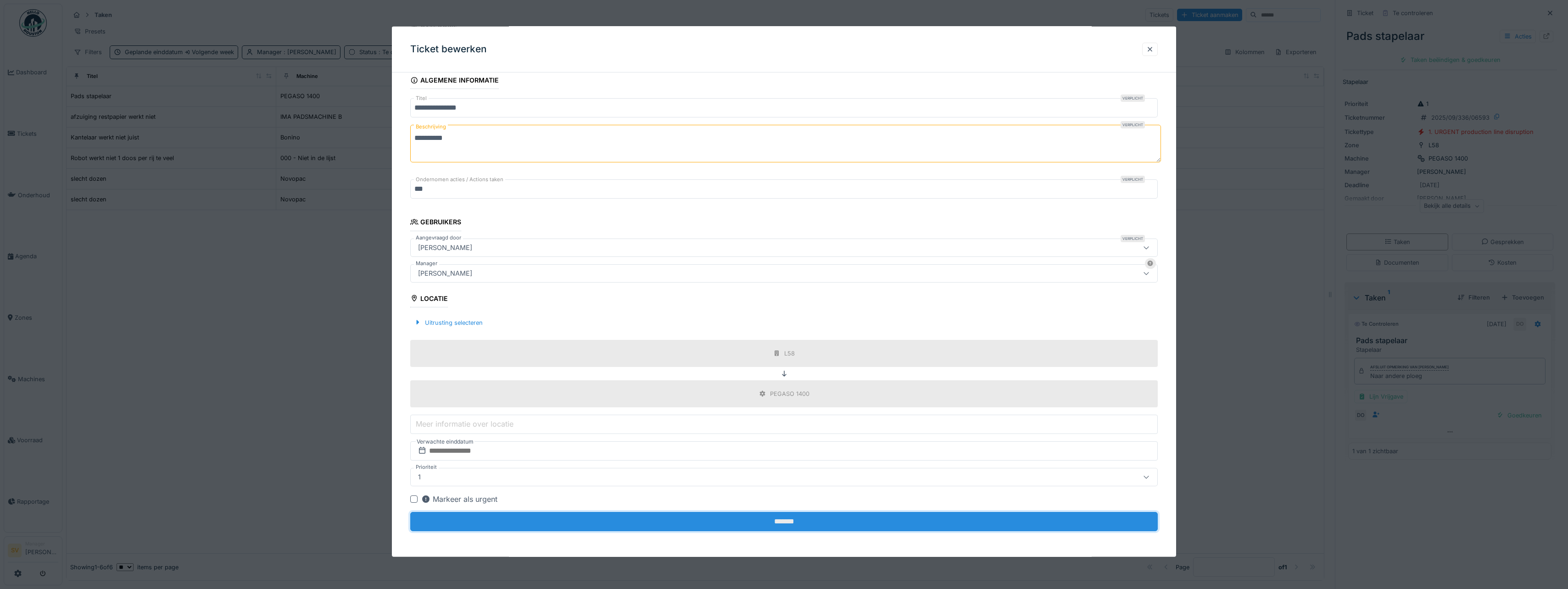
click at [785, 521] on input "*******" at bounding box center [784, 522] width 747 height 19
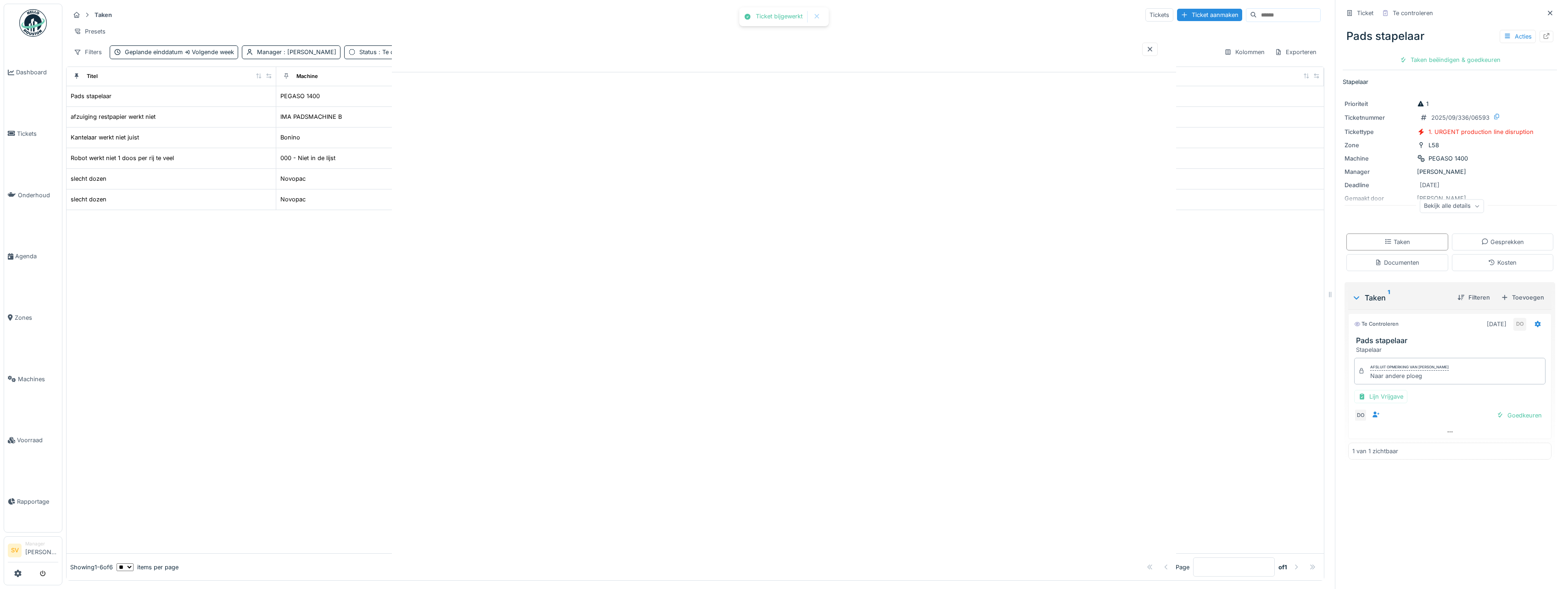
scroll to position [0, 0]
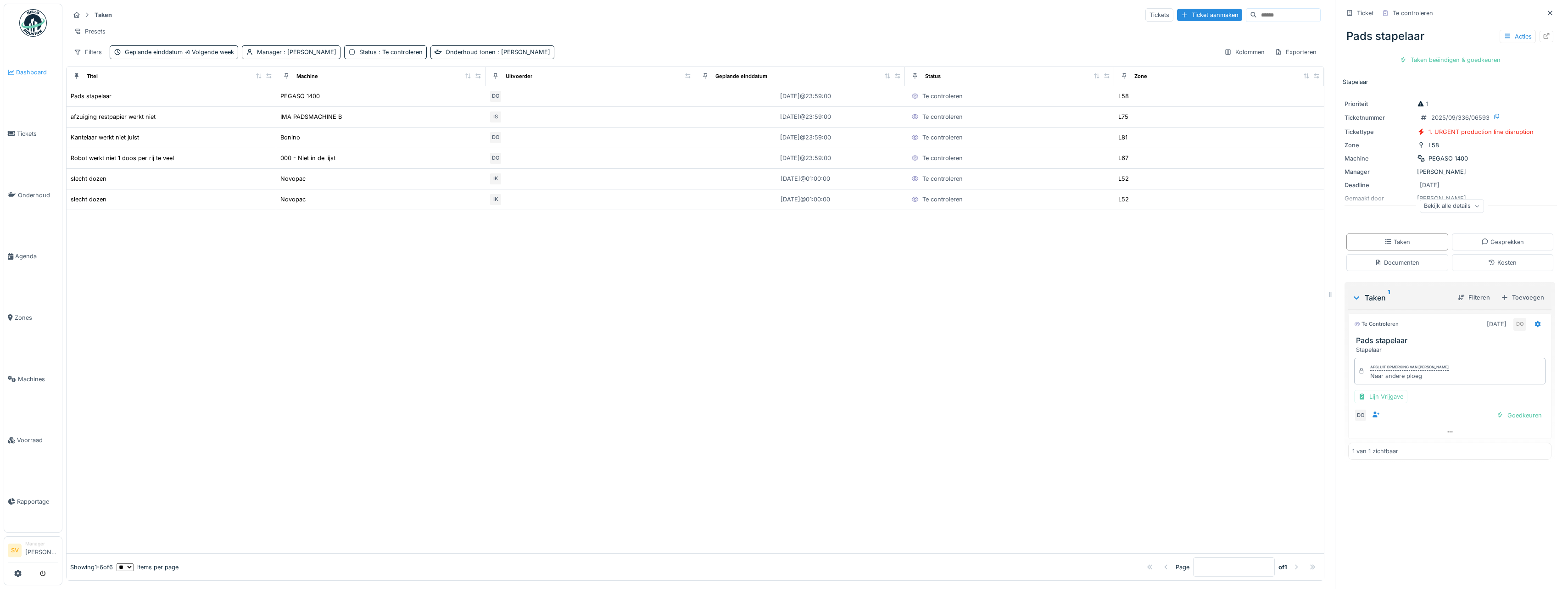
click at [30, 70] on span "Dashboard" at bounding box center [37, 73] width 42 height 9
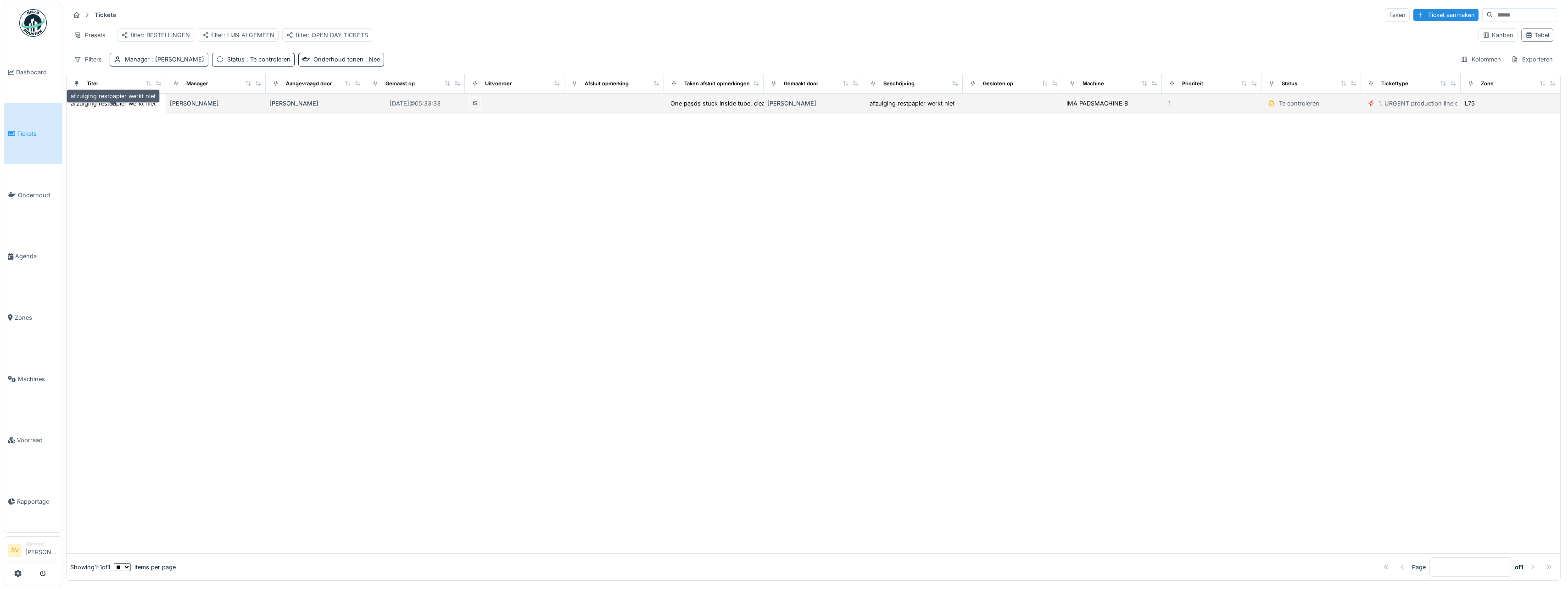
click at [135, 107] on div "afzuiging restpapier werkt niet" at bounding box center [113, 104] width 85 height 9
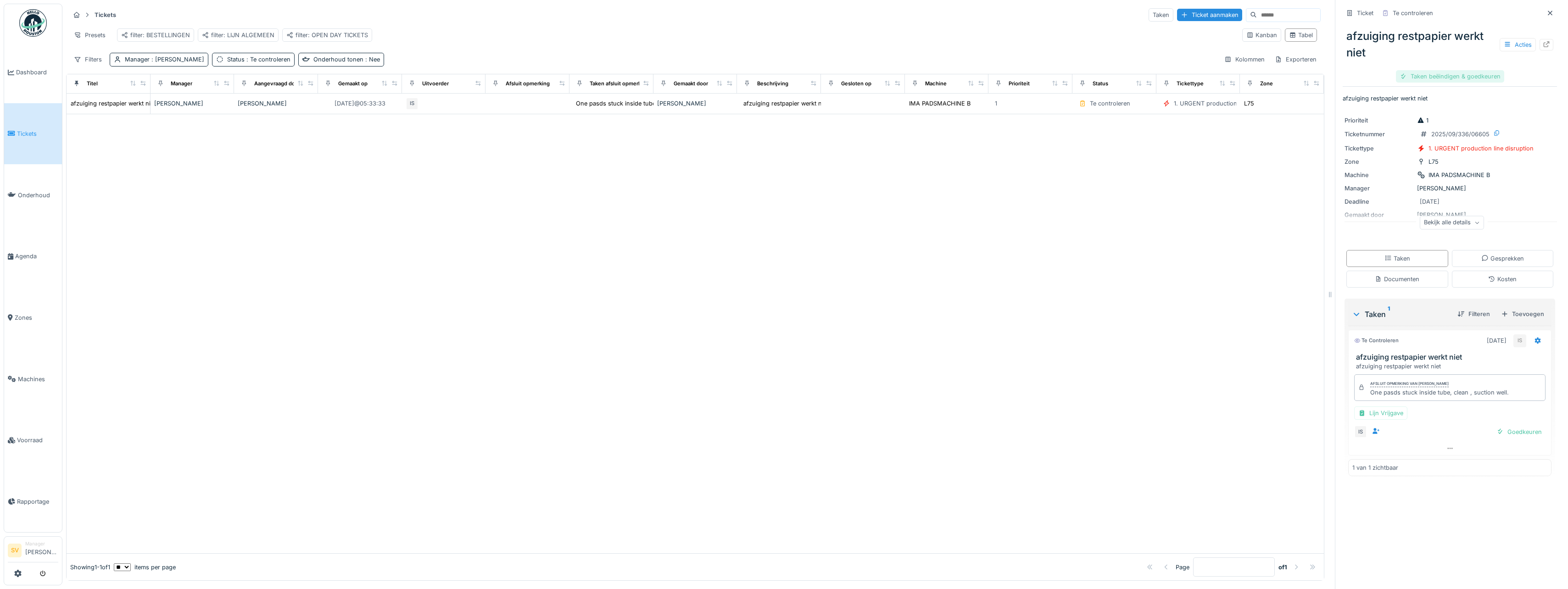
click at [1443, 77] on div "Taken beëindigen & goedkeuren" at bounding box center [1450, 76] width 108 height 13
click at [1456, 74] on div "Ticket sluiten" at bounding box center [1450, 76] width 55 height 13
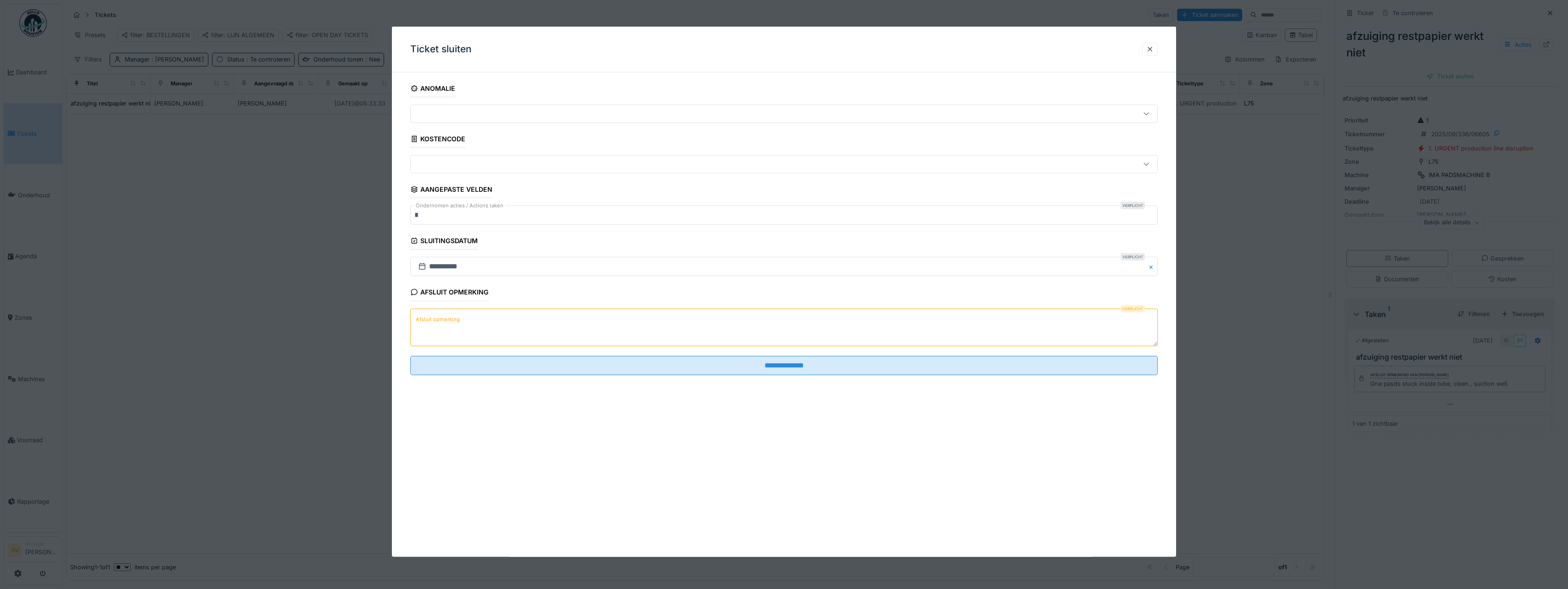
click at [594, 317] on textarea "Afsluit opmerking" at bounding box center [784, 327] width 747 height 37
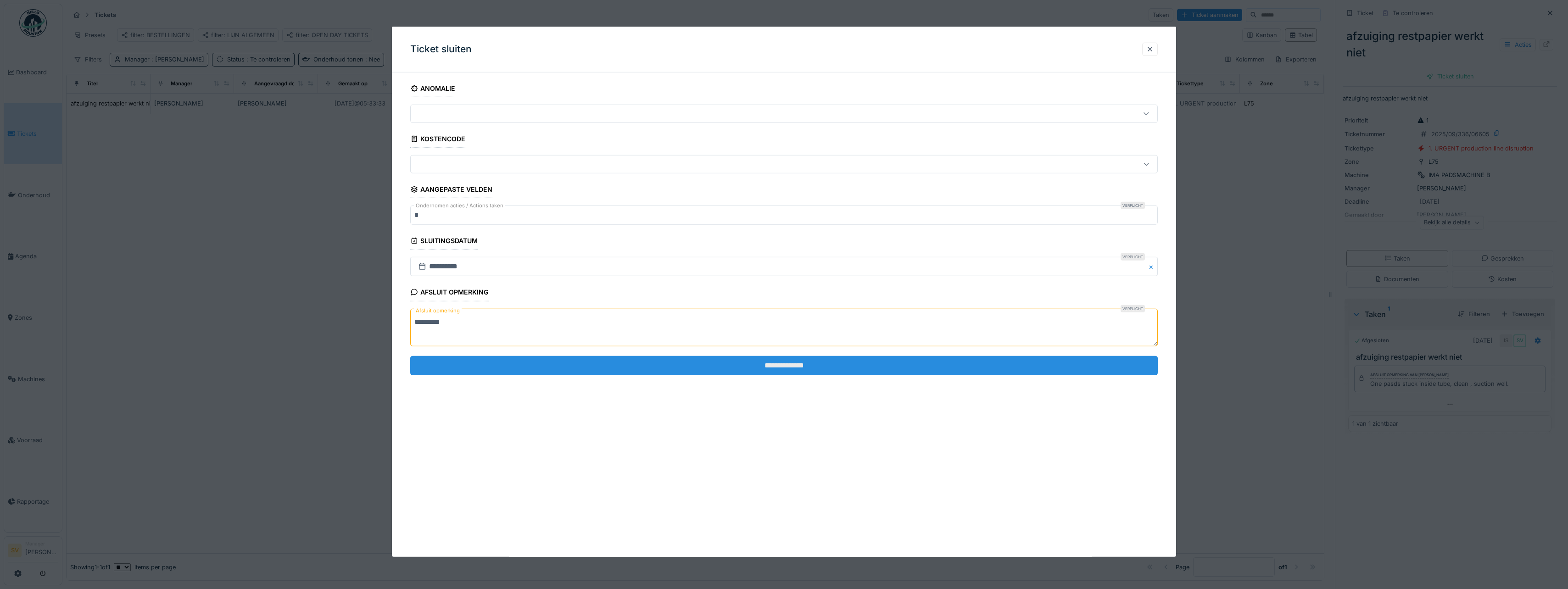
type textarea "*********"
click at [667, 371] on input "**********" at bounding box center [784, 365] width 747 height 19
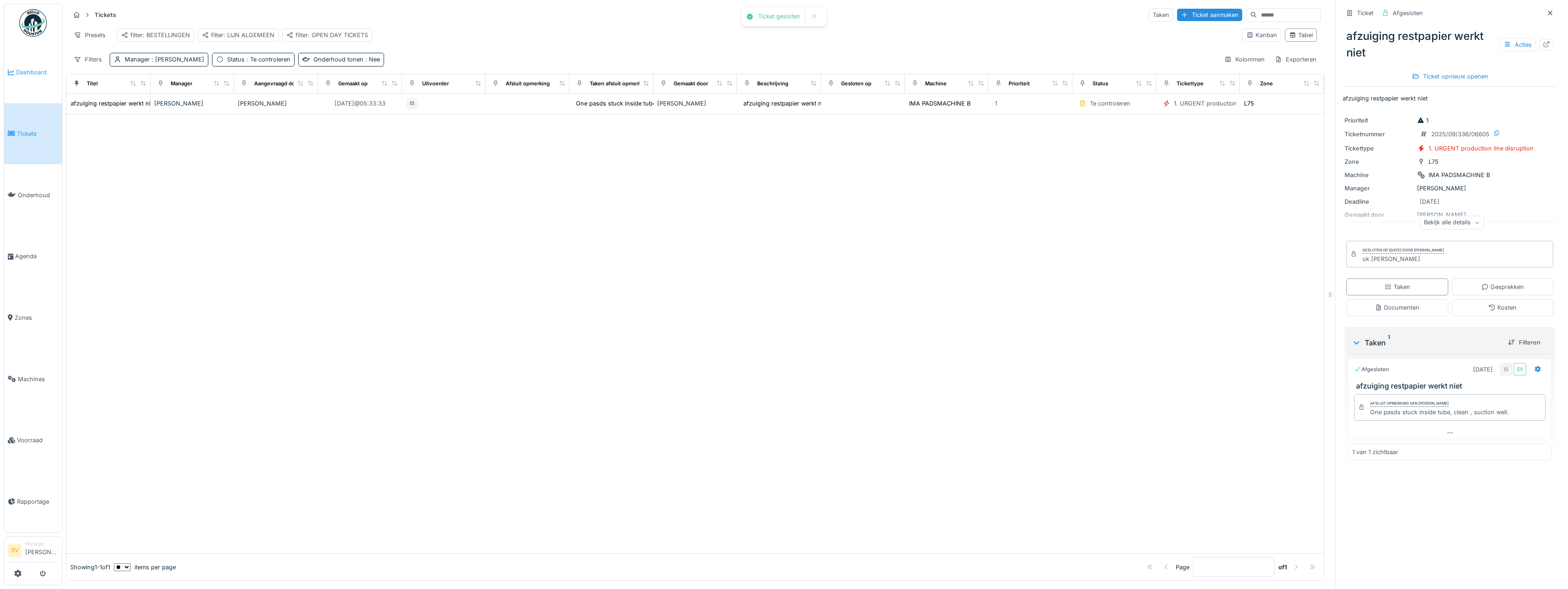
click at [36, 71] on span "Dashboard" at bounding box center [37, 73] width 42 height 9
